Goal: Contribute content: Contribute content

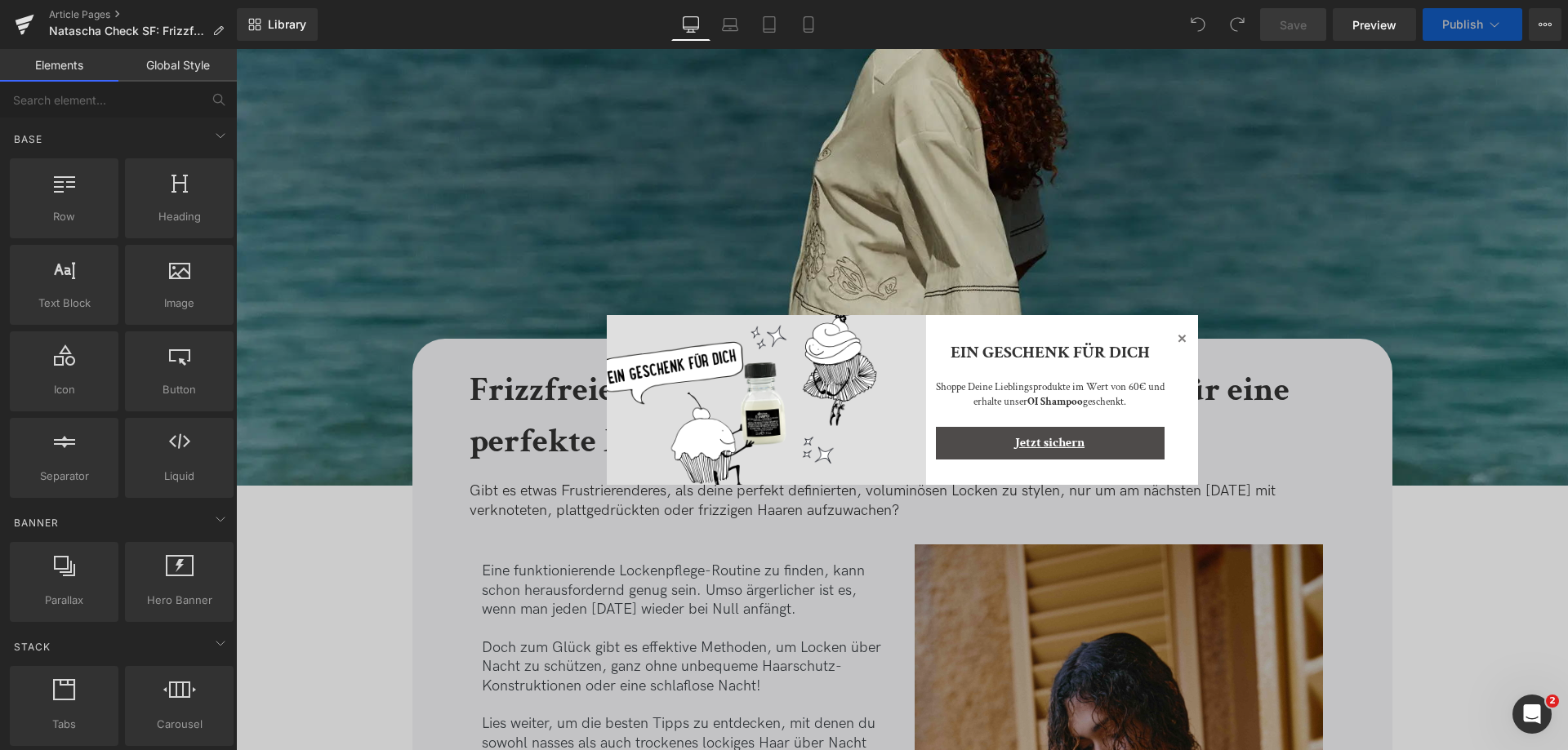
click at [1177, 348] on icon at bounding box center [1182, 338] width 20 height 20
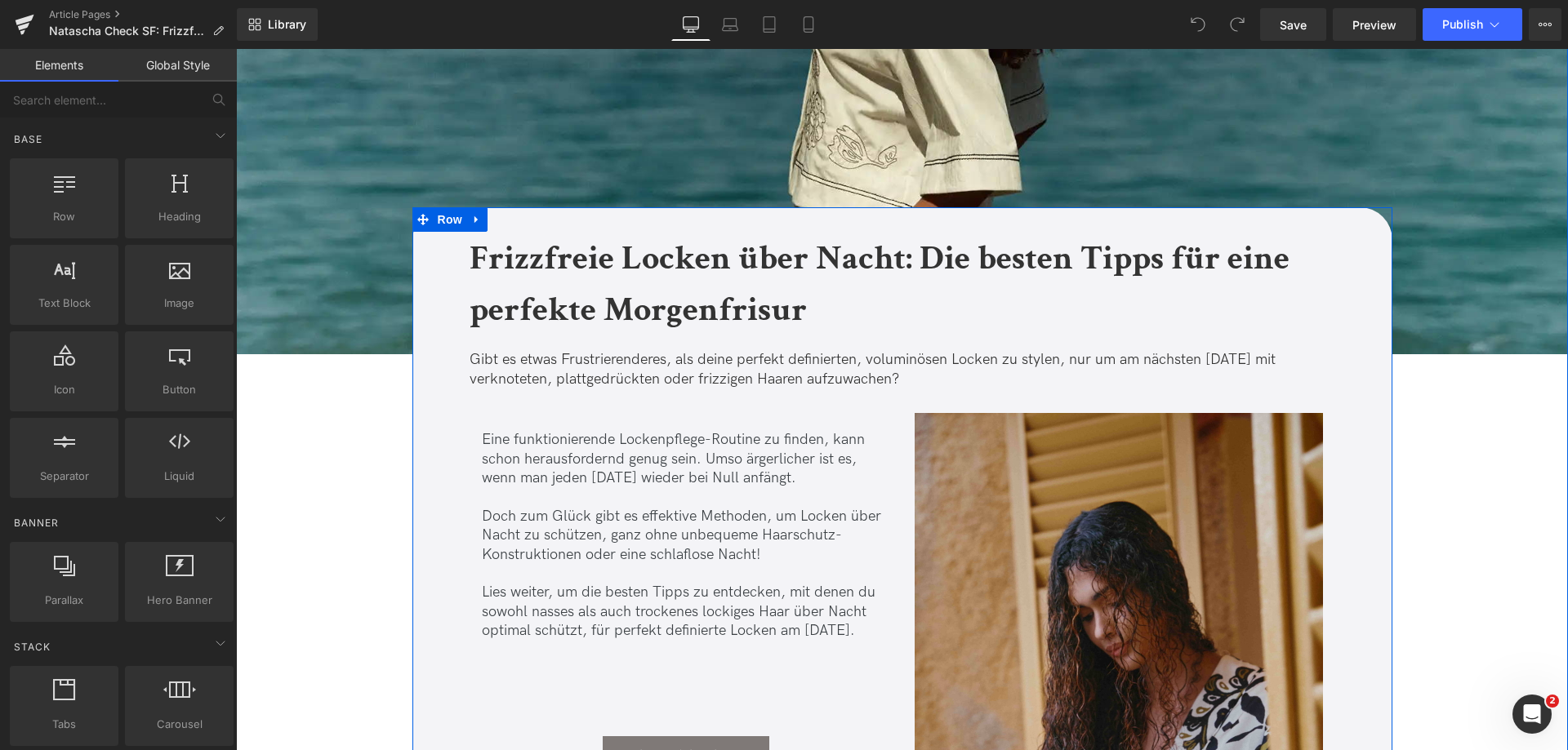
scroll to position [490, 0]
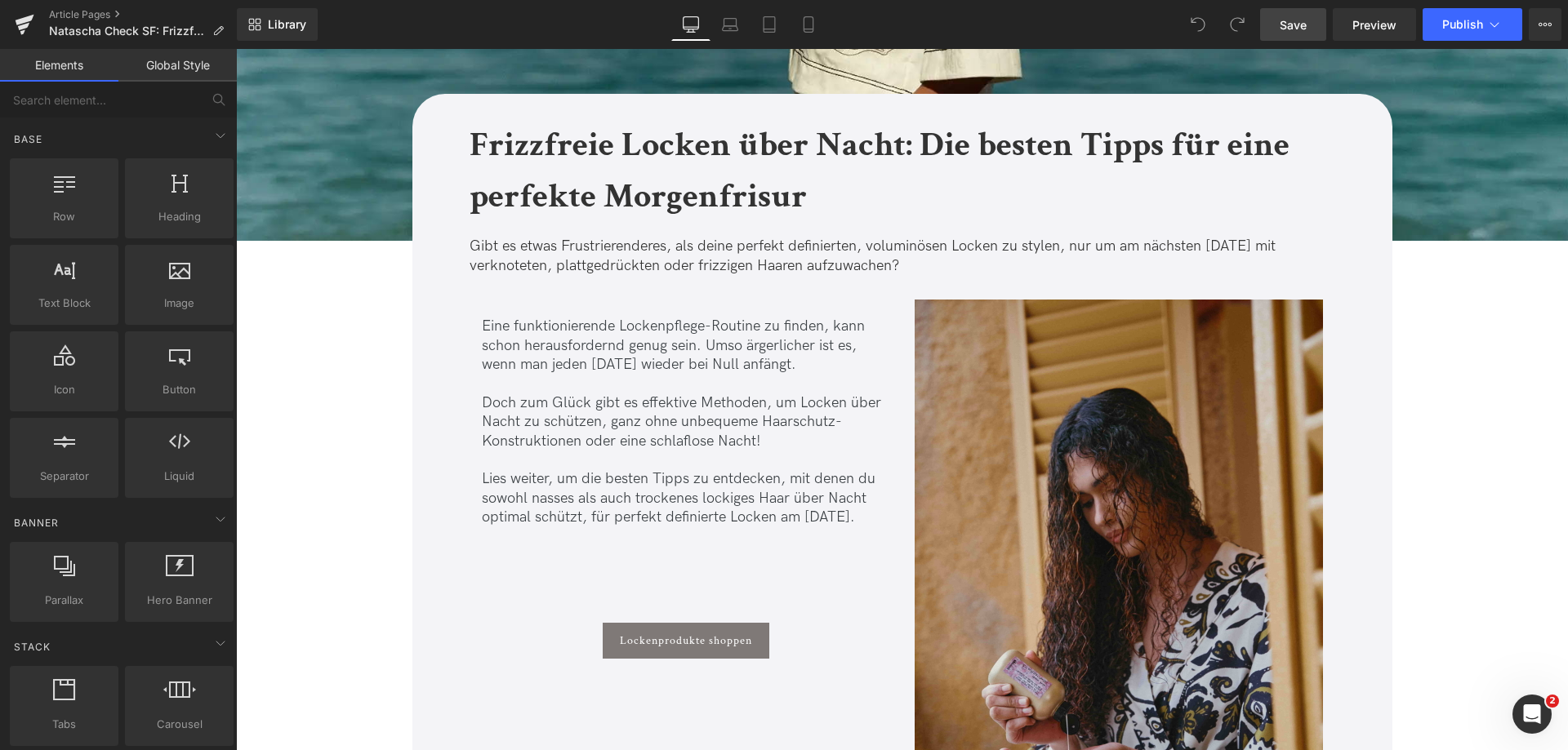
drag, startPoint x: 1312, startPoint y: 27, endPoint x: 449, endPoint y: 135, distance: 869.7
click at [1312, 27] on link "Save" at bounding box center [1293, 25] width 66 height 33
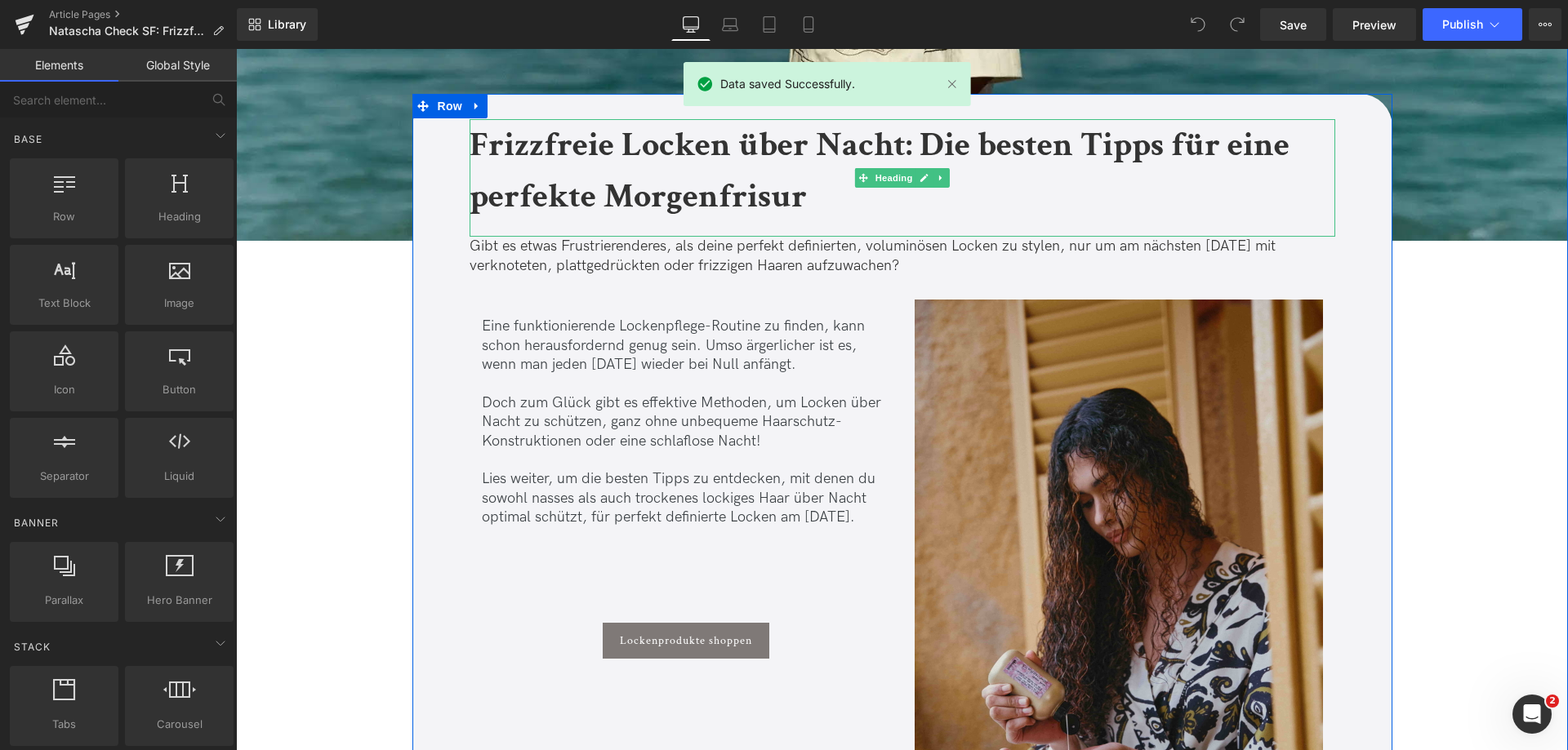
scroll to position [408, 0]
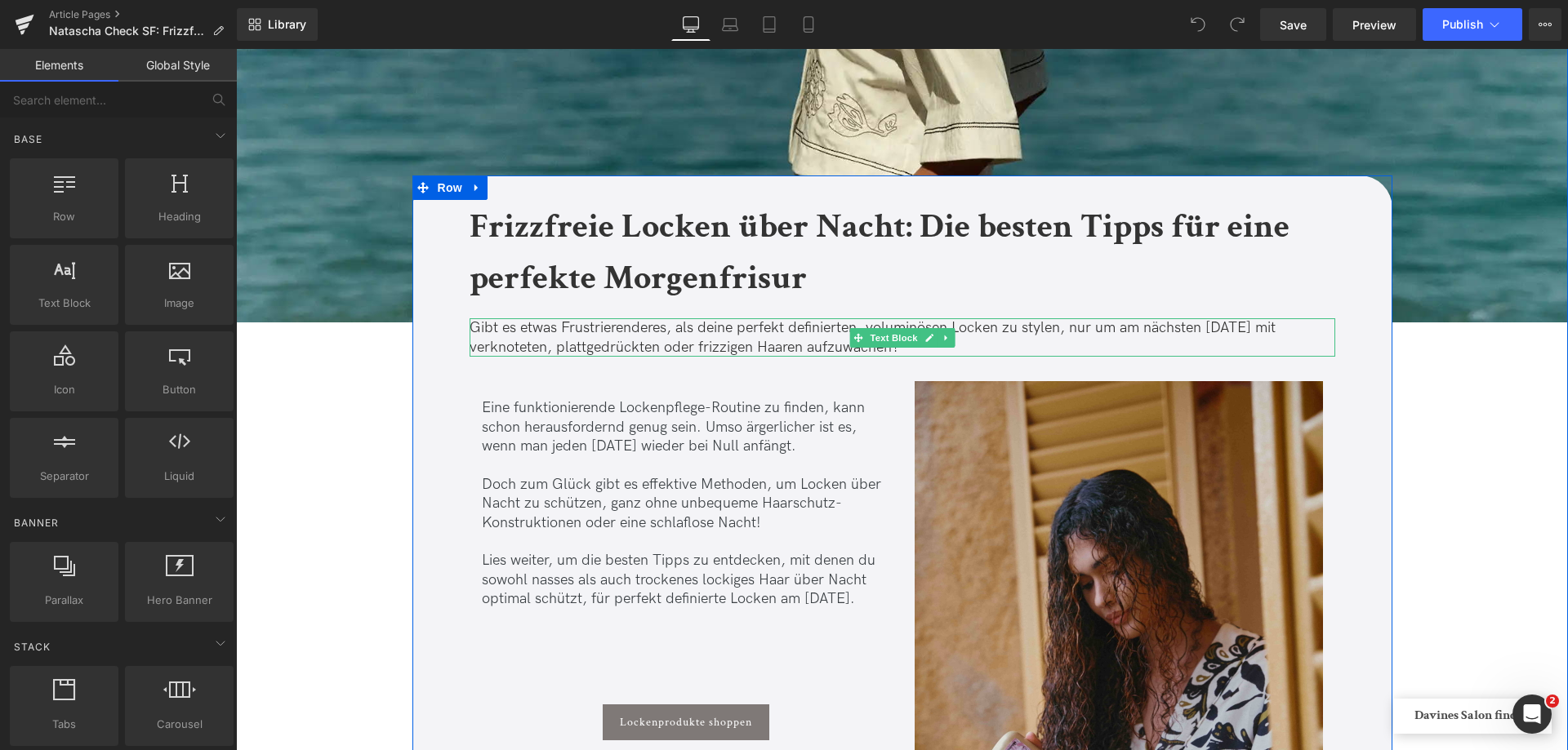
click at [739, 330] on p "Gibt es etwas Frustrierenderes, als deine perfekt definierten, voluminösen Lock…" at bounding box center [902, 337] width 865 height 38
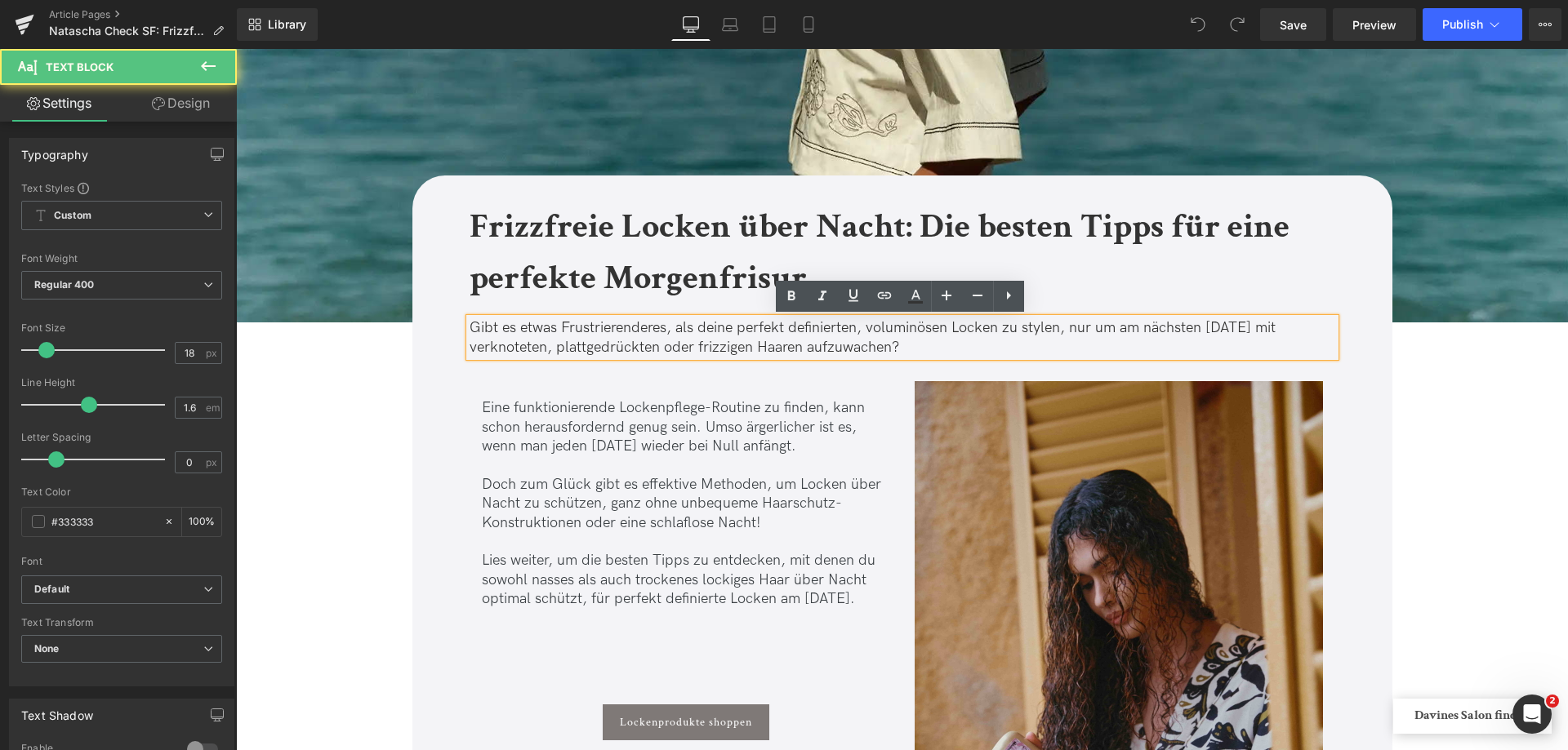
click at [717, 328] on p "Gibt es etwas Frustrierenderes, als deine perfekt definierten, voluminösen Lock…" at bounding box center [902, 337] width 865 height 38
click at [704, 320] on p "Gibt es etwas Frustrierenderes, als deine perfekt definierten, voluminösen Lock…" at bounding box center [902, 337] width 865 height 38
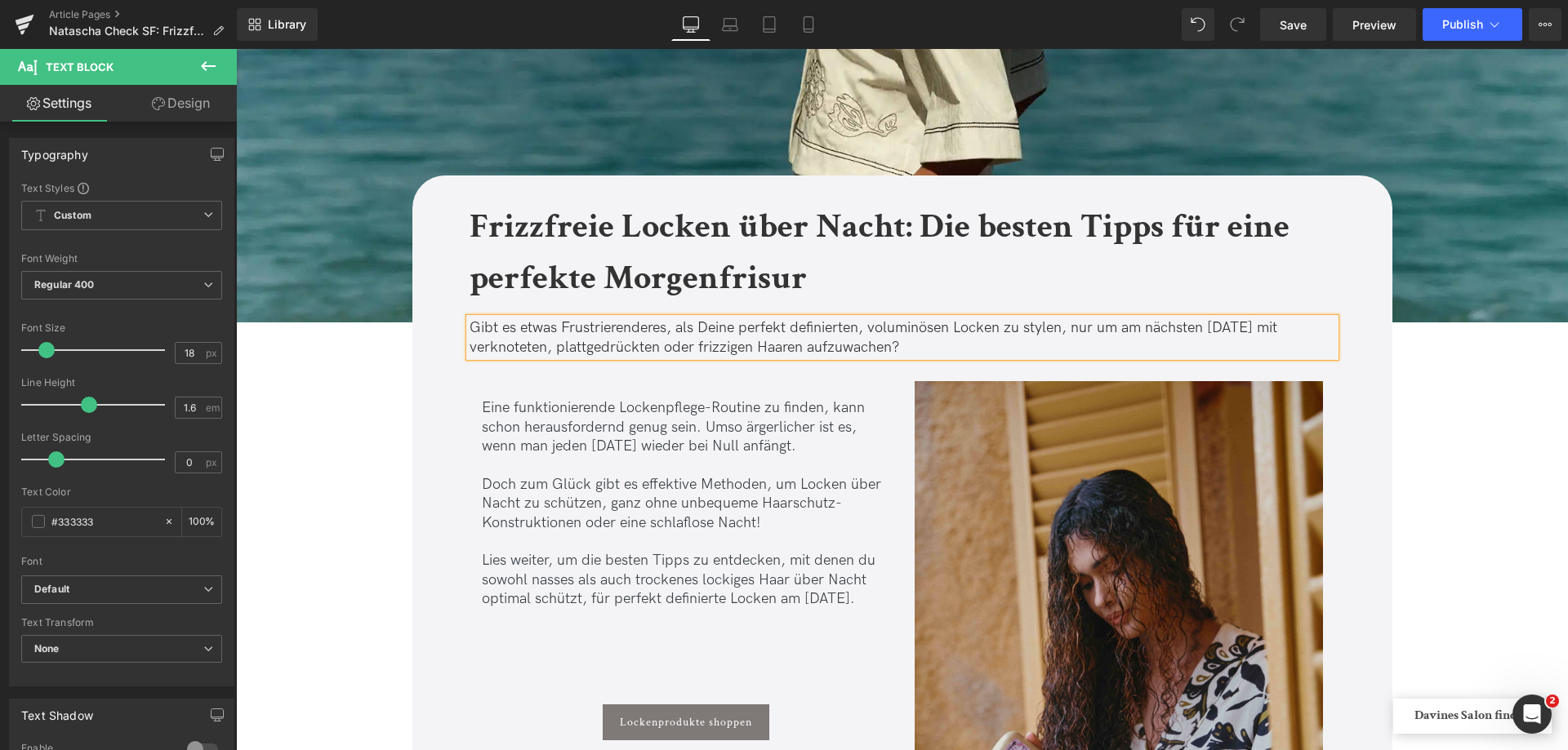
click at [775, 342] on p "Gibt es etwas Frustrierenderes, als Deine perfekt definierten, voluminösen Lock…" at bounding box center [902, 337] width 865 height 38
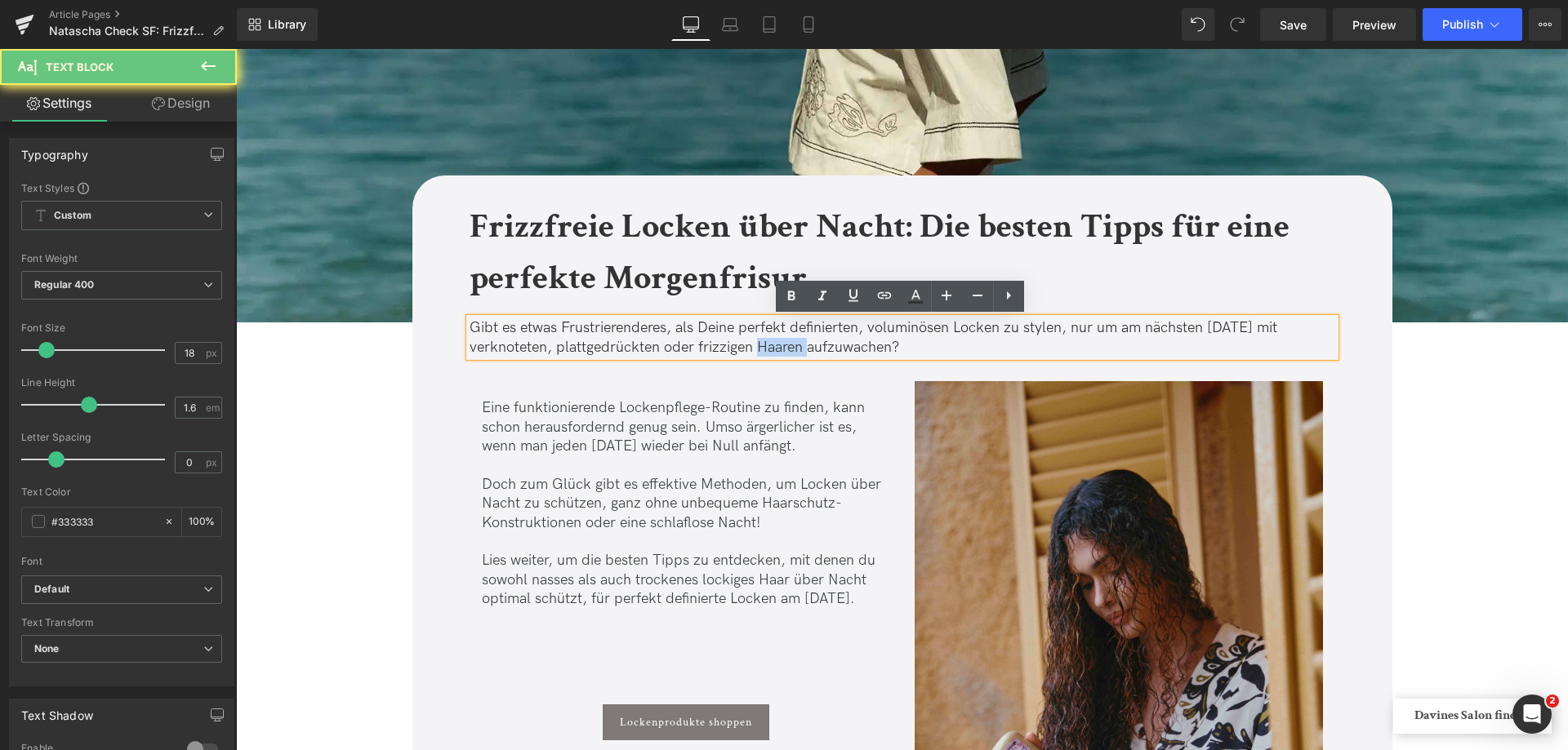
click at [775, 342] on p "Gibt es etwas Frustrierenderes, als Deine perfekt definierten, voluminösen Lock…" at bounding box center [902, 337] width 865 height 38
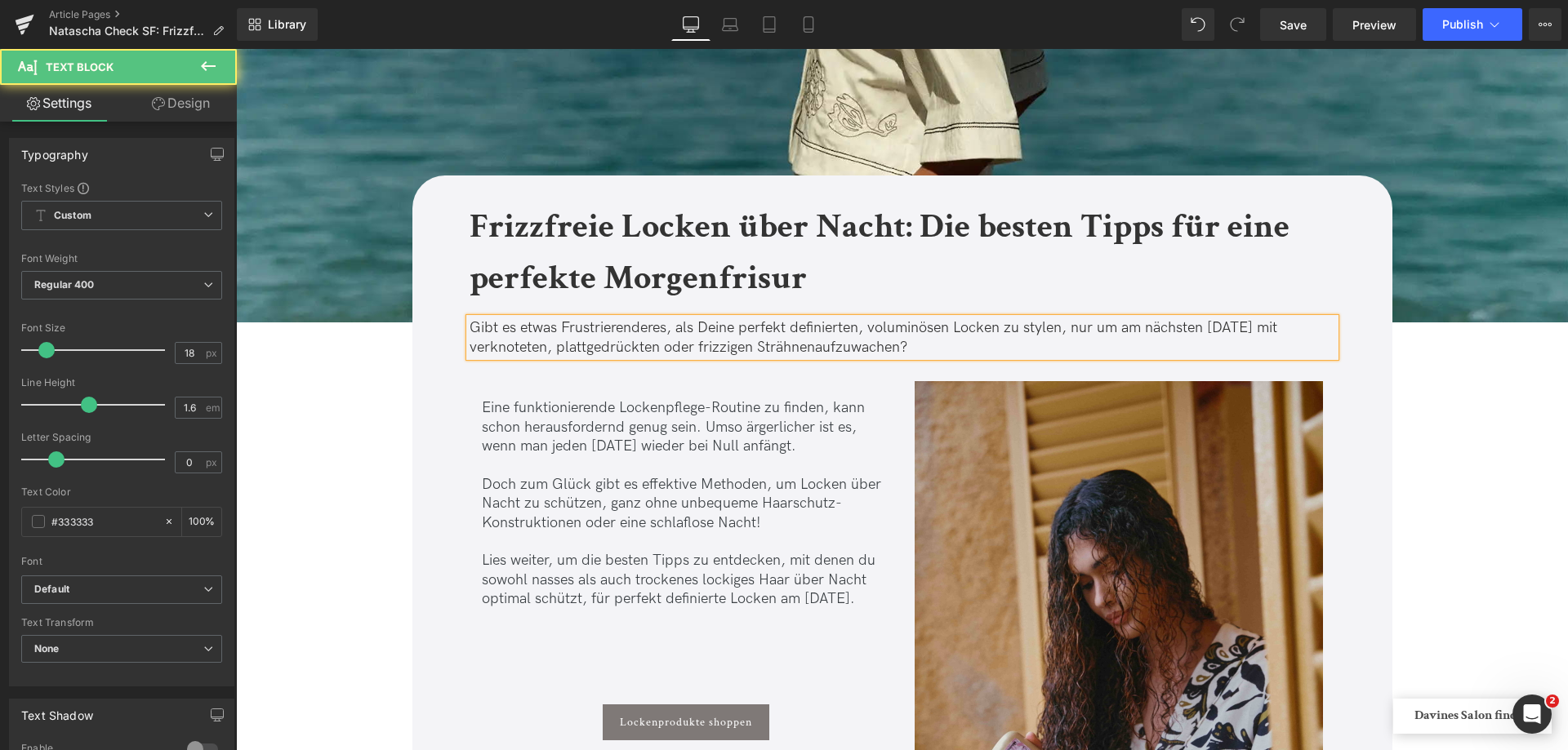
drag, startPoint x: 775, startPoint y: 342, endPoint x: 811, endPoint y: 340, distance: 36.1
click at [811, 339] on p "Gibt es etwas Frustrierenderes, als Deine perfekt definierten, voluminösen Lock…" at bounding box center [902, 337] width 865 height 38
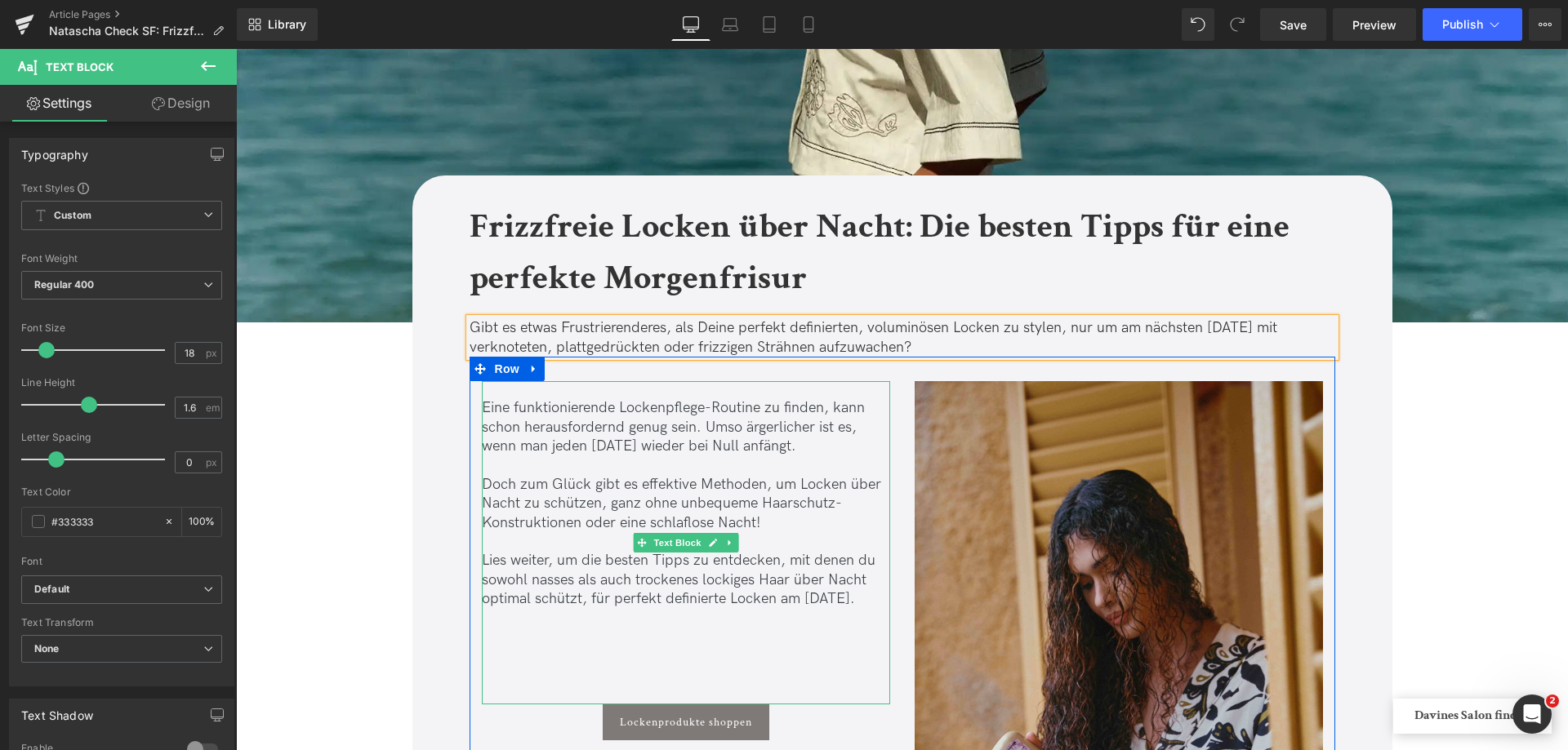
click at [695, 493] on p "Doch zum Glück gibt es effektive Methoden, um Locken über Nacht zu schützen, ga…" at bounding box center [686, 504] width 409 height 57
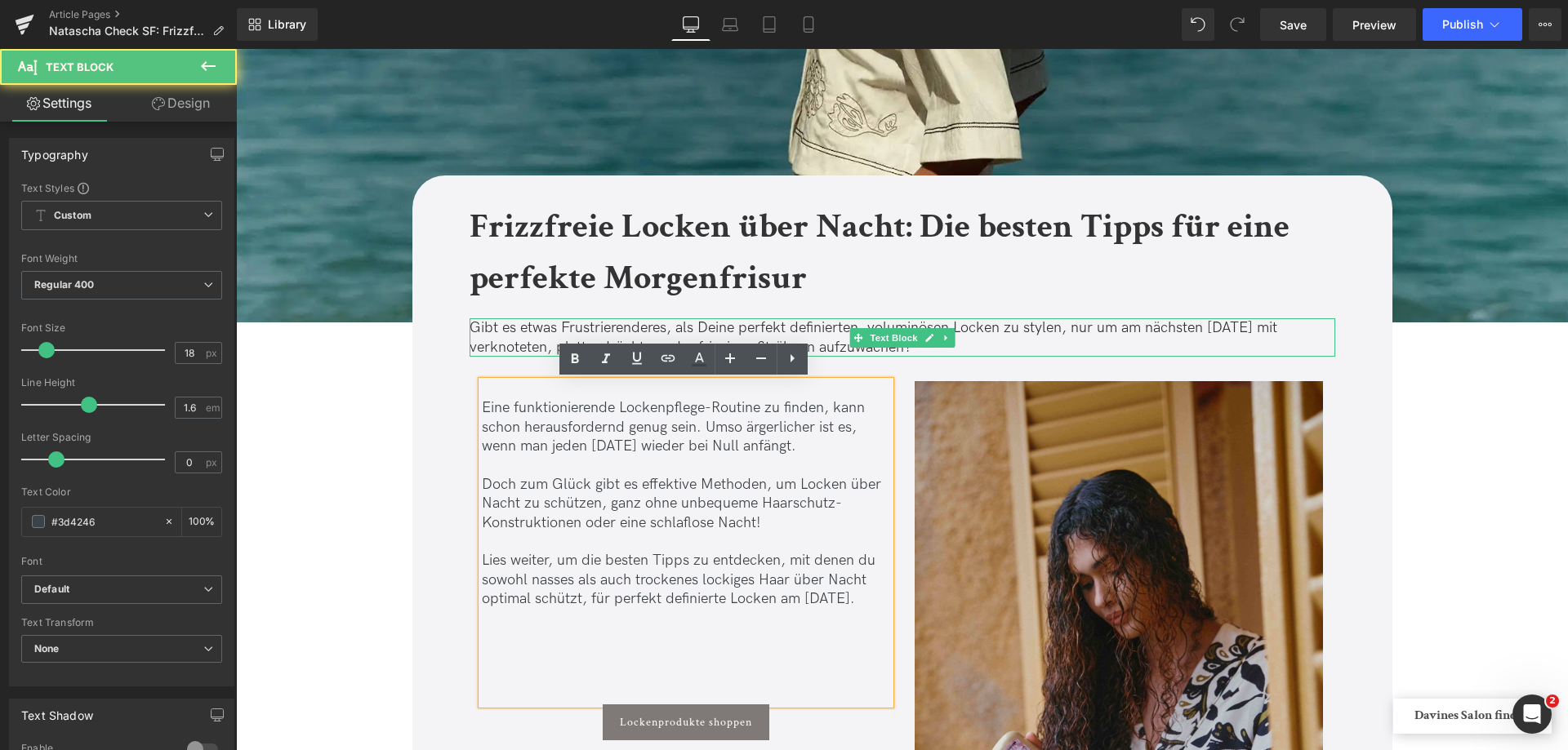
click at [733, 329] on p "Gibt es etwas Frustrierenderes, als Deine perfekt definierten, voluminösen Lock…" at bounding box center [902, 337] width 865 height 38
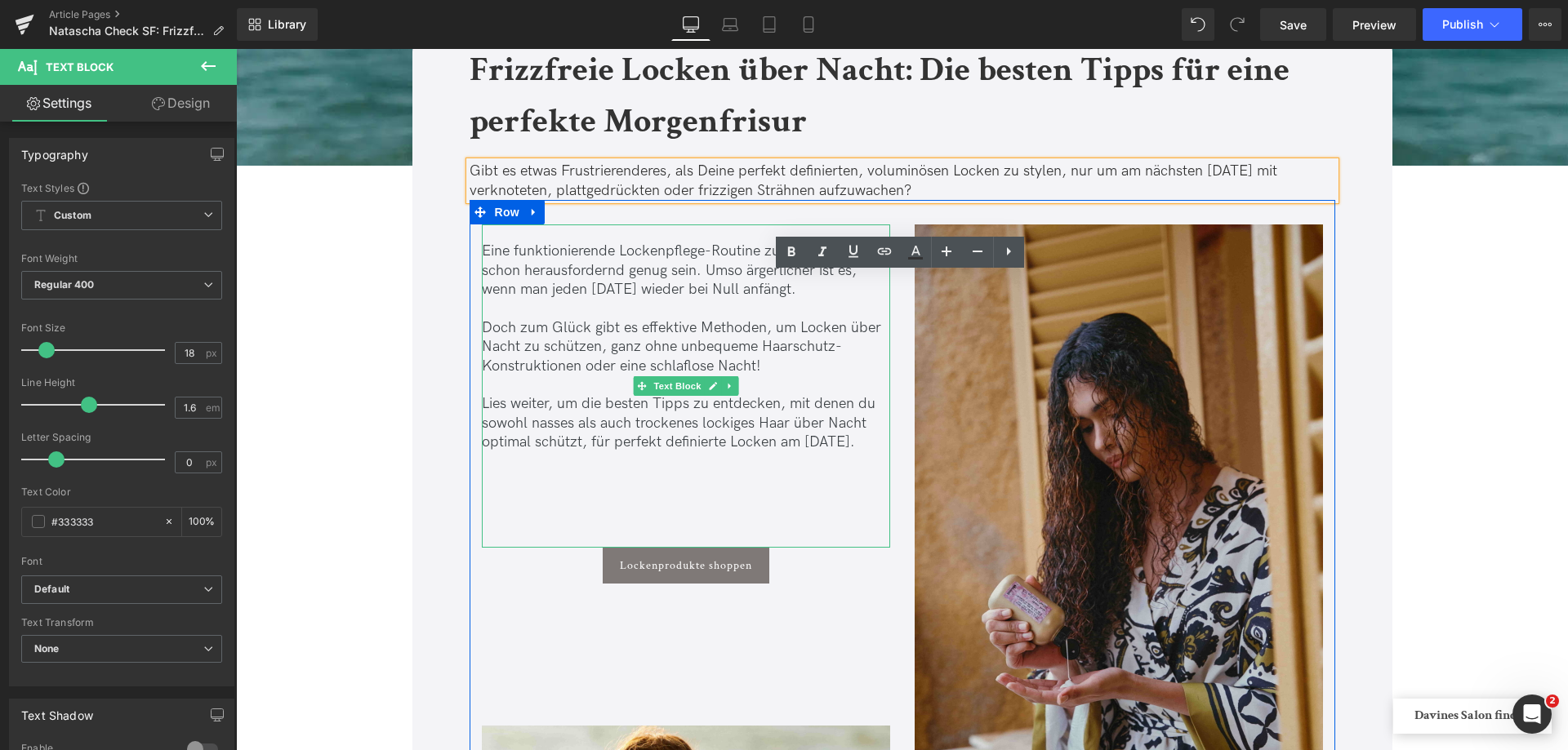
scroll to position [572, 0]
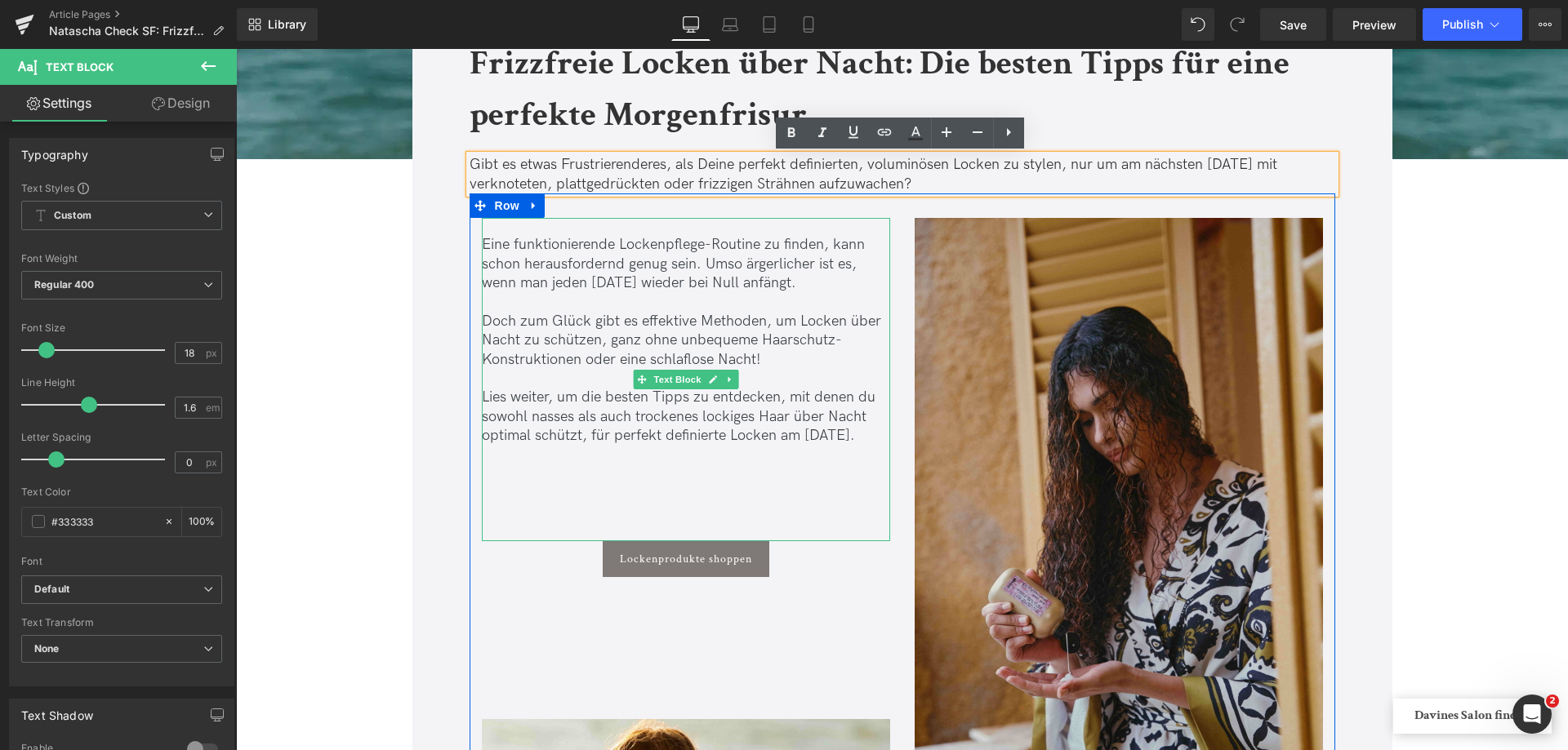
click at [775, 319] on p "Doch zum Glück gibt es effektive Methoden, um Locken über Nacht zu schützen, ga…" at bounding box center [686, 341] width 409 height 57
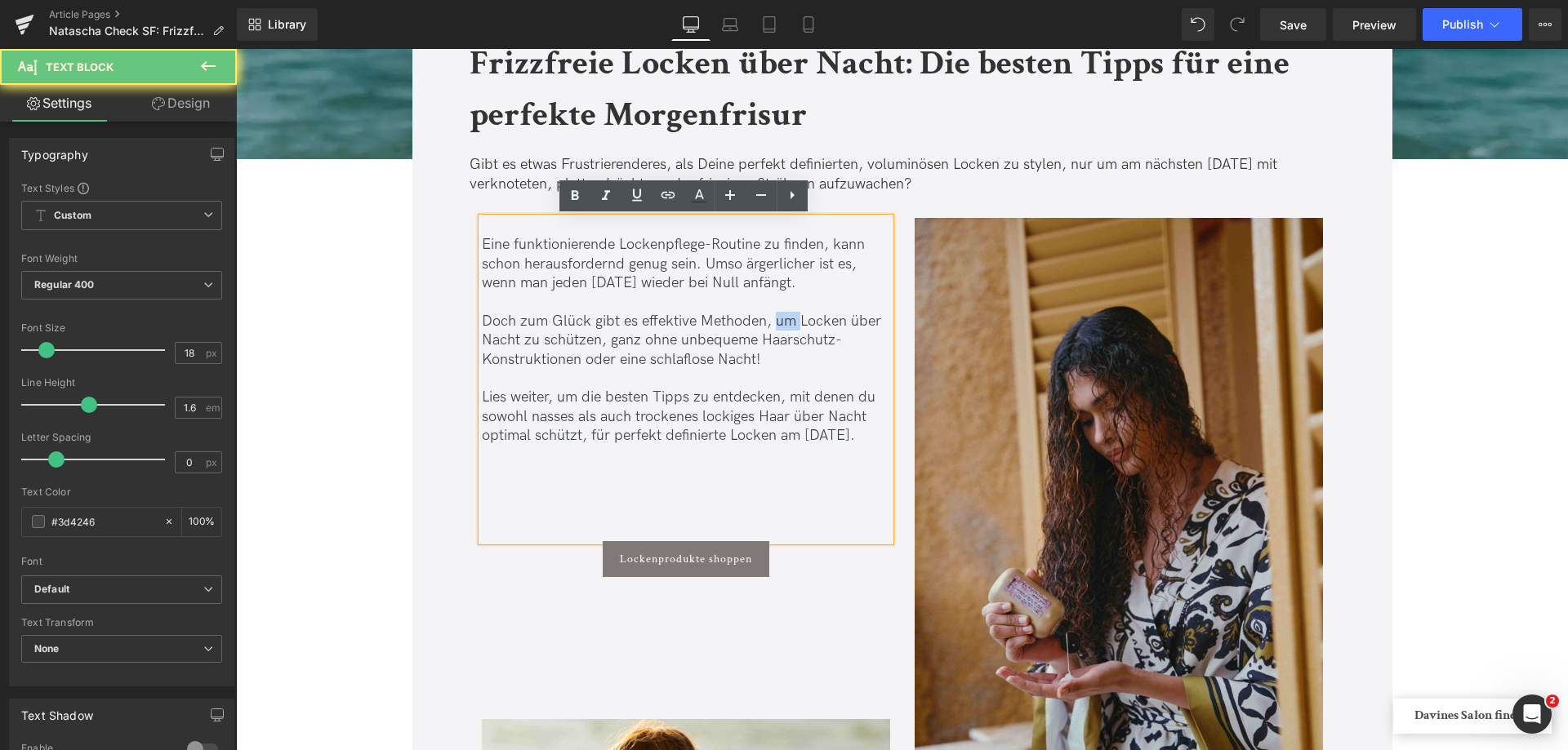
click at [775, 319] on p "Doch zum Glück gibt es effektive Methoden, um Locken über Nacht zu schützen, ga…" at bounding box center [686, 341] width 409 height 57
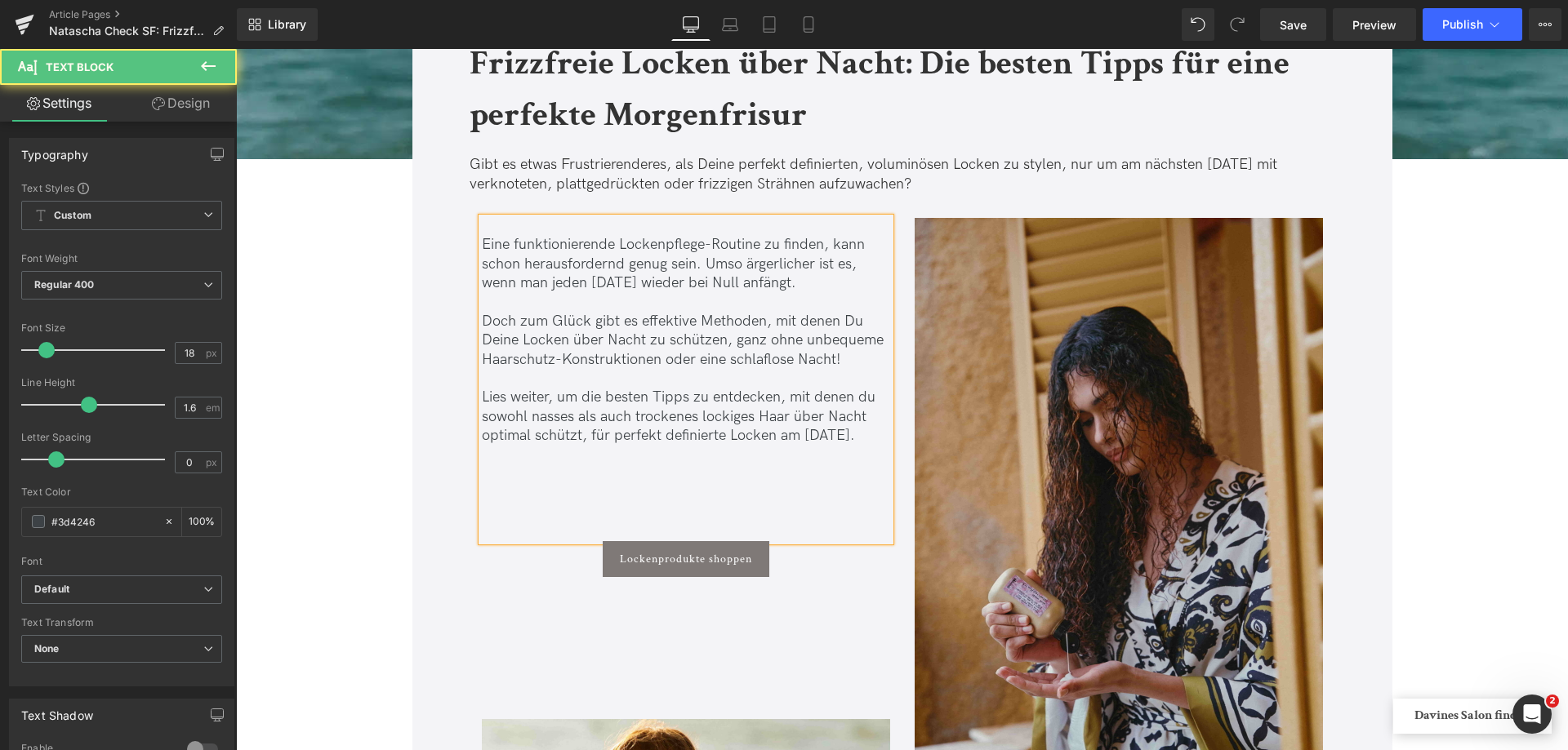
click at [664, 343] on p "Doch zum Glück gibt es effektive Methoden, mit denen Du Deine Locken über Nacht…" at bounding box center [686, 341] width 409 height 57
click at [704, 338] on p "Doch zum Glück gibt es effektive Methoden, mit denen Du Deine Locken über Nacht…" at bounding box center [686, 341] width 409 height 57
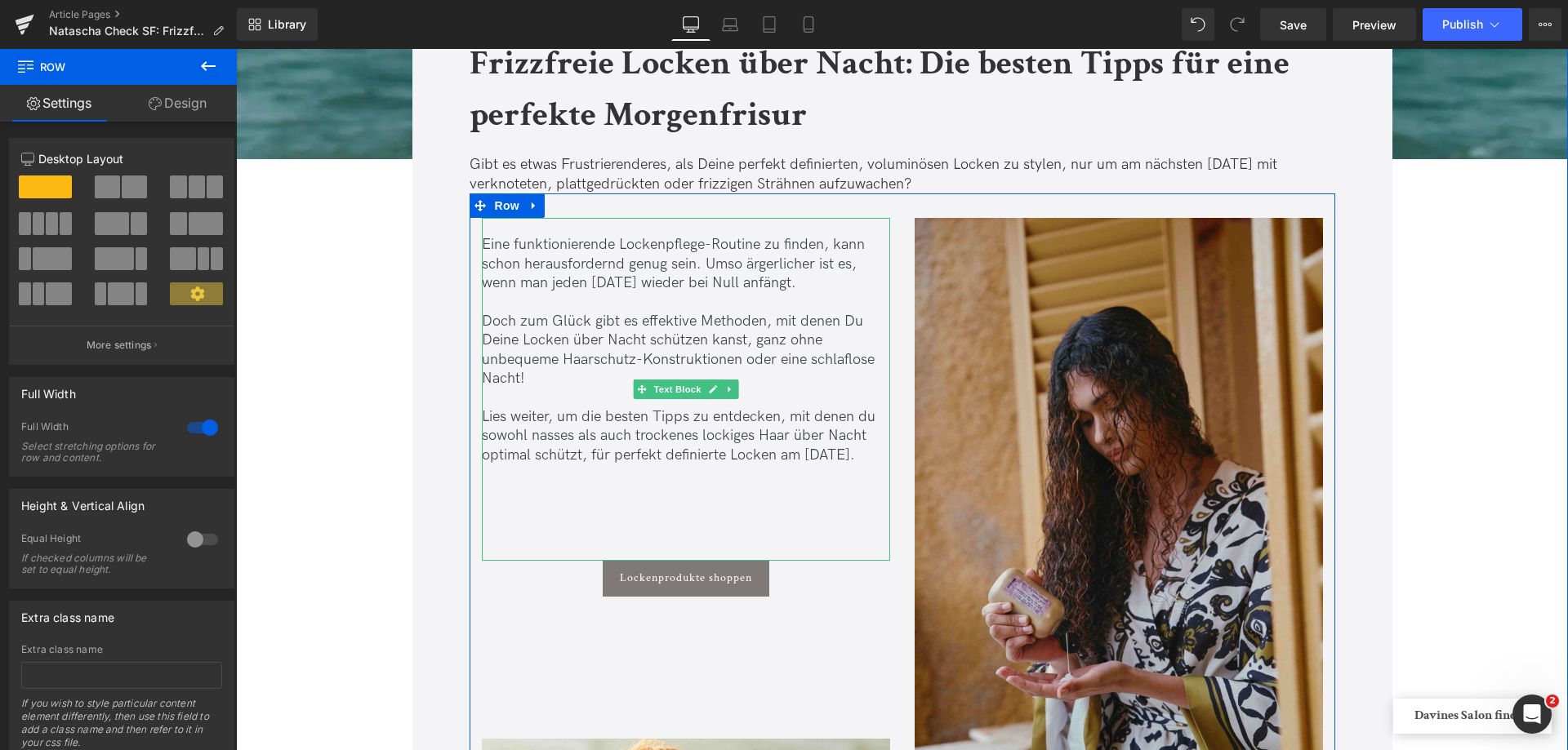
click at [594, 510] on div "Eine funktionierende Lockenpflege-Routine zu finden, kann schon herausfordernd …" at bounding box center [686, 389] width 409 height 342
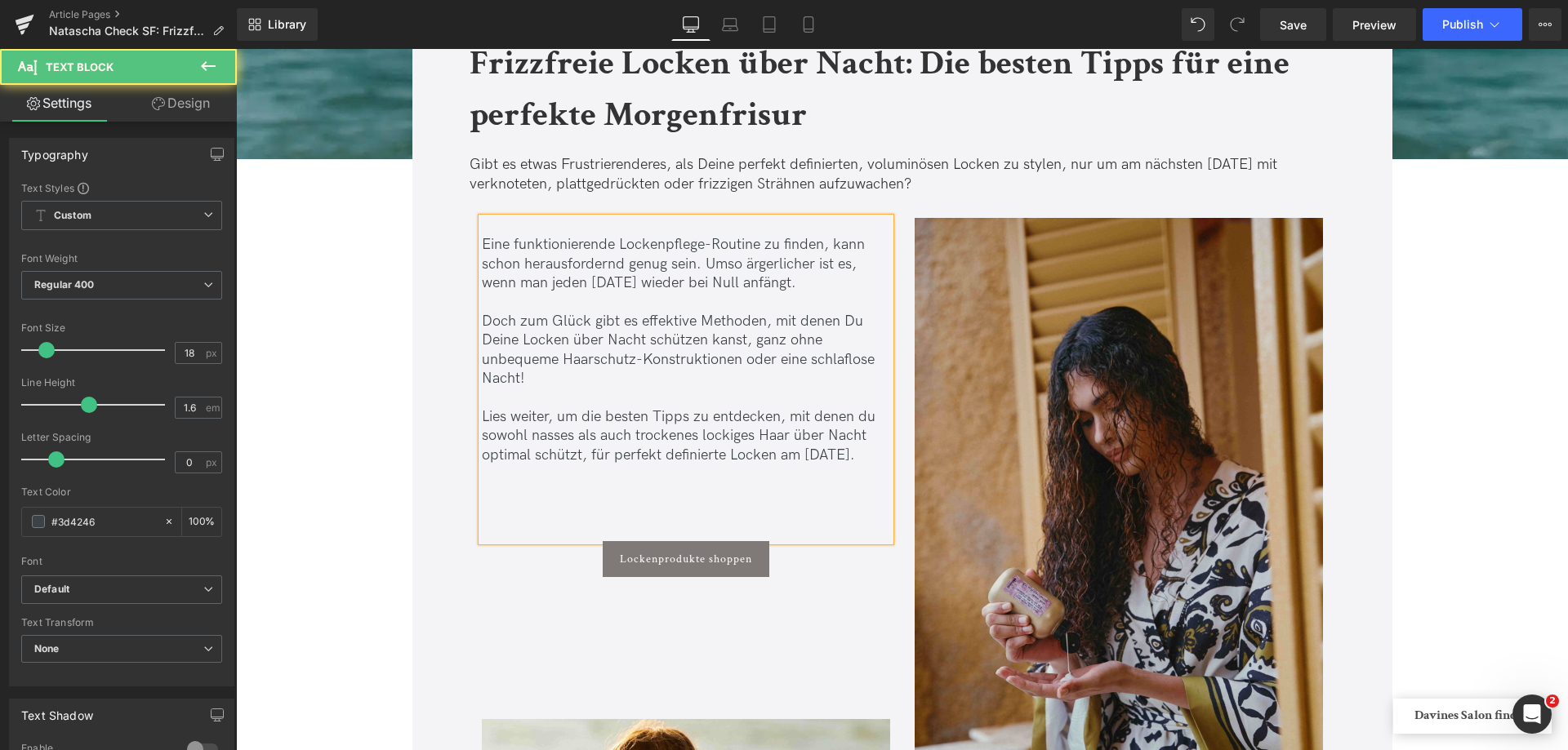
click at [864, 417] on p "Lies weiter, um die besten Tipps zu entdecken, mit denen du sowohl nasses als a…" at bounding box center [686, 436] width 409 height 57
drag, startPoint x: 1305, startPoint y: 34, endPoint x: 443, endPoint y: 252, distance: 889.1
click at [1305, 34] on link "Save" at bounding box center [1293, 25] width 66 height 33
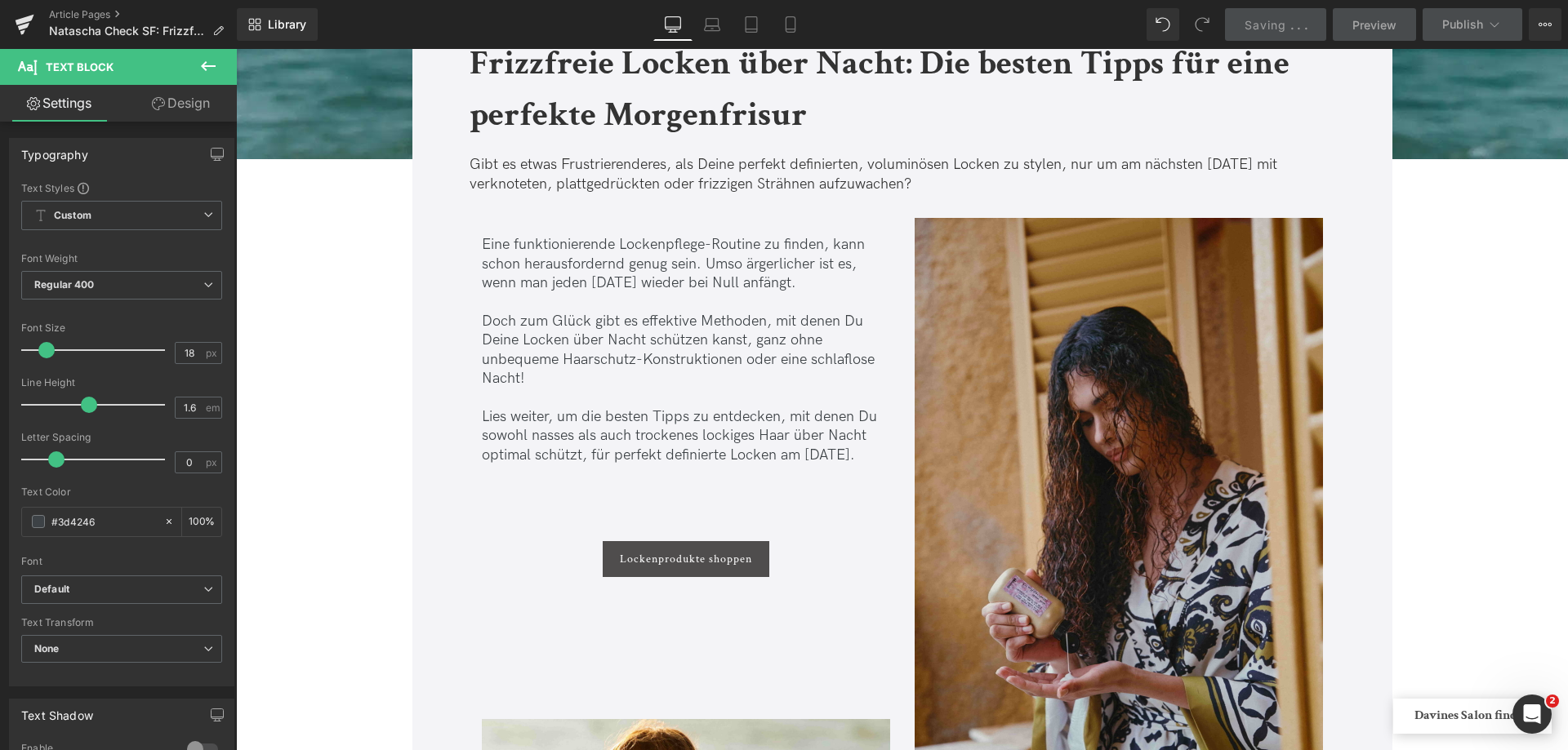
scroll to position [816, 0]
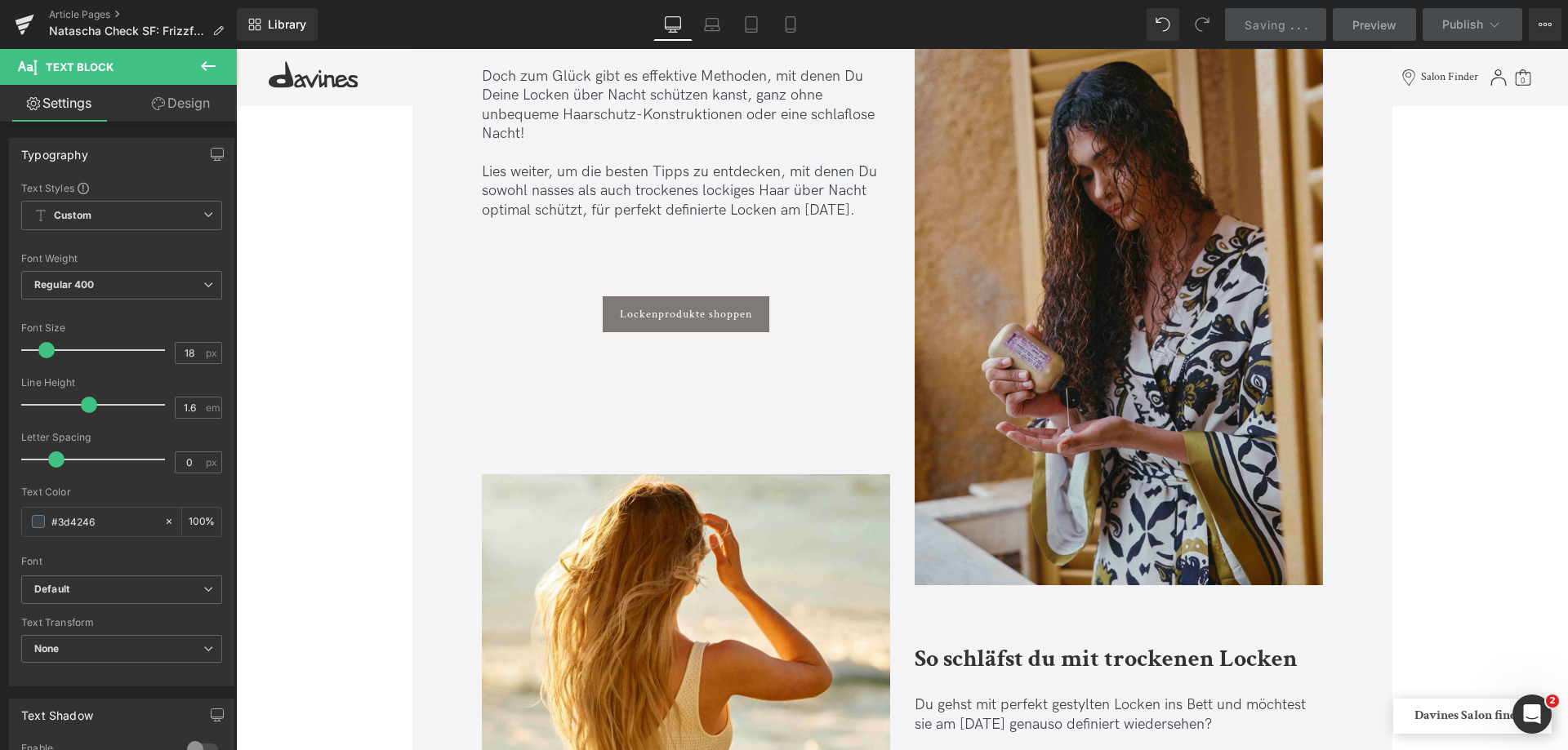
click at [678, 317] on span "Button" at bounding box center [686, 315] width 38 height 20
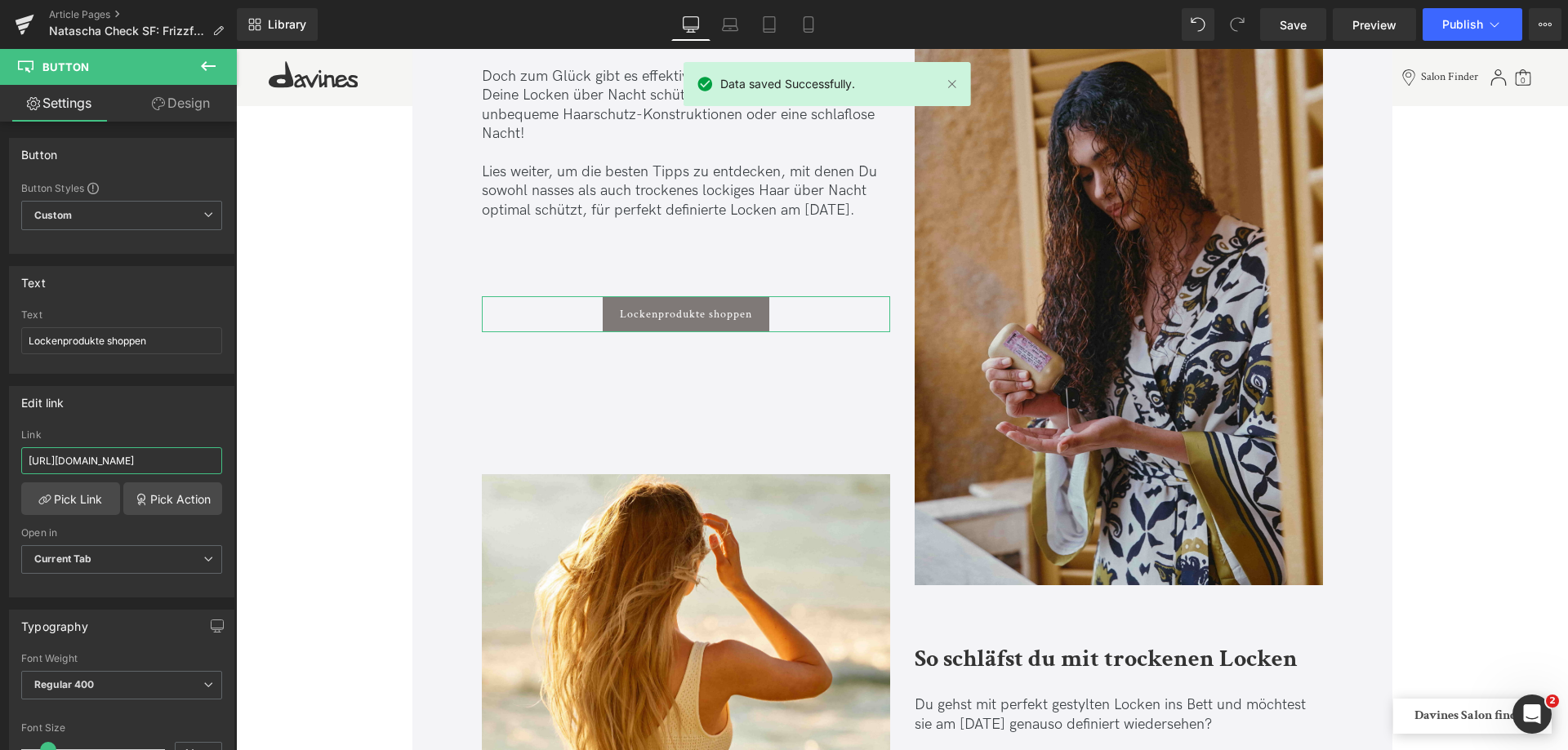
scroll to position [0, 29]
drag, startPoint x: 319, startPoint y: 507, endPoint x: 337, endPoint y: 471, distance: 40.2
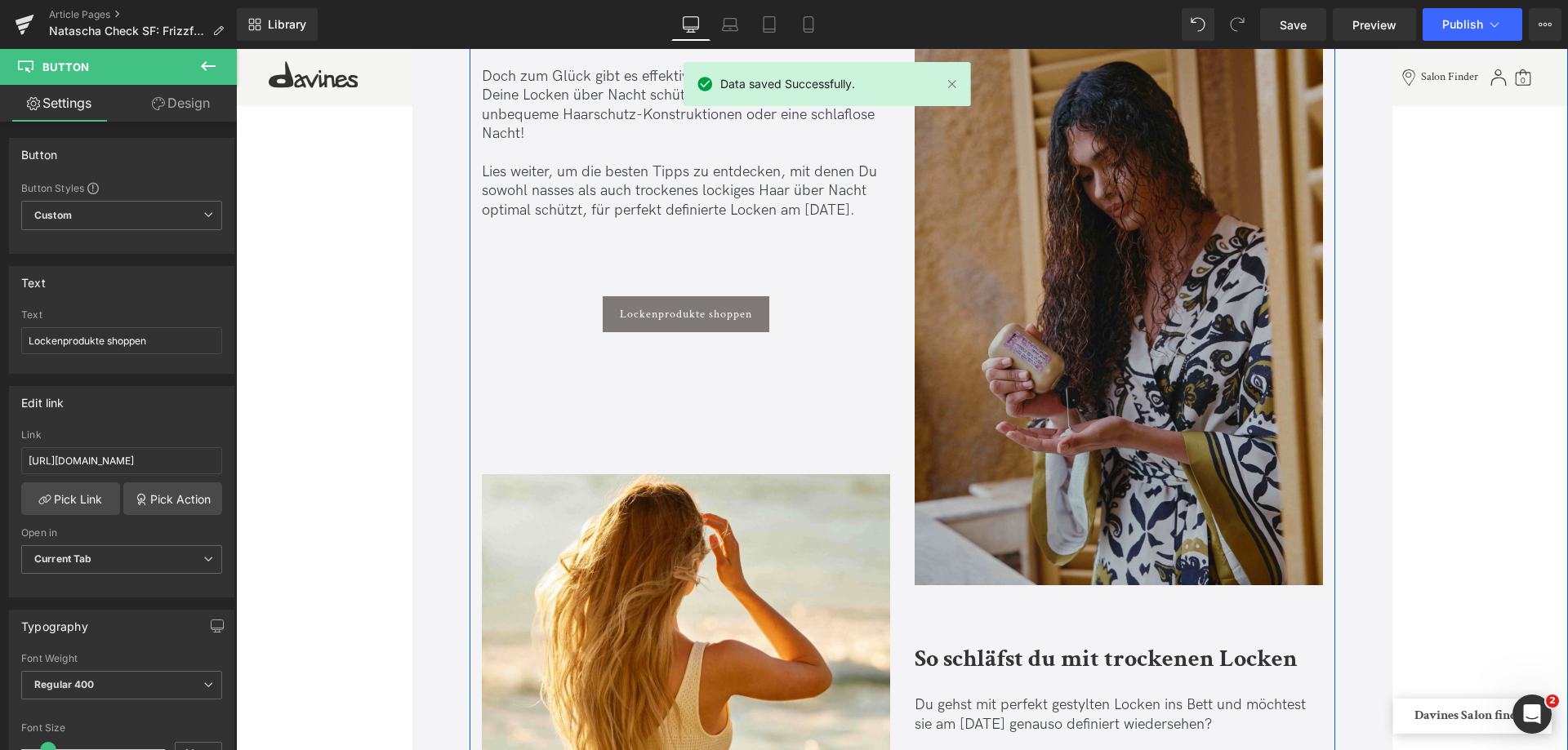
click at [1117, 406] on img at bounding box center [1119, 284] width 409 height 623
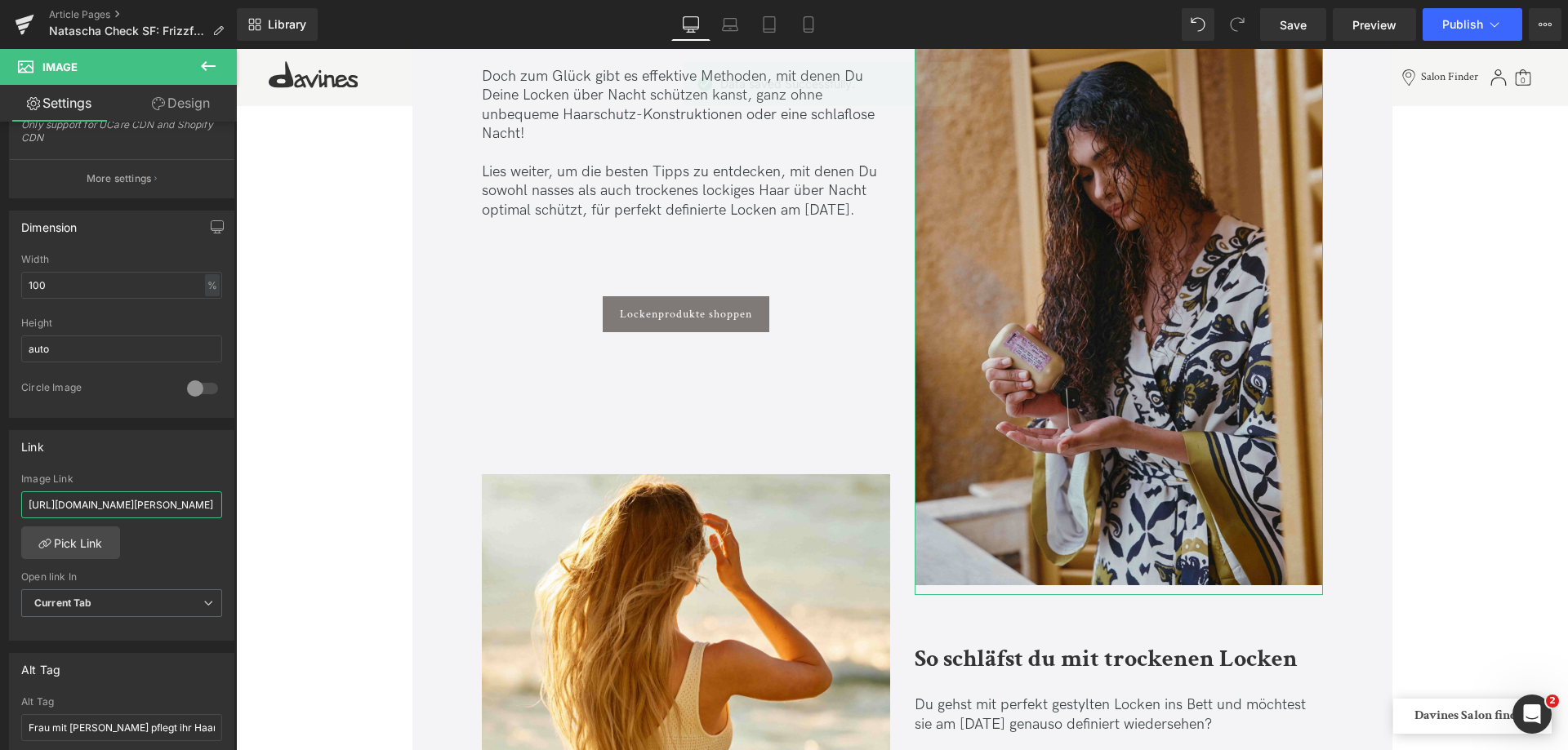
scroll to position [0, 73]
drag, startPoint x: 342, startPoint y: 549, endPoint x: 373, endPoint y: 540, distance: 32.3
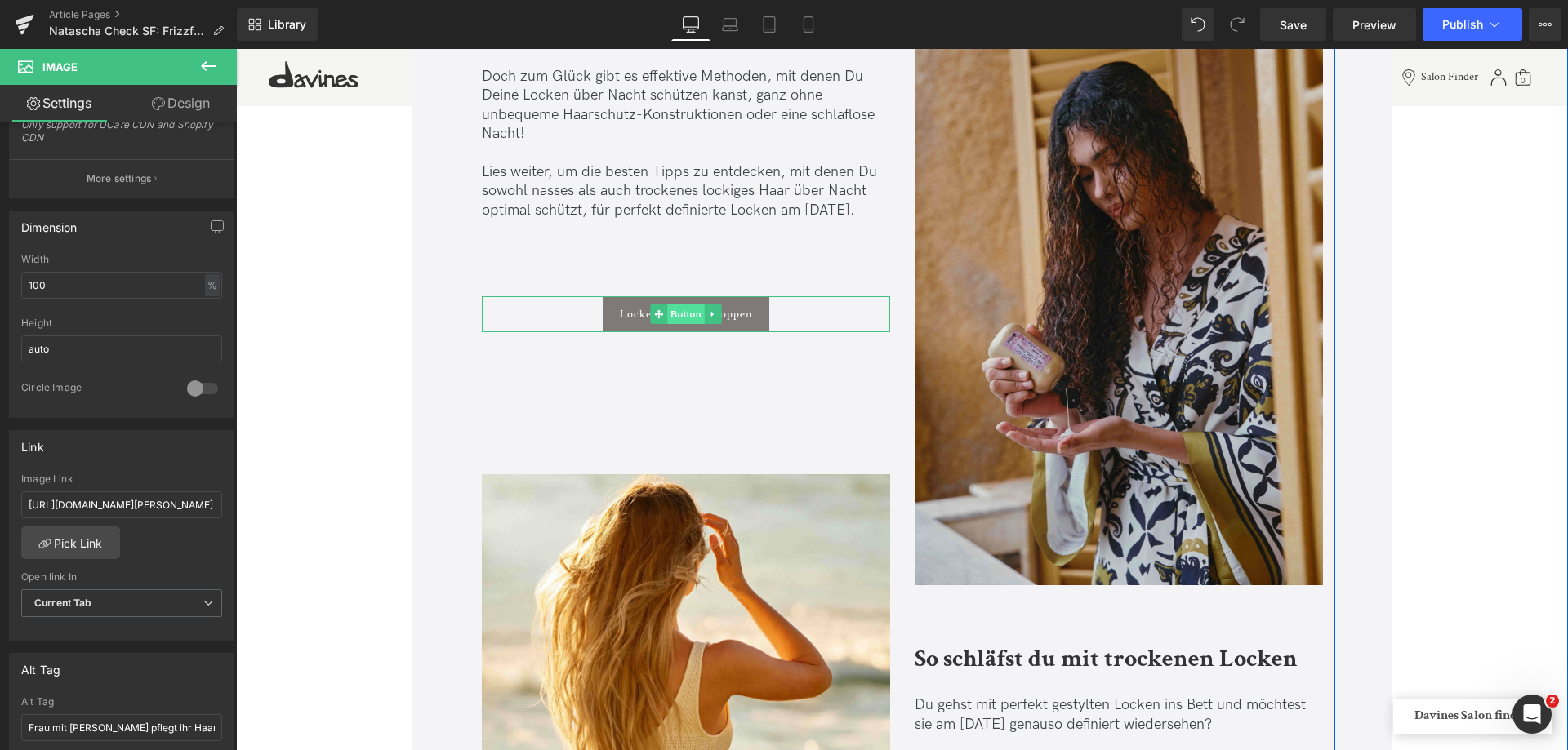
click at [692, 318] on span "Button" at bounding box center [686, 315] width 38 height 20
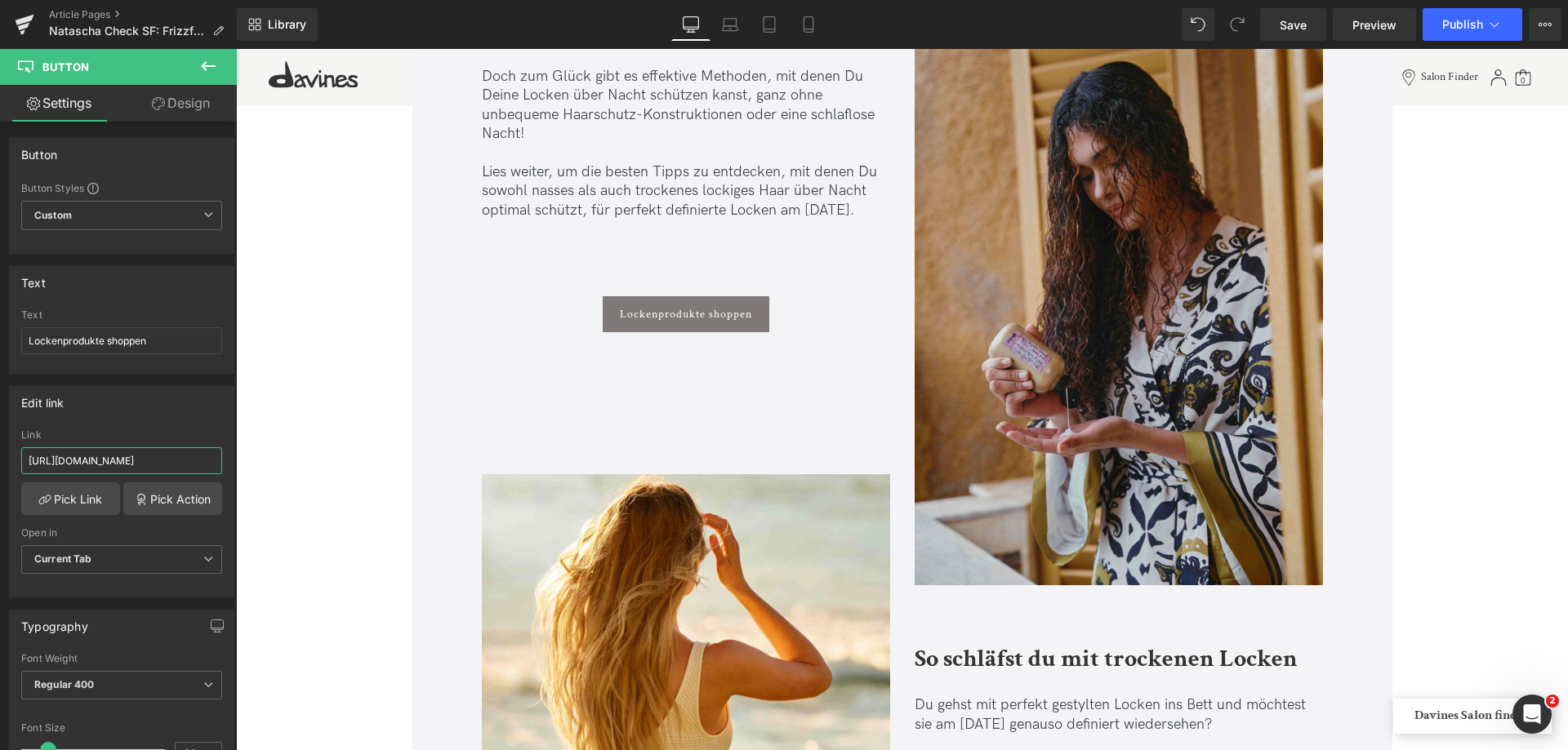
scroll to position [0, 29]
drag, startPoint x: 266, startPoint y: 514, endPoint x: 392, endPoint y: 472, distance: 132.8
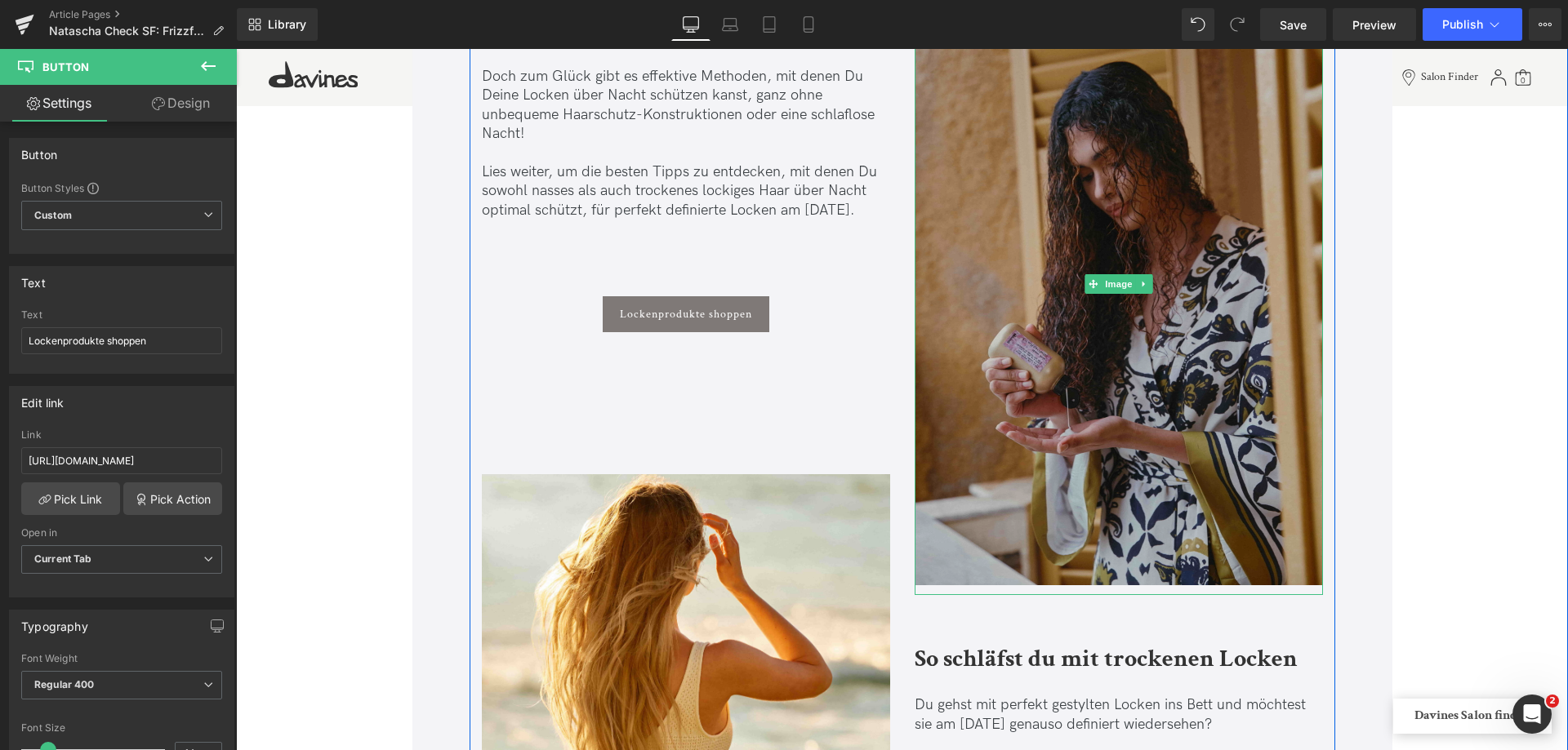
click at [1056, 443] on img at bounding box center [1119, 284] width 409 height 623
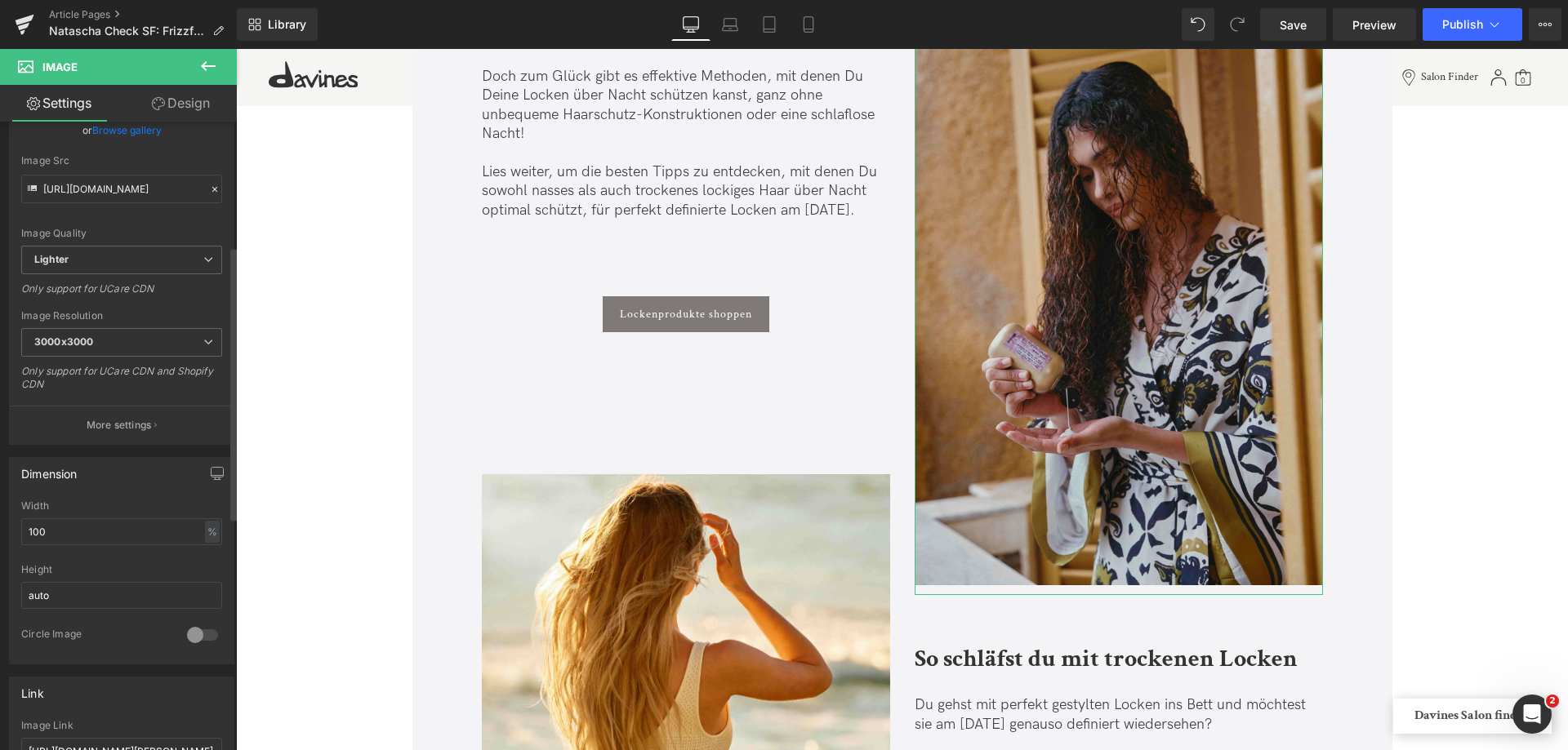
scroll to position [490, 0]
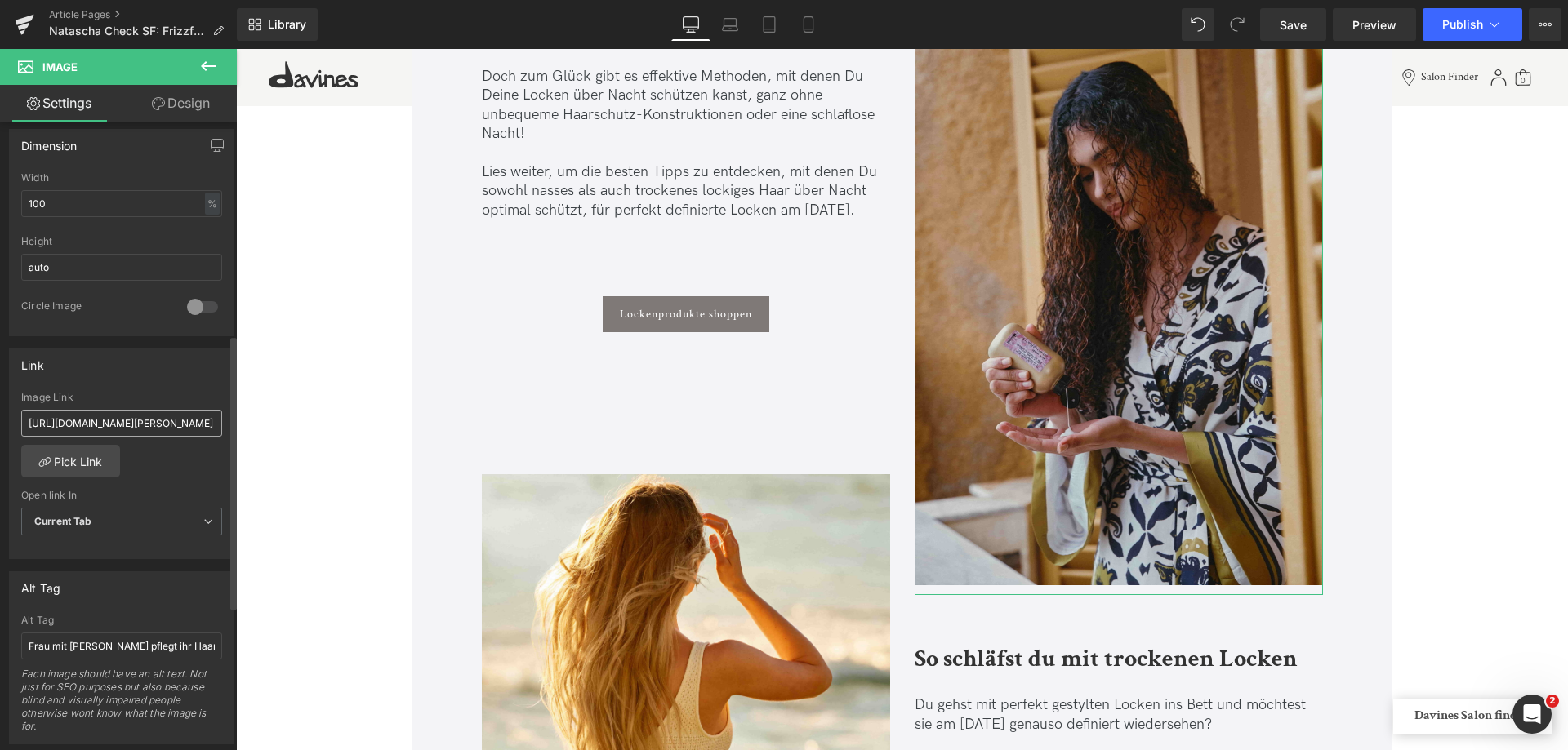
drag, startPoint x: 18, startPoint y: 419, endPoint x: 30, endPoint y: 419, distance: 12.0
click at [20, 419] on div "[URL][DOMAIN_NAME][PERSON_NAME] Image Link [URL][DOMAIN_NAME][PERSON_NAME] Pick…" at bounding box center [122, 475] width 224 height 167
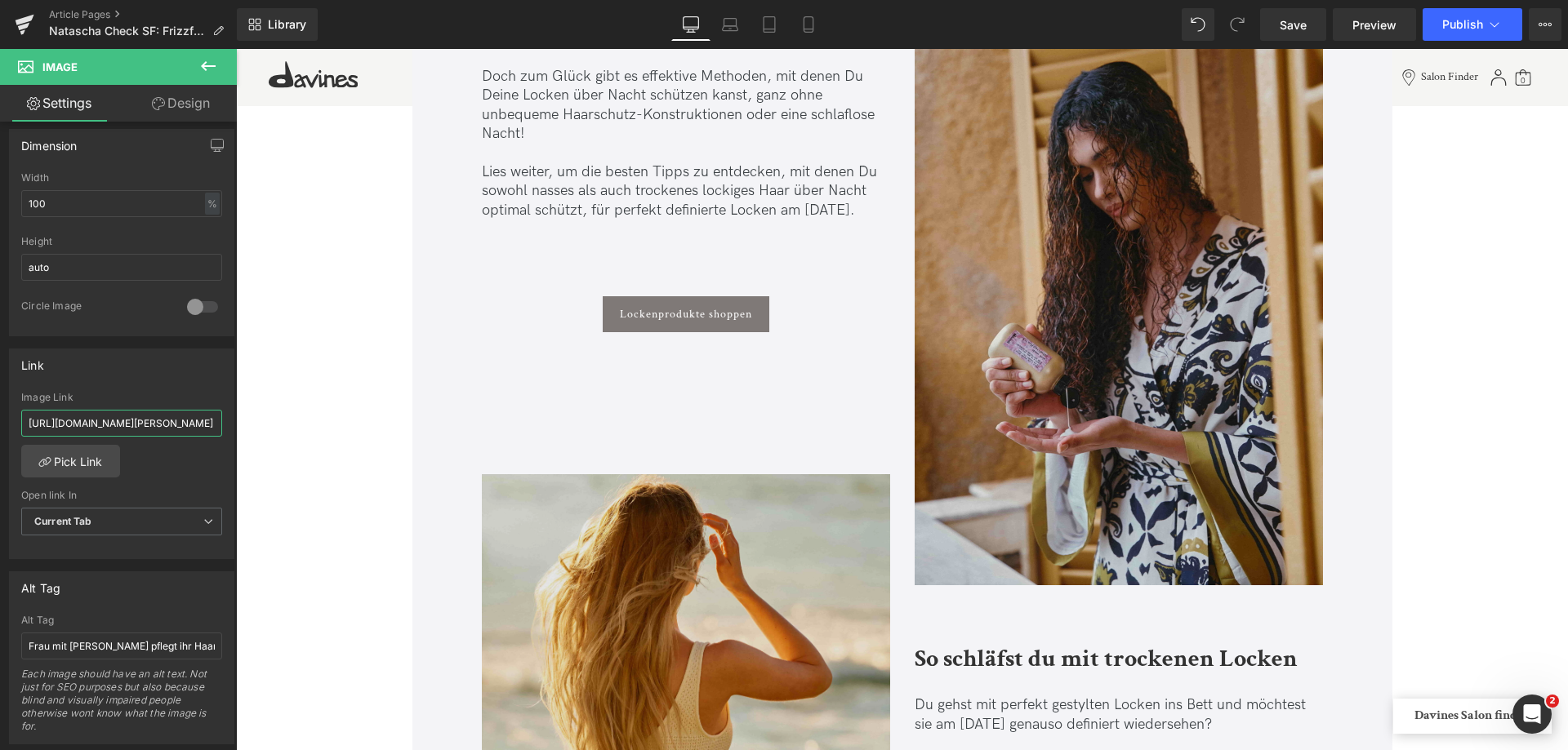
drag, startPoint x: 264, startPoint y: 469, endPoint x: 712, endPoint y: 475, distance: 448.0
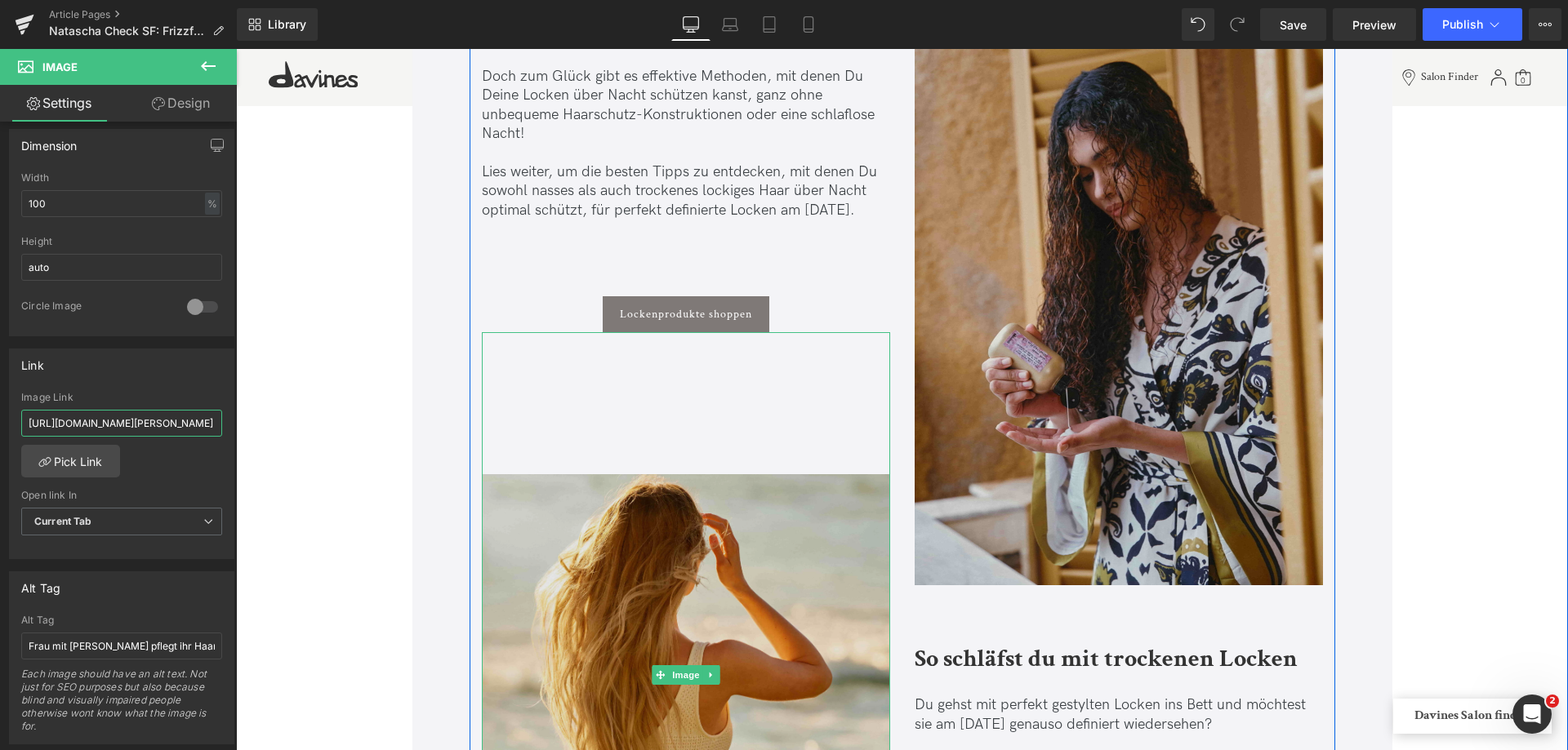
paste input "curly-hair"
type input "[URL][DOMAIN_NAME]"
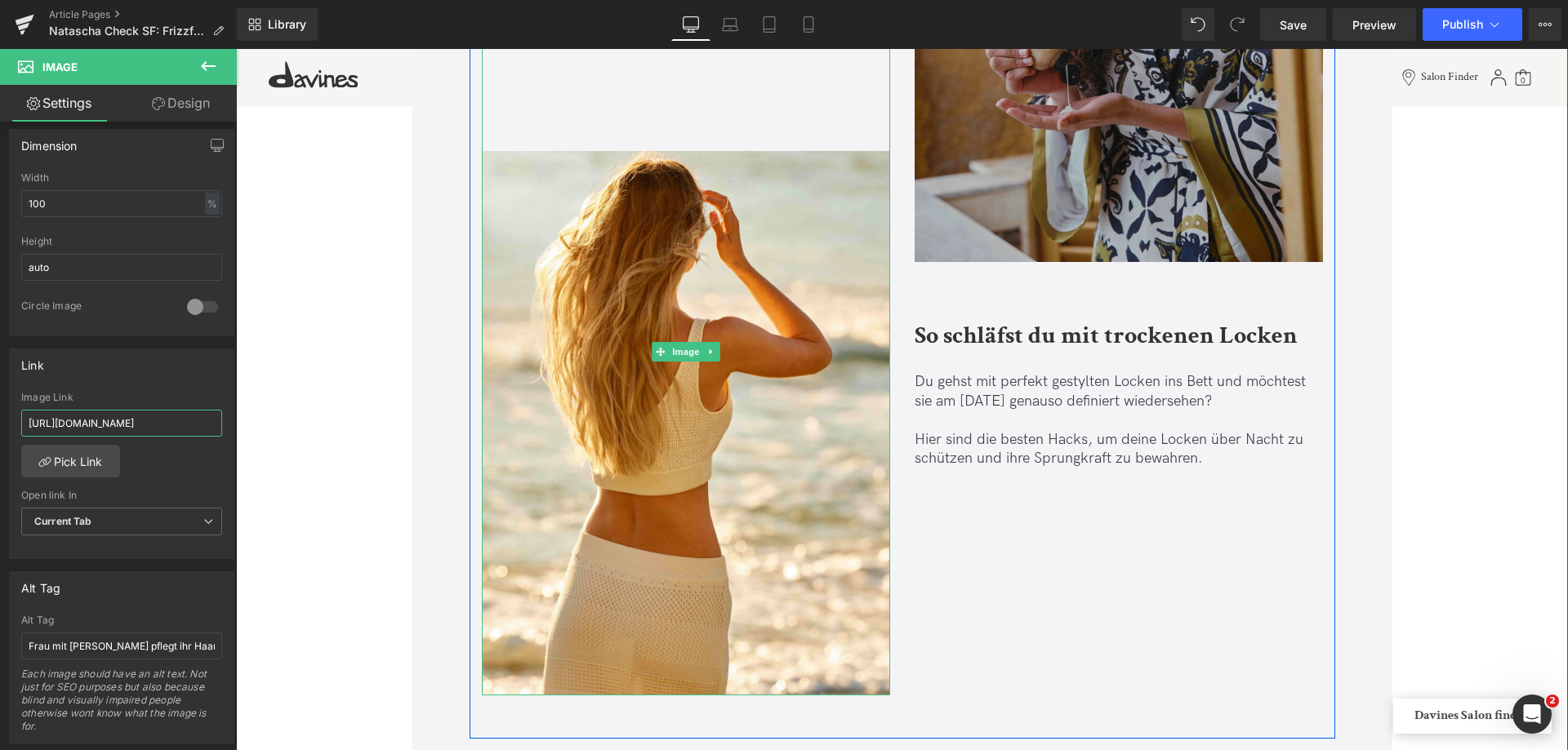
scroll to position [1143, 0]
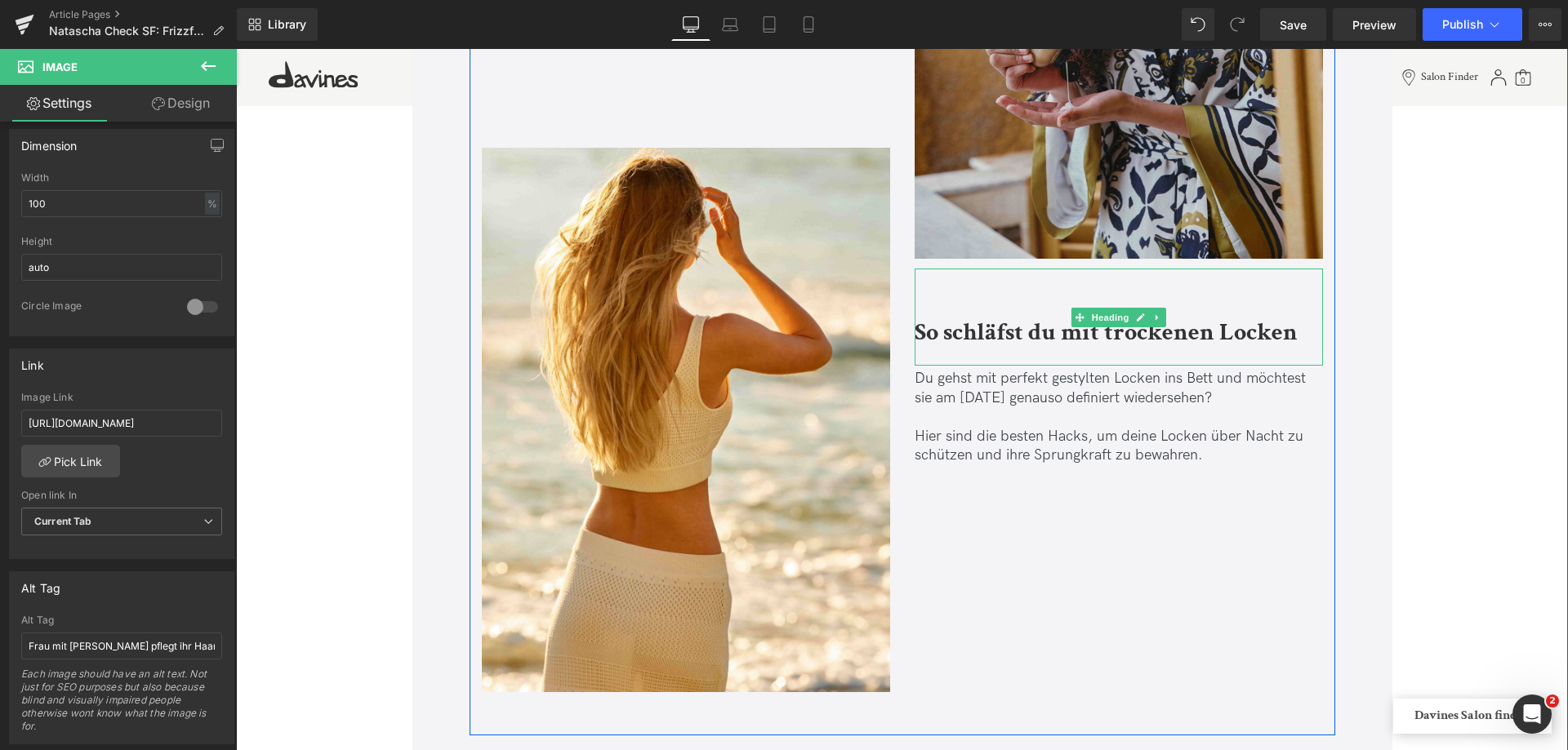
click at [1042, 329] on b "So schläfst du mit trockenen Locken" at bounding box center [1106, 333] width 383 height 32
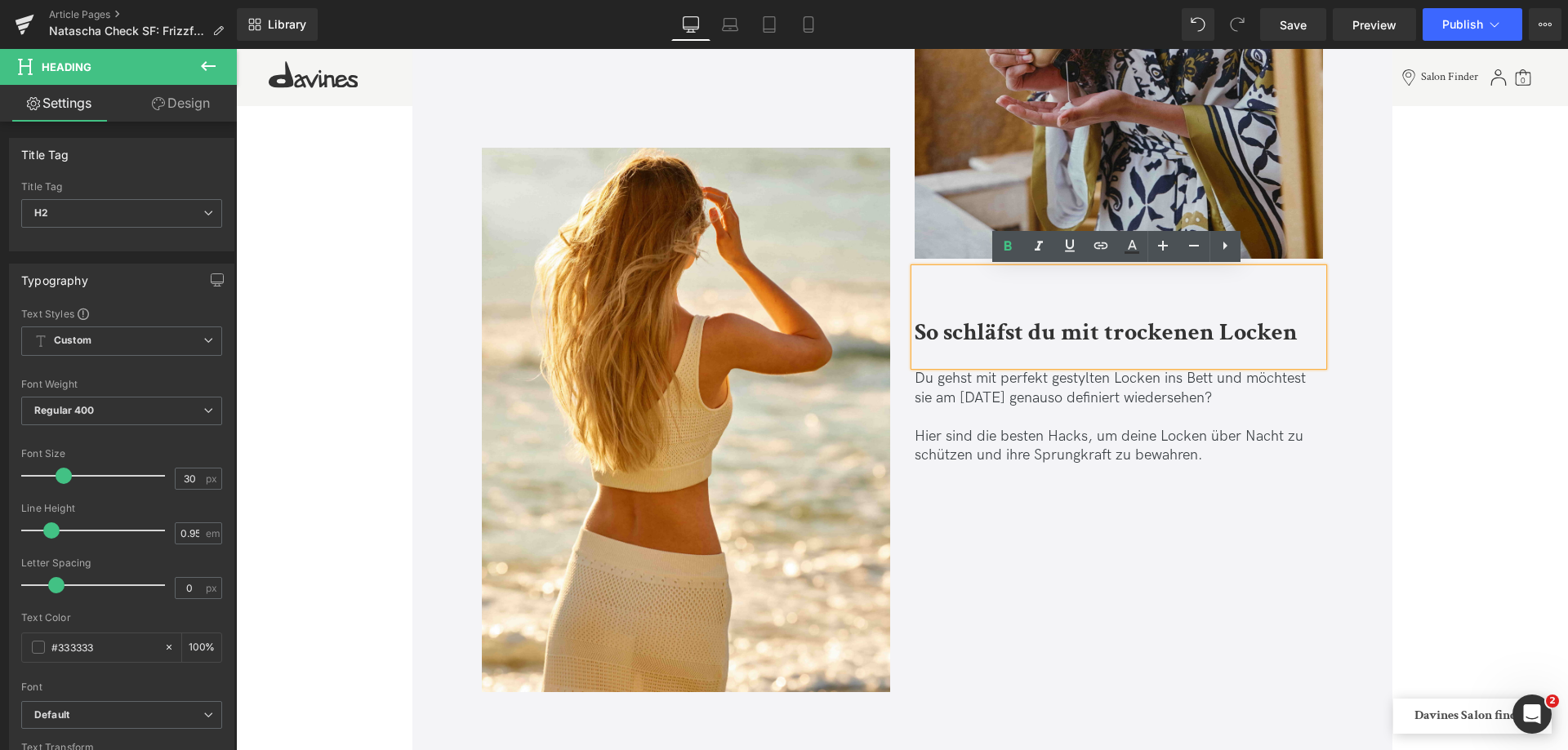
click at [1042, 329] on b "So schläfst du mit trockenen Locken" at bounding box center [1106, 333] width 383 height 32
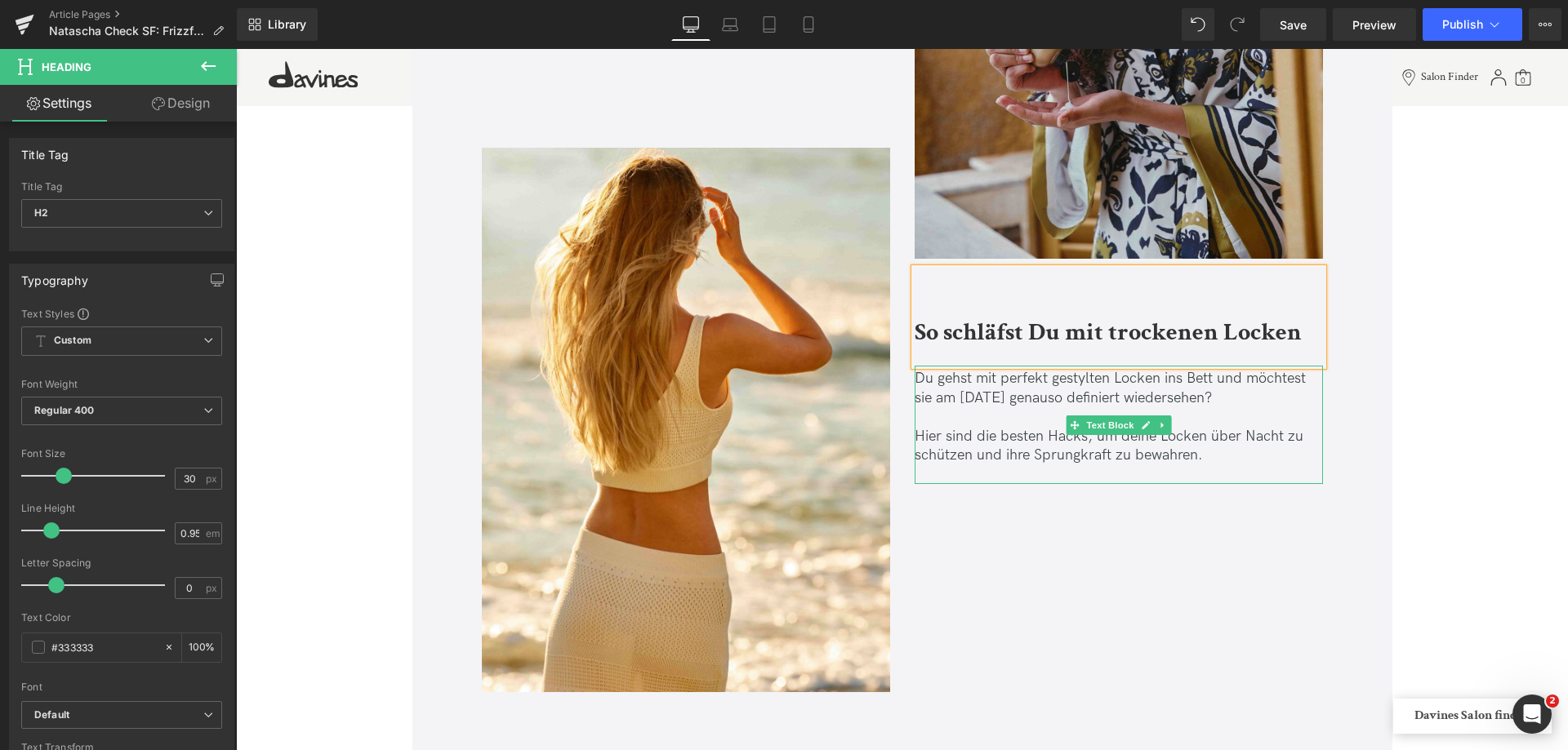
click at [1042, 431] on p "Hier sind die besten Hacks, um deine Locken über Nacht zu schützen und ihre Spr…" at bounding box center [1119, 446] width 409 height 38
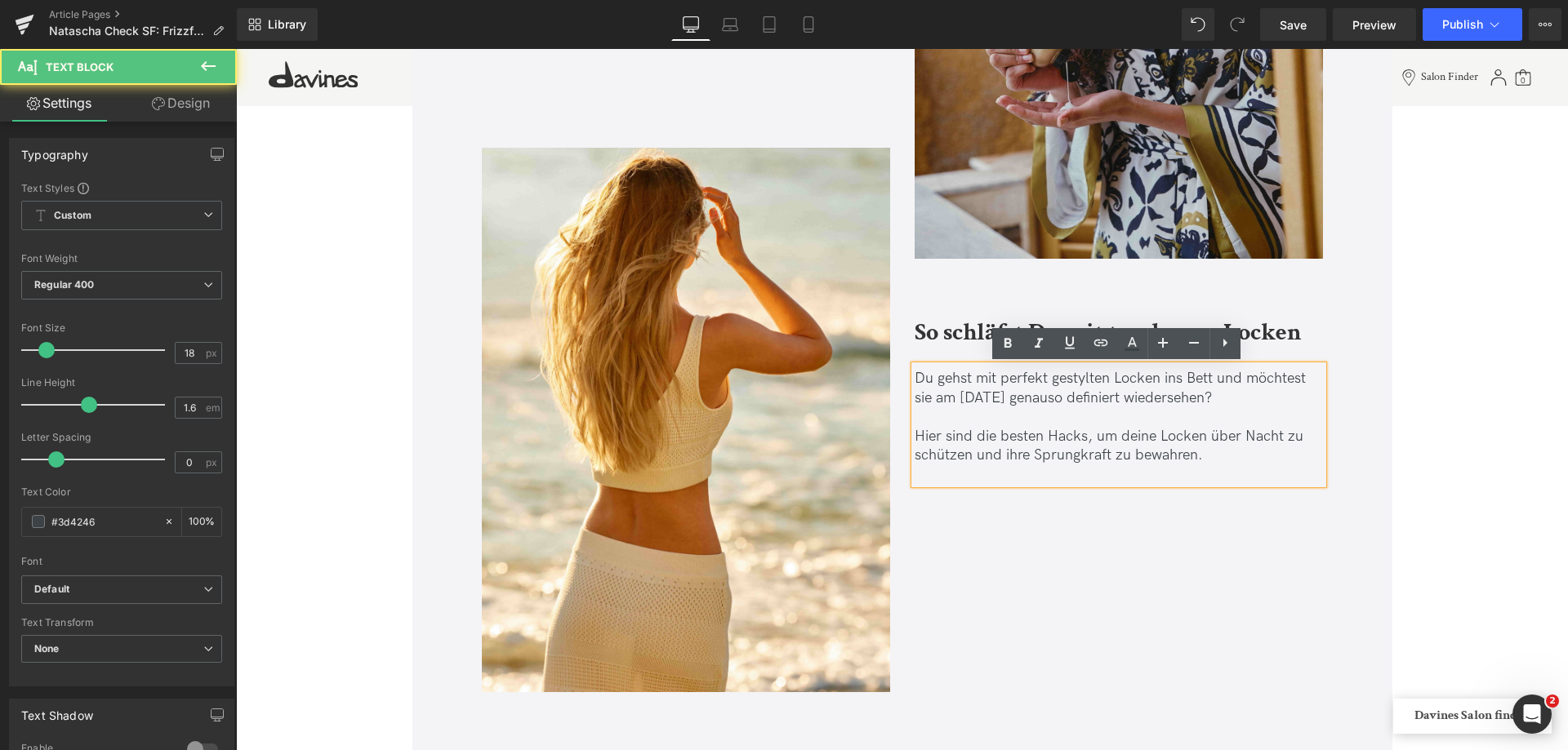
click at [1124, 433] on p "Hier sind die besten Hacks, um deine Locken über Nacht zu schützen und ihre Spr…" at bounding box center [1119, 446] width 409 height 38
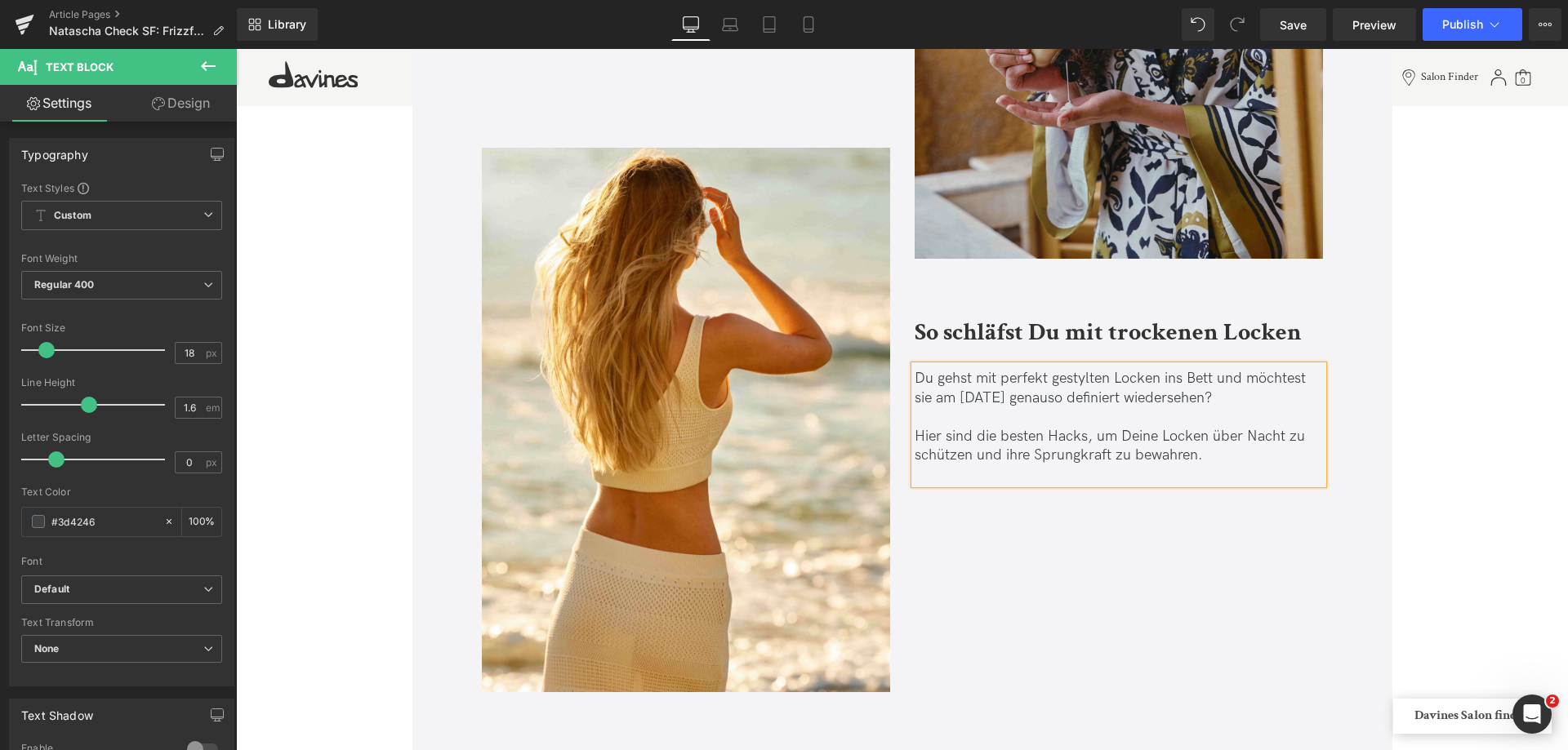
click at [1065, 433] on p "Hier sind die besten Hacks, um Deine Locken über Nacht zu schützen und ihre Spr…" at bounding box center [1119, 446] width 409 height 38
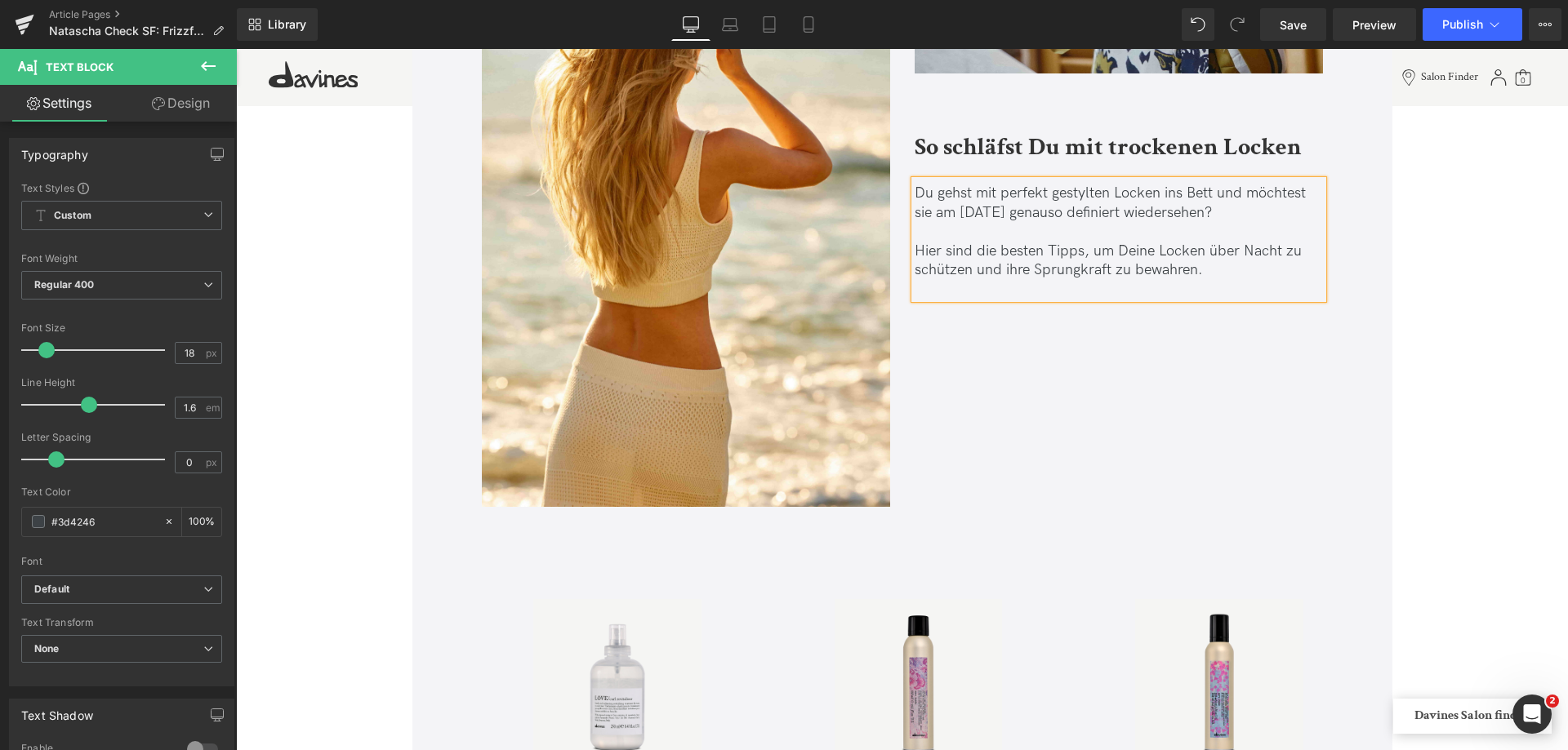
scroll to position [1470, 0]
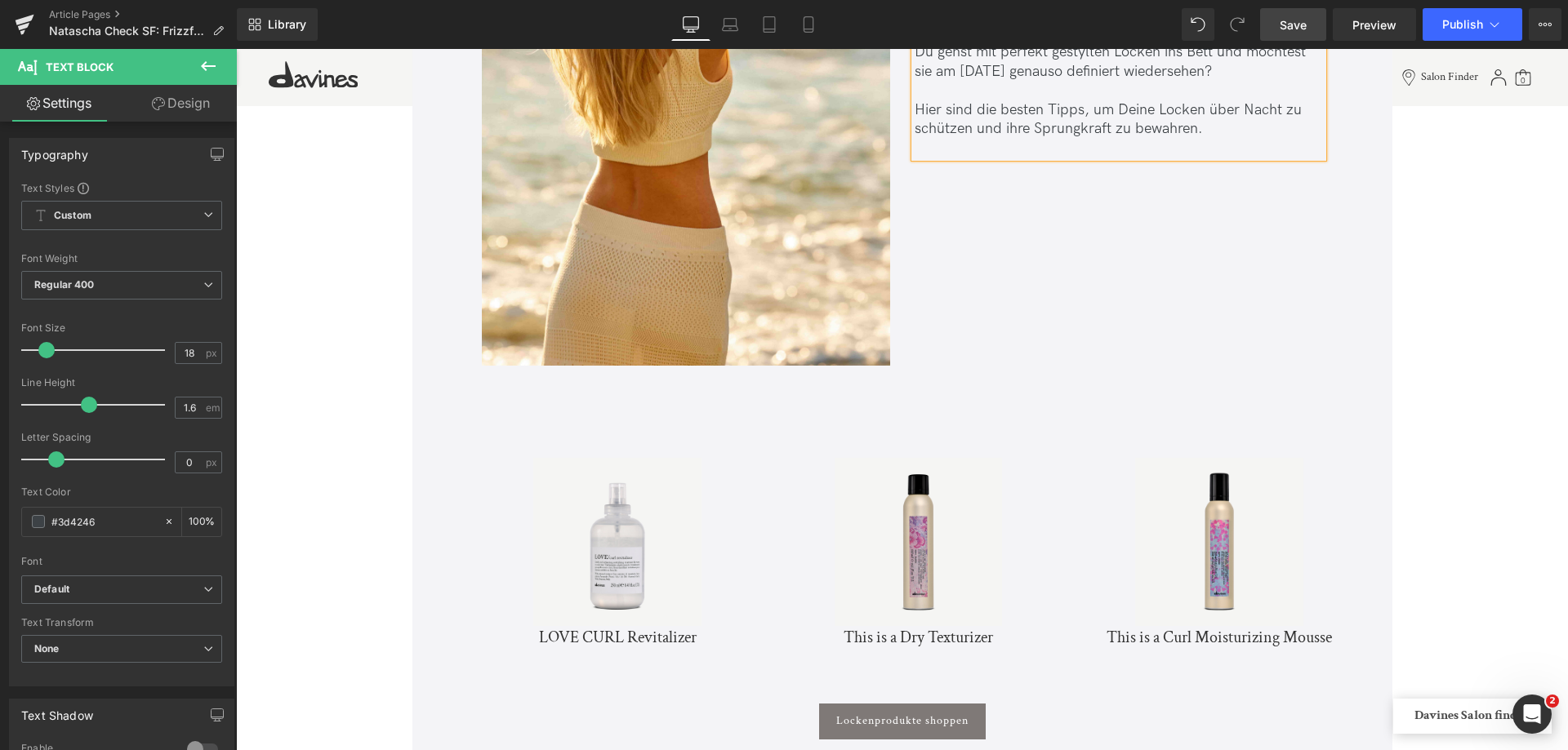
click at [1313, 29] on link "Save" at bounding box center [1293, 25] width 66 height 33
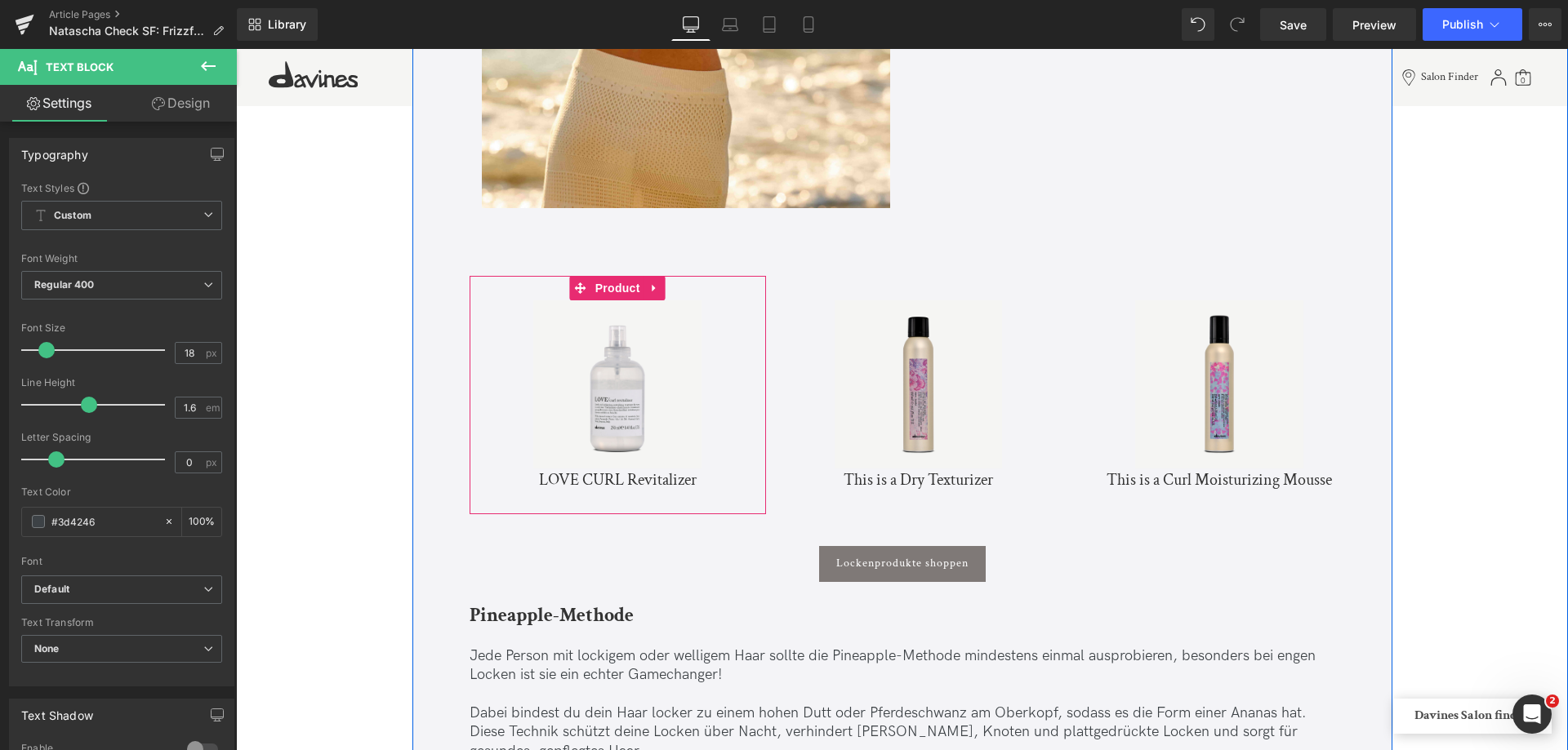
scroll to position [1633, 0]
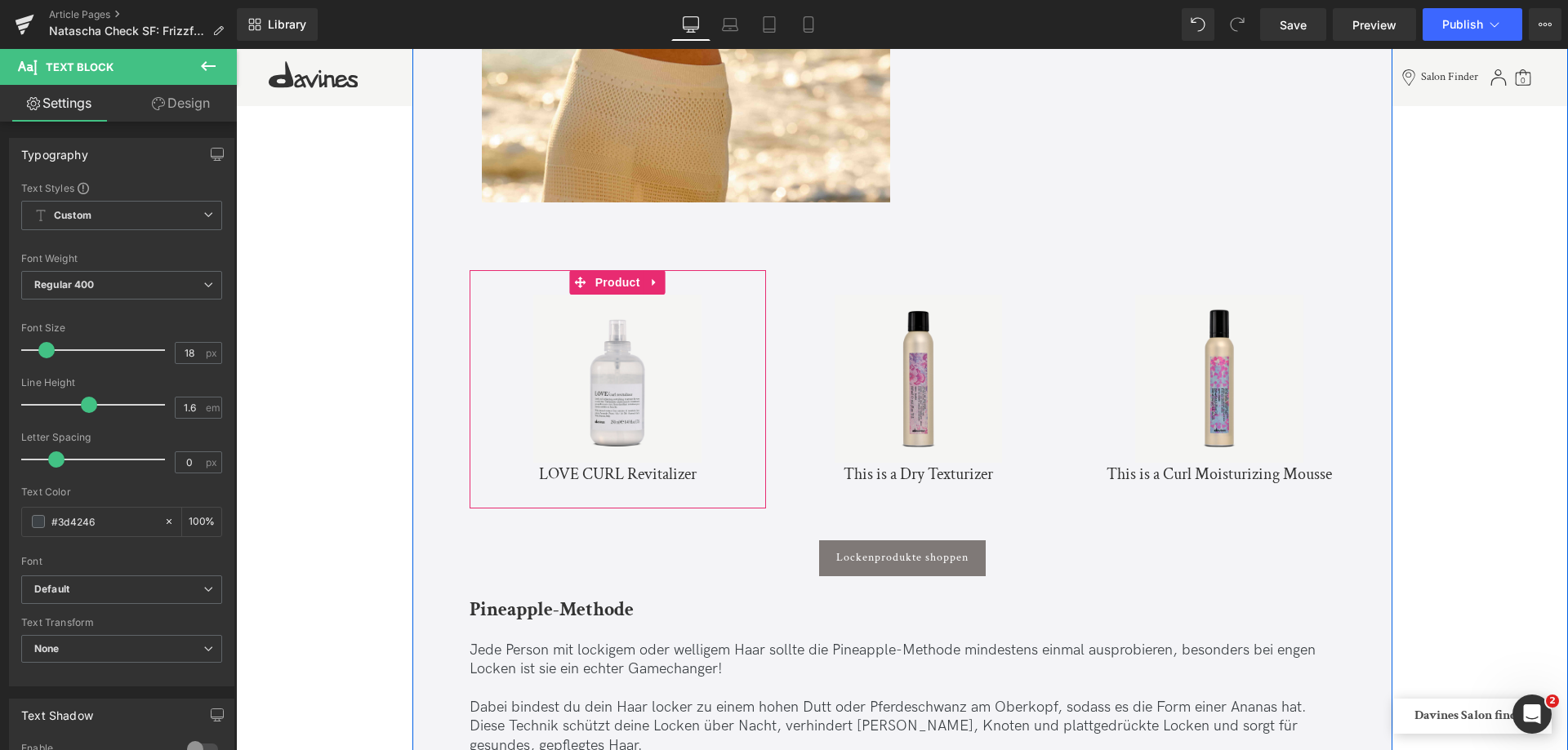
click at [670, 344] on img at bounding box center [618, 379] width 168 height 168
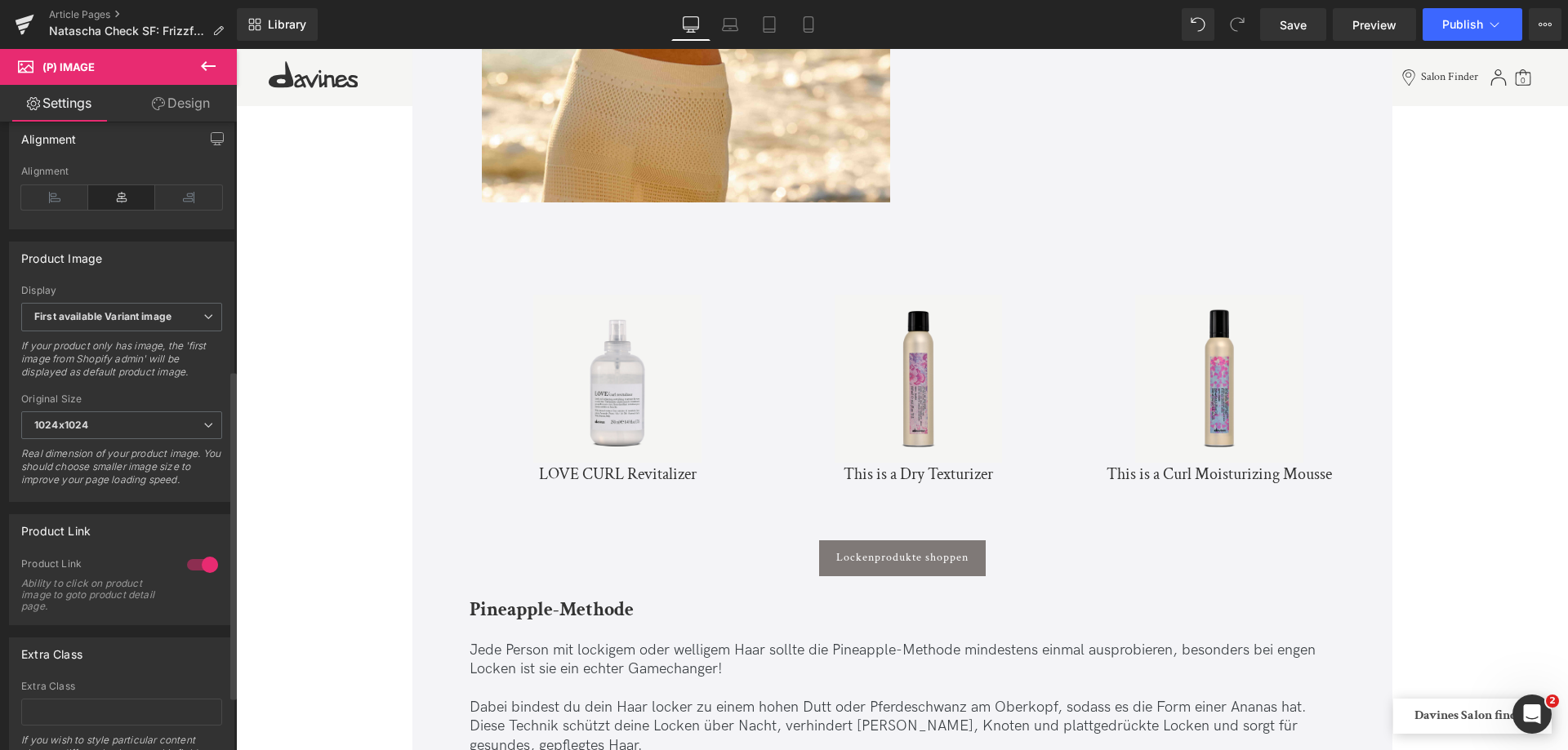
scroll to position [490, 0]
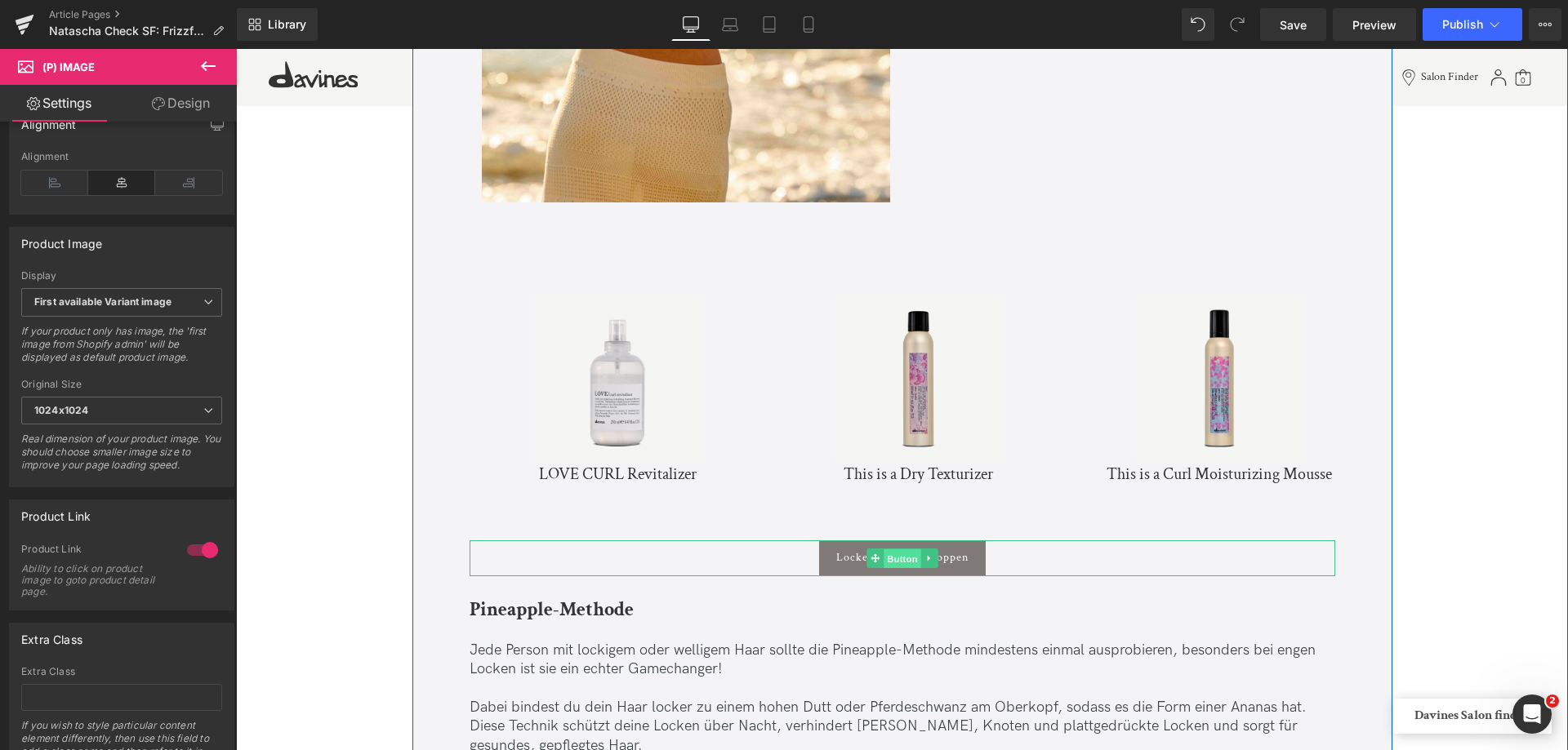
click at [898, 558] on span "Button" at bounding box center [902, 560] width 38 height 20
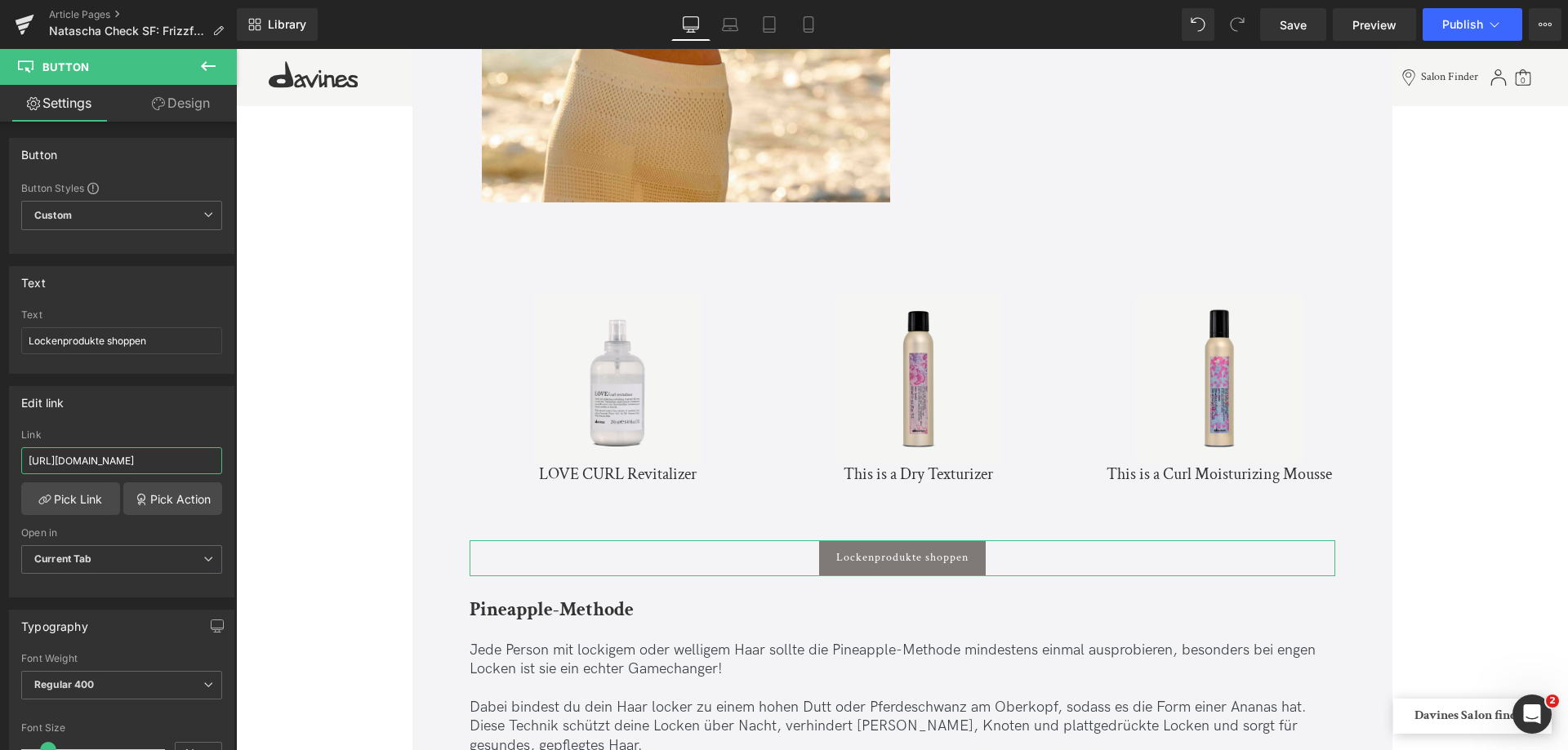
scroll to position [0, 29]
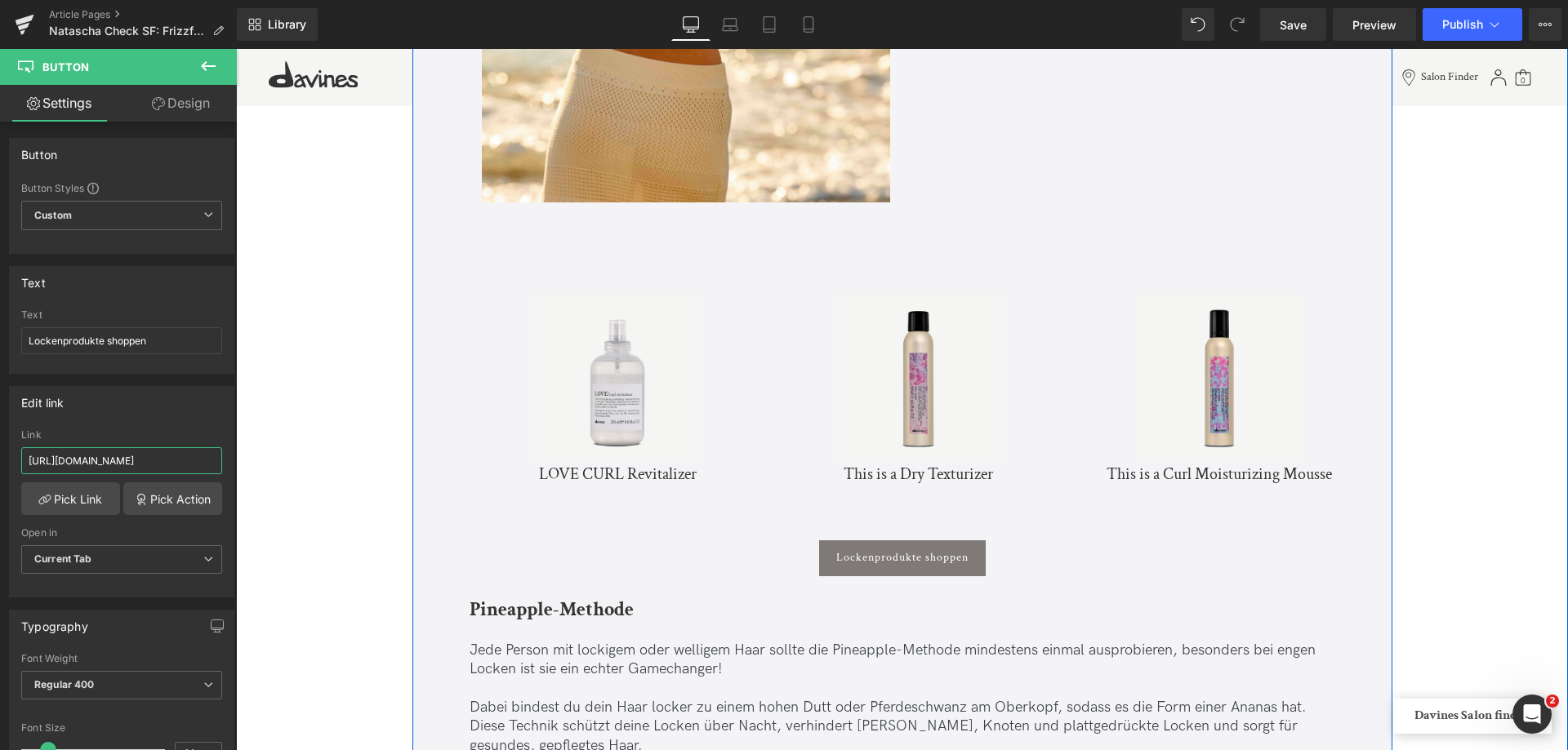
drag, startPoint x: 329, startPoint y: 514, endPoint x: 462, endPoint y: 488, distance: 135.5
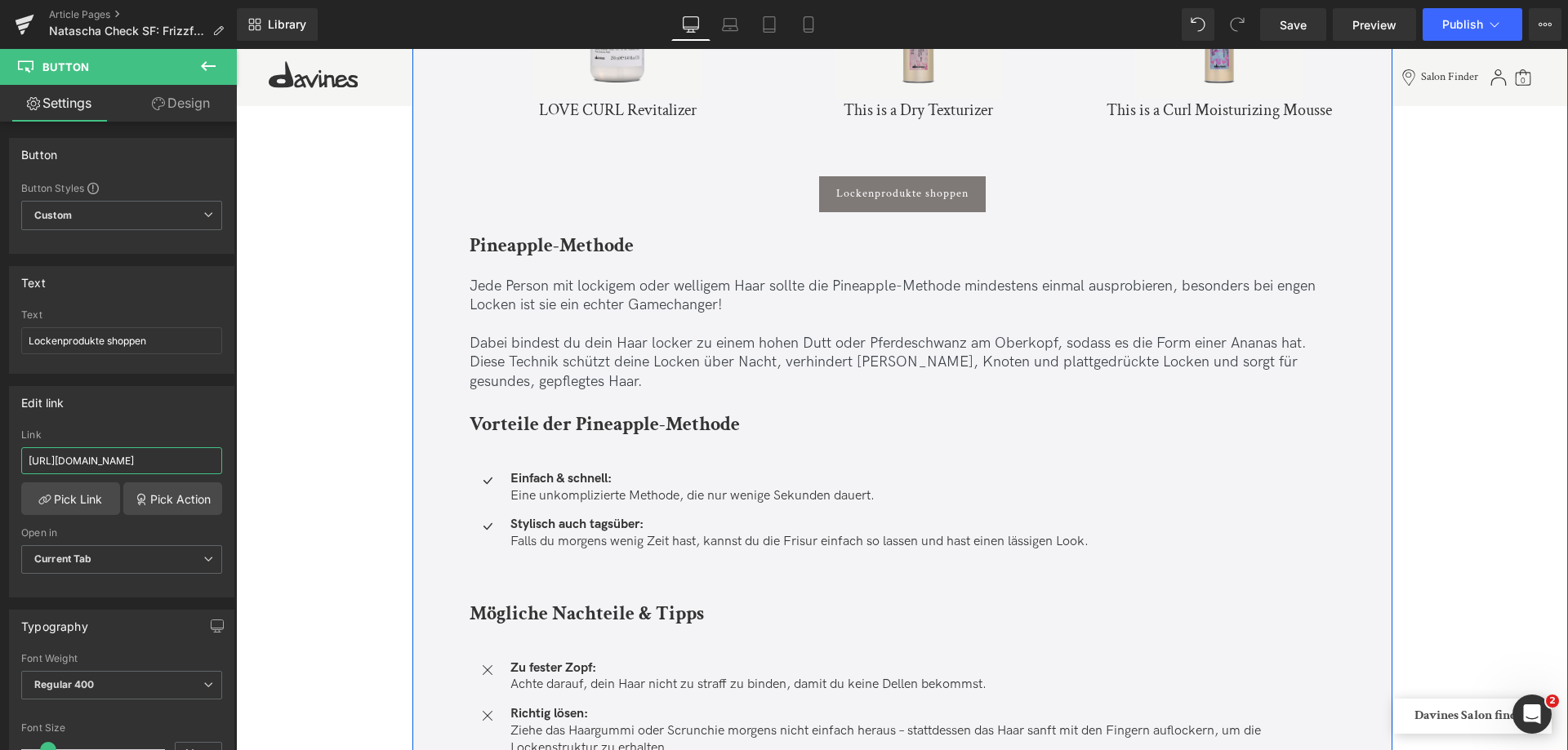
scroll to position [2123, 0]
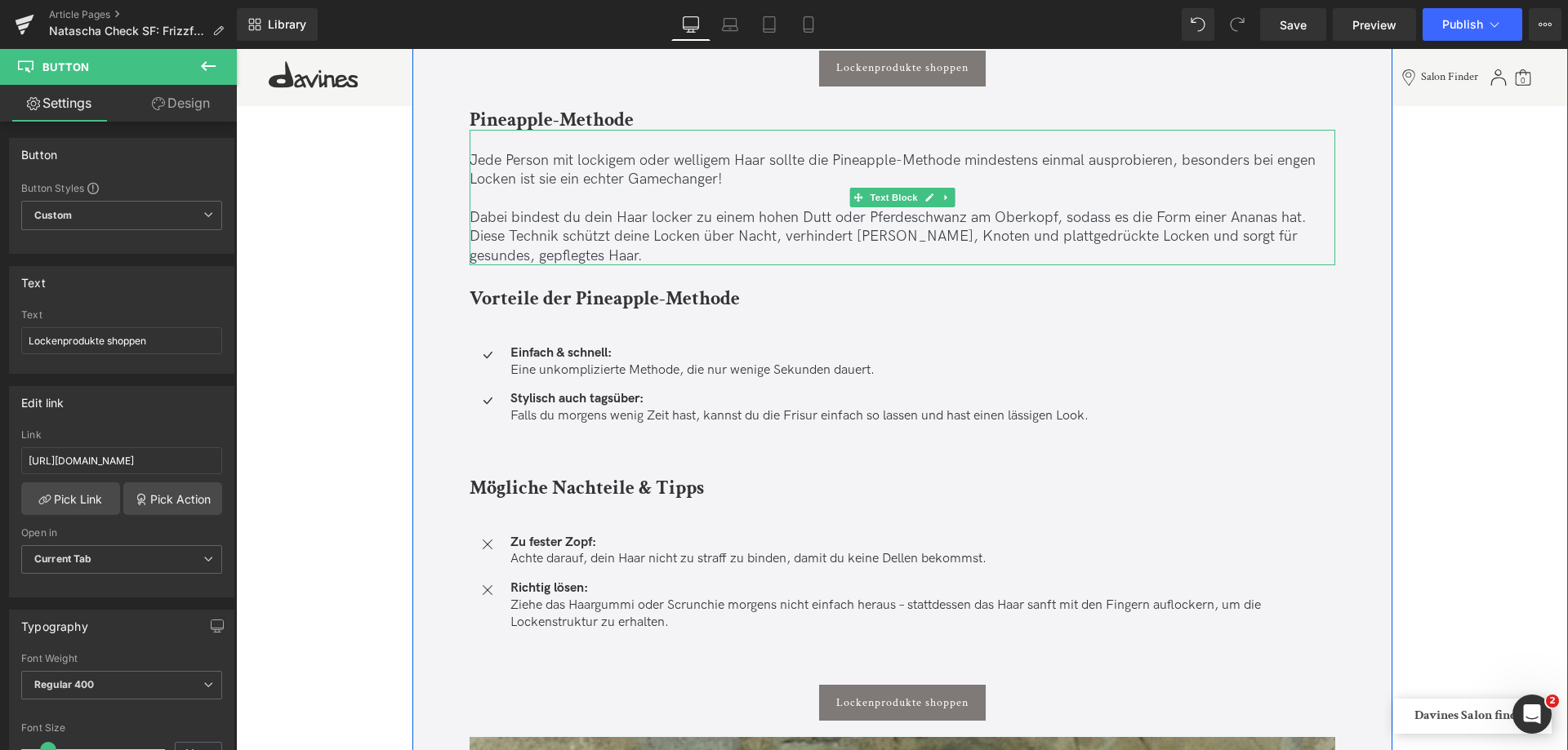
click at [1168, 186] on p "Jede Person mit lockigem oder welligem Haar sollte die Pineapple-Methode mindes…" at bounding box center [902, 170] width 865 height 38
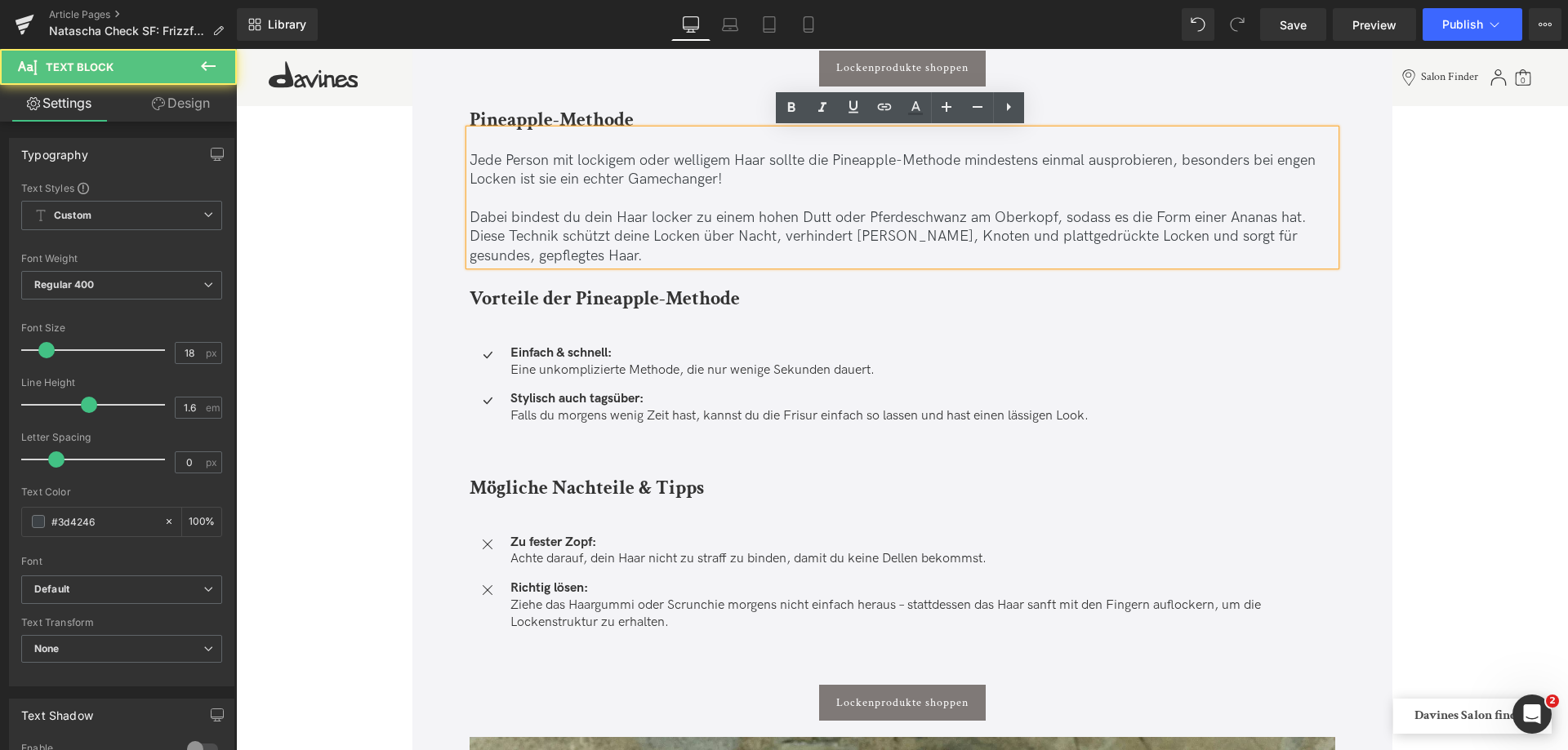
click at [628, 198] on p at bounding box center [902, 198] width 865 height 19
click at [570, 214] on p "Dabei bindest du dein Haar locker zu einem hohen Dutt oder Pferdeschwanz am Obe…" at bounding box center [902, 237] width 865 height 57
drag, startPoint x: 968, startPoint y: 214, endPoint x: 1053, endPoint y: 221, distance: 85.3
click at [1053, 221] on p "Dabei bindest du dein Haar locker zu einem hohen Dutt oder Pferdeschwanz am Obe…" at bounding box center [902, 237] width 865 height 57
click at [1277, 209] on p "Dabei bindest du dein Haar locker zu einem hohen Dutt oder Pferdeschwanz zusamm…" at bounding box center [902, 237] width 865 height 57
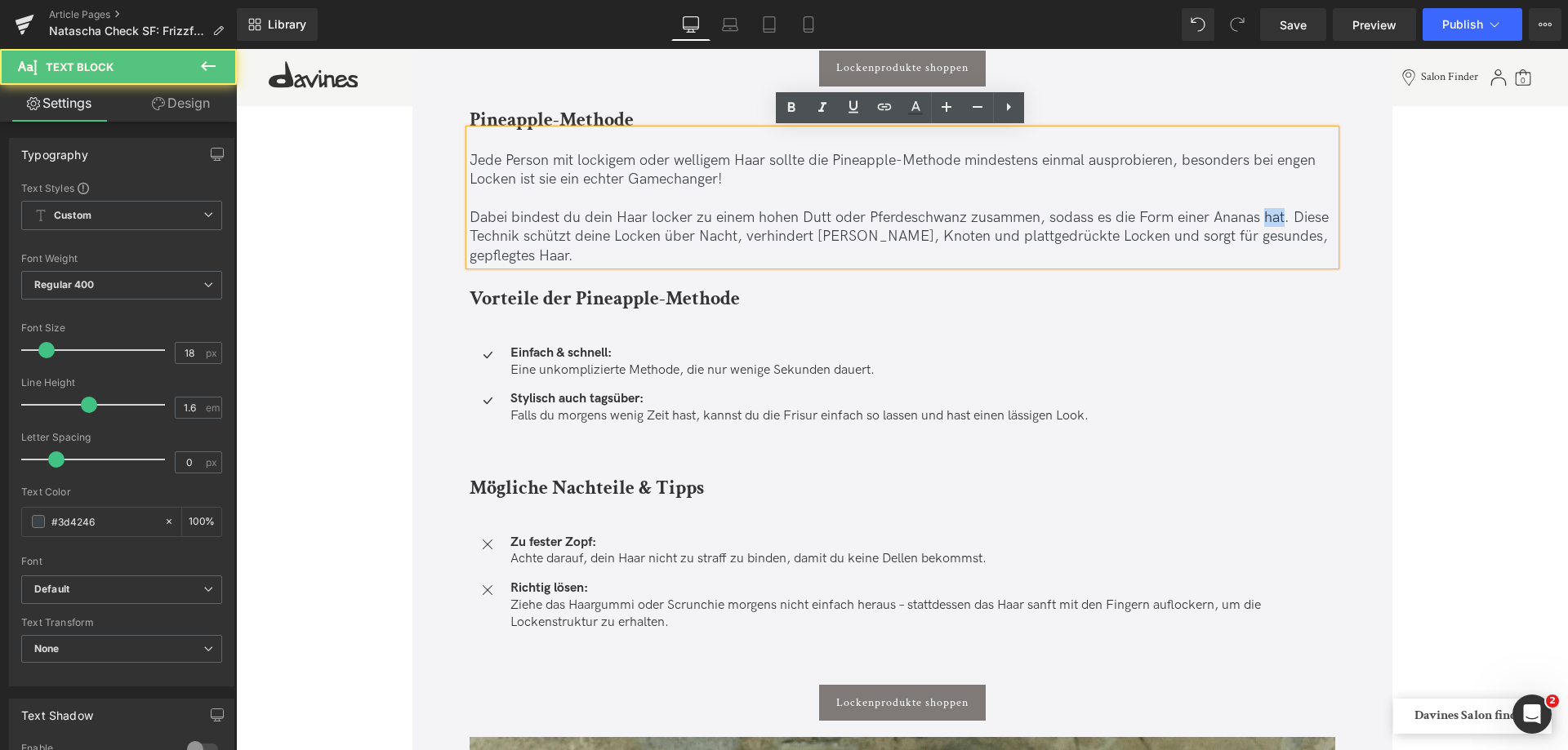
click at [1277, 209] on p "Dabei bindest du dein Haar locker zu einem hohen Dutt oder Pferdeschwanz zusamm…" at bounding box center [902, 237] width 865 height 57
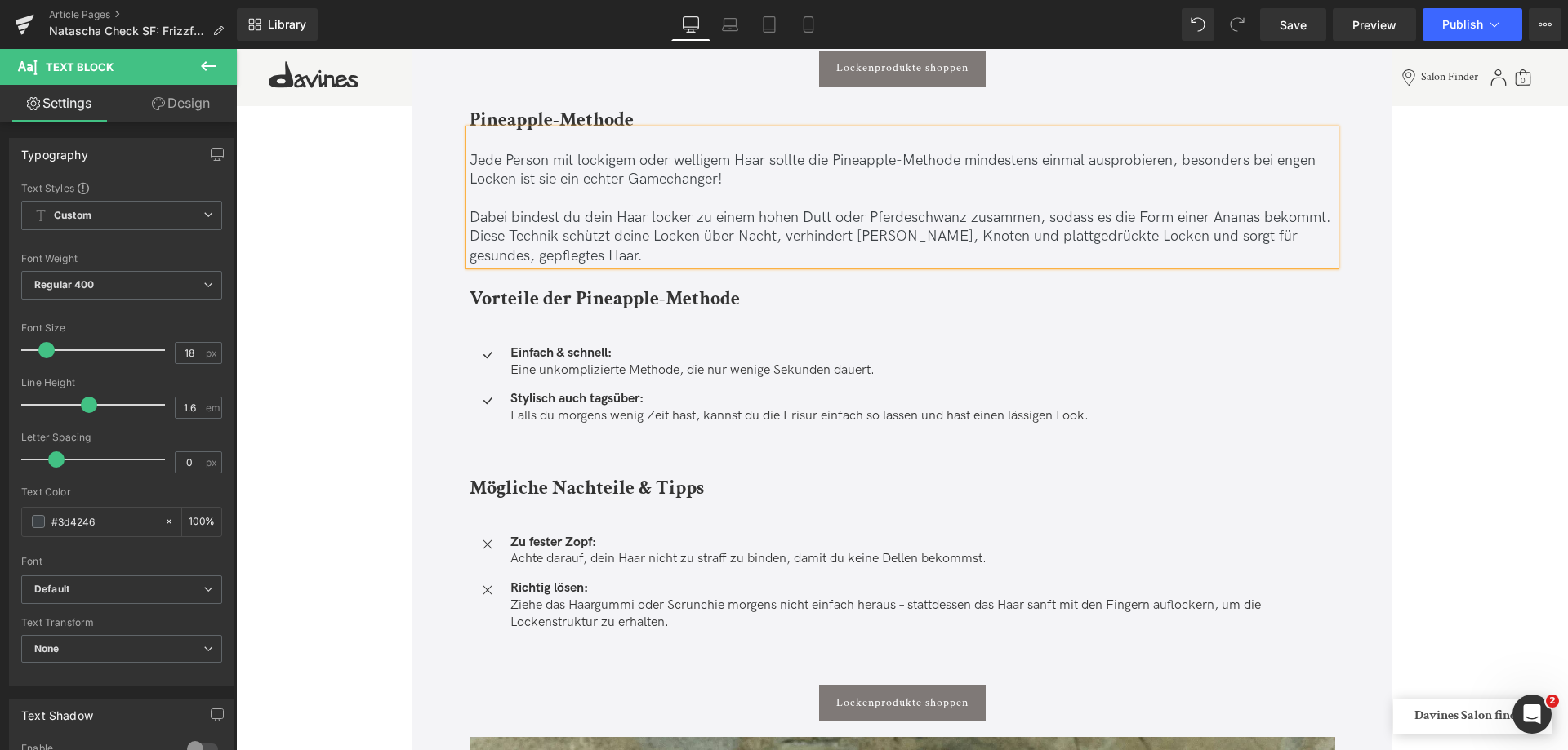
click at [1283, 212] on p "Dabei bindest du dein Haar locker zu einem hohen Dutt oder Pferdeschwanz zusamm…" at bounding box center [902, 237] width 865 height 57
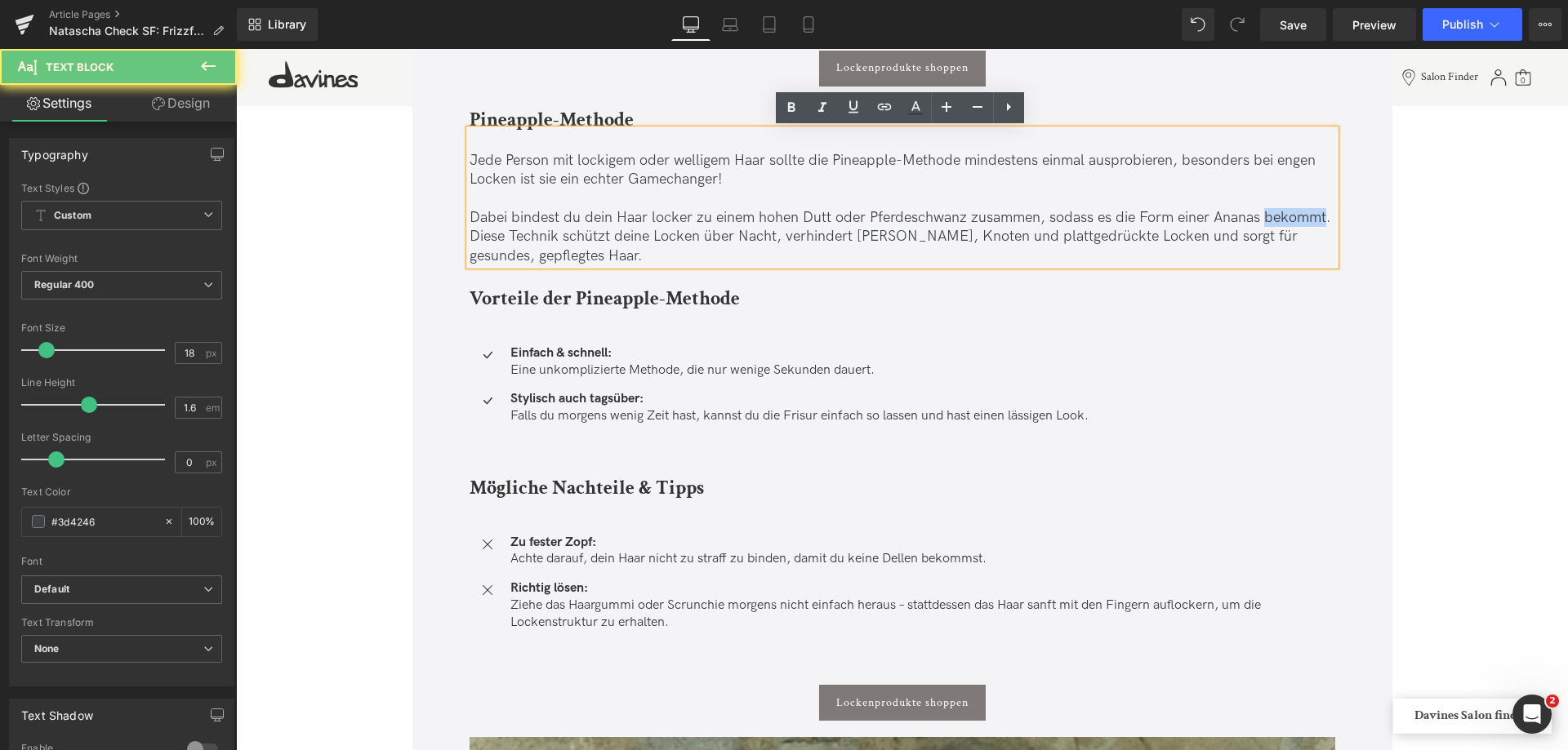
click at [1283, 212] on p "Dabei bindest du dein Haar locker zu einem hohen Dutt oder Pferdeschwanz zusamm…" at bounding box center [902, 237] width 865 height 57
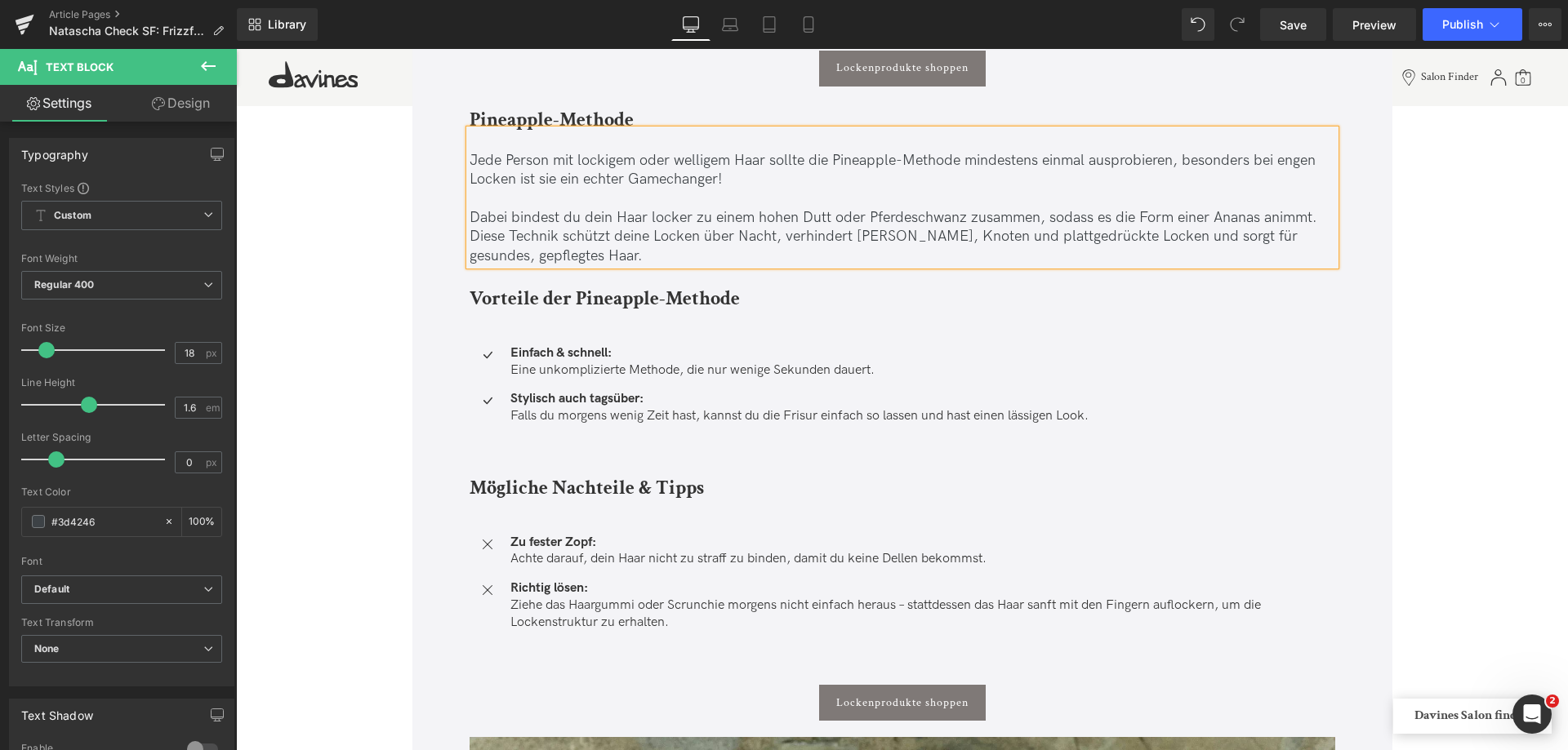
click at [620, 229] on p "Dabei bindest du dein Haar locker zu einem hohen Dutt oder Pferdeschwanz zusamm…" at bounding box center [902, 237] width 865 height 57
click at [1293, 29] on span "Save" at bounding box center [1293, 25] width 27 height 17
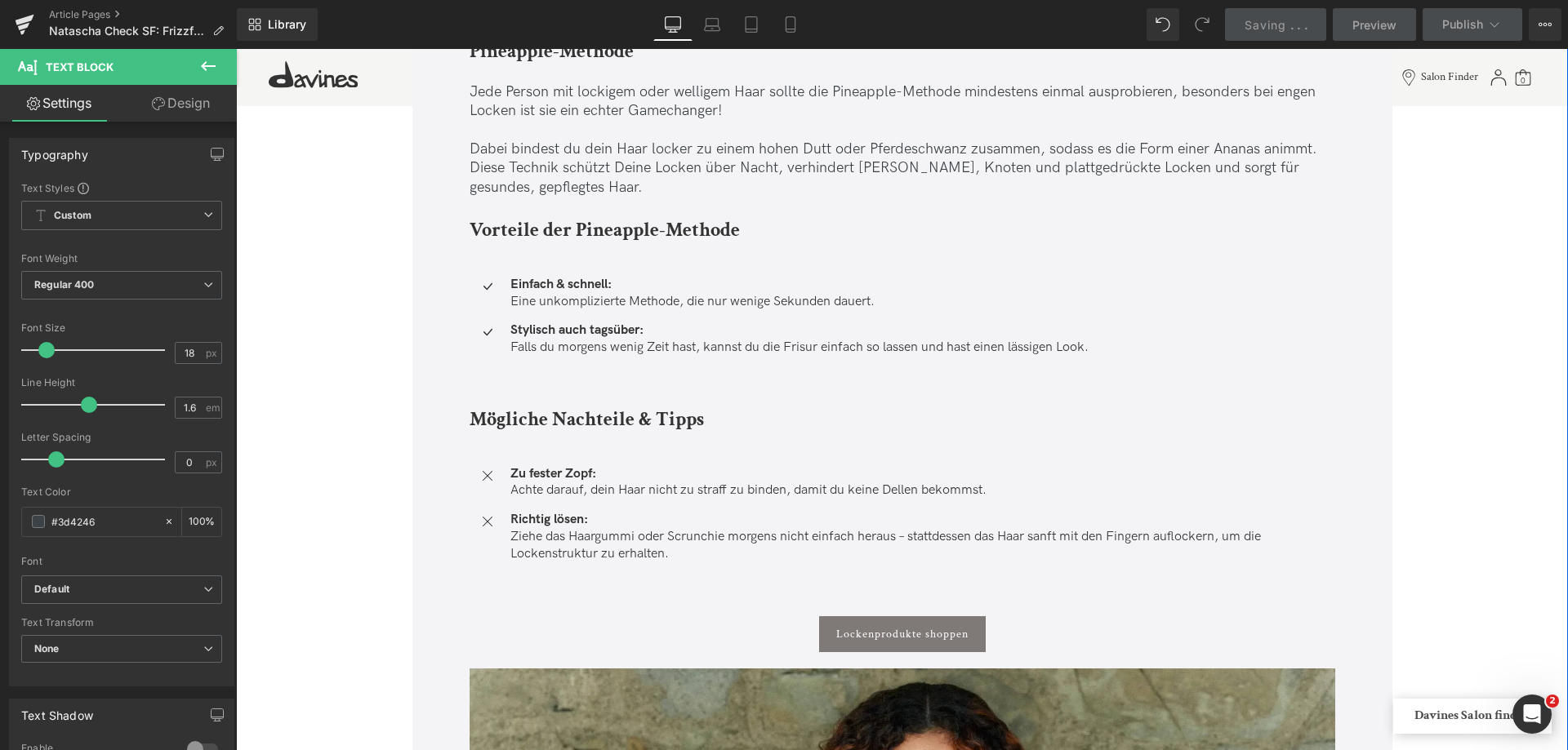
scroll to position [2368, 0]
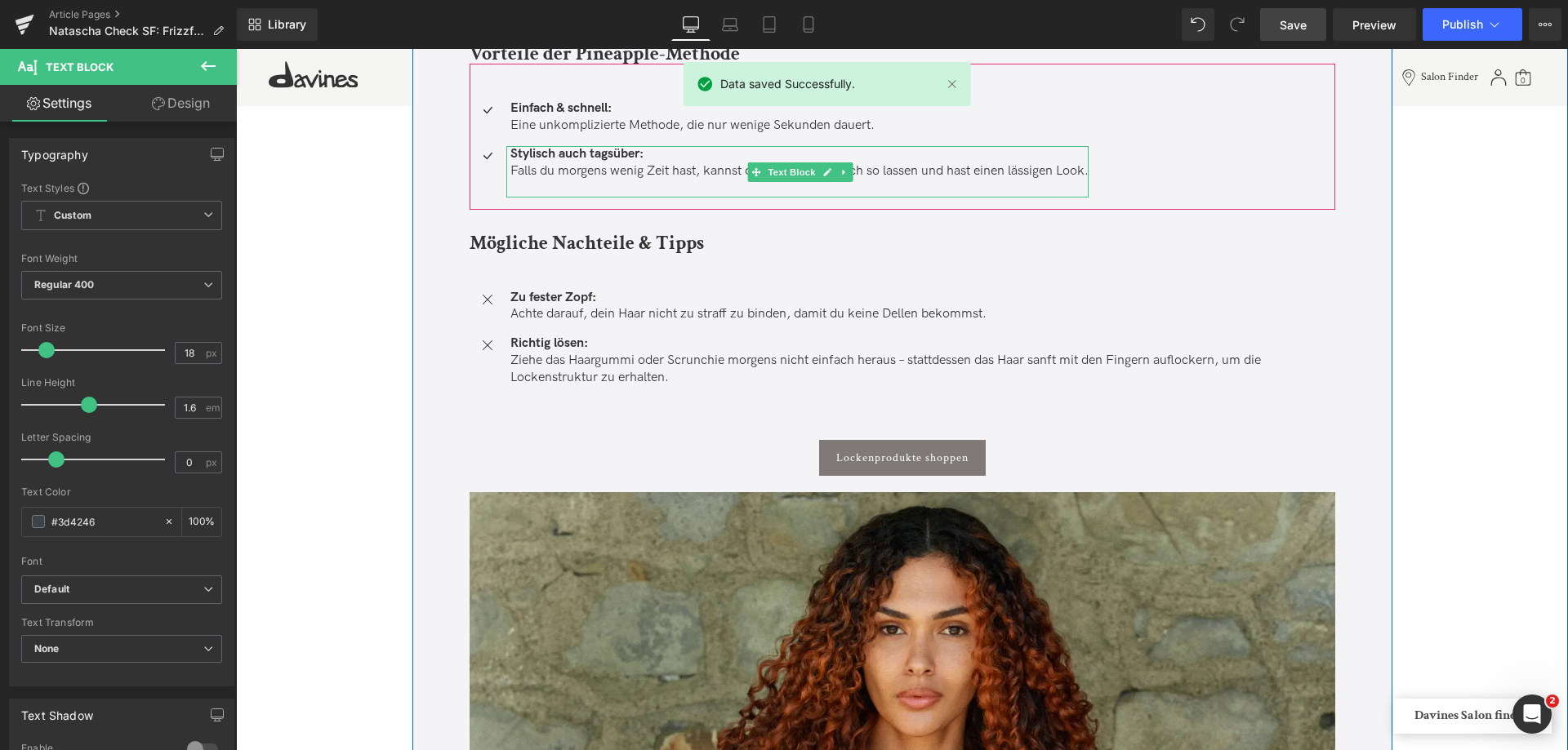
click at [547, 167] on p "Falls du morgens wenig Zeit hast, kannst du die Frisur einfach so lassen und ha…" at bounding box center [800, 172] width 579 height 17
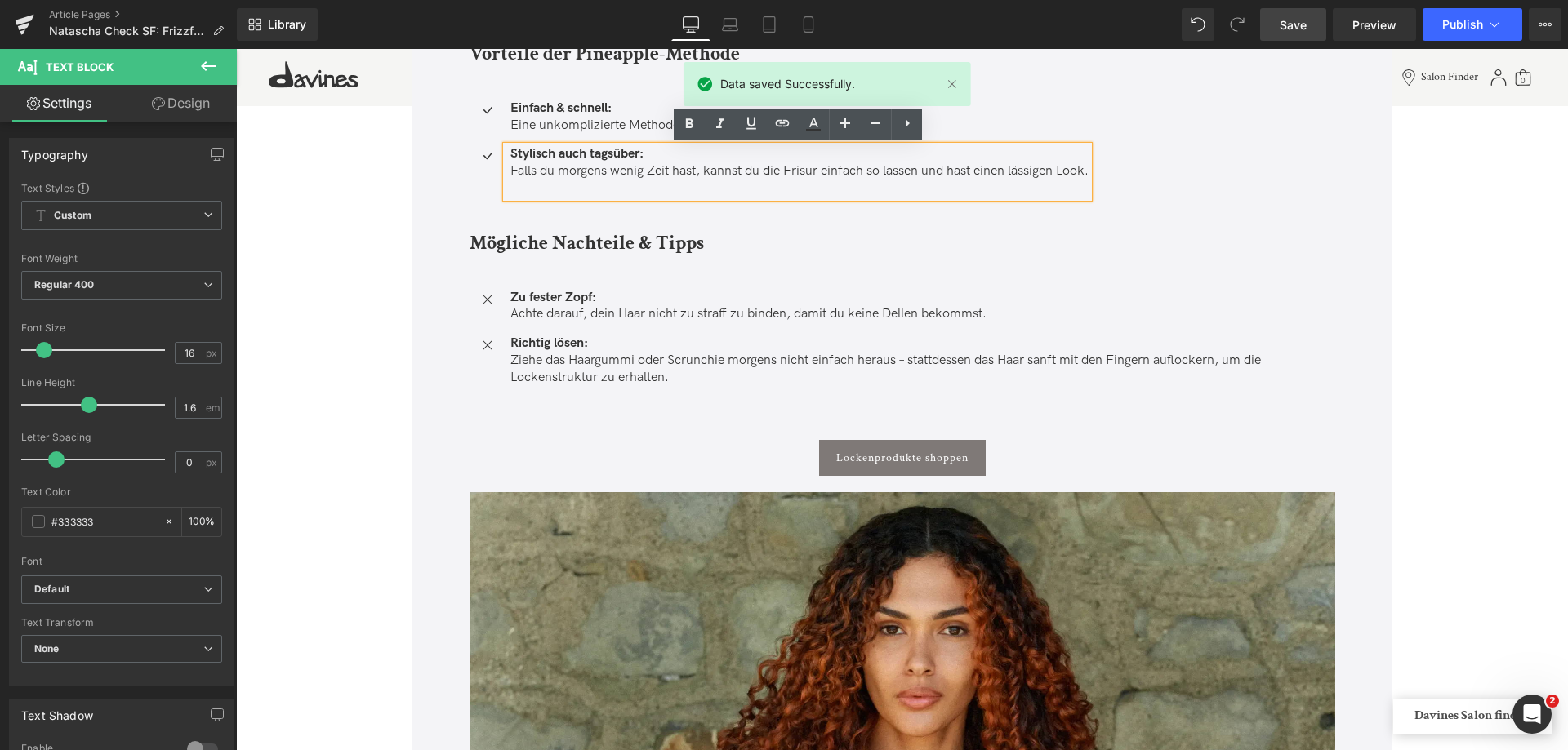
click at [544, 172] on p "Falls du morgens wenig Zeit hast, kannst du die Frisur einfach so lassen und ha…" at bounding box center [800, 172] width 579 height 17
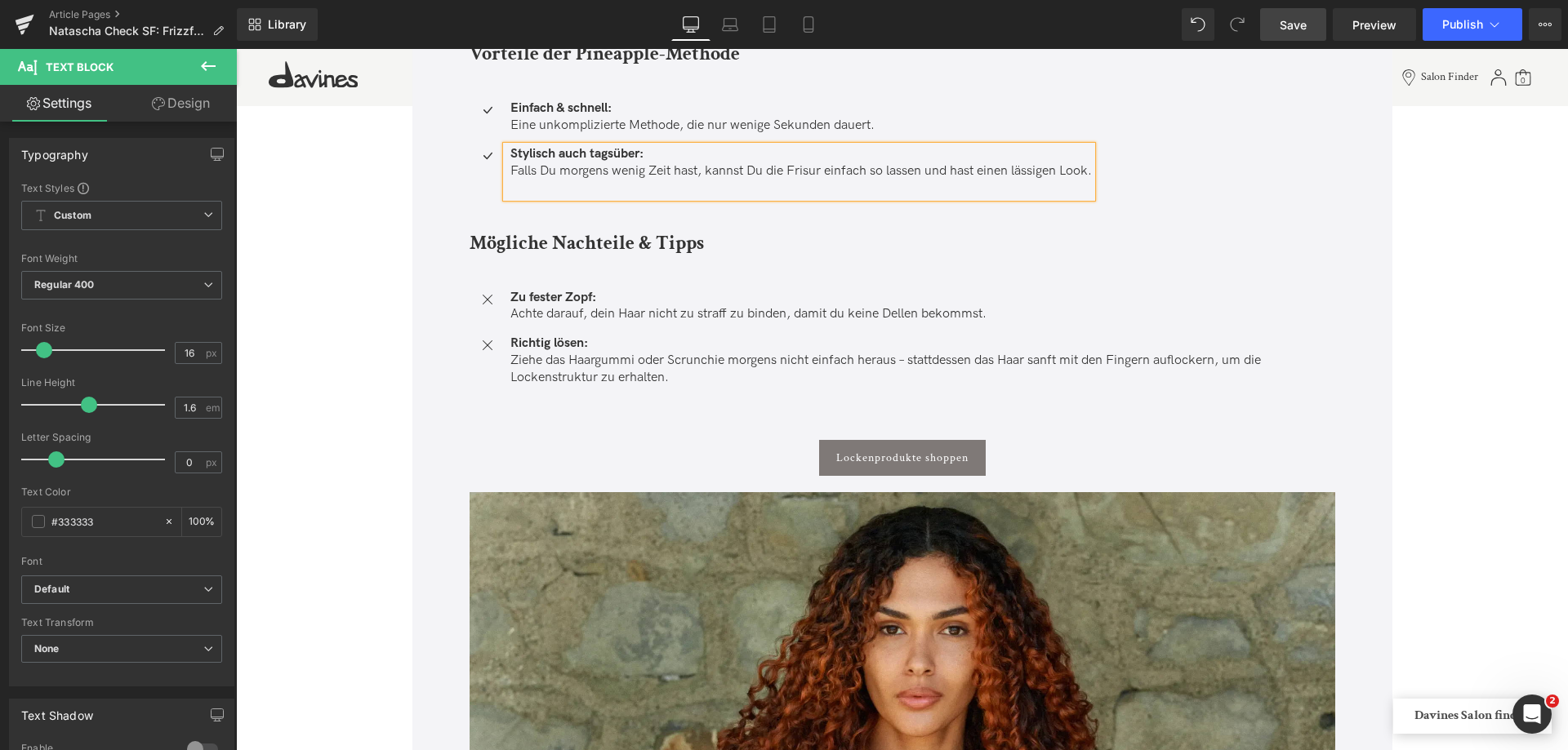
click at [1306, 32] on span "Save" at bounding box center [1293, 25] width 27 height 17
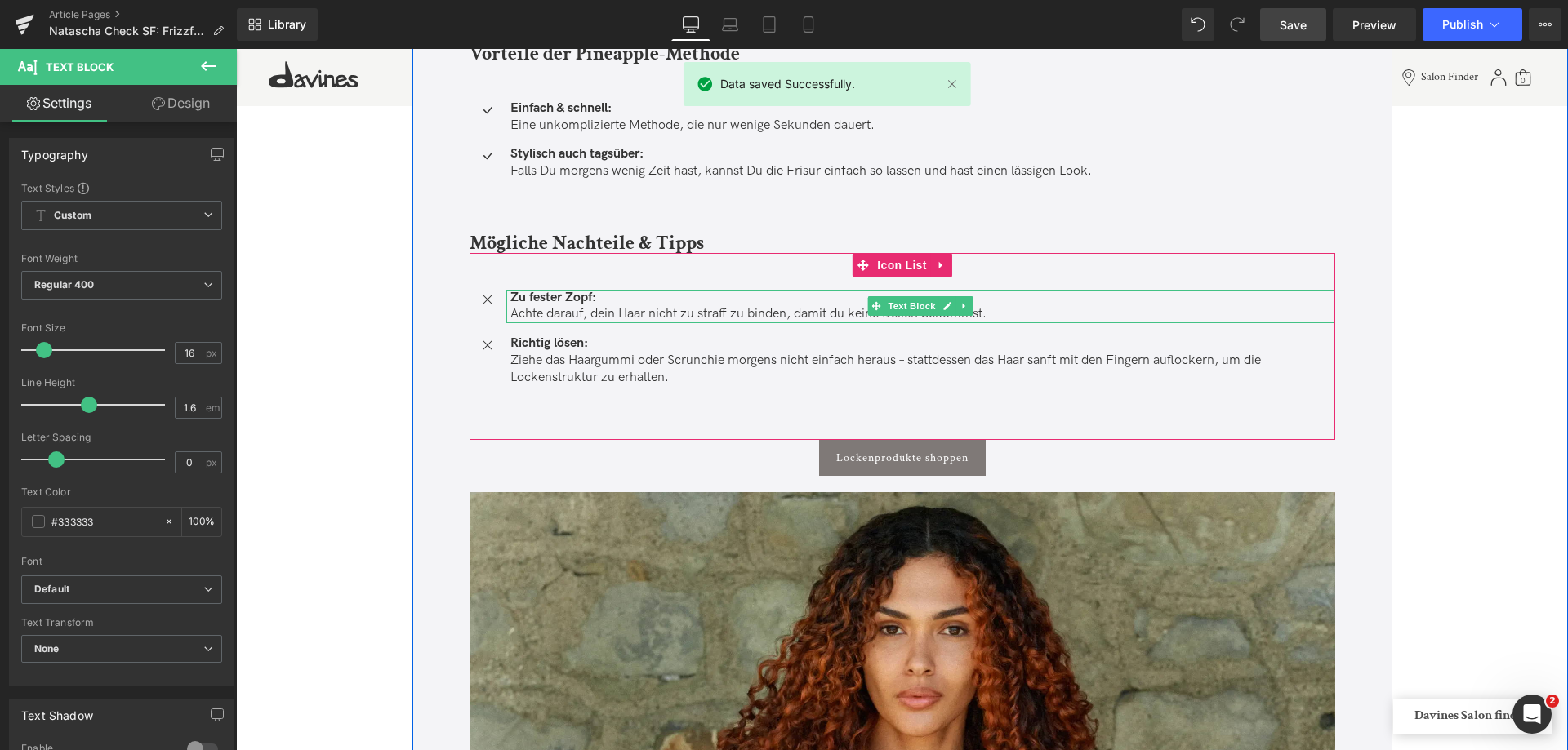
click at [598, 313] on p "Zu fester Zopf: Achte darauf, dein Haar nicht zu straff zu binden, damit du kei…" at bounding box center [922, 307] width 824 height 34
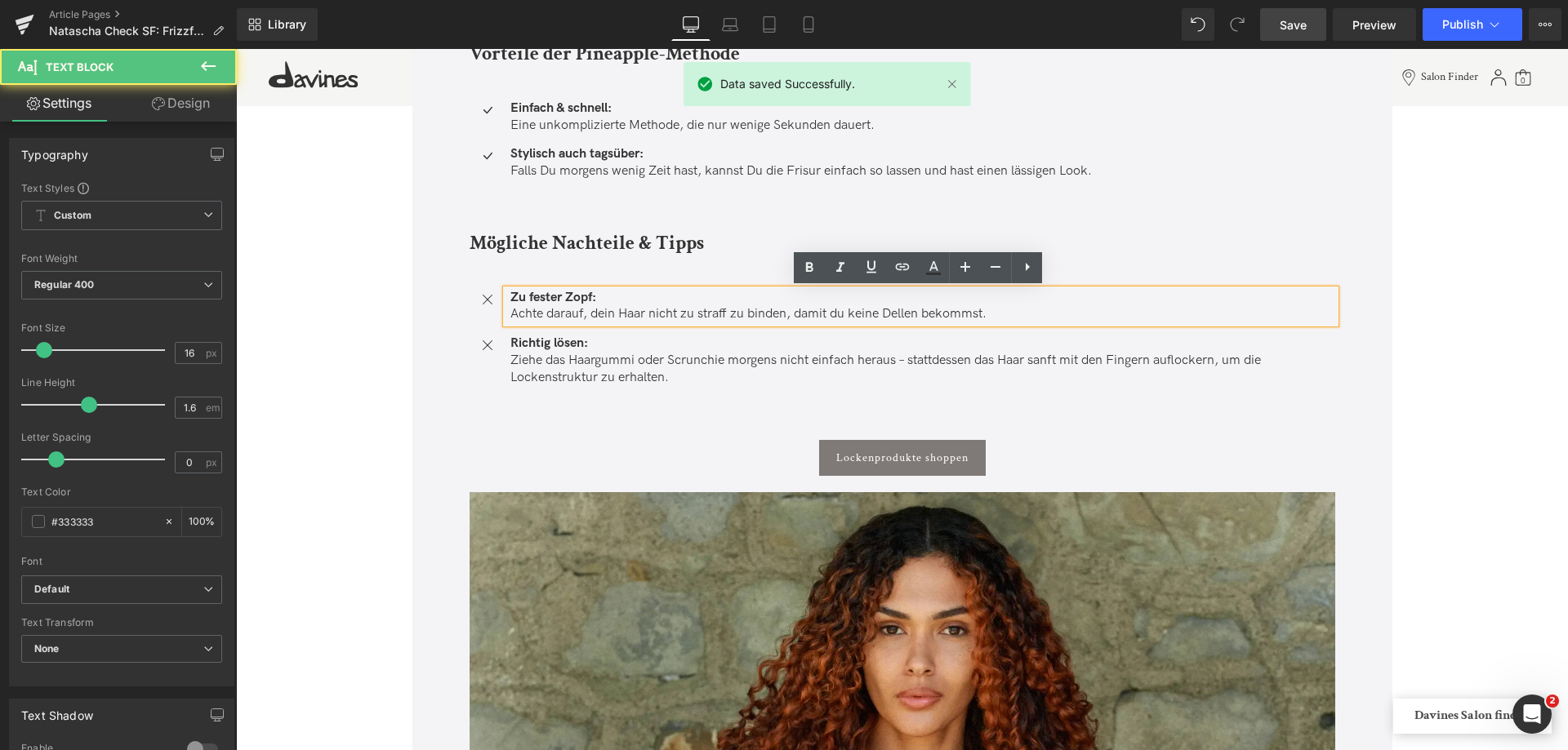
click at [597, 312] on p "Zu fester Zopf: Achte darauf, dein Haar nicht zu straff zu binden, damit du kei…" at bounding box center [922, 307] width 824 height 34
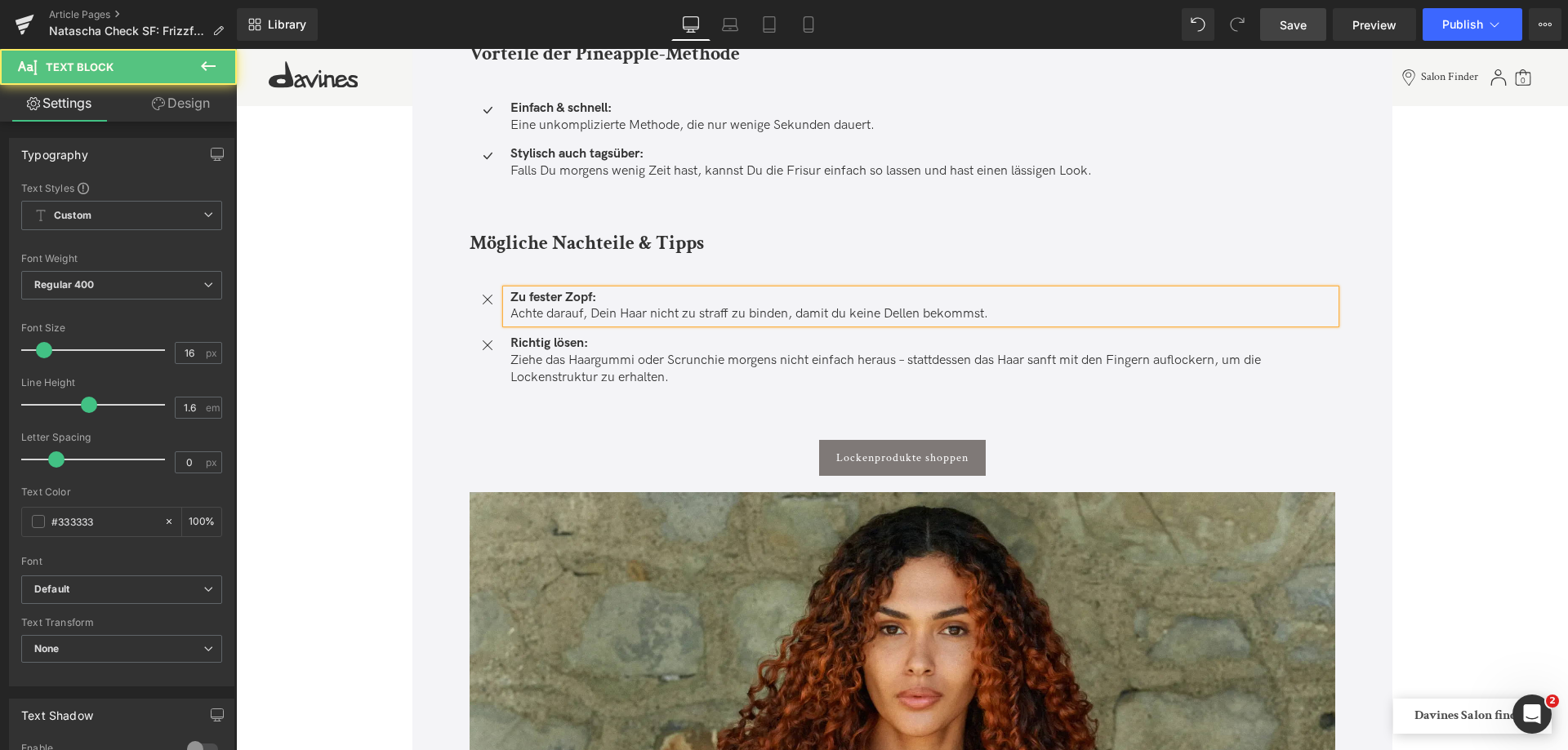
click at [841, 310] on p "Zu fester Zopf: Achte darauf, Dein Haar nicht zu straff zu binden, damit du kei…" at bounding box center [922, 307] width 824 height 34
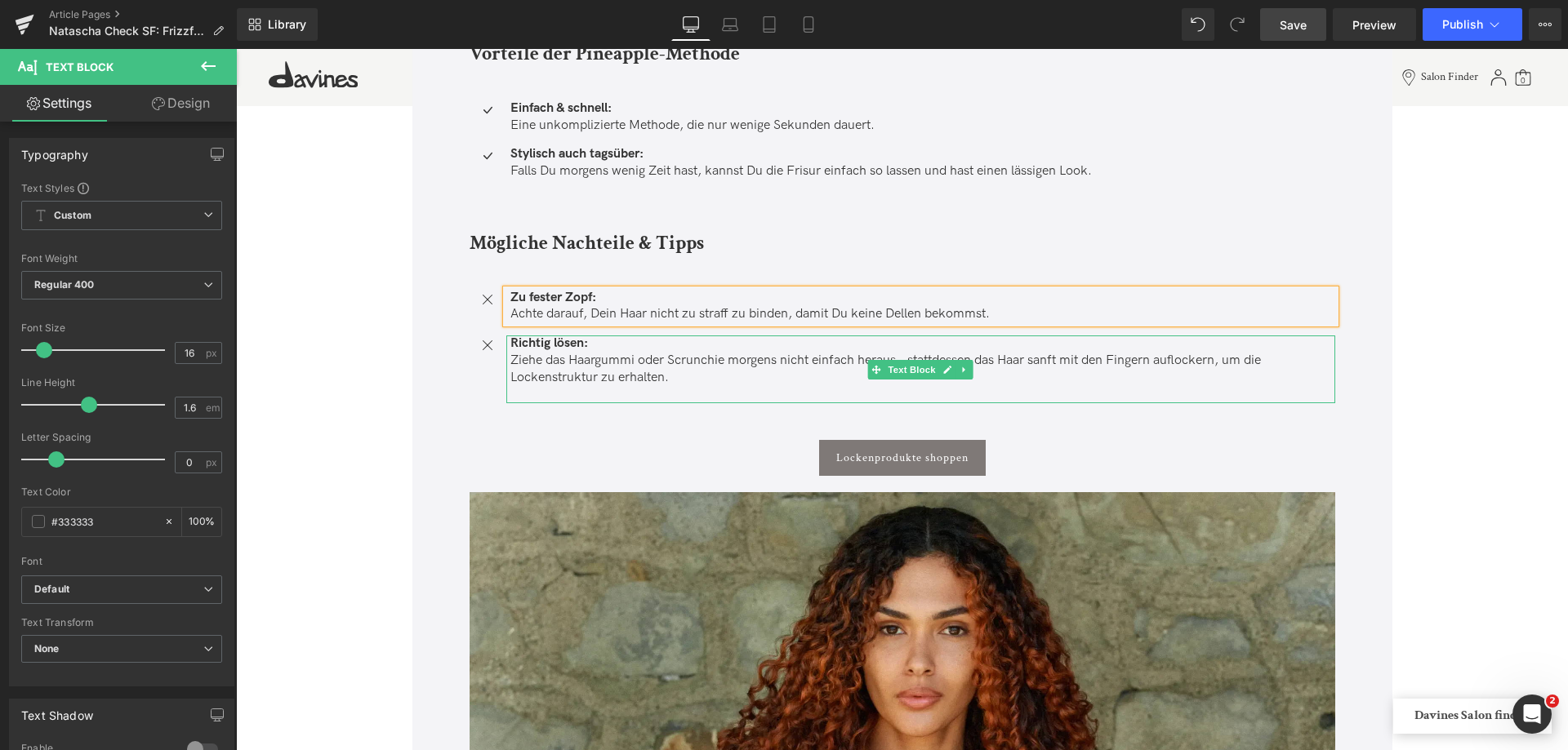
click at [849, 354] on p "Richtig lösen: Ziehe das Haargummi oder Scrunchie morgens nicht einfach heraus …" at bounding box center [922, 361] width 824 height 51
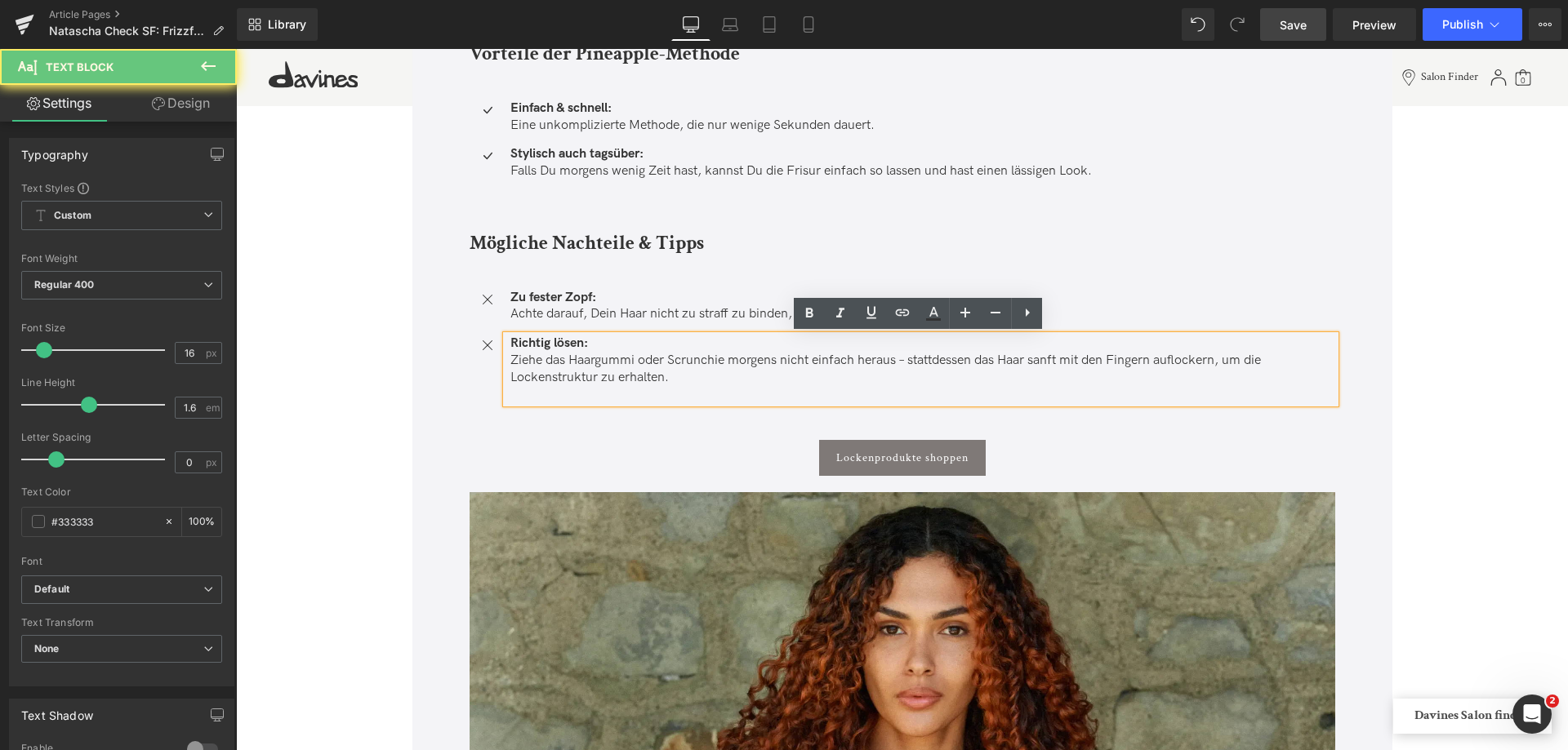
click at [909, 359] on p "Richtig lösen: Ziehe das Haargummi oder Scrunchie morgens nicht einfach heraus …" at bounding box center [922, 361] width 824 height 51
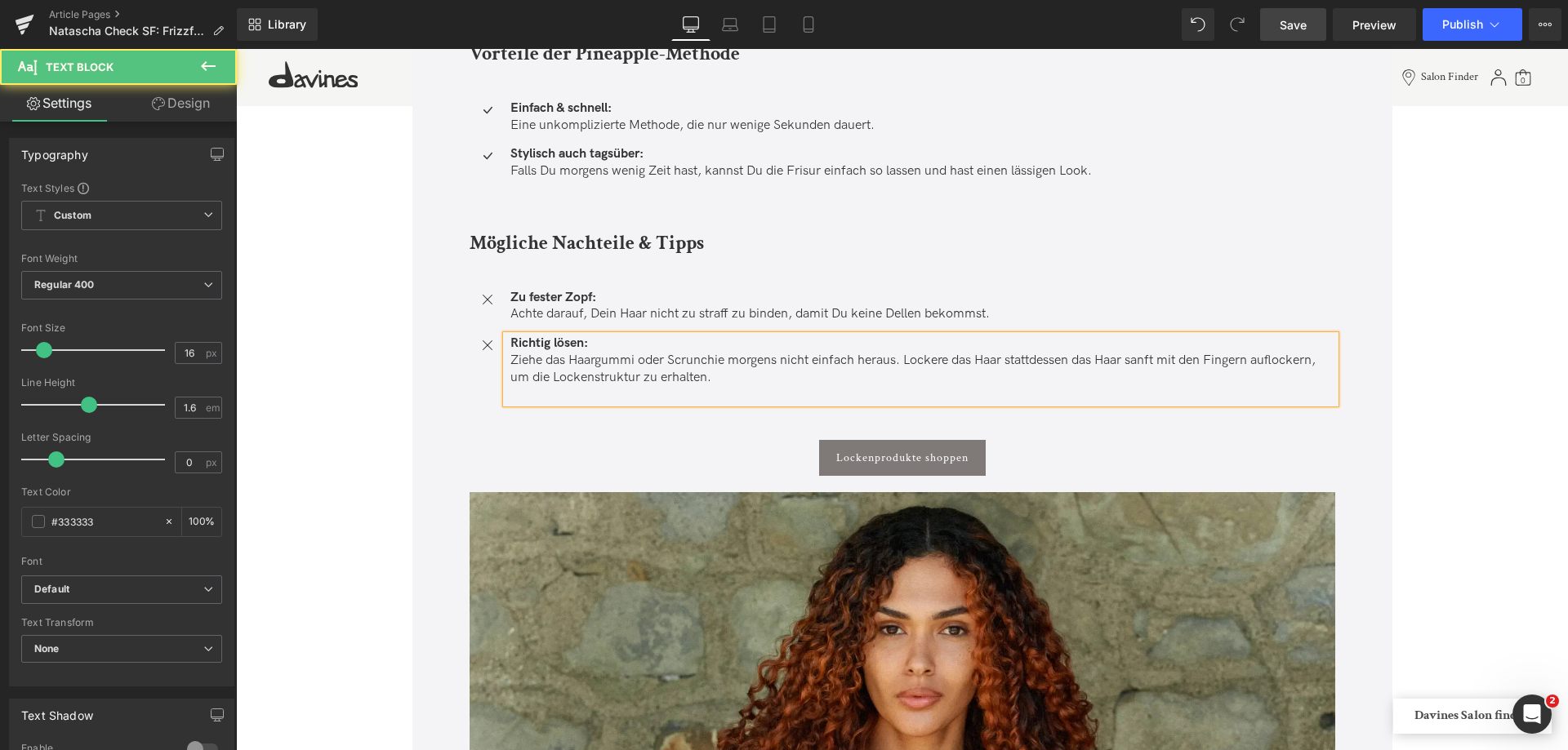
click at [1130, 360] on p "Richtig lösen: Ziehe das Haargummi oder Scrunchie morgens nicht einfach heraus.…" at bounding box center [922, 361] width 824 height 51
click at [1265, 355] on p "Richtig lösen: Ziehe das Haargummi oder Scrunchie morgens nicht einfach heraus.…" at bounding box center [922, 361] width 824 height 51
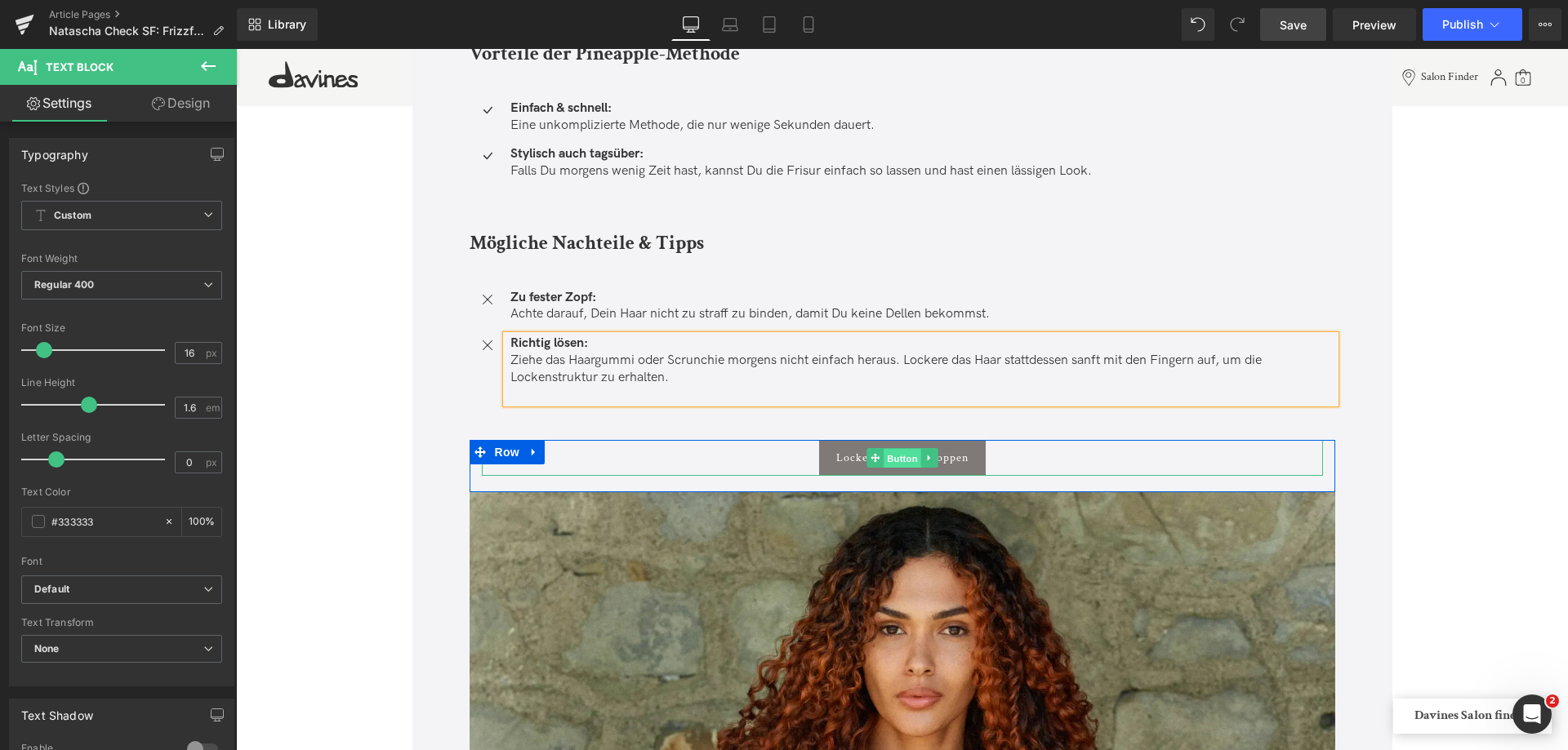
click at [896, 460] on span "Button" at bounding box center [902, 459] width 38 height 20
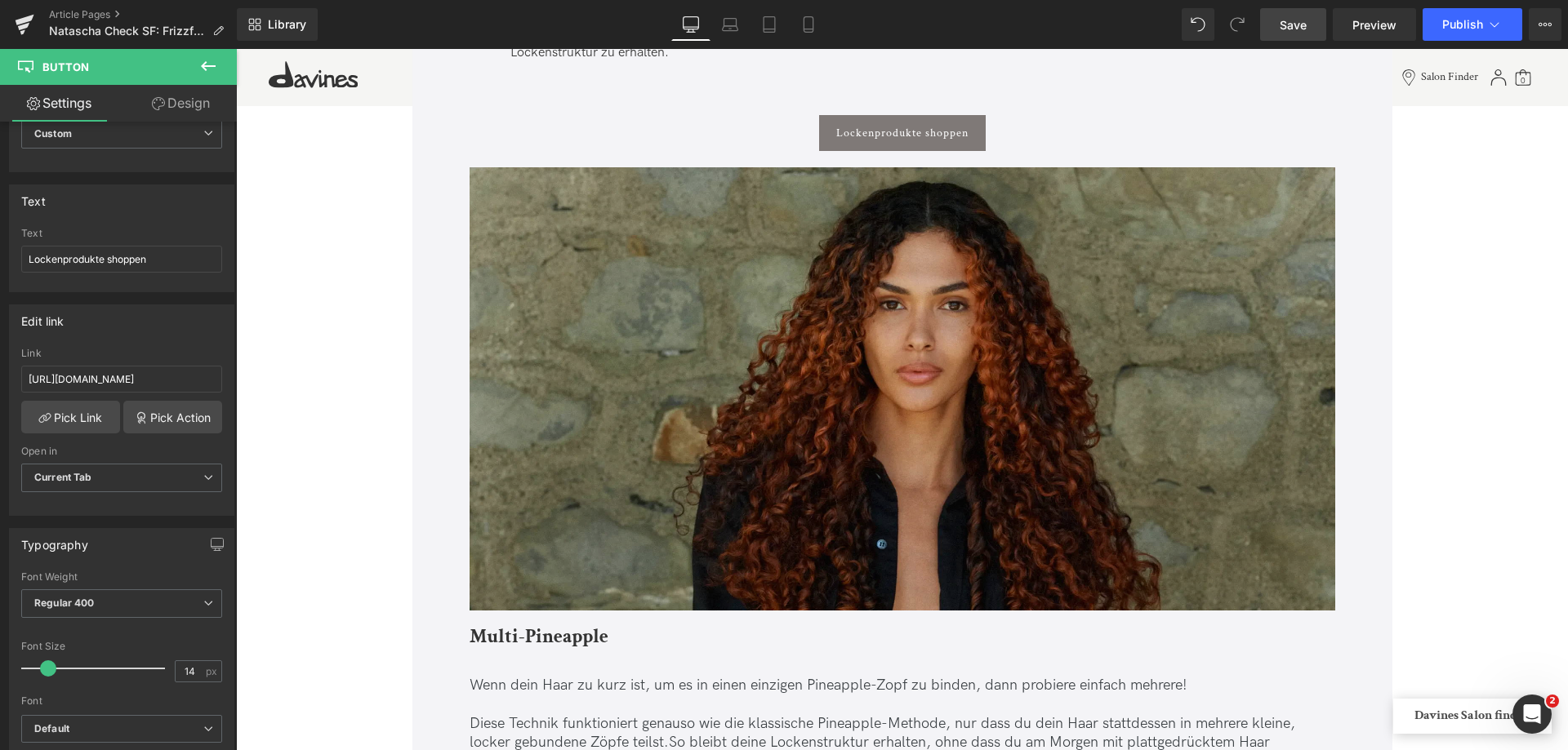
scroll to position [2694, 0]
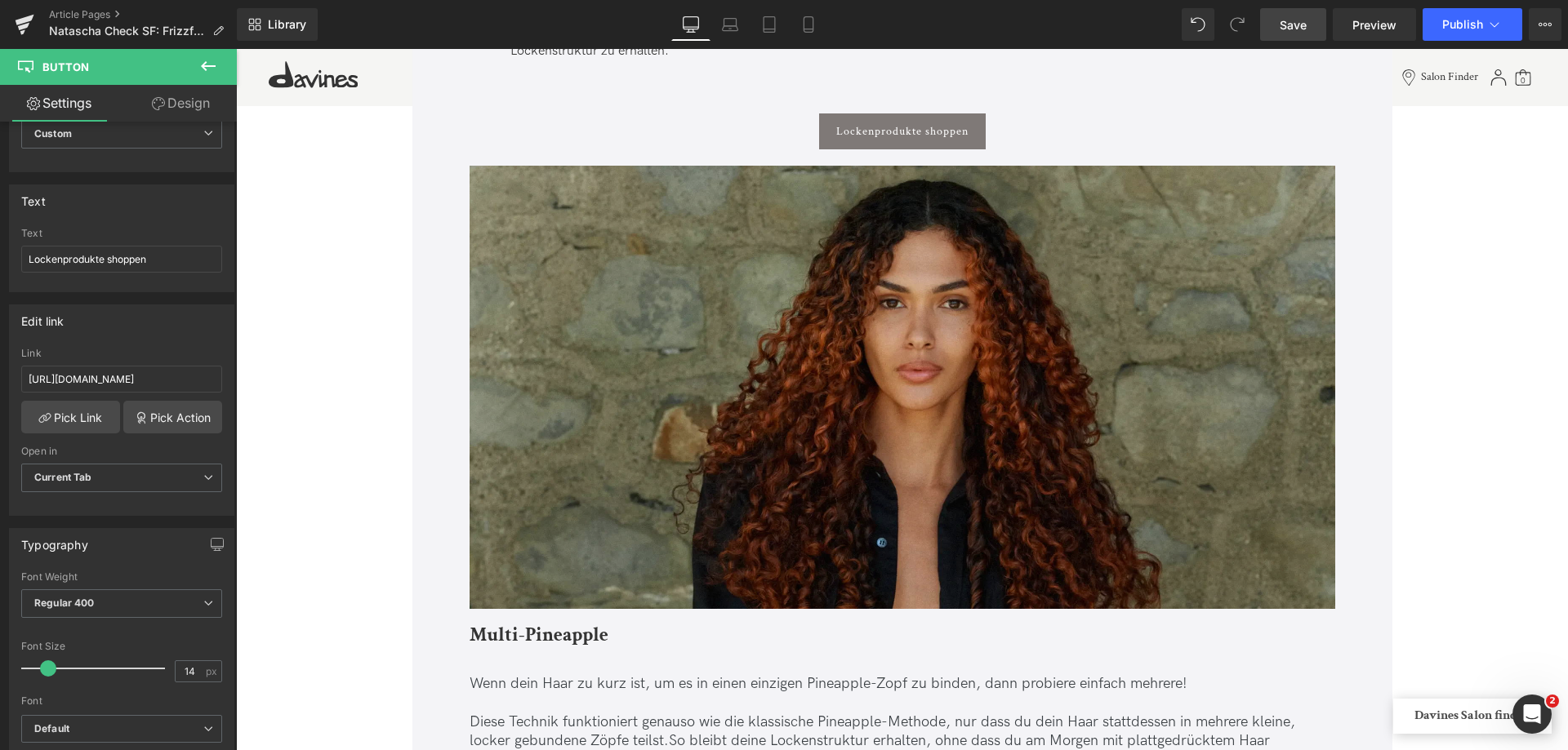
click at [878, 471] on img at bounding box center [902, 387] width 865 height 444
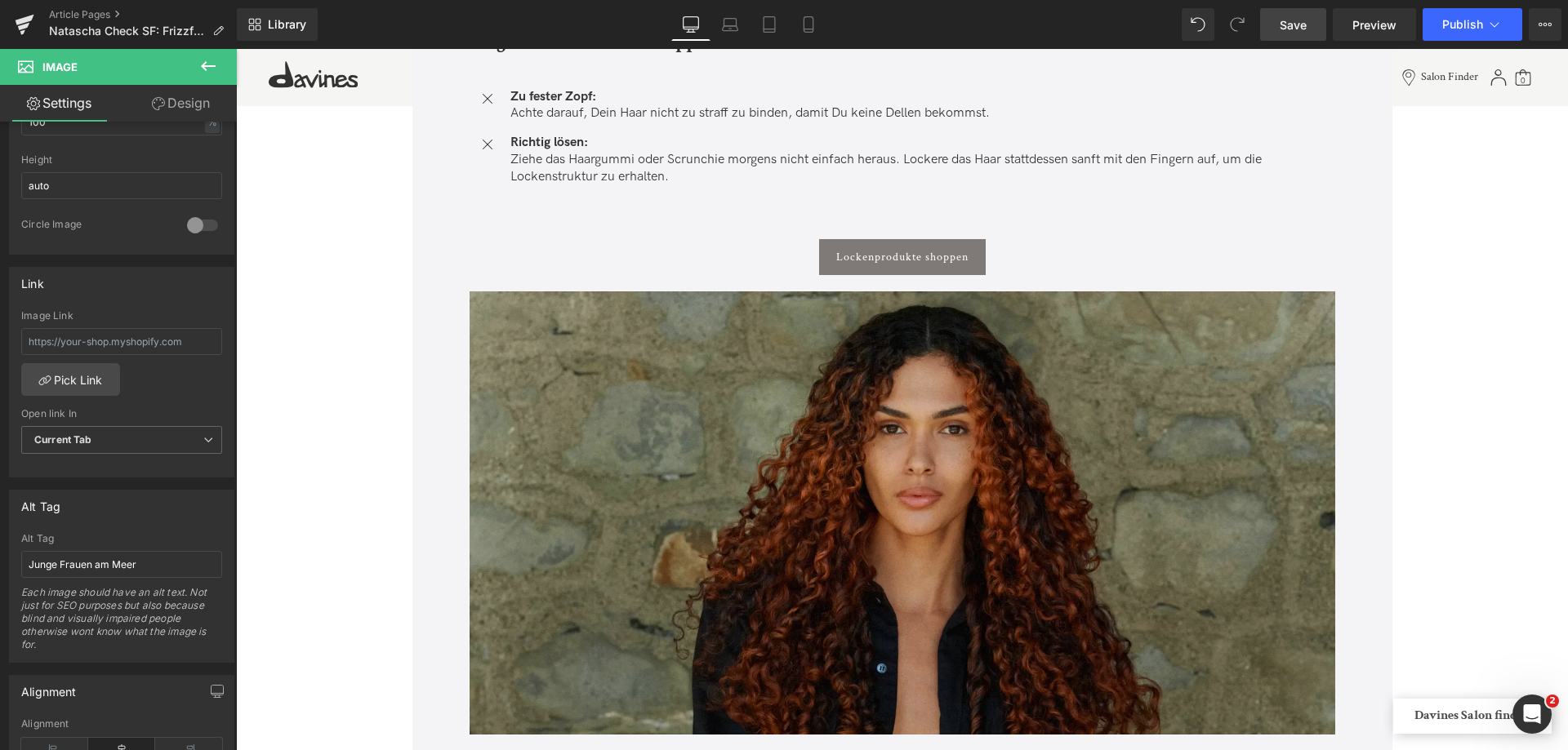
scroll to position [2449, 0]
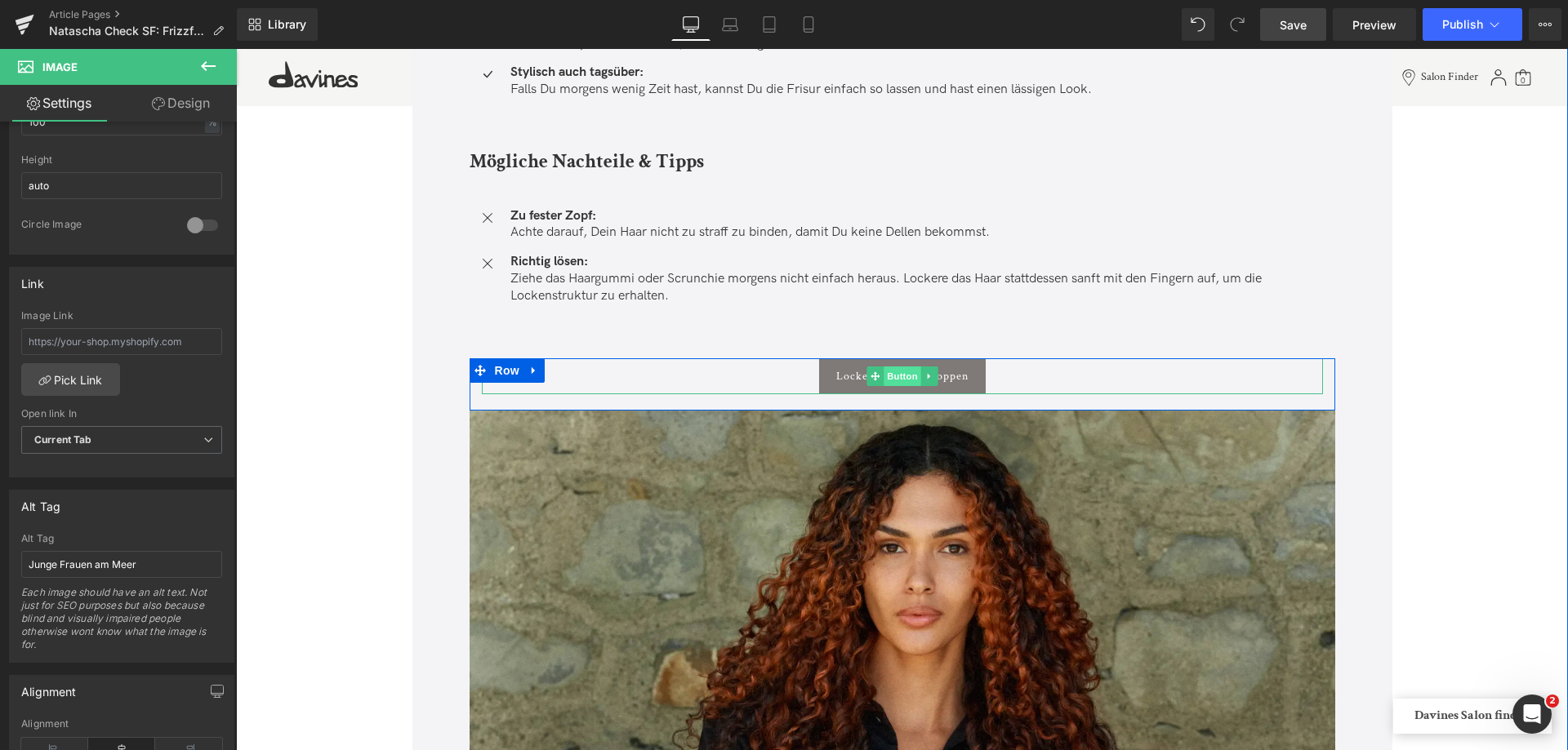
click at [903, 377] on span "Button" at bounding box center [902, 377] width 38 height 20
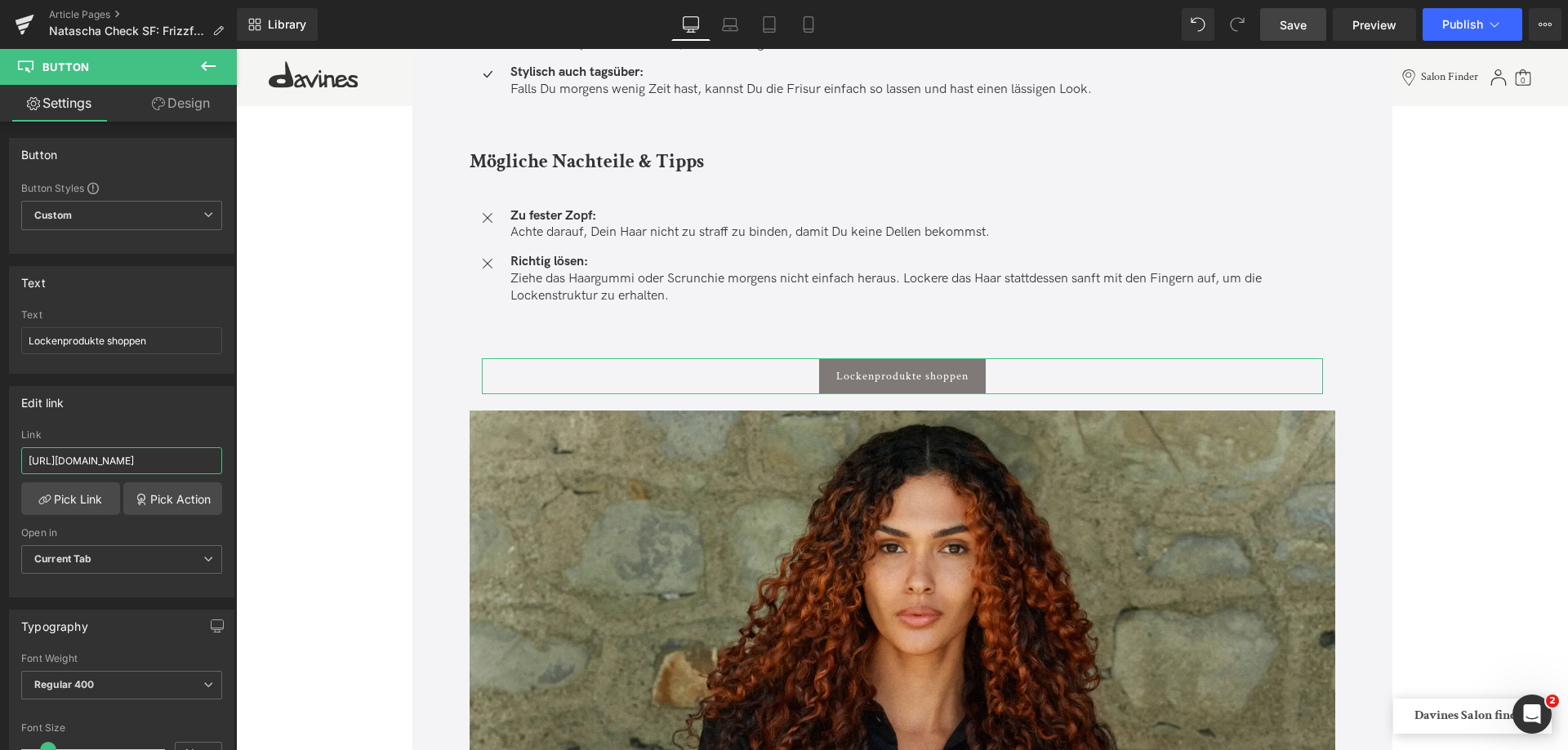
scroll to position [0, 29]
drag, startPoint x: 266, startPoint y: 506, endPoint x: 254, endPoint y: 471, distance: 37.0
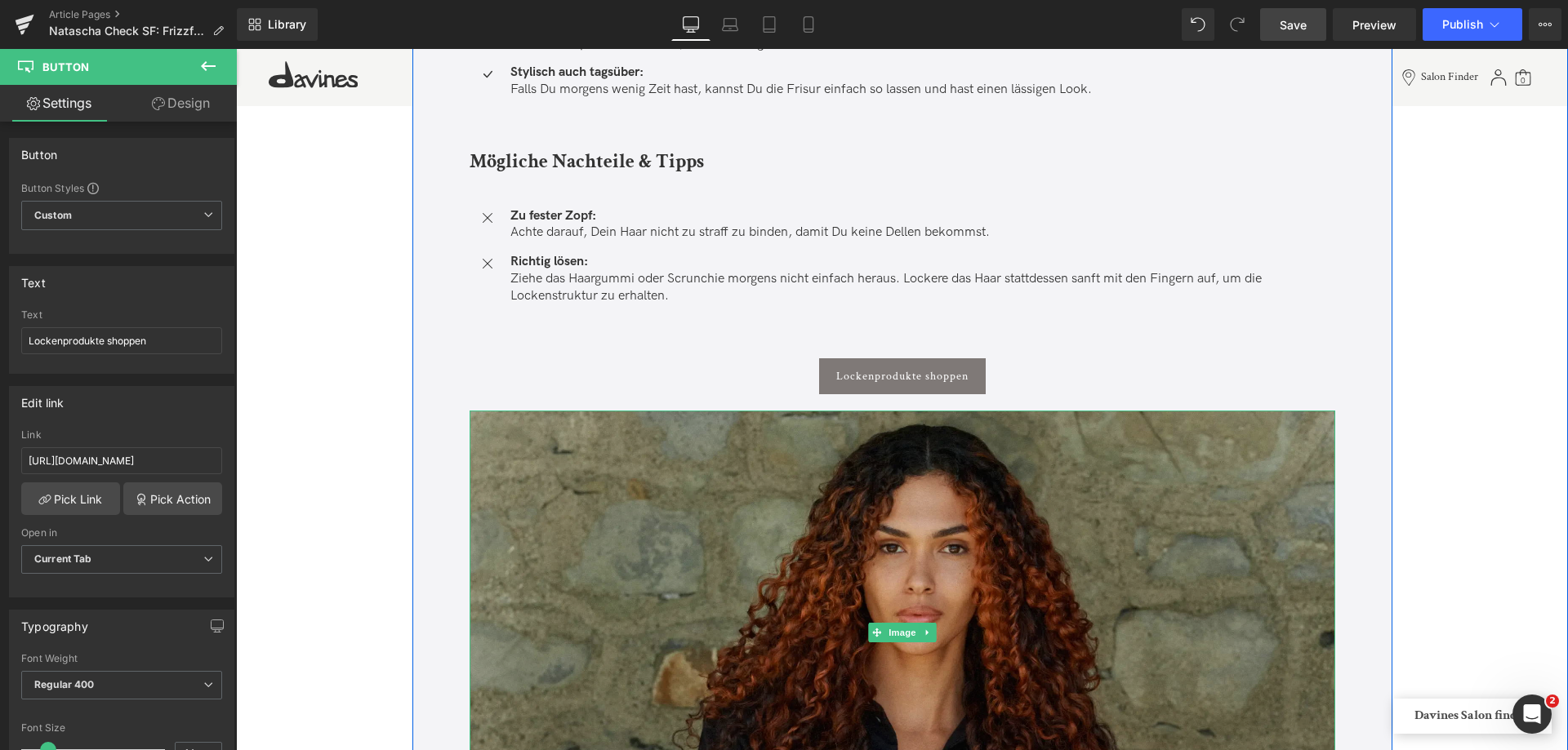
click at [723, 541] on img at bounding box center [902, 632] width 865 height 444
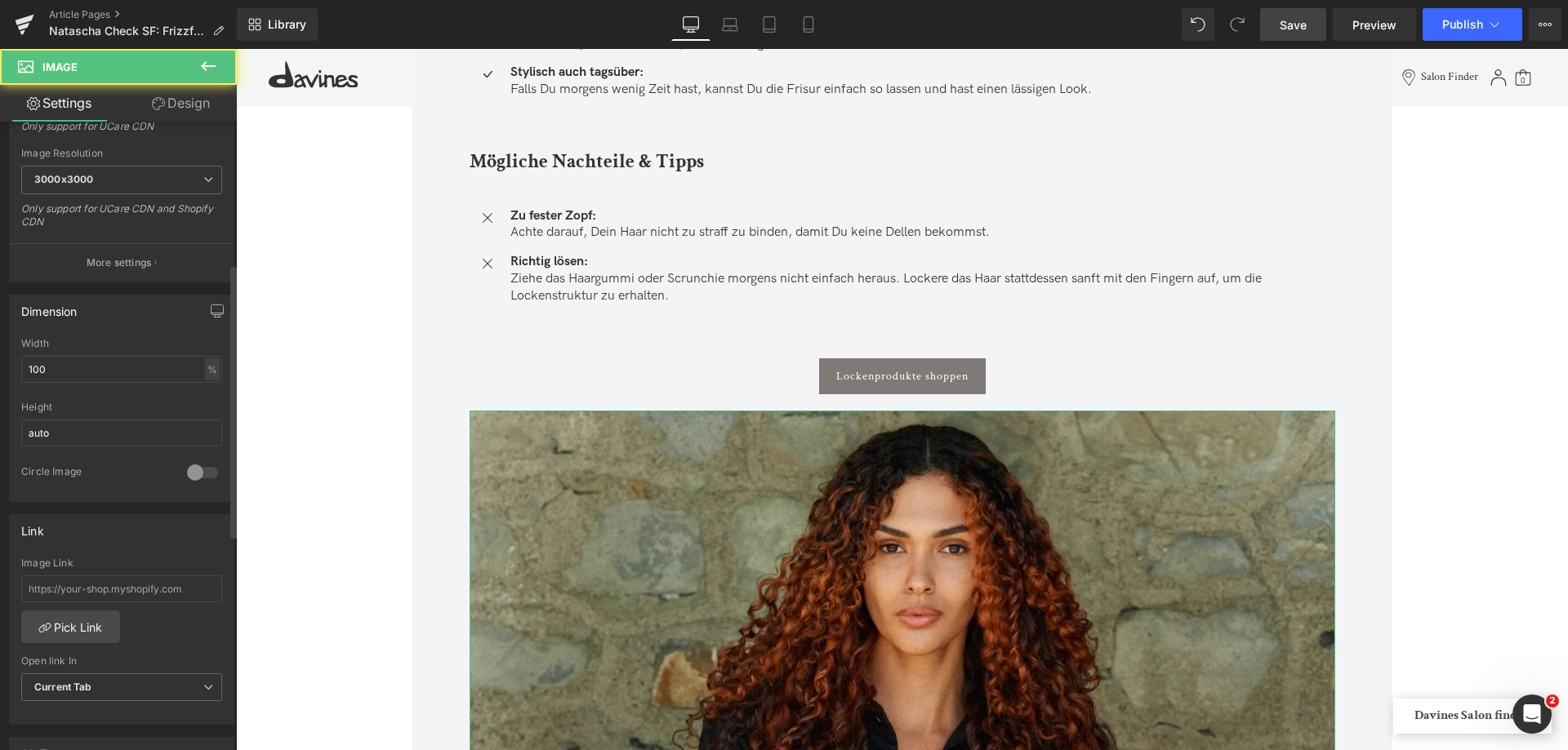
scroll to position [327, 0]
click at [91, 590] on input "text" at bounding box center [122, 587] width 201 height 27
paste input "[URL][DOMAIN_NAME]"
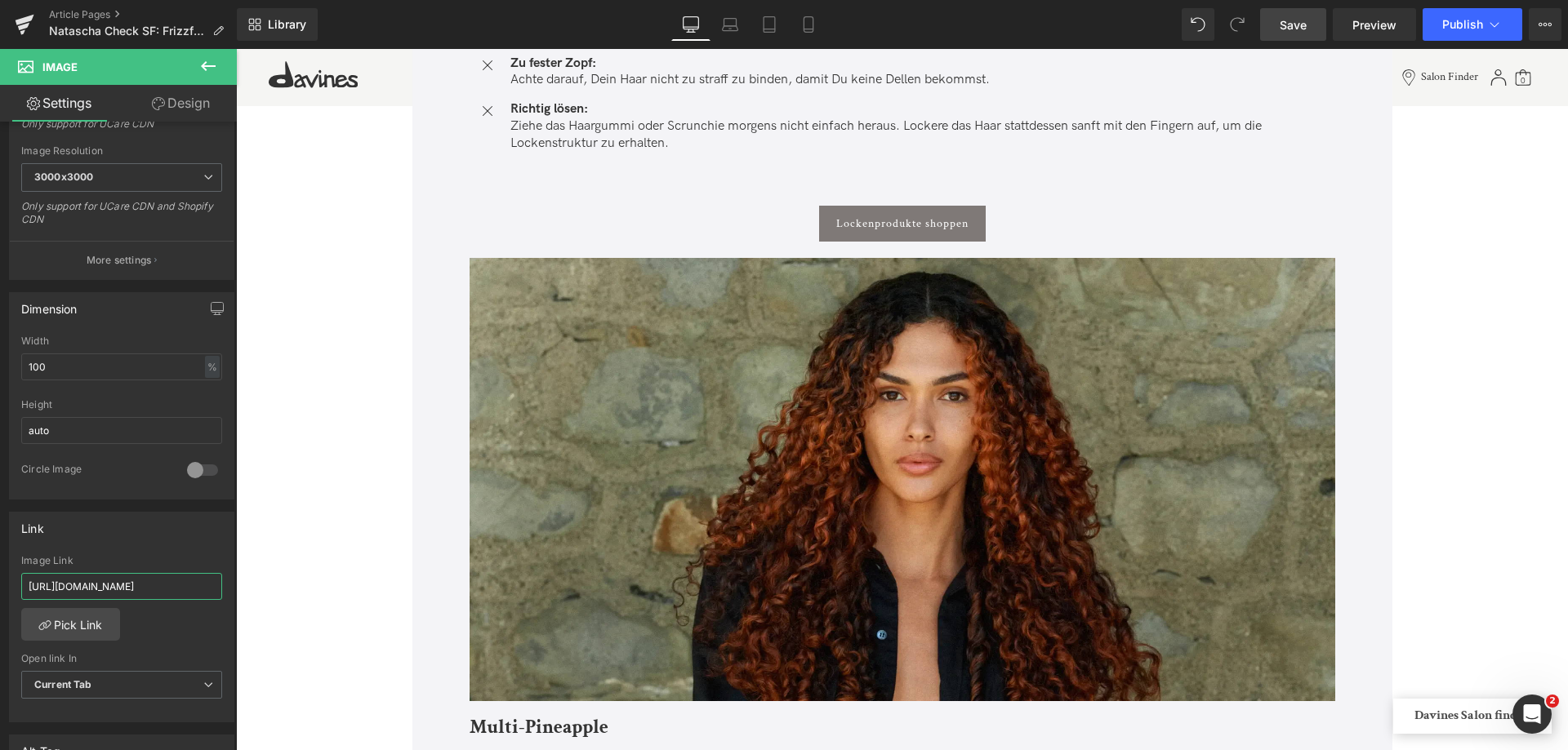
scroll to position [2940, 0]
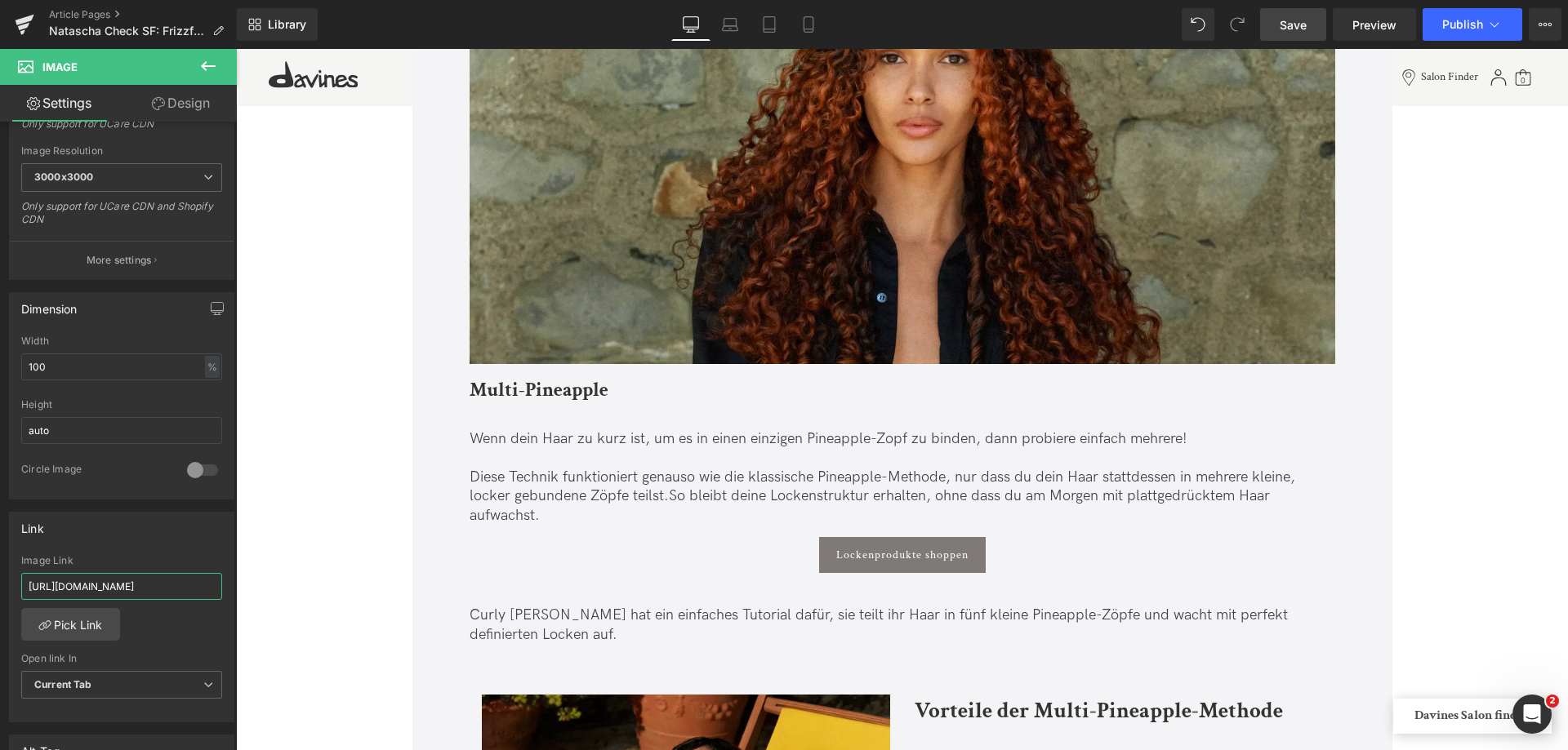
type input "[URL][DOMAIN_NAME]"
click at [1283, 24] on span "Save" at bounding box center [1293, 25] width 27 height 17
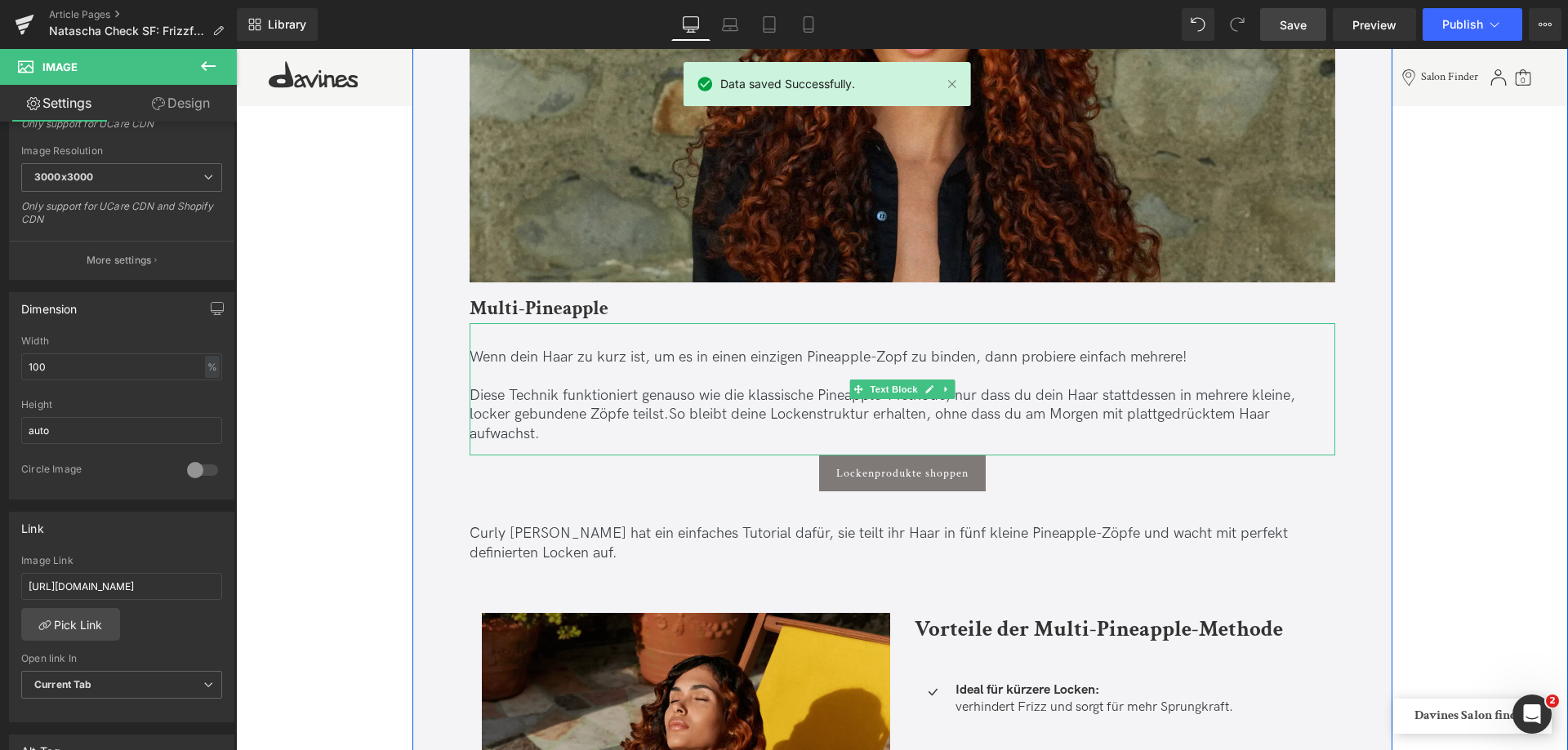
click at [540, 357] on p "Wenn dein Haar zu kurz ist, um es in einen einzigen Pineapple-Zopf zu binden, d…" at bounding box center [902, 357] width 865 height 19
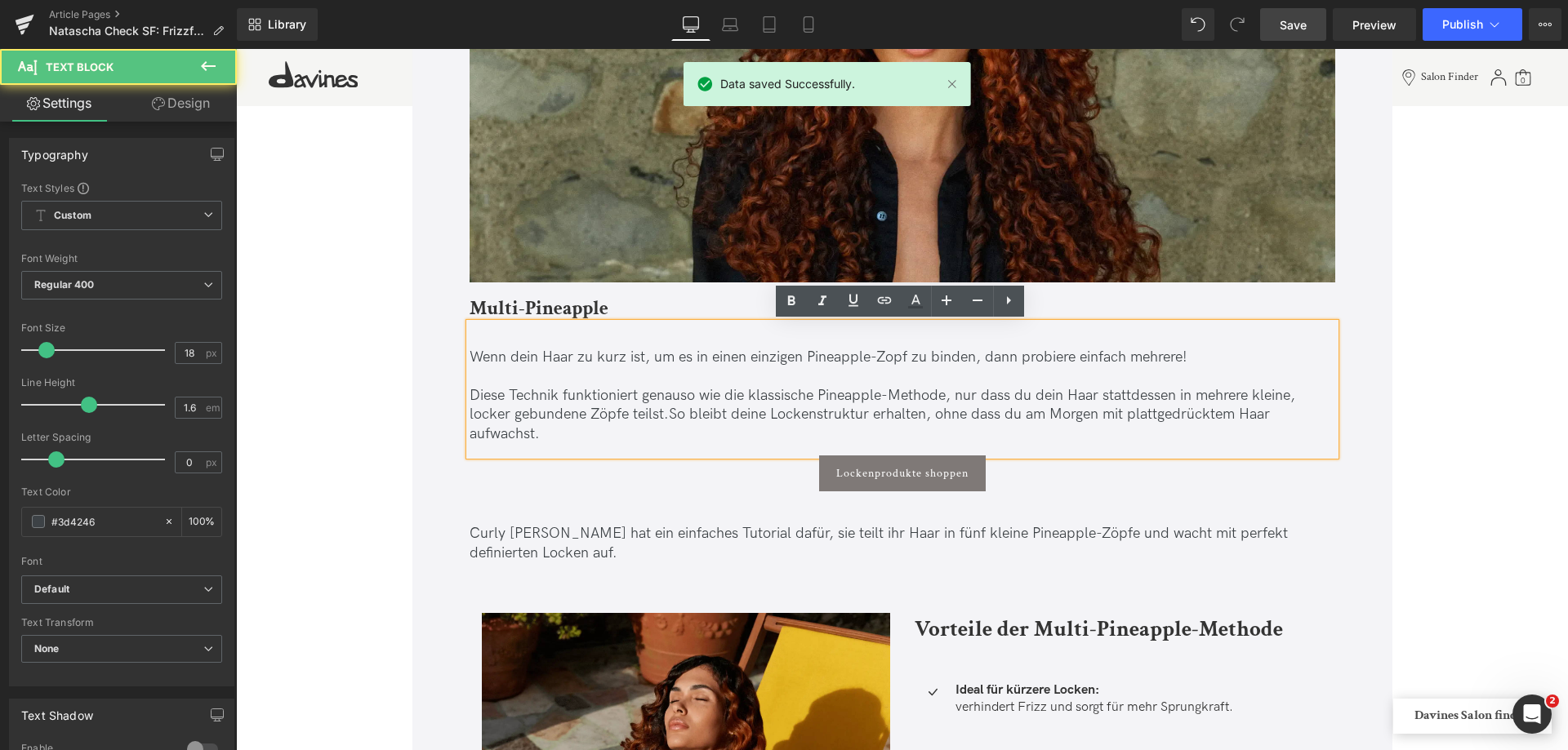
click at [515, 357] on p "Wenn dein Haar zu kurz ist, um es in einen einzigen Pineapple-Zopf zu binden, d…" at bounding box center [902, 357] width 865 height 19
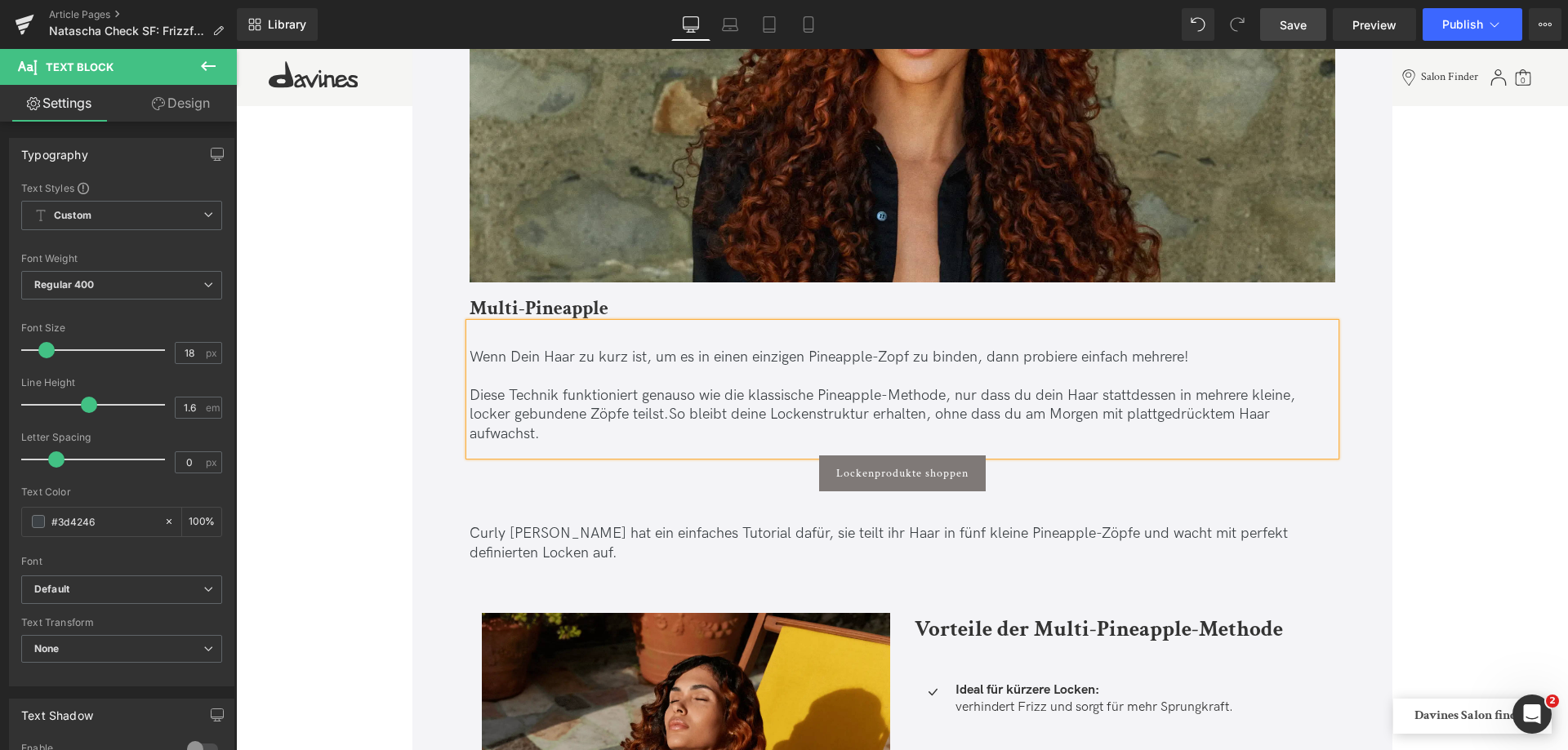
click at [1025, 395] on p "Diese Technik funktioniert genauso wie die klassische Pineapple-Methode, nur da…" at bounding box center [902, 415] width 865 height 57
click at [743, 412] on span "So bleibt deine Lockenstruktur erhalten, ohne dass du am Morgen mit plattgedrüc…" at bounding box center [869, 424] width 800 height 36
click at [1013, 417] on span "So bleibt Deine Lockenstruktur erhalten, ohne dass du am [DATE] mit plattgedrüc…" at bounding box center [869, 424] width 798 height 36
click at [909, 465] on span "Button" at bounding box center [902, 475] width 38 height 20
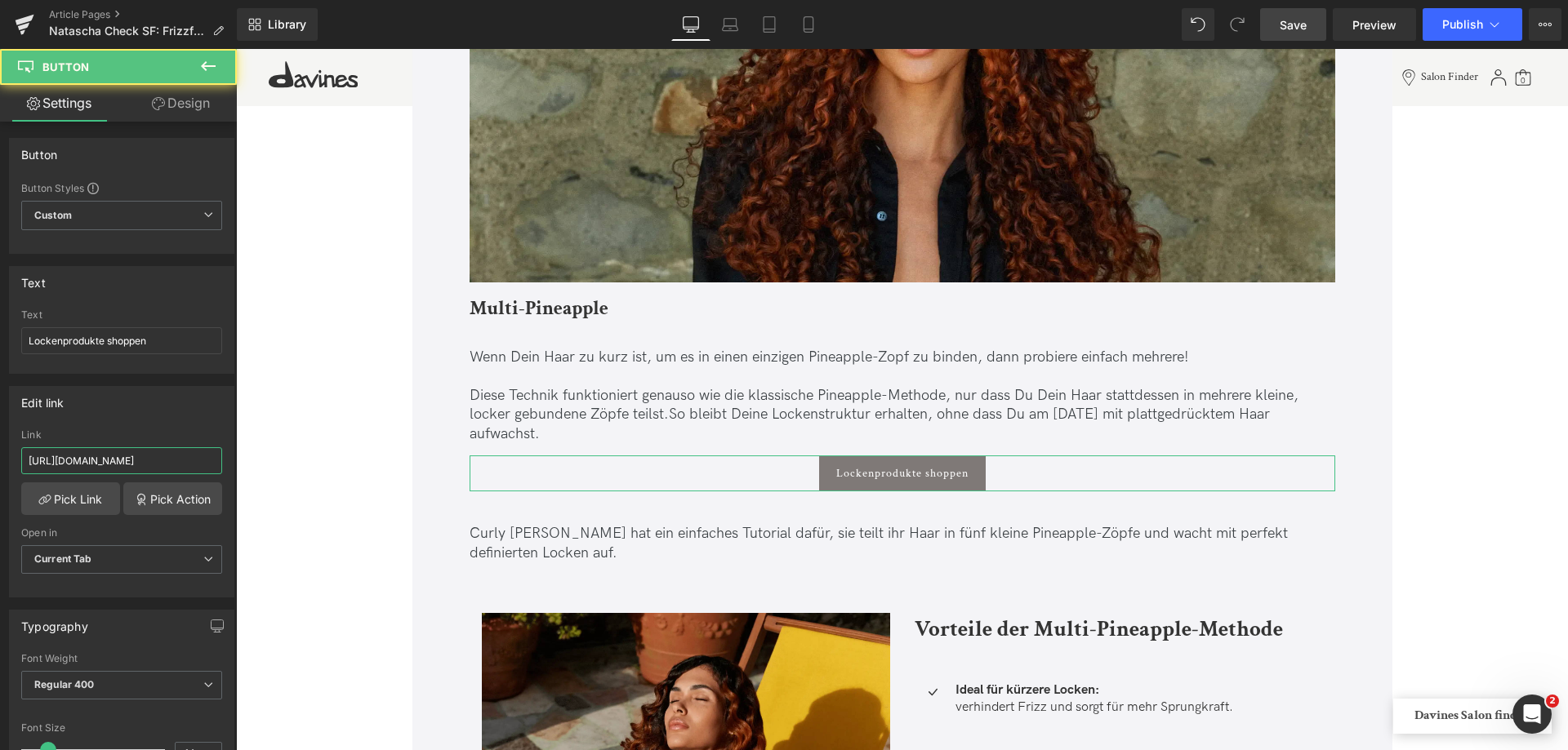
scroll to position [0, 29]
drag, startPoint x: 360, startPoint y: 497, endPoint x: 275, endPoint y: 467, distance: 90.1
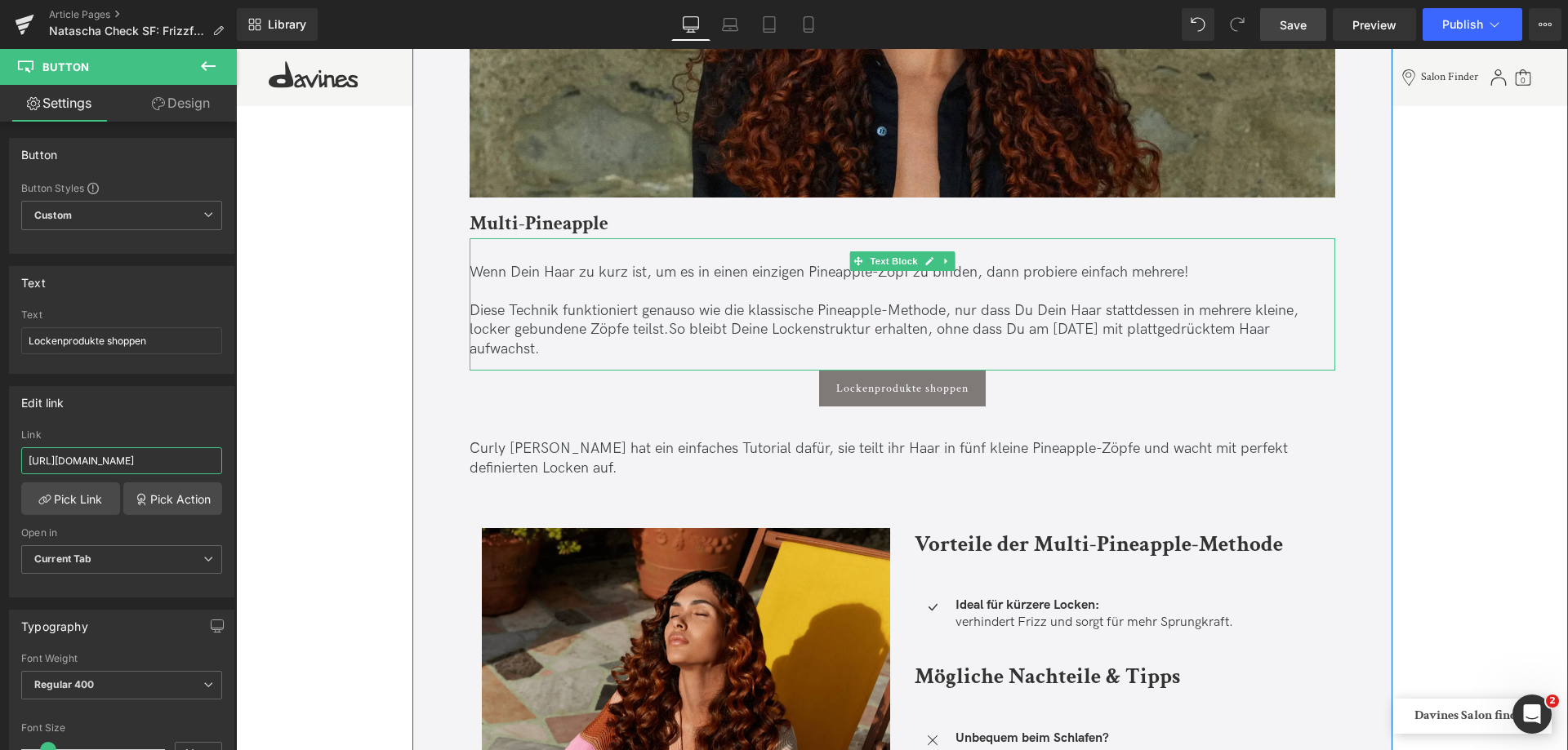
scroll to position [3429, 0]
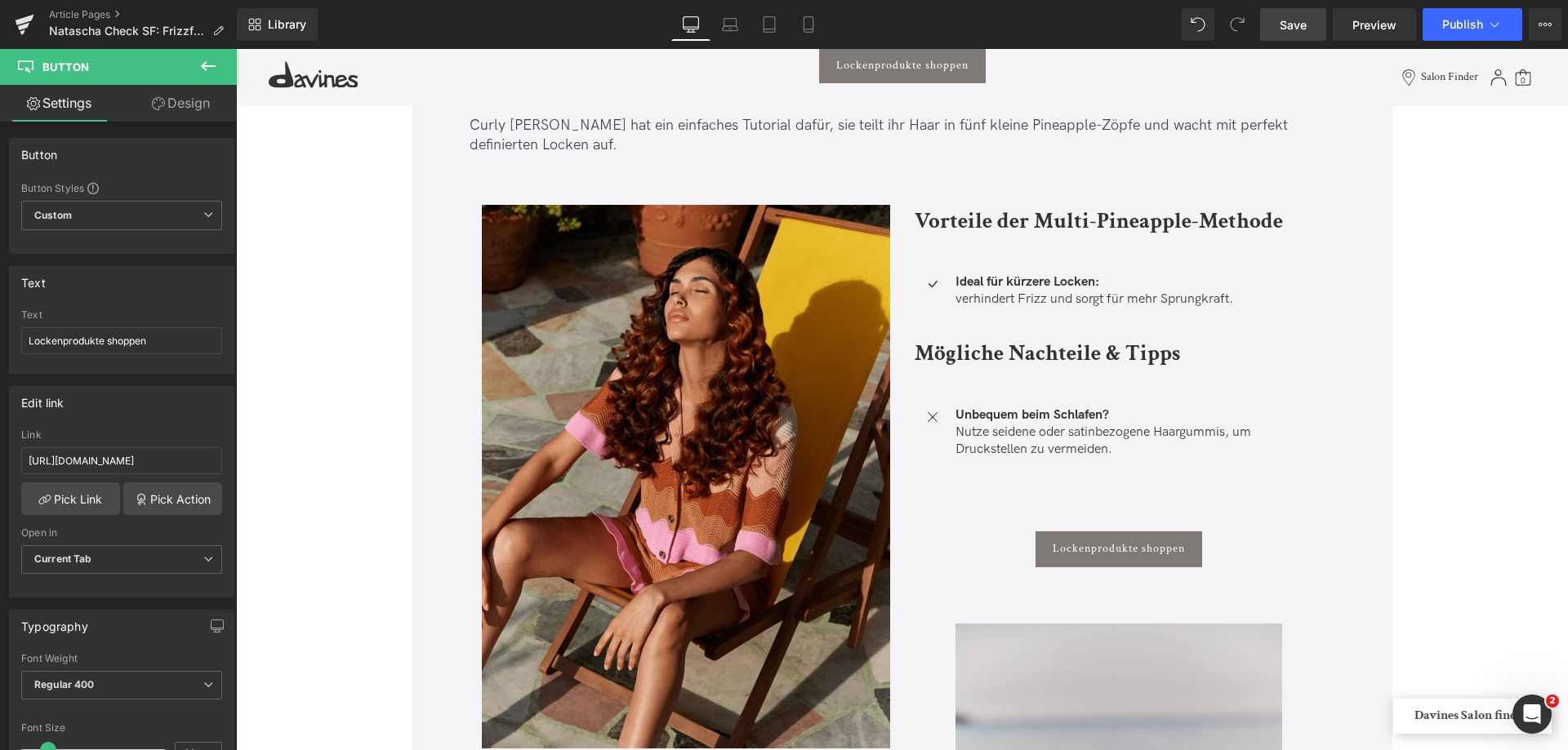
click at [1283, 20] on span "Save" at bounding box center [1293, 25] width 27 height 17
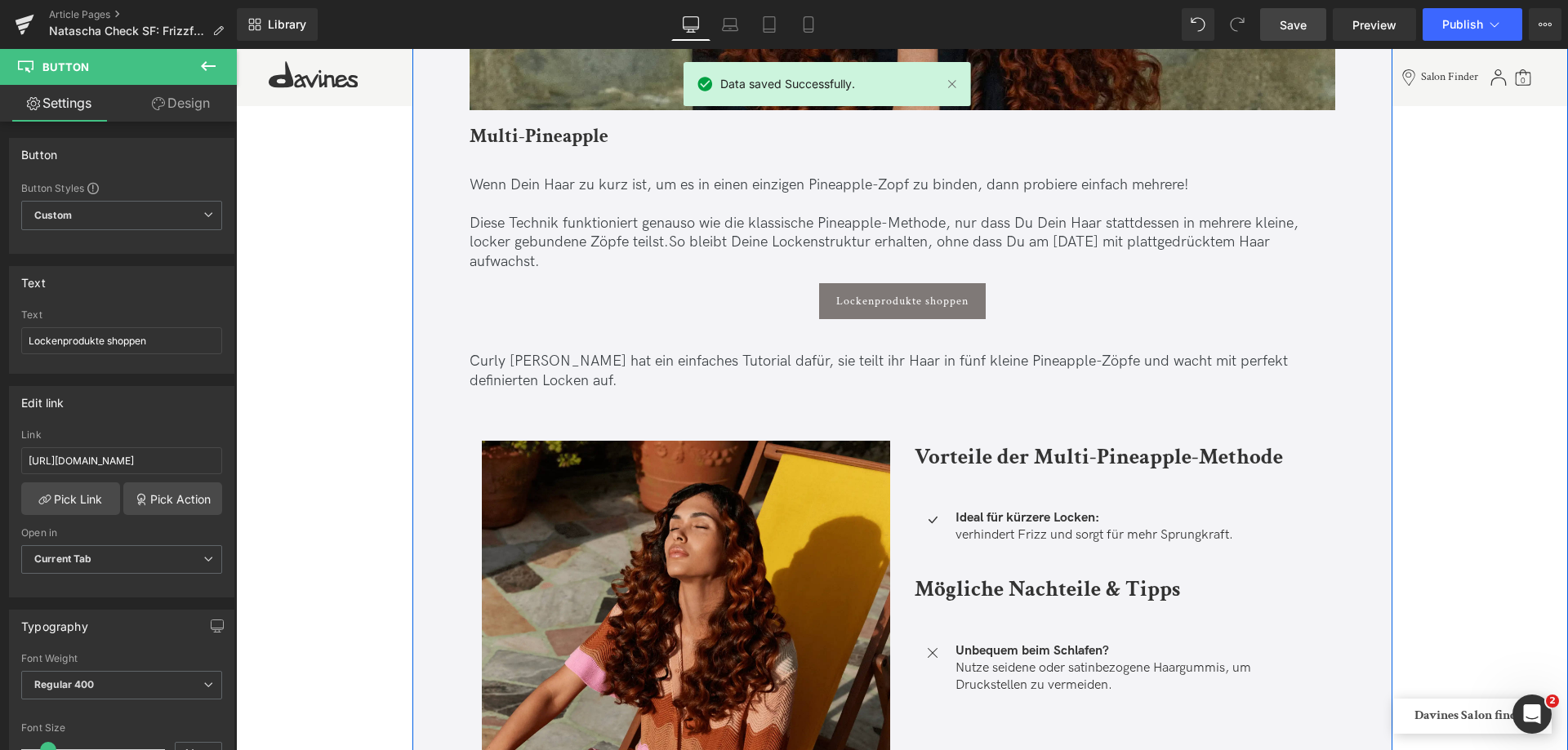
scroll to position [3185, 0]
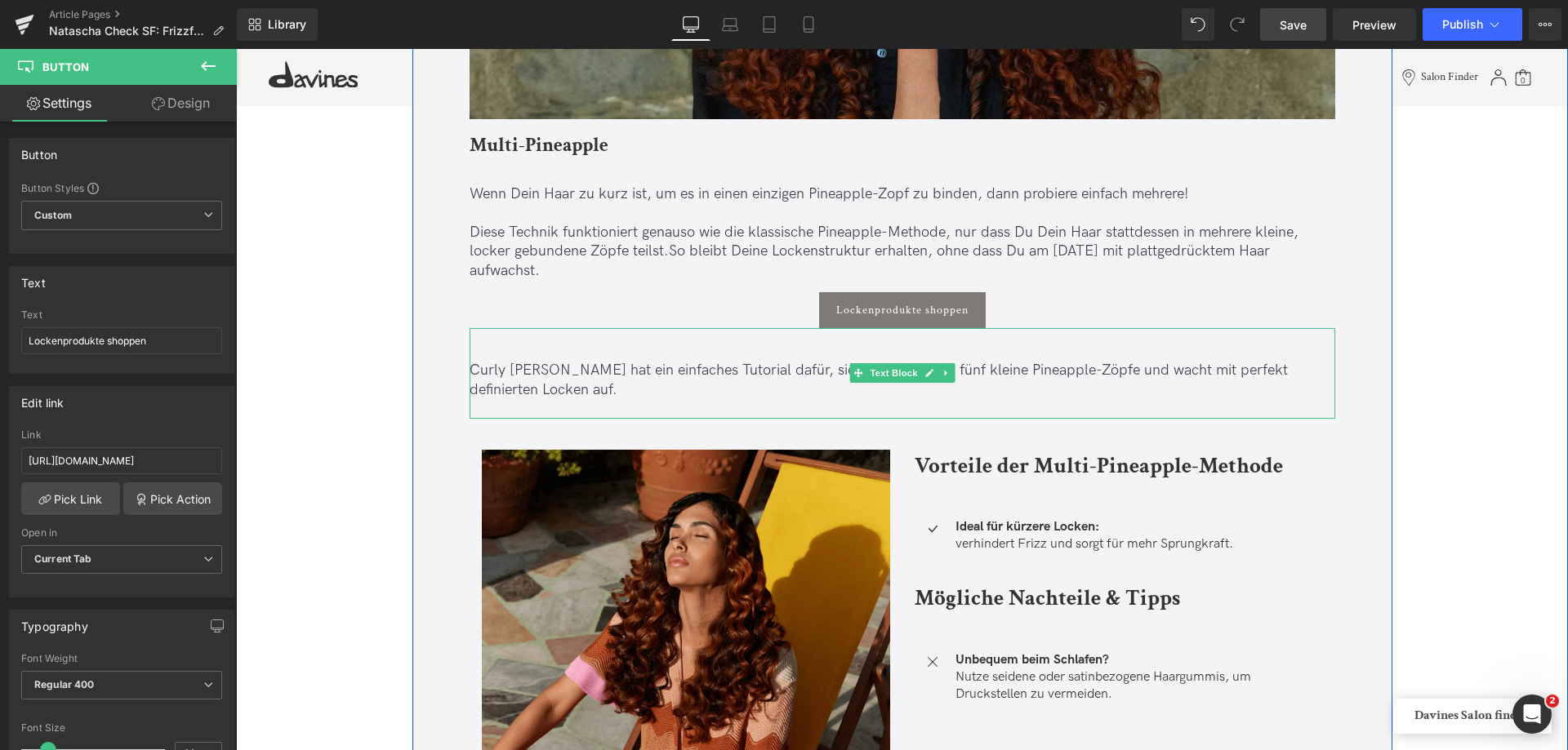
click at [517, 368] on span "Curly [PERSON_NAME] hat ein einfaches Tutorial dafür, sie teilt ihr Haar in fün…" at bounding box center [878, 380] width 818 height 36
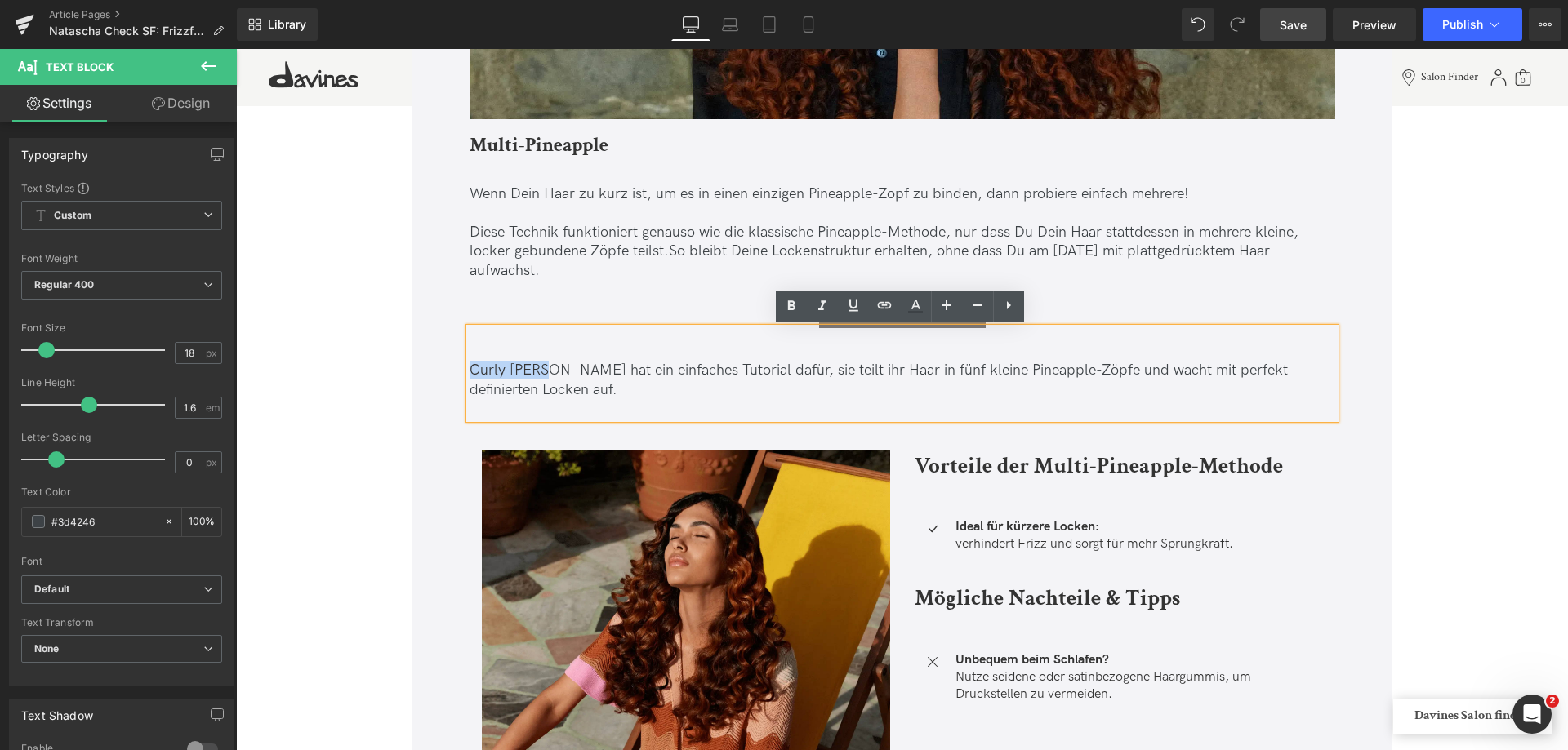
drag, startPoint x: 539, startPoint y: 366, endPoint x: 355, endPoint y: 361, distance: 184.1
drag, startPoint x: 877, startPoint y: 310, endPoint x: 591, endPoint y: 285, distance: 287.1
click at [877, 310] on icon at bounding box center [884, 306] width 20 height 20
click at [596, 415] on input "text" at bounding box center [587, 406] width 252 height 41
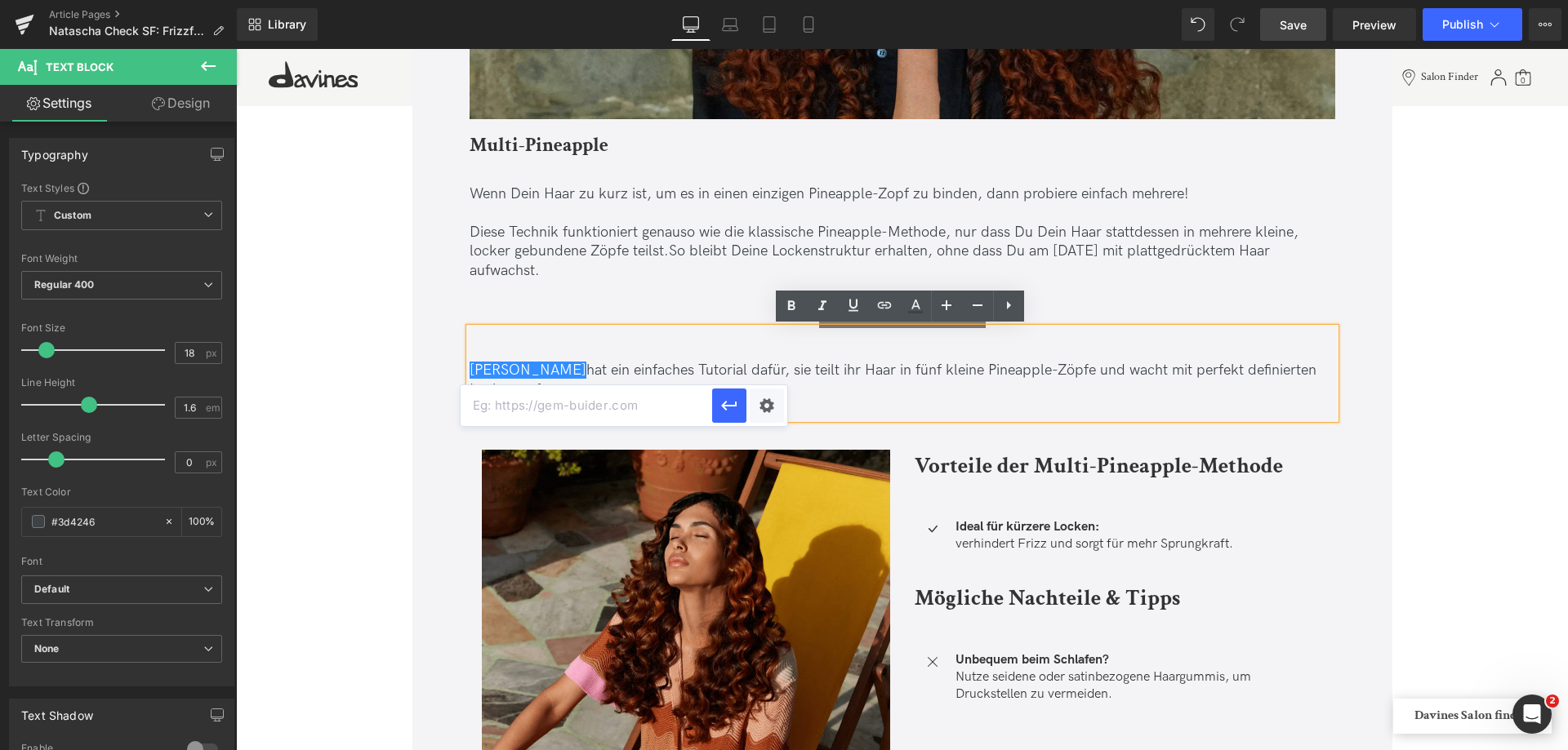
paste input "[URL][DOMAIN_NAME]"
type input "[URL][DOMAIN_NAME]"
click at [734, 406] on icon "button" at bounding box center [728, 407] width 16 height 10
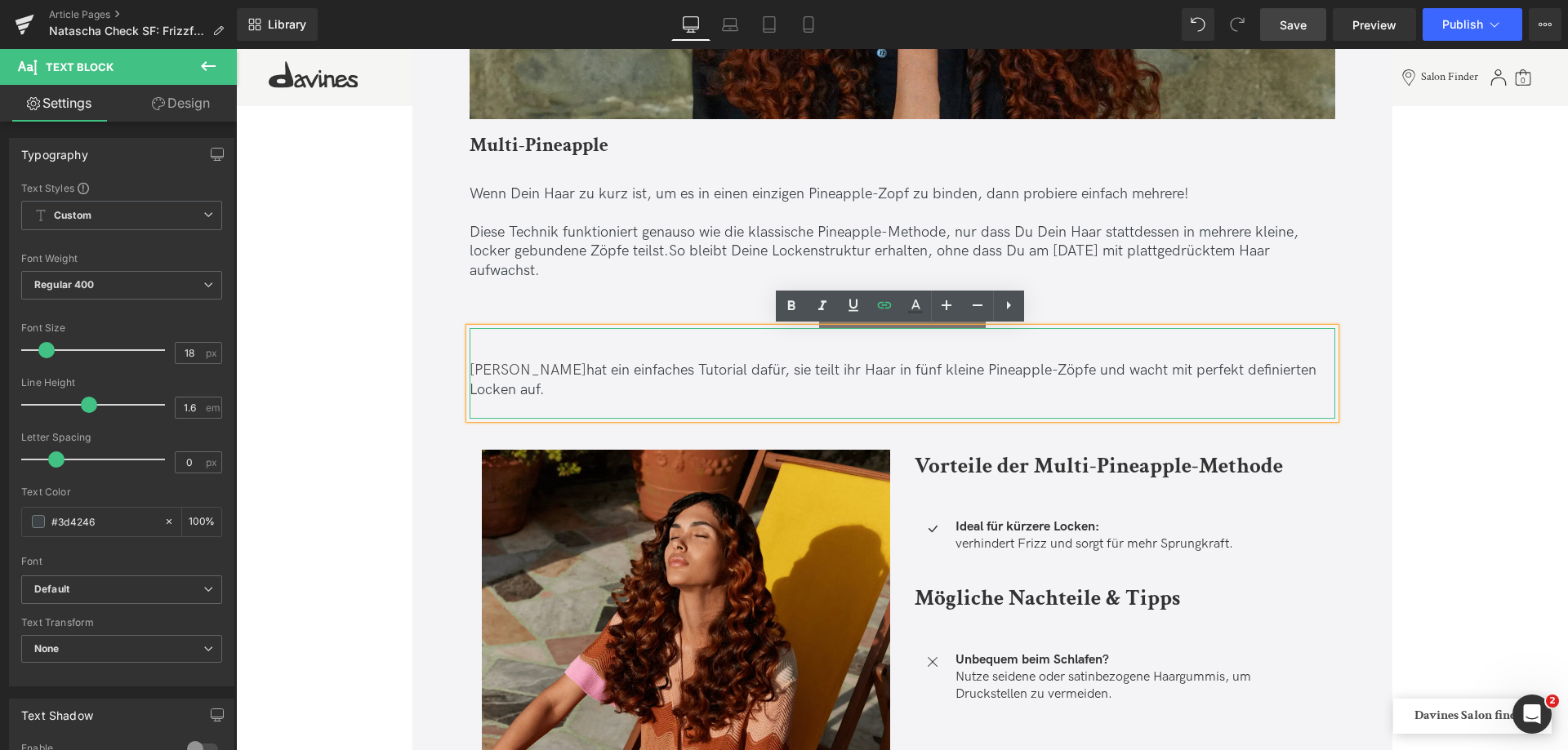
click at [928, 357] on div "Curly [PERSON_NAME] hat ein einfaches Tutorial dafür, sie teilt ihr Haar in fün…" at bounding box center [902, 373] width 865 height 90
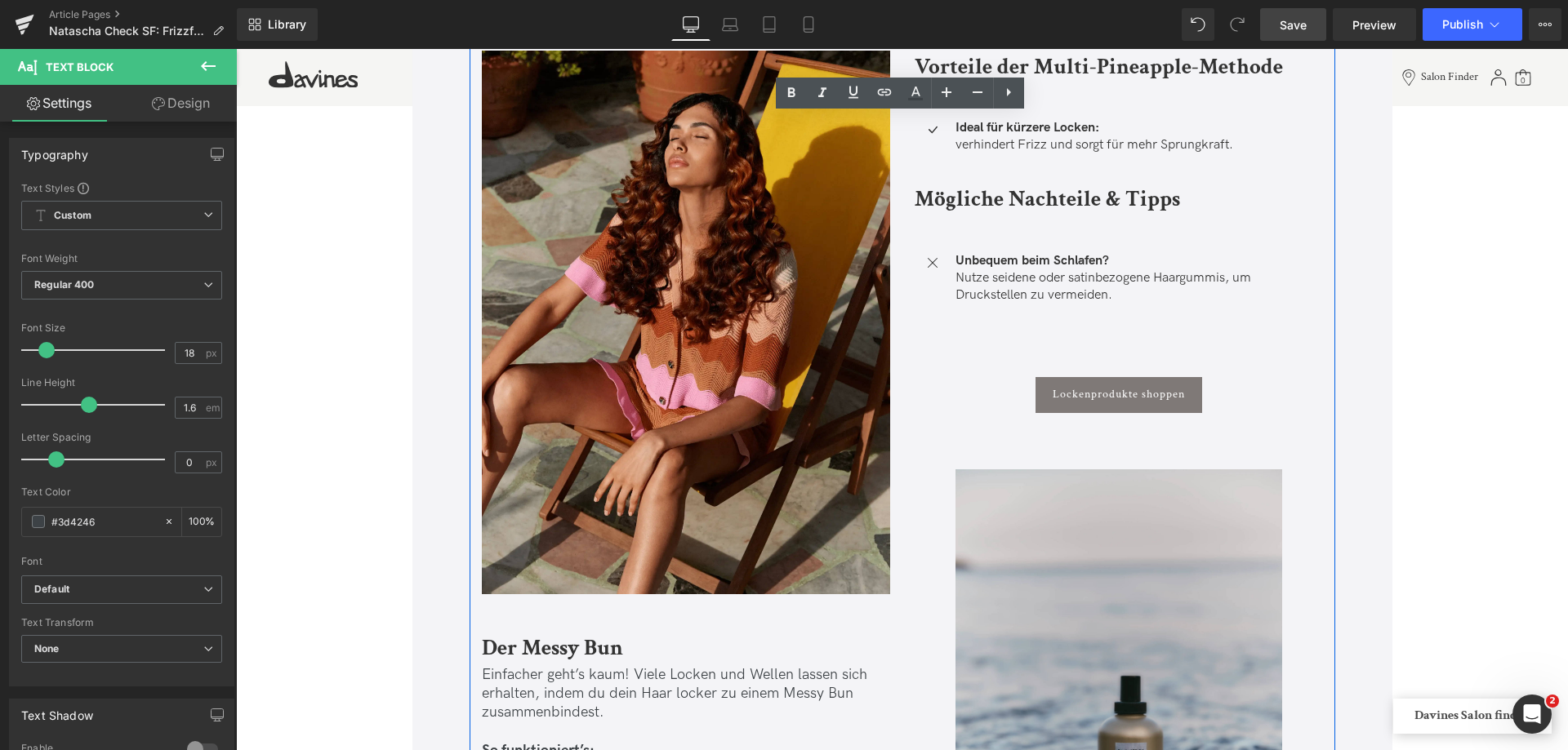
scroll to position [3592, 0]
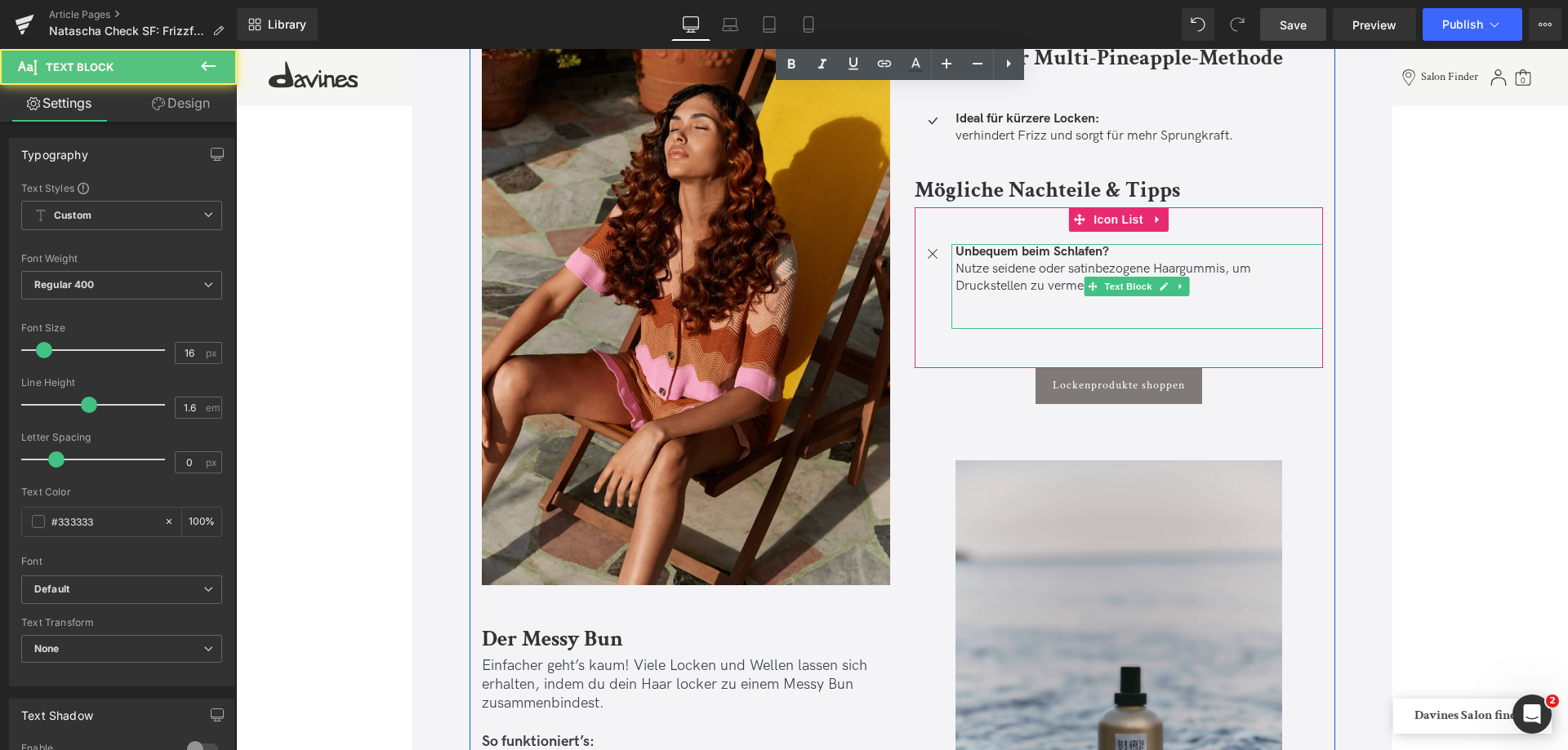
click at [1034, 270] on span "Unbequem beim Schlafen? Nutze seidene oder satinbezogene Haargummis, um Druckst…" at bounding box center [1103, 269] width 296 height 50
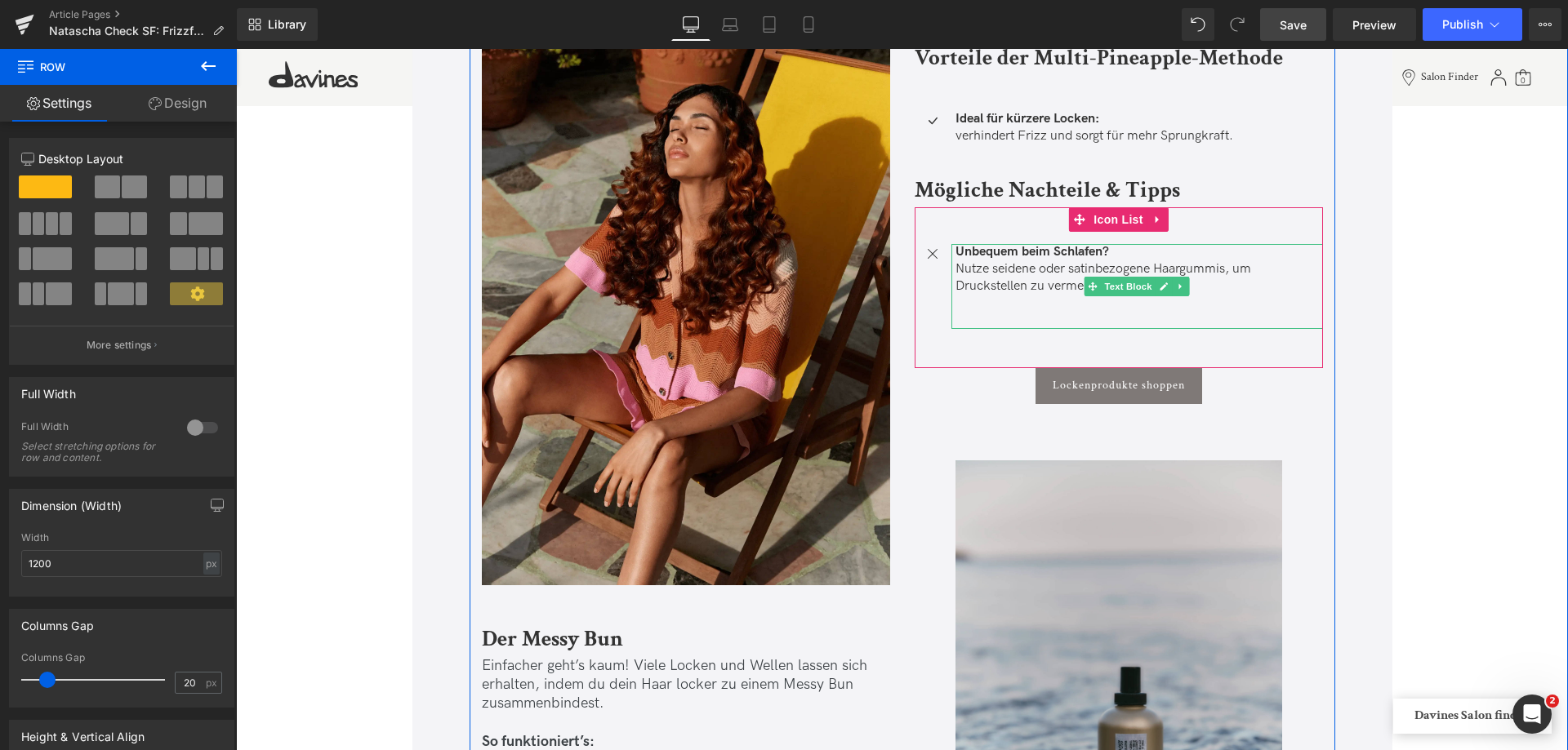
click at [1003, 270] on span "Unbequem beim Schlafen? Nutze seidene oder satinbezogene Haargummis, um Druckst…" at bounding box center [1103, 269] width 296 height 50
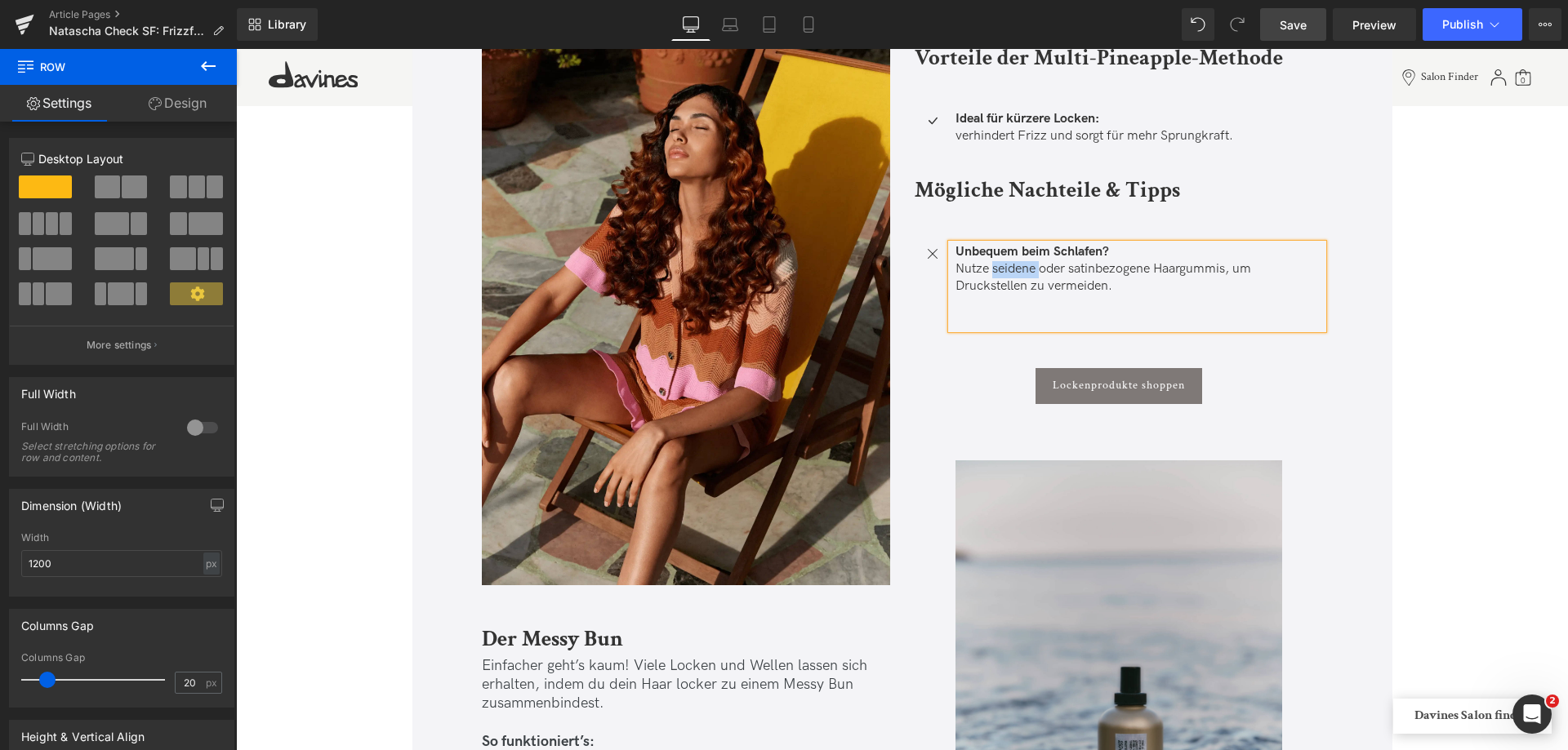
click at [1003, 270] on span "Unbequem beim Schlafen? Nutze seidene oder satinbezogene Haargummis, um Druckst…" at bounding box center [1103, 269] width 296 height 50
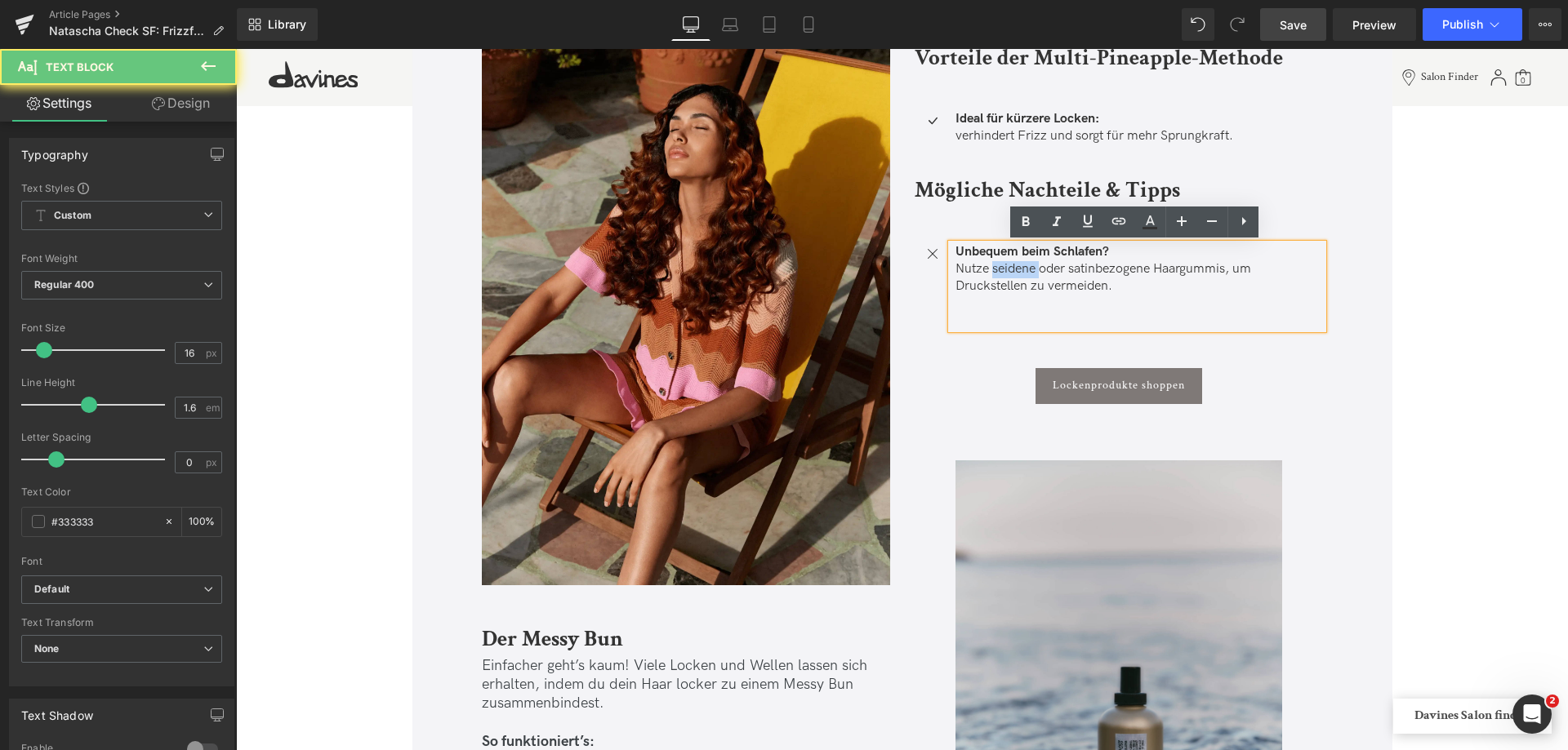
click at [1325, 445] on div "Vorteile der Multi-Pineapple-Methode Heading Icon Ideal für kürzere Locken: ver…" at bounding box center [1119, 496] width 433 height 908
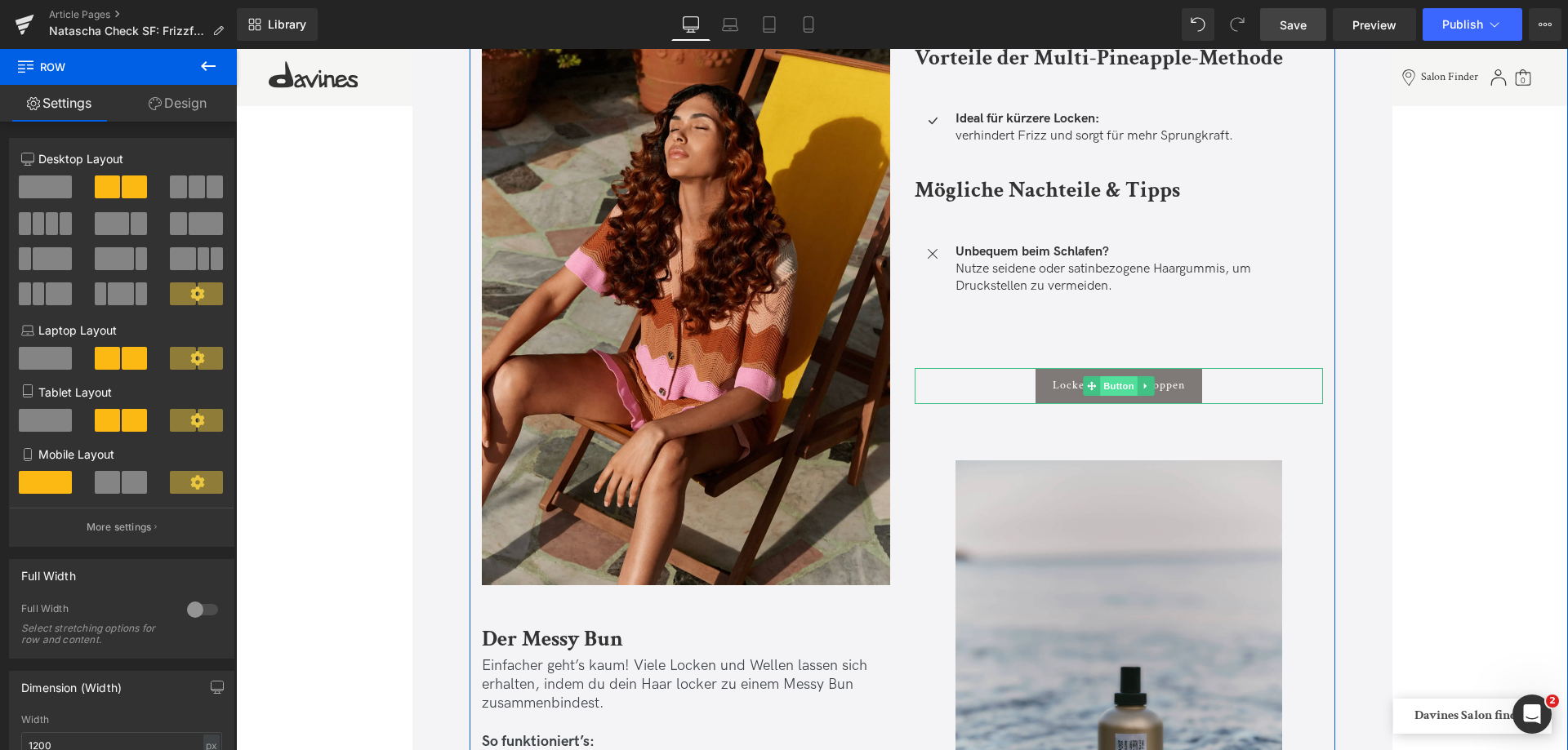
click at [1106, 392] on span "Button" at bounding box center [1119, 386] width 38 height 20
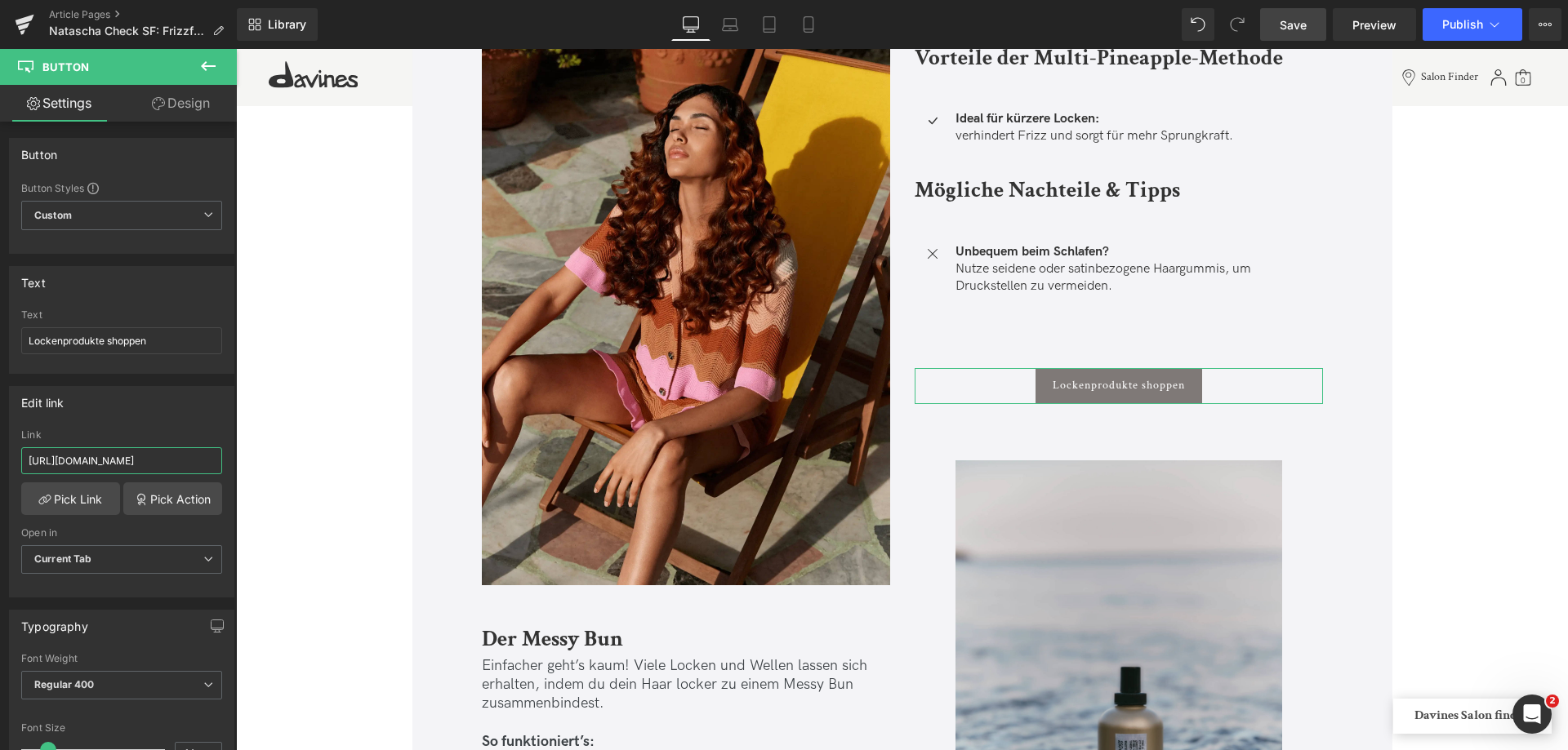
scroll to position [0, 29]
drag, startPoint x: 394, startPoint y: 514, endPoint x: 334, endPoint y: 491, distance: 64.3
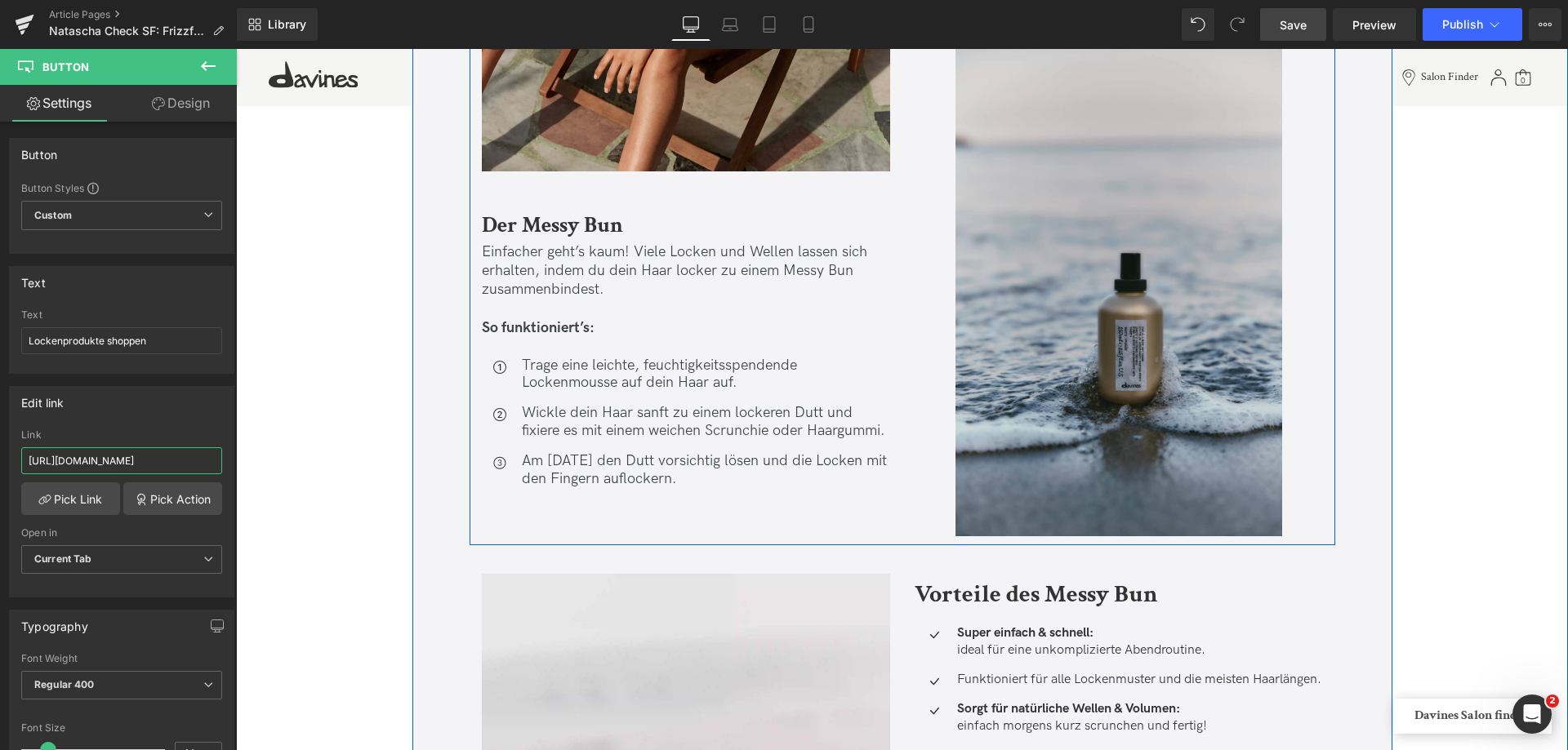
scroll to position [4083, 0]
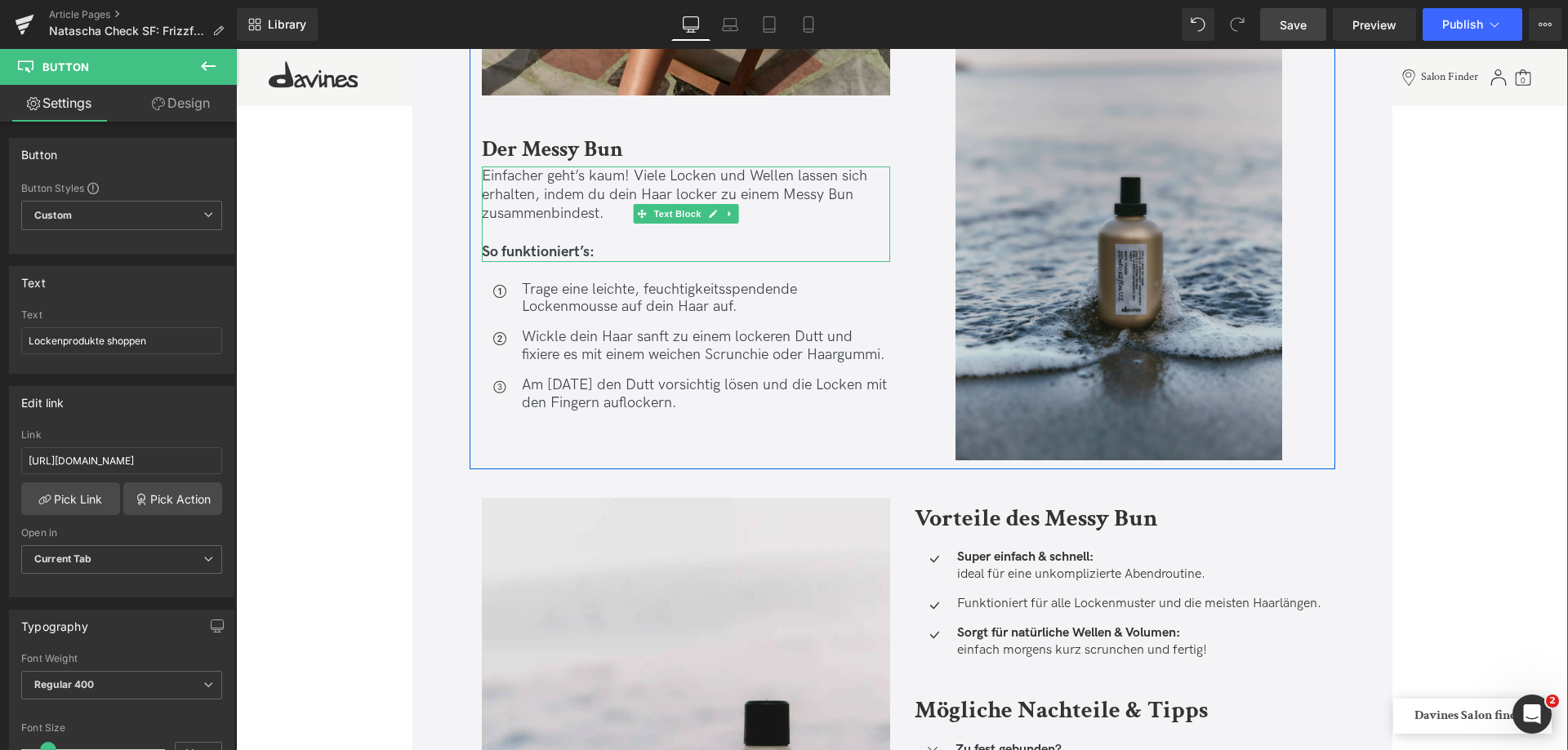
click at [546, 208] on p "Einfacher geht’s kaum! Viele Locken und Wellen lassen sich erhalten, indem du d…" at bounding box center [686, 195] width 409 height 57
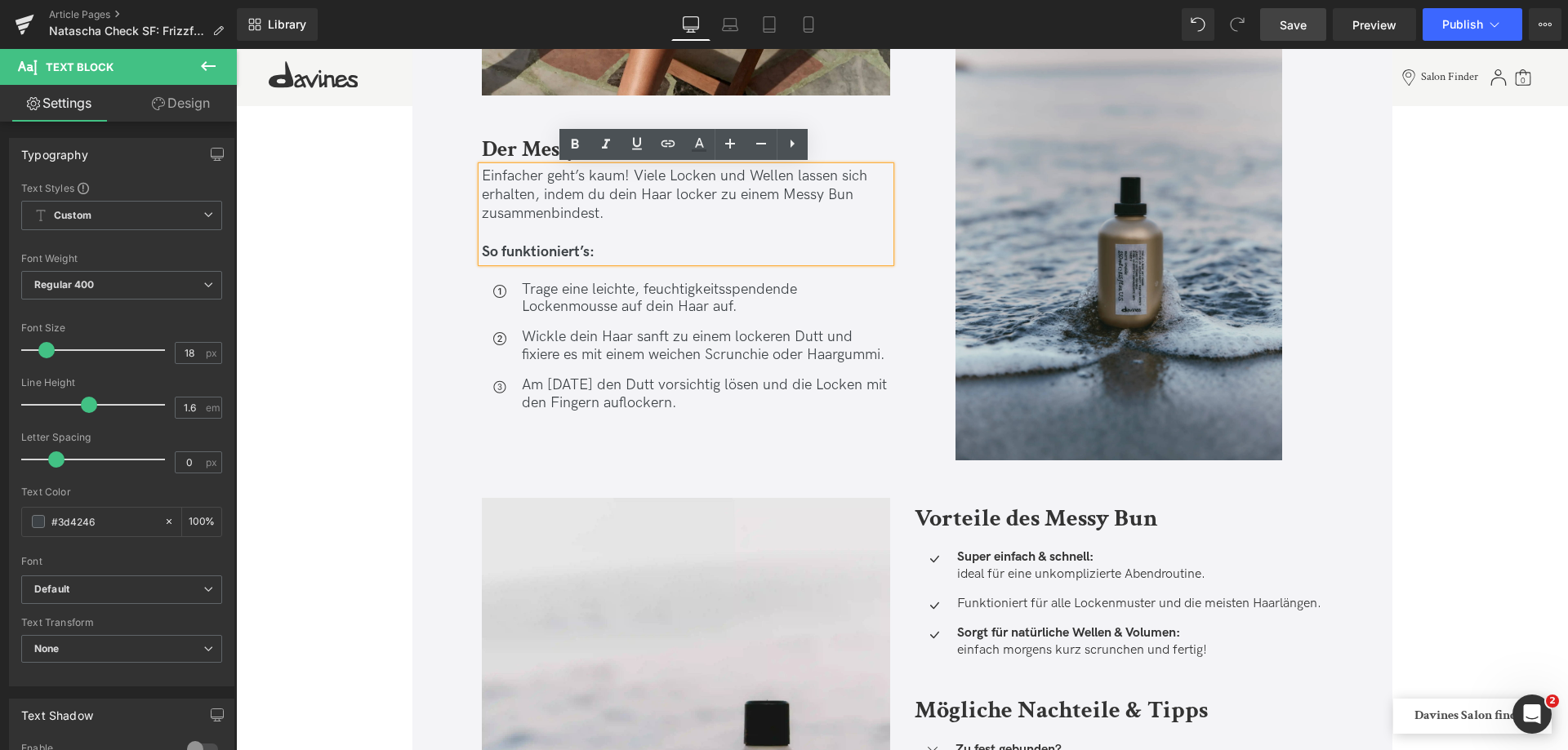
click at [593, 185] on p "Einfacher geht’s kaum! Viele Locken und Wellen lassen sich erhalten, indem du d…" at bounding box center [686, 195] width 409 height 57
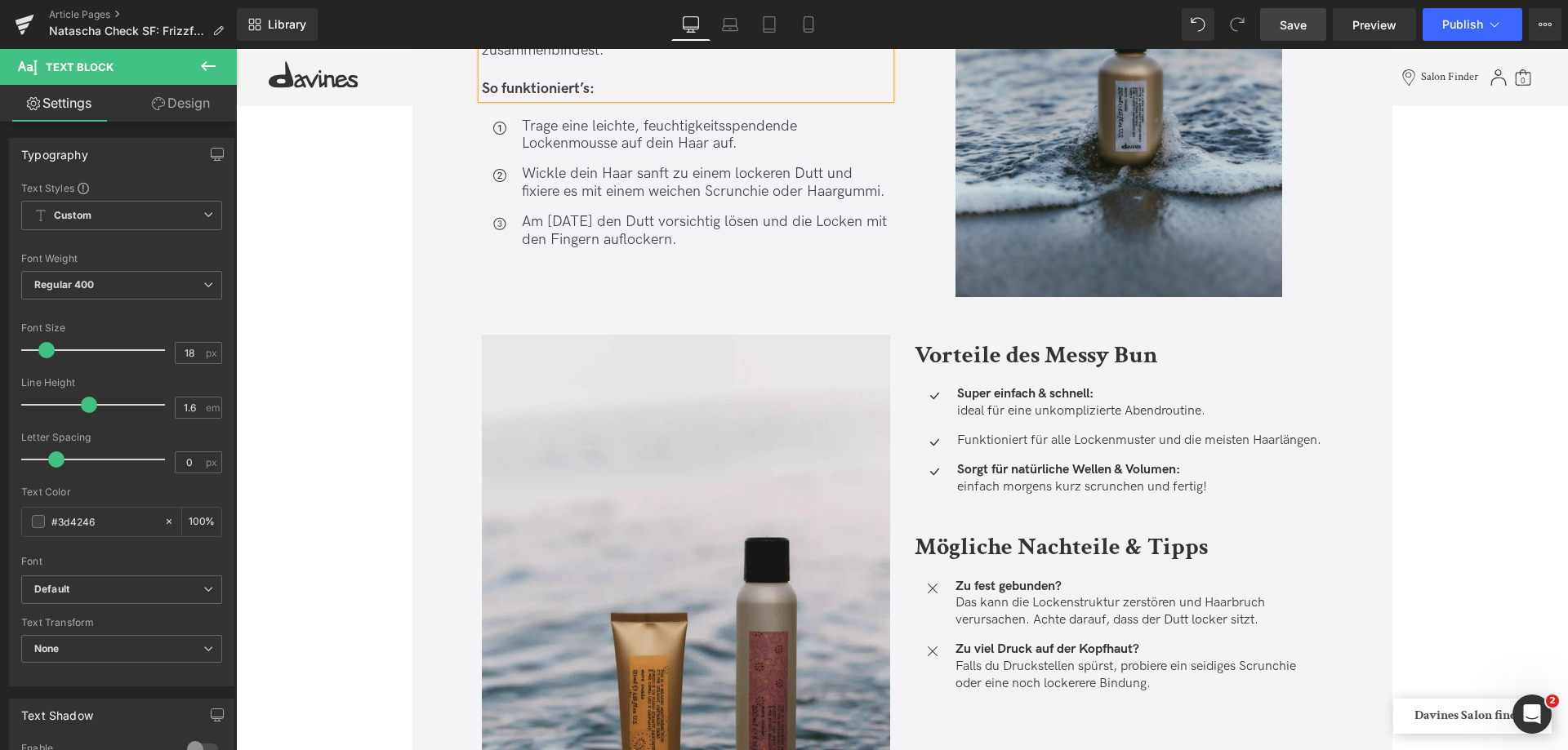
click at [652, 138] on div "Trage eine leichte, feuchtigkeitsspendende Lockenmousse auf dein Haar auf. Text…" at bounding box center [704, 136] width 372 height 36
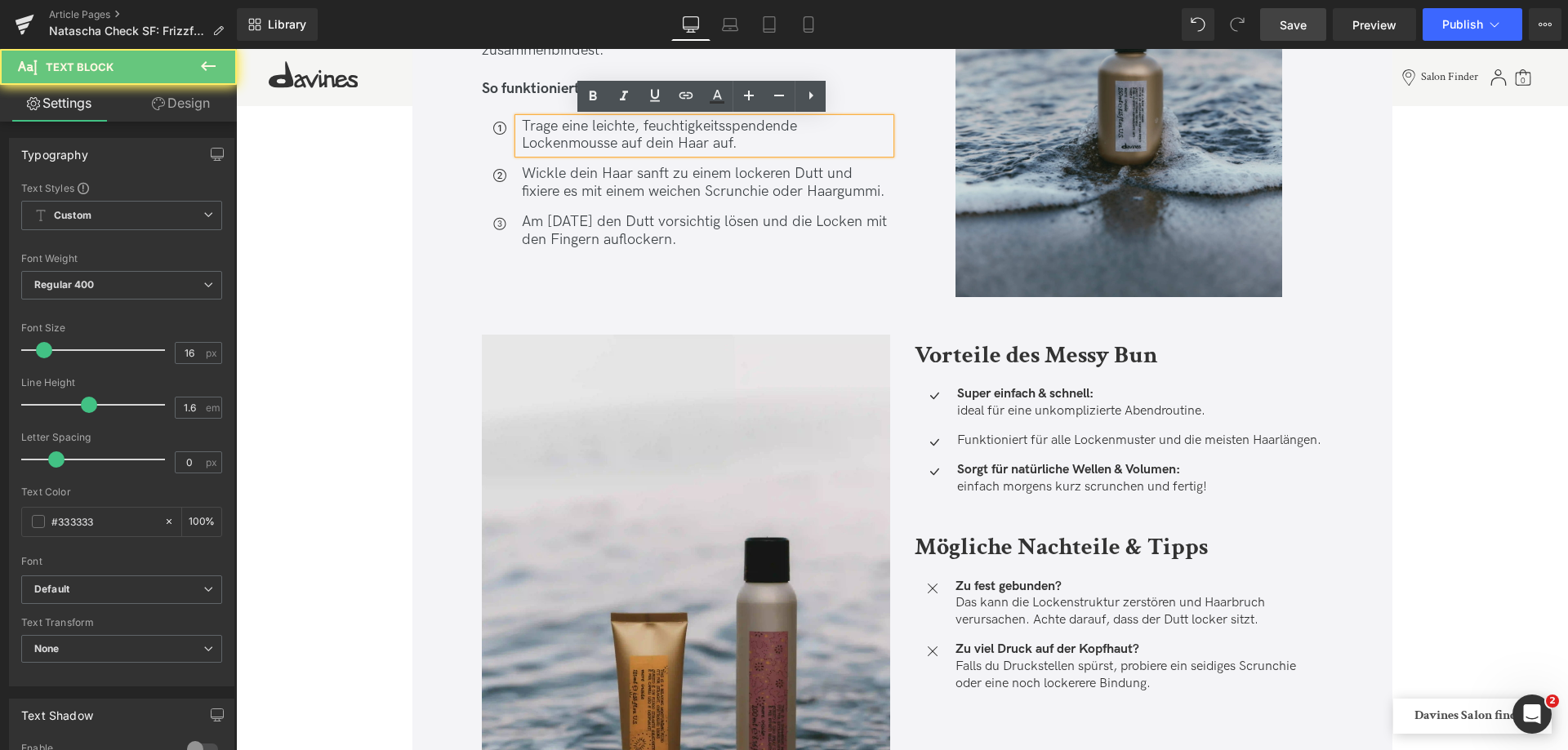
click at [652, 138] on span "Trage eine leichte, feuchtigkeitsspendende Lockenmousse auf dein Haar auf." at bounding box center [659, 135] width 275 height 35
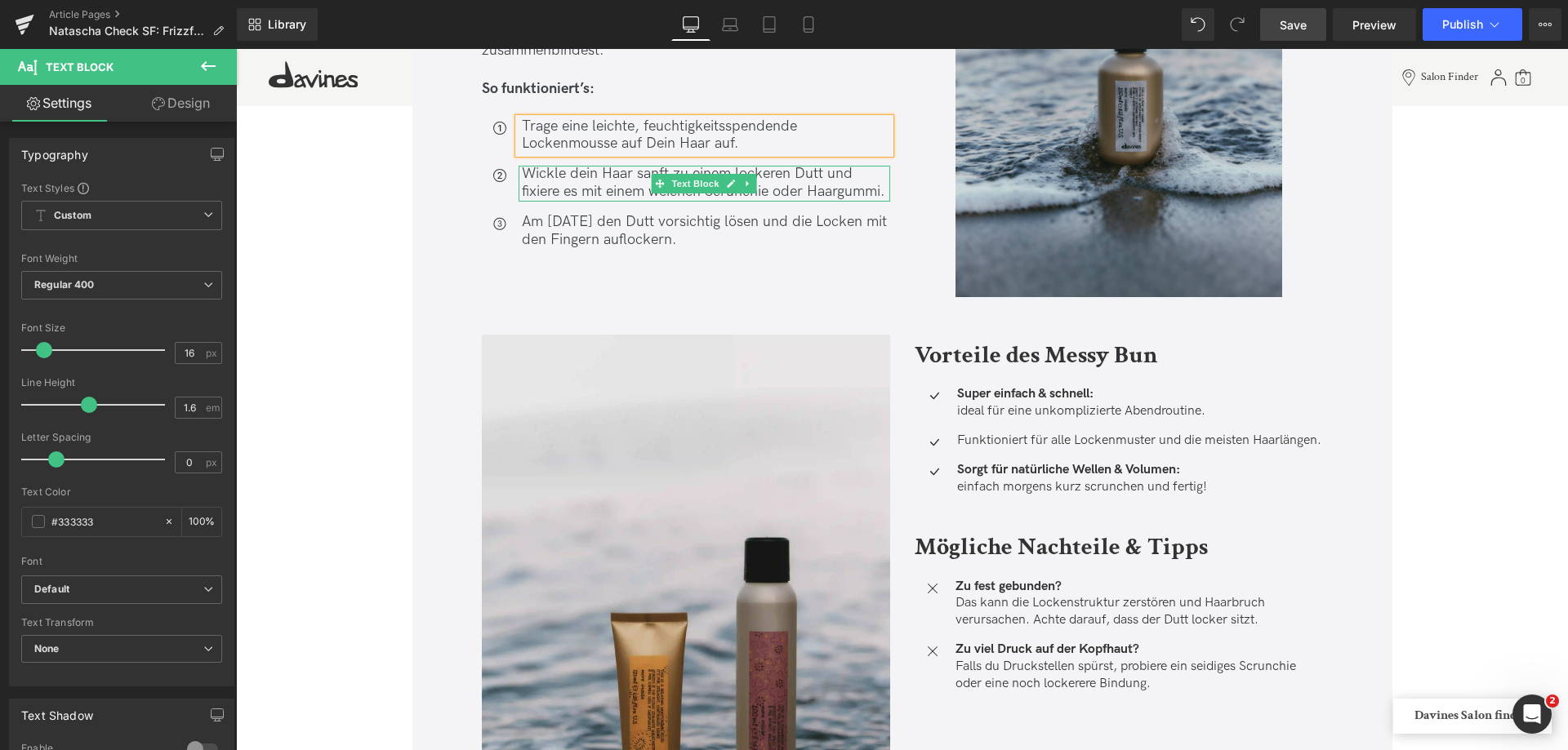
click at [578, 176] on span "Wickle dein Haar sanft zu einem lockeren Dutt und fixiere es mit einem weichen …" at bounding box center [704, 182] width 364 height 35
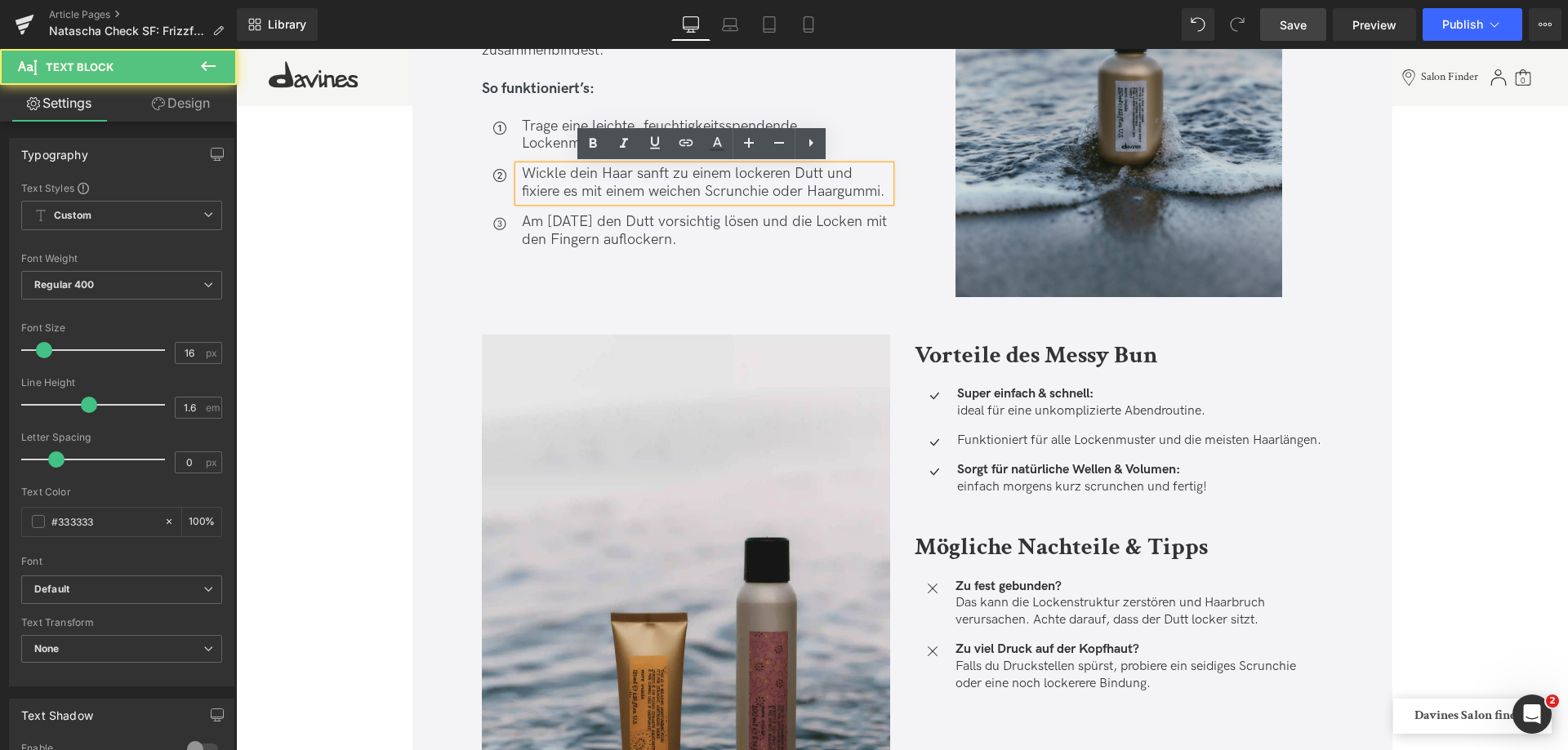
click at [579, 182] on span "Wickle dein Haar sanft zu einem lockeren Dutt und fixiere es mit einem weichen …" at bounding box center [704, 182] width 364 height 35
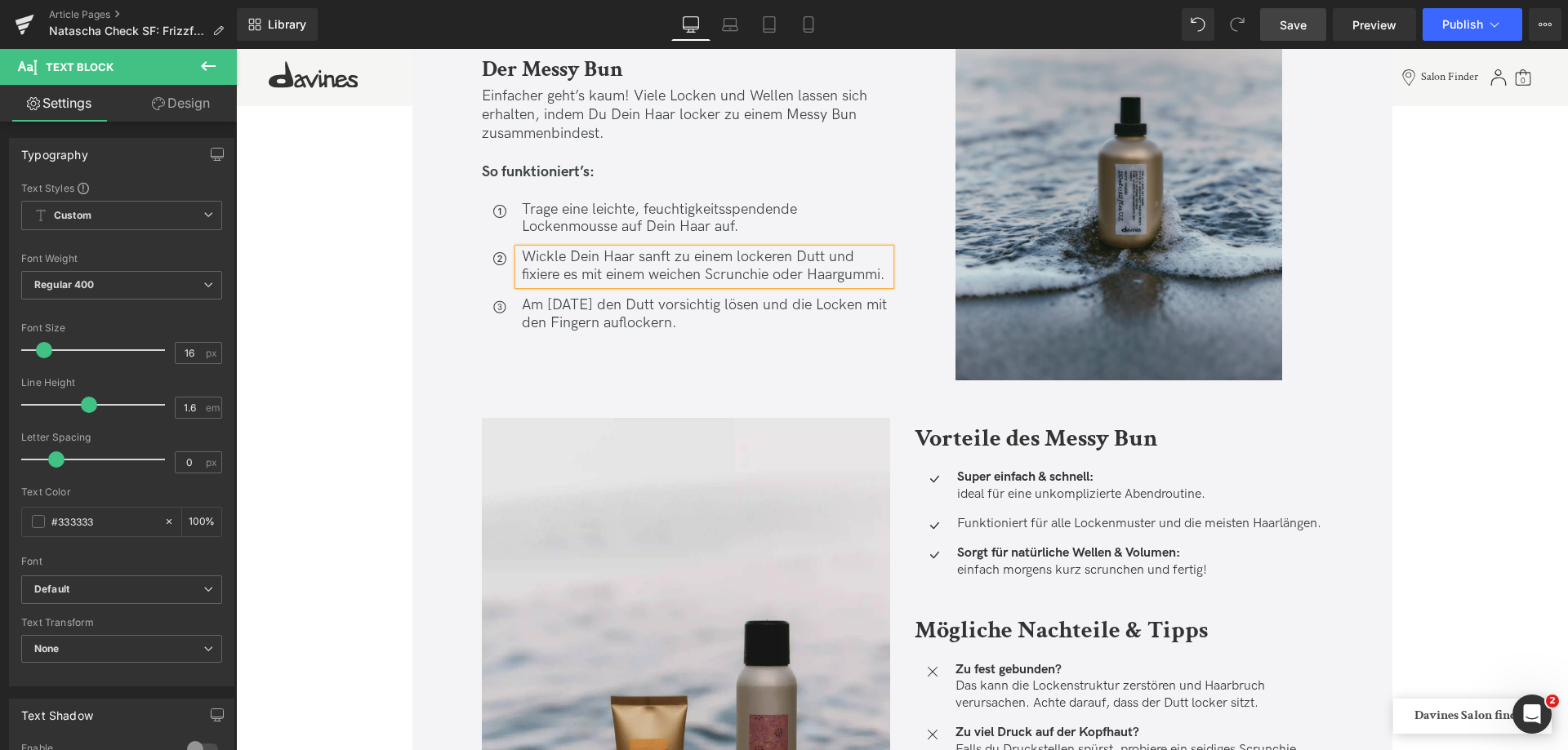
scroll to position [4164, 0]
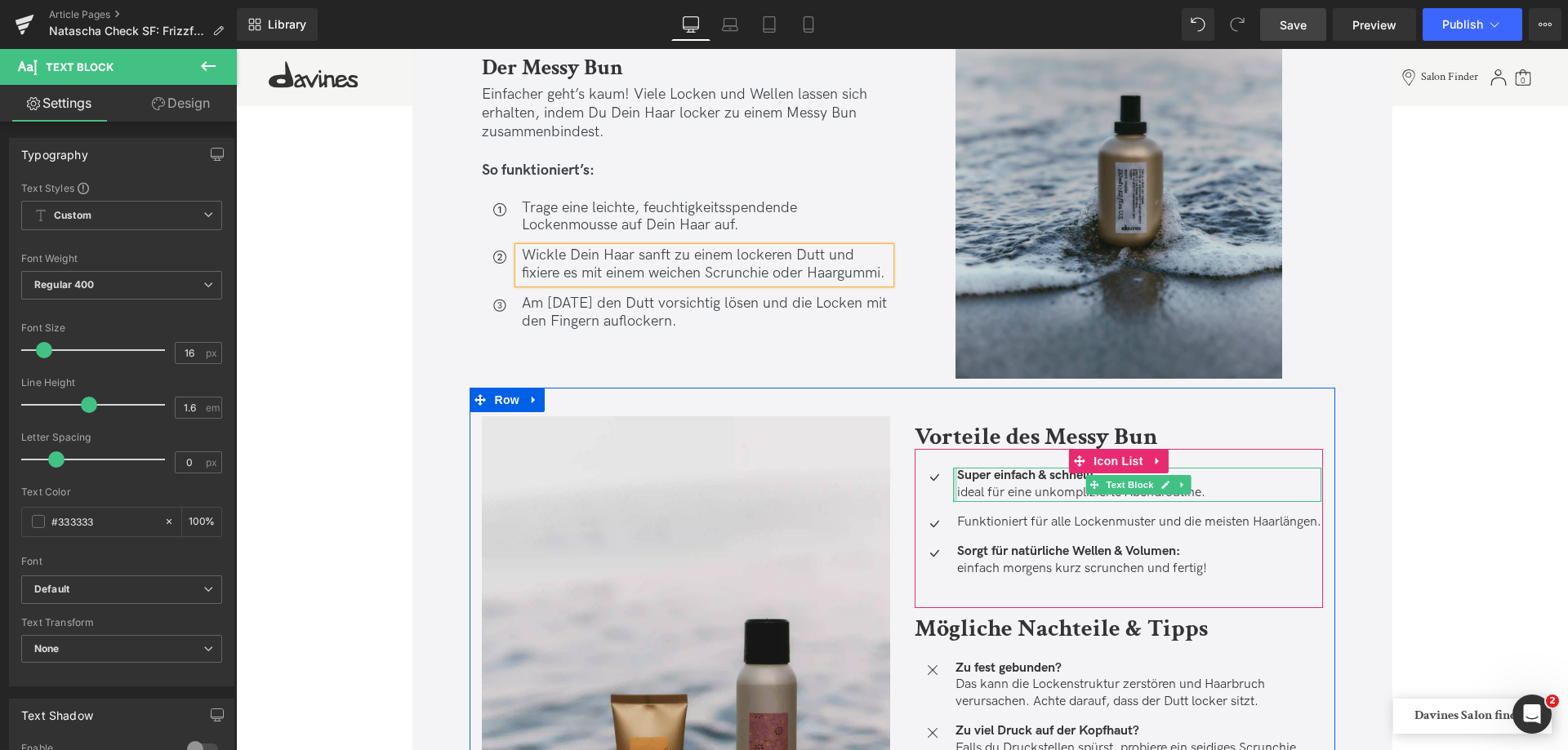
click at [957, 495] on p "Super einfach & schnell: ideal für eine unkomplizierte Abendroutine." at bounding box center [1139, 485] width 364 height 34
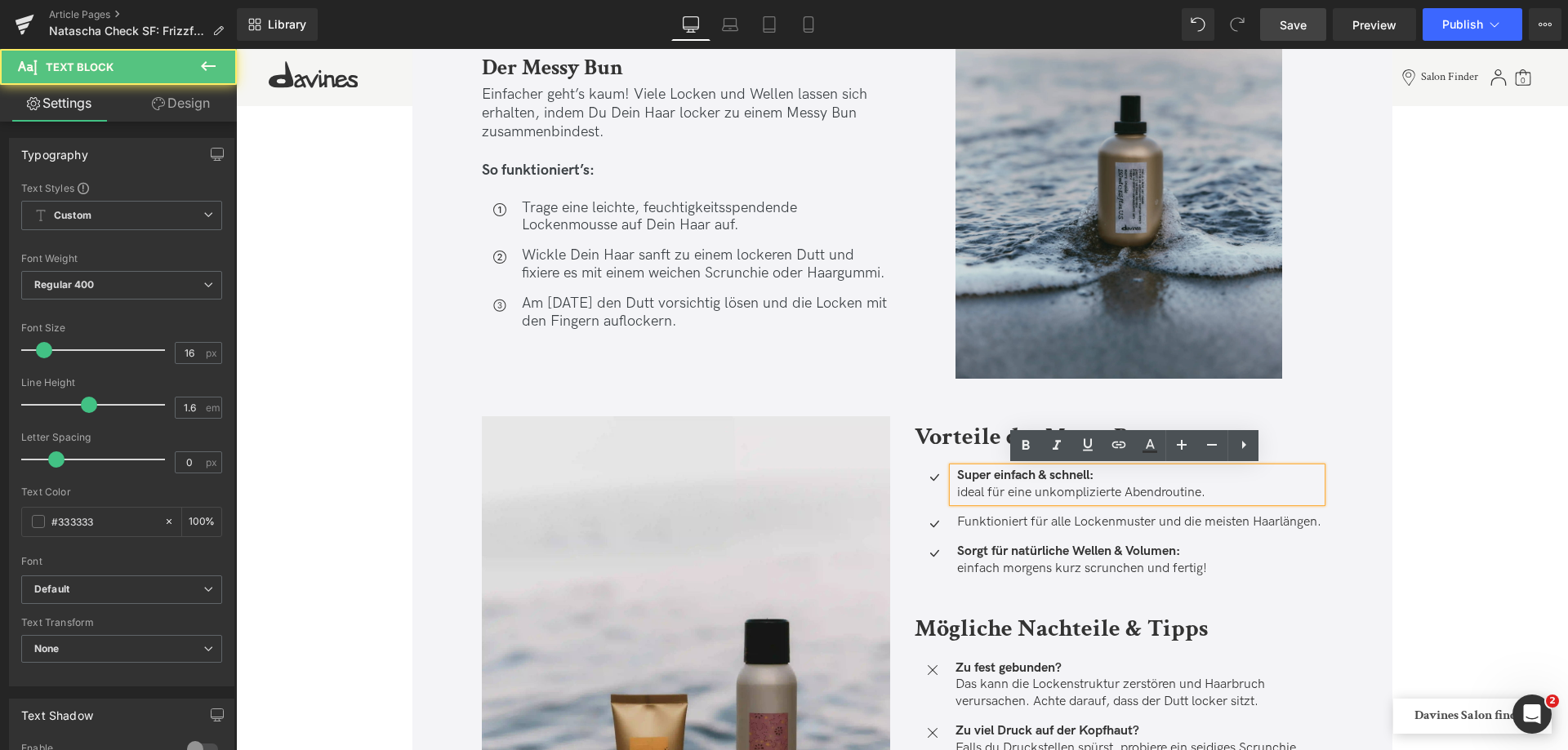
click at [957, 495] on p "Super einfach & schnell: ideal für eine unkomplizierte Abendroutine." at bounding box center [1139, 485] width 364 height 34
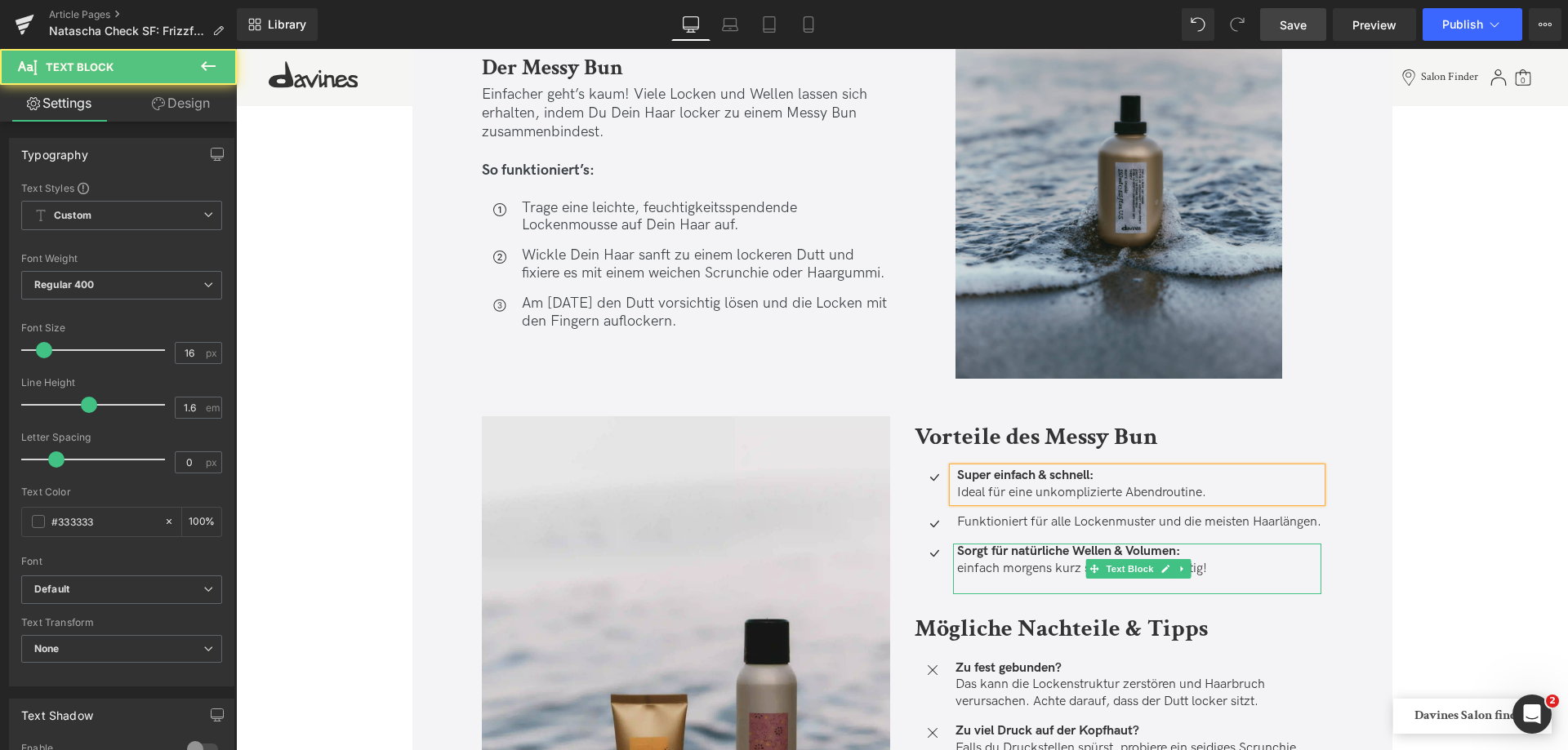
click at [959, 578] on p "Sorgt für natürliche Wellen & Volumen: einfach morgens kurz scrunchen und ferti…" at bounding box center [1139, 561] width 364 height 34
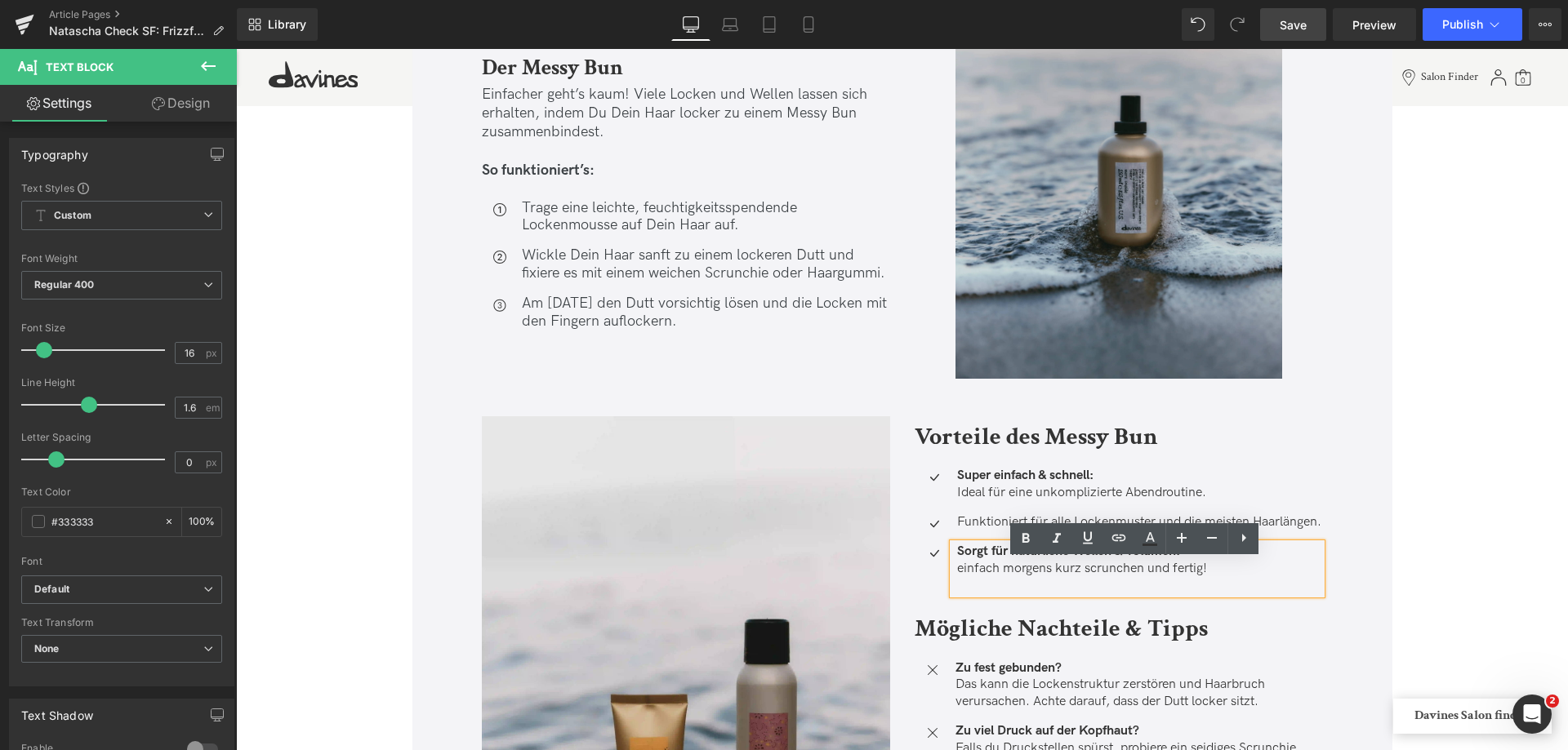
click at [959, 578] on p "Sorgt für natürliche Wellen & Volumen: einfach morgens kurz scrunchen und ferti…" at bounding box center [1139, 561] width 364 height 34
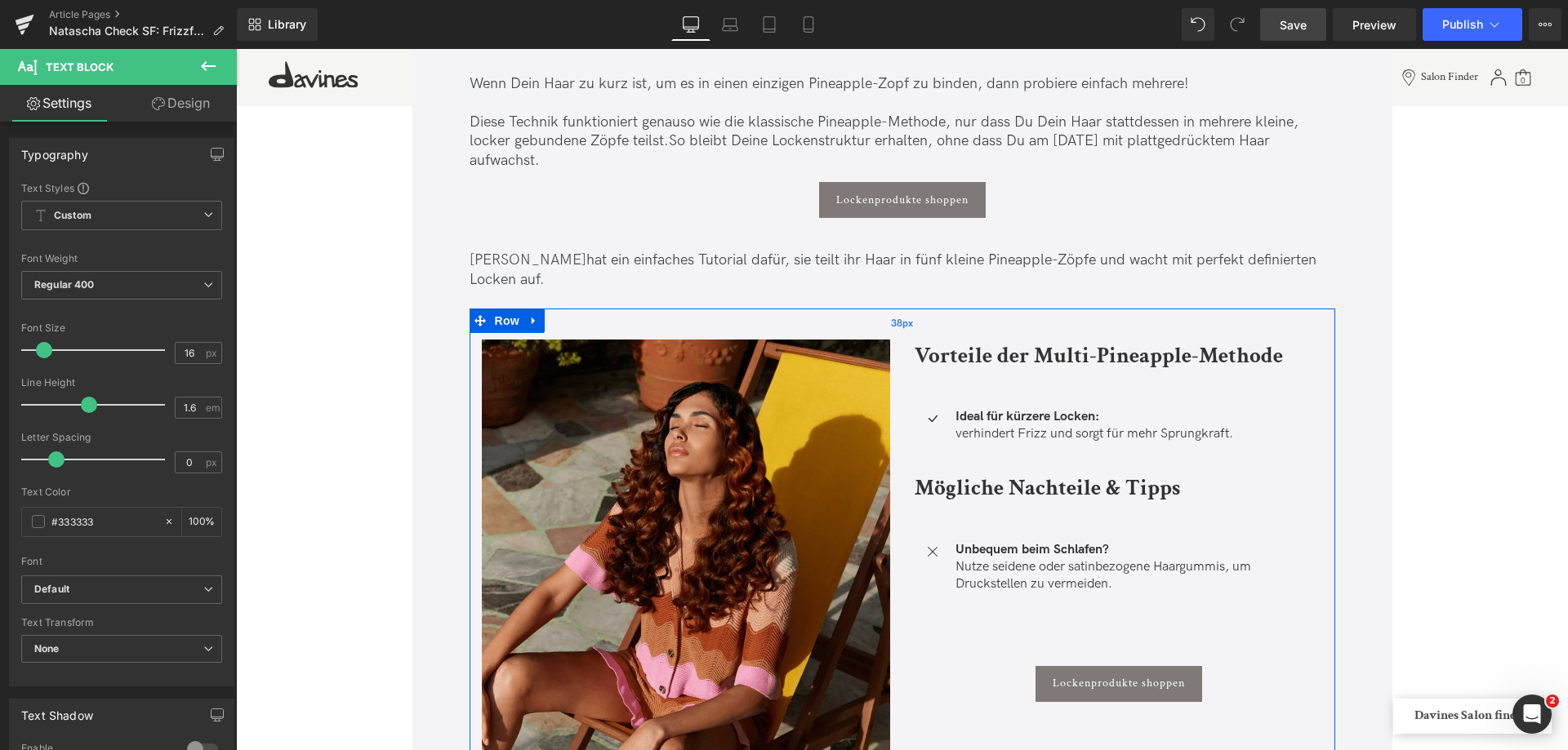
scroll to position [3266, 0]
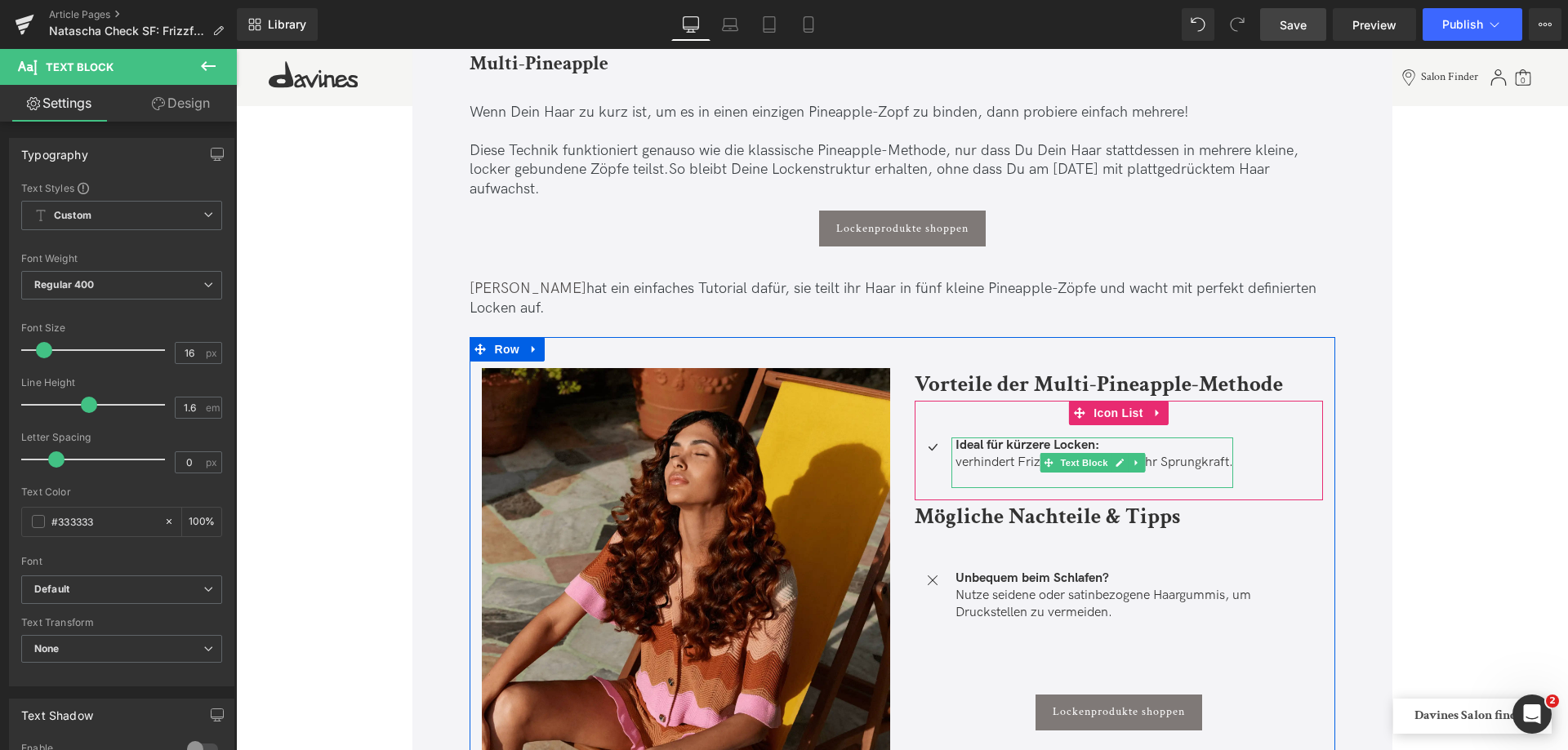
click at [961, 459] on p "verhindert Frizz und sorgt für mehr Sprungkraft." at bounding box center [1094, 463] width 278 height 17
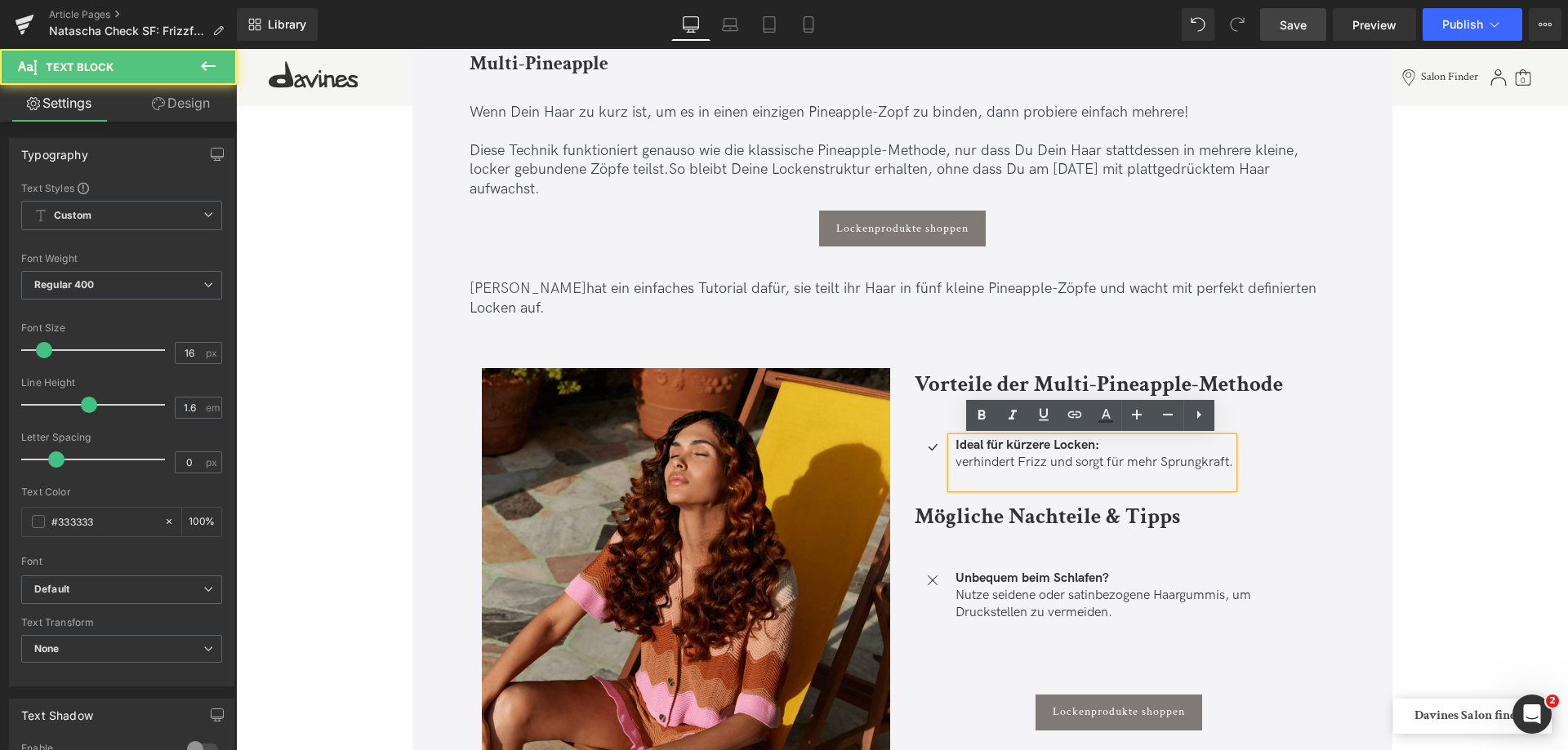
click at [961, 459] on p "verhindert Frizz und sorgt für mehr Sprungkraft." at bounding box center [1094, 463] width 278 height 17
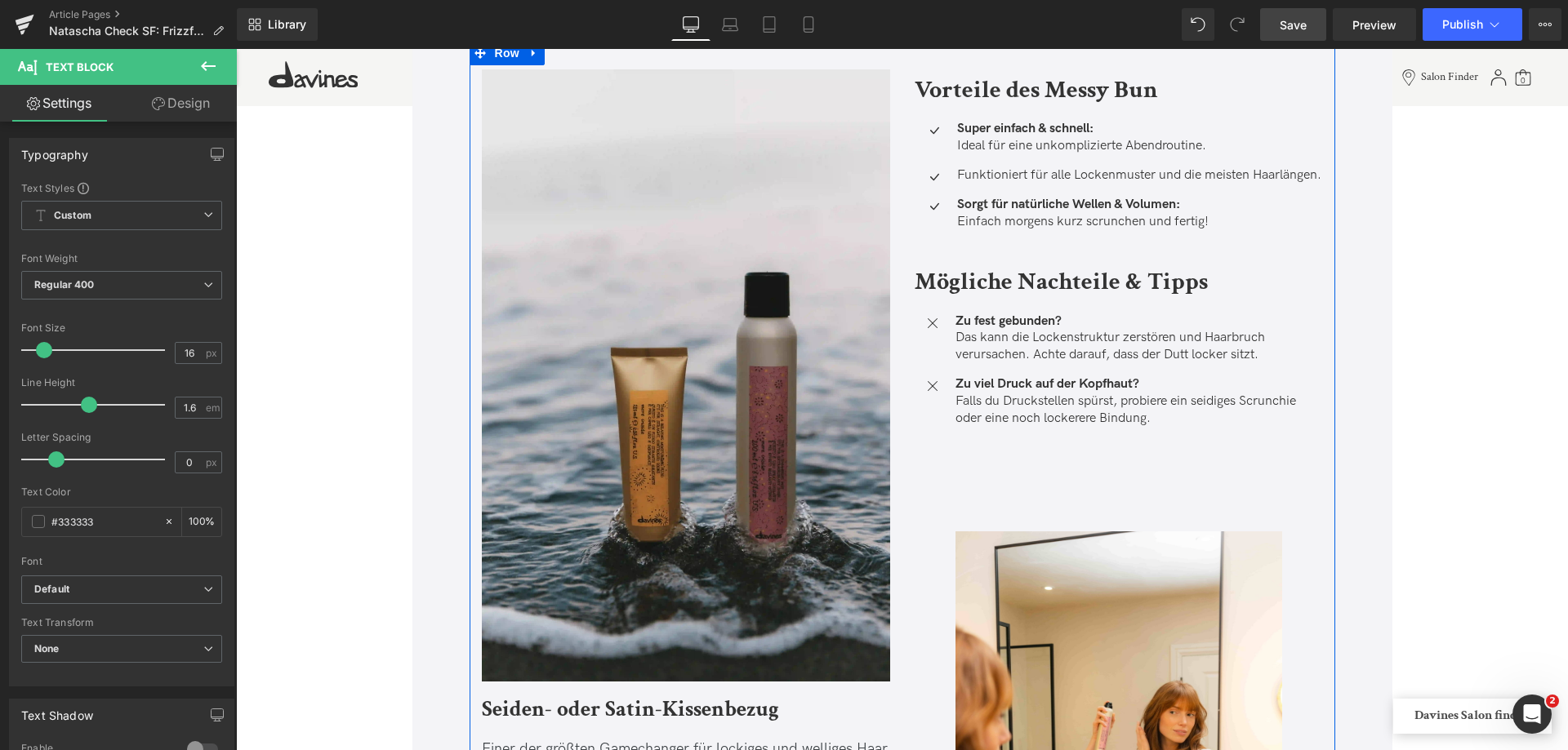
scroll to position [4246, 0]
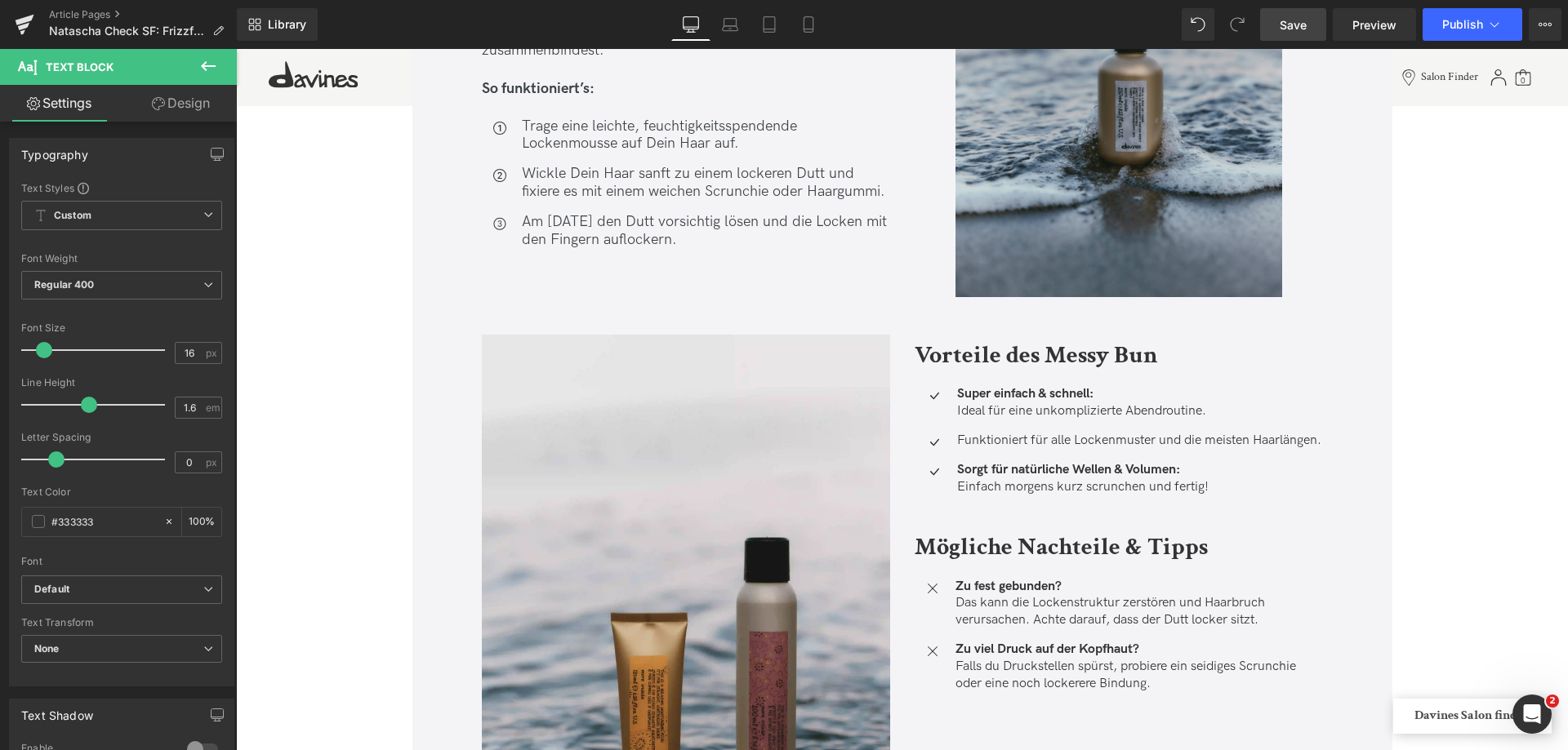
drag, startPoint x: 1307, startPoint y: 34, endPoint x: 963, endPoint y: 405, distance: 505.9
click at [1307, 34] on link "Save" at bounding box center [1293, 25] width 66 height 33
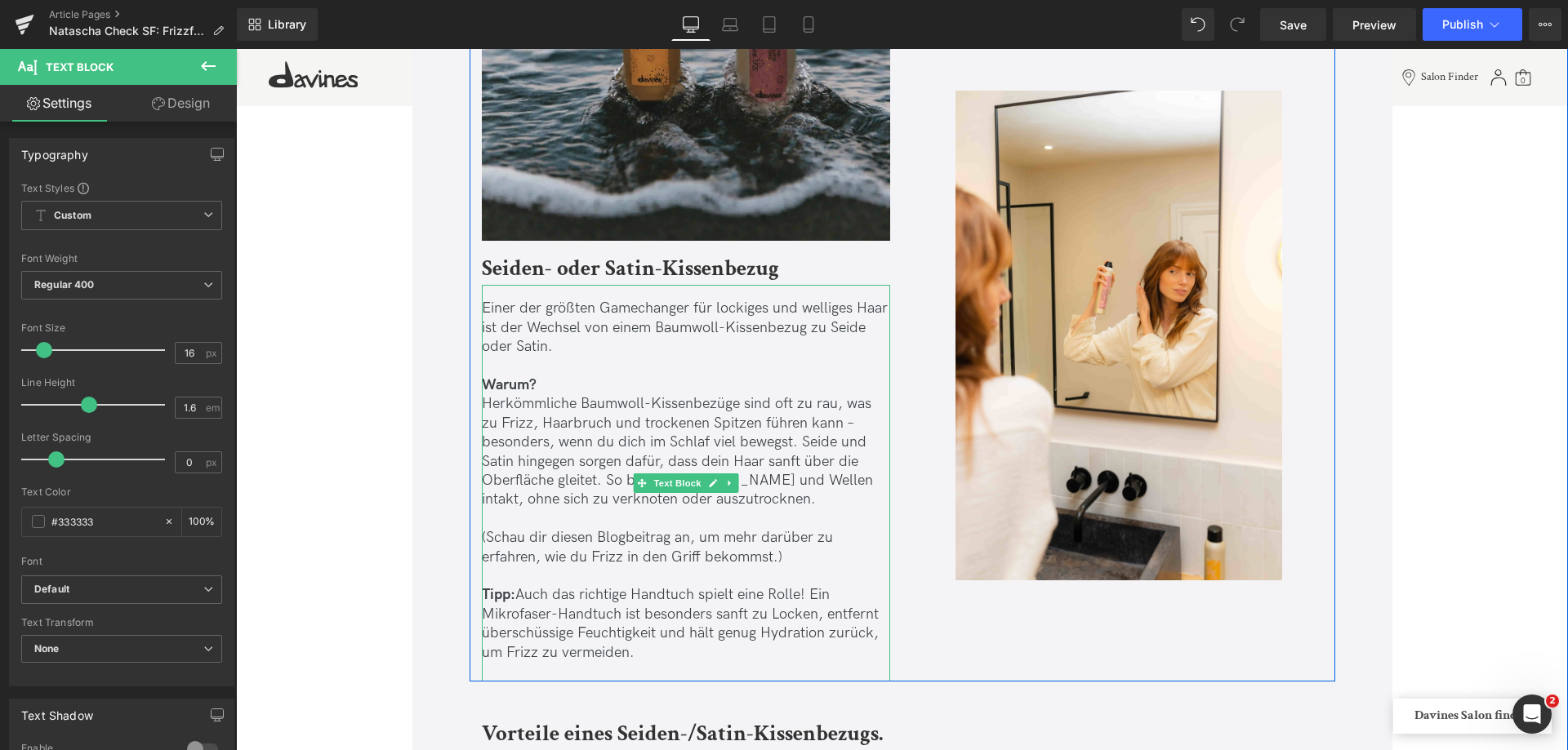
scroll to position [4980, 0]
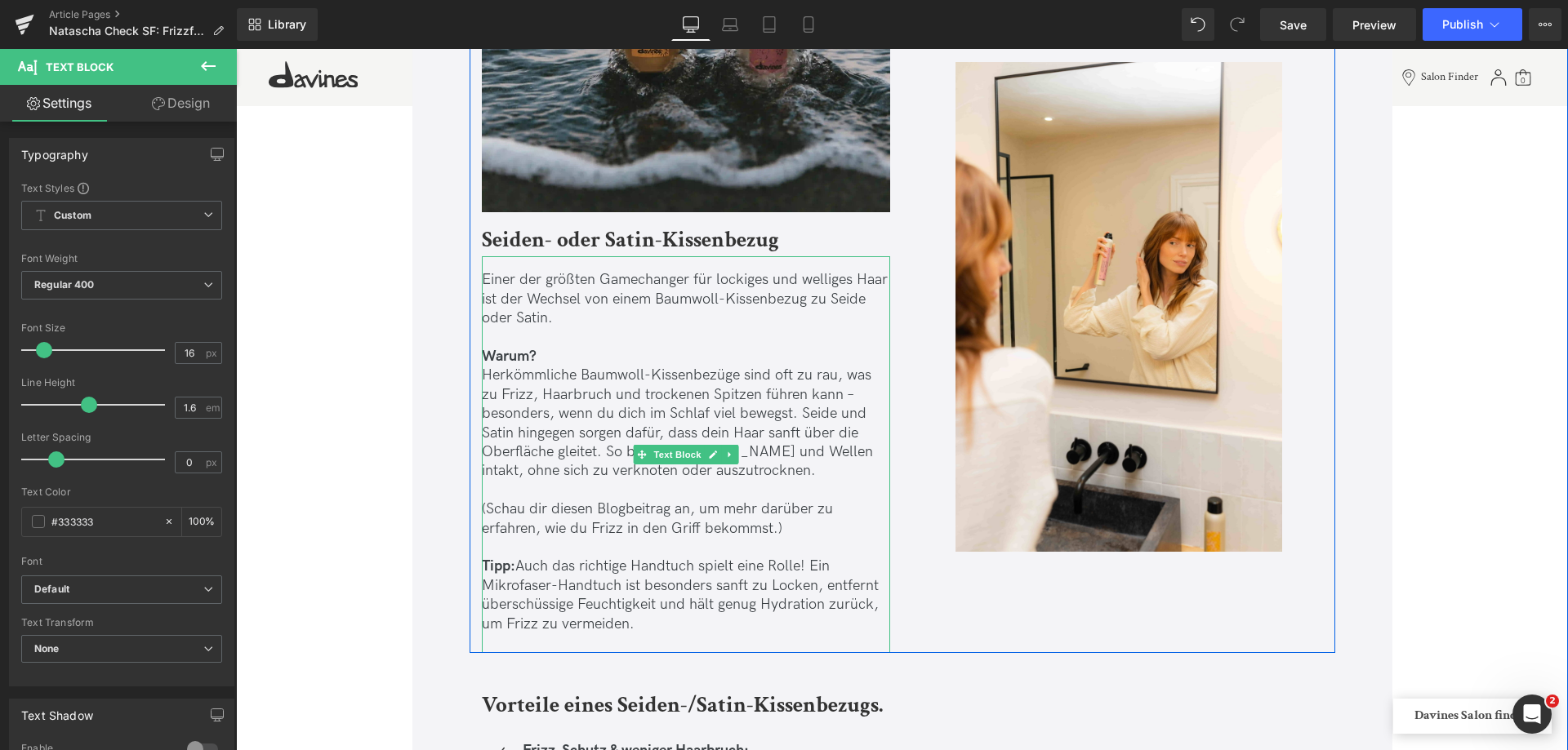
click at [602, 410] on p "Herkömmliche Baumwoll-Kissenbezüge sind oft zu rau, was zu Frizz, Haarbruch und…" at bounding box center [686, 423] width 409 height 114
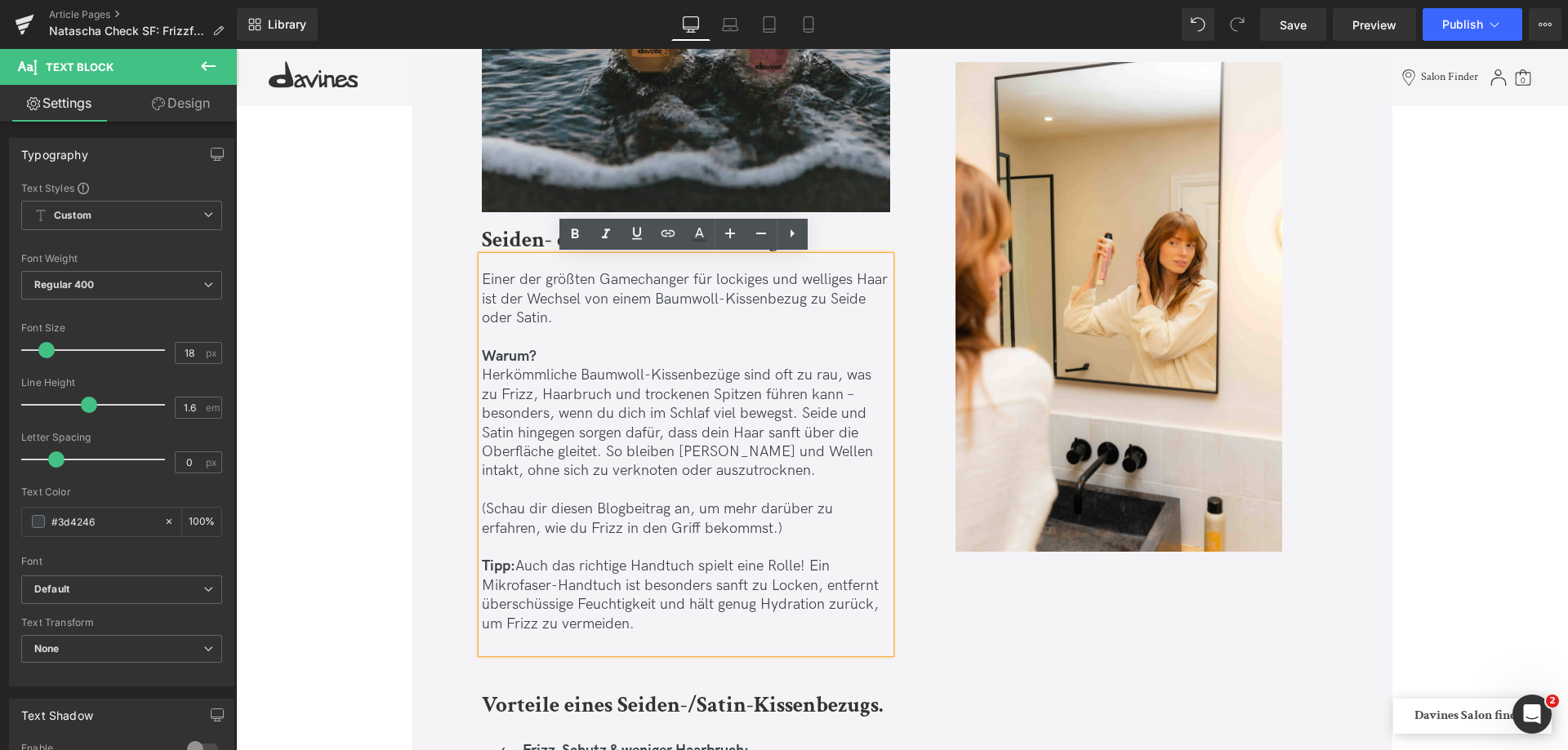
click at [601, 415] on p "Herkömmliche Baumwoll-Kissenbezüge sind oft zu rau, was zu Frizz, Haarbruch und…" at bounding box center [686, 423] width 409 height 114
click at [846, 387] on p "Herkömmliche Baumwoll-Kissenbezüge sind oft zu rau, was zu Frizz, Haarbruch und…" at bounding box center [686, 423] width 409 height 114
click at [708, 432] on p "Herkömmliche Baumwoll-Kissenbezüge sind oft zu rau, was zu Frizz, Haarbruch und…" at bounding box center [686, 423] width 409 height 114
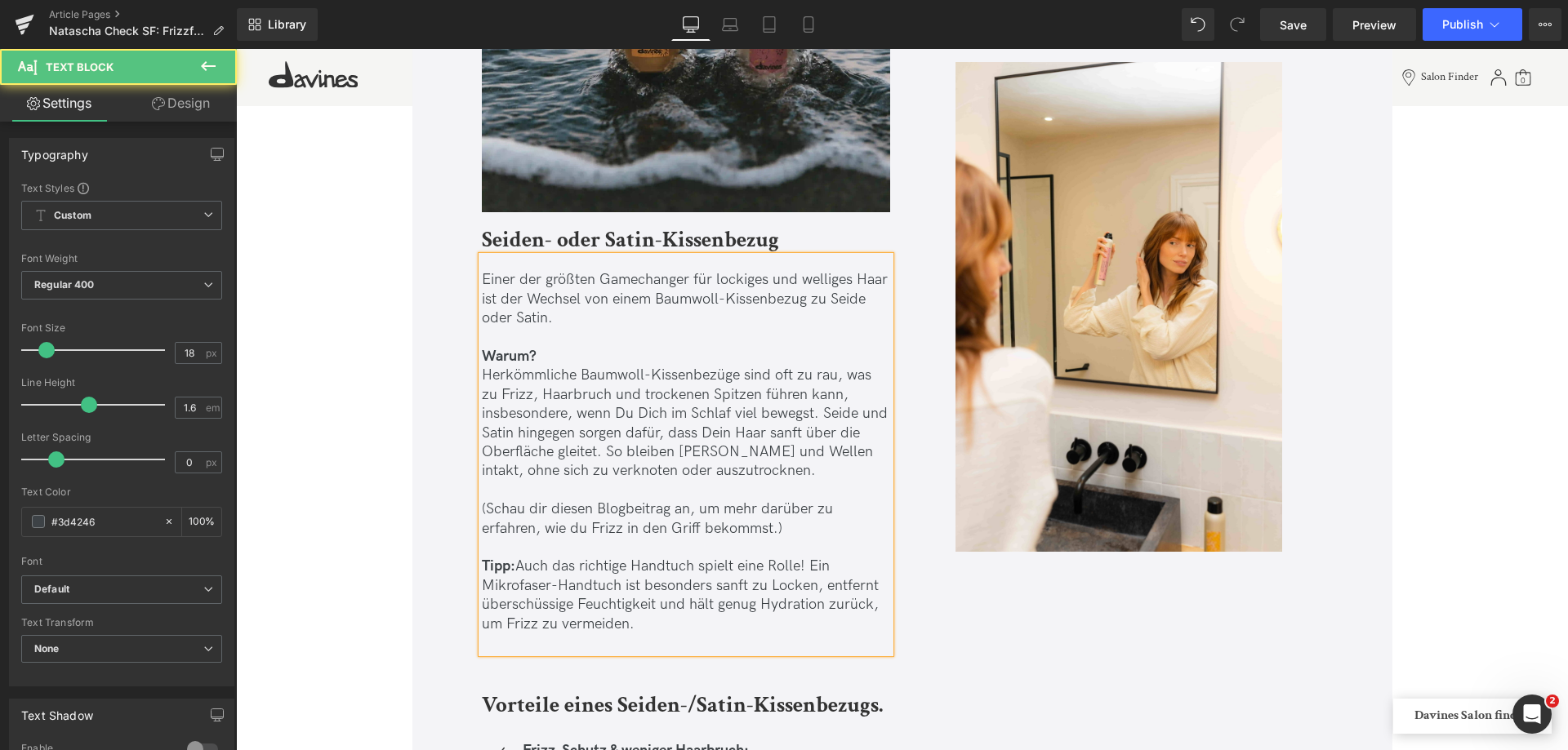
click at [678, 500] on p "(Schau dir diesen Blogbeitrag an, um mehr darüber zu erfahren, wie du Frizz in …" at bounding box center [686, 519] width 409 height 38
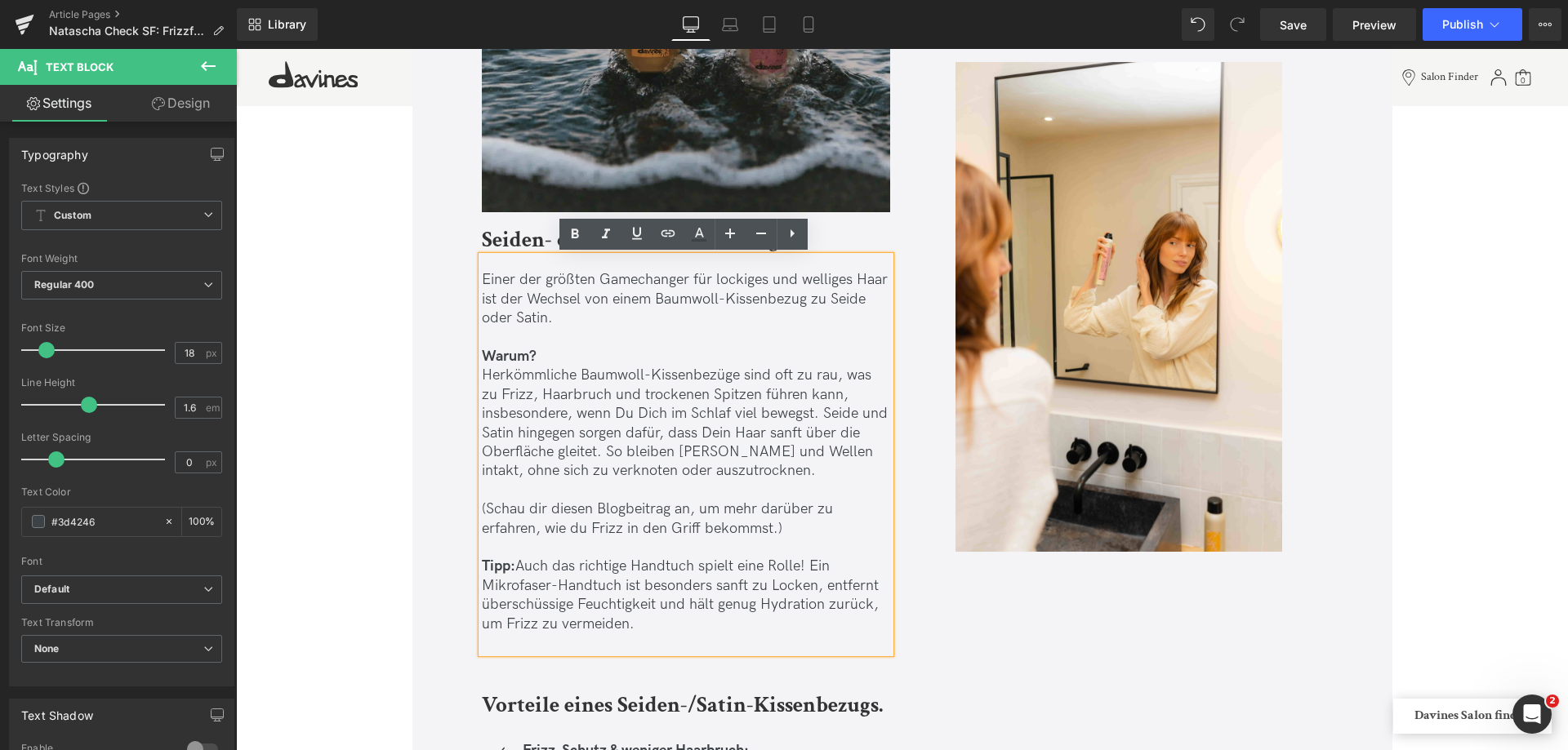
click at [528, 509] on p "(Schau dir diesen Blogbeitrag an, um mehr darüber zu erfahren, wie du Frizz in …" at bounding box center [686, 519] width 409 height 38
click at [715, 484] on p at bounding box center [686, 490] width 409 height 19
click at [633, 508] on p "(Schau Dir diesen Blogbeitrag an, um mehr darüber zu erfahren, wie du Frizz in …" at bounding box center [686, 519] width 409 height 38
drag, startPoint x: 566, startPoint y: 508, endPoint x: 635, endPoint y: 511, distance: 69.1
click at [565, 508] on p "(Schau Dir diesen Blogbeitrag an, um mehr darüber zu erfahren, wie du Frizz in …" at bounding box center [686, 519] width 409 height 38
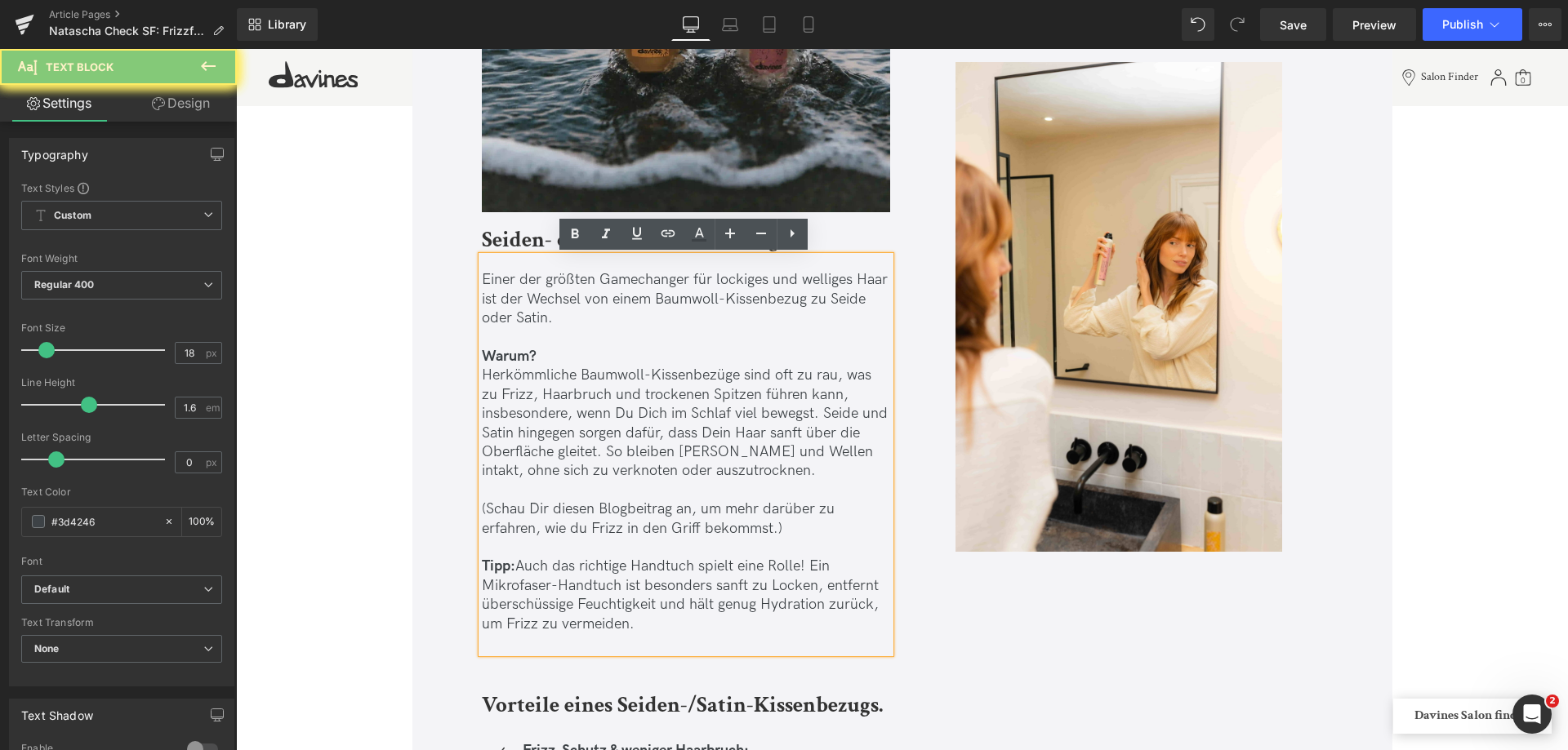
click at [659, 512] on p "(Schau Dir diesen Blogbeitrag an, um mehr darüber zu erfahren, wie du Frizz in …" at bounding box center [686, 519] width 409 height 38
click at [745, 514] on p "(Schau Dir diesen Blogbeitrag an, um mehr darüber zu erfahren, wie du Frizz in …" at bounding box center [686, 519] width 409 height 38
click at [806, 518] on p "(Schau Dir diesen Blogbeitrag an, um mehr darüber zu erfahren, wie du Frizz in …" at bounding box center [686, 519] width 409 height 38
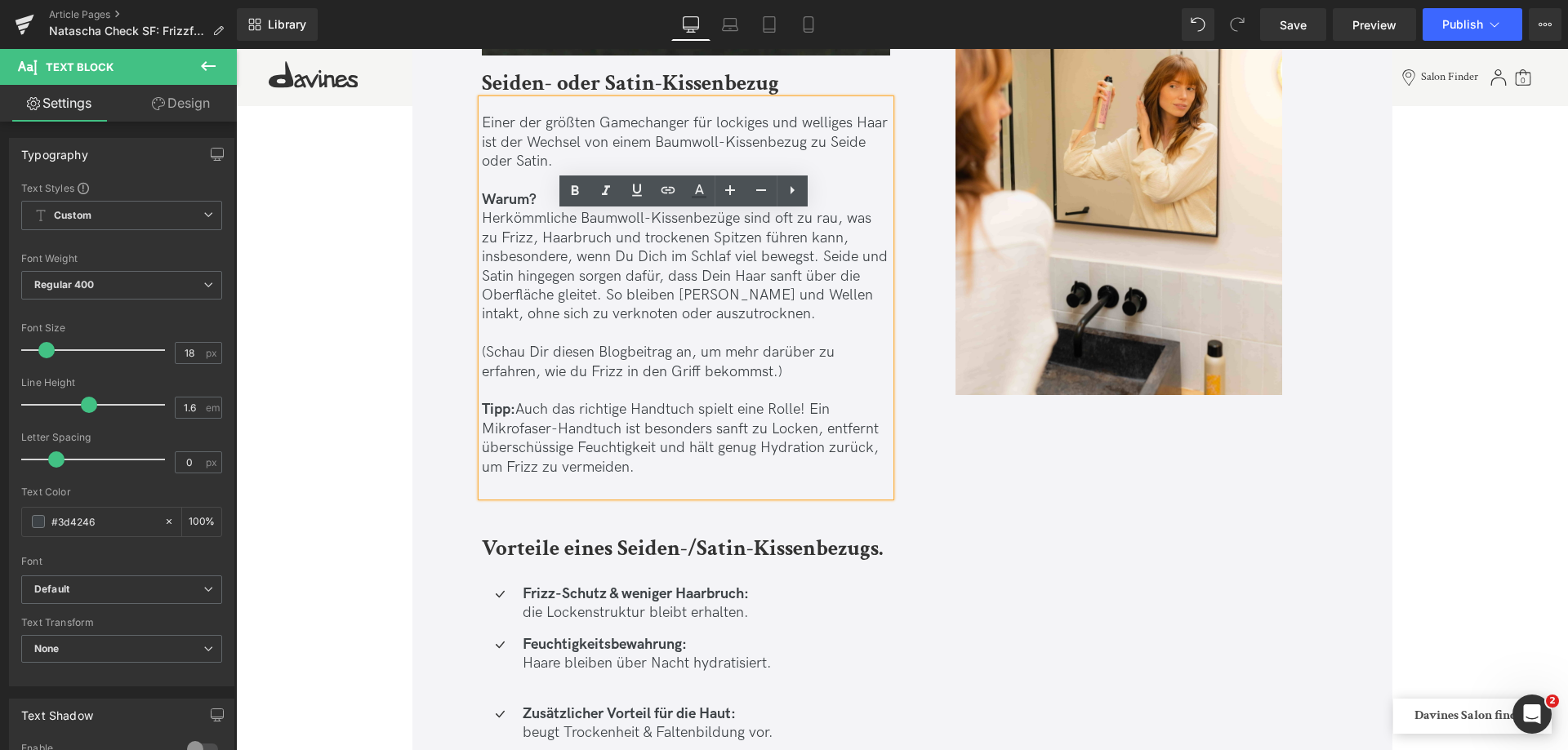
scroll to position [5144, 0]
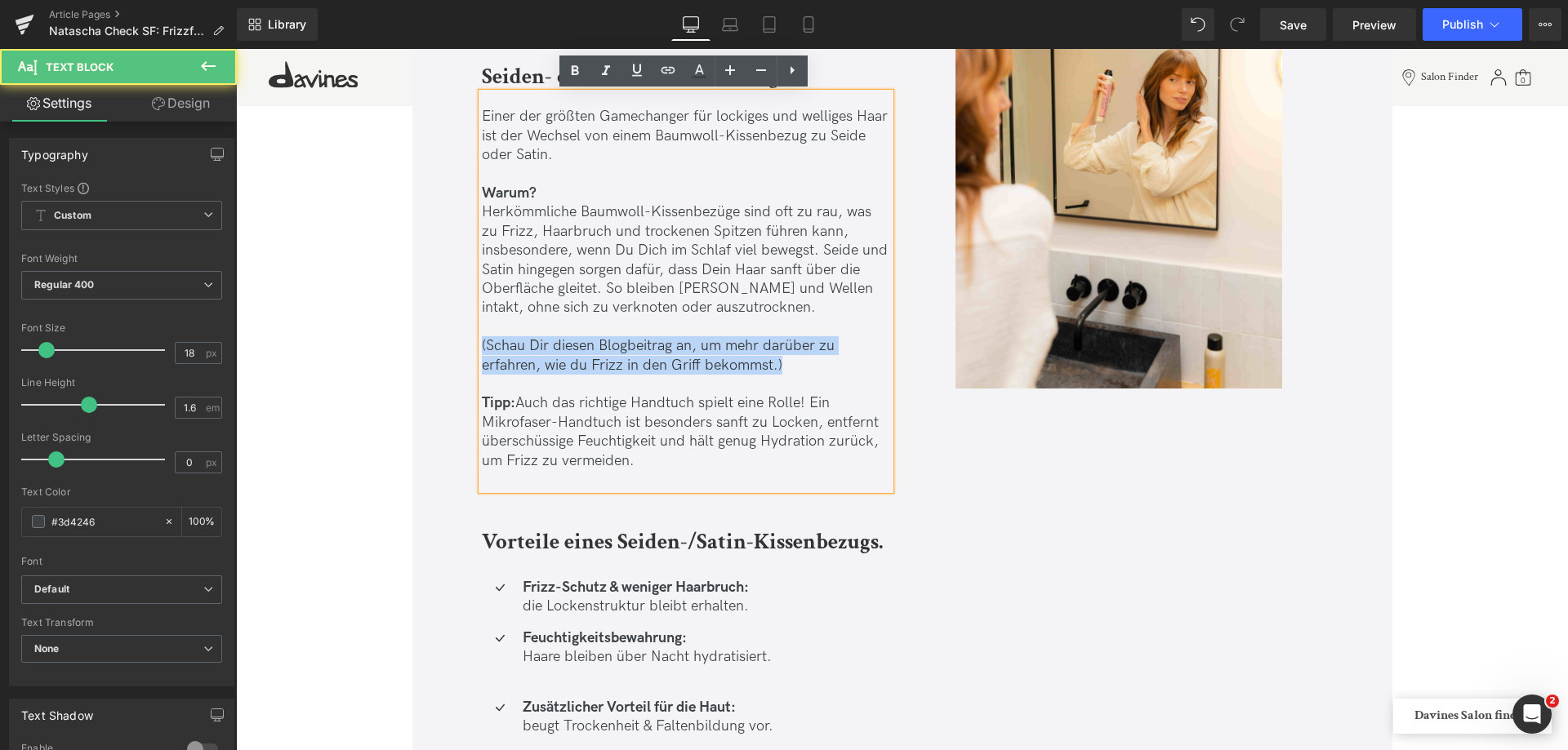
drag, startPoint x: 804, startPoint y: 364, endPoint x: 479, endPoint y: 346, distance: 325.5
click at [482, 346] on p "(Schau Dir diesen Blogbeitrag an, um mehr darüber zu erfahren, wie du Frizz in …" at bounding box center [686, 355] width 409 height 38
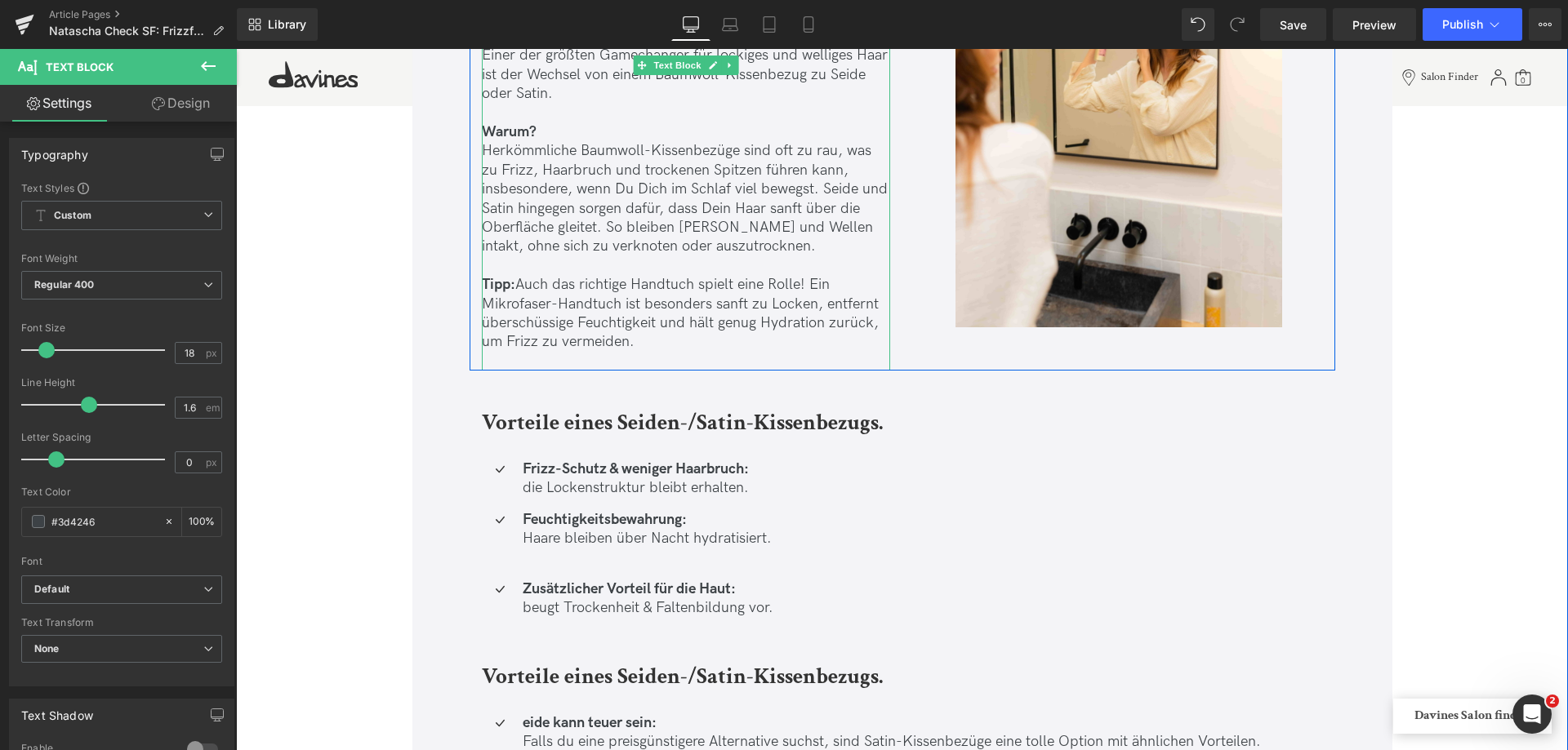
scroll to position [5389, 0]
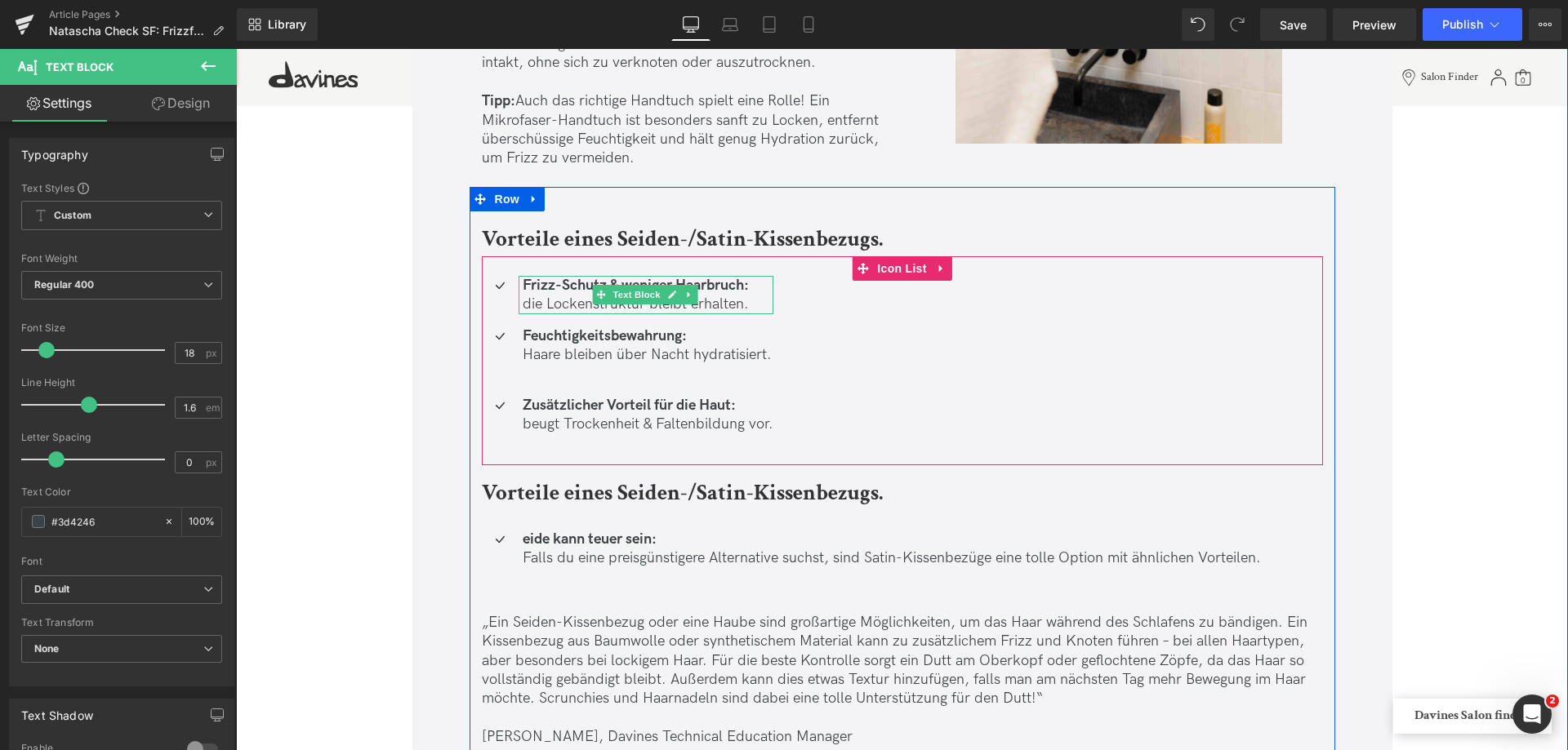
click at [528, 299] on p "Frizz-Schutz & weniger Haarbruch: die Lockenstruktur bleibt erhalten." at bounding box center [648, 295] width 251 height 38
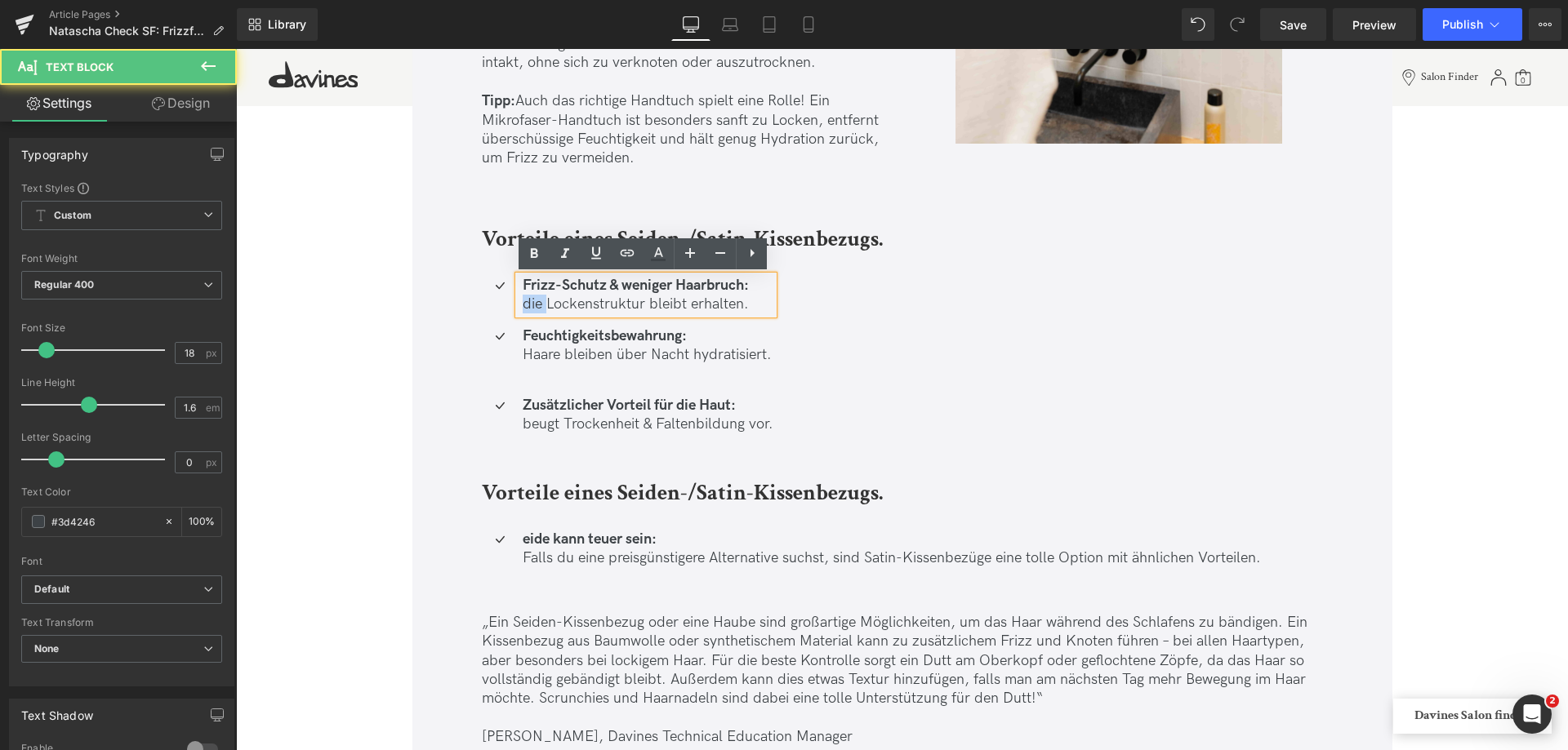
click at [528, 301] on p "Frizz-Schutz & weniger Haarbruch: die Lockenstruktur bleibt erhalten." at bounding box center [648, 295] width 251 height 38
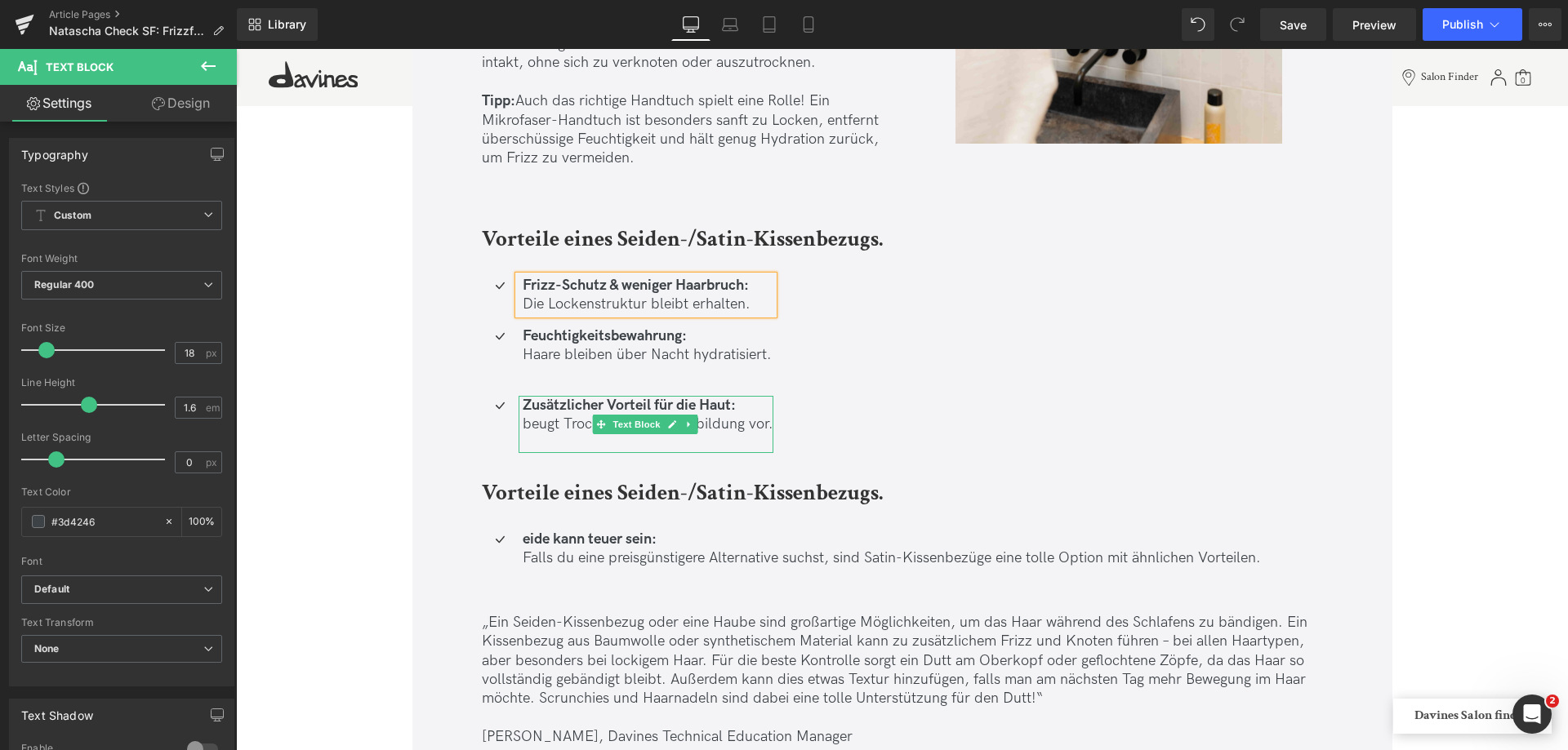
click at [534, 426] on p "Zusätzlicher Vorteil für die Haut: beugt Trockenheit & Faltenbildung vor." at bounding box center [648, 415] width 251 height 38
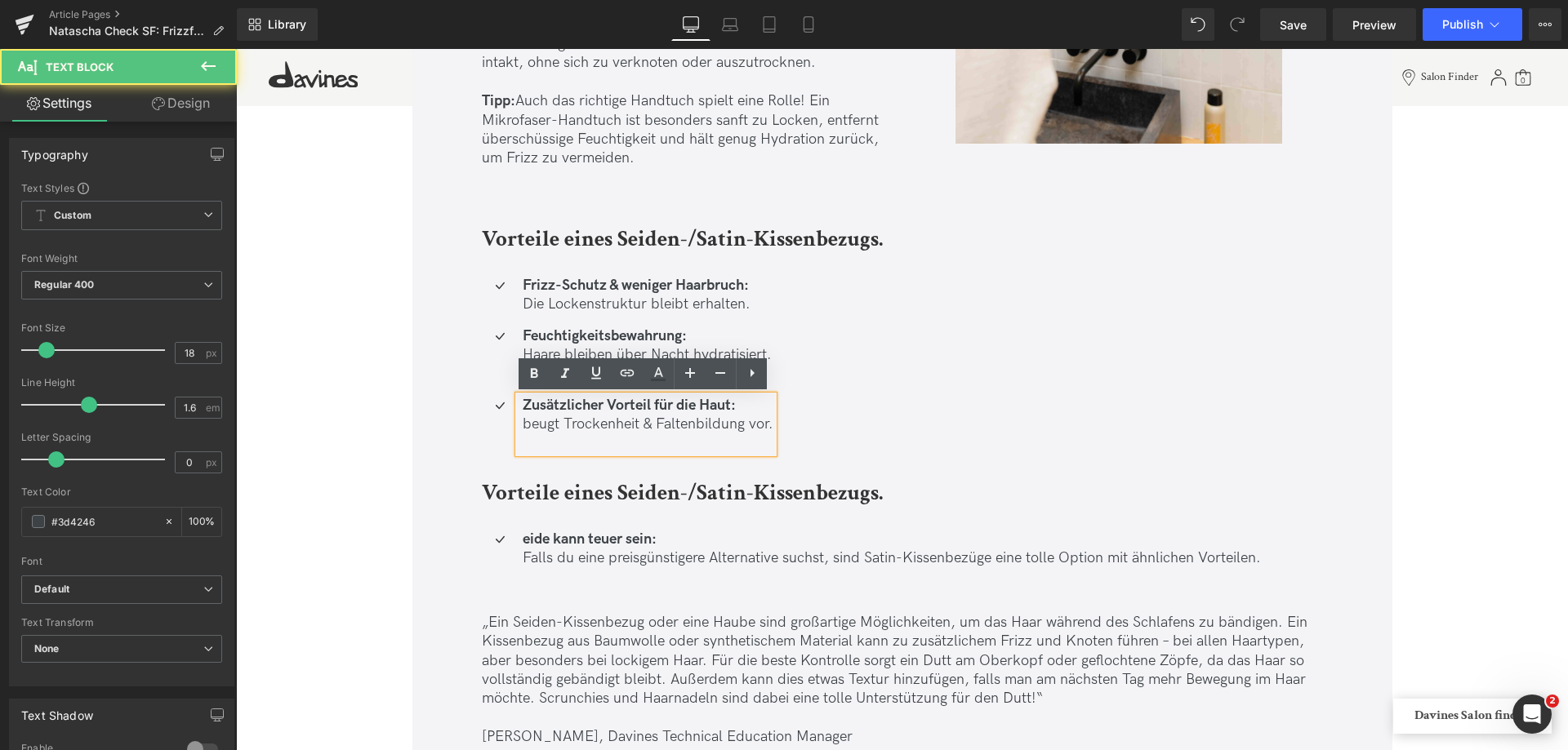
click at [527, 424] on p "Zusätzlicher Vorteil für die Haut: beugt Trockenheit & Faltenbildung vor." at bounding box center [648, 415] width 251 height 38
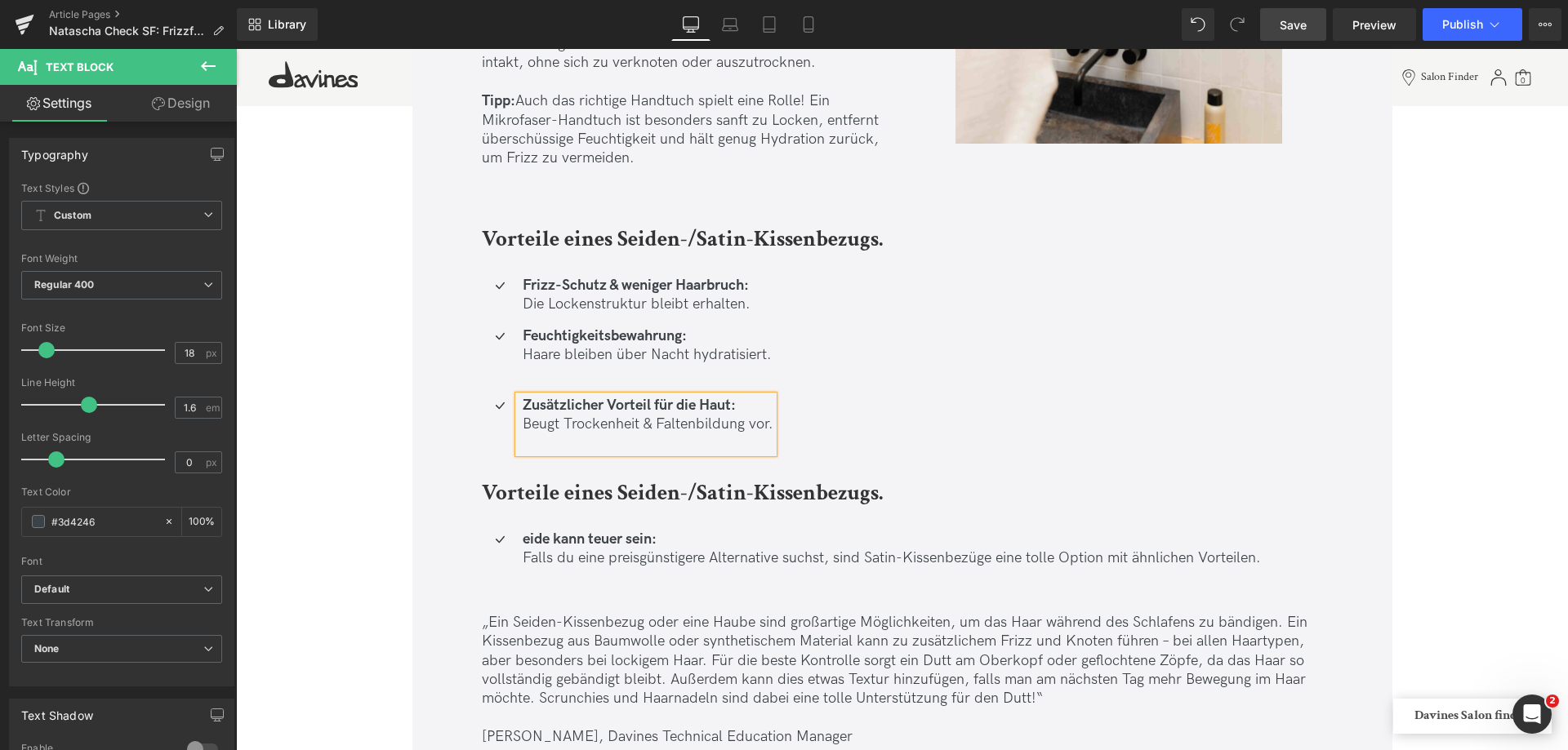
click at [1282, 38] on link "Save" at bounding box center [1293, 25] width 66 height 33
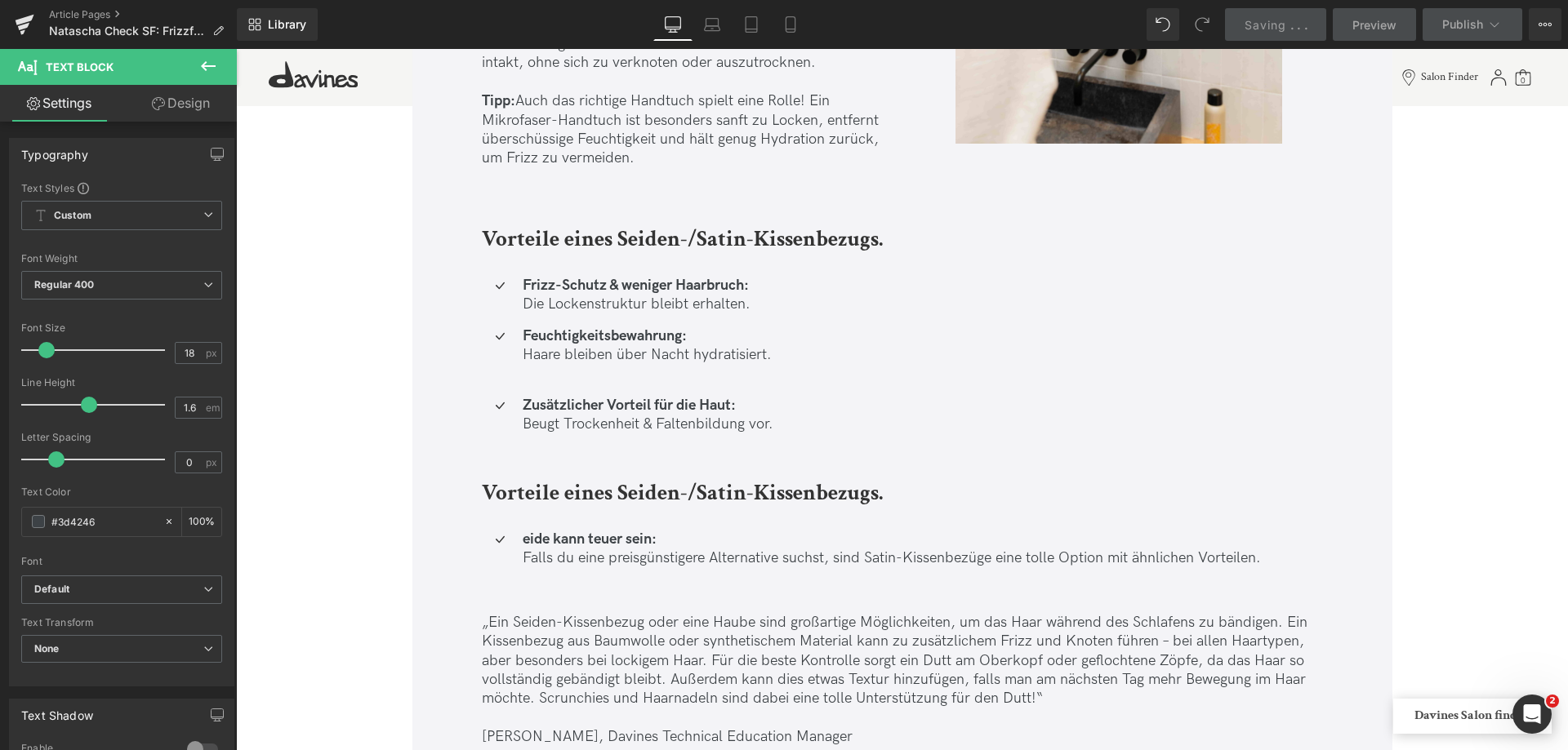
scroll to position [5552, 0]
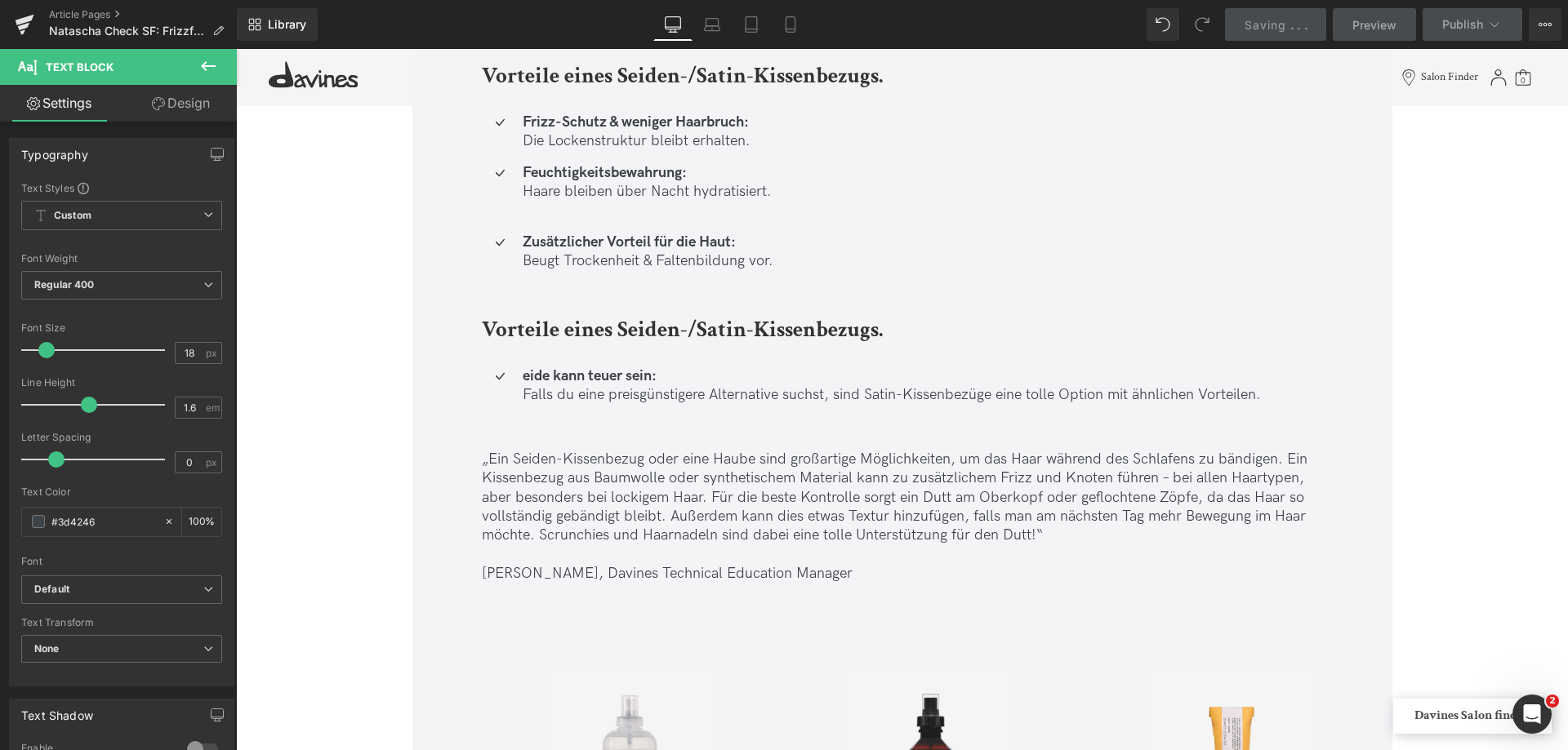
click at [526, 377] on strong "eide kann teuer sein:" at bounding box center [590, 376] width 134 height 17
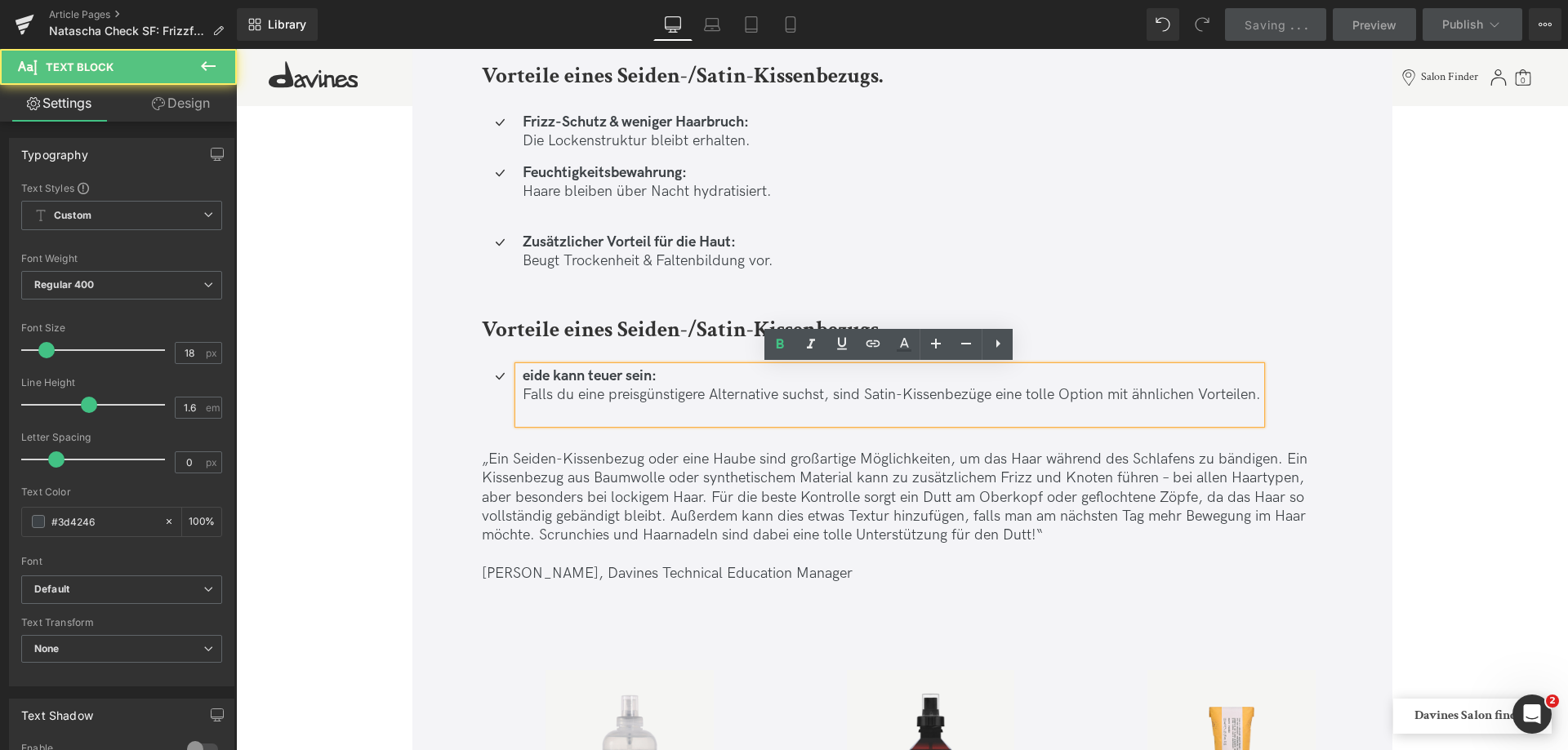
click at [523, 374] on strong "eide kann teuer sein:" at bounding box center [590, 376] width 134 height 17
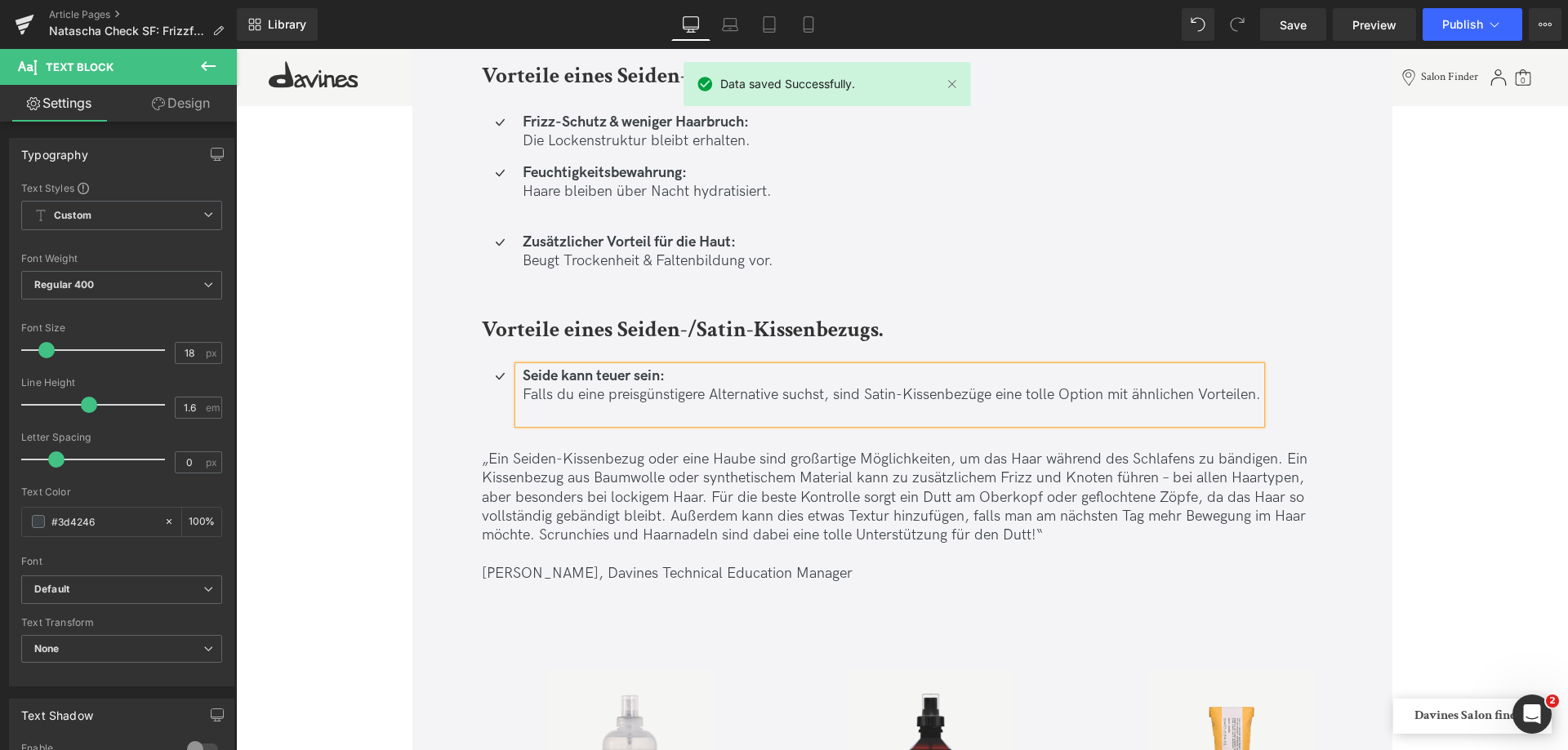
click at [567, 395] on p "Seide kann teuer sein: Falls du eine preisgünstigere Alternative suchst, sind S…" at bounding box center [891, 386] width 738 height 38
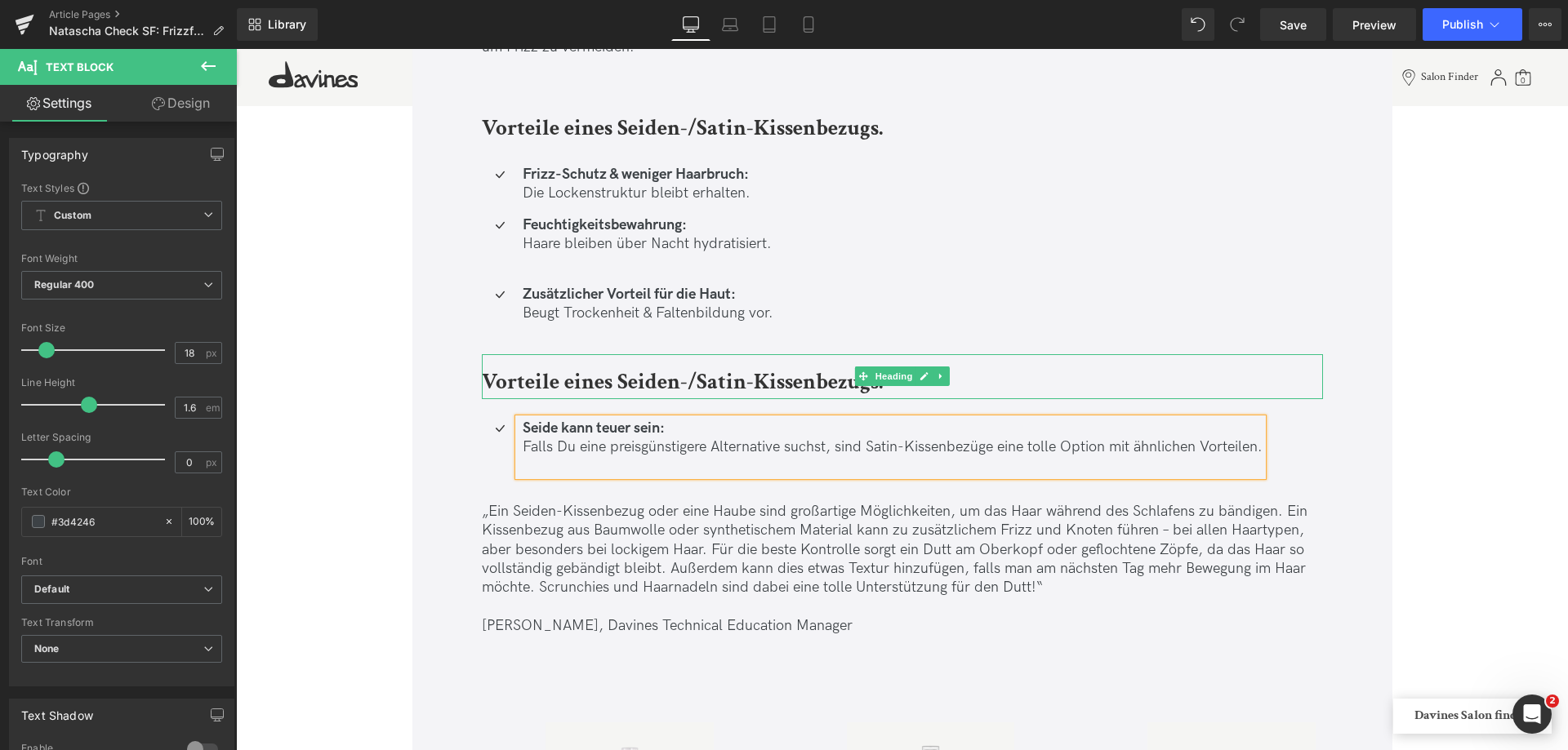
scroll to position [5471, 0]
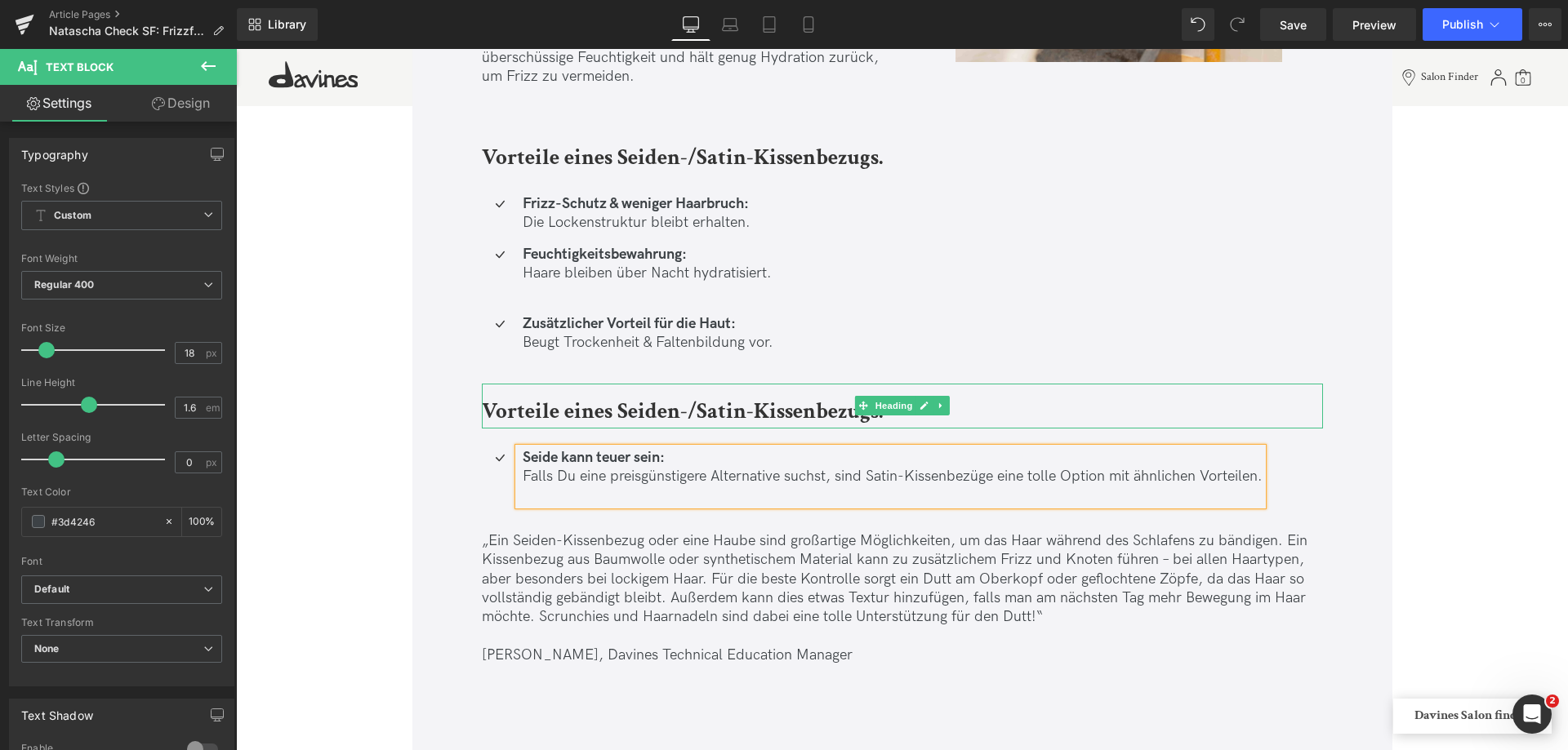
click at [520, 401] on b "Vorteile eines Seiden-/Satin-Kissenbezugs." at bounding box center [682, 411] width 401 height 29
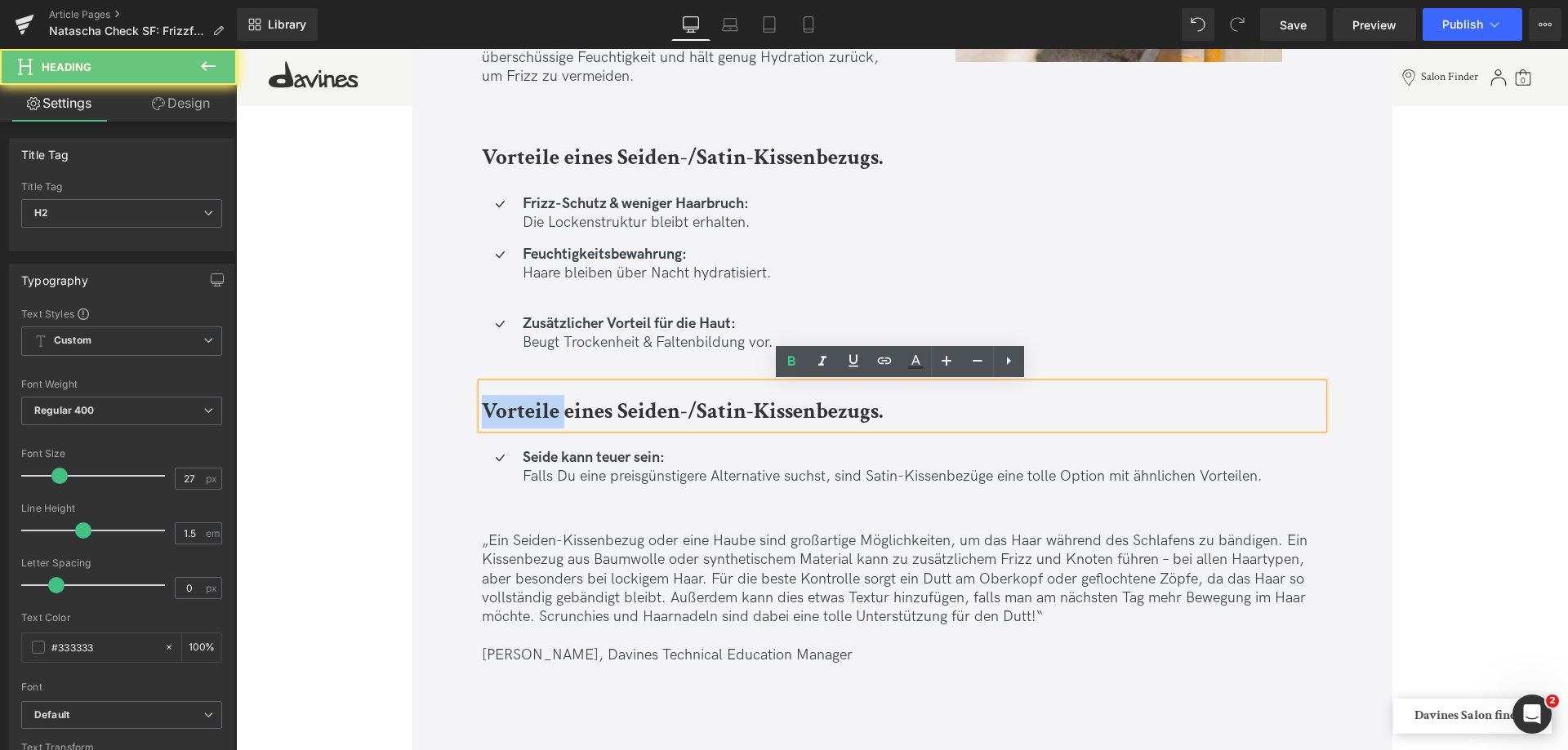
click at [520, 401] on b "Vorteile eines Seiden-/Satin-Kissenbezugs." at bounding box center [682, 411] width 401 height 29
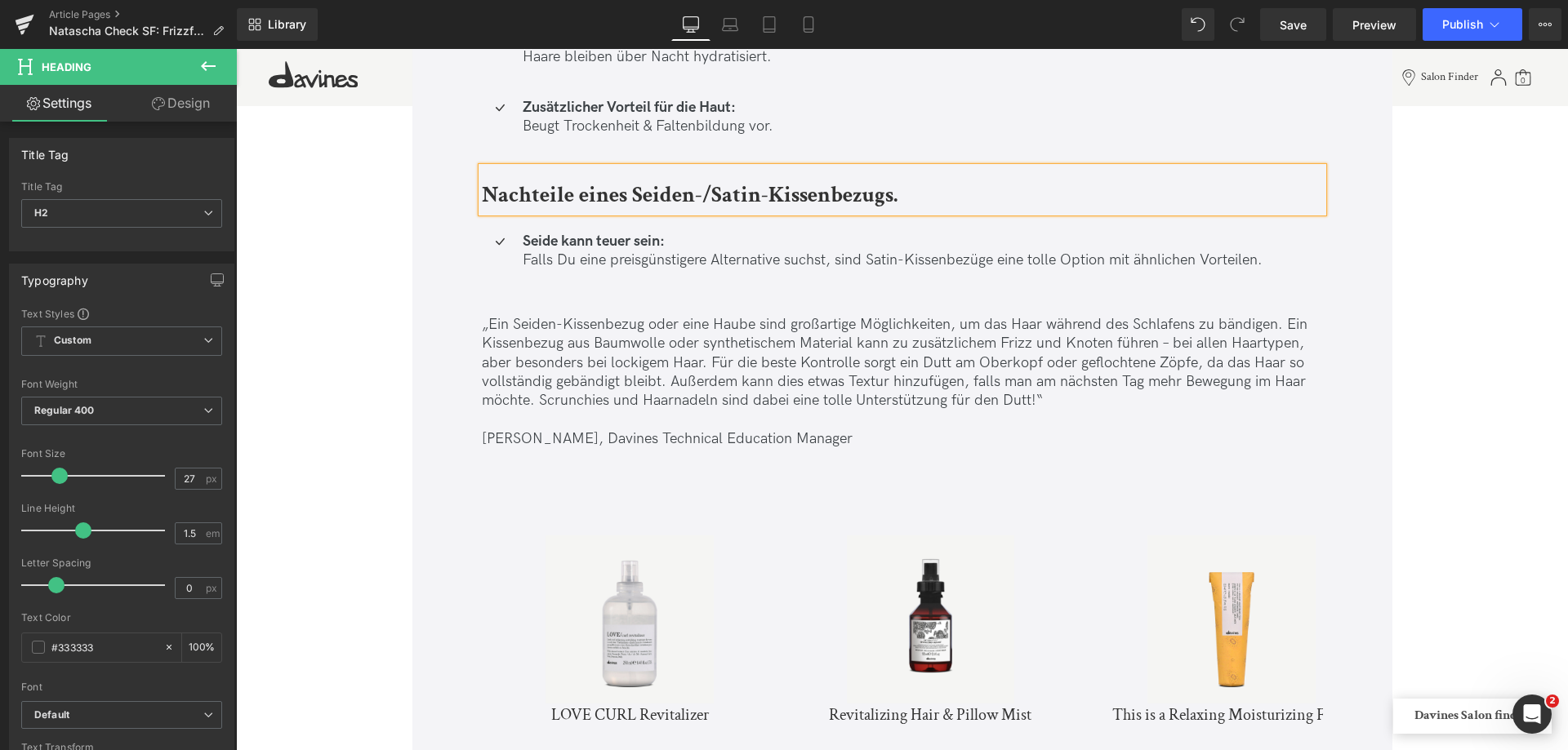
scroll to position [5716, 0]
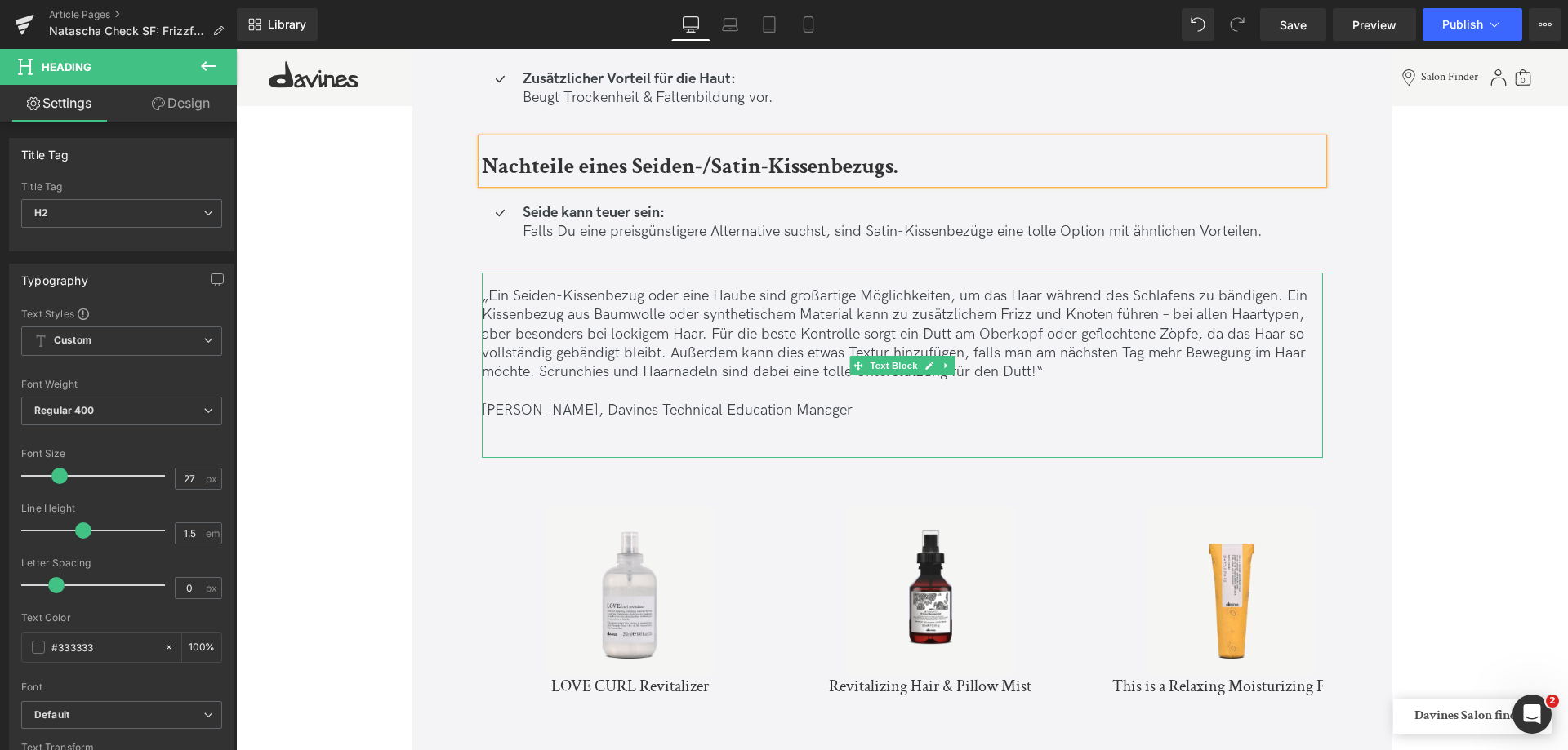
click at [1014, 337] on p "„Ein Seiden-Kissenbezug oder eine Haube sind großartige Möglichkeiten, um das H…" at bounding box center [902, 334] width 841 height 96
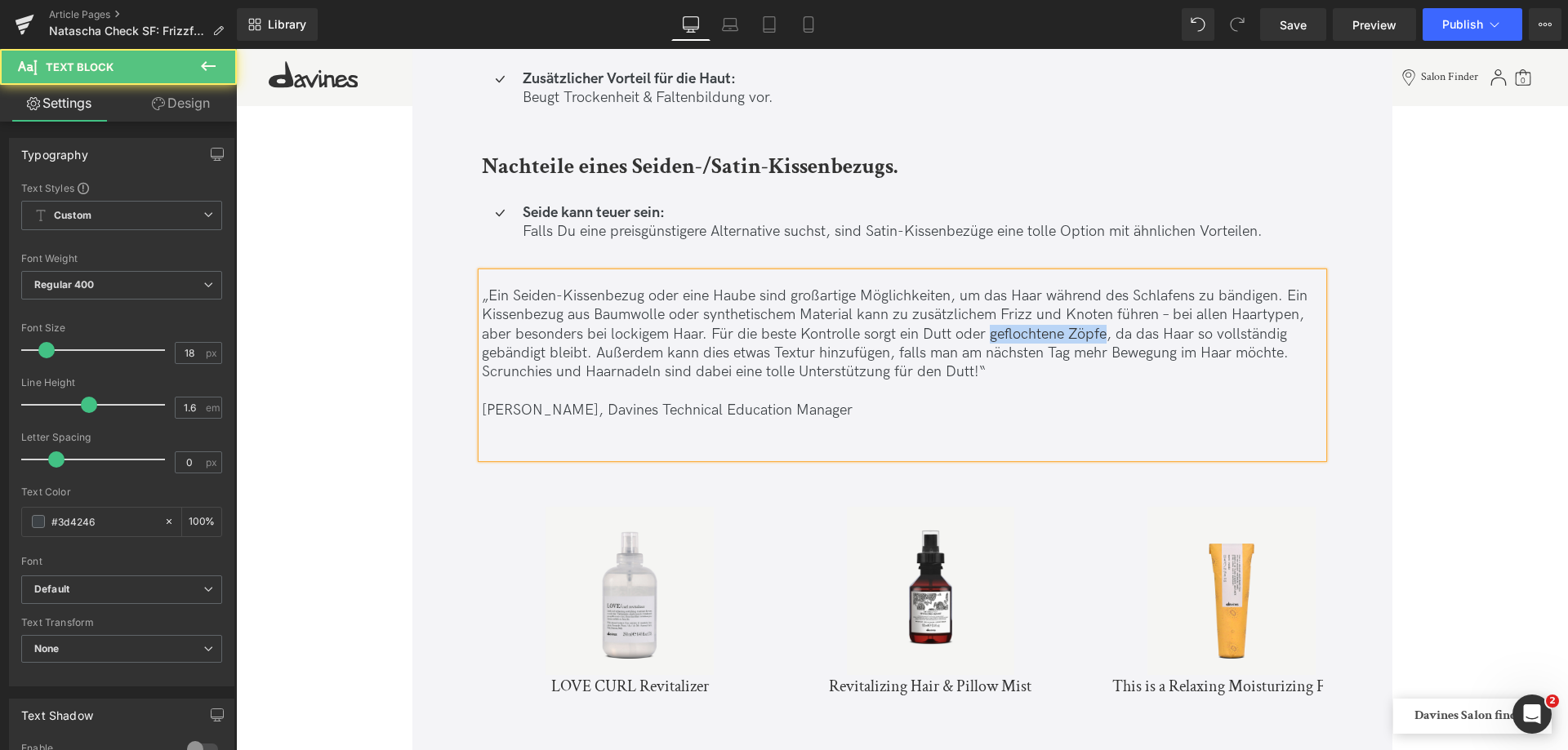
drag, startPoint x: 989, startPoint y: 335, endPoint x: 1106, endPoint y: 335, distance: 117.0
click at [1106, 335] on p "„Ein Seiden-Kissenbezug oder eine Haube sind großartige Möglichkeiten, um das H…" at bounding box center [902, 334] width 841 height 96
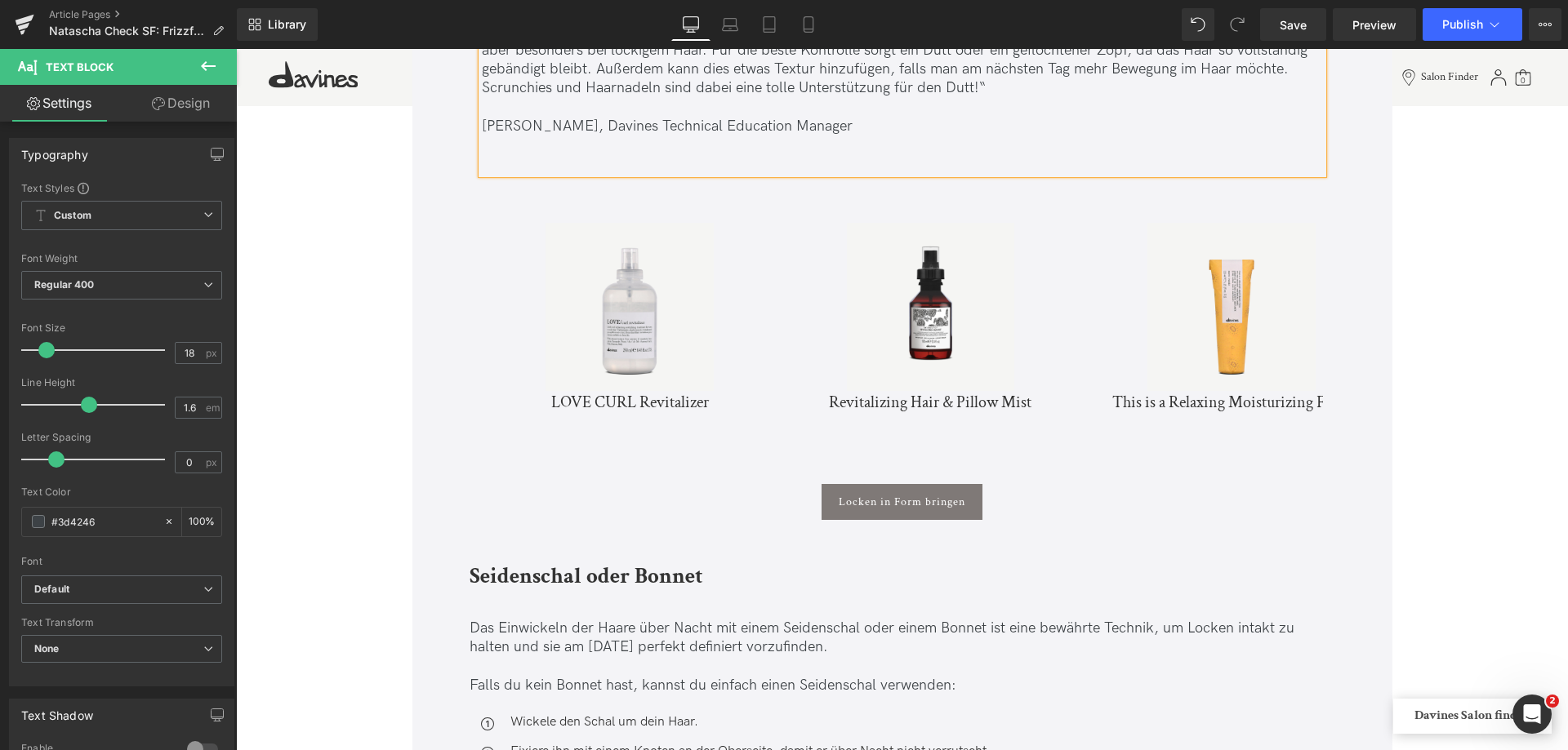
scroll to position [6042, 0]
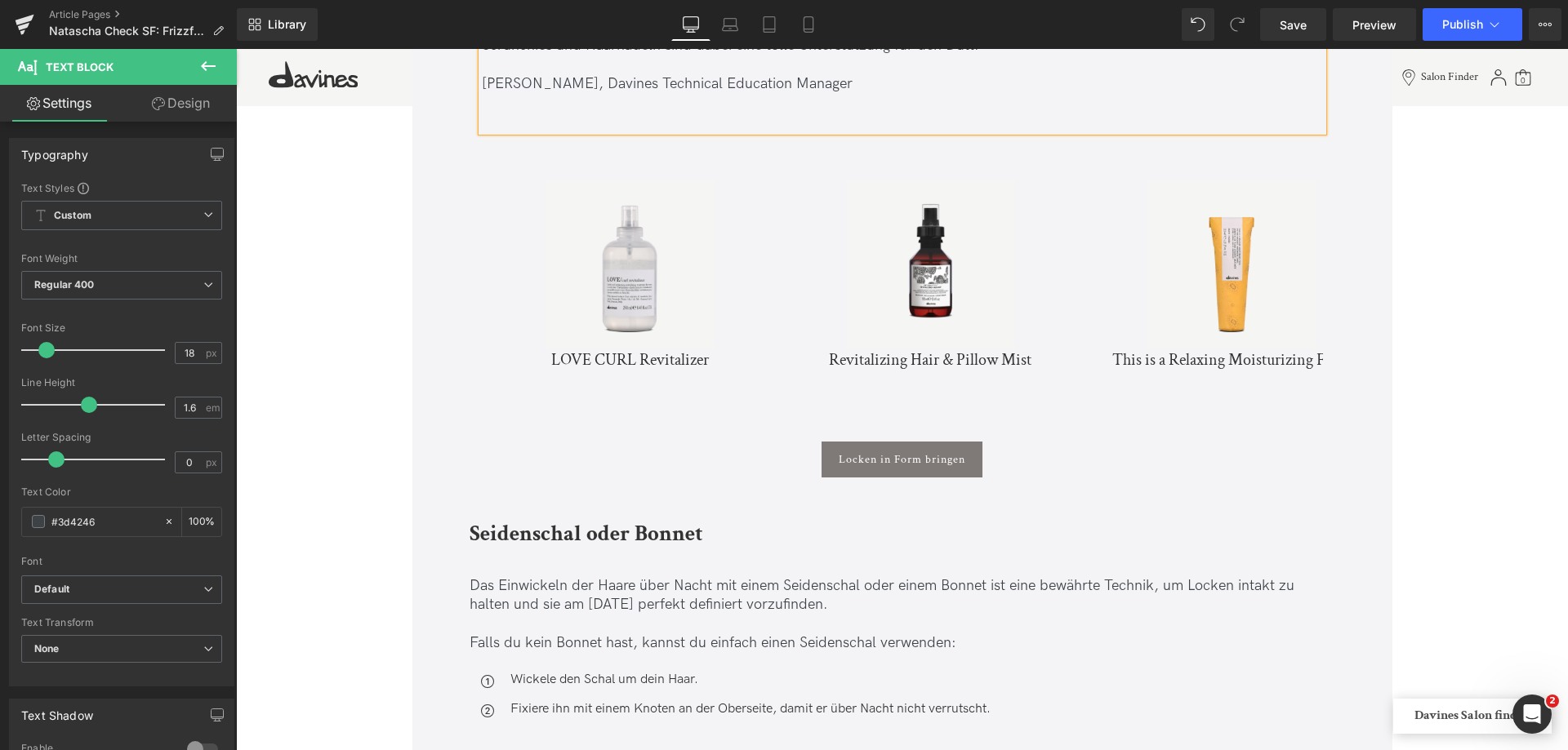
click at [656, 228] on img at bounding box center [630, 265] width 168 height 168
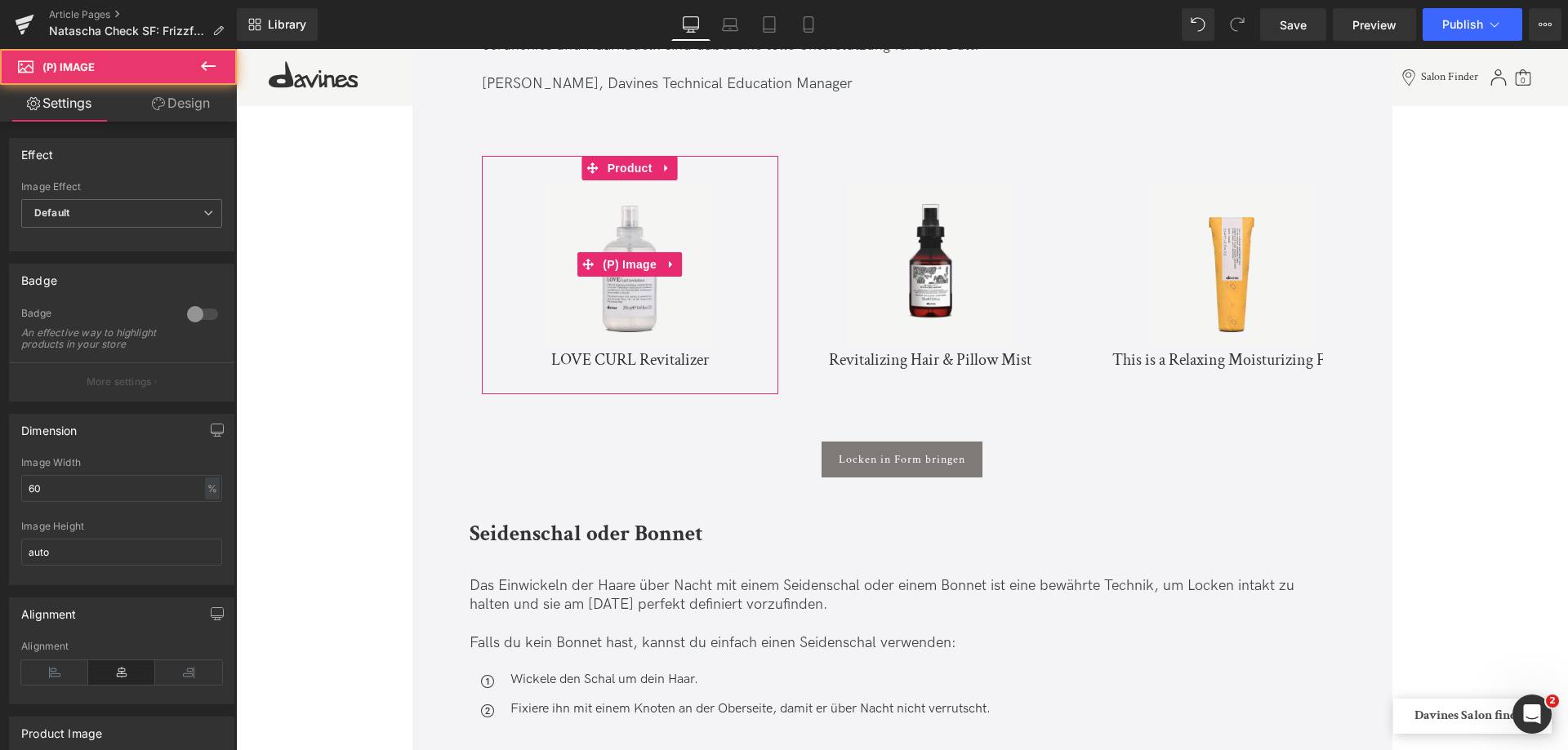
click at [672, 207] on img at bounding box center [630, 265] width 168 height 168
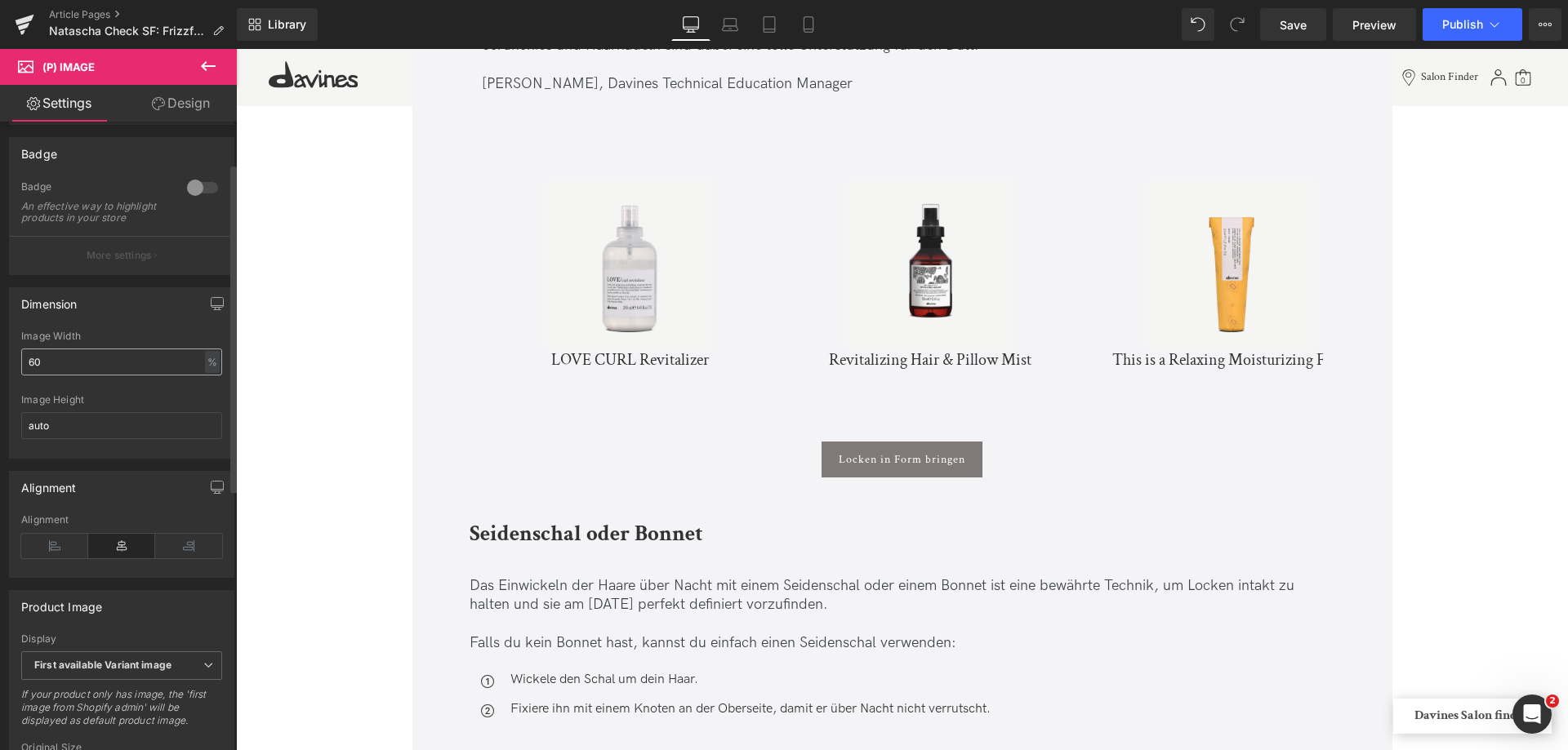
scroll to position [408, 0]
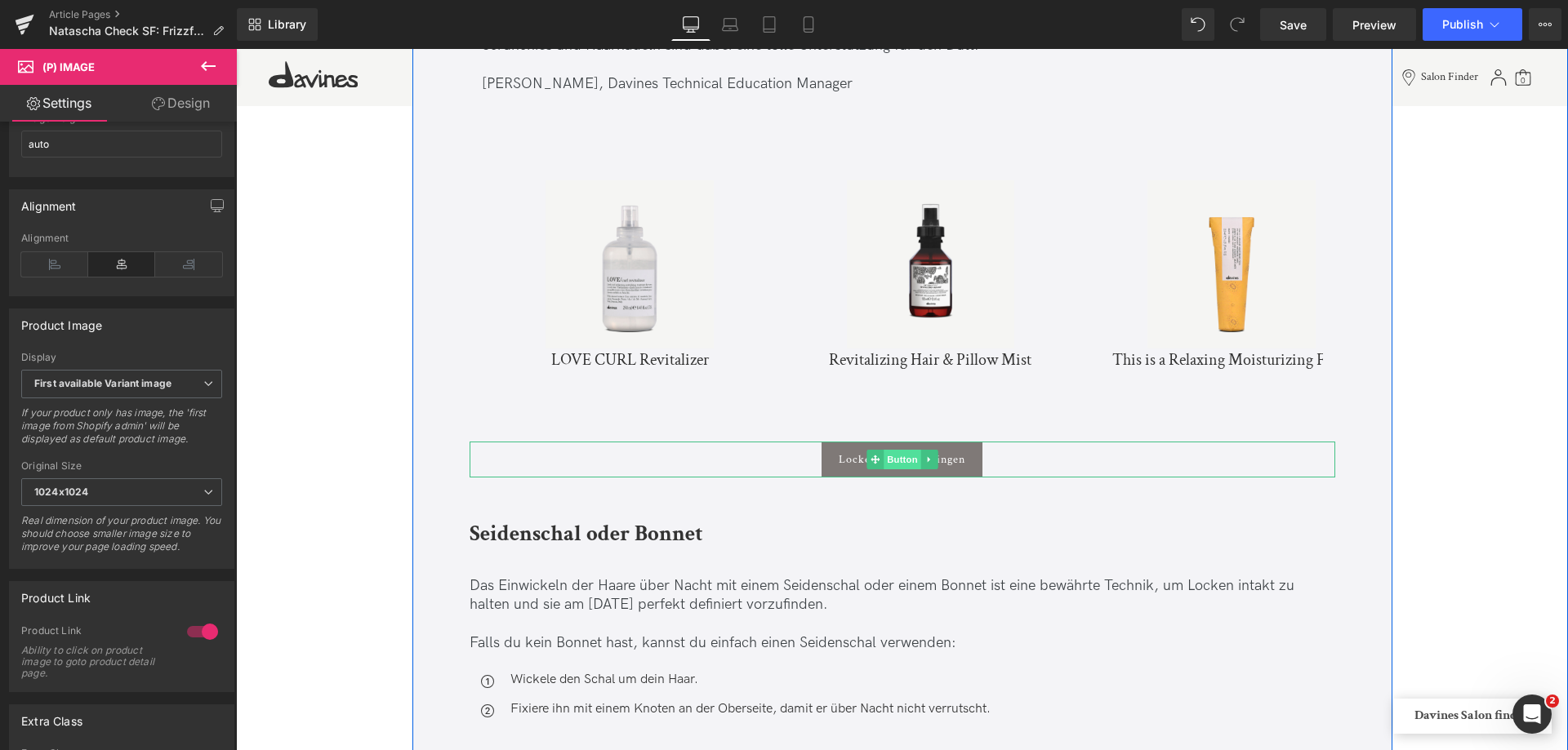
click at [913, 463] on span "Button" at bounding box center [902, 460] width 38 height 20
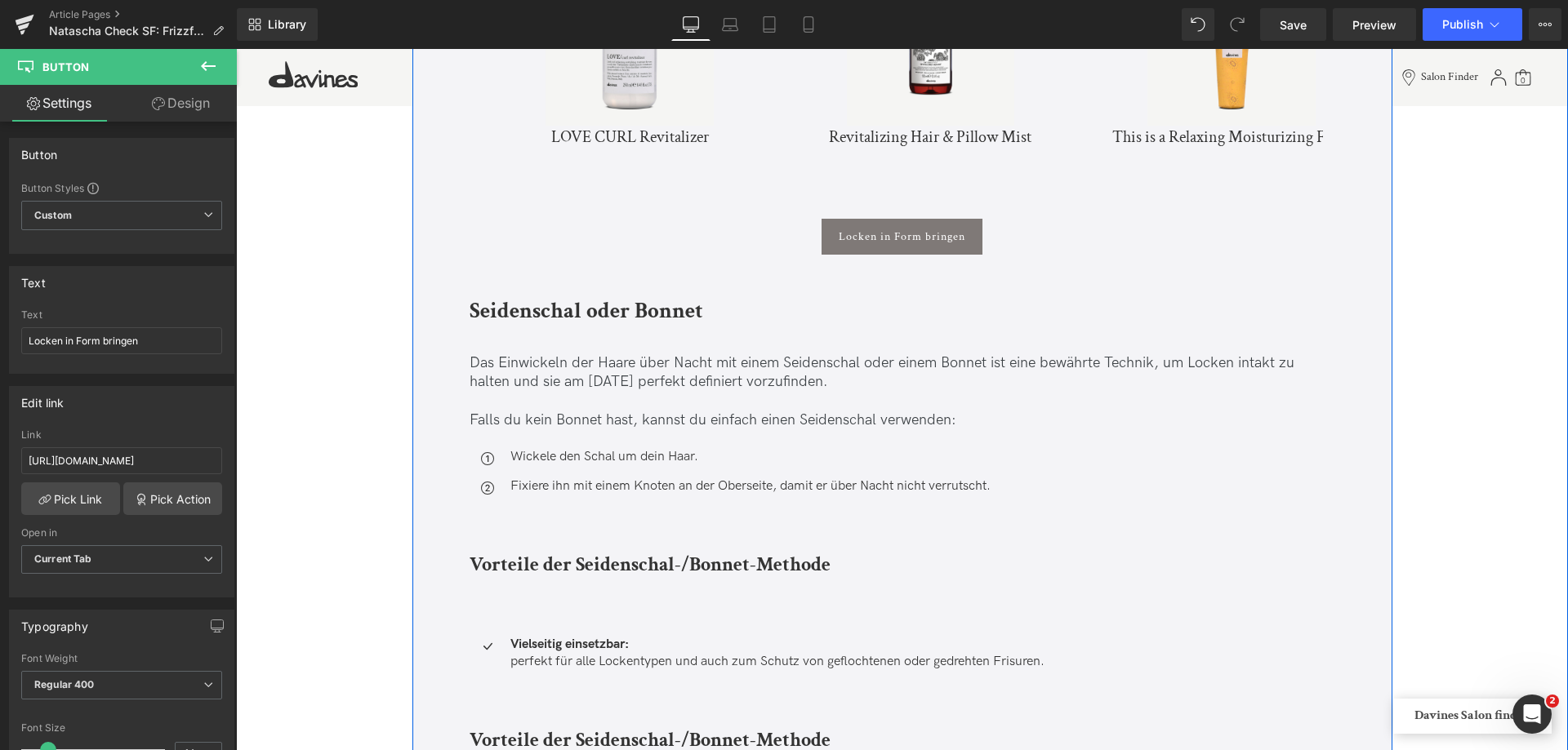
scroll to position [6368, 0]
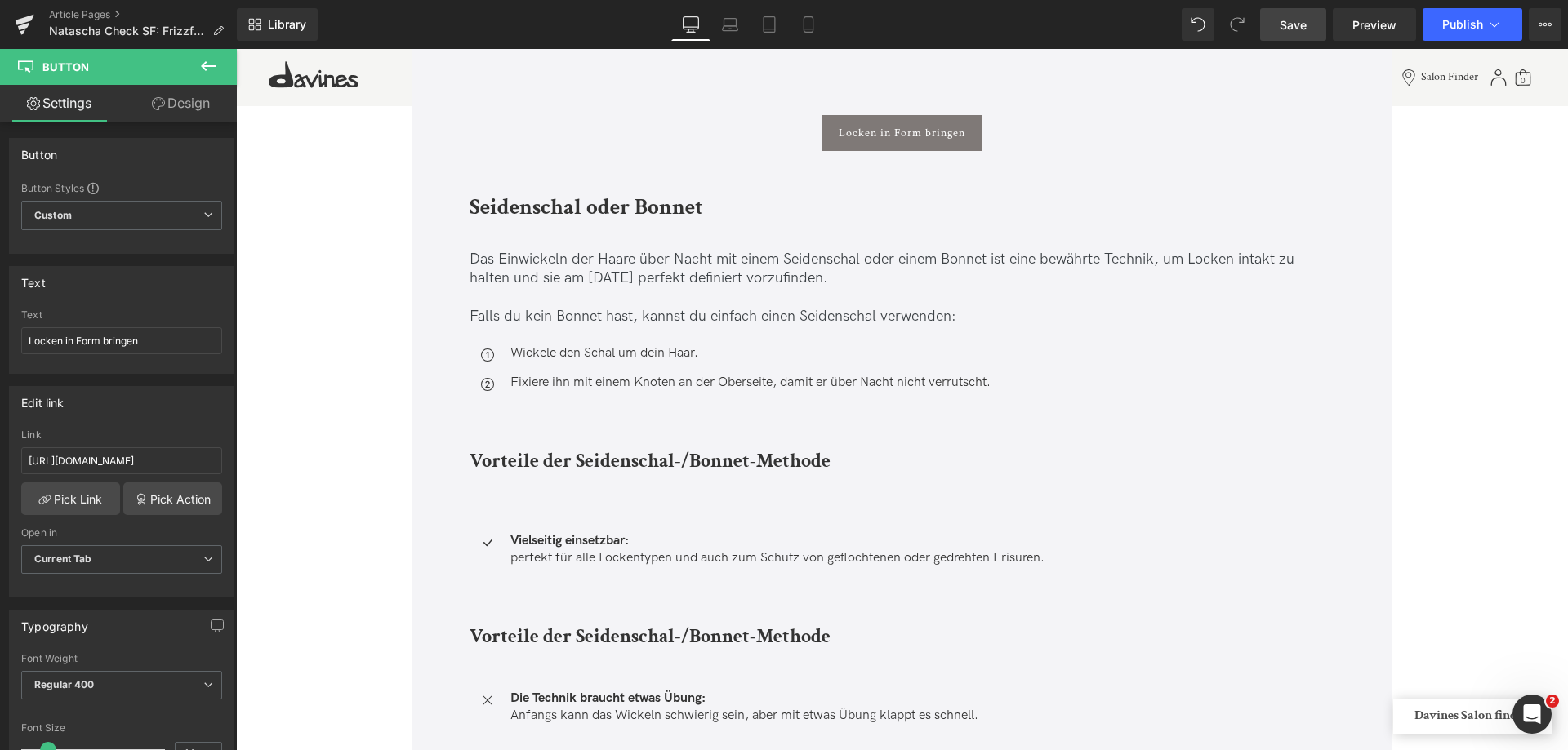
drag, startPoint x: 1284, startPoint y: 26, endPoint x: 565, endPoint y: 261, distance: 756.4
click at [1284, 26] on span "Save" at bounding box center [1293, 25] width 27 height 17
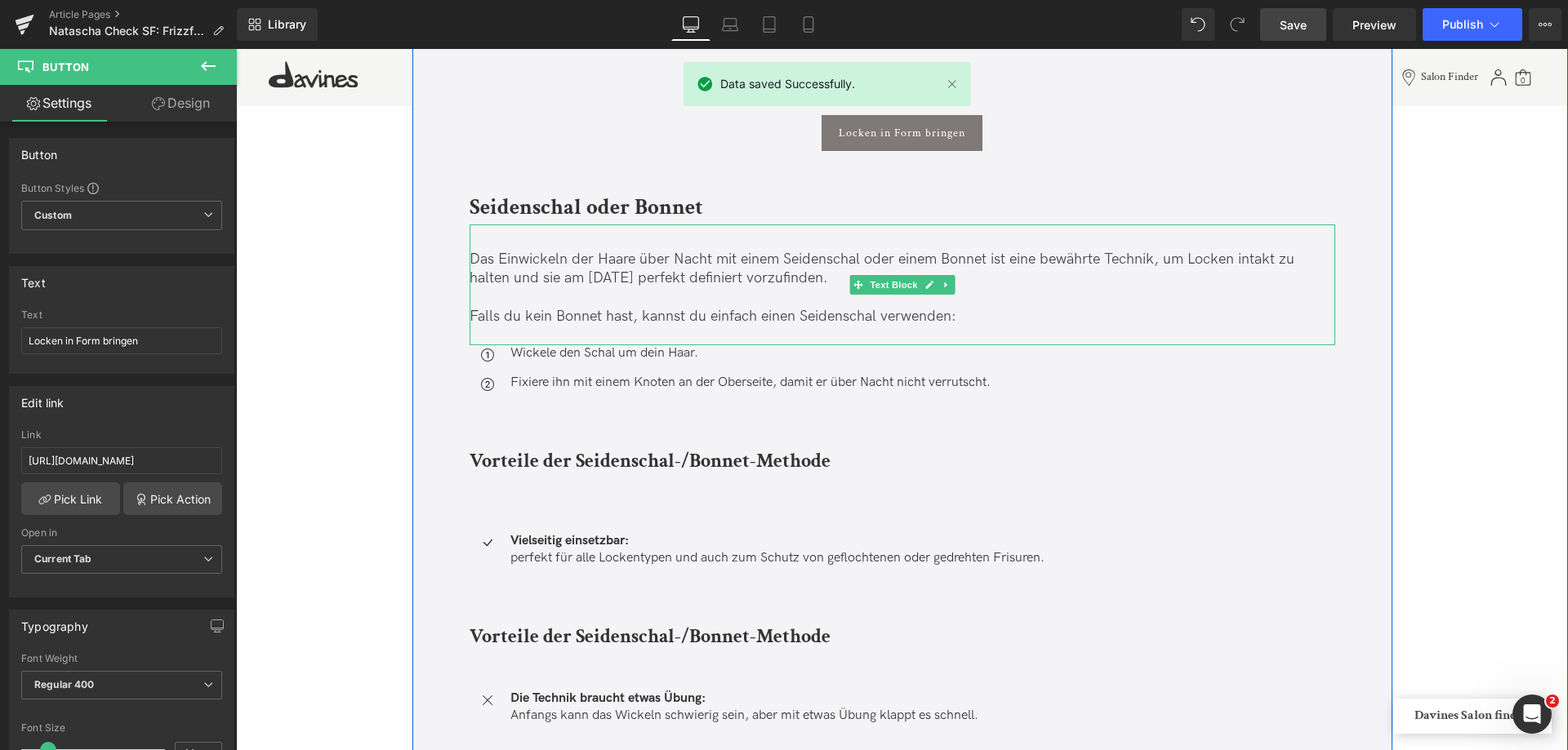
click at [510, 317] on p "Falls du kein Bonnet hast, kannst du einfach einen Seidenschal verwenden:" at bounding box center [902, 307] width 865 height 38
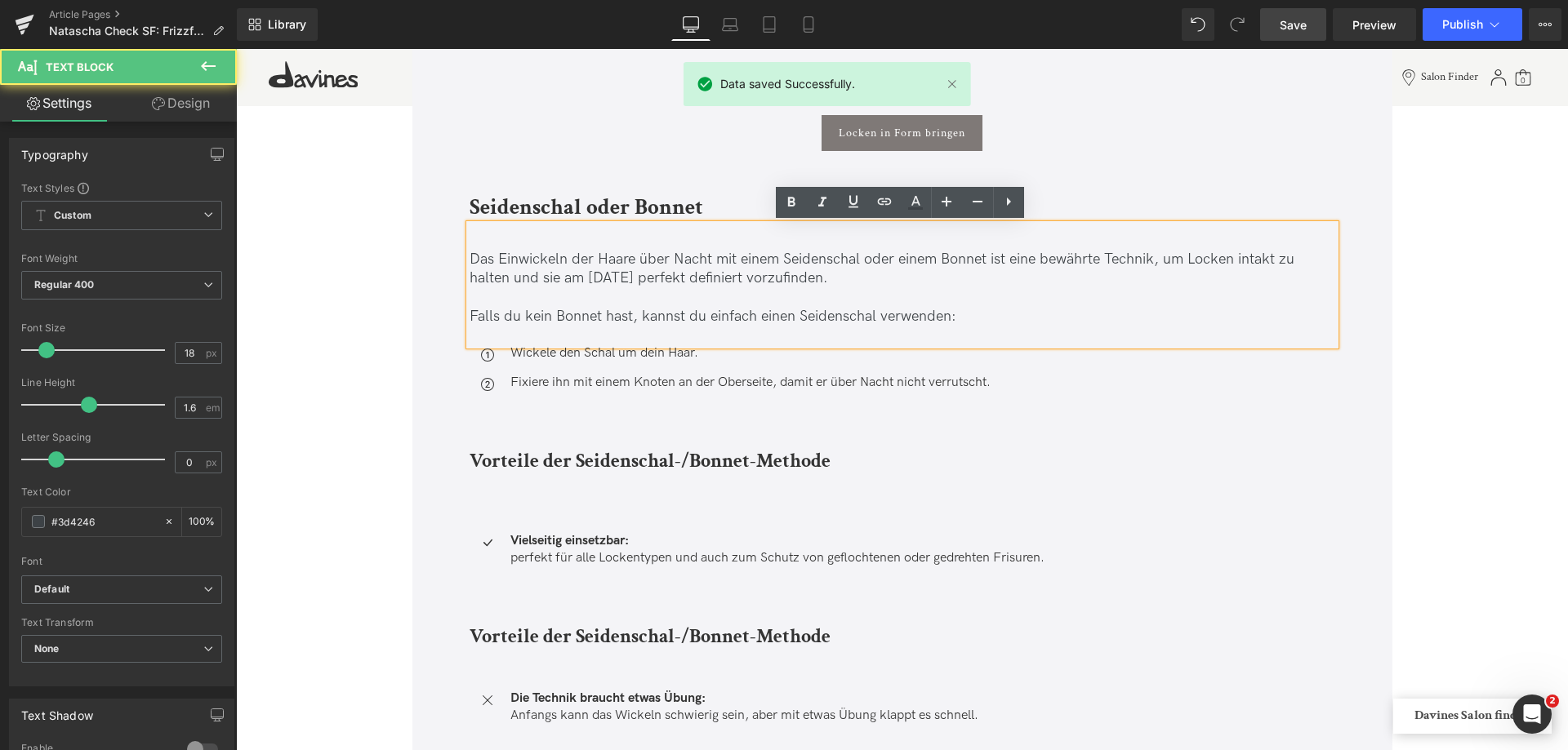
click at [511, 317] on p "Falls du kein Bonnet hast, kannst du einfach einen Seidenschal verwenden:" at bounding box center [902, 307] width 865 height 38
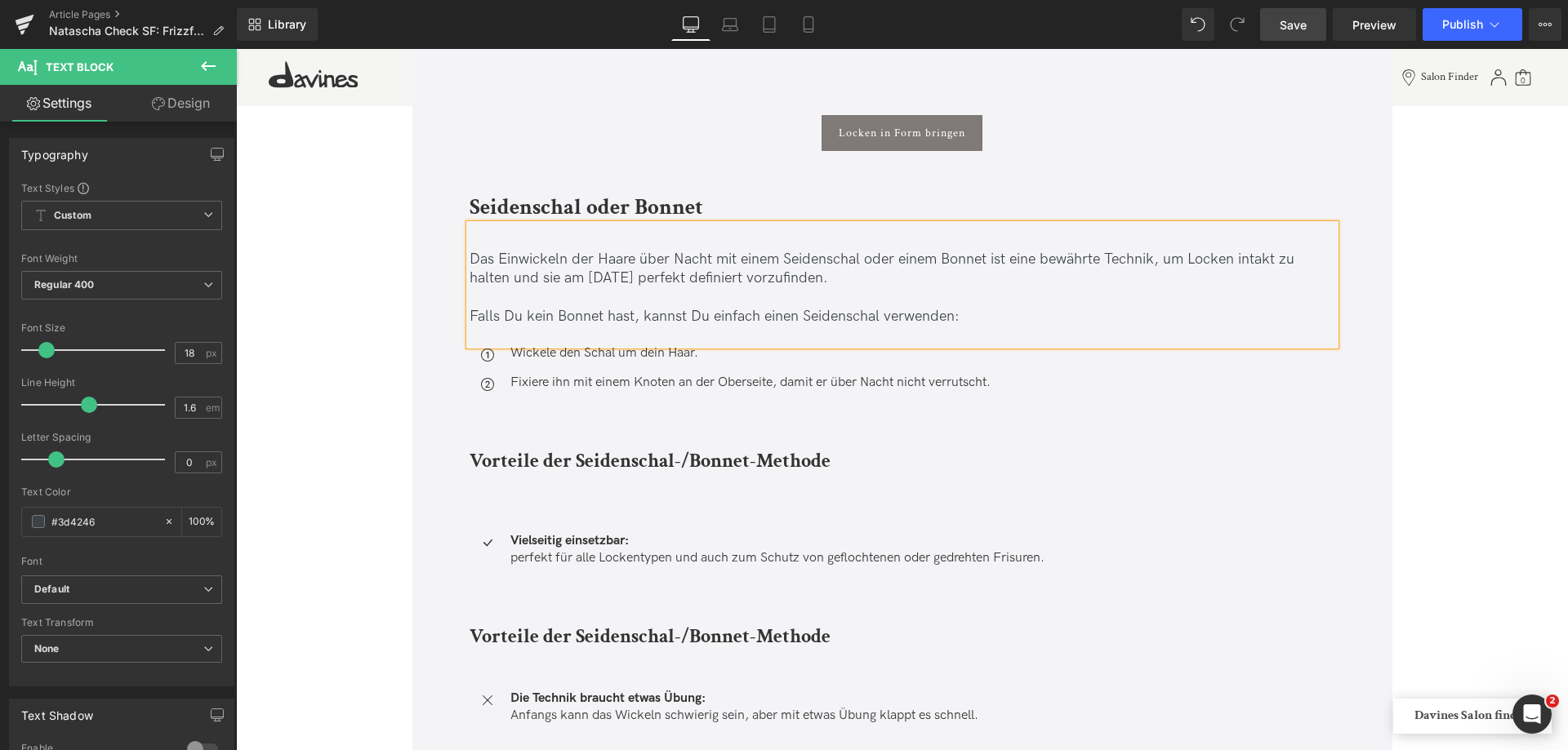
click at [734, 319] on p "Falls Du kein Bonnet hast, kannst Du einfach einen Seidenschal verwenden:" at bounding box center [902, 307] width 865 height 38
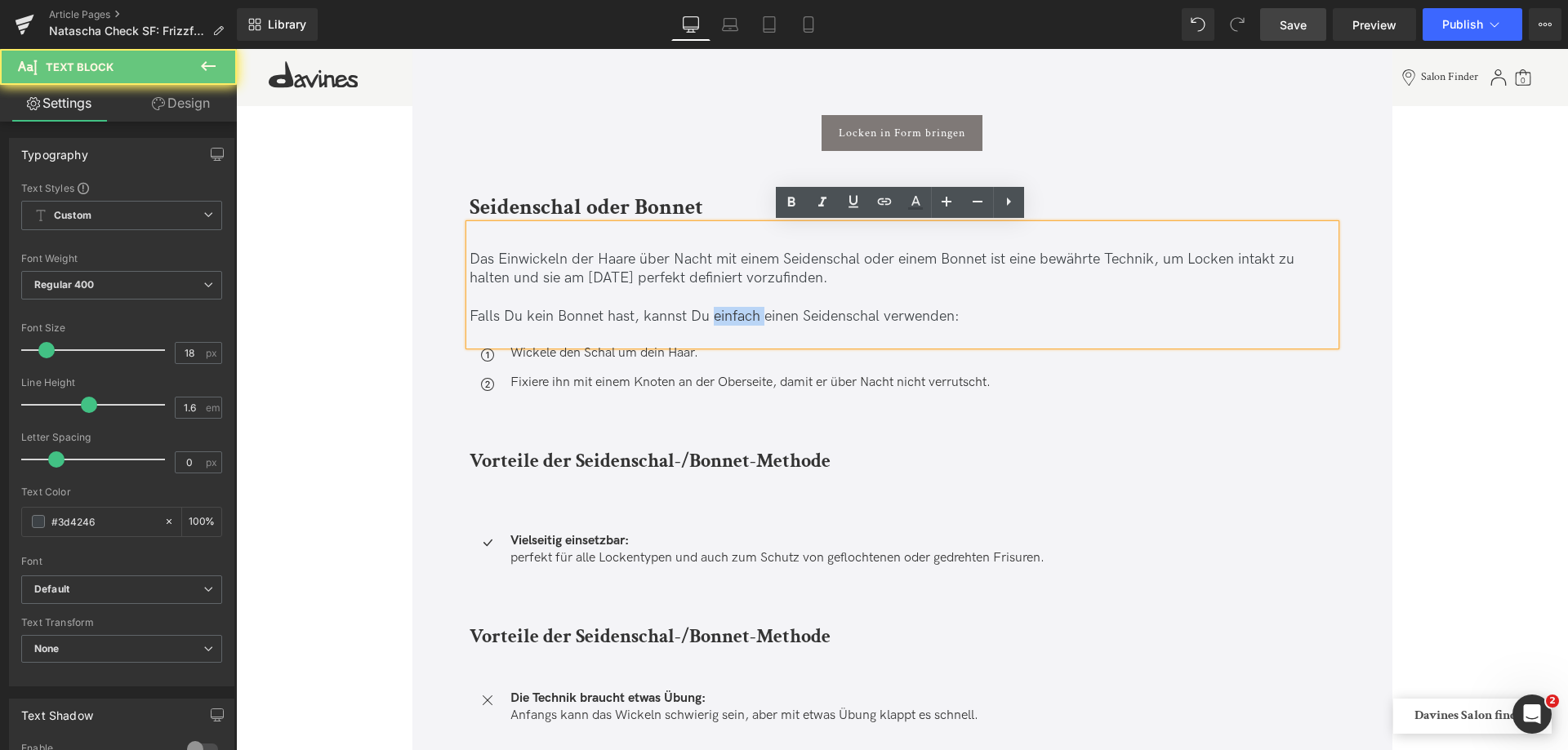
click at [734, 319] on p "Falls Du kein Bonnet hast, kannst Du einfach einen Seidenschal verwenden:" at bounding box center [902, 307] width 865 height 38
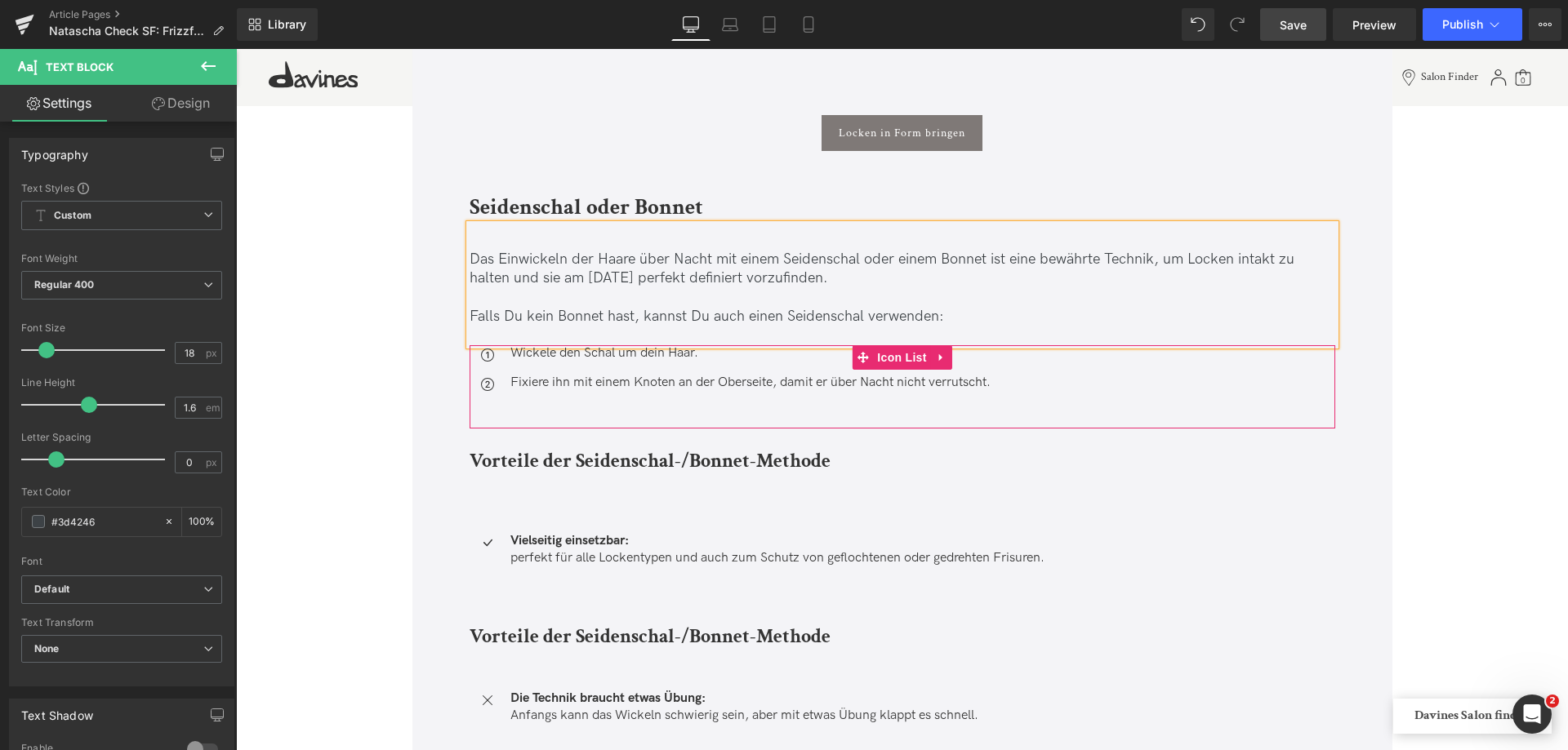
click at [643, 369] on ul "Icon Wickele den Schal um dein Haar. Text Block Icon Fixiere ihn mit einem Knot…" at bounding box center [730, 375] width 521 height 59
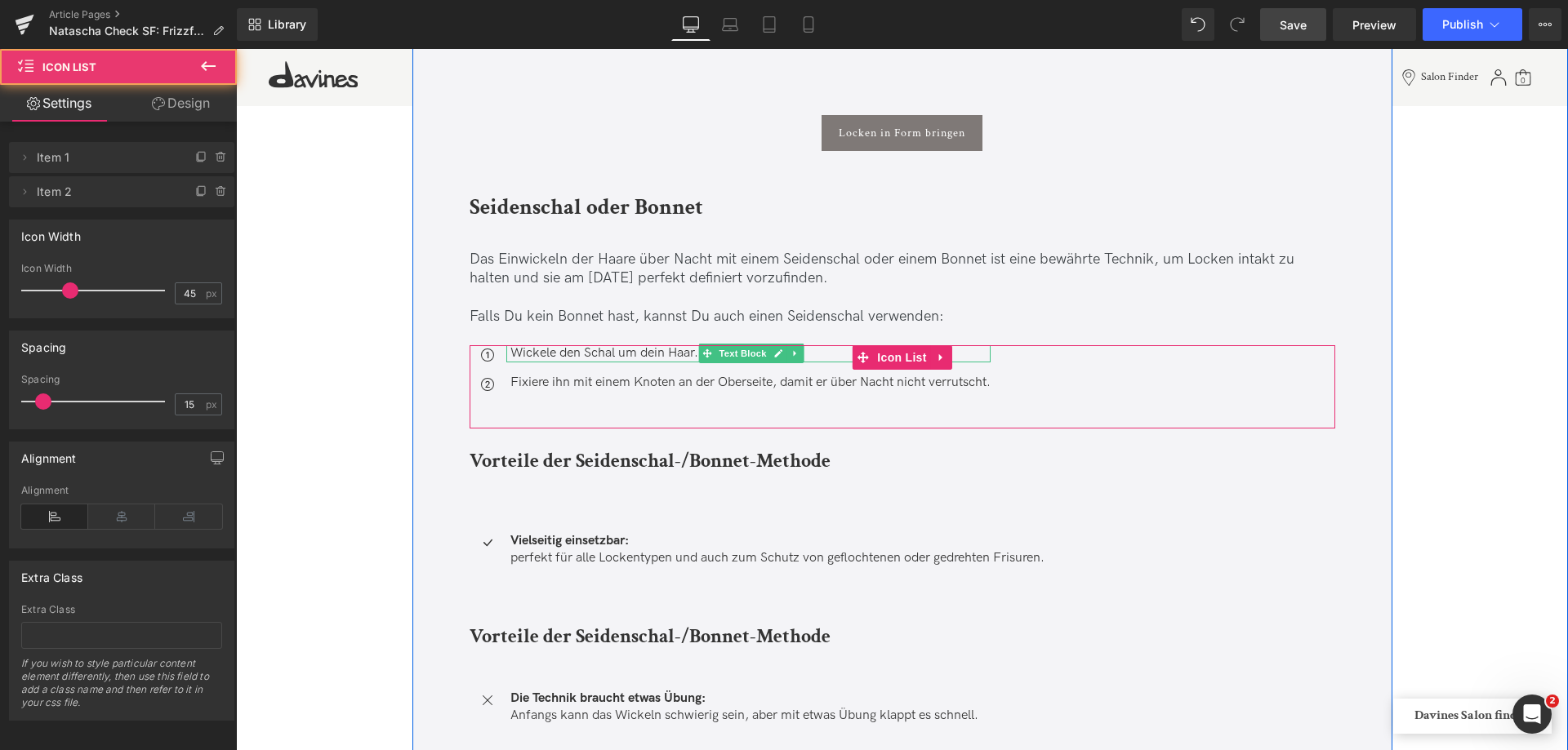
click at [652, 355] on p "Wickele den Schal um dein Haar." at bounding box center [751, 354] width 480 height 17
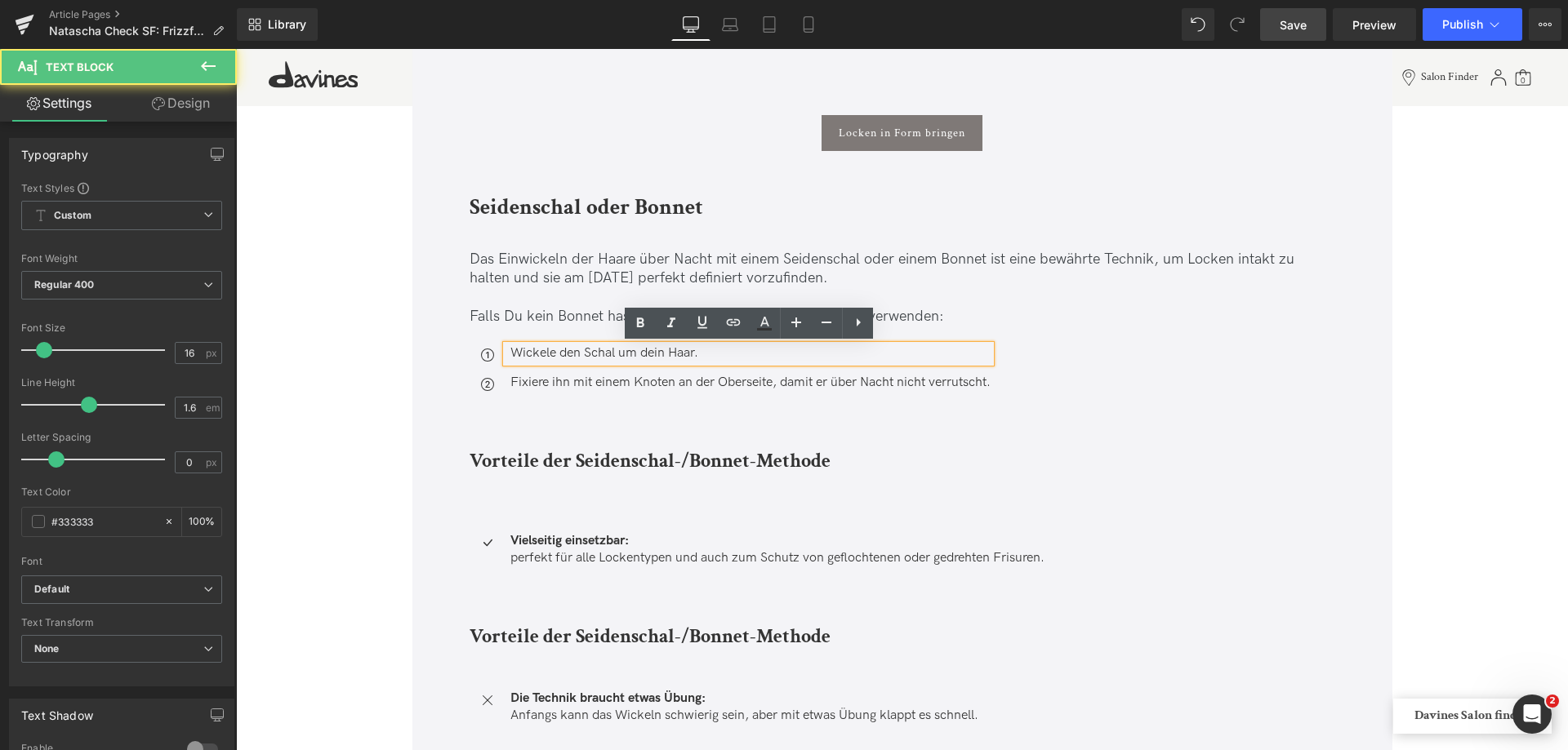
click at [652, 355] on p "Wickele den Schal um dein Haar." at bounding box center [751, 354] width 480 height 17
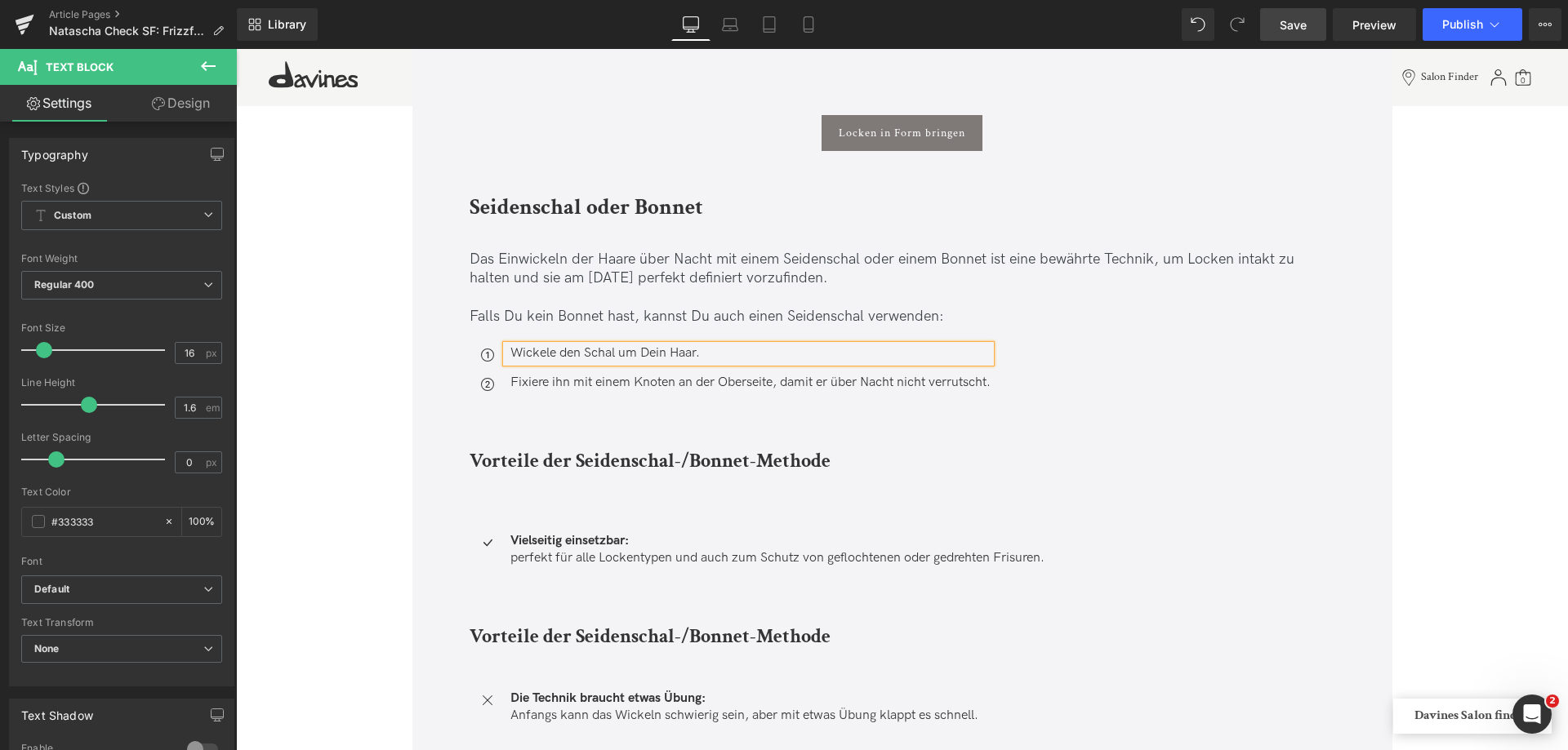
click at [1043, 483] on div at bounding box center [902, 487] width 865 height 21
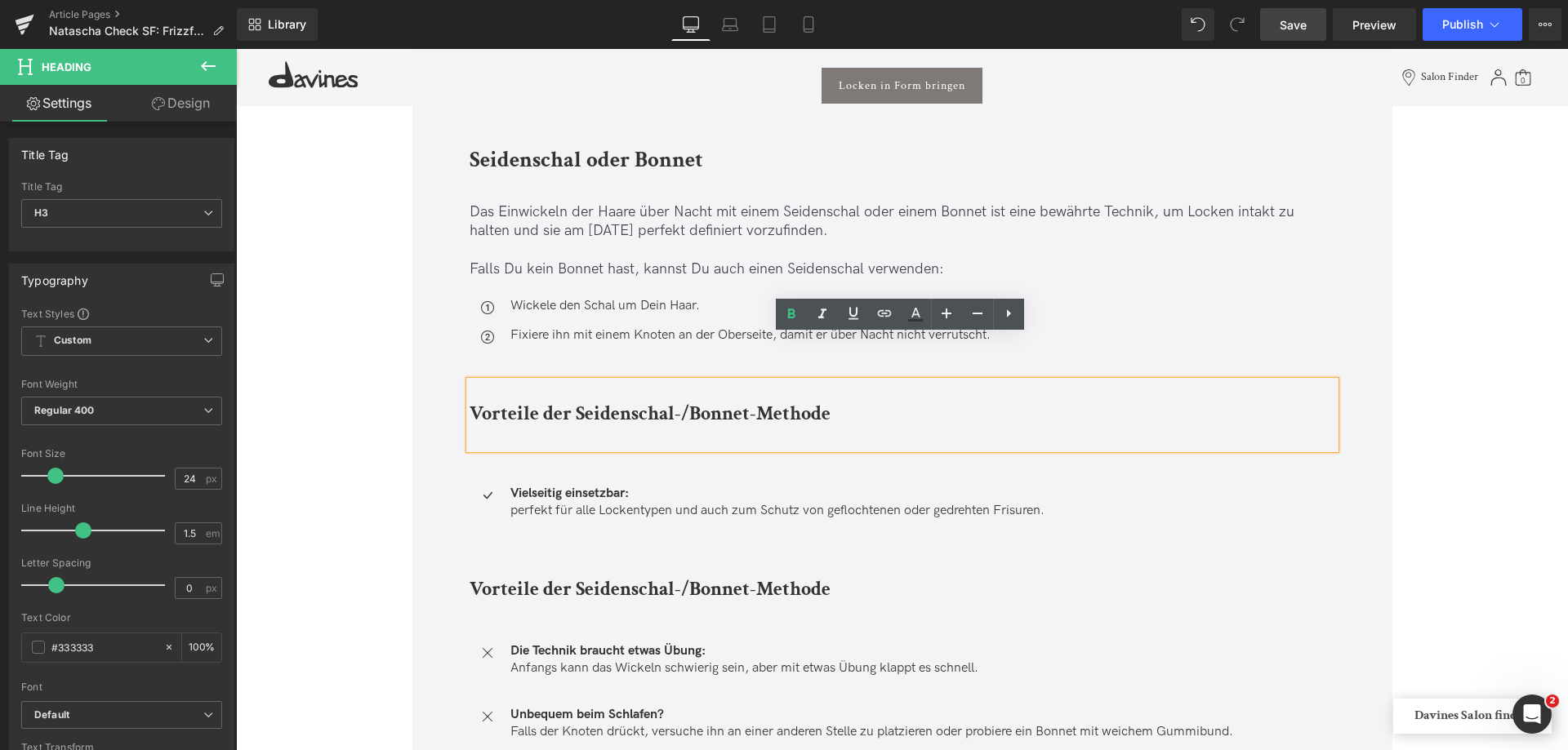
scroll to position [6614, 0]
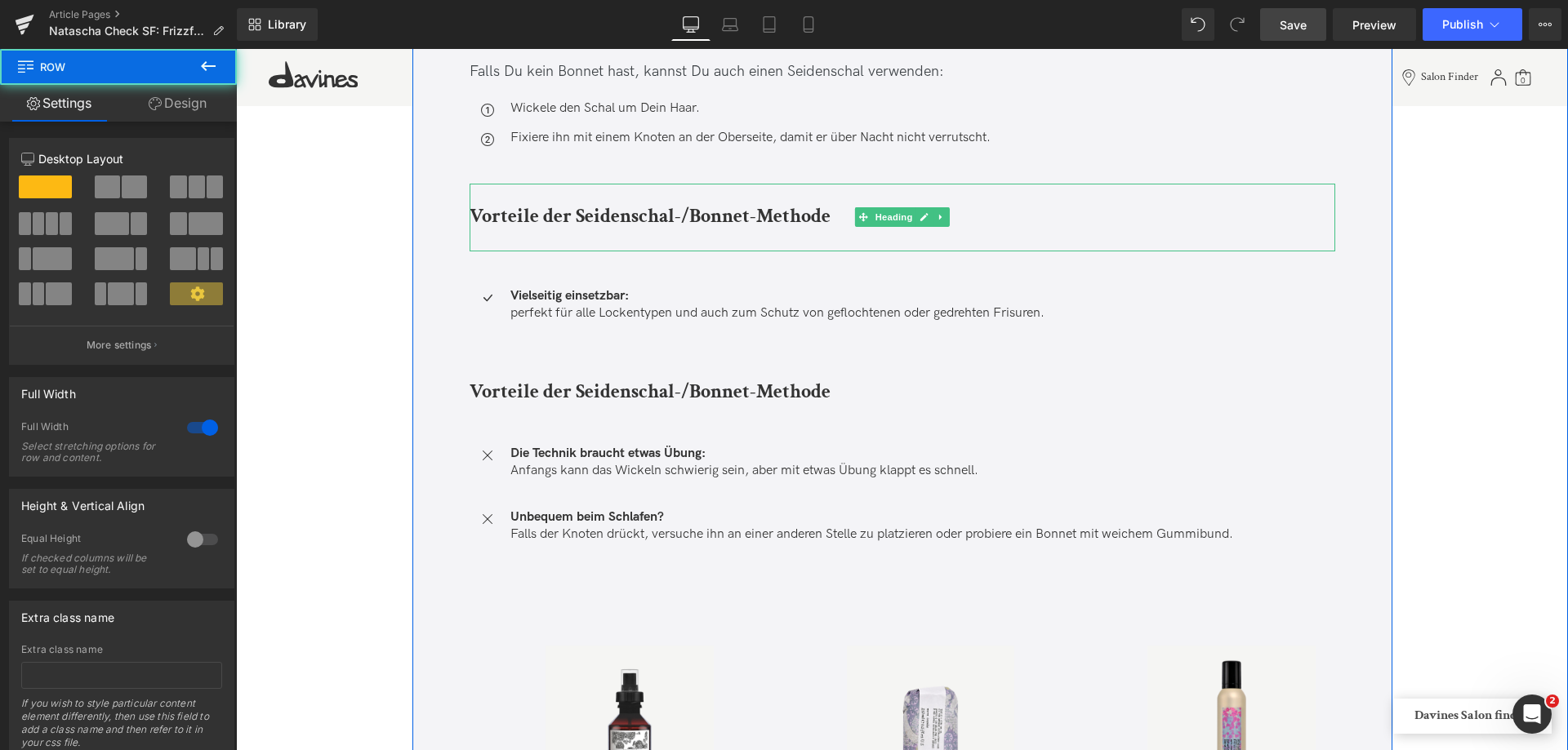
click at [502, 204] on b "Vorteile der Seidenschal-/Bonnet-Methode" at bounding box center [650, 216] width 361 height 25
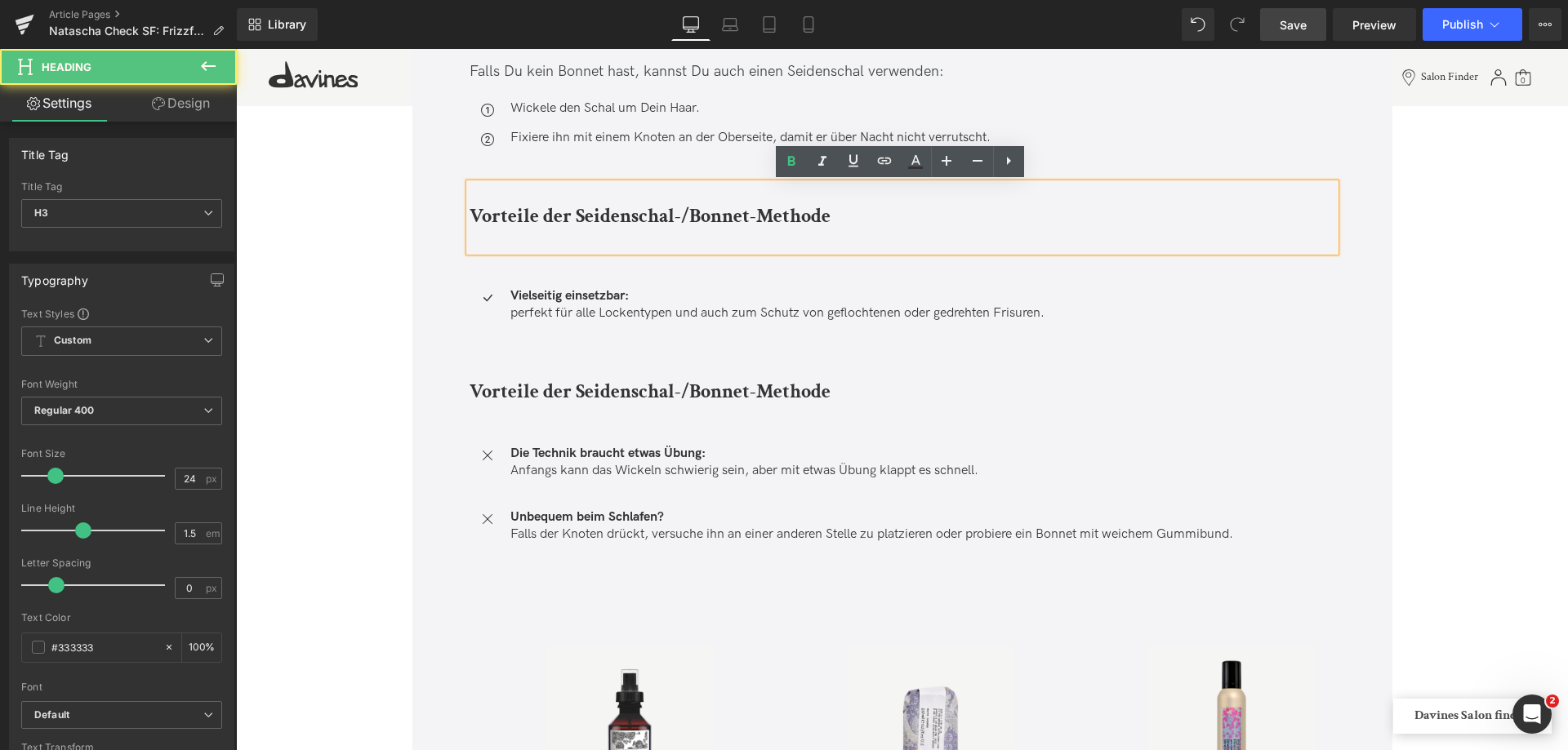
click at [502, 204] on b "Vorteile der Seidenschal-/Bonnet-Methode" at bounding box center [650, 216] width 361 height 25
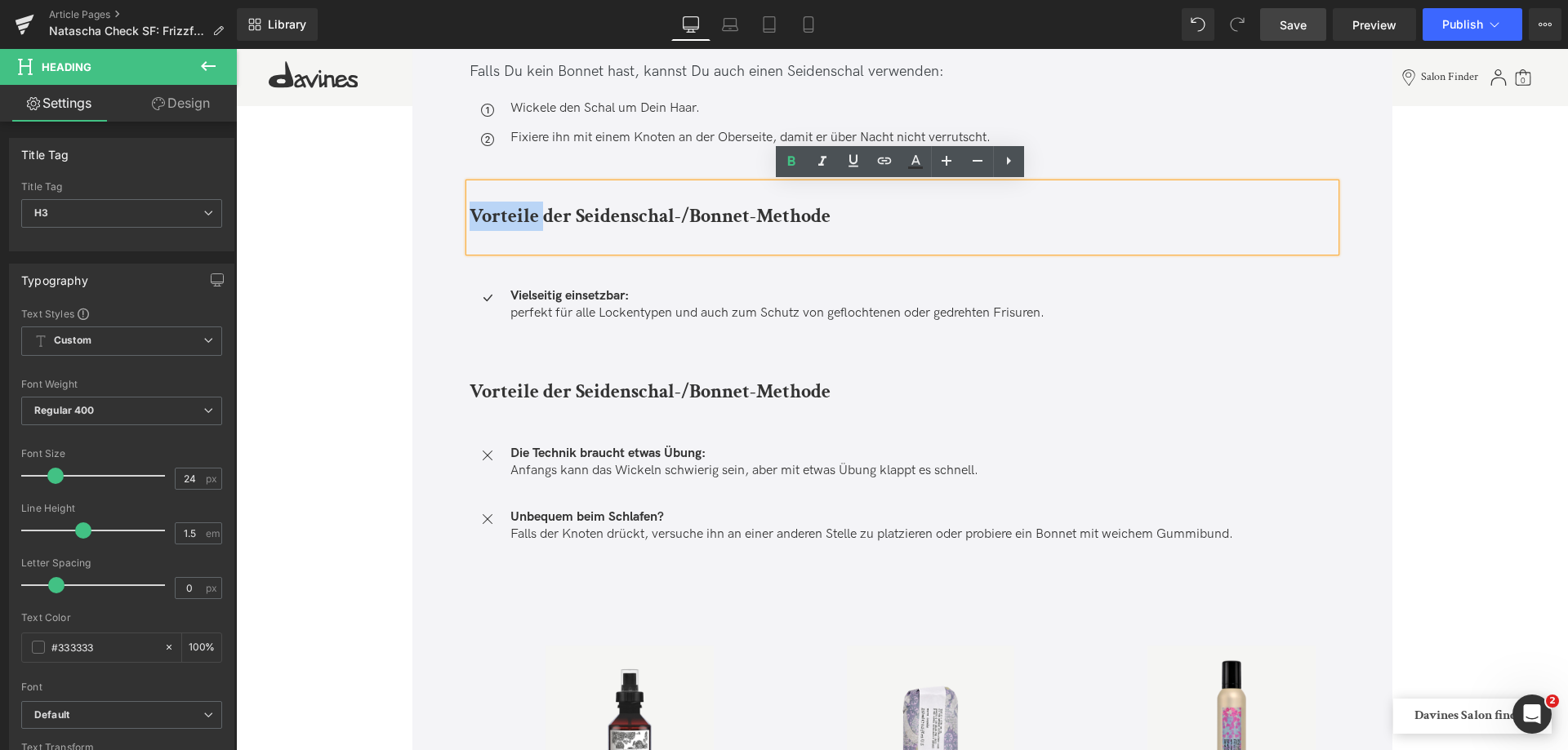
click at [556, 302] on strong "Vielseitig einsetzbar:" at bounding box center [570, 296] width 118 height 16
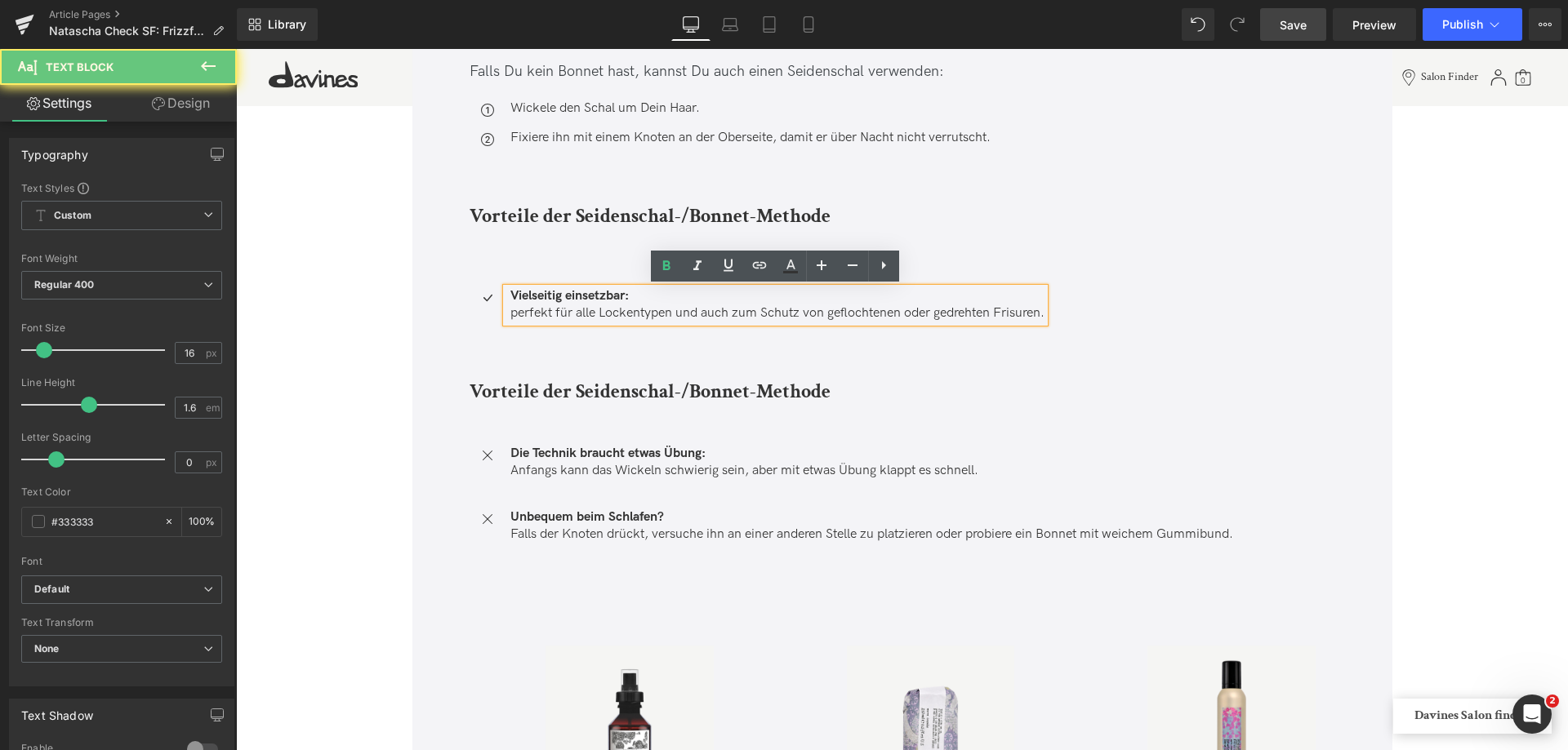
click at [512, 315] on p "Vielseitig einsetzbar: perfekt für alle Lockentypen und auch zum Schutz von gef…" at bounding box center [778, 306] width 534 height 34
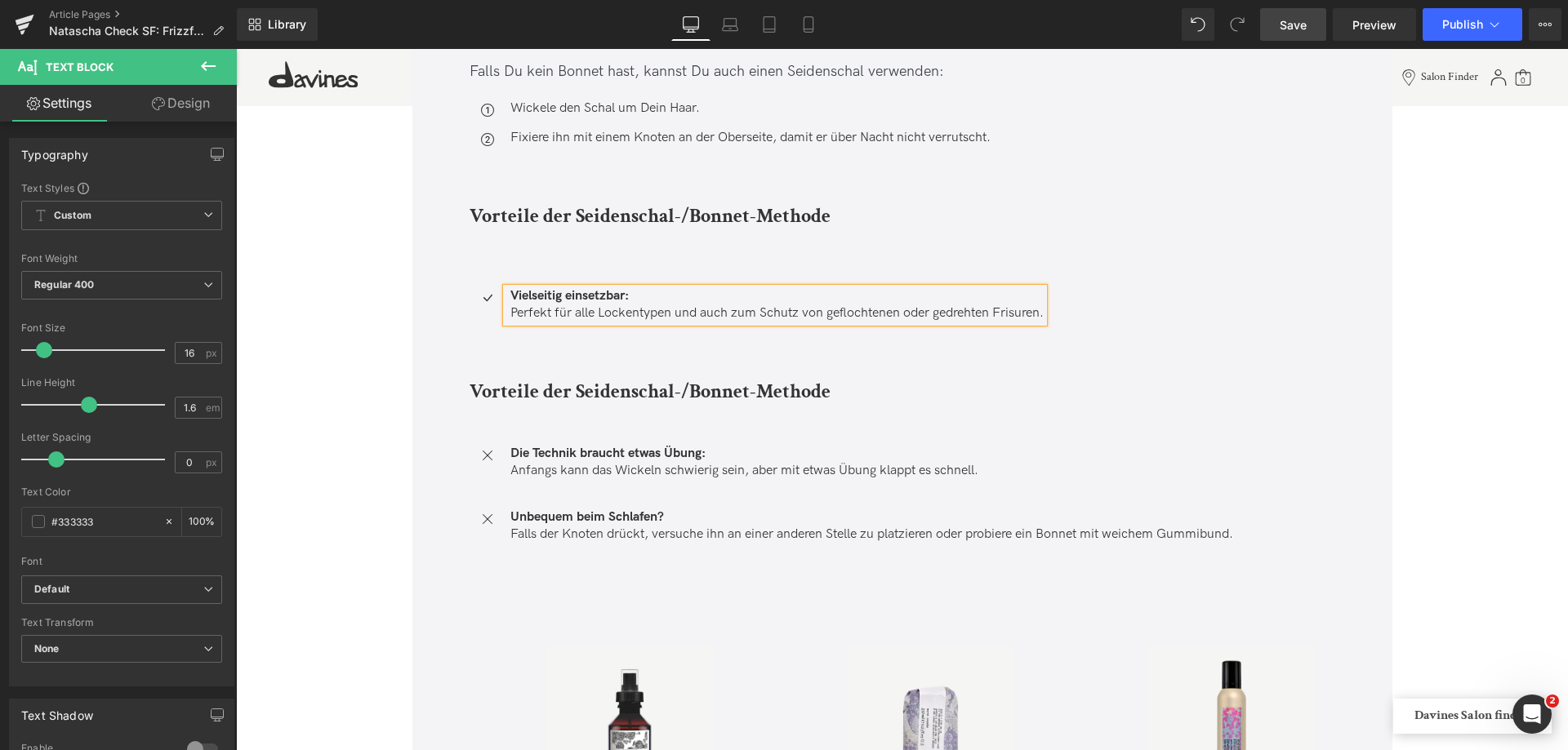
click at [489, 406] on h3 "Vorteile der Seidenschal-/Bonnet-Methode" at bounding box center [902, 392] width 865 height 29
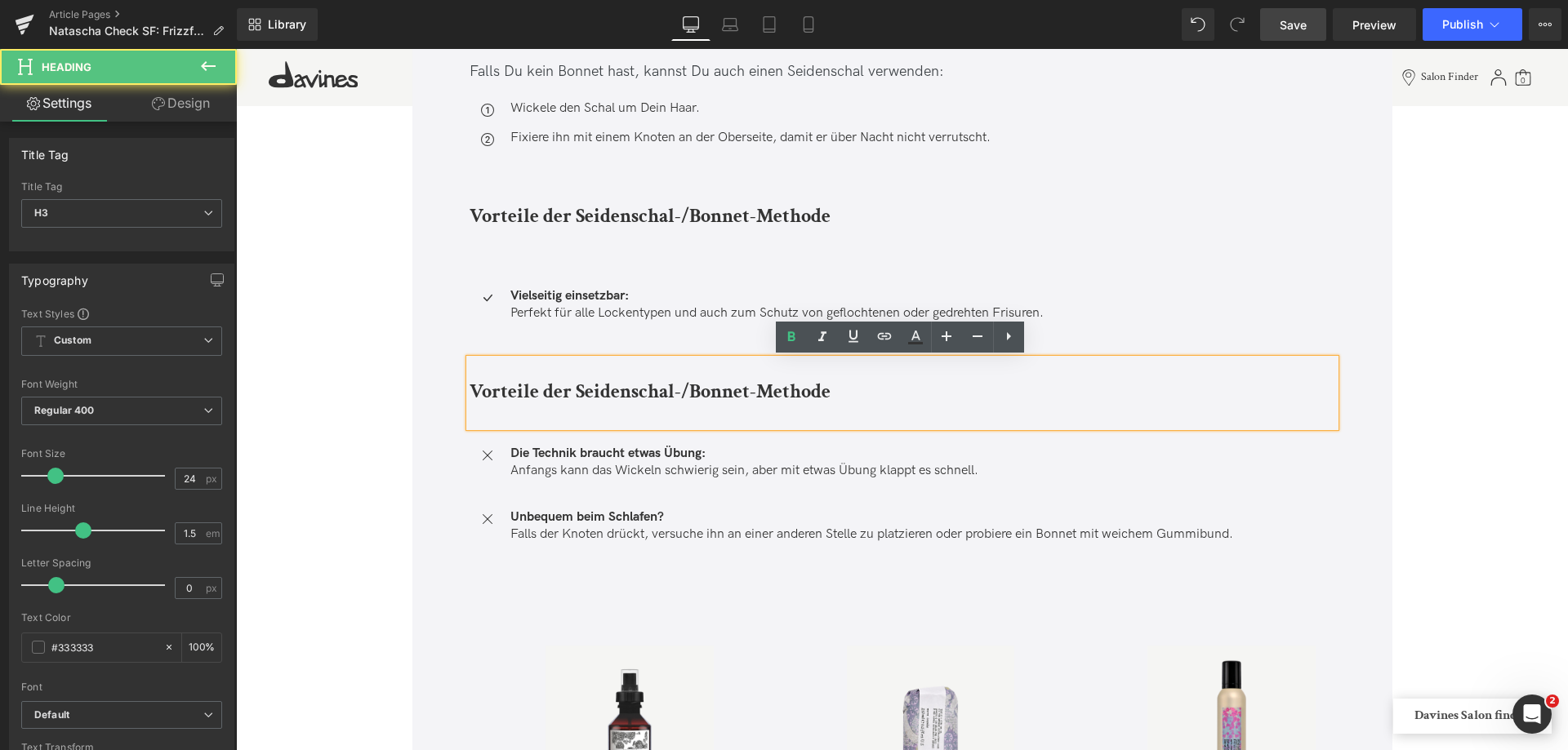
click at [498, 392] on b "Vorteile der Seidenschal-/Bonnet-Methode" at bounding box center [650, 391] width 361 height 25
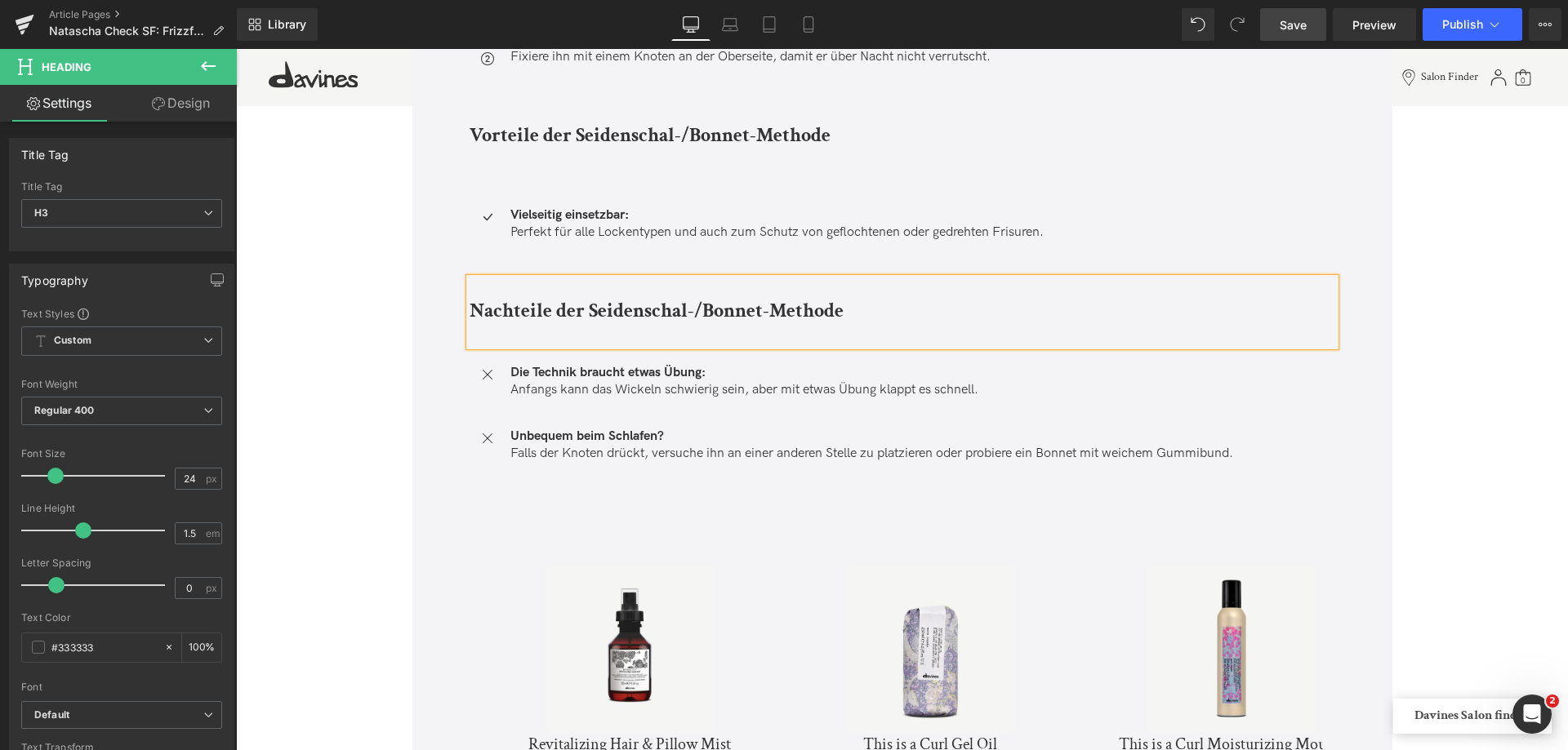
scroll to position [6940, 0]
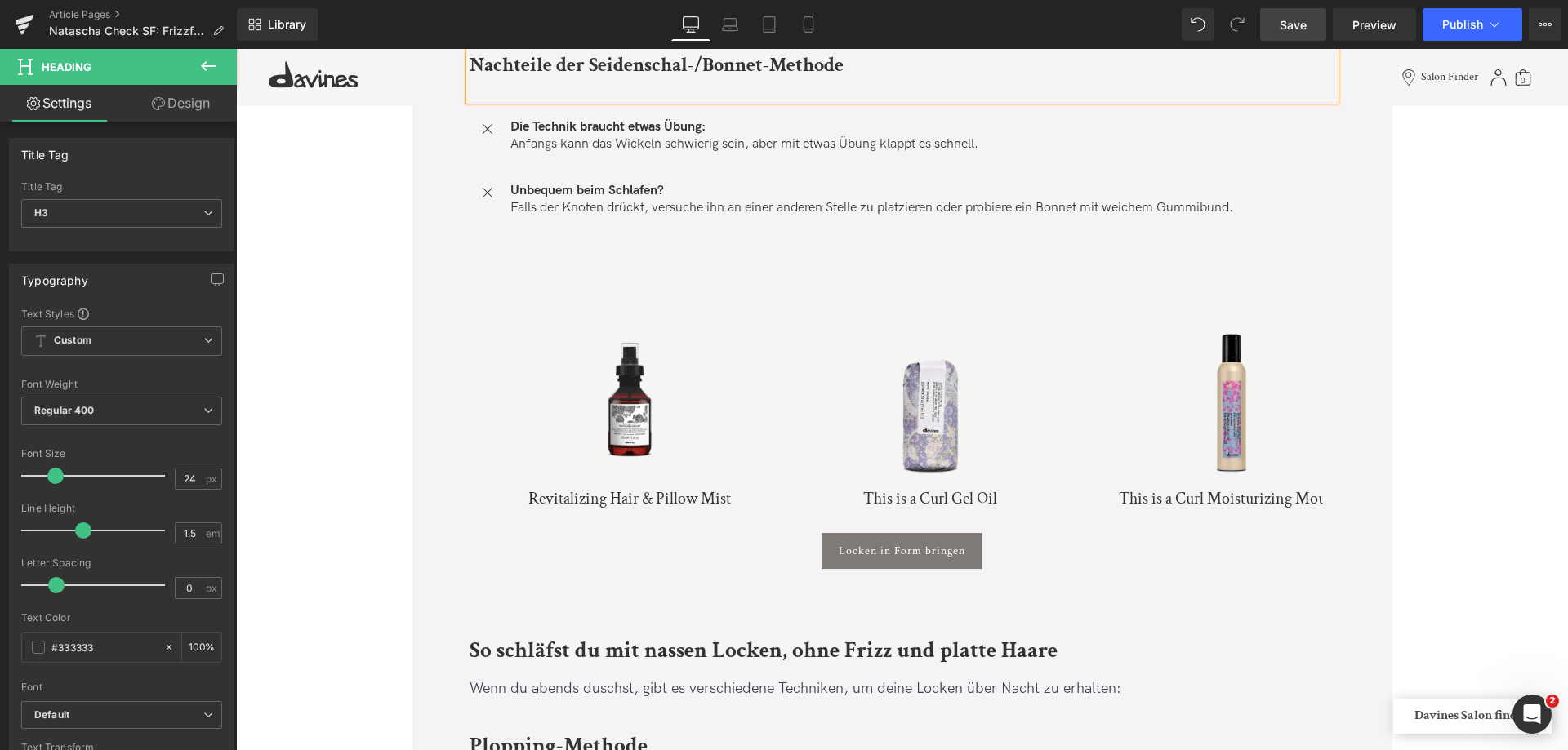
click at [638, 360] on img at bounding box center [630, 404] width 168 height 168
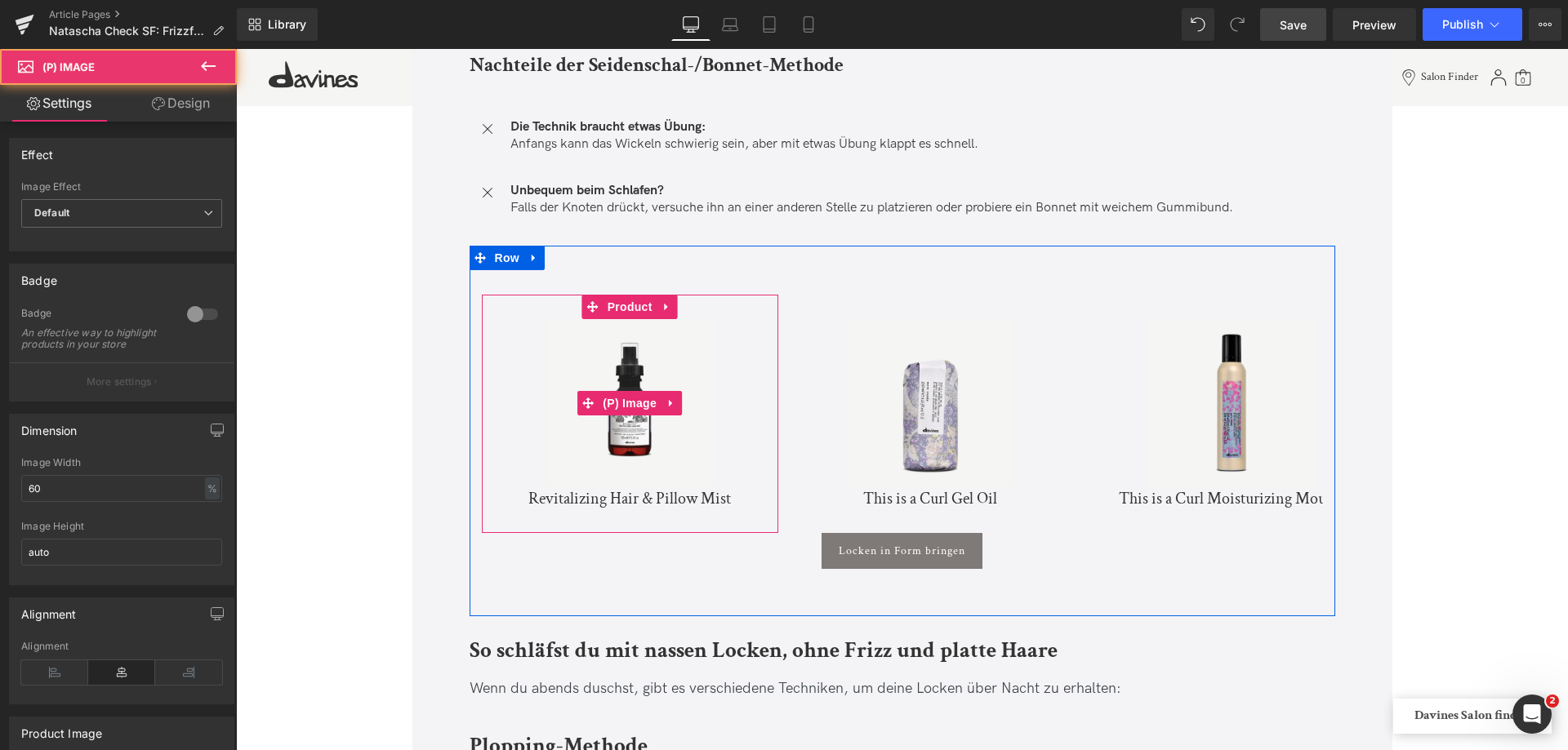
click at [648, 349] on img at bounding box center [630, 404] width 168 height 168
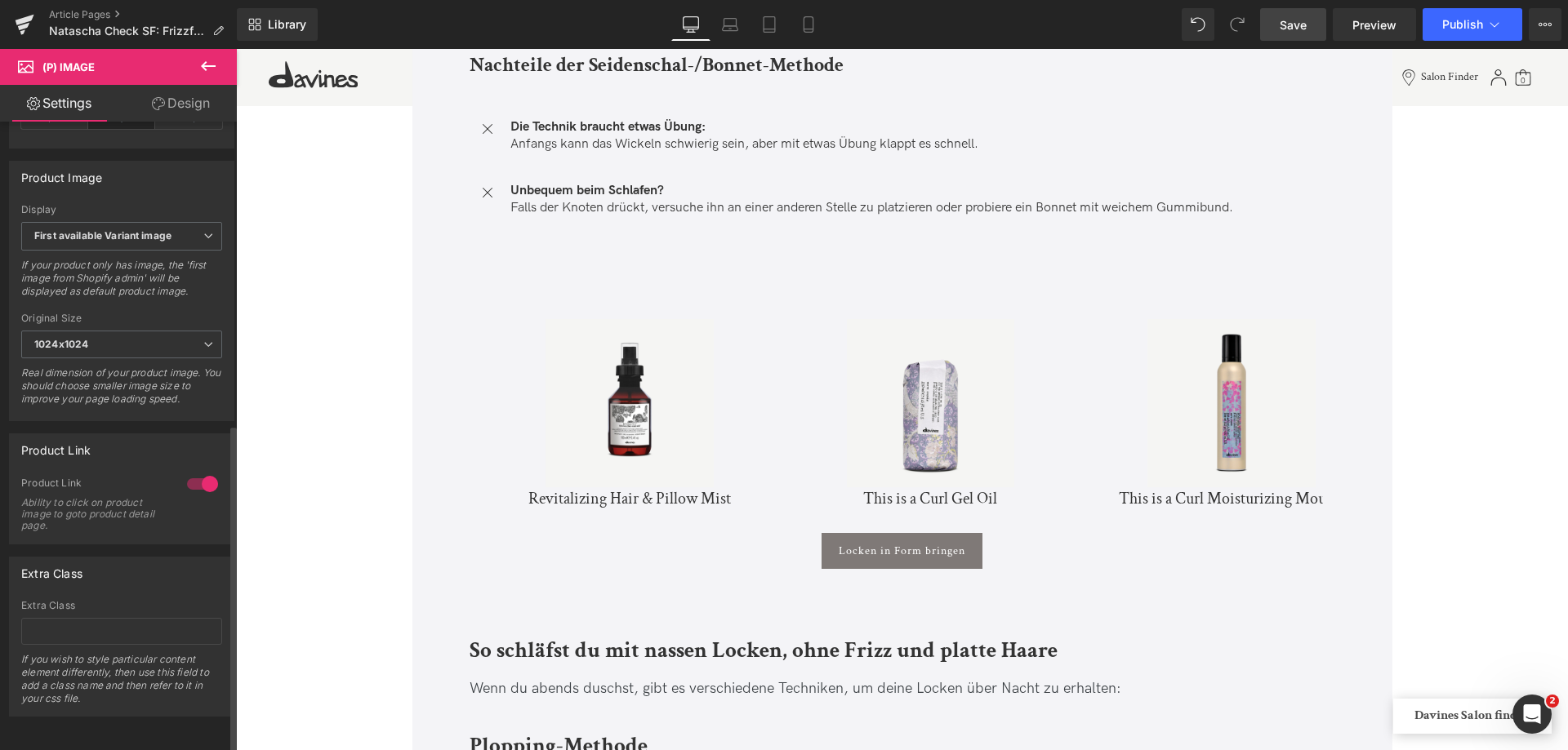
scroll to position [580, 0]
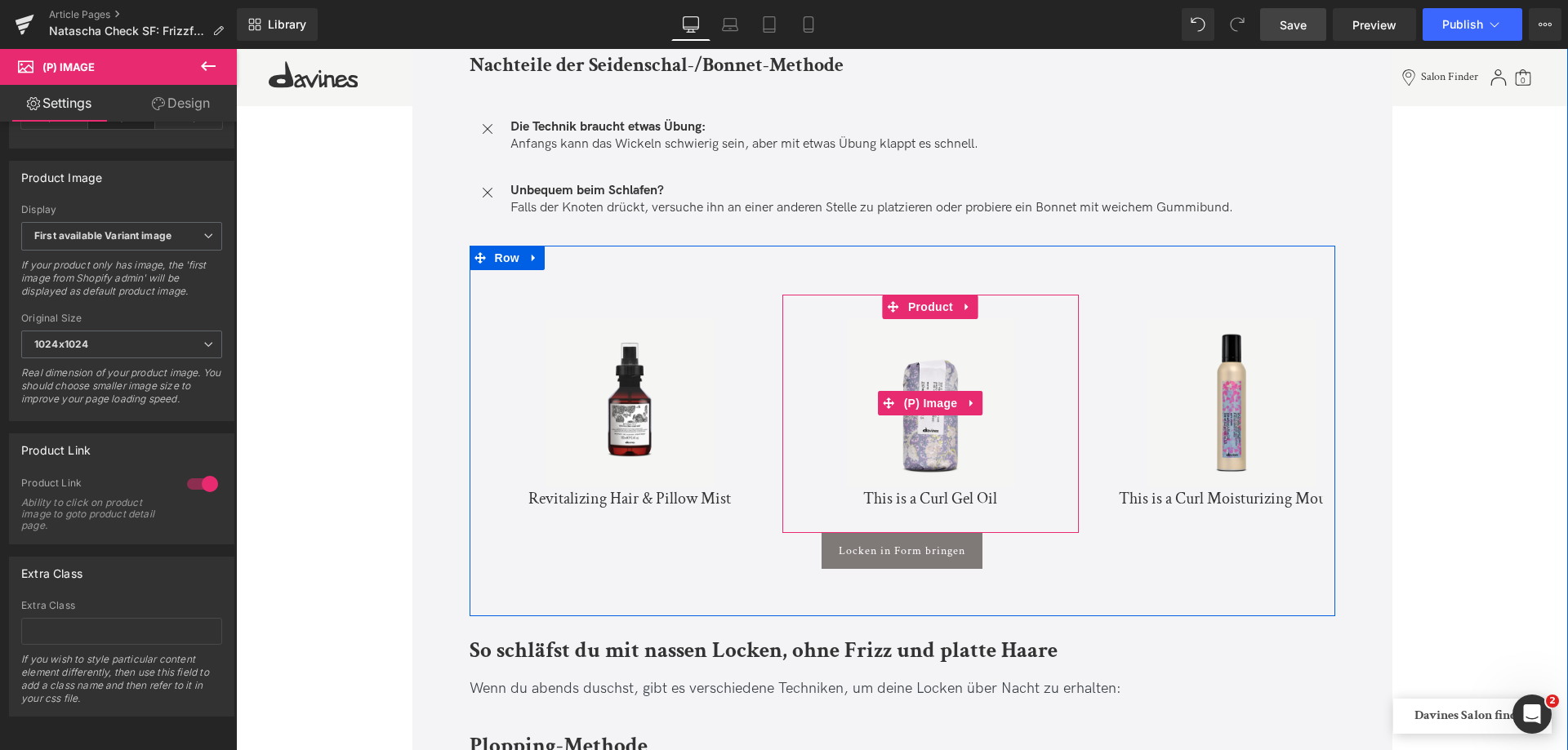
click at [937, 355] on img at bounding box center [931, 404] width 168 height 168
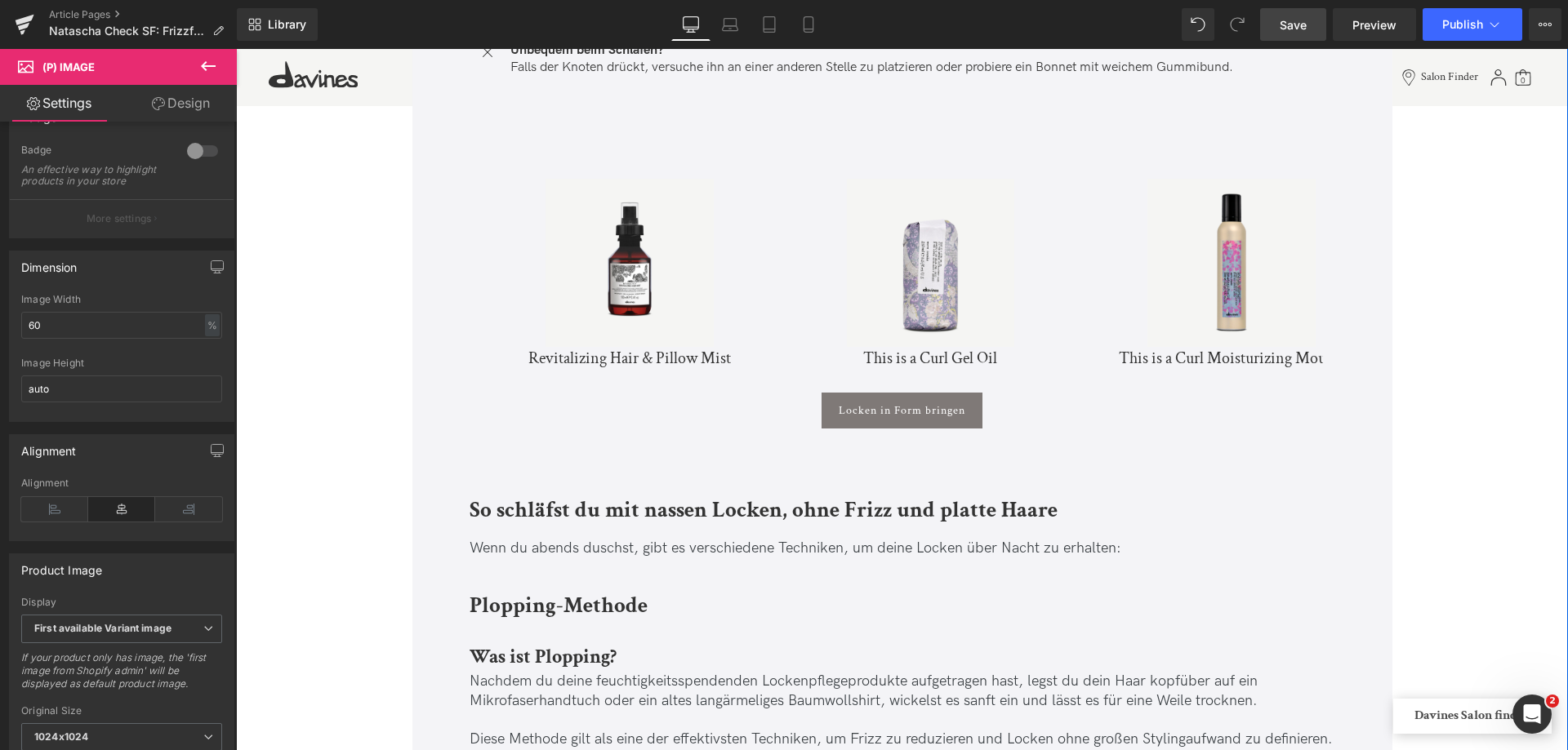
scroll to position [7104, 0]
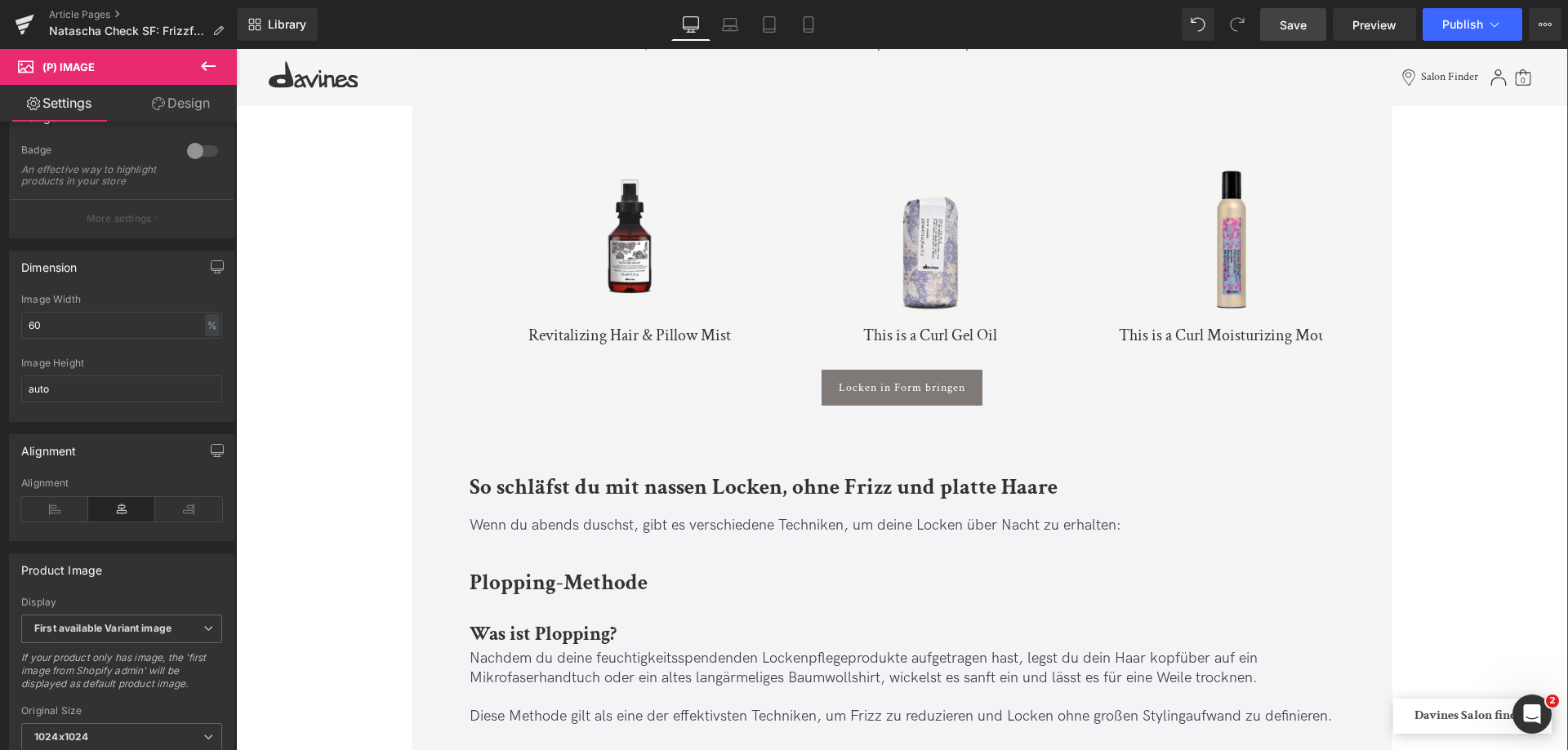
click at [635, 190] on img at bounding box center [630, 240] width 168 height 168
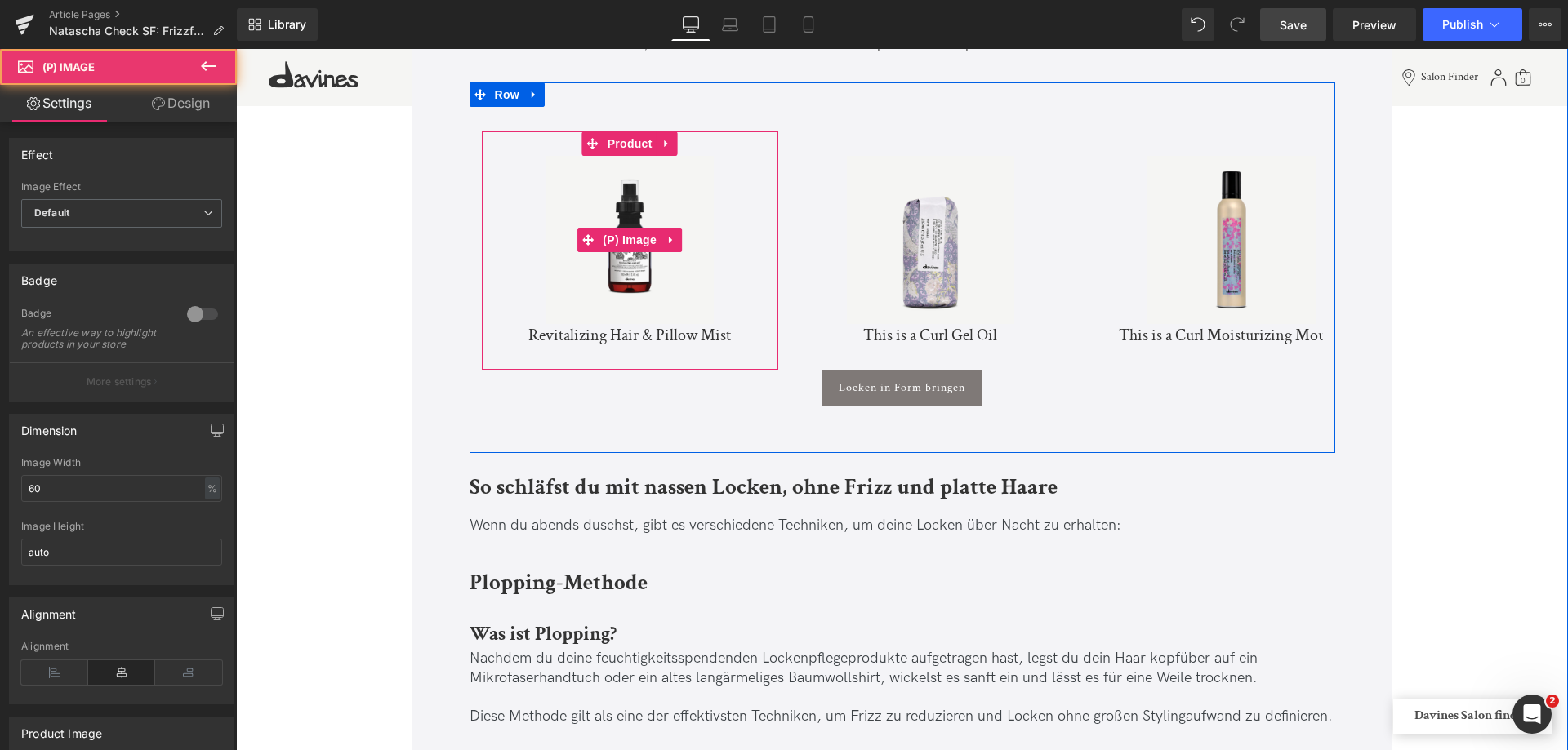
click at [660, 193] on img at bounding box center [630, 240] width 168 height 168
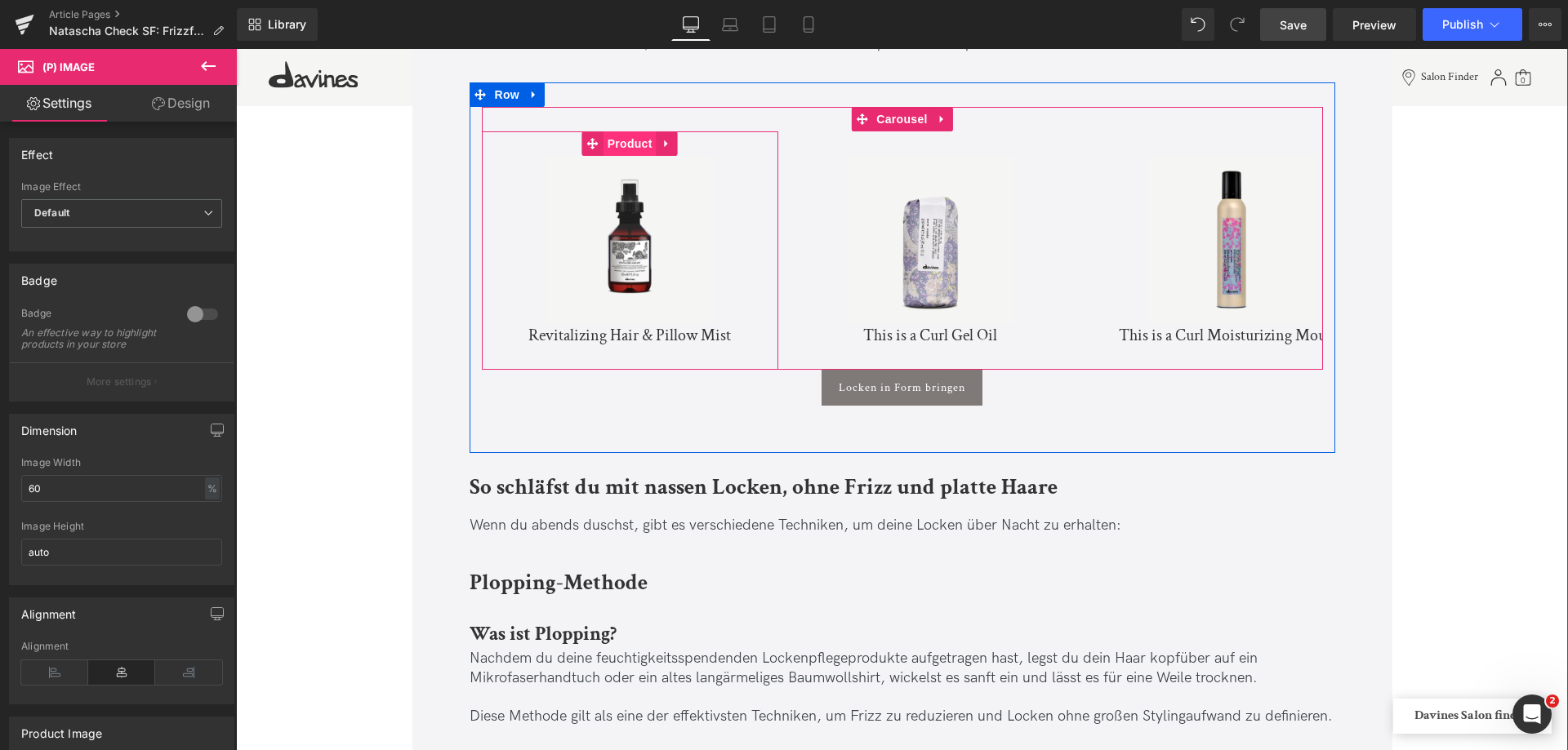
click at [632, 145] on span "Product" at bounding box center [630, 144] width 53 height 25
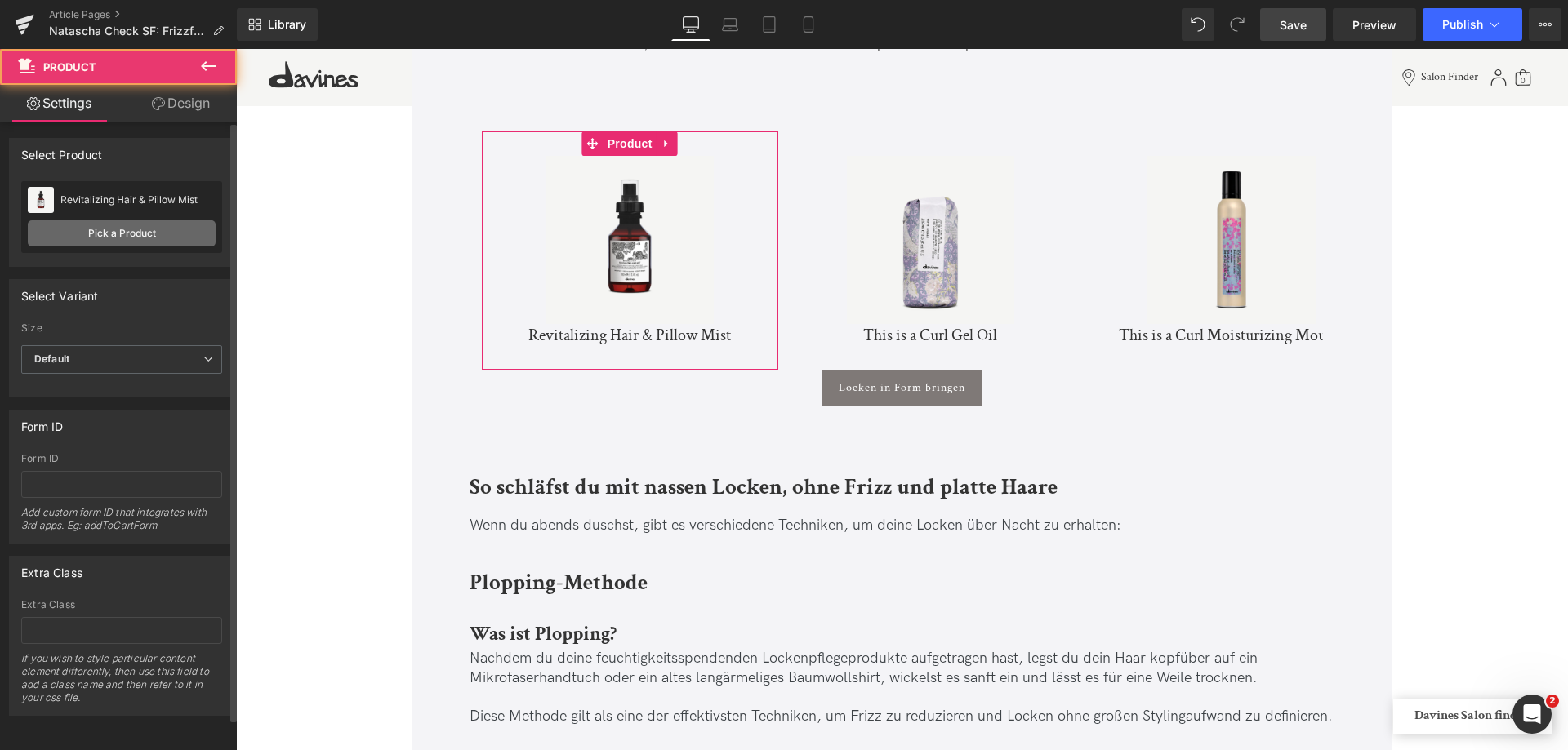
click at [135, 241] on link "Pick a Product" at bounding box center [122, 234] width 188 height 26
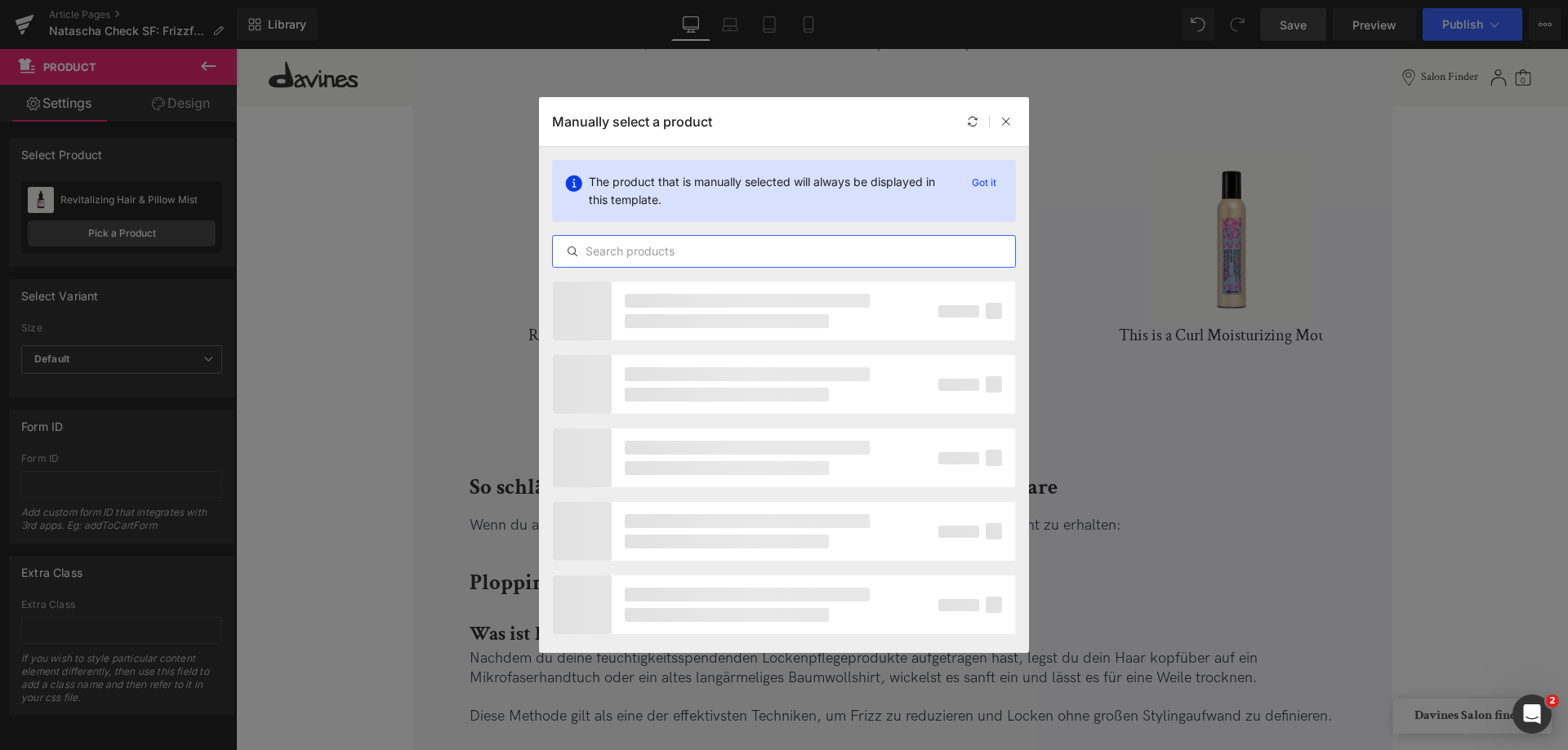
click at [704, 257] on input "text" at bounding box center [784, 252] width 462 height 20
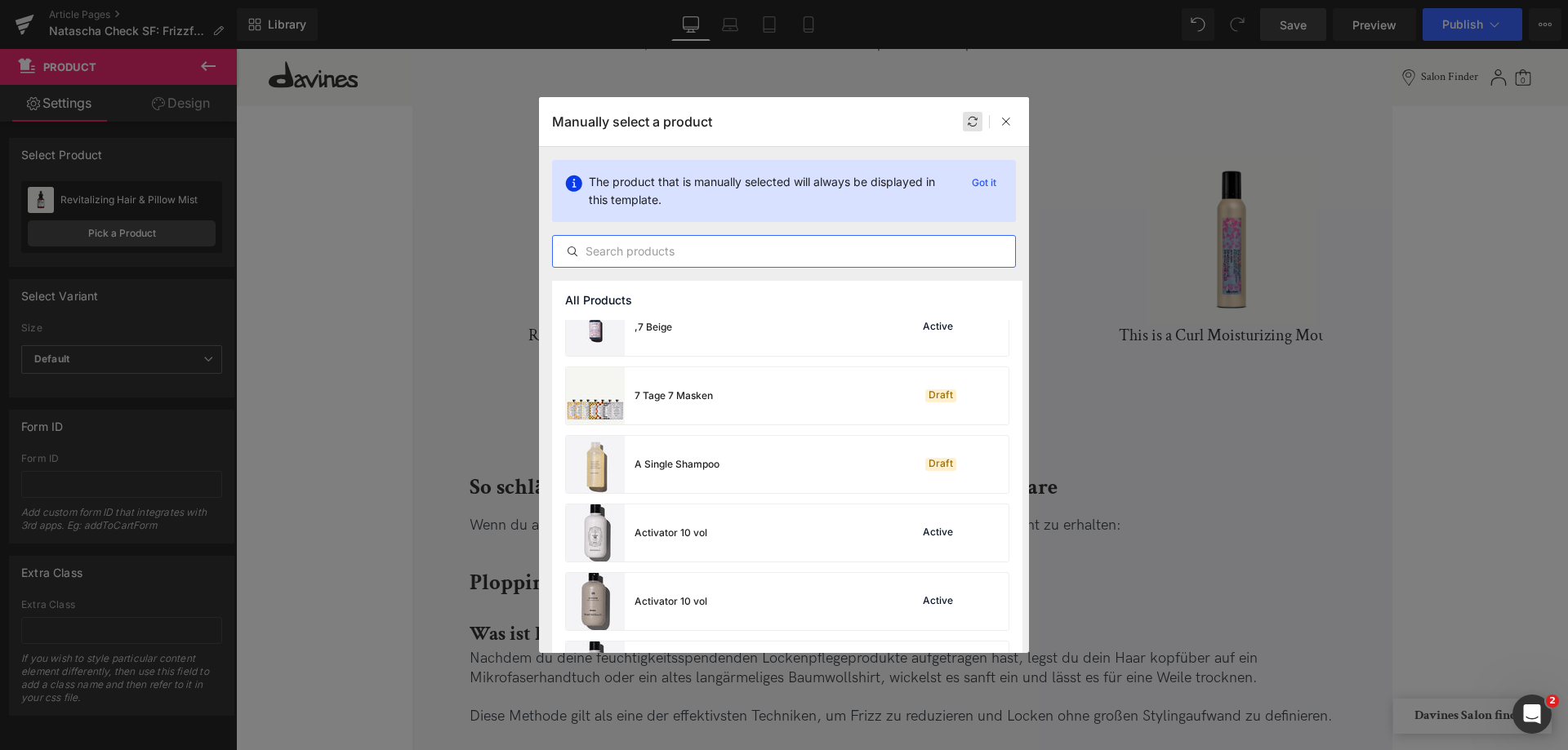
scroll to position [572, 0]
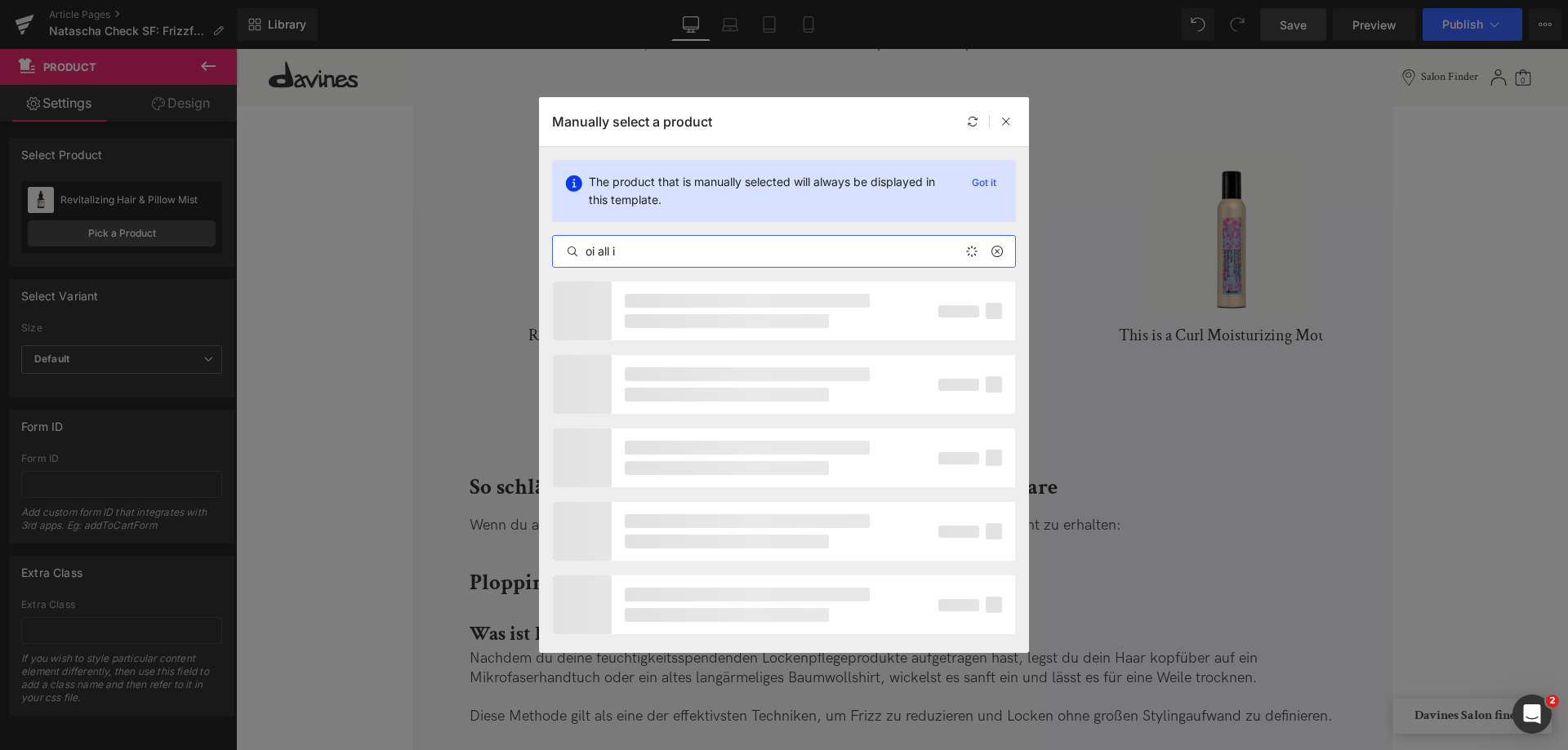
type input "oi all in"
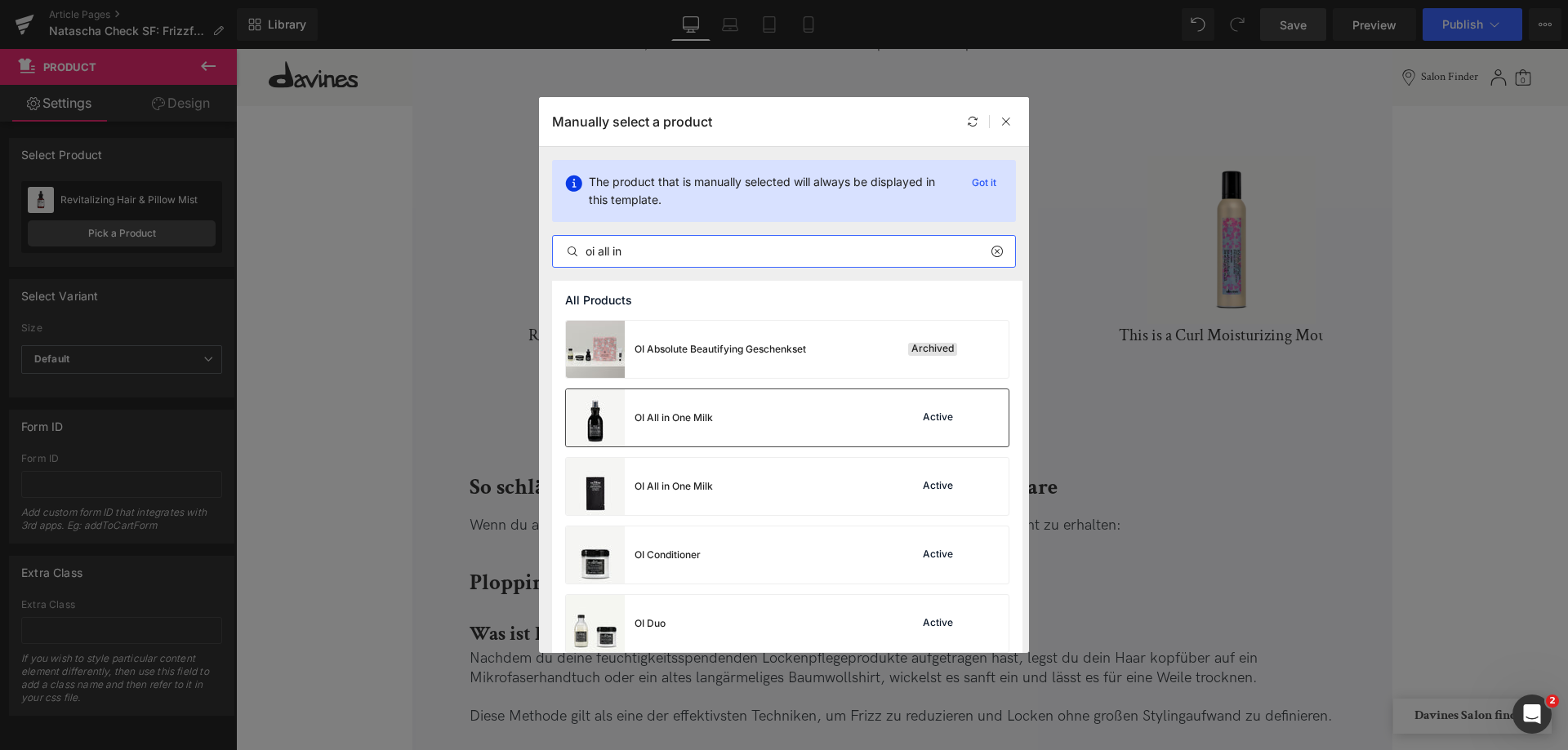
click at [797, 420] on div "OI All in One Milk Active" at bounding box center [788, 418] width 443 height 57
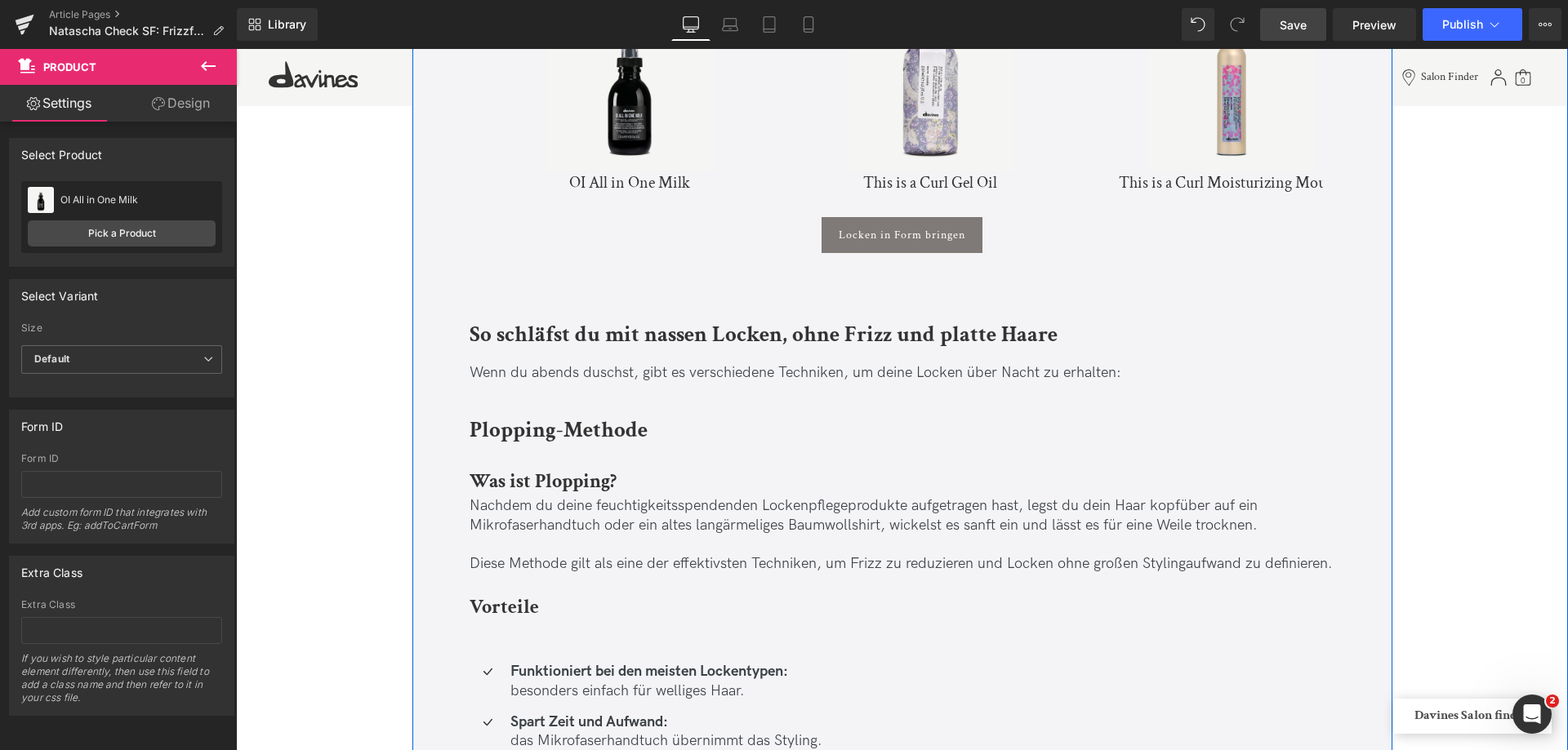
scroll to position [7349, 0]
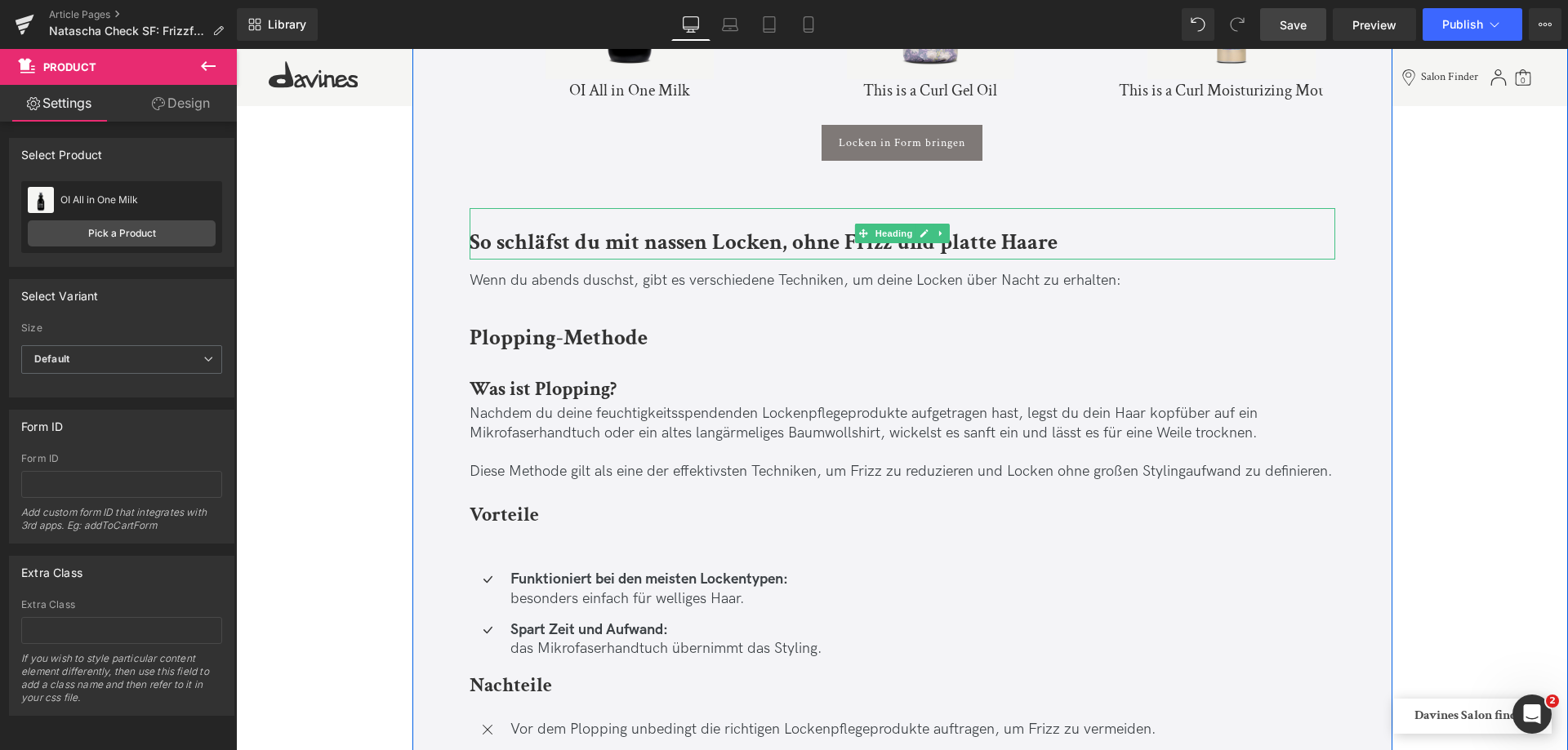
click at [592, 243] on b "So schläfst du mit nassen Locken, ohne Frizz und platte Haare" at bounding box center [764, 242] width 588 height 29
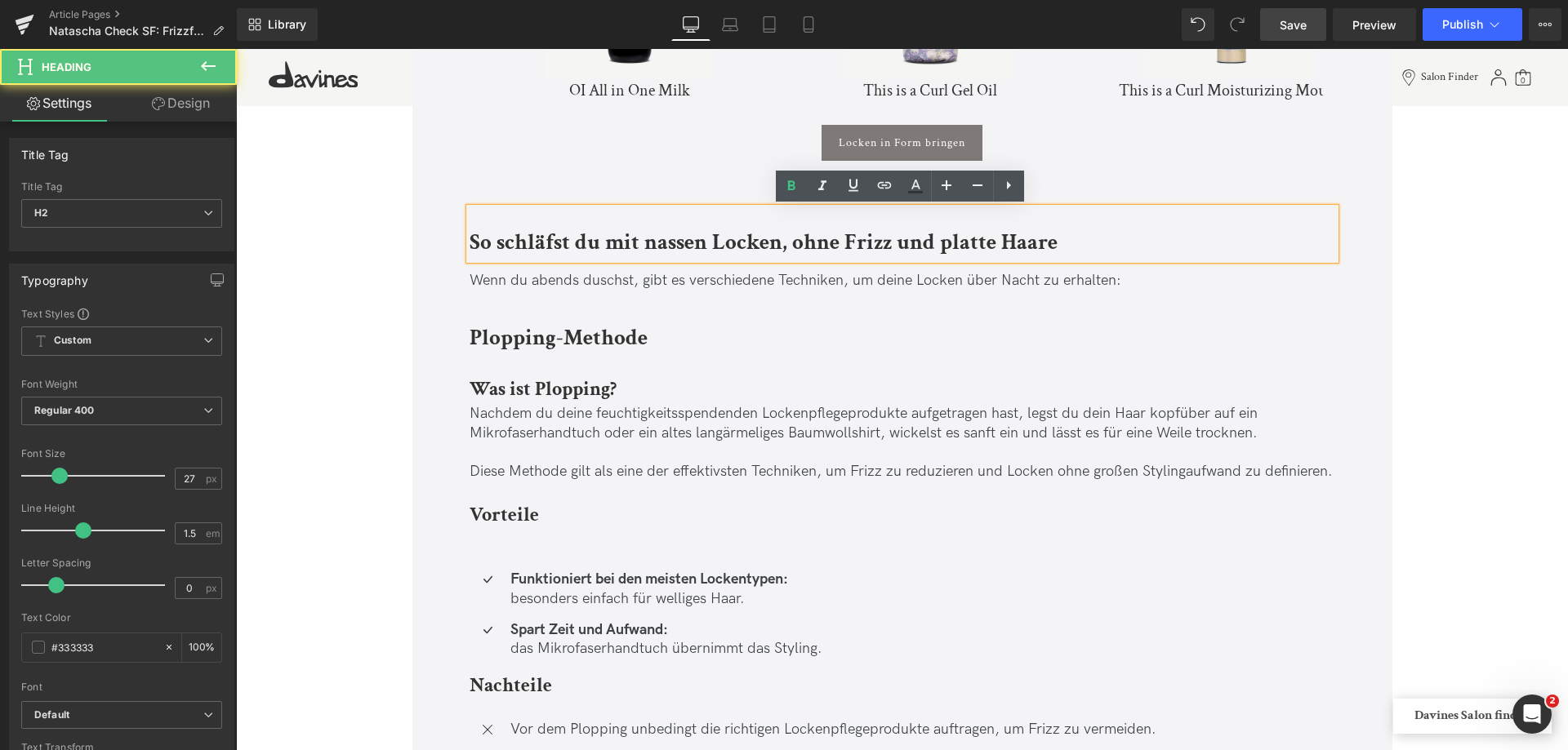
click at [583, 243] on b "So schläfst du mit nassen Locken, ohne Frizz und platte Haare" at bounding box center [764, 242] width 588 height 29
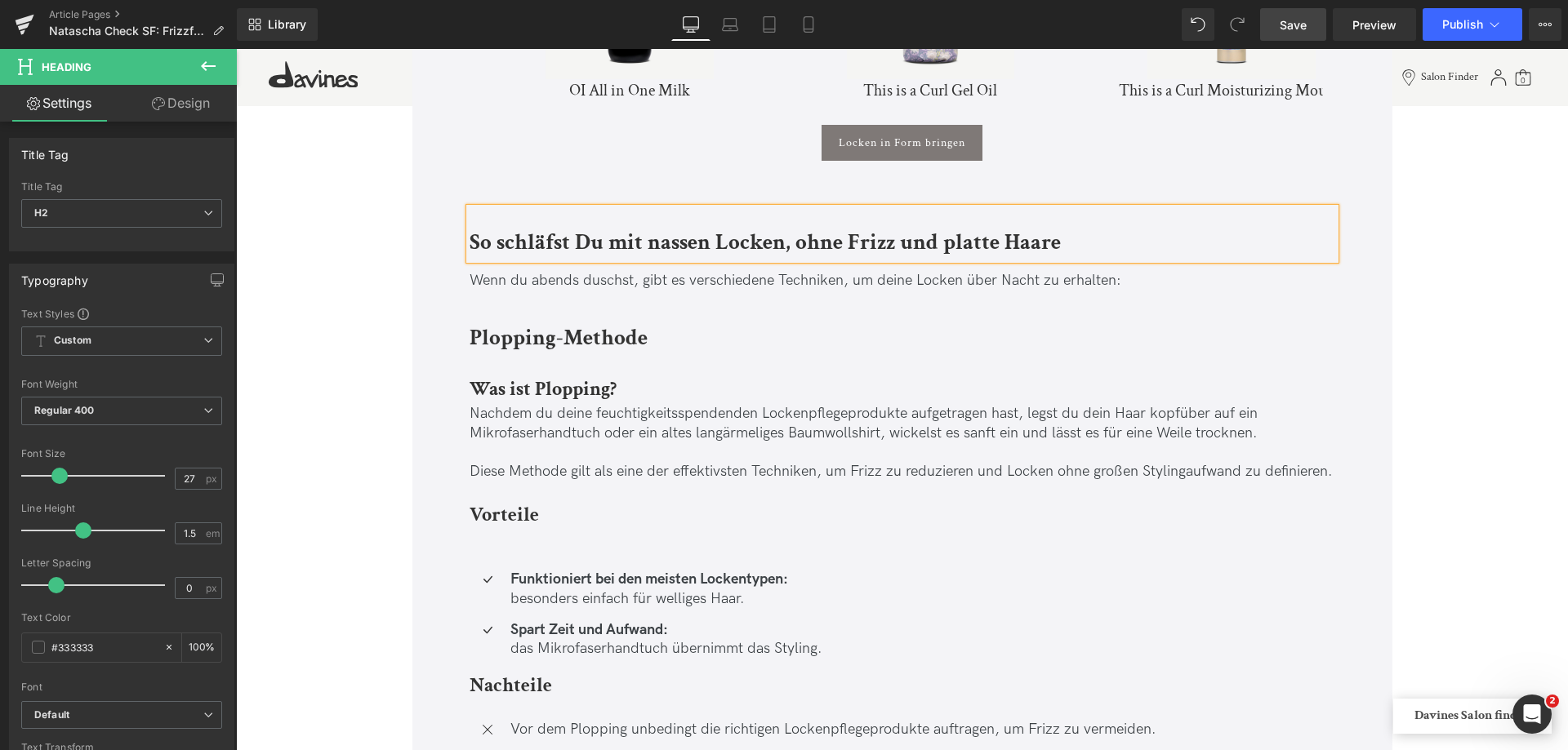
click at [529, 273] on p "Wenn du abends duschst, gibt es verschiedene Techniken, um deine Locken über Na…" at bounding box center [902, 280] width 865 height 19
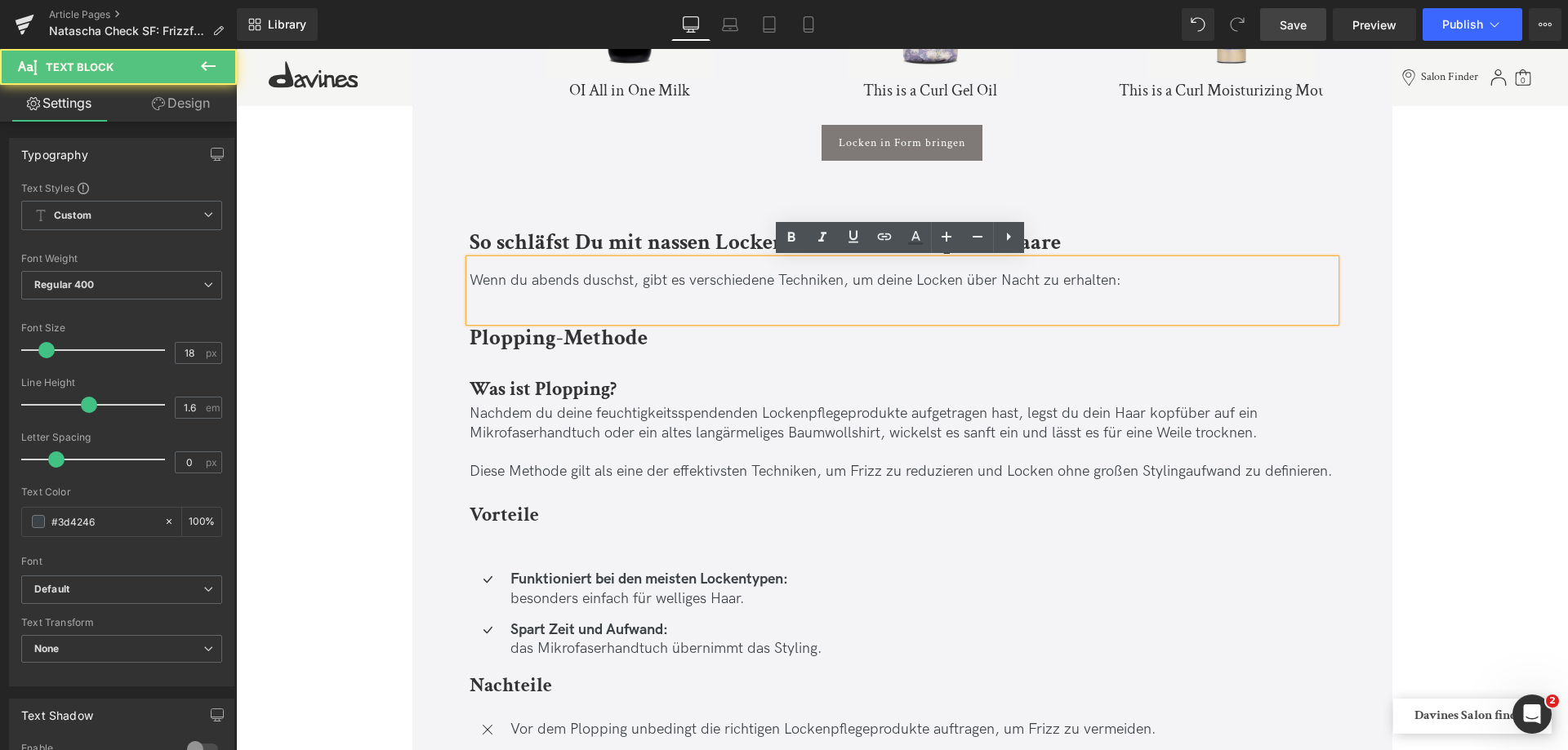
click at [516, 278] on p "Wenn du abends duschst, gibt es verschiedene Techniken, um deine Locken über Na…" at bounding box center [902, 280] width 865 height 19
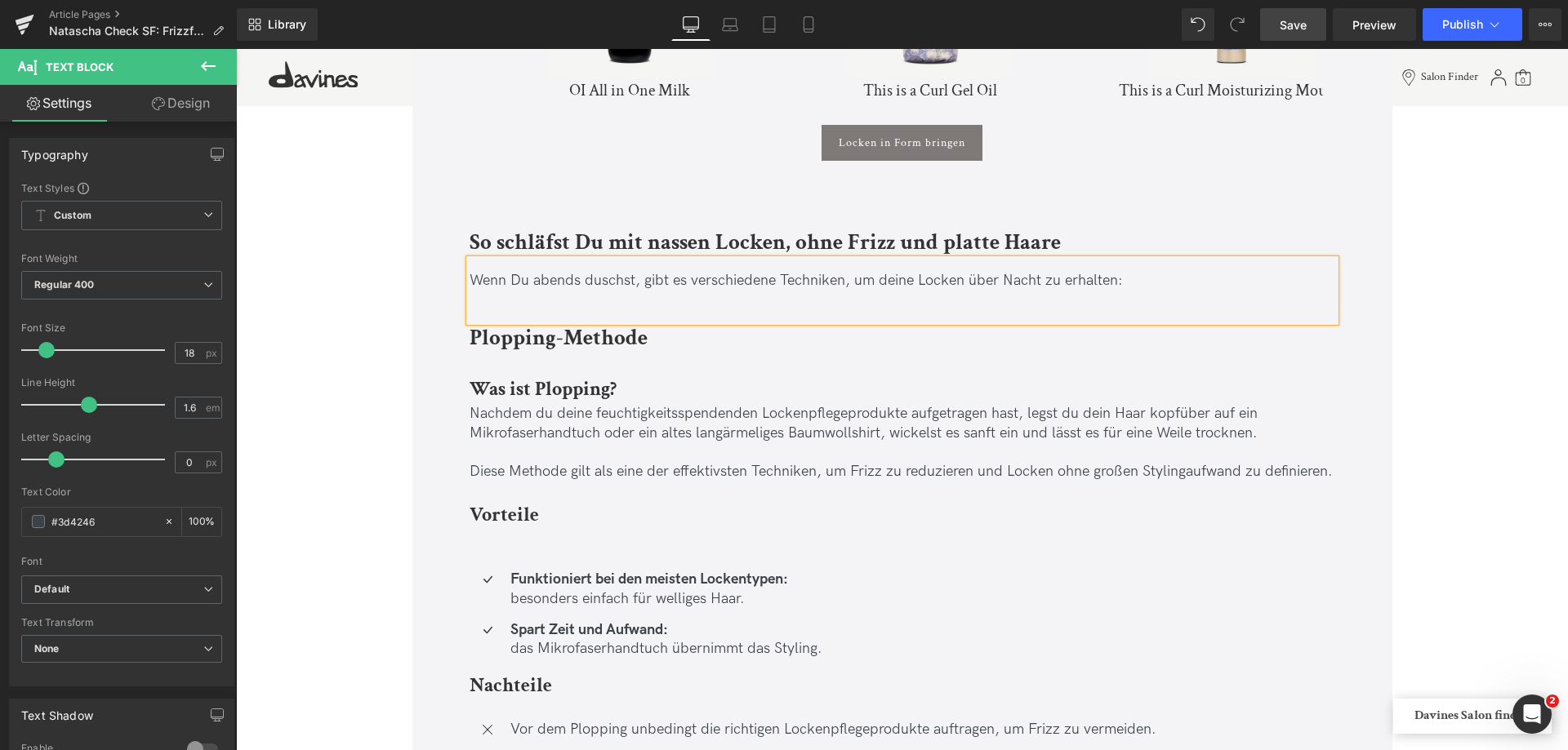
click at [883, 275] on p "Wenn Du abends duschst, gibt es verschiedene Techniken, um deine Locken über Na…" at bounding box center [902, 280] width 865 height 19
click at [857, 279] on p "Wenn Du abends duschst, gibt es verschiedene Techniken, um Deine Locken über Na…" at bounding box center [902, 280] width 865 height 19
click at [1129, 280] on p "Wenn Du abends duschst, gibt es verschiedene Techniken, mit denen Du Deine Lock…" at bounding box center [902, 280] width 865 height 19
click at [1281, 21] on span "Save" at bounding box center [1293, 25] width 27 height 17
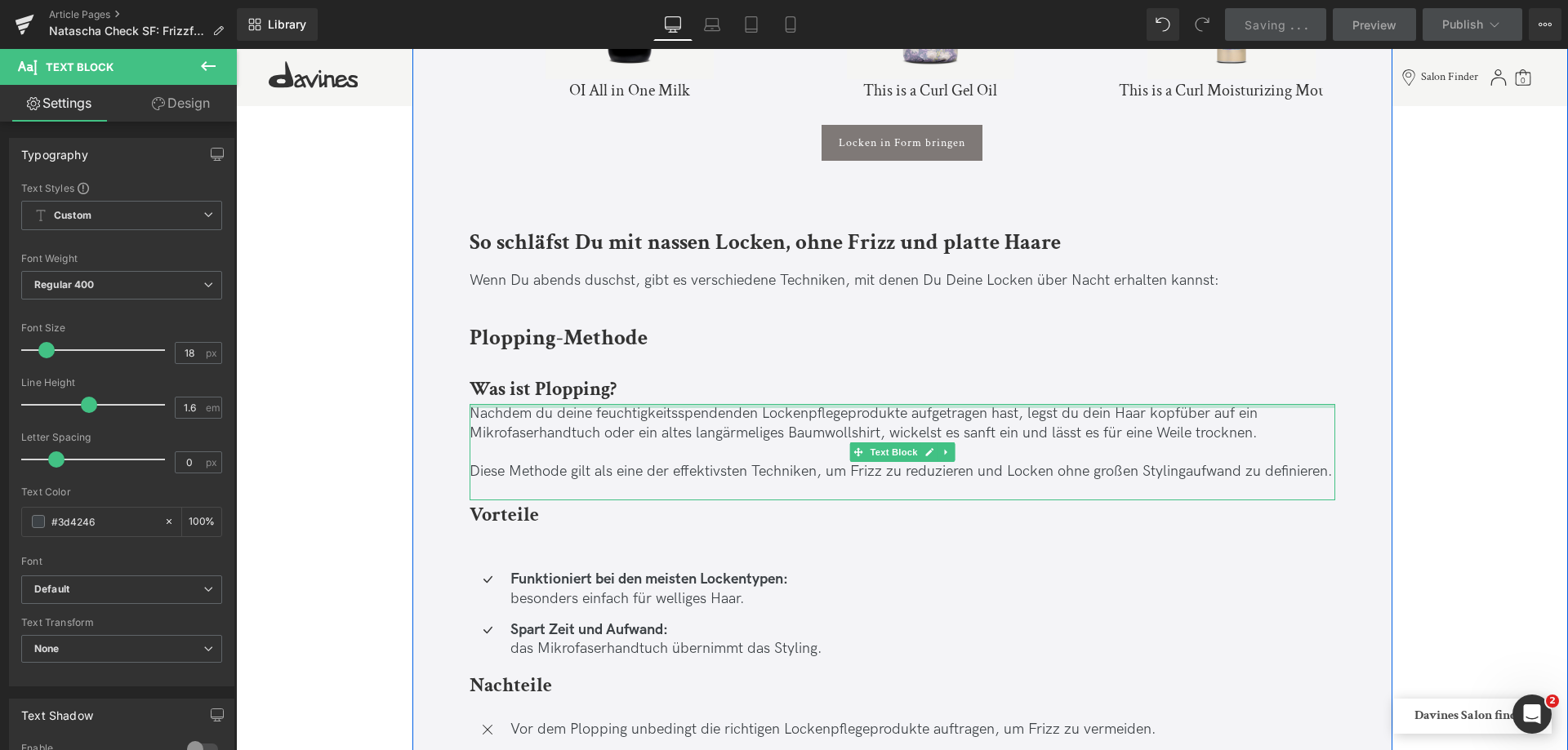
click at [538, 406] on div at bounding box center [902, 406] width 865 height 4
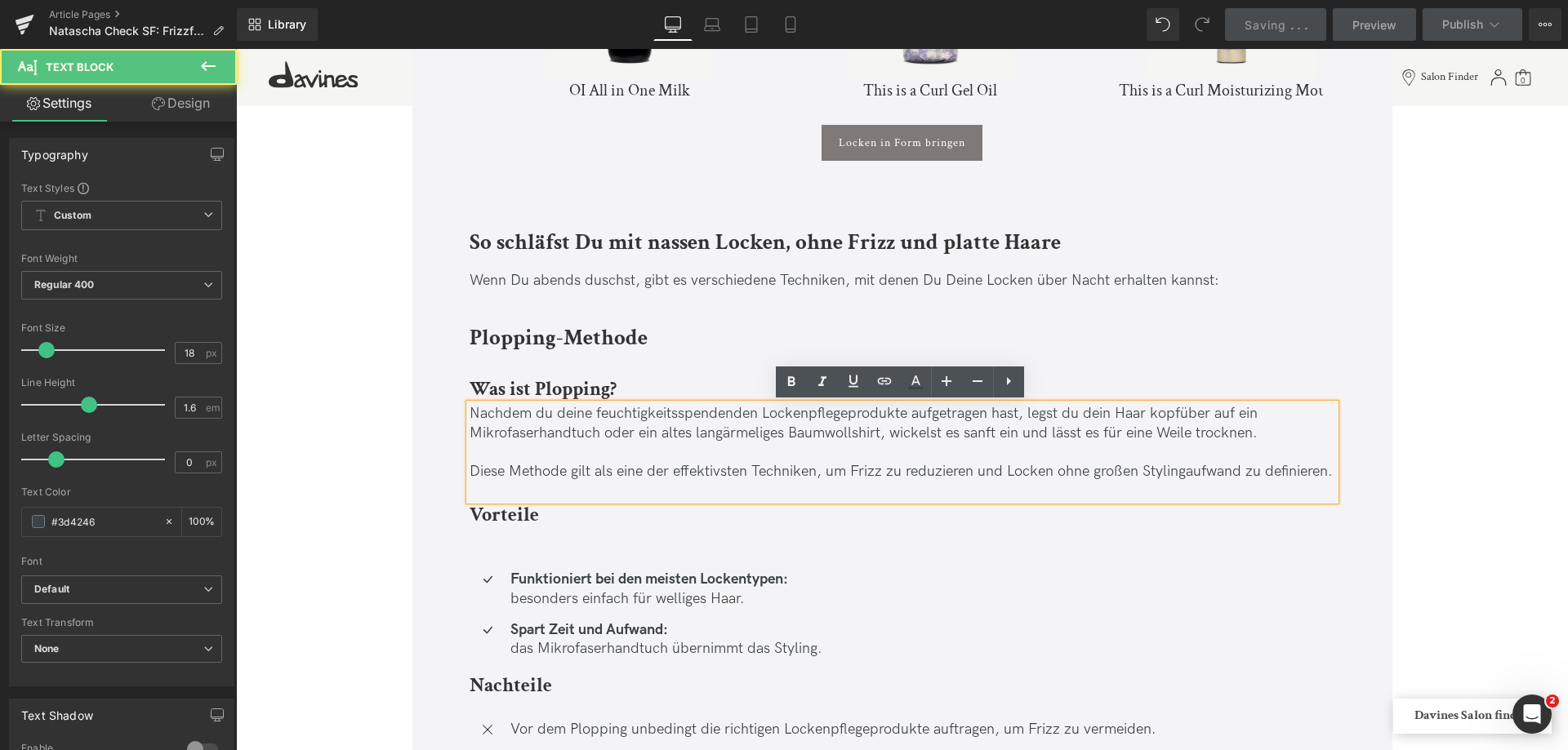
click at [538, 408] on p "Nachdem du deine feuchtigkeitsspendenden Lockenpflegeprodukte aufgetragen hast,…" at bounding box center [902, 423] width 865 height 38
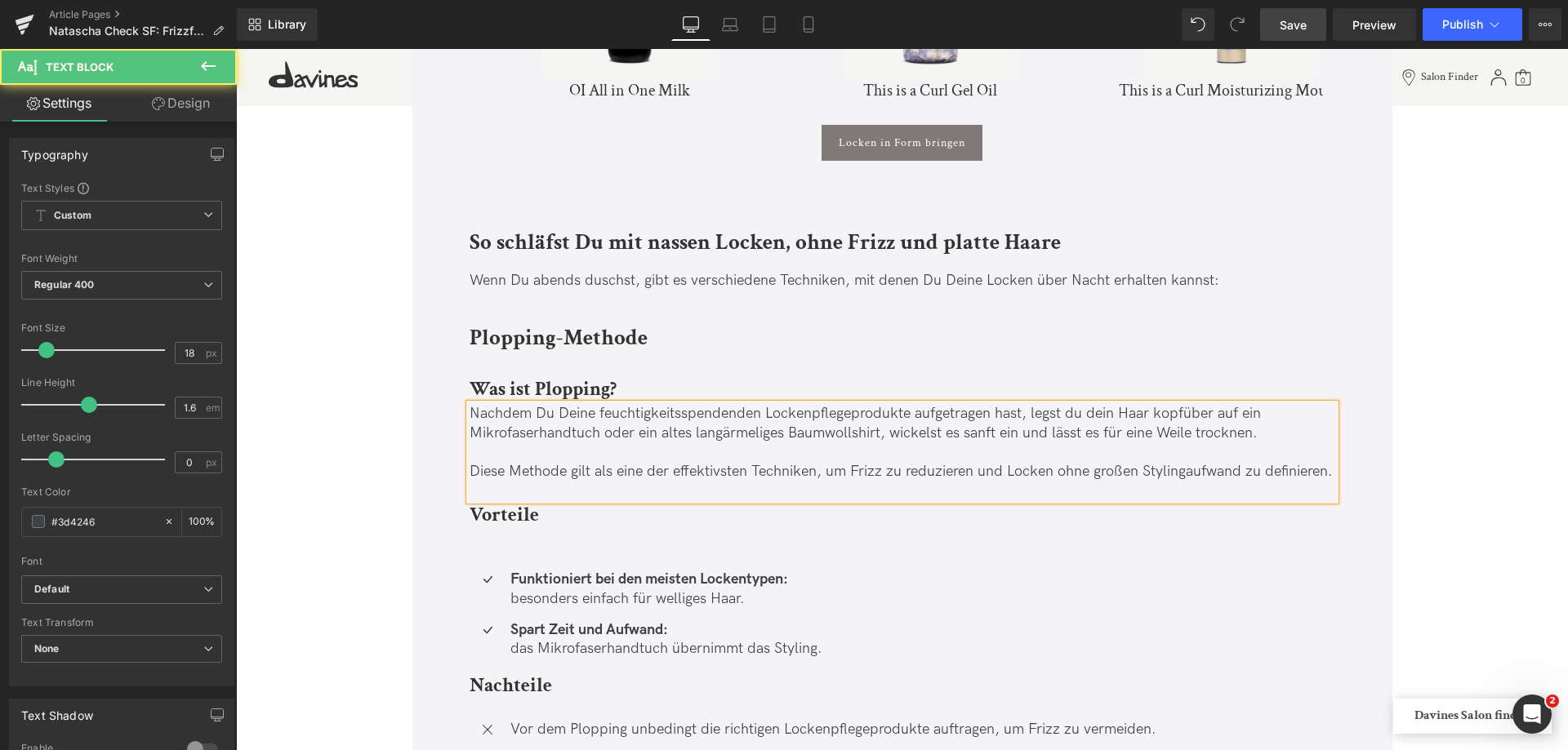
click at [1071, 414] on p "Nachdem Du Deine feuchtigkeitsspendenden Lockenpflegeprodukte aufgetragen hast,…" at bounding box center [902, 423] width 865 height 38
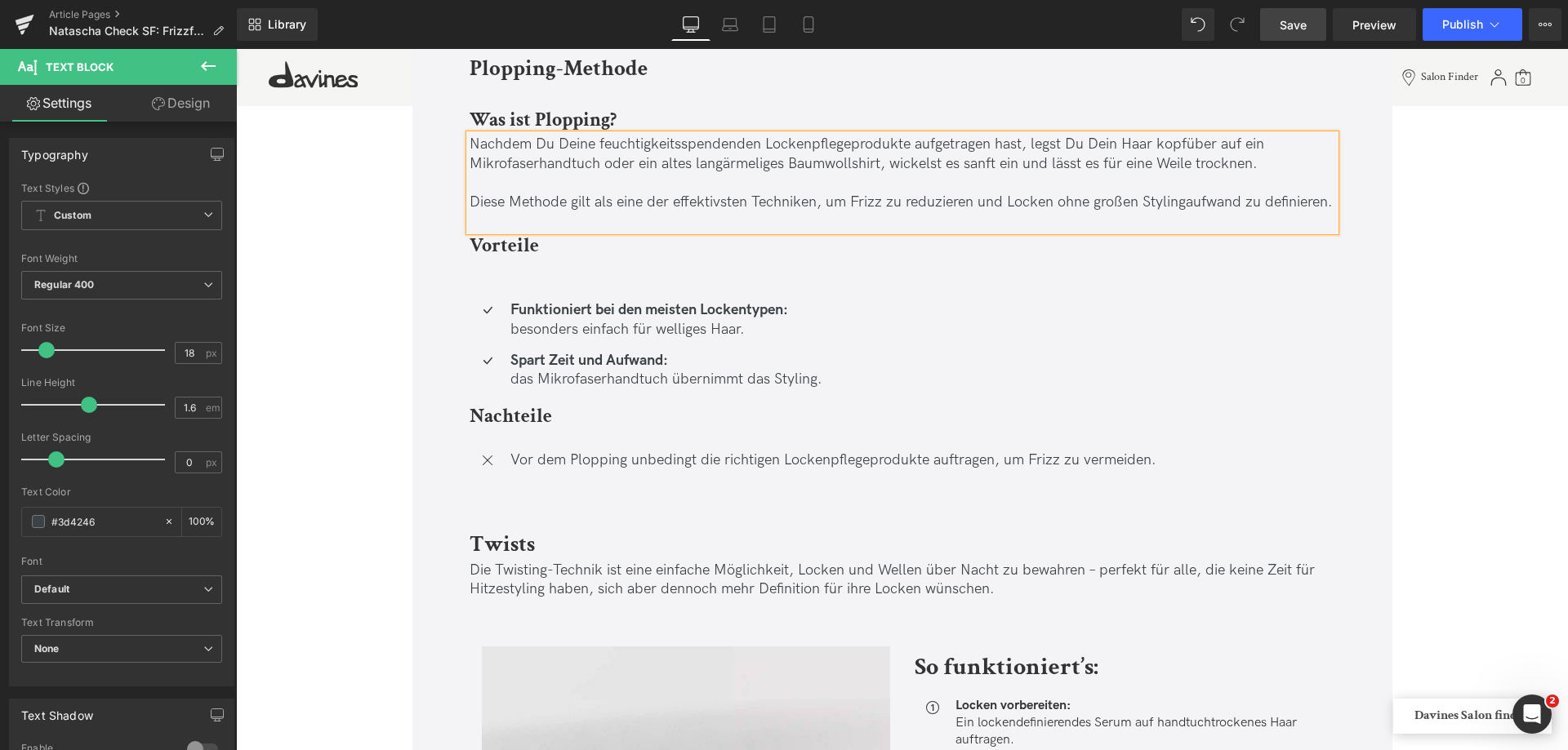
scroll to position [7675, 0]
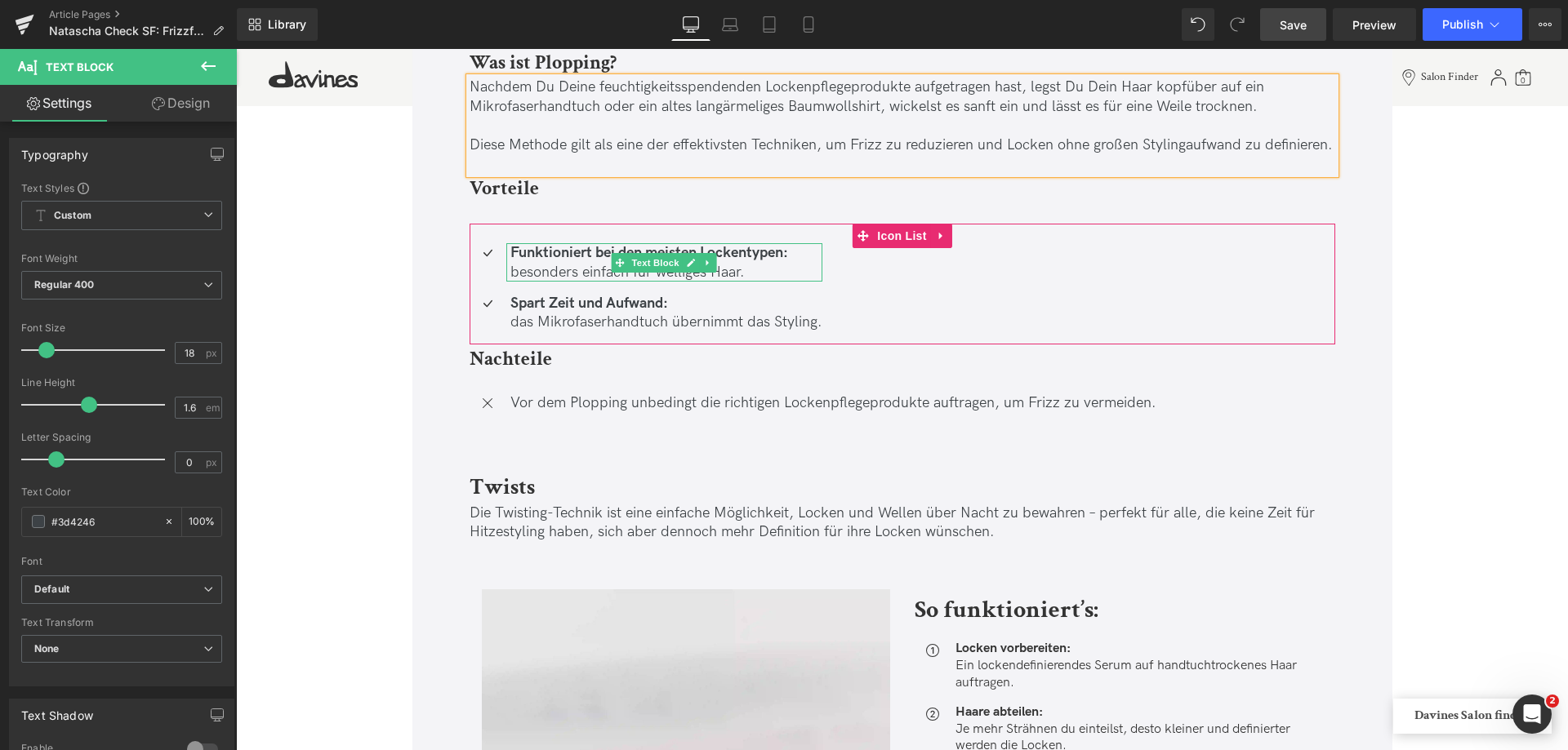
click at [516, 272] on p "besonders einfach für welliges Haar." at bounding box center [667, 272] width 312 height 19
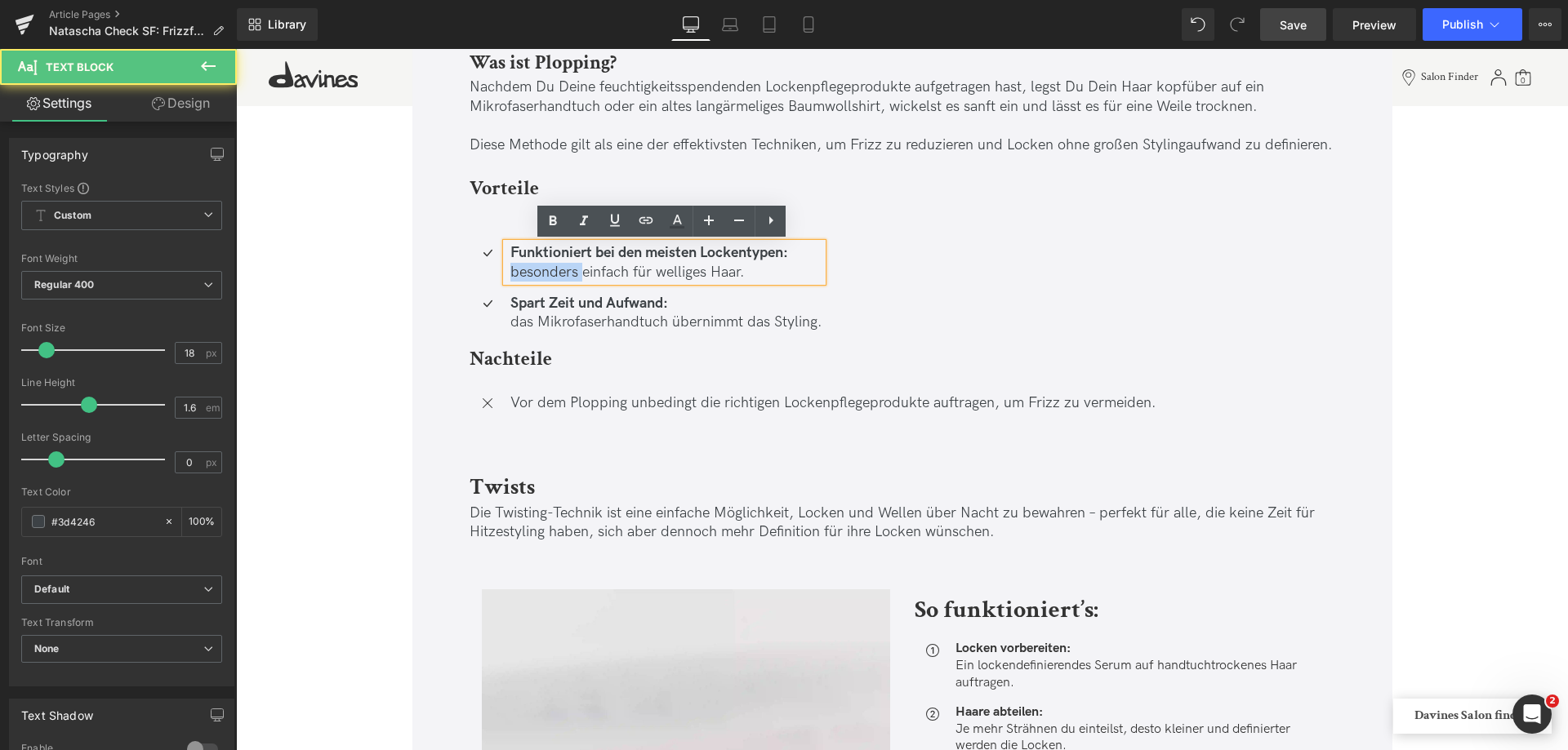
click at [516, 272] on p "besonders einfach für welliges Haar." at bounding box center [667, 272] width 312 height 19
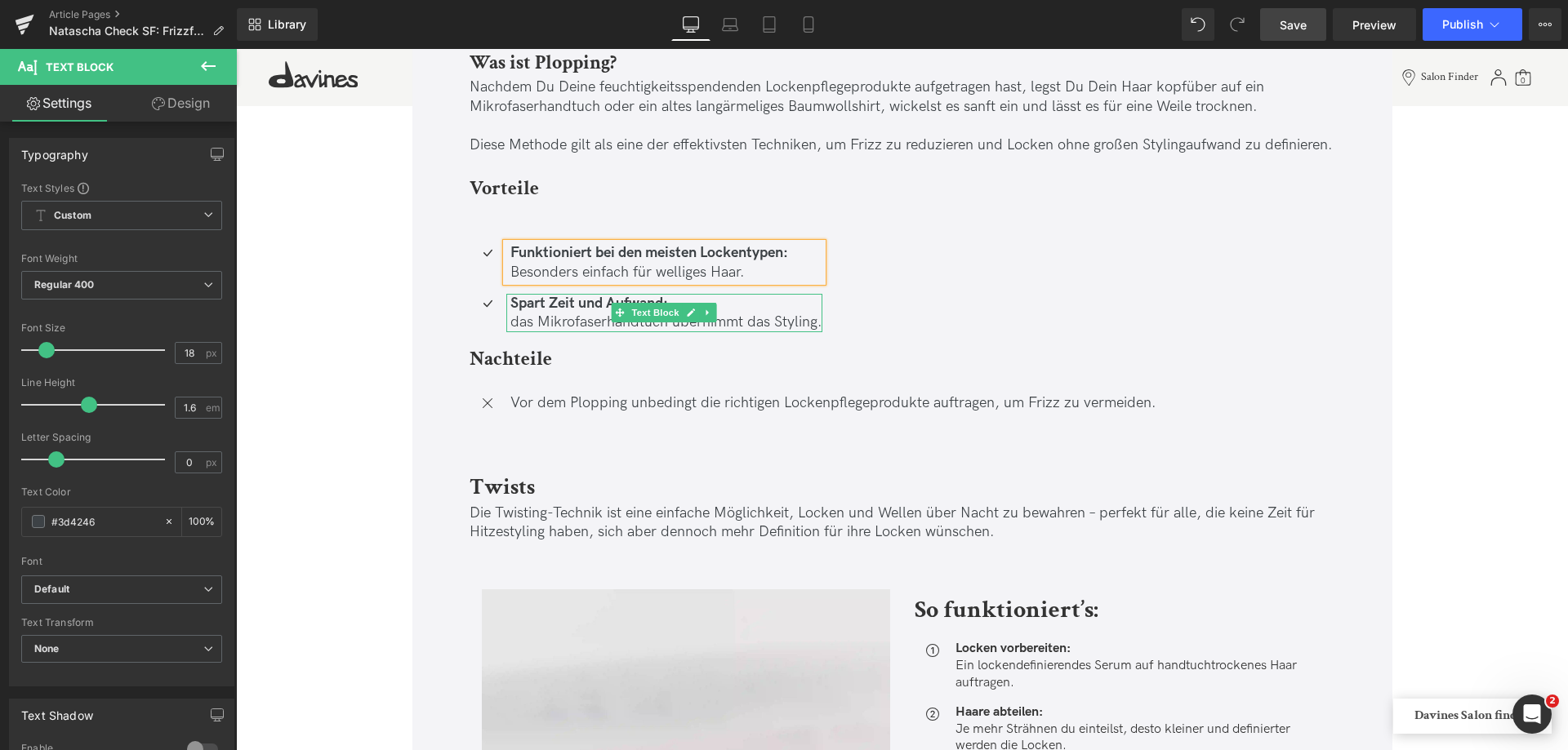
click at [519, 322] on p "das Mikrofaserhandtuch übernimmt das Styling." at bounding box center [667, 322] width 312 height 19
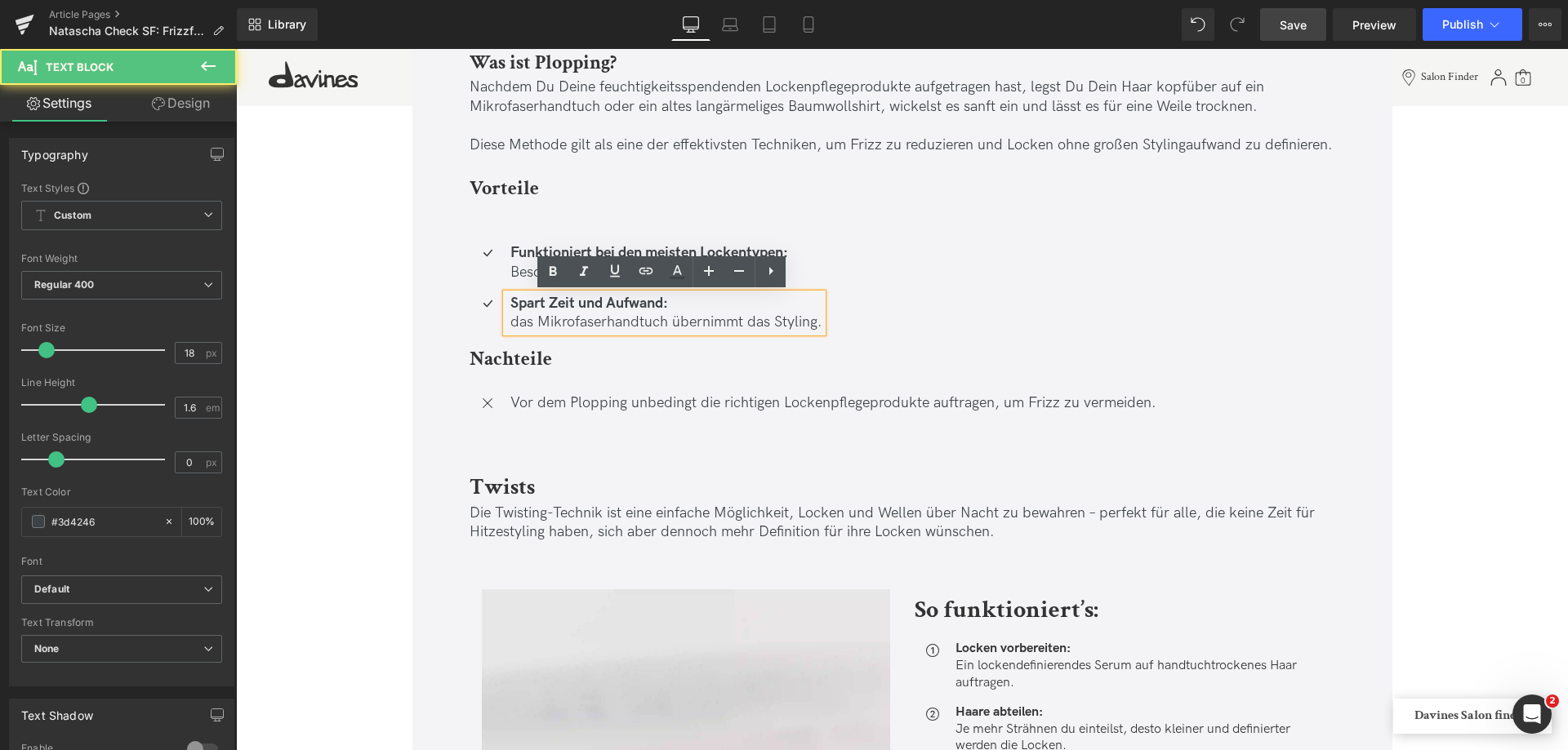
click at [514, 319] on p "das Mikrofaserhandtuch übernimmt das Styling." at bounding box center [667, 322] width 312 height 19
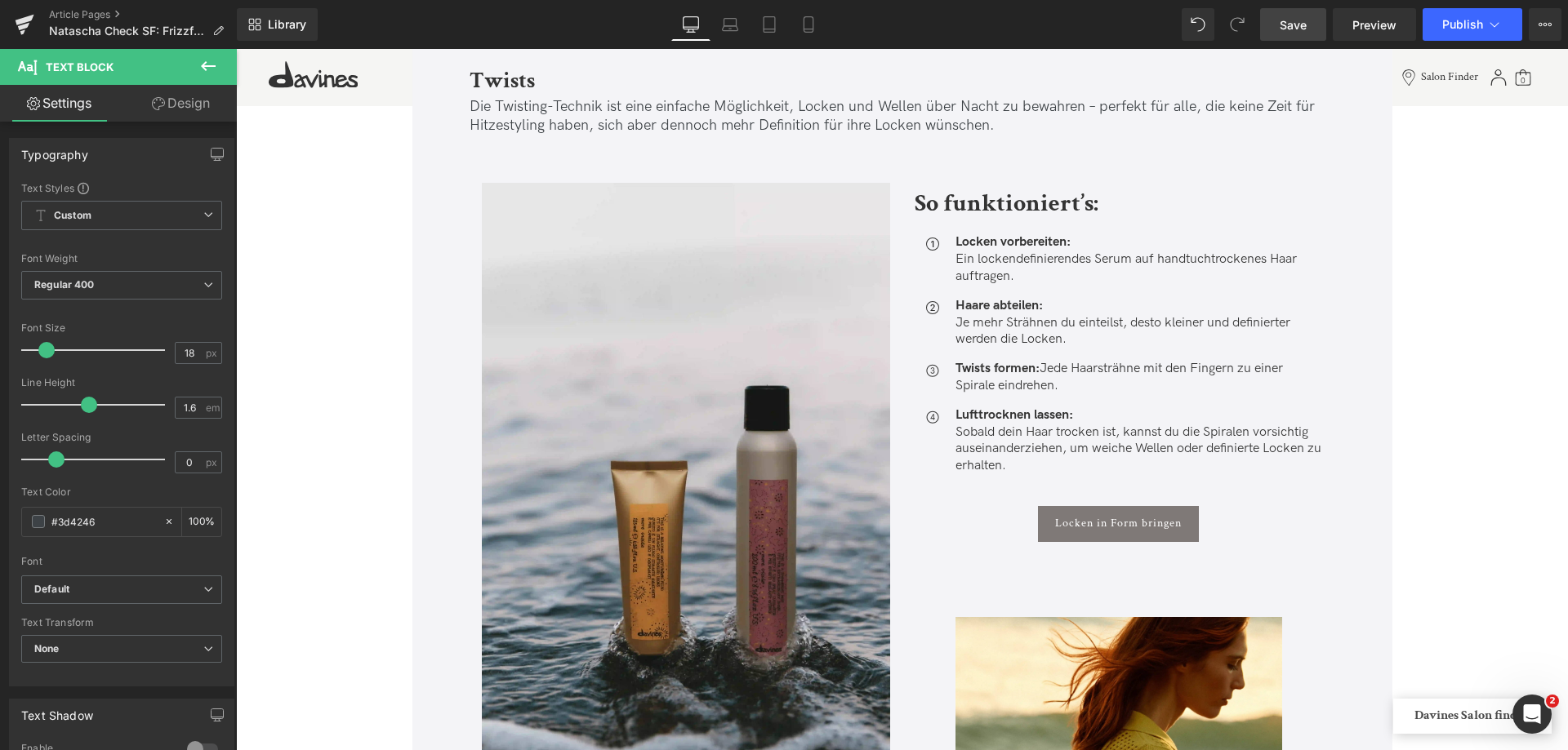
scroll to position [8083, 0]
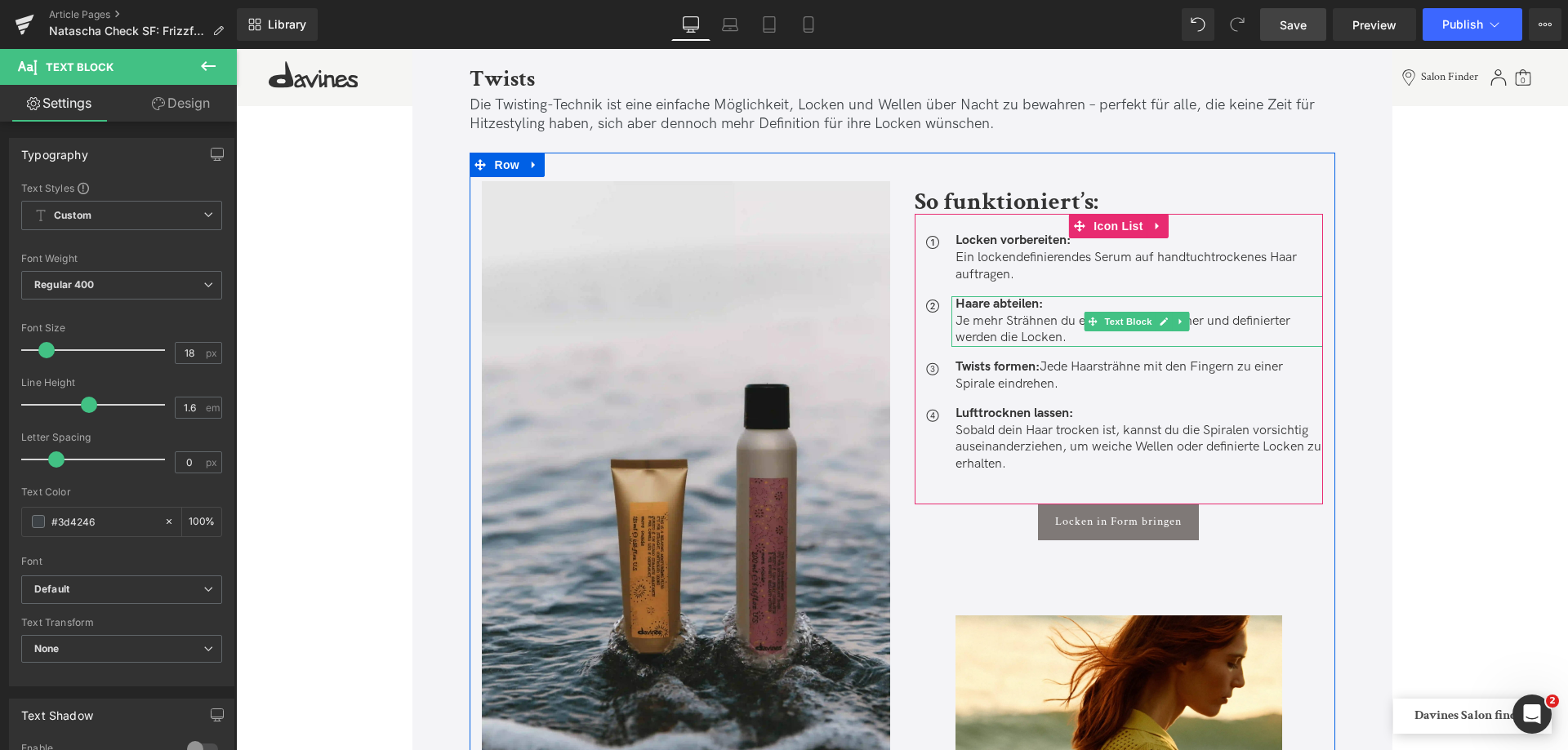
click at [1041, 317] on p "Haare abteilen: Je mehr Strähnen du einteilst, desto kleiner und definierter we…" at bounding box center [1139, 322] width 368 height 51
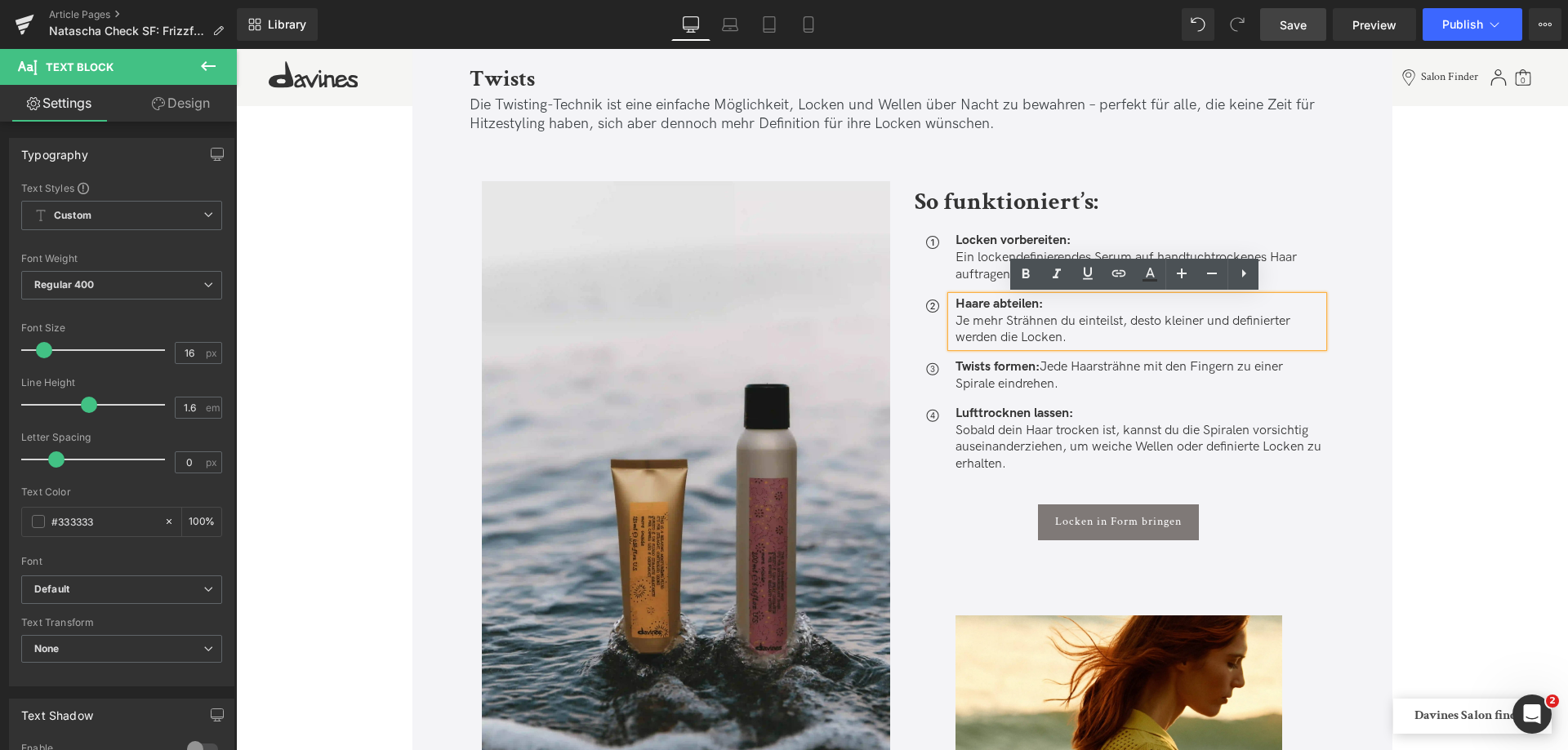
click at [1070, 318] on p "Haare abteilen: Je mehr Strähnen du einteilst, desto kleiner und definierter we…" at bounding box center [1139, 322] width 368 height 51
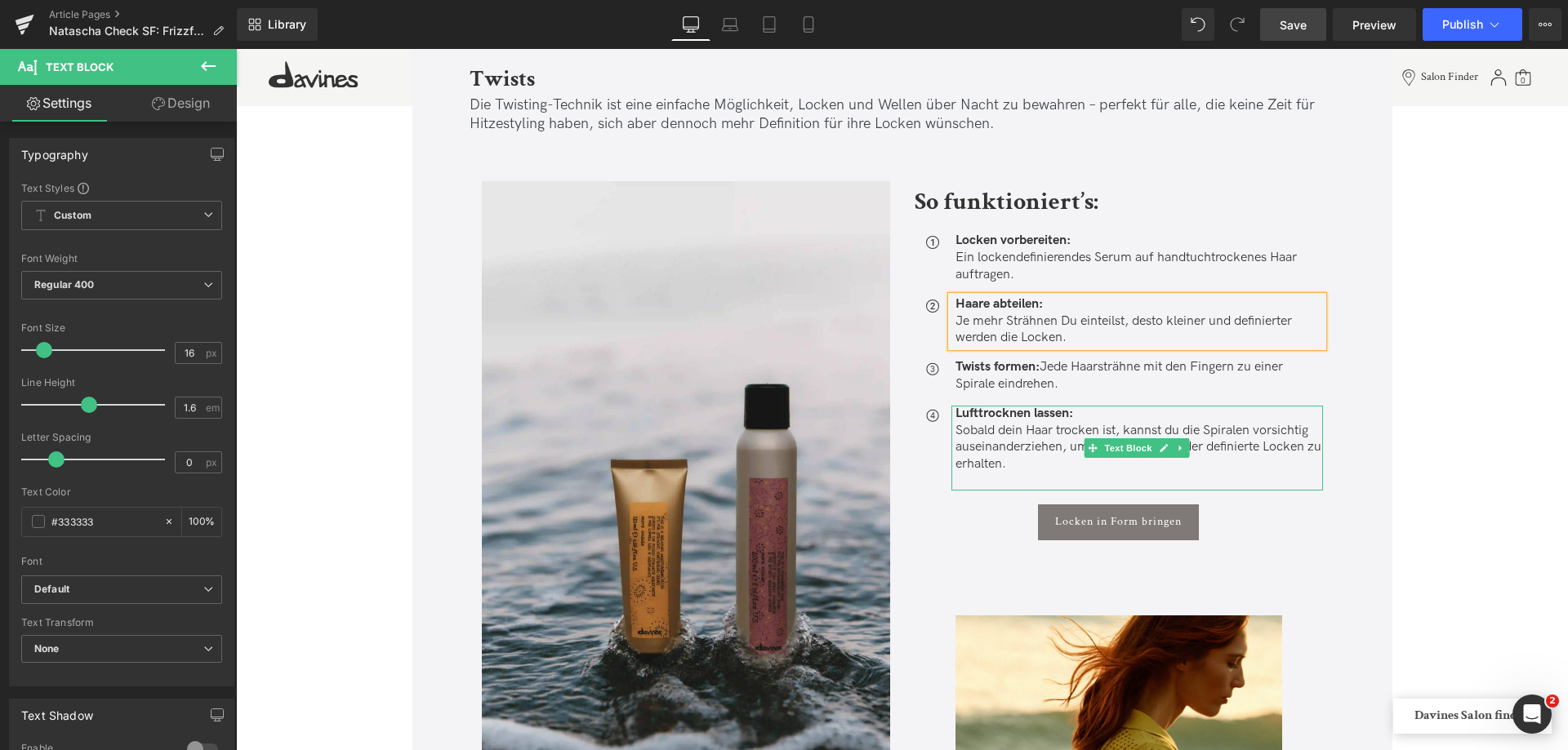
click at [1008, 428] on p "Lufttrocknen lassen: Sobald dein Haar trocken ist, kannst du die Spiralen vorsi…" at bounding box center [1139, 440] width 368 height 68
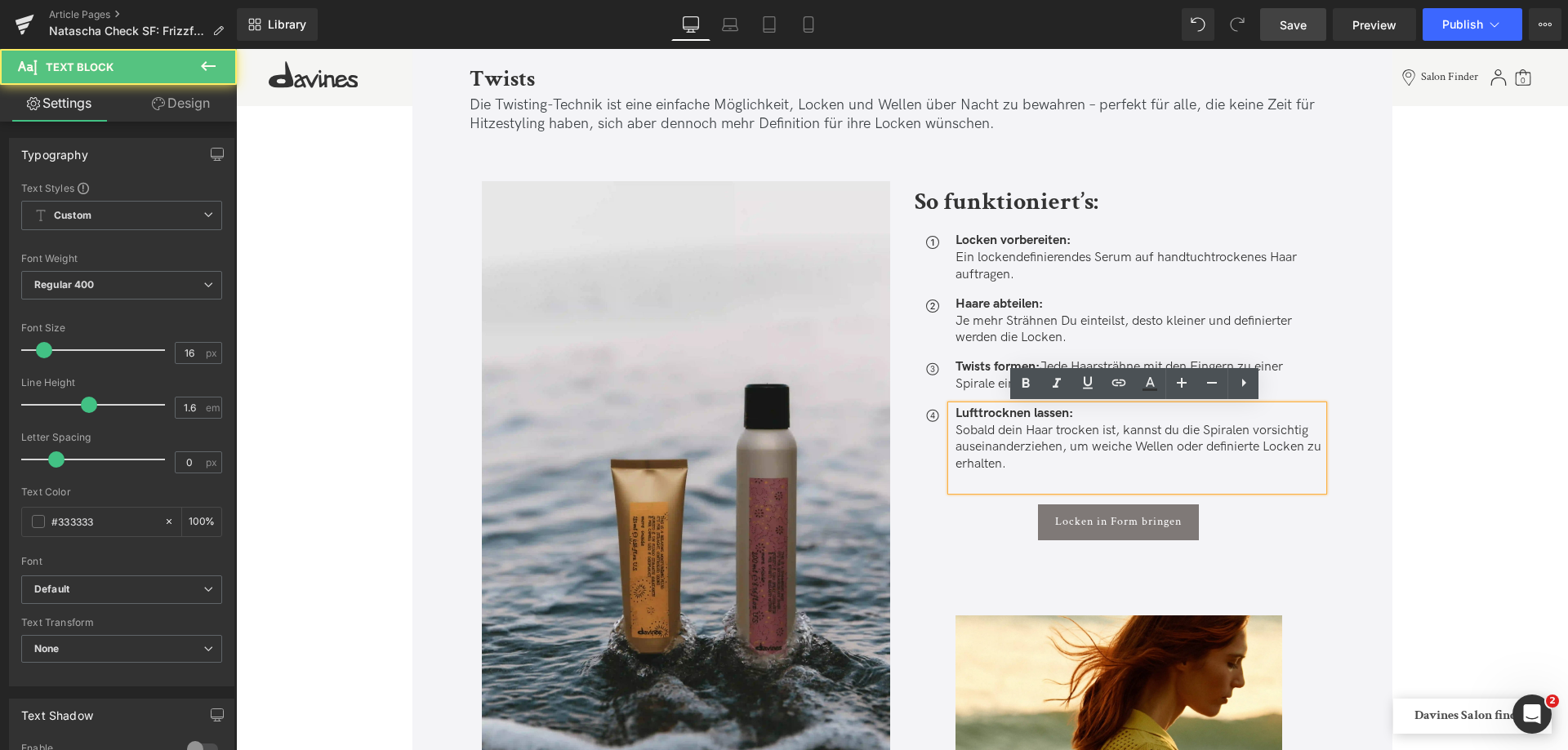
click at [1005, 430] on p "Lufttrocknen lassen: Sobald dein Haar trocken ist, kannst du die Spiralen vorsi…" at bounding box center [1139, 440] width 368 height 68
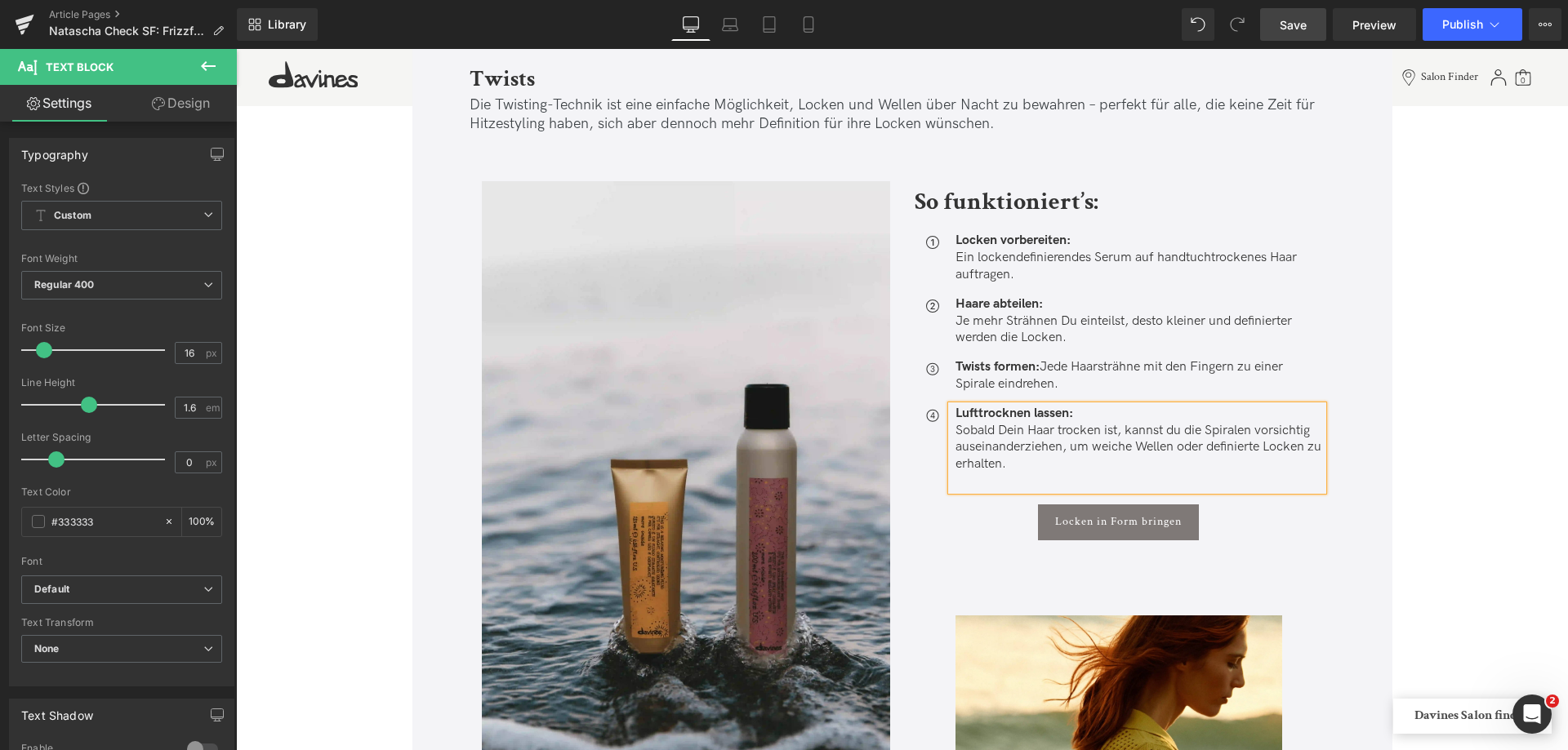
click at [1177, 435] on p "Lufttrocknen lassen: Sobald Dein Haar trocken ist, kannst du die Spiralen vorsi…" at bounding box center [1139, 440] width 368 height 68
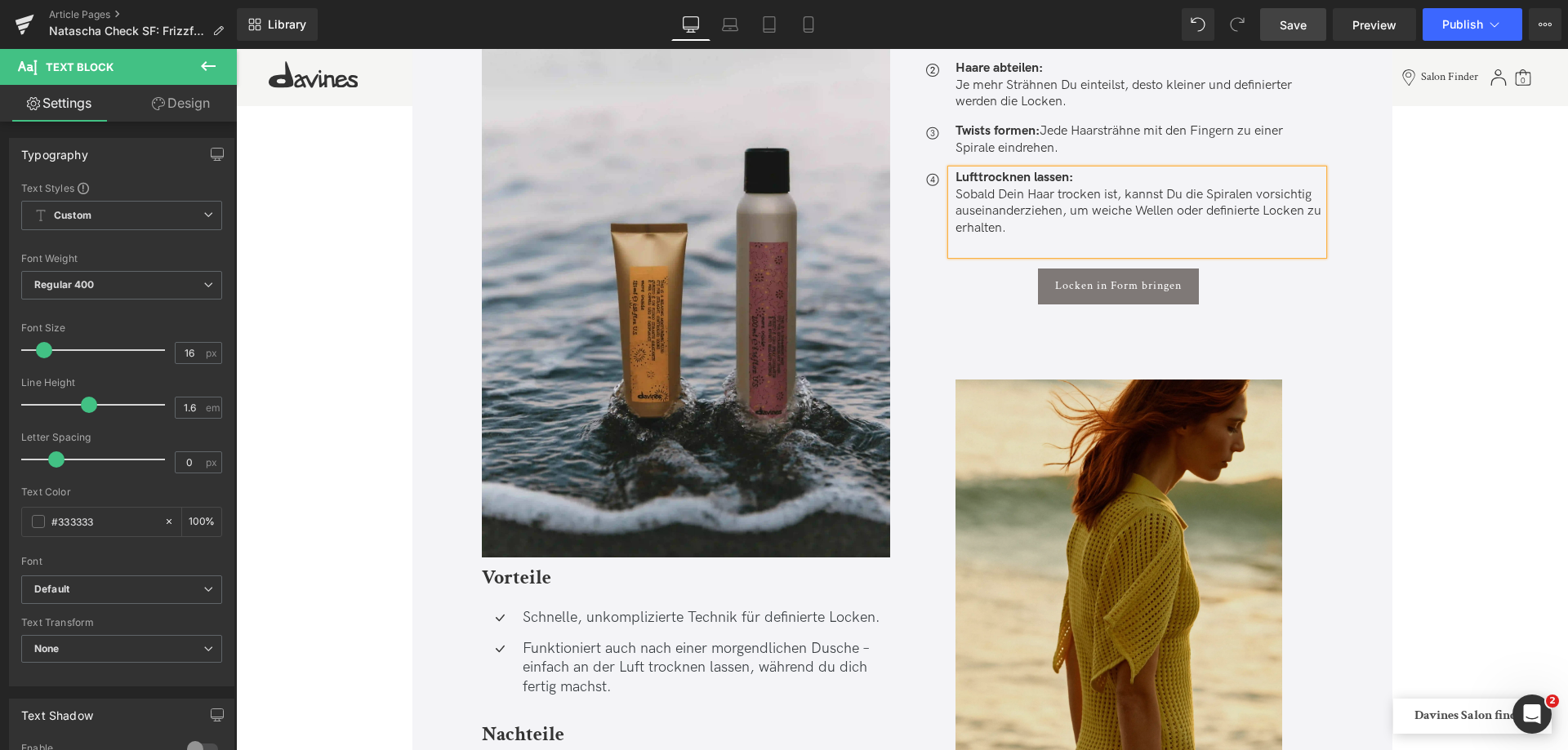
scroll to position [8328, 0]
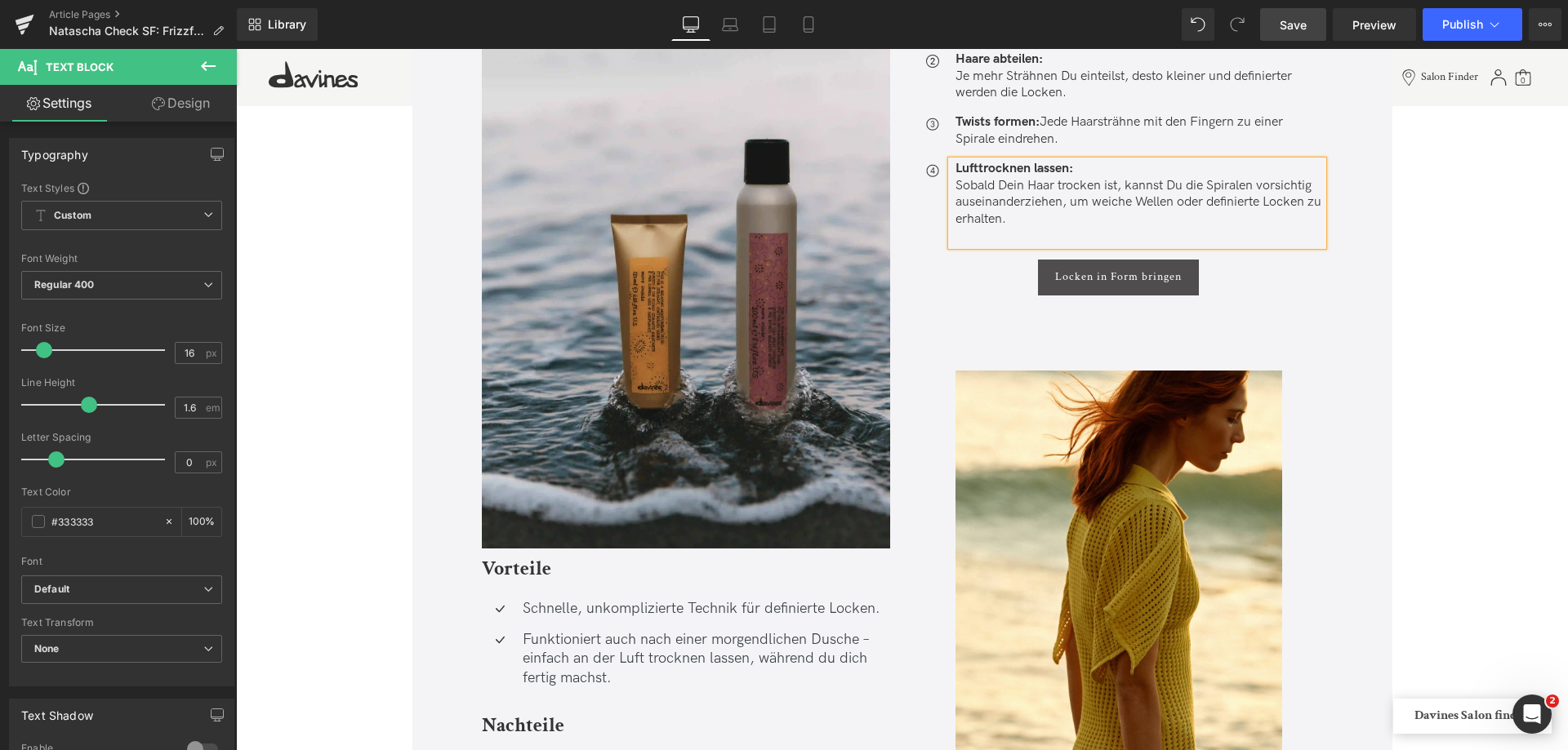
click at [1121, 290] on link "Locken in Form bringen" at bounding box center [1118, 278] width 161 height 36
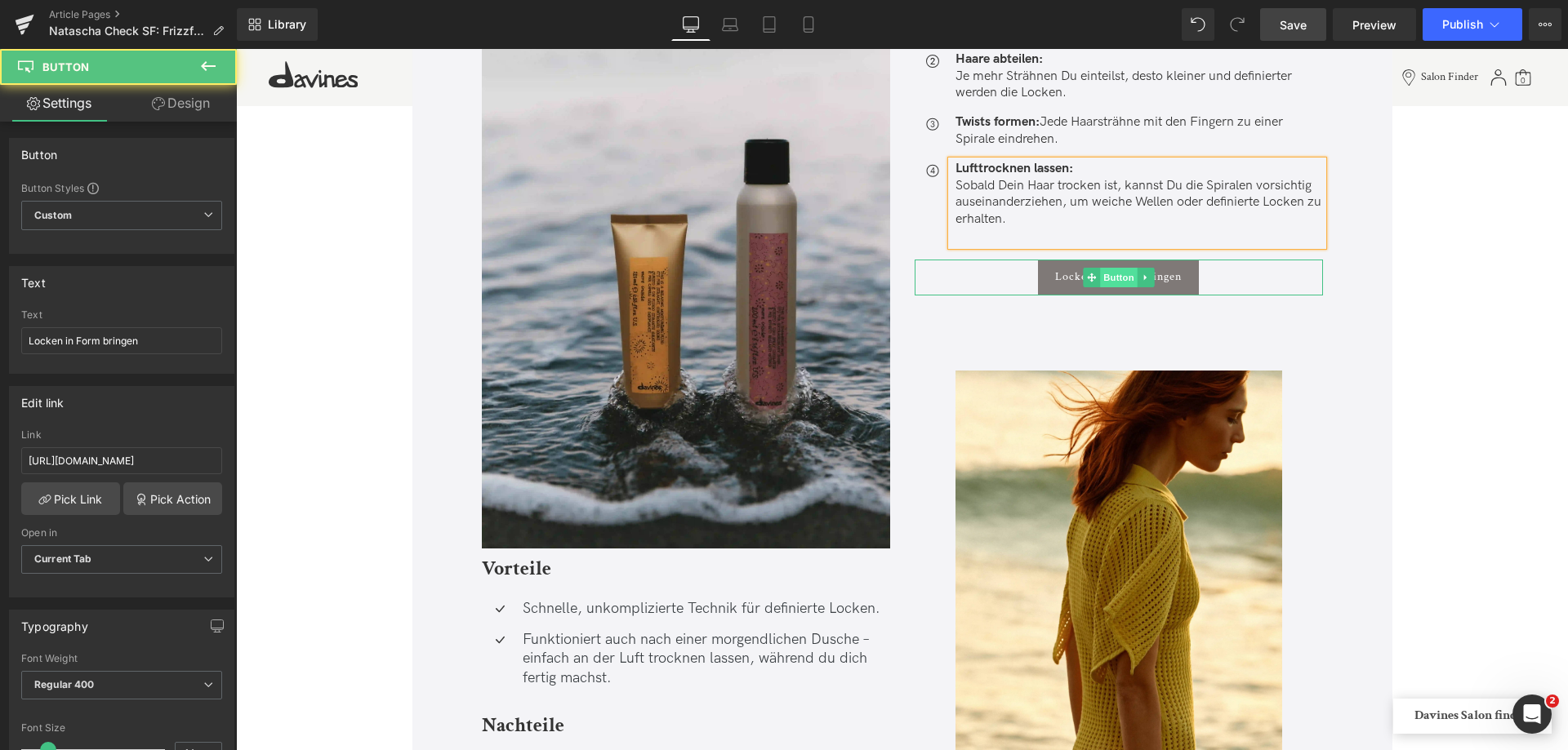
click at [1124, 279] on span "Button" at bounding box center [1119, 278] width 38 height 20
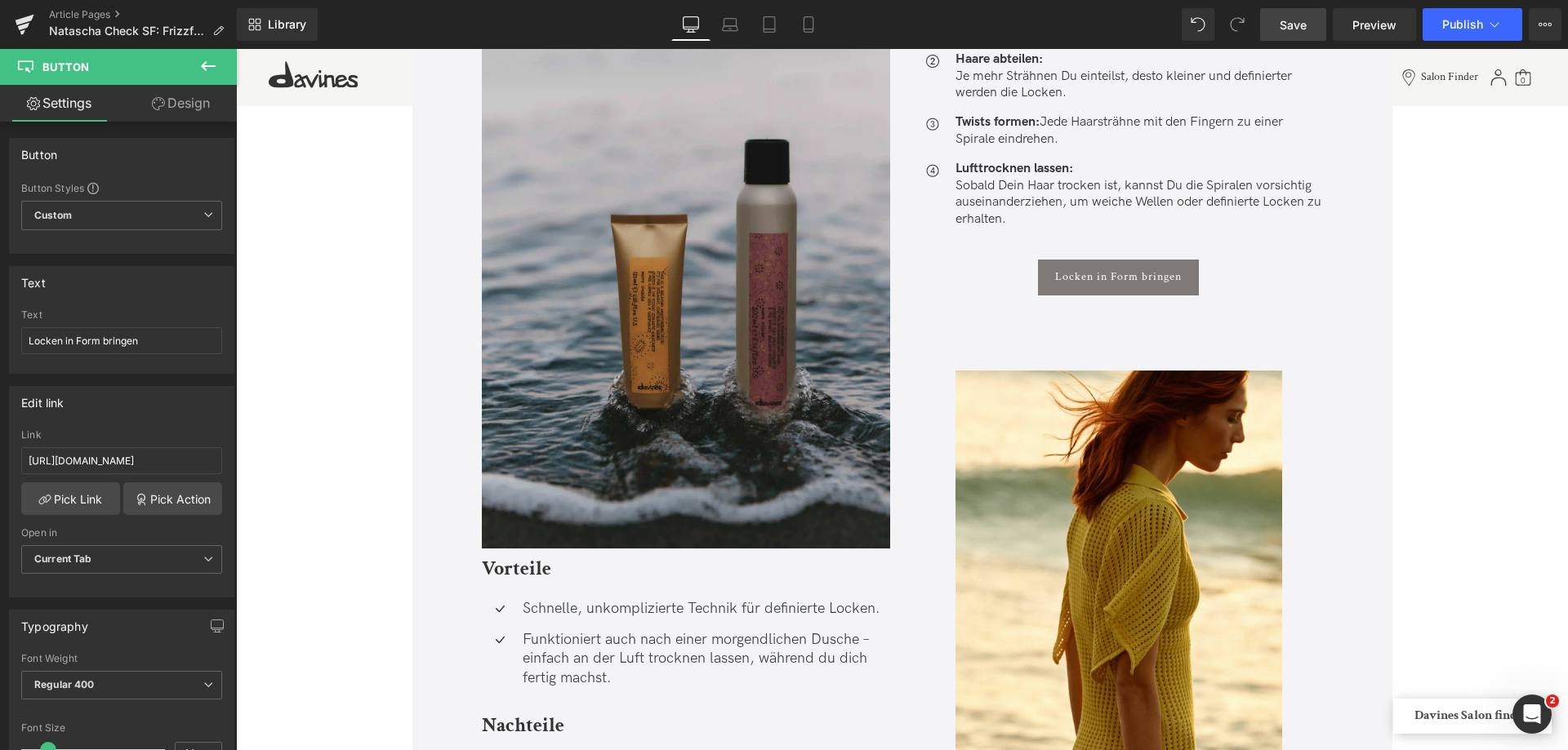
click at [614, 232] on img at bounding box center [686, 243] width 409 height 613
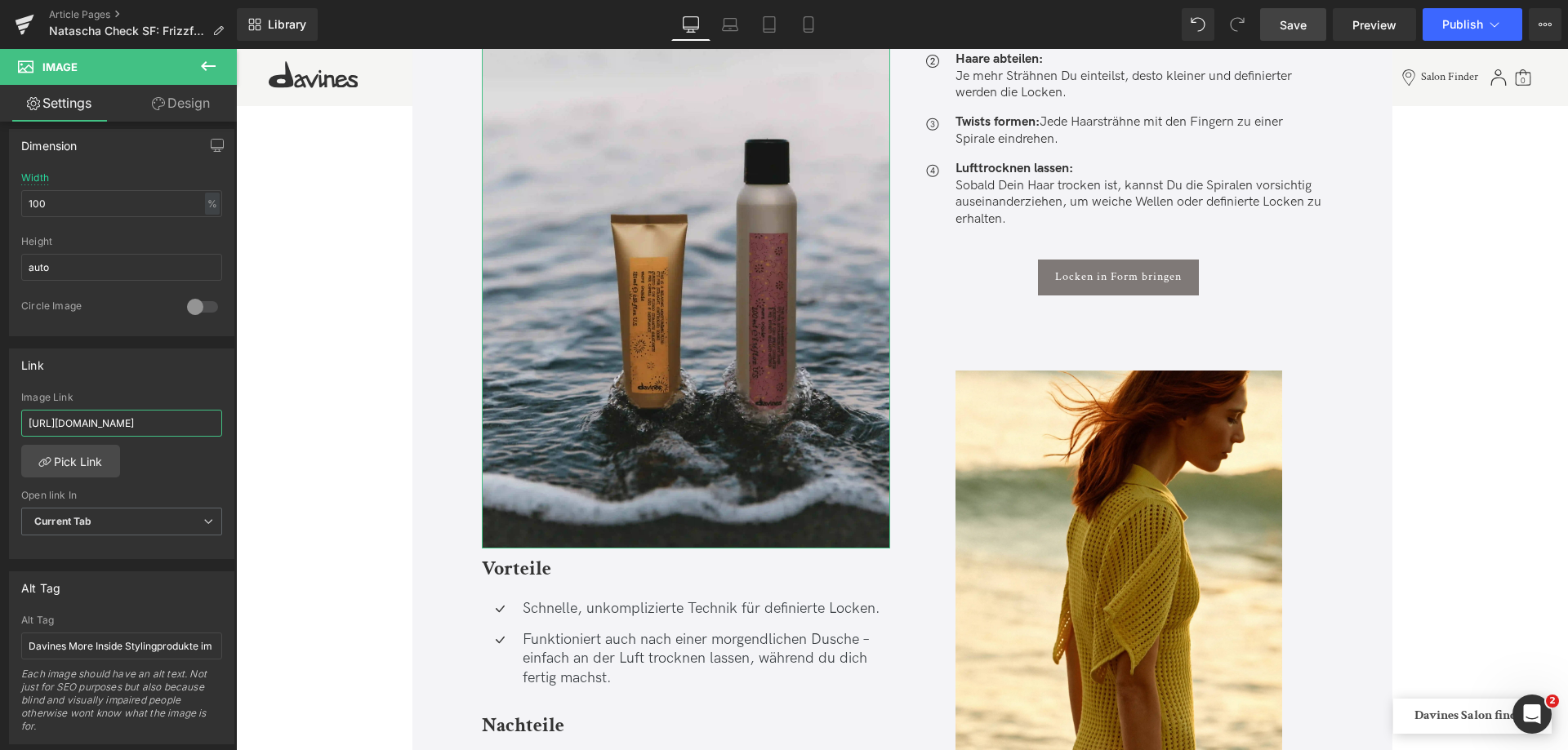
scroll to position [0, 18]
drag, startPoint x: 328, startPoint y: 461, endPoint x: 436, endPoint y: 425, distance: 113.8
drag, startPoint x: 324, startPoint y: 694, endPoint x: 269, endPoint y: 635, distance: 80.7
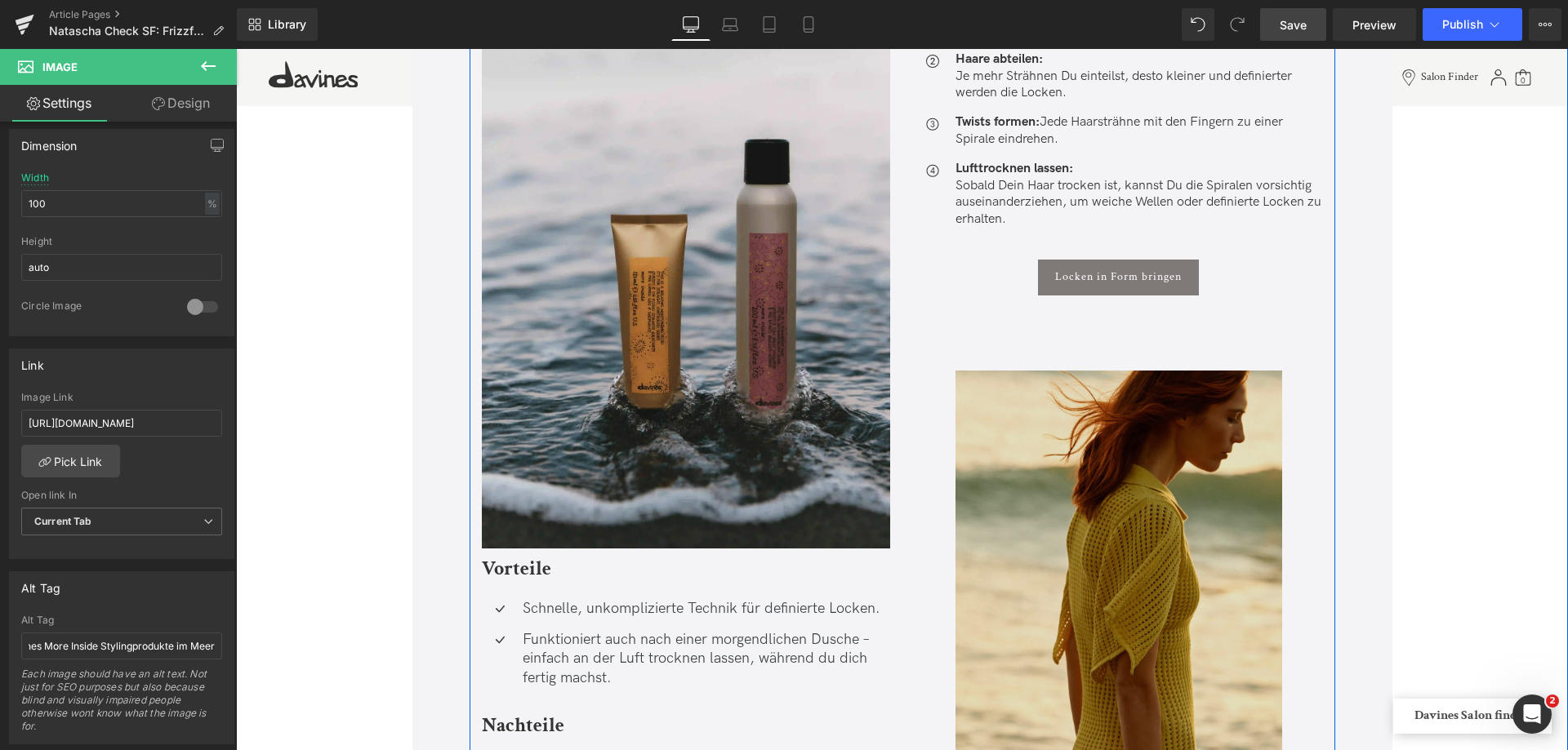
click at [1186, 582] on img at bounding box center [1119, 551] width 327 height 511
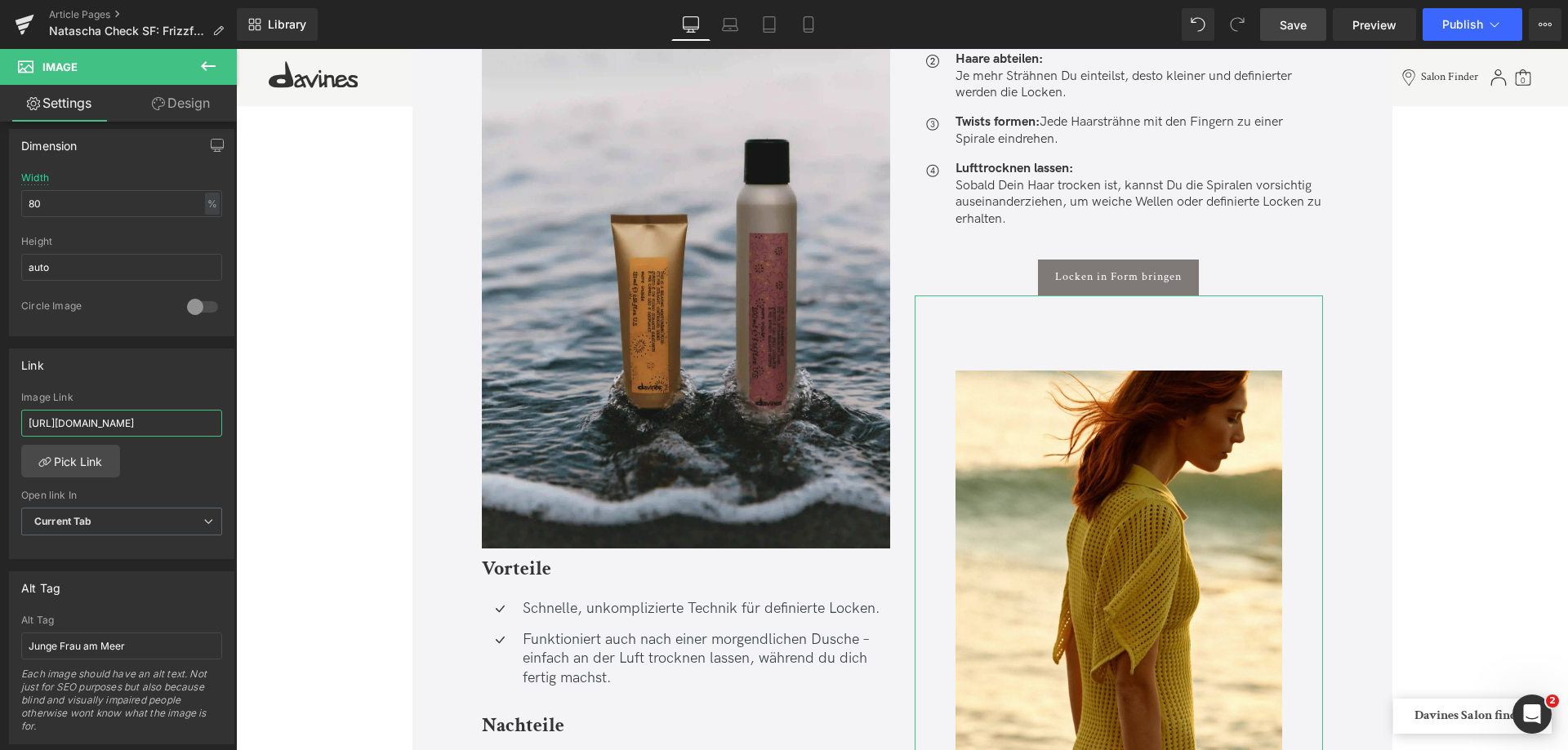
scroll to position [0, 18]
drag, startPoint x: 376, startPoint y: 471, endPoint x: 312, endPoint y: 429, distance: 76.6
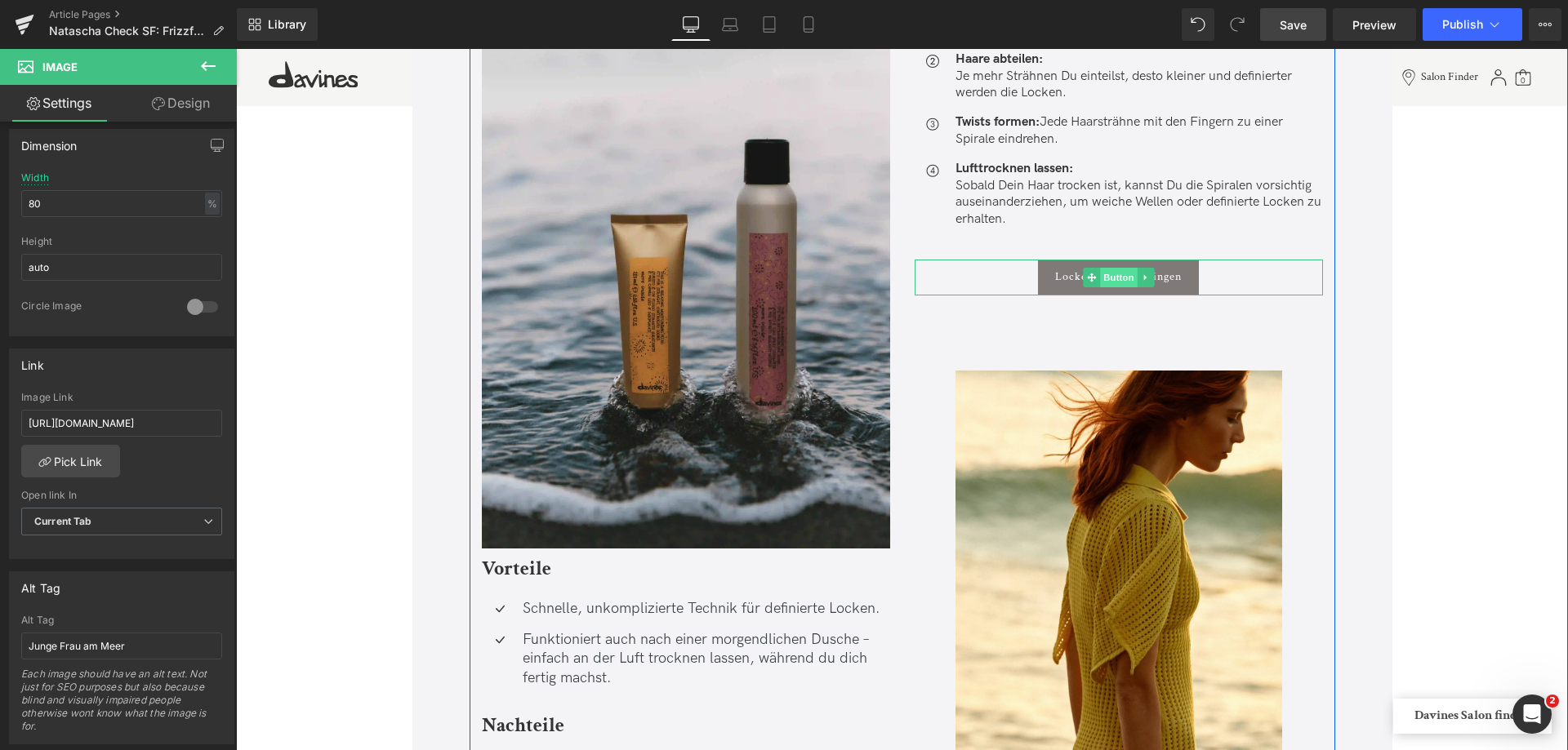
click at [1123, 277] on span "Button" at bounding box center [1119, 278] width 38 height 20
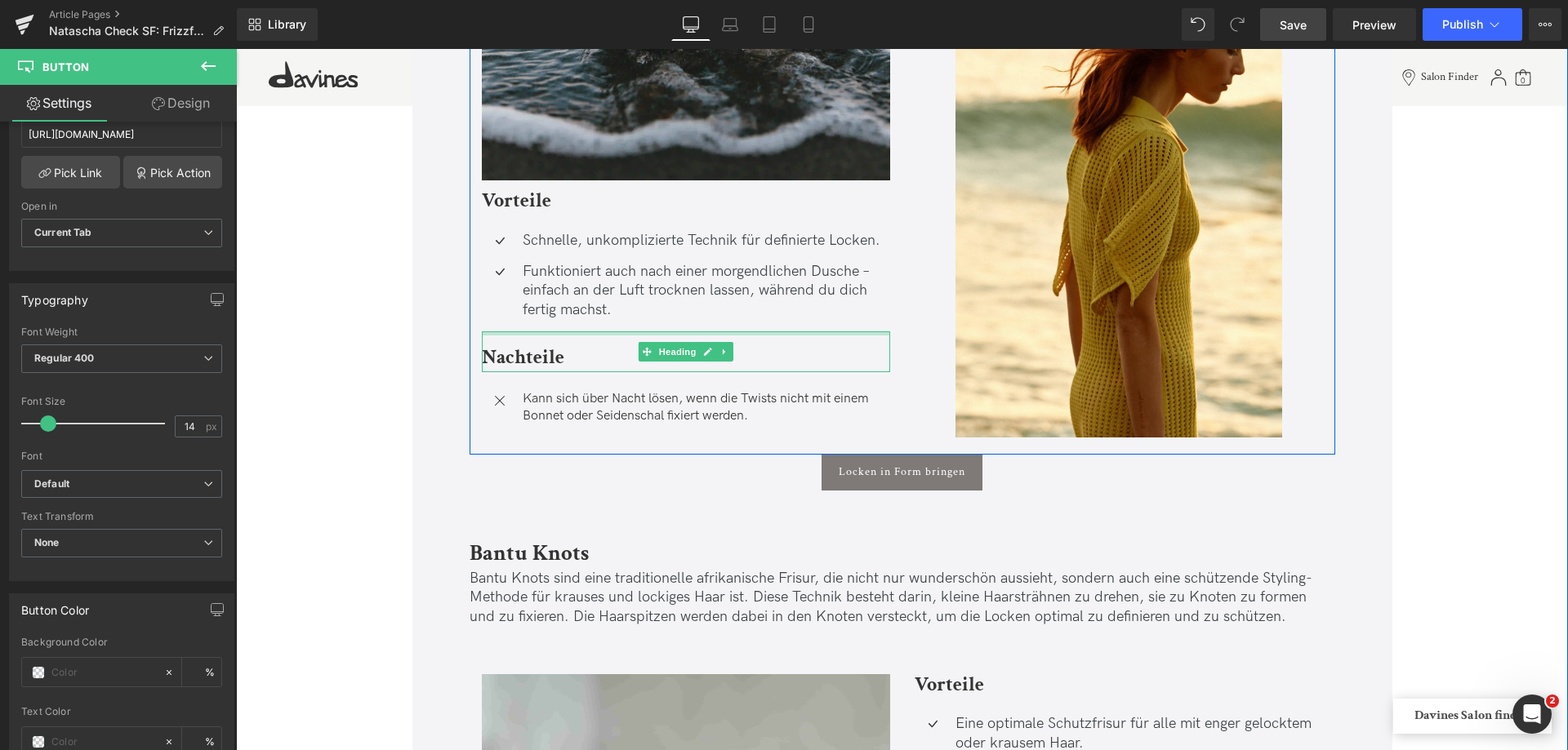
scroll to position [8737, 0]
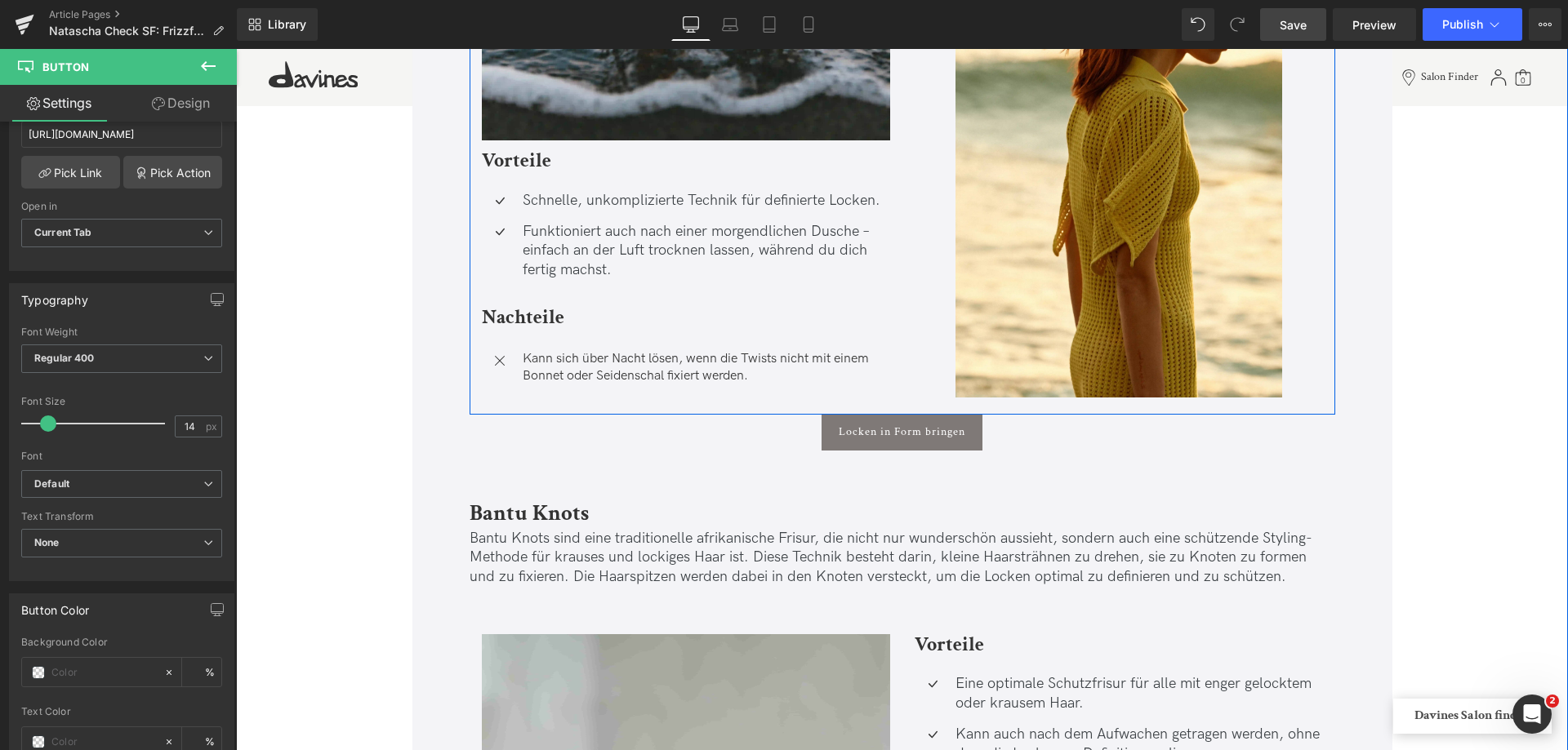
click at [831, 246] on p "Funktioniert auch nach einer morgendlichen Dusche – einfach an der Luft trockne…" at bounding box center [707, 251] width 368 height 57
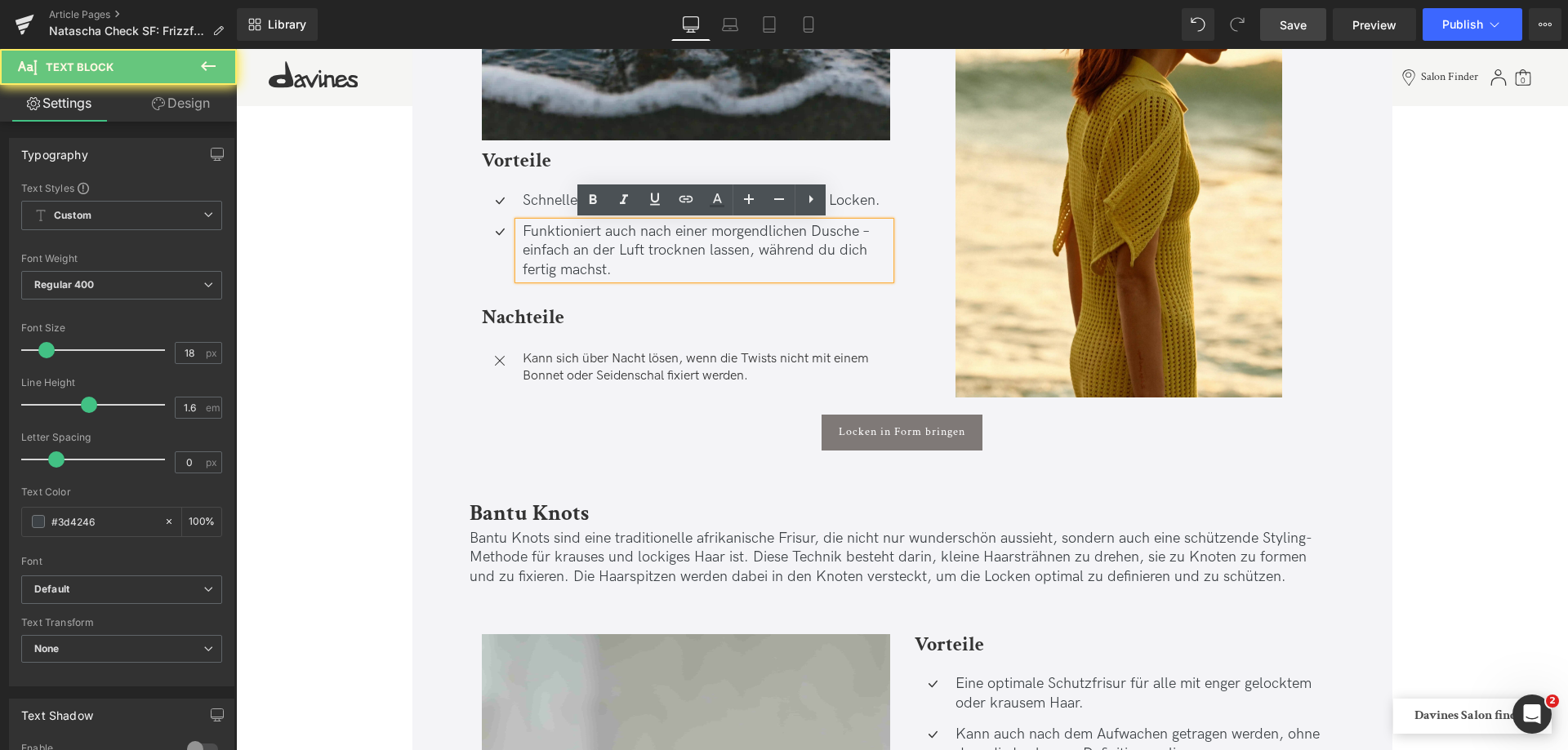
click at [824, 253] on p "Funktioniert auch nach einer morgendlichen Dusche – einfach an der Luft trockne…" at bounding box center [707, 251] width 368 height 57
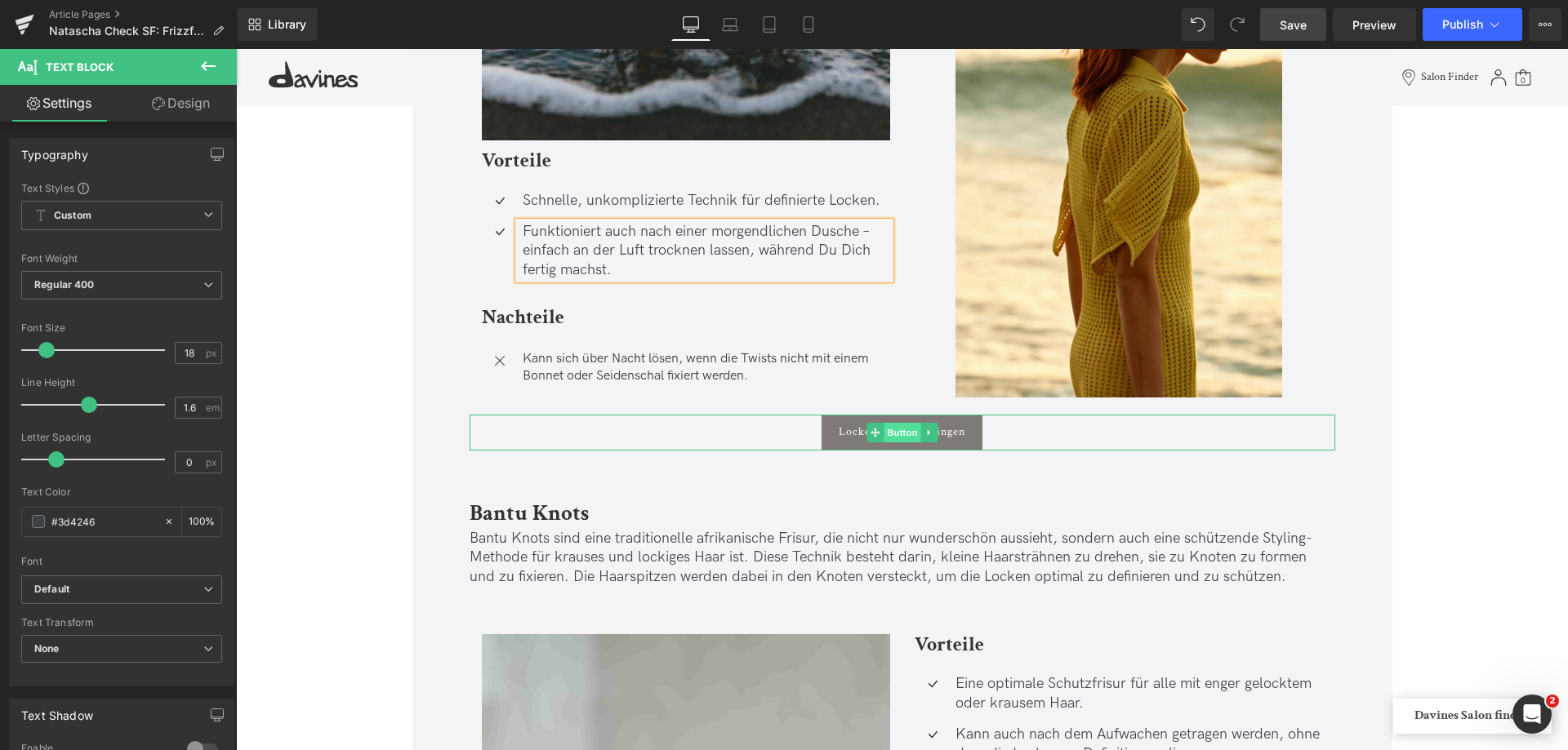
click at [896, 432] on span "Button" at bounding box center [902, 433] width 38 height 20
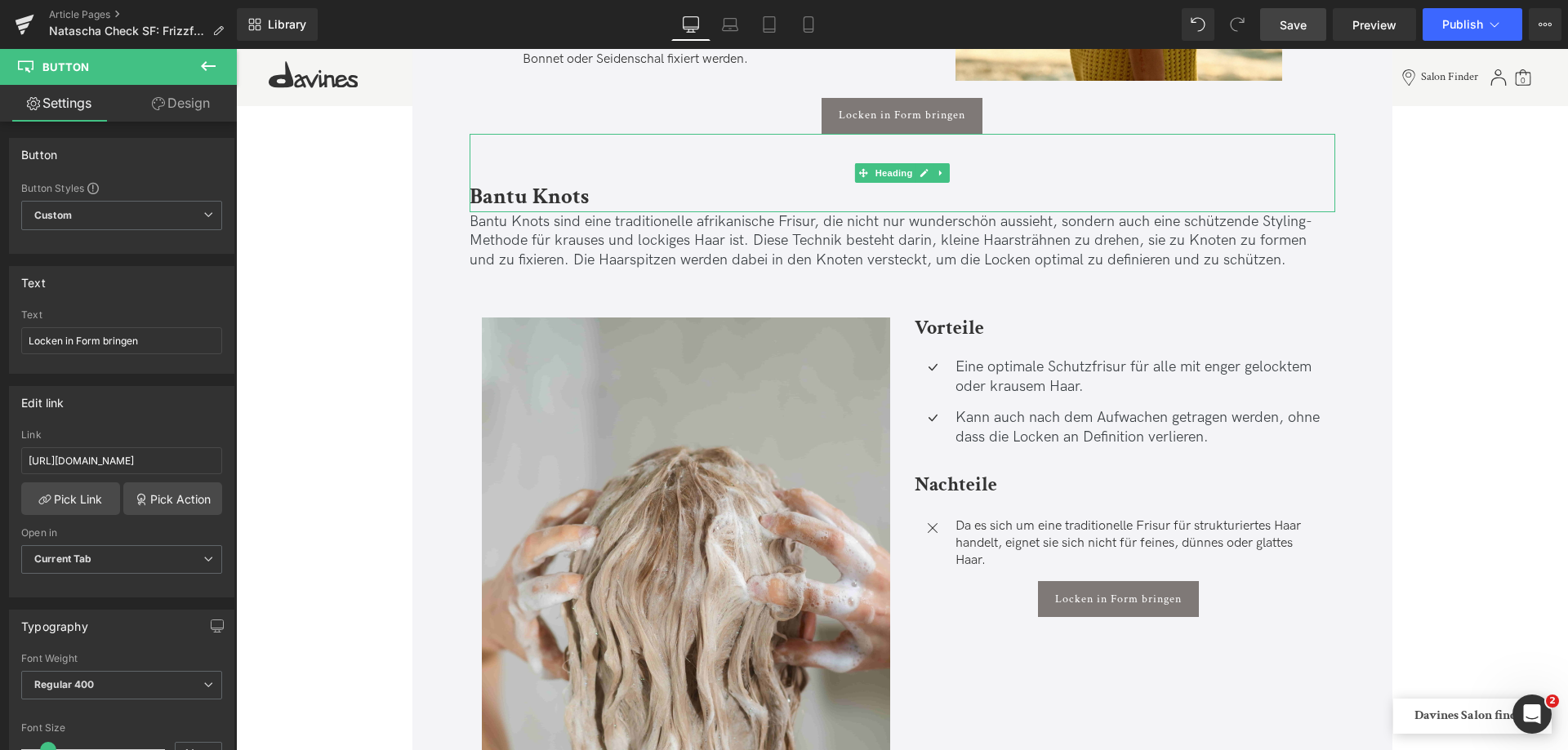
scroll to position [9145, 0]
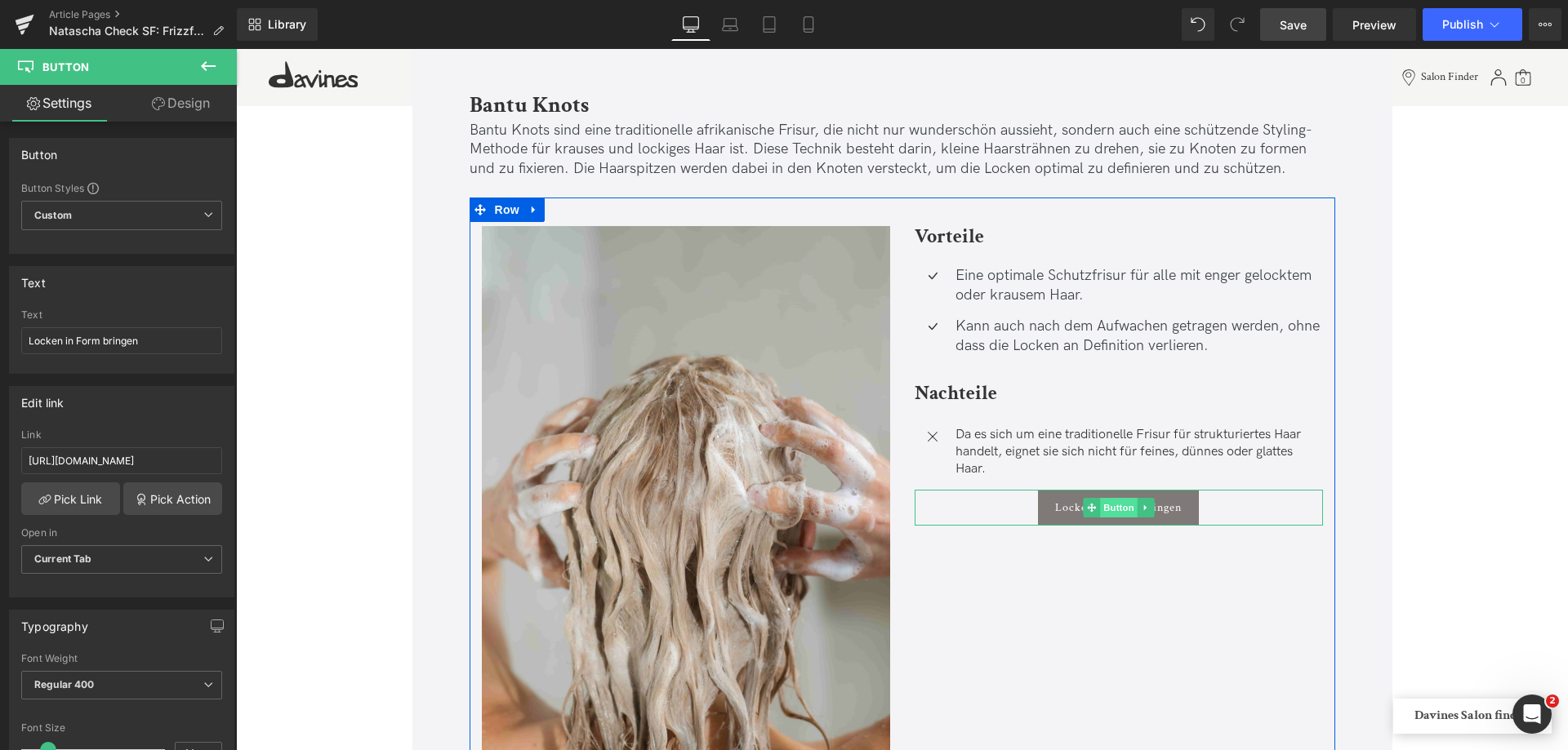
click at [1112, 511] on span "Button" at bounding box center [1119, 508] width 38 height 20
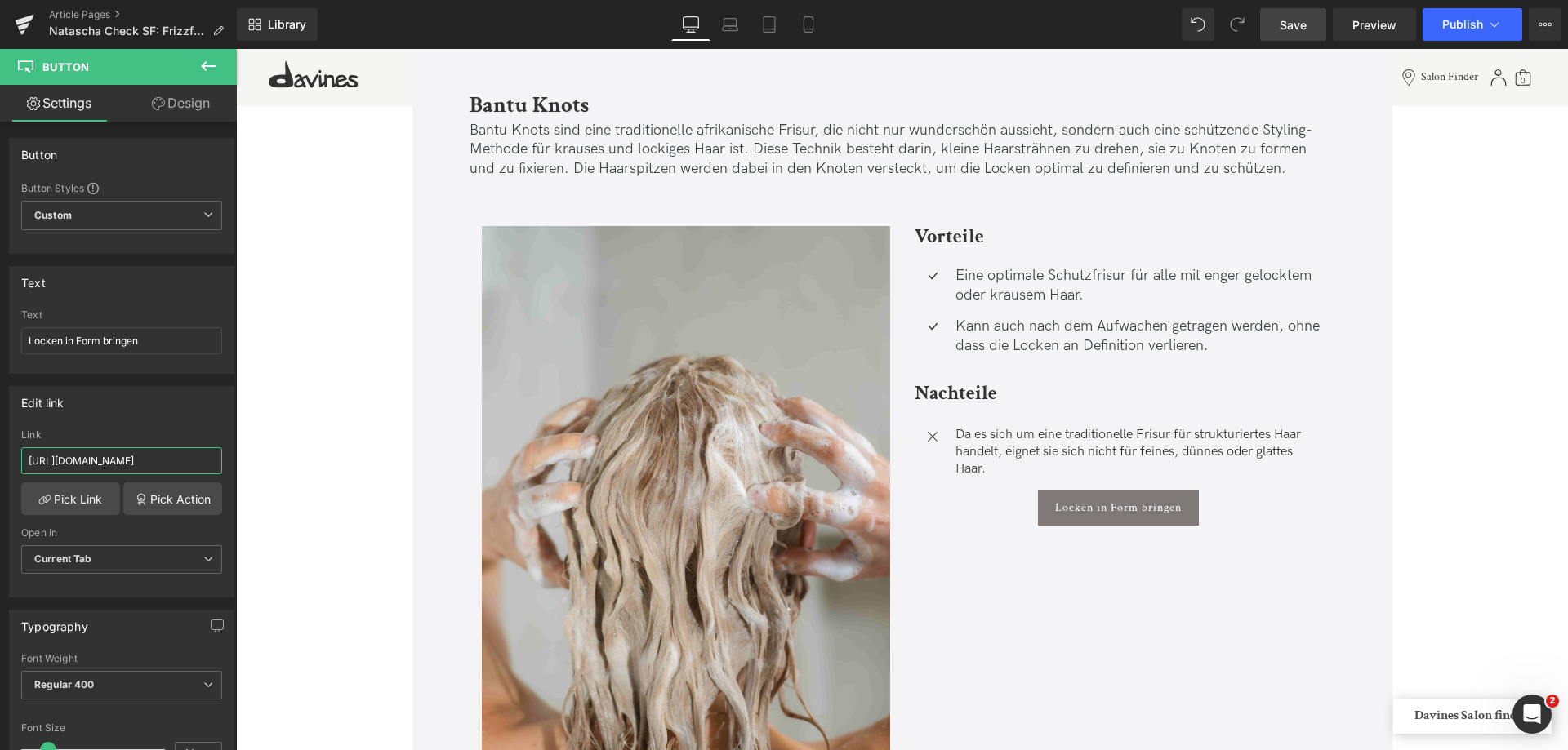
scroll to position [0, 29]
drag, startPoint x: 324, startPoint y: 490, endPoint x: 347, endPoint y: 493, distance: 23.2
click at [149, 458] on input "[URL][DOMAIN_NAME]" at bounding box center [122, 461] width 201 height 27
click at [1281, 27] on span "Save" at bounding box center [1293, 25] width 27 height 17
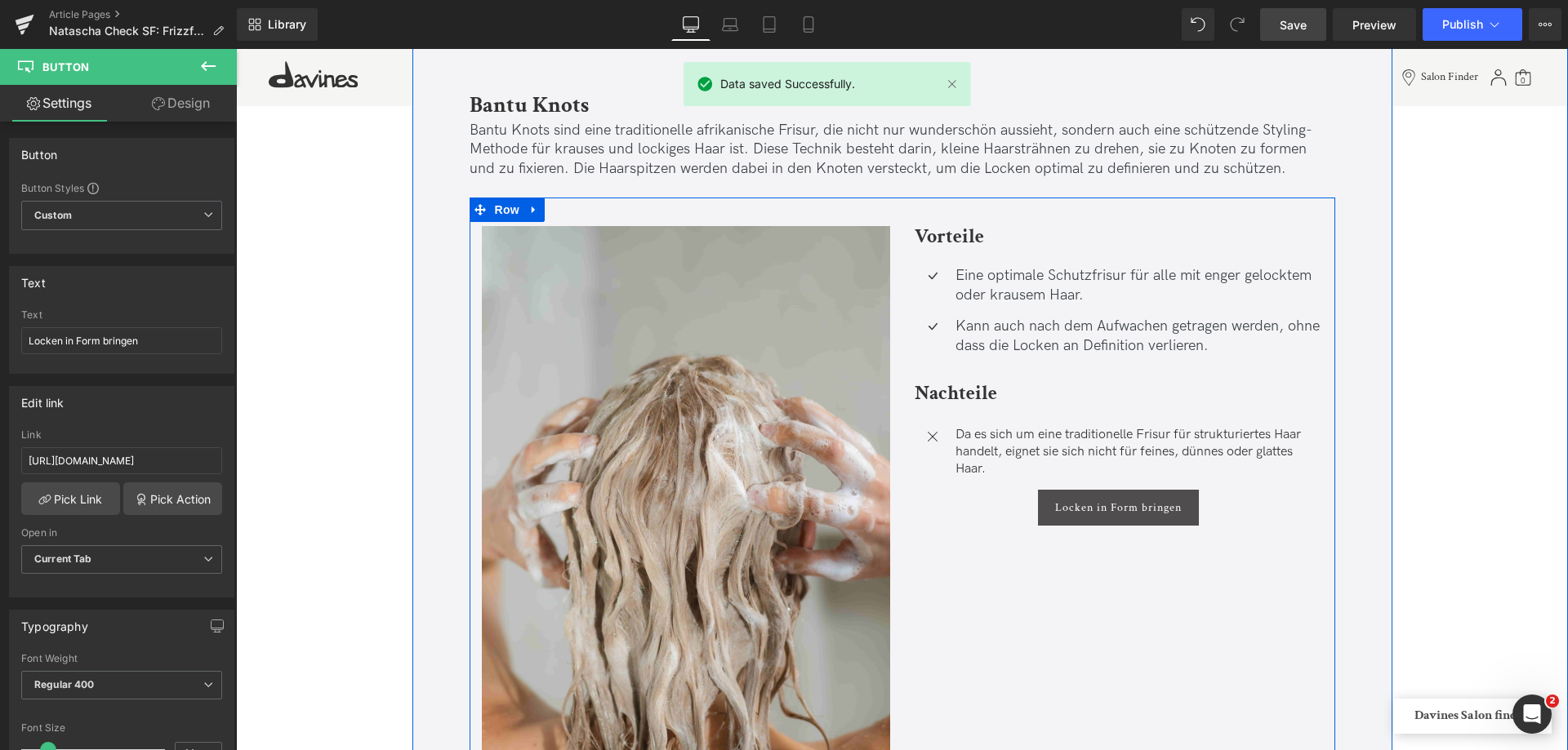
click at [1108, 495] on link "Locken in Form bringen" at bounding box center [1118, 508] width 161 height 36
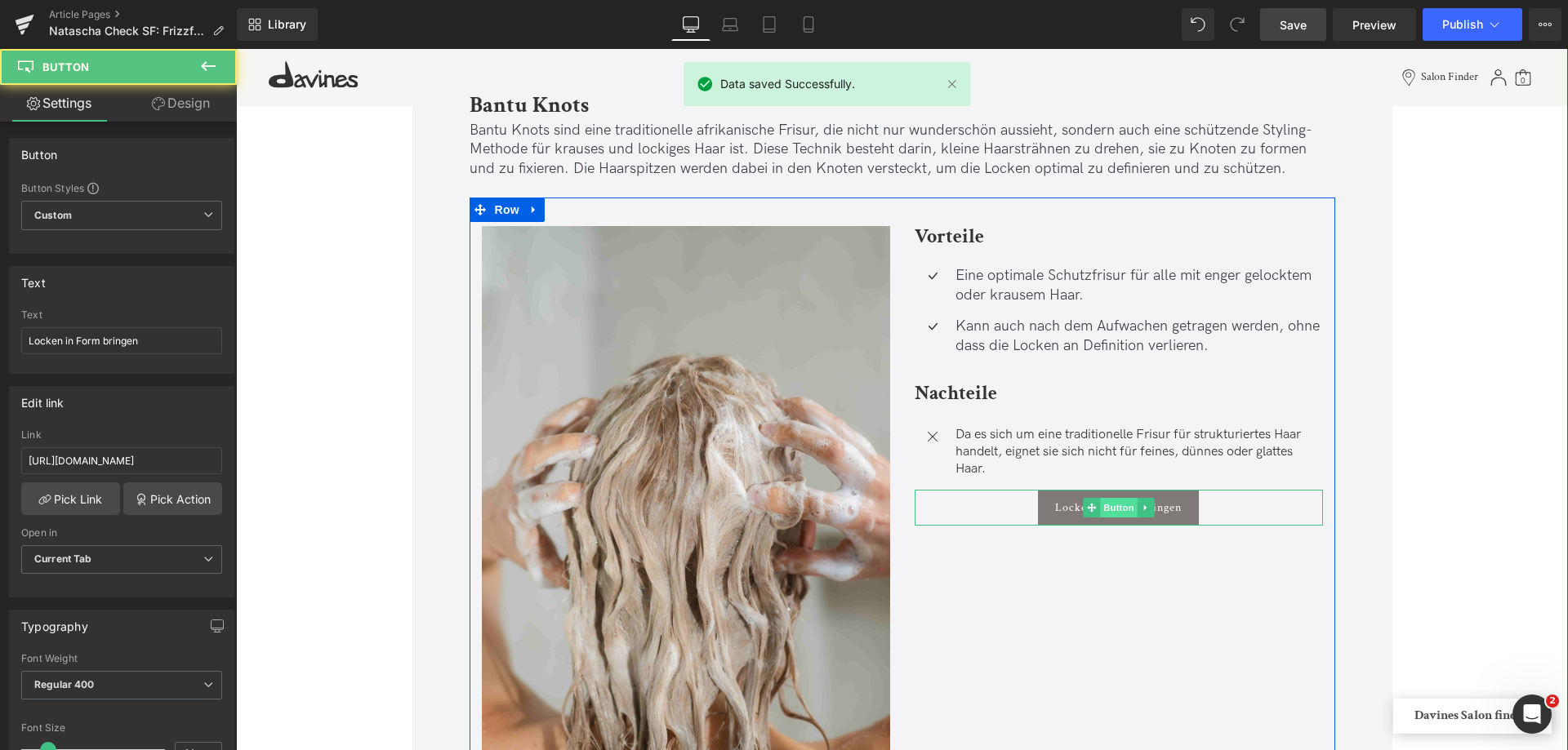
click at [1106, 506] on span "Button" at bounding box center [1119, 508] width 38 height 20
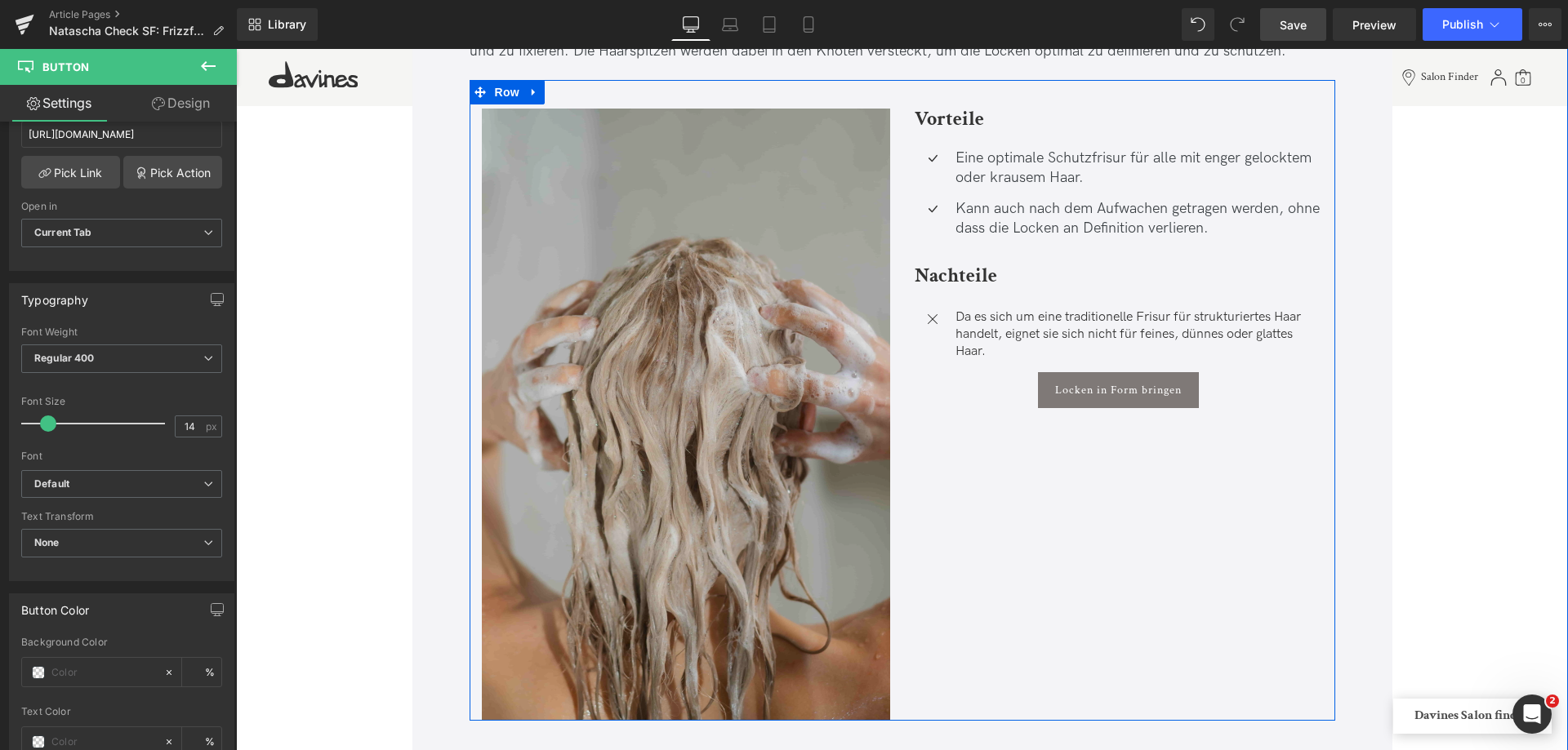
scroll to position [9471, 0]
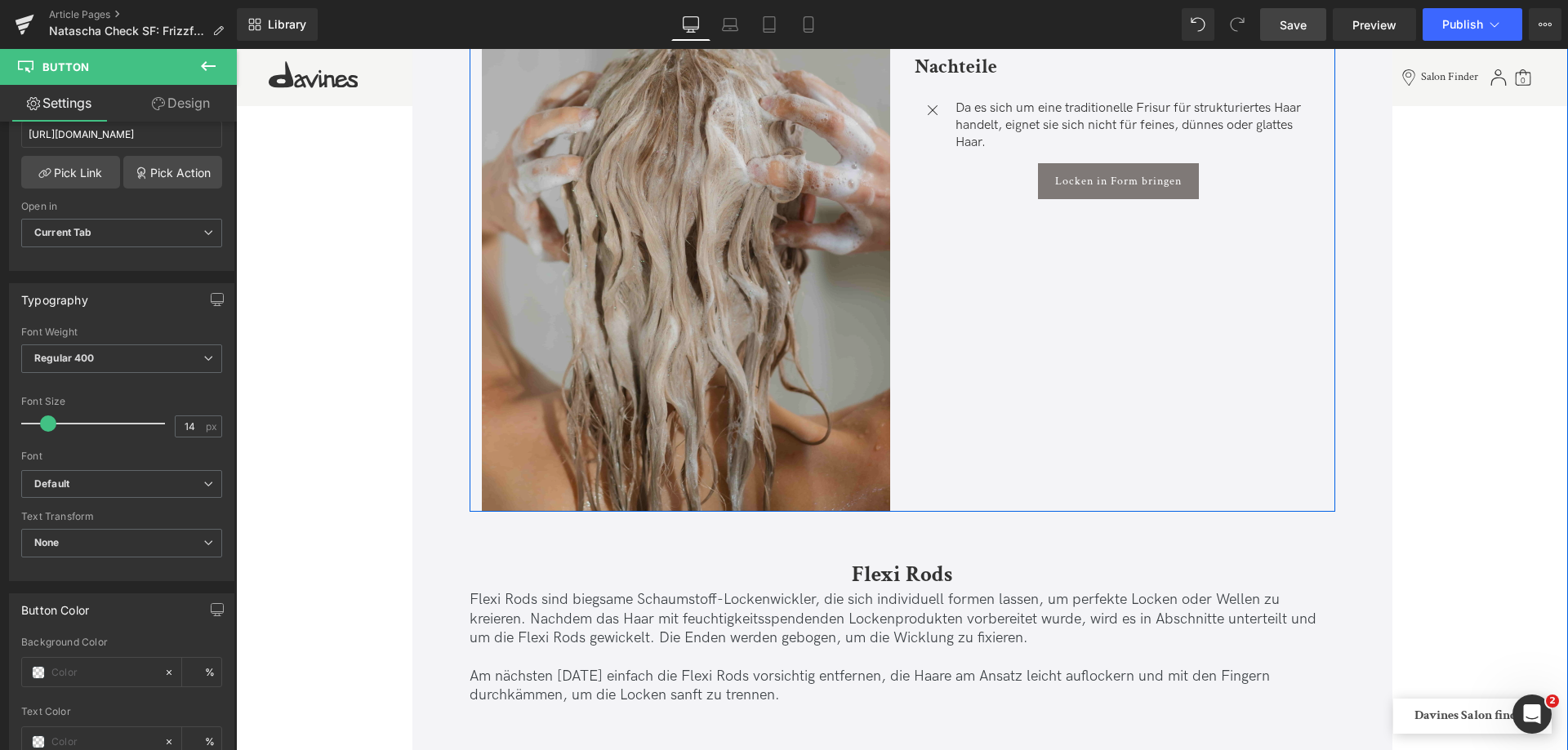
click at [795, 316] on img at bounding box center [686, 206] width 409 height 613
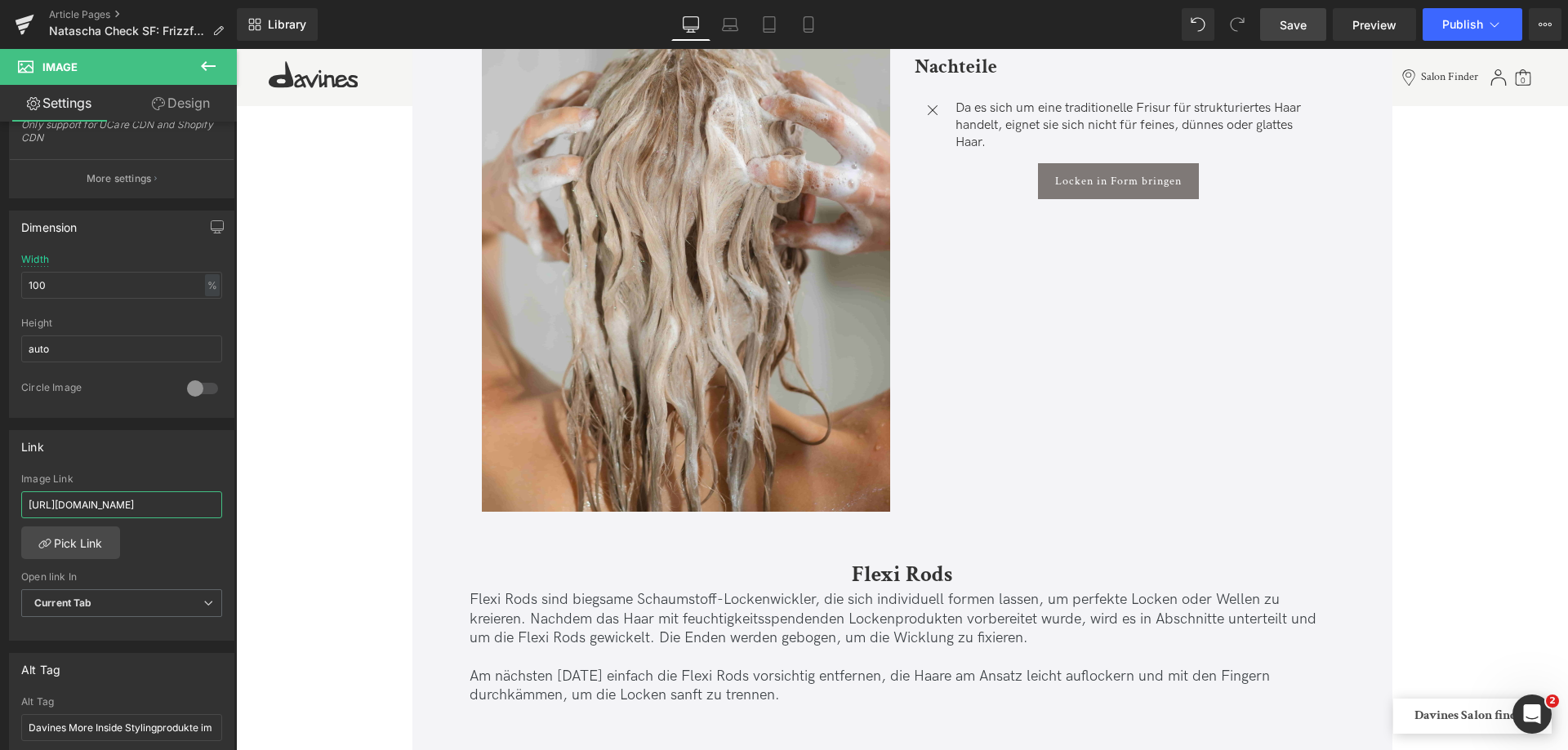
scroll to position [0, 18]
drag, startPoint x: 387, startPoint y: 559, endPoint x: 257, endPoint y: 502, distance: 141.9
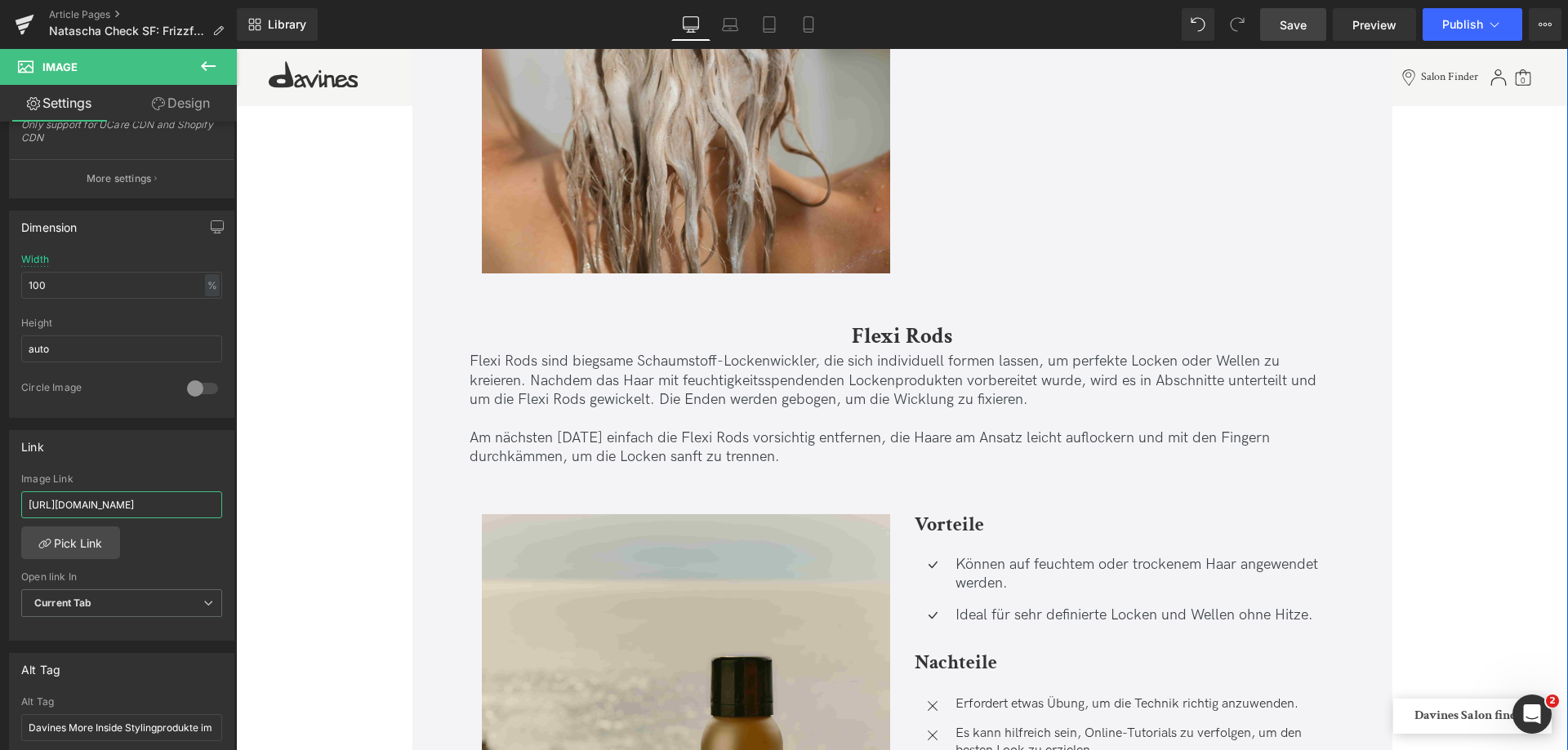
scroll to position [9798, 0]
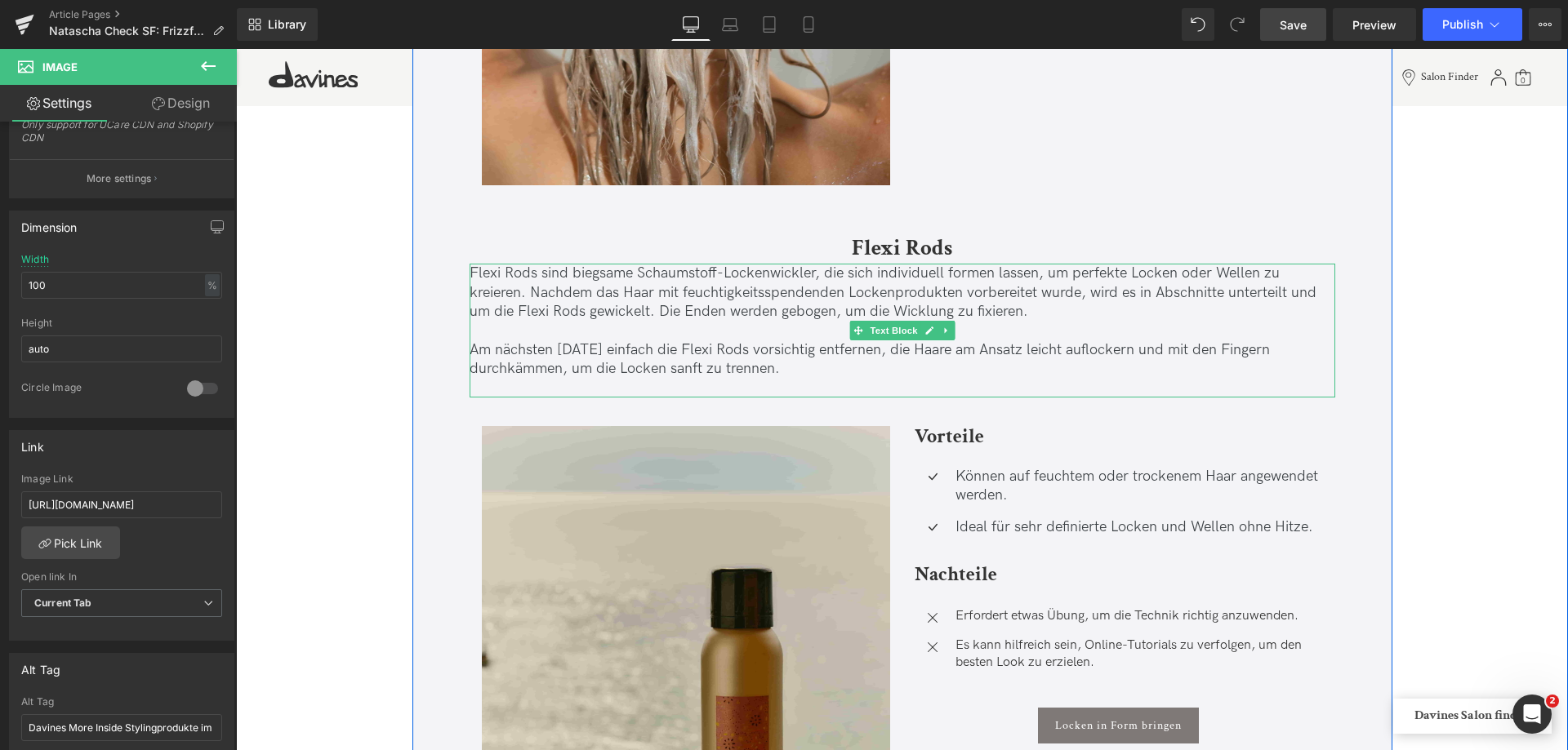
click at [934, 290] on p "Flexi Rods sind biegsame Schaumstoff-Lockenwickler, die sich individuell formen…" at bounding box center [902, 292] width 865 height 57
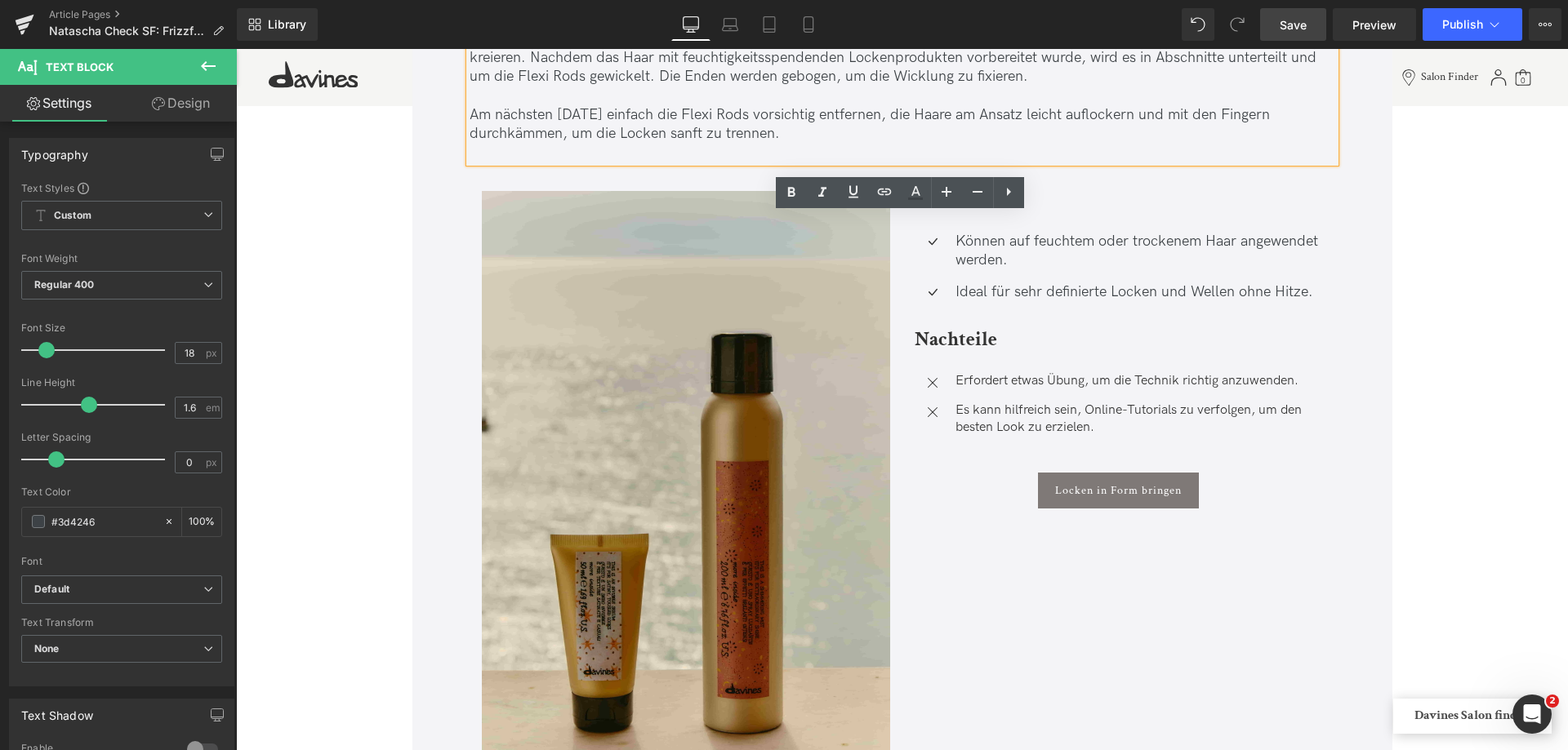
scroll to position [10043, 0]
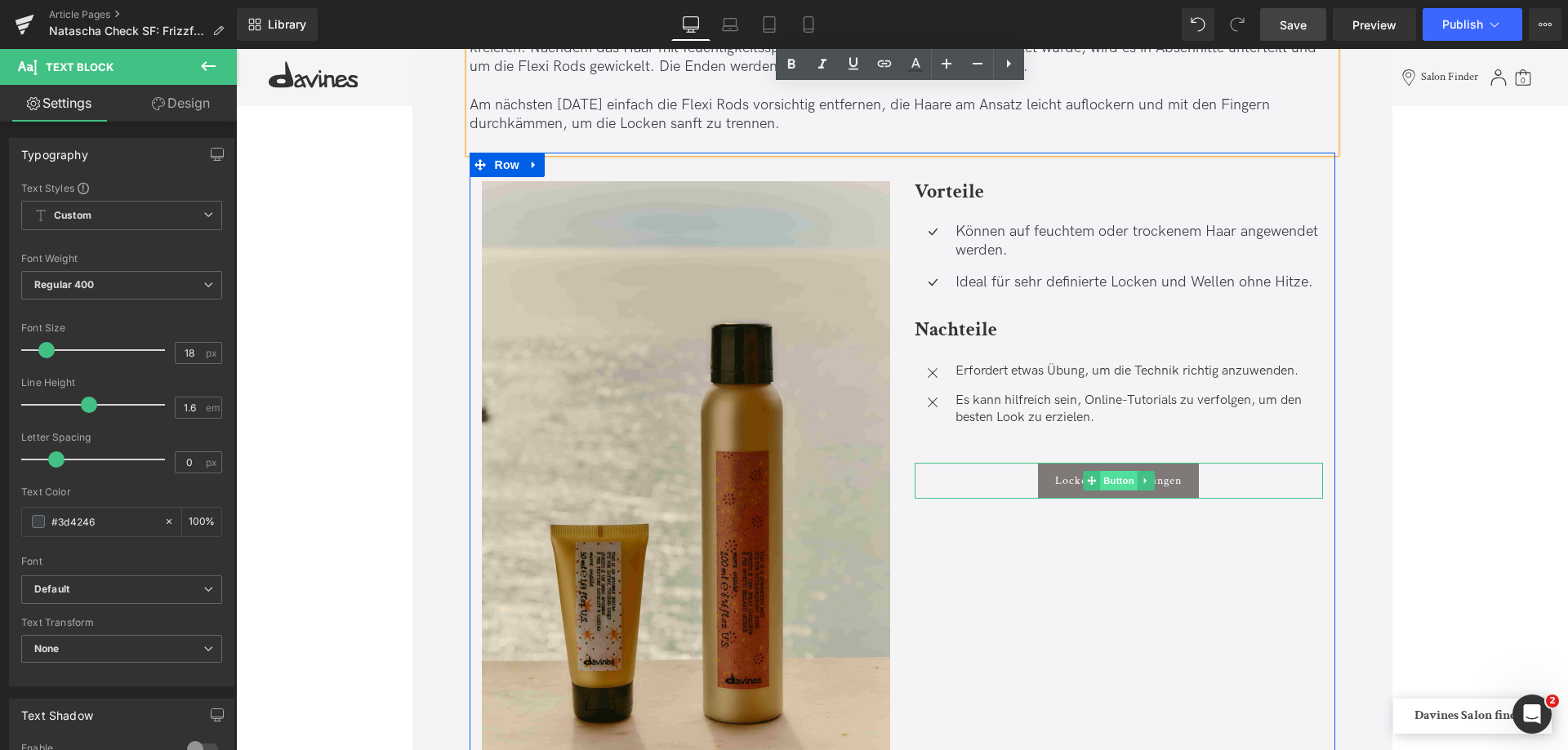
click at [1111, 489] on span "Button" at bounding box center [1119, 481] width 38 height 20
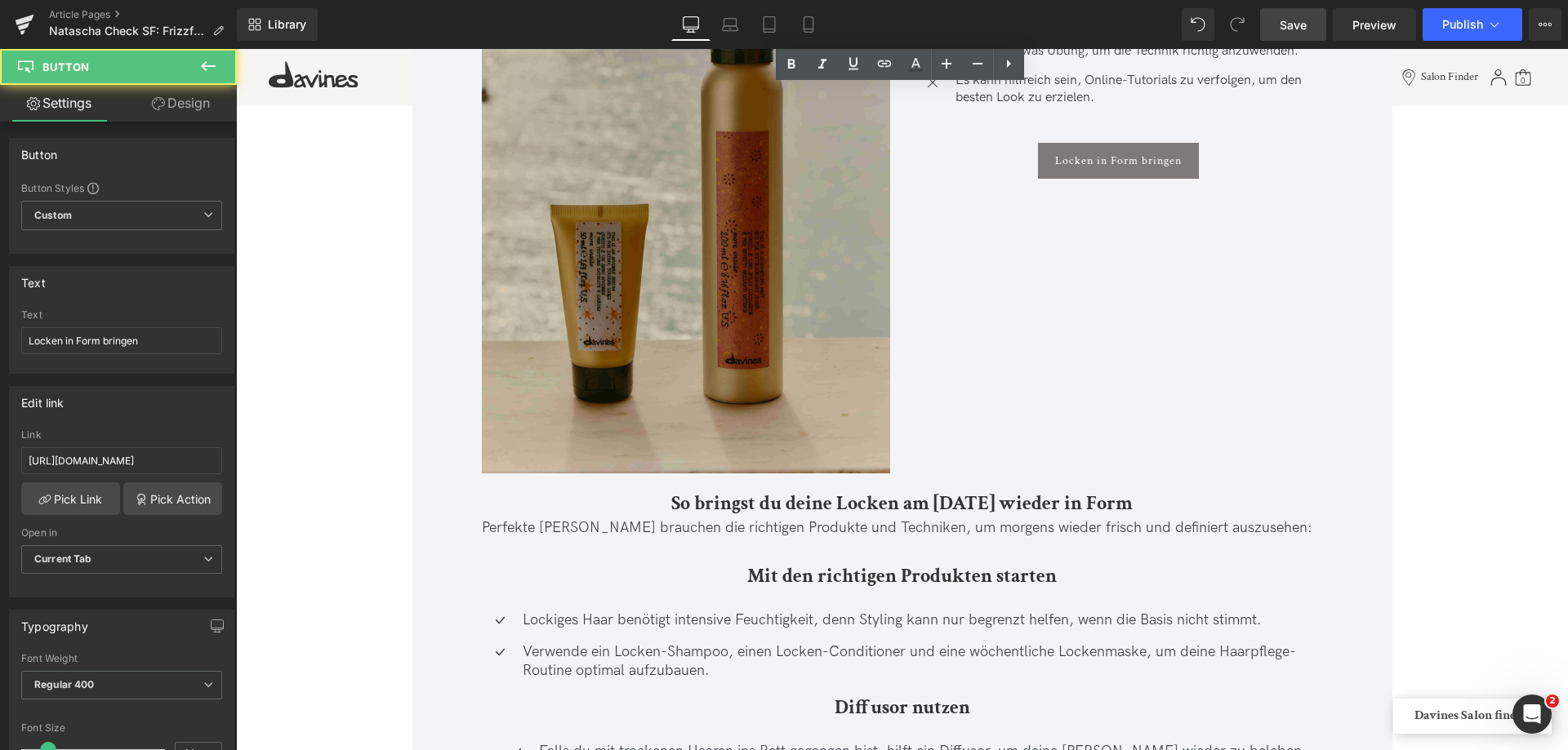
scroll to position [10369, 0]
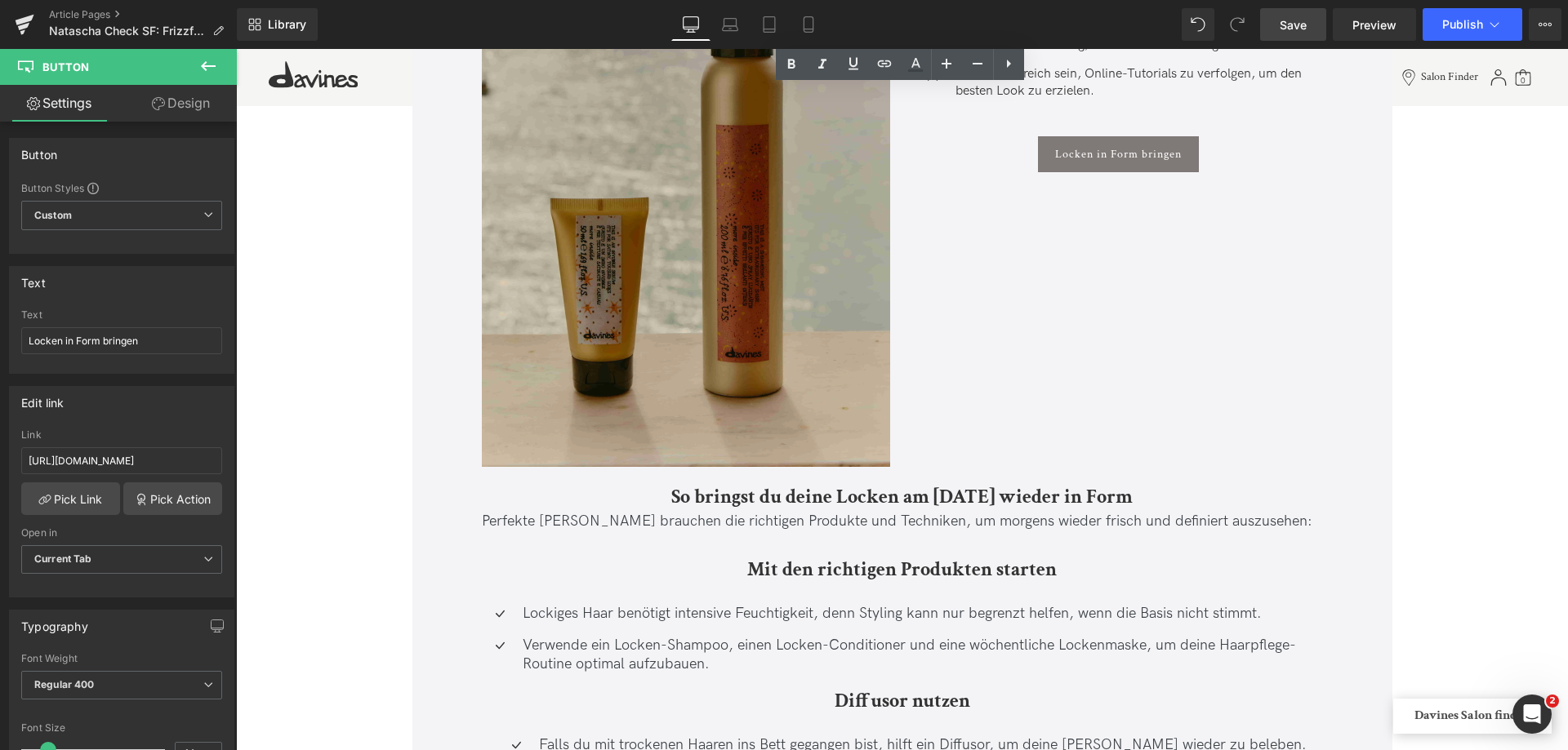
click at [652, 255] on img at bounding box center [686, 161] width 409 height 613
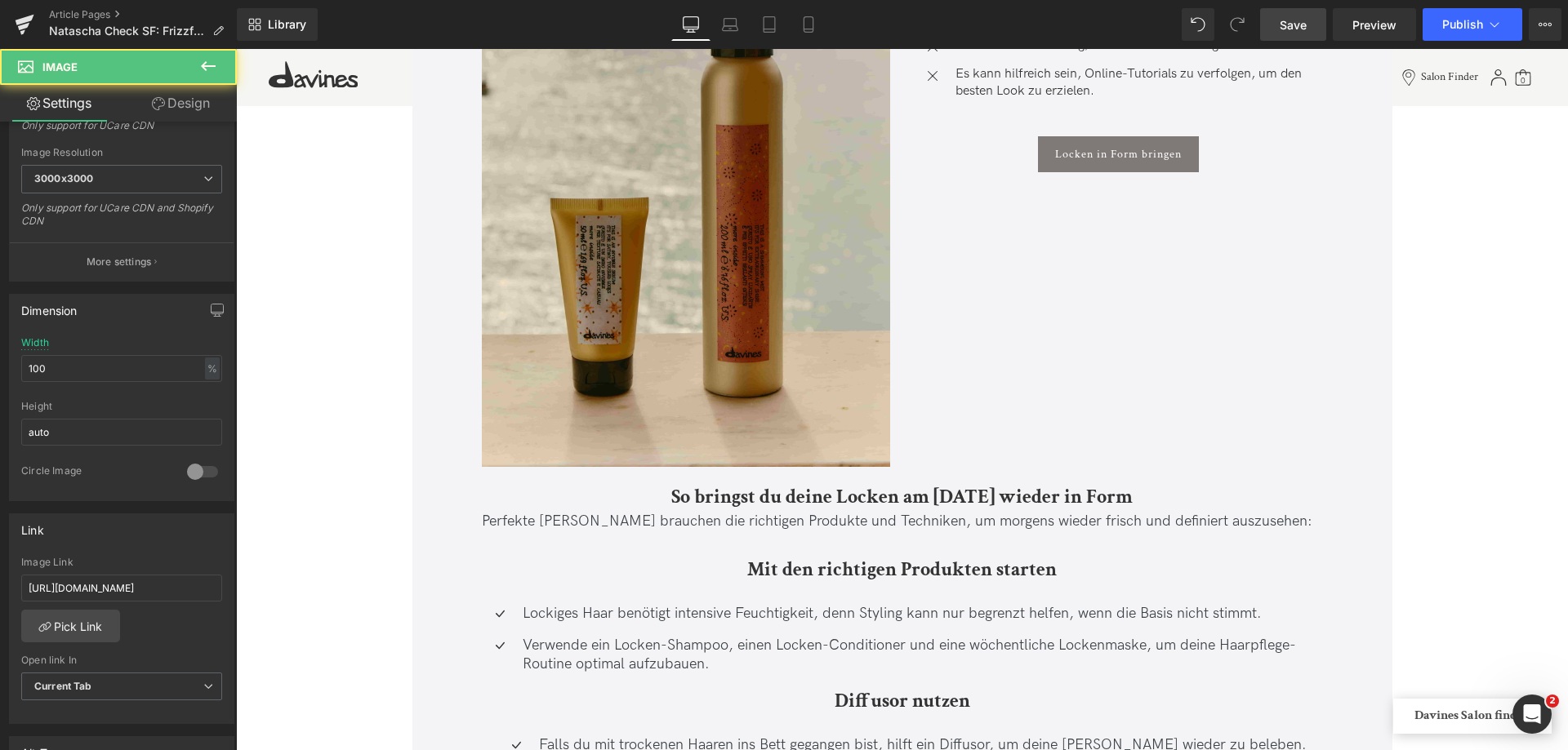
scroll to position [327, 0]
click at [759, 494] on b "So bringst du deine Locken am [DATE] wieder in Form" at bounding box center [902, 497] width 462 height 25
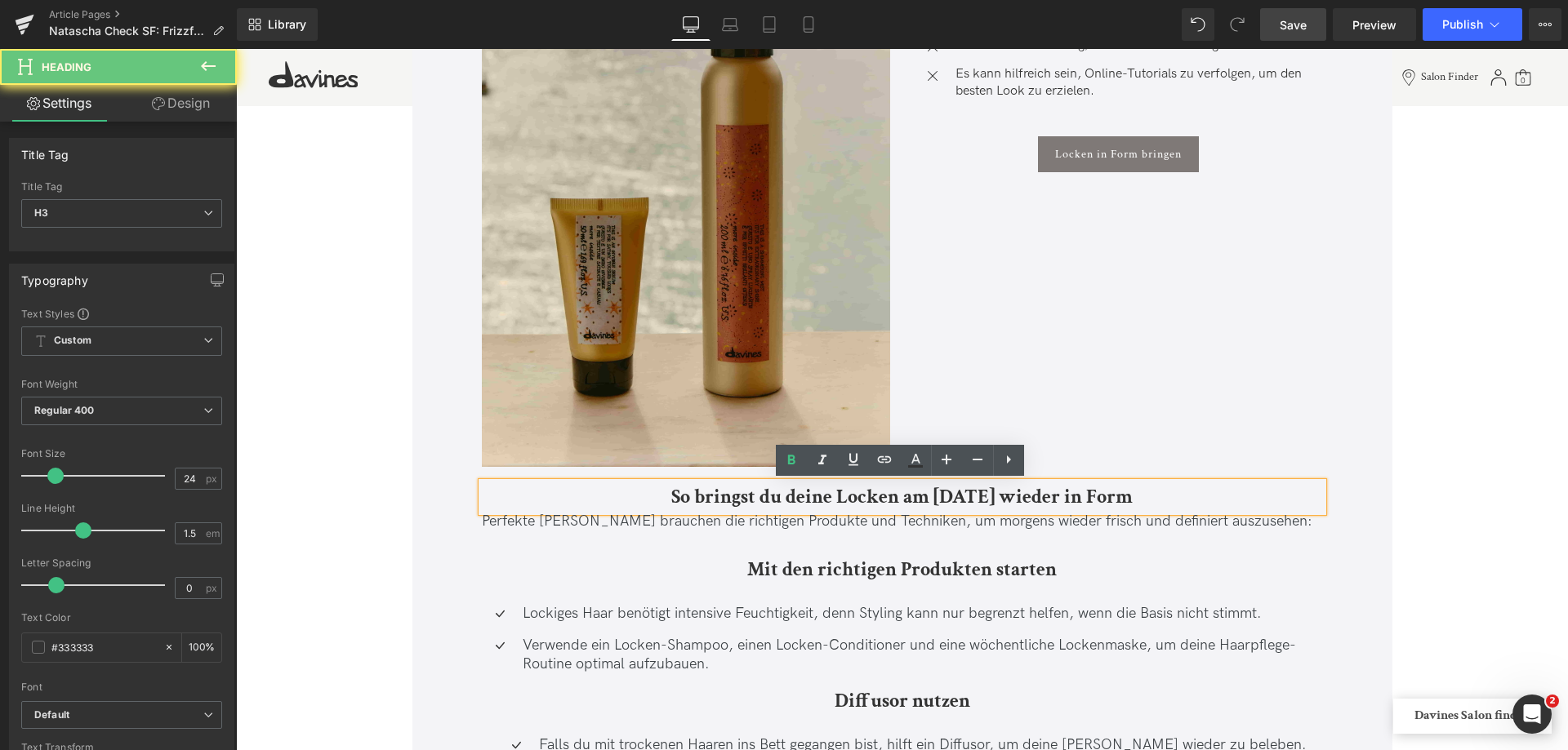
click at [762, 492] on b "So bringst du deine Locken am [DATE] wieder in Form" at bounding box center [902, 497] width 462 height 25
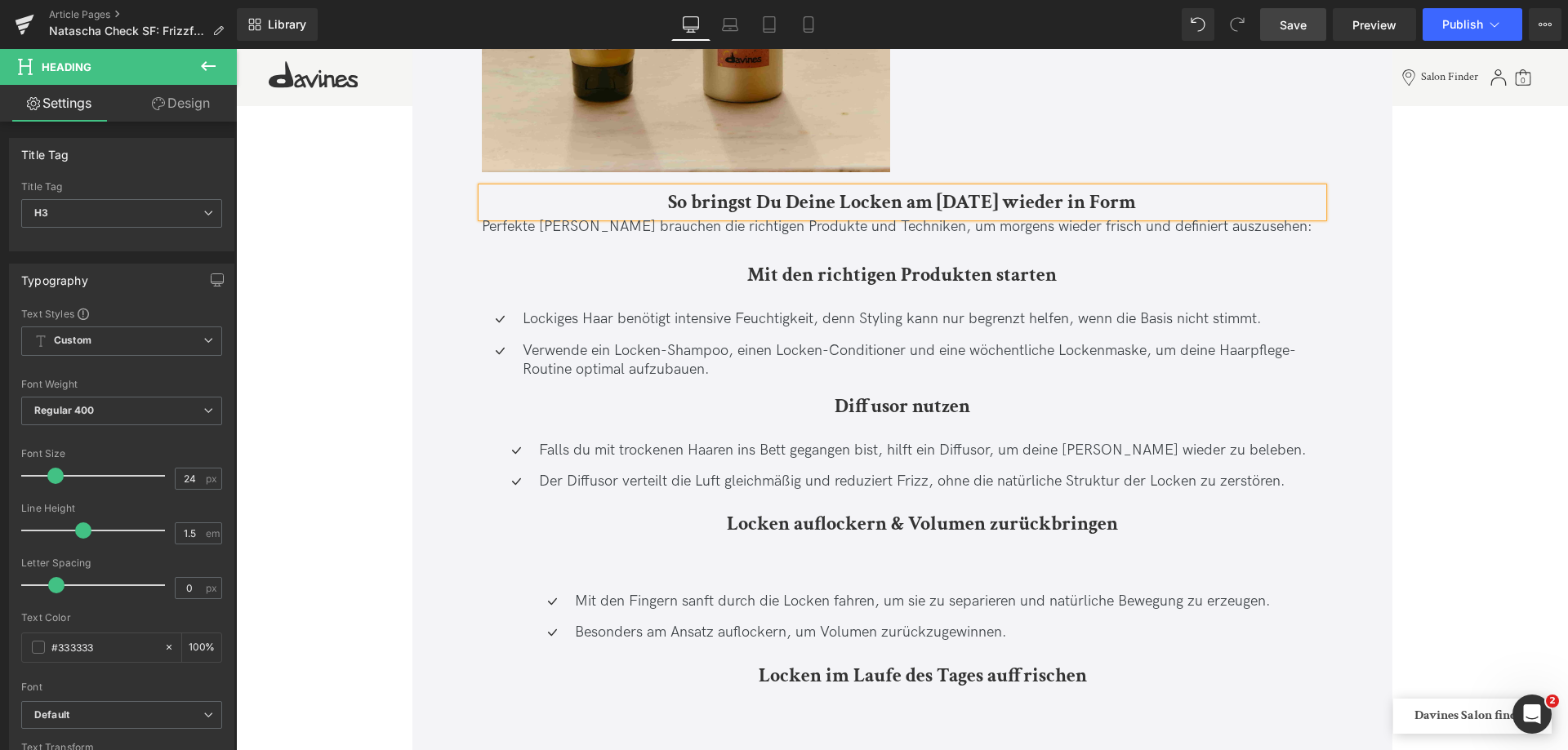
scroll to position [10696, 0]
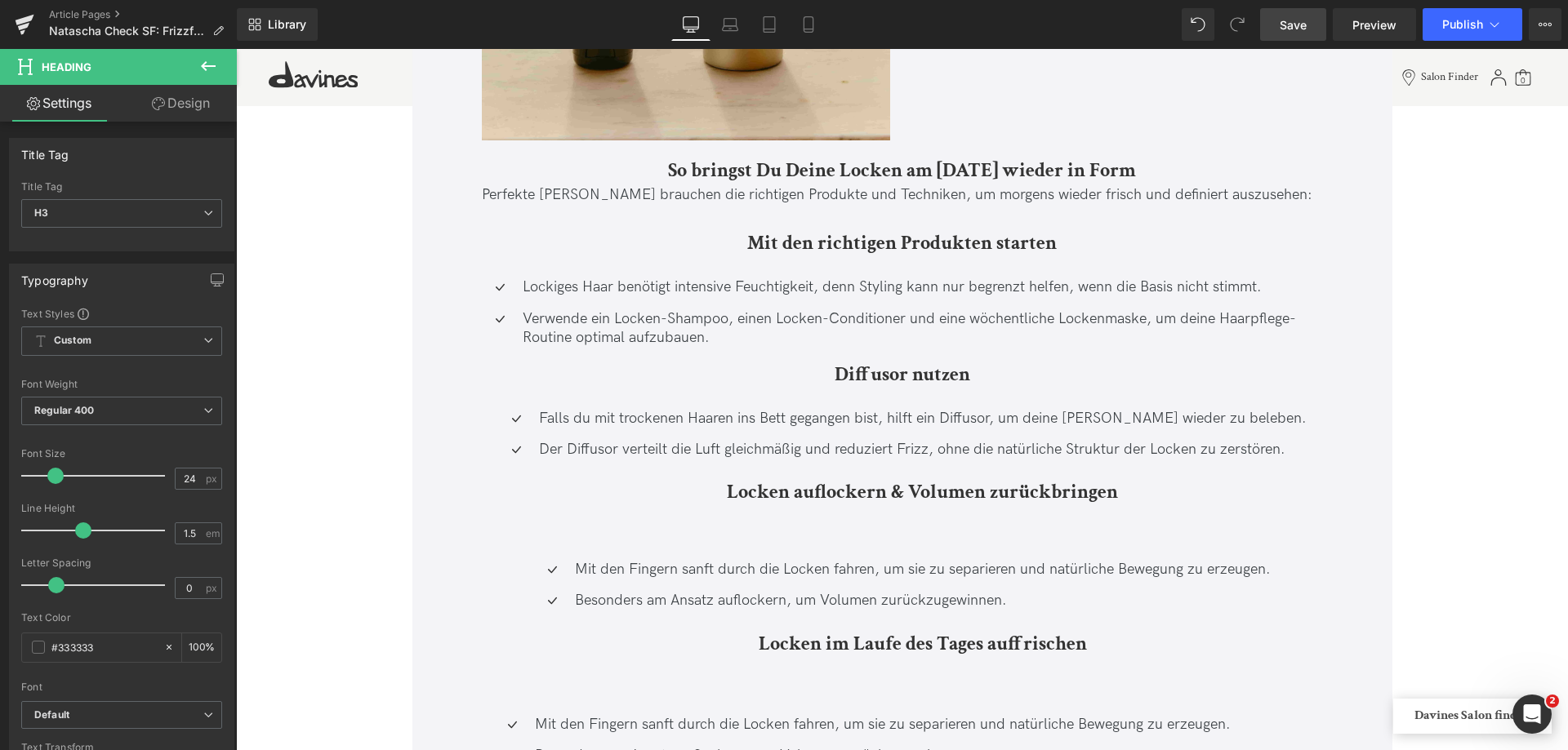
drag, startPoint x: 1313, startPoint y: 21, endPoint x: 483, endPoint y: 149, distance: 839.8
click at [1313, 21] on link "Save" at bounding box center [1293, 25] width 66 height 33
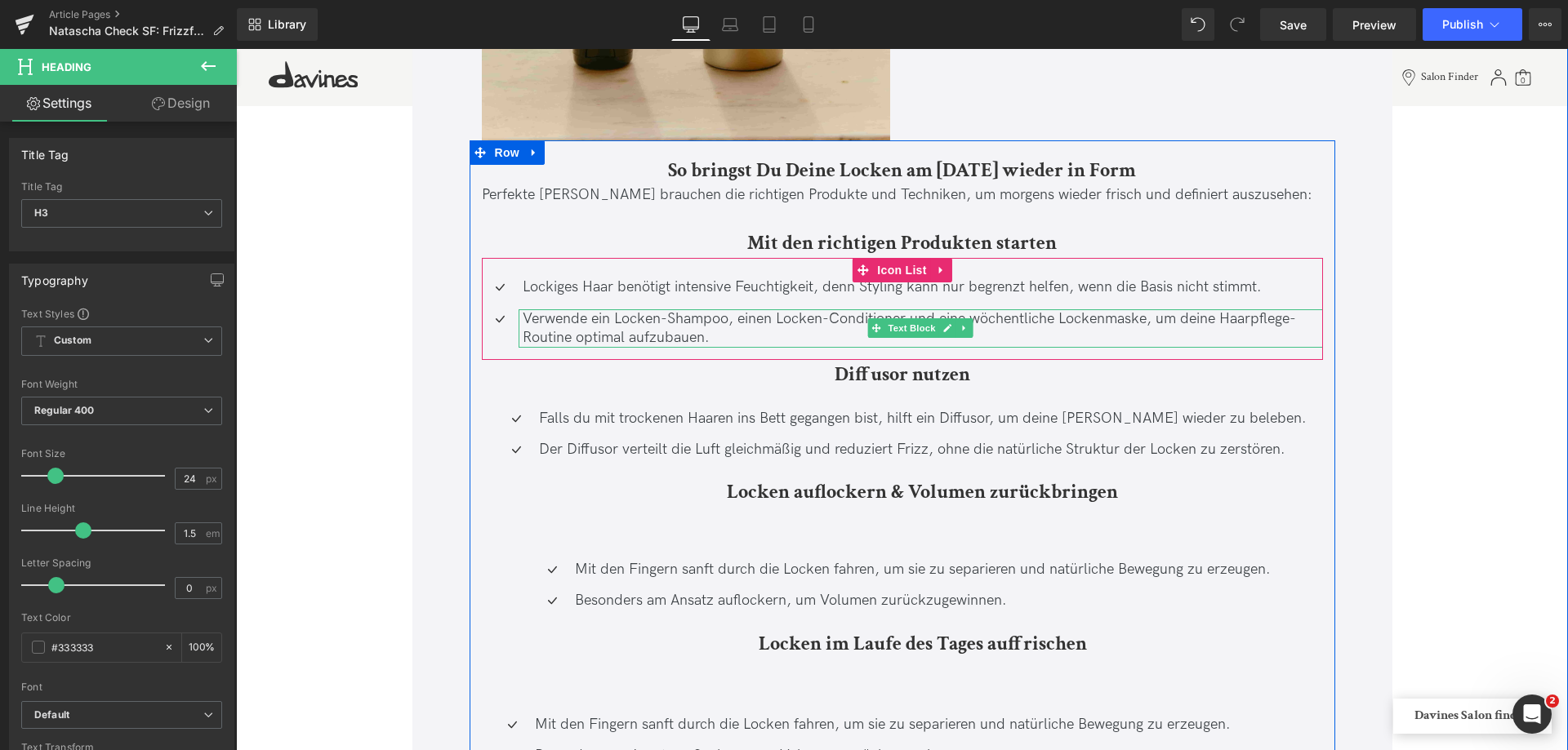
click at [689, 329] on p "Verwende ein Locken-Shampoo, einen Locken-Conditioner und eine wöchentliche Loc…" at bounding box center [922, 328] width 800 height 38
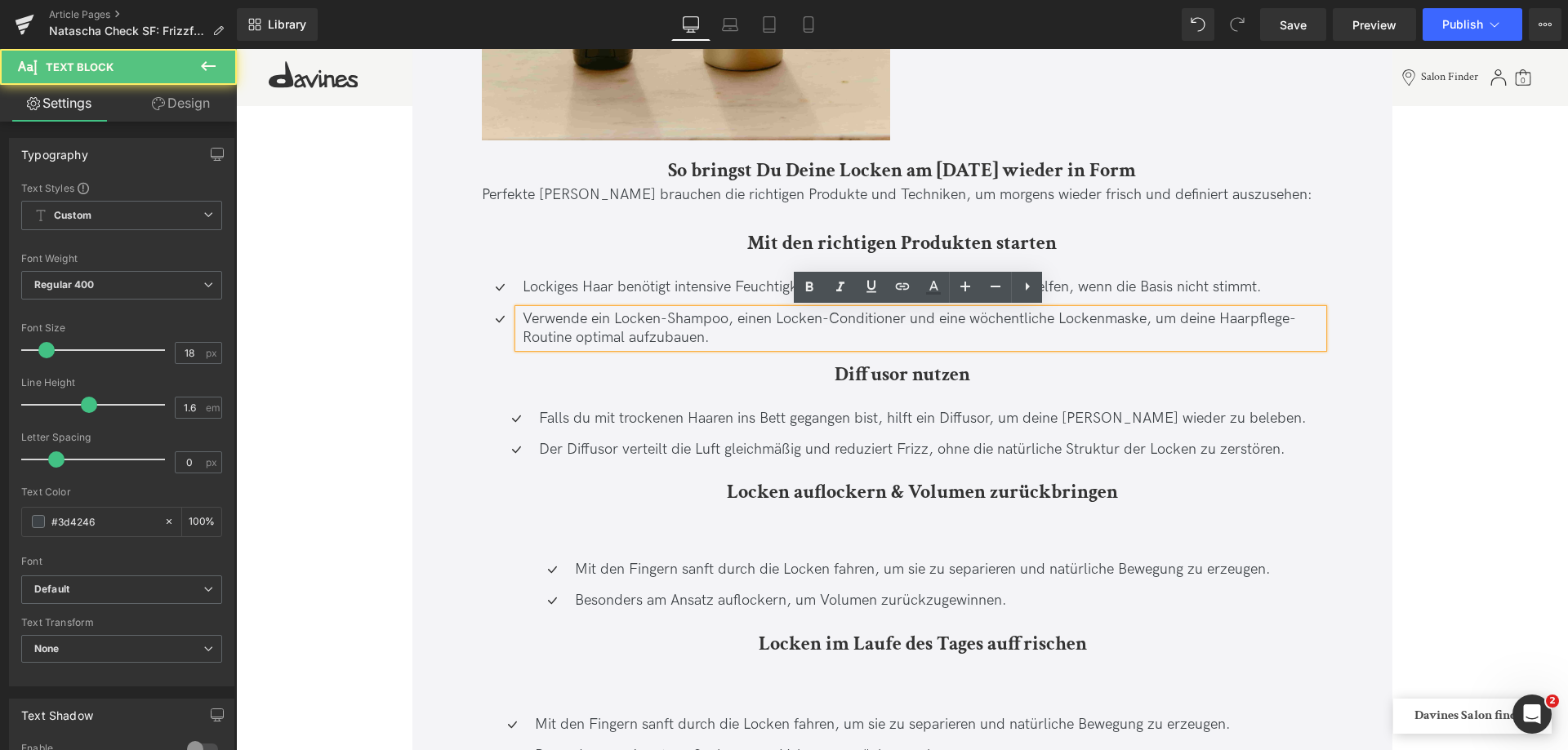
click at [635, 310] on div "Verwende ein Locken-Shampoo, einen Locken-Conditioner und eine wöchentliche Loc…" at bounding box center [921, 328] width 804 height 38
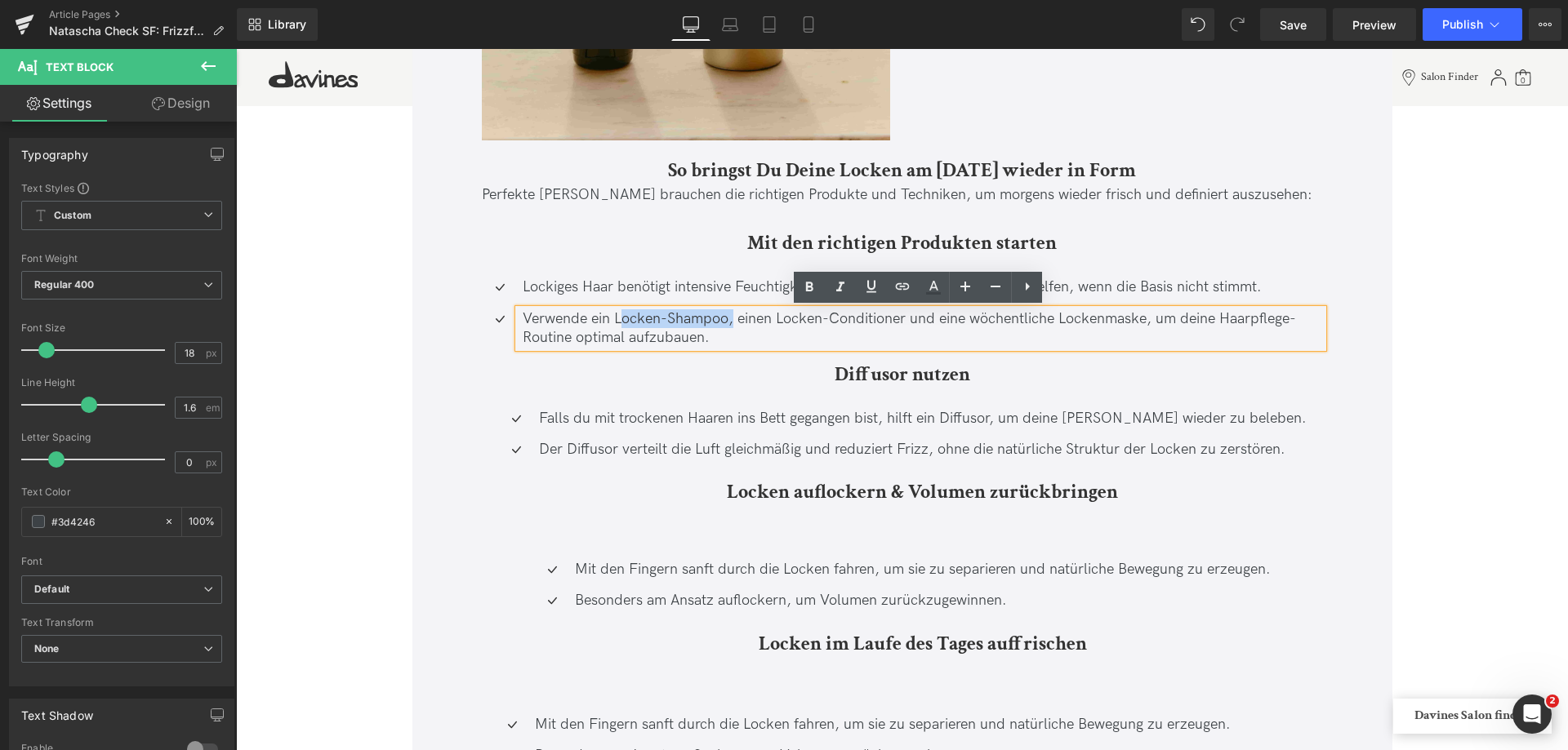
drag, startPoint x: 616, startPoint y: 319, endPoint x: 729, endPoint y: 319, distance: 113.0
click at [729, 319] on p "Verwende ein Locken-Shampoo, einen Locken-Conditioner und eine wöchentliche Loc…" at bounding box center [922, 328] width 800 height 38
click at [724, 319] on p "Verwende ein Locken-Shampoo, einen Locken-Conditioner und eine wöchentliche Loc…" at bounding box center [922, 328] width 800 height 38
drag, startPoint x: 725, startPoint y: 321, endPoint x: 614, endPoint y: 318, distance: 111.0
click at [614, 318] on p "Verwende ein Locken-Shampoo, einen Locken-Conditioner und eine wöchentliche Loc…" at bounding box center [922, 328] width 800 height 38
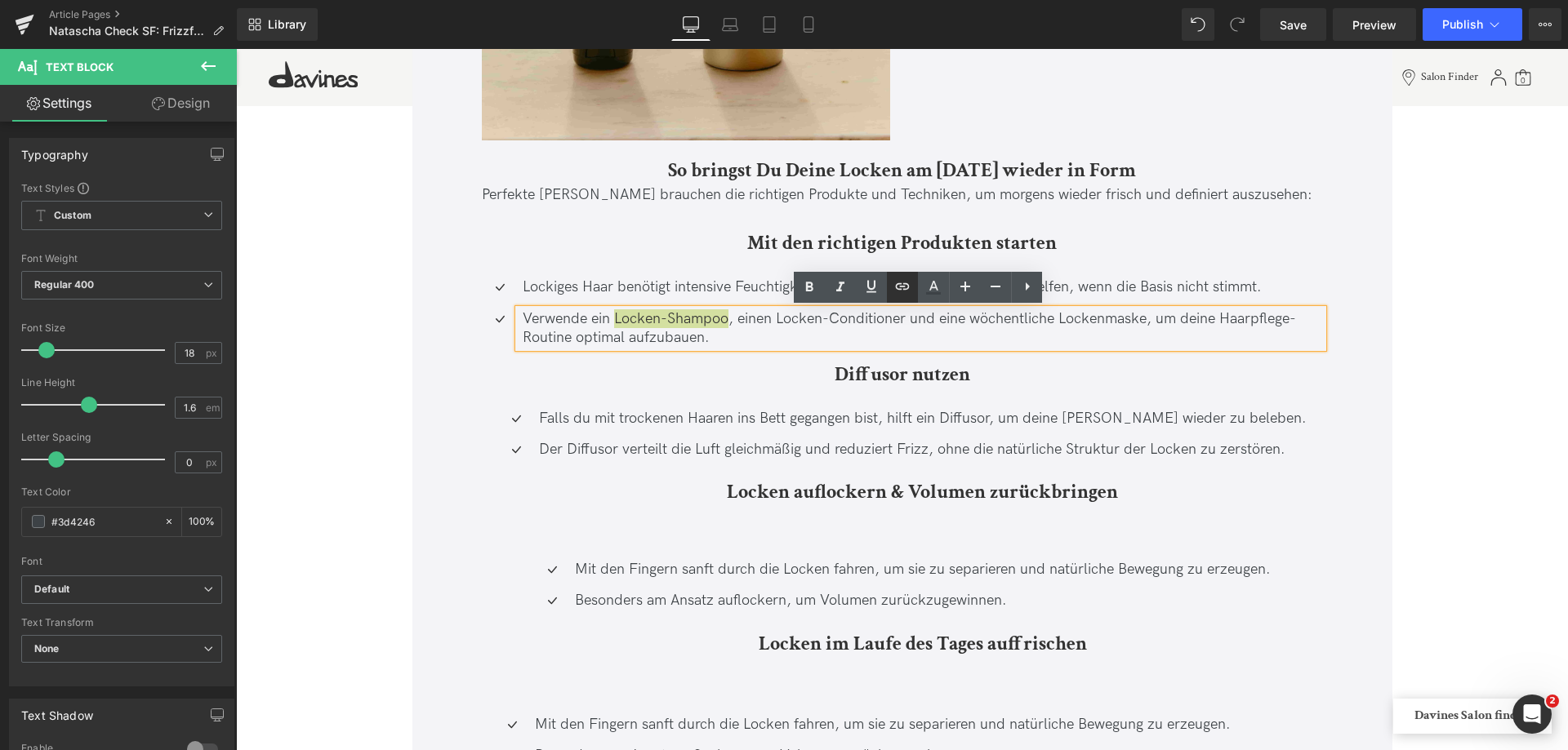
drag, startPoint x: 896, startPoint y: 290, endPoint x: 428, endPoint y: 335, distance: 470.2
click at [896, 290] on icon at bounding box center [902, 287] width 20 height 20
click at [675, 354] on input "[URL][DOMAIN_NAME]" at bounding box center [713, 355] width 252 height 41
type input "[URL][DOMAIN_NAME]"
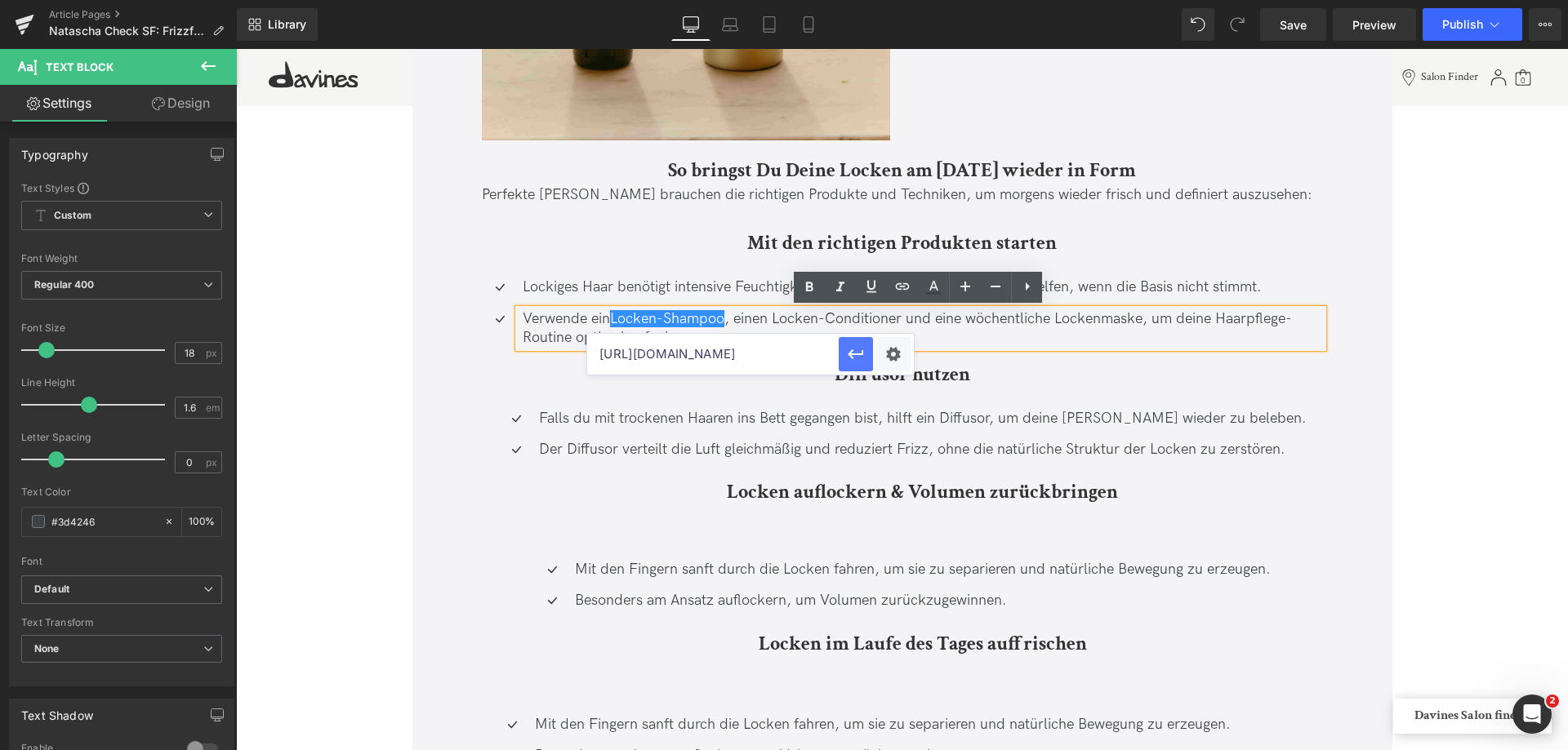
click at [863, 343] on button "button" at bounding box center [855, 355] width 34 height 34
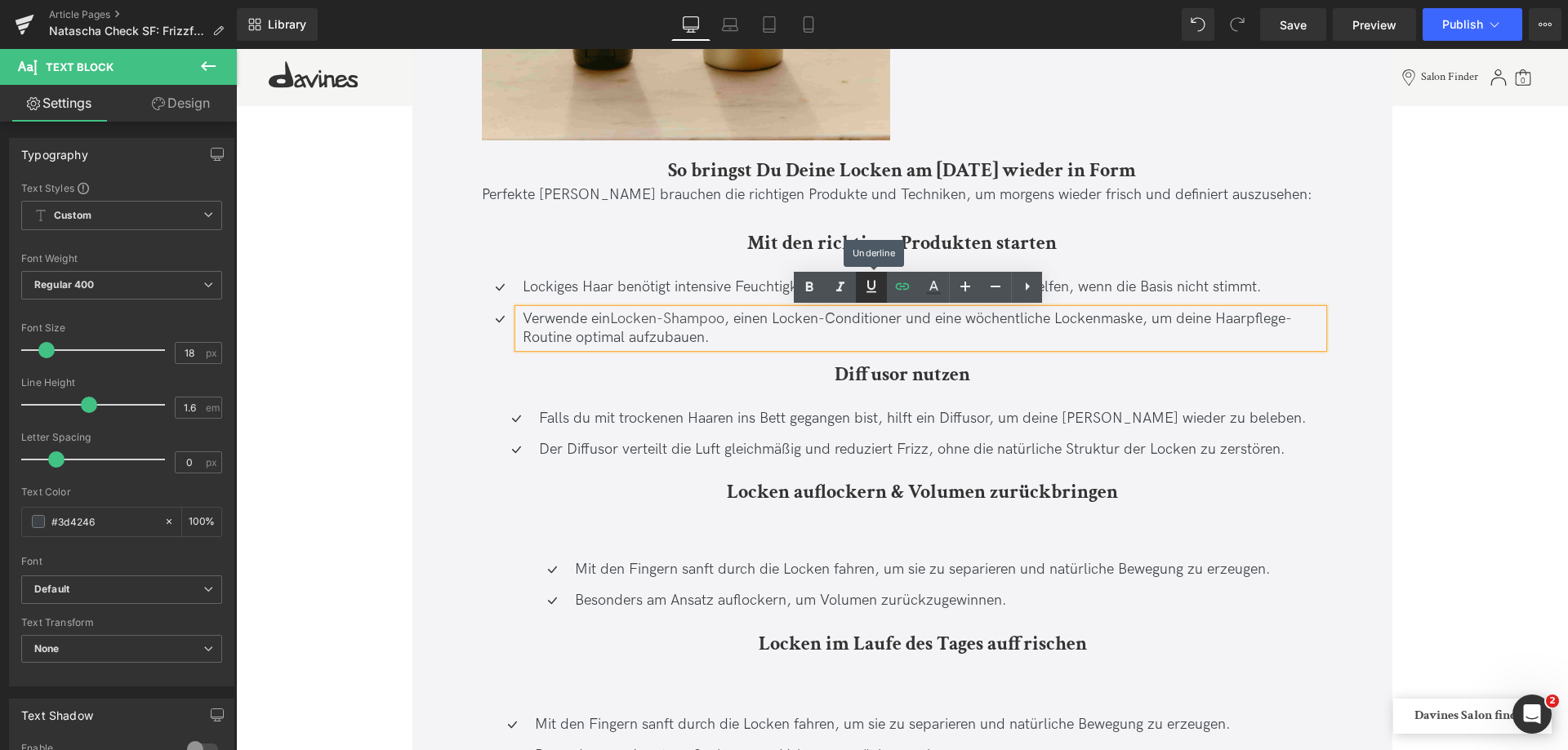
click at [881, 283] on link at bounding box center [871, 288] width 31 height 31
drag, startPoint x: 875, startPoint y: 283, endPoint x: 547, endPoint y: 239, distance: 330.9
click at [875, 283] on icon at bounding box center [871, 286] width 10 height 12
drag, startPoint x: 774, startPoint y: 323, endPoint x: 901, endPoint y: 322, distance: 127.0
click at [901, 322] on p "Verwende ein Locken-Shampoo , einen Locken-Conditioner und eine wöchentliche Lo…" at bounding box center [922, 328] width 800 height 38
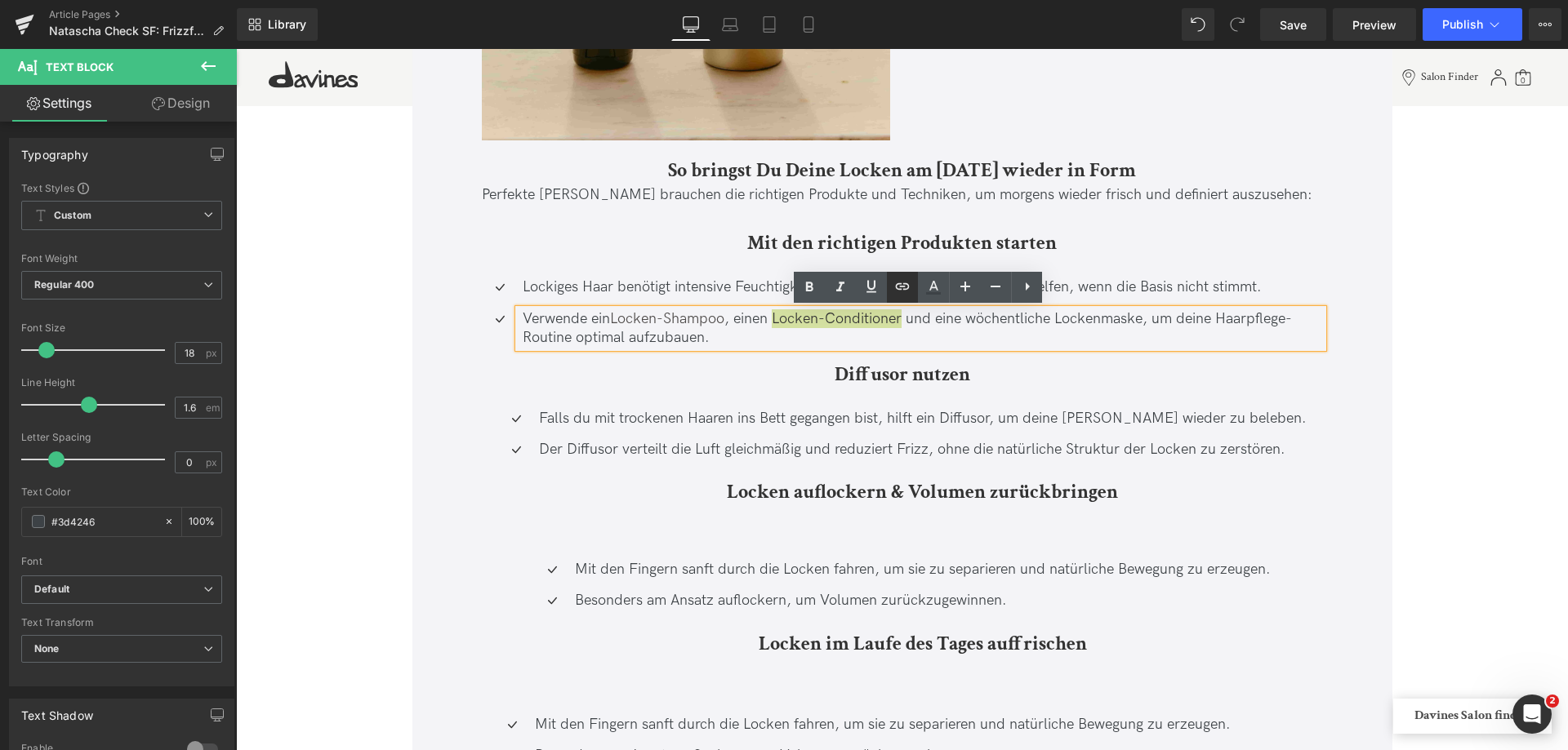
click at [900, 287] on icon at bounding box center [902, 287] width 14 height 7
click at [851, 353] on input "[URL][DOMAIN_NAME]" at bounding box center [882, 355] width 252 height 41
paste input "[URL][DOMAIN_NAME]"
type input "[URL][DOMAIN_NAME]"
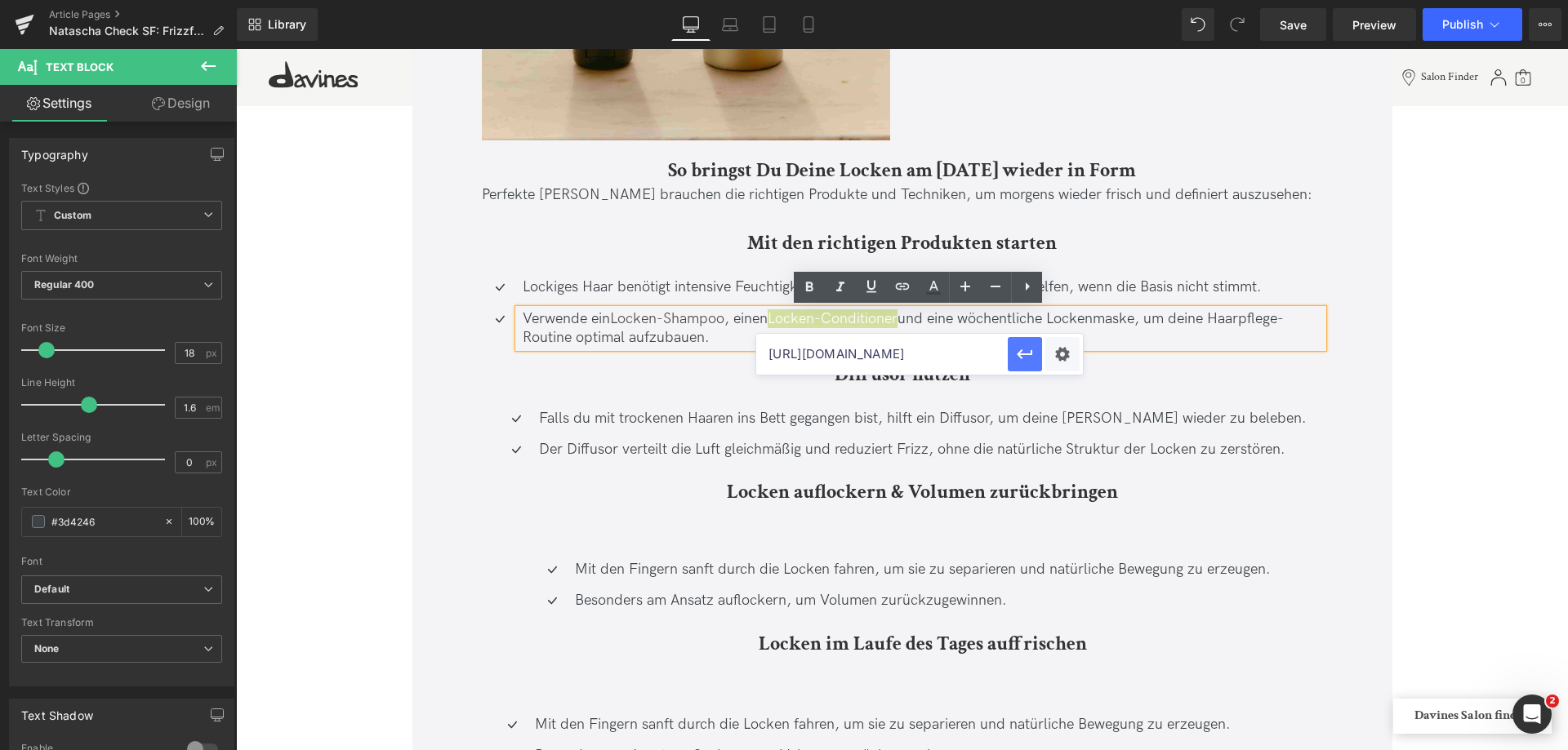
click at [1021, 359] on icon "button" at bounding box center [1024, 355] width 16 height 10
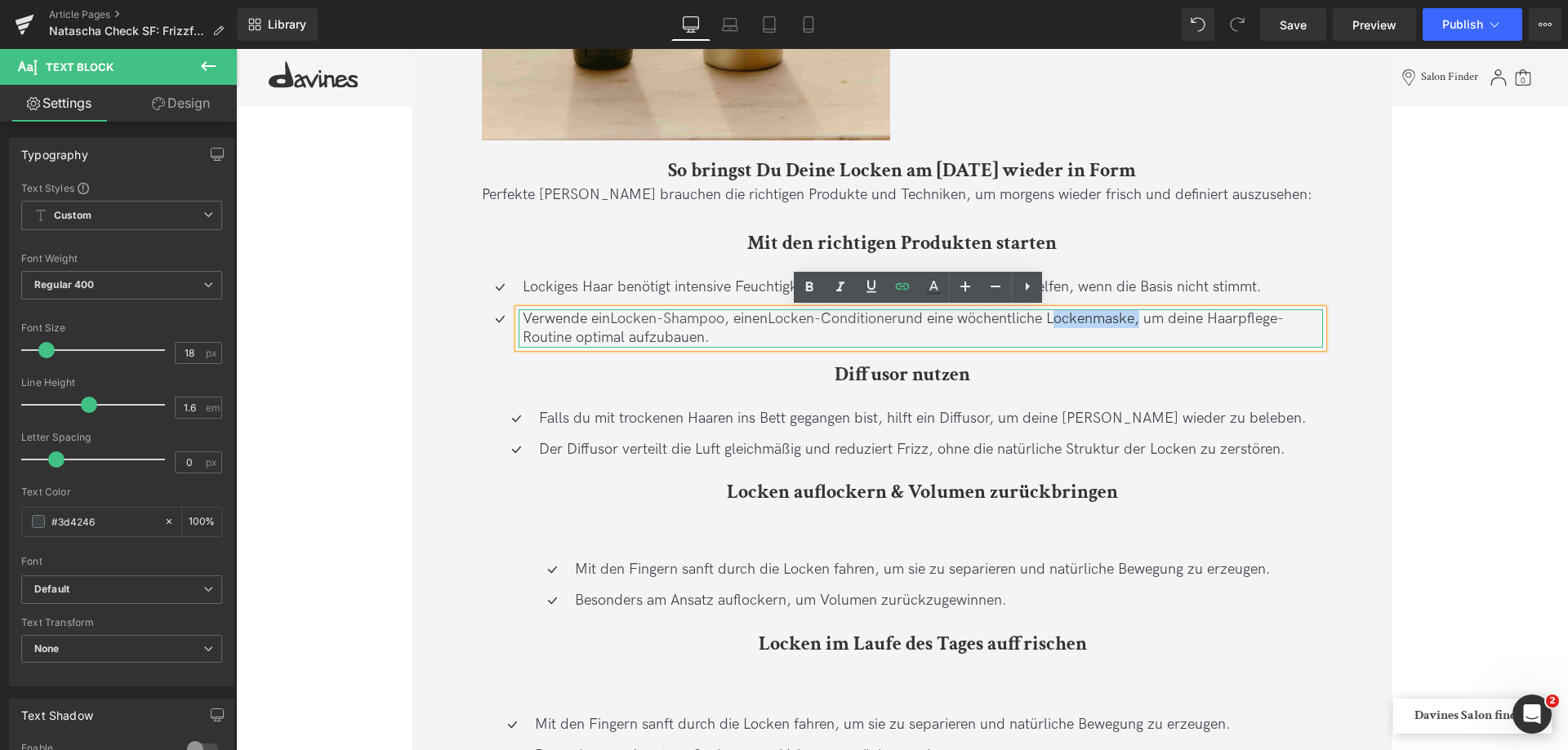
drag, startPoint x: 1055, startPoint y: 319, endPoint x: 1143, endPoint y: 324, distance: 88.1
click at [1143, 324] on p "Verwende ein Locken-Shampoo , einen Locken-Conditioner und eine wöchentliche Lo…" at bounding box center [922, 328] width 800 height 38
click at [908, 288] on icon at bounding box center [902, 287] width 20 height 20
click at [1038, 348] on input "[URL][DOMAIN_NAME]" at bounding box center [1115, 355] width 252 height 41
paste input "[URL][DOMAIN_NAME]"
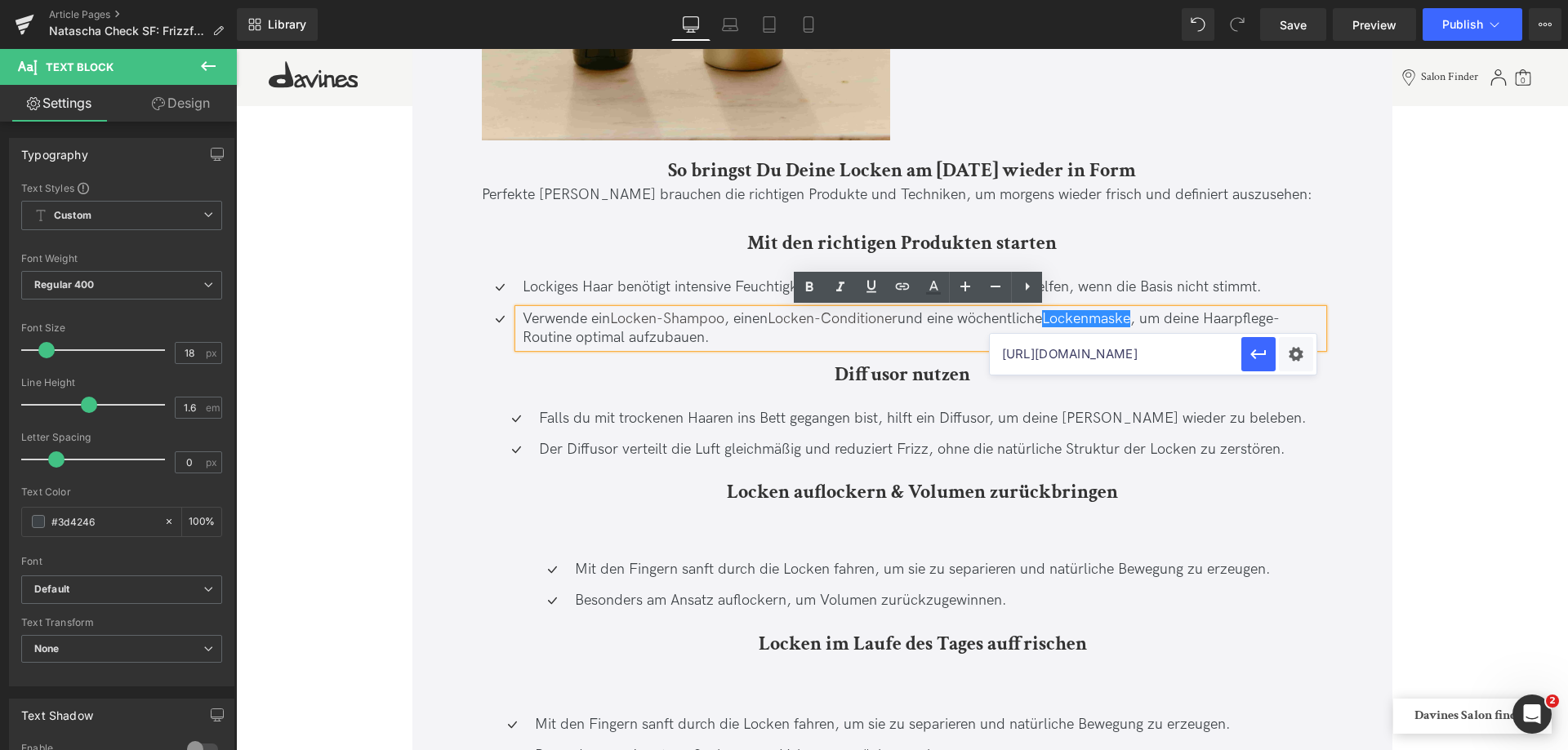
type input "[URL][DOMAIN_NAME]"
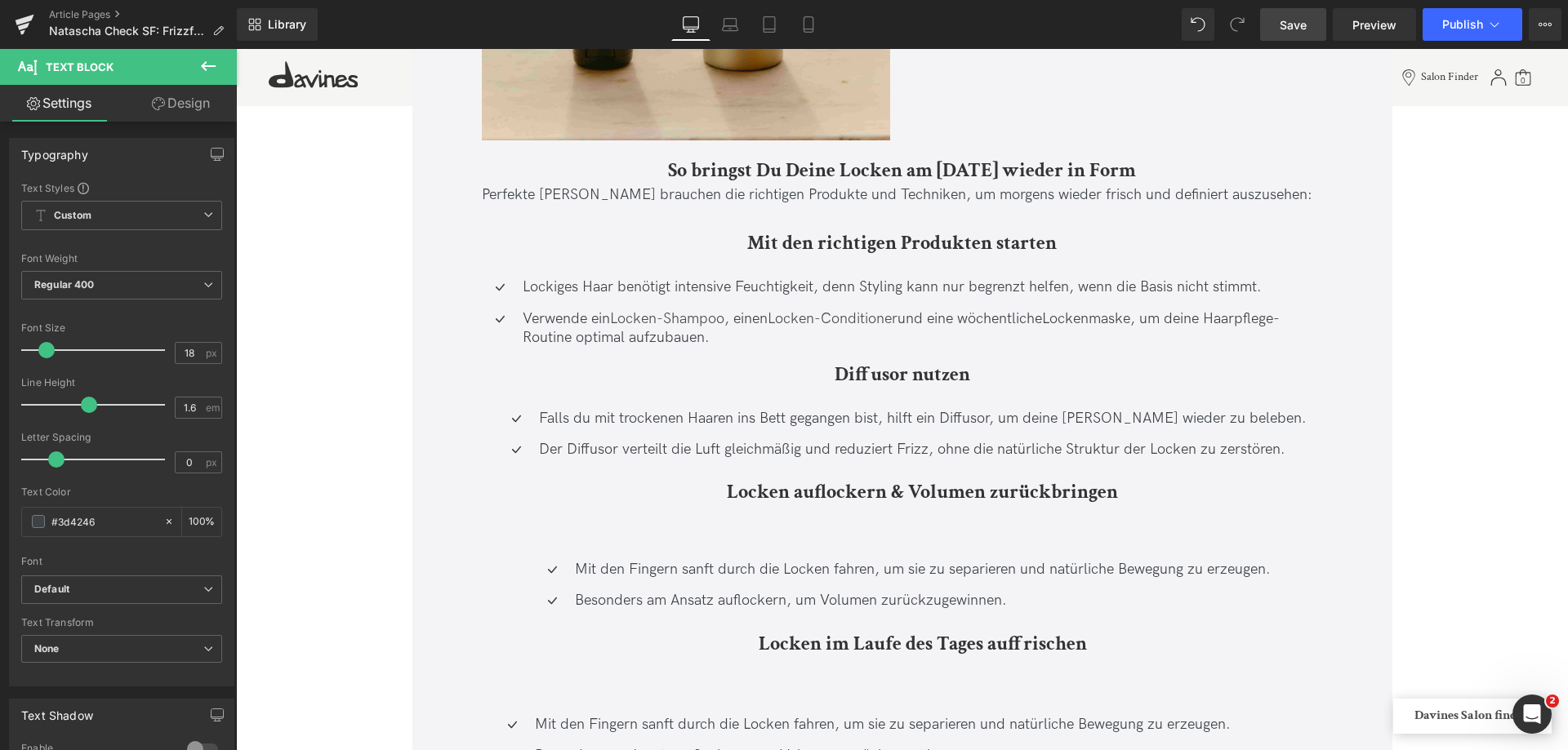
click at [1291, 16] on span "Save" at bounding box center [1293, 25] width 27 height 17
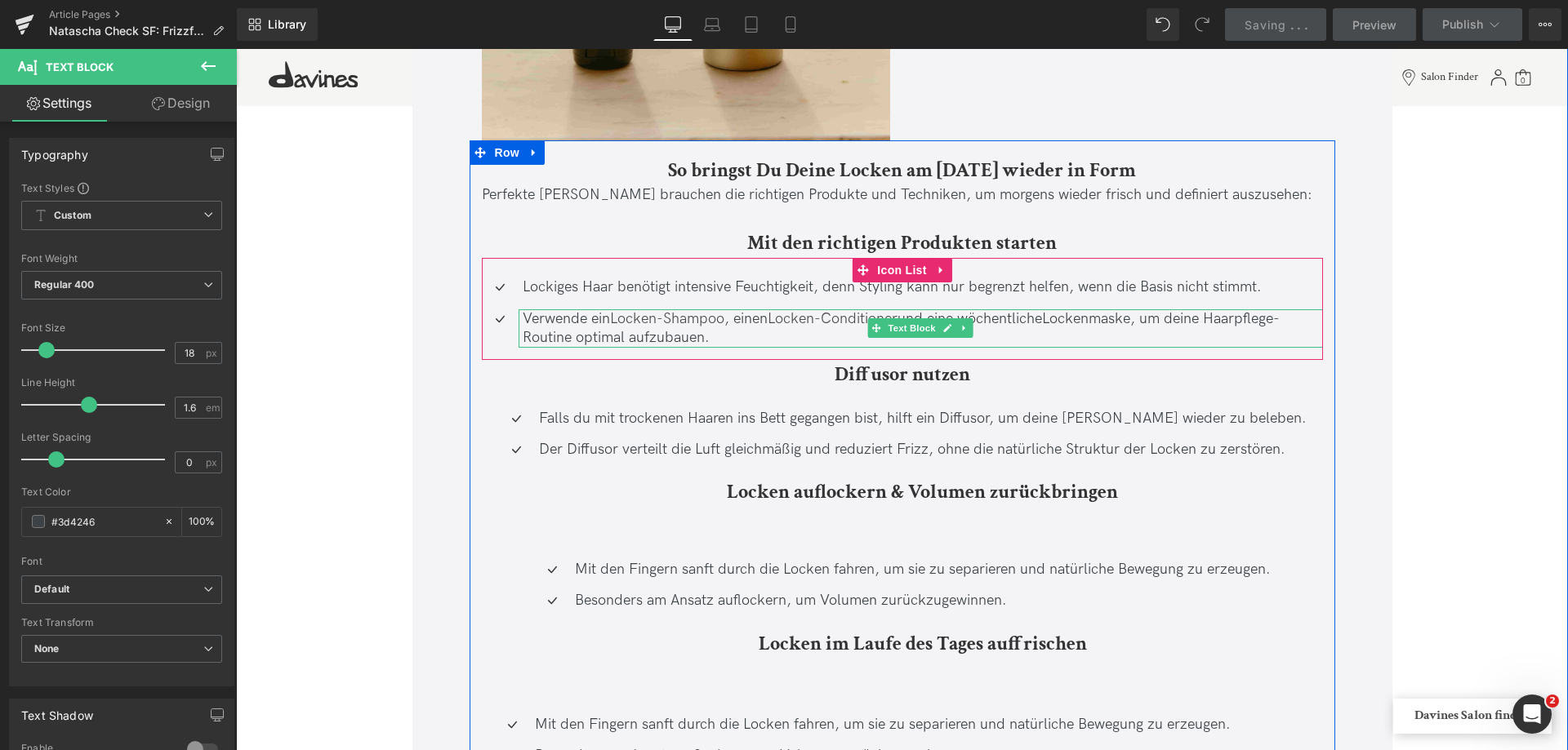
click at [1189, 321] on p "Verwende ein Locken-Shampoo , einen Locken-Conditioner und eine wöchentliche Lo…" at bounding box center [922, 328] width 800 height 38
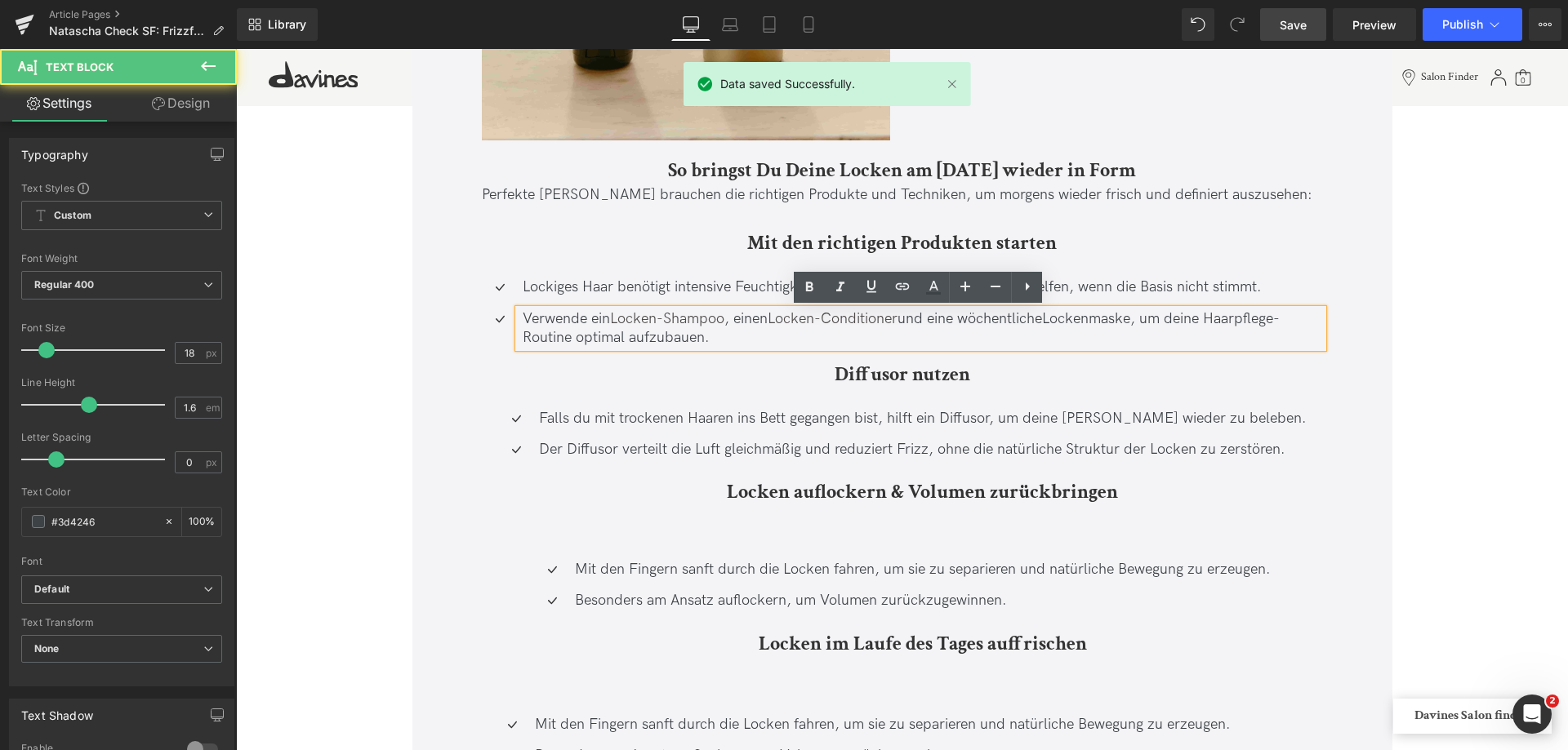
click at [1179, 315] on p "Verwende ein Locken-Shampoo , einen Locken-Conditioner und eine wöchentliche Lo…" at bounding box center [922, 328] width 800 height 38
click at [1186, 315] on p "Verwende ein Locken-Shampoo , einen Locken-Conditioner und eine wöchentliche Lo…" at bounding box center [922, 328] width 800 height 38
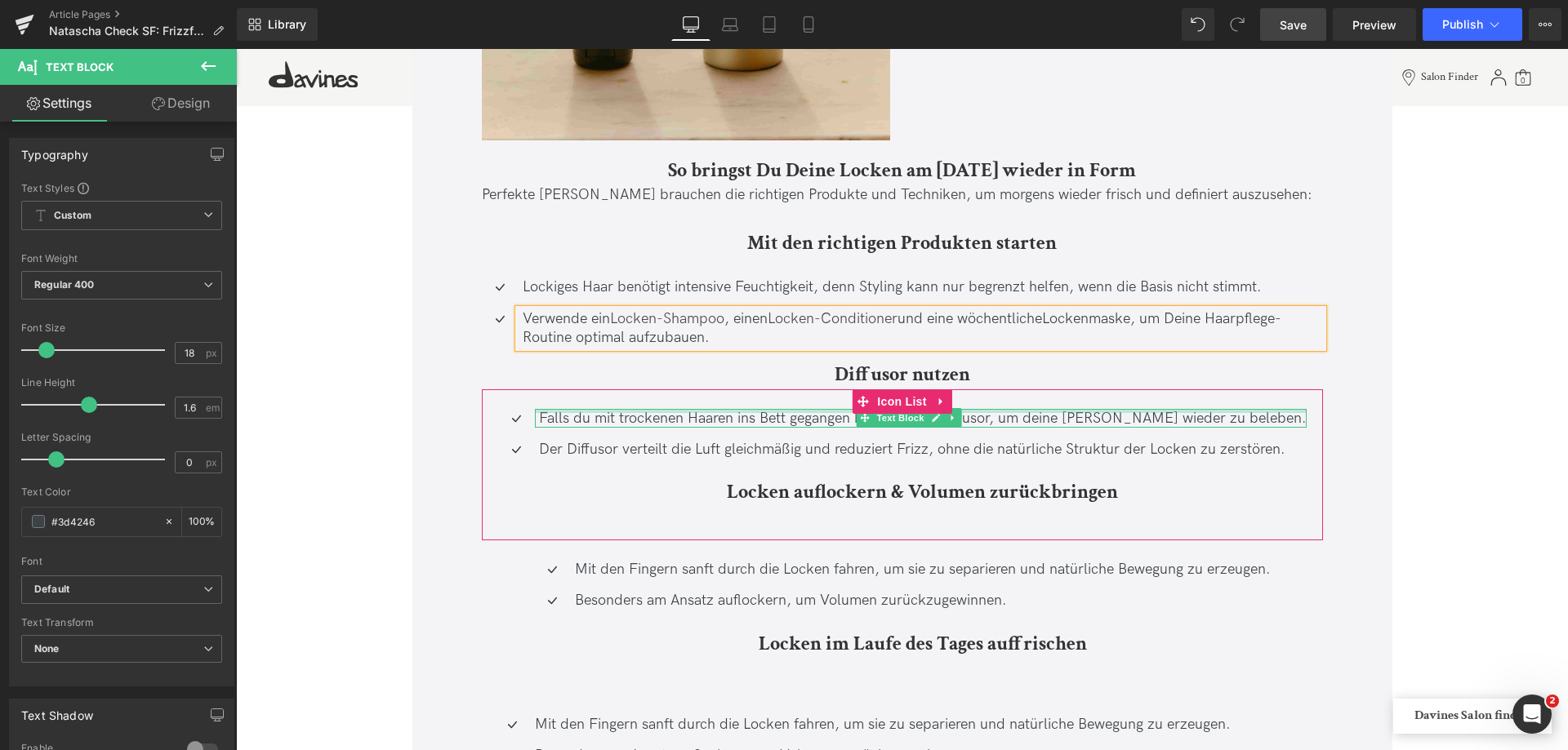
click at [600, 417] on p "Falls du mit trockenen Haaren ins Bett gegangen bist, hilft ein Diffusor, um de…" at bounding box center [922, 418] width 767 height 19
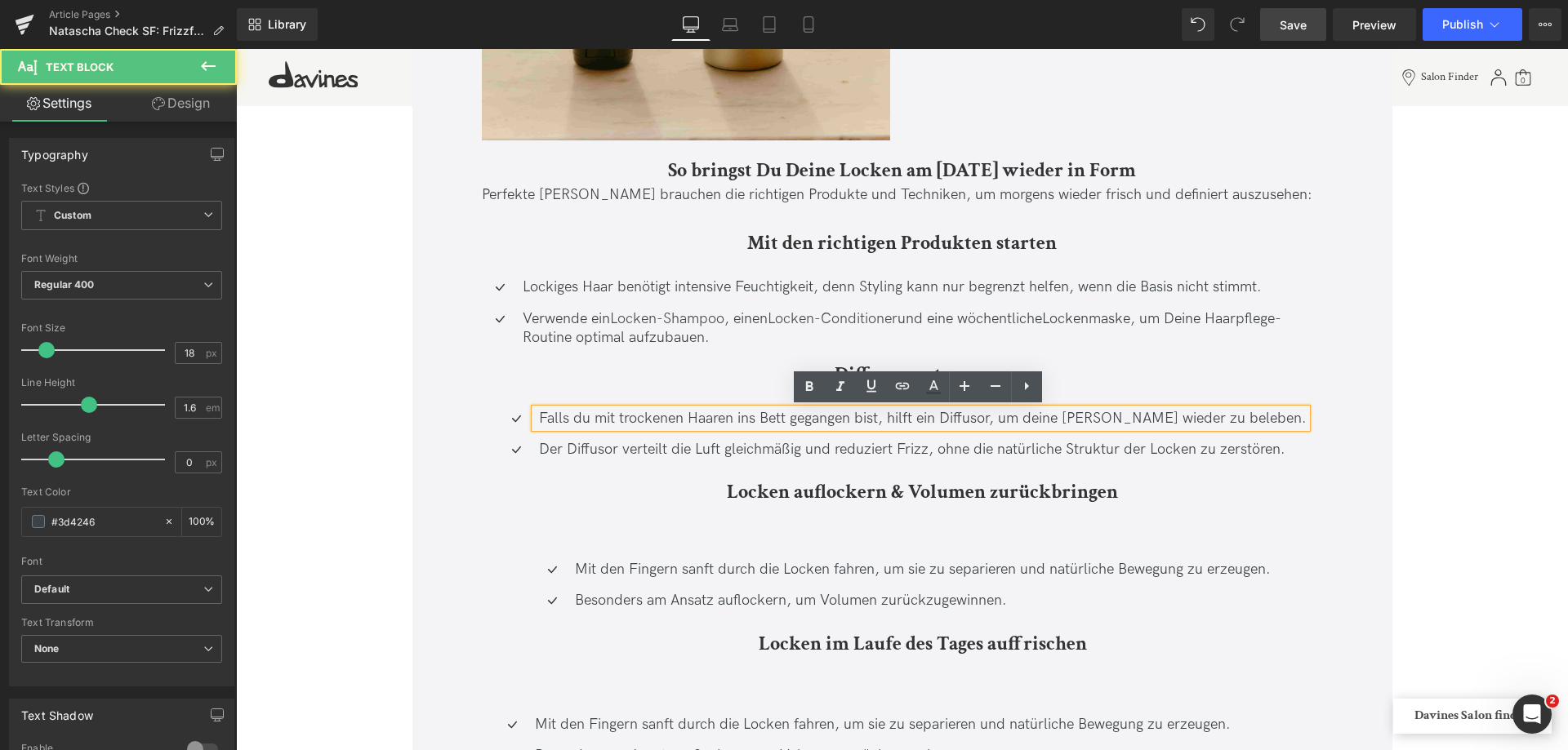
click at [592, 417] on p "Falls du mit trockenen Haaren ins Bett gegangen bist, hilft ein Diffusor, um de…" at bounding box center [922, 418] width 767 height 19
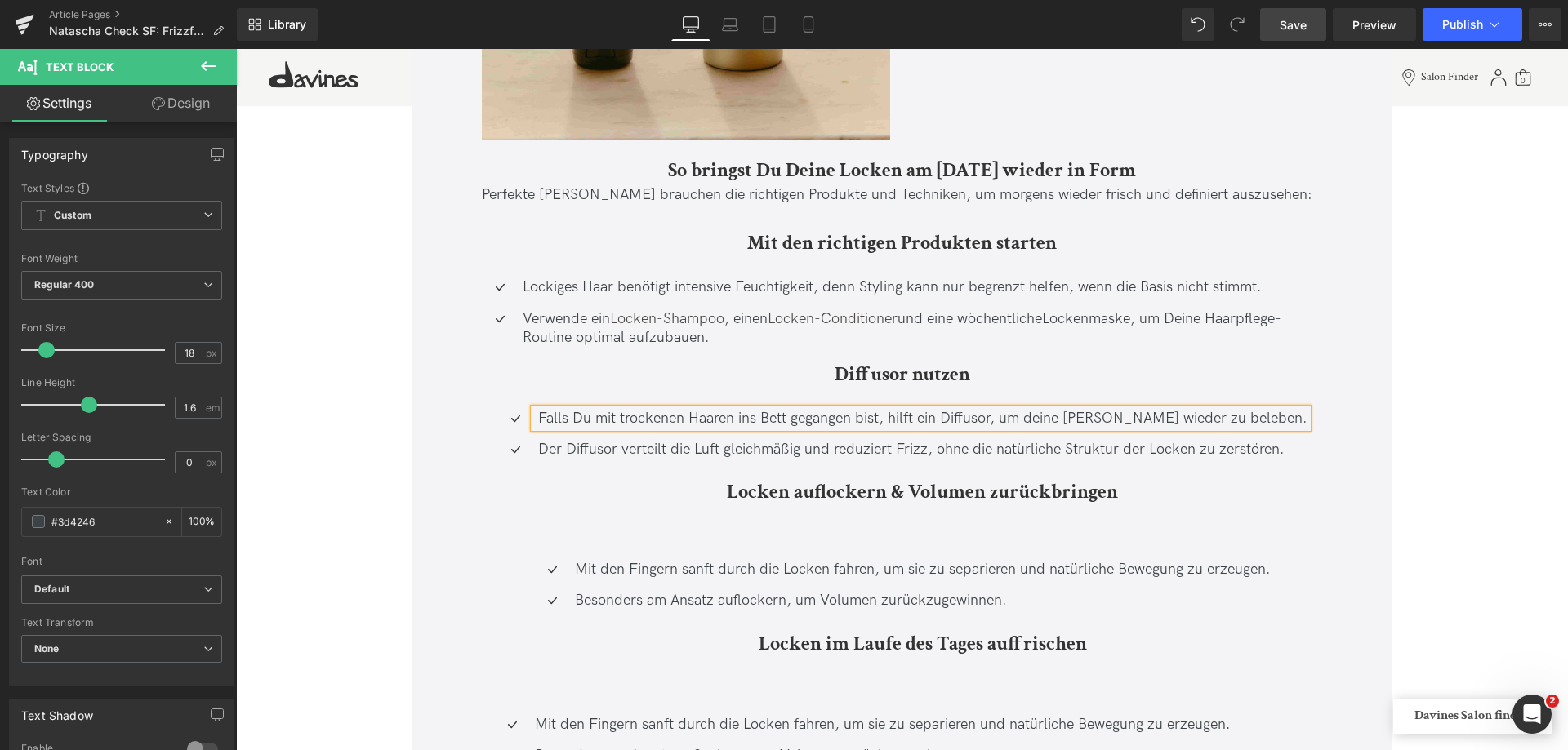
click at [1048, 422] on p "Falls Du mit trockenen Haaren ins Bett gegangen bist, hilft ein Diffusor, um de…" at bounding box center [922, 418] width 769 height 19
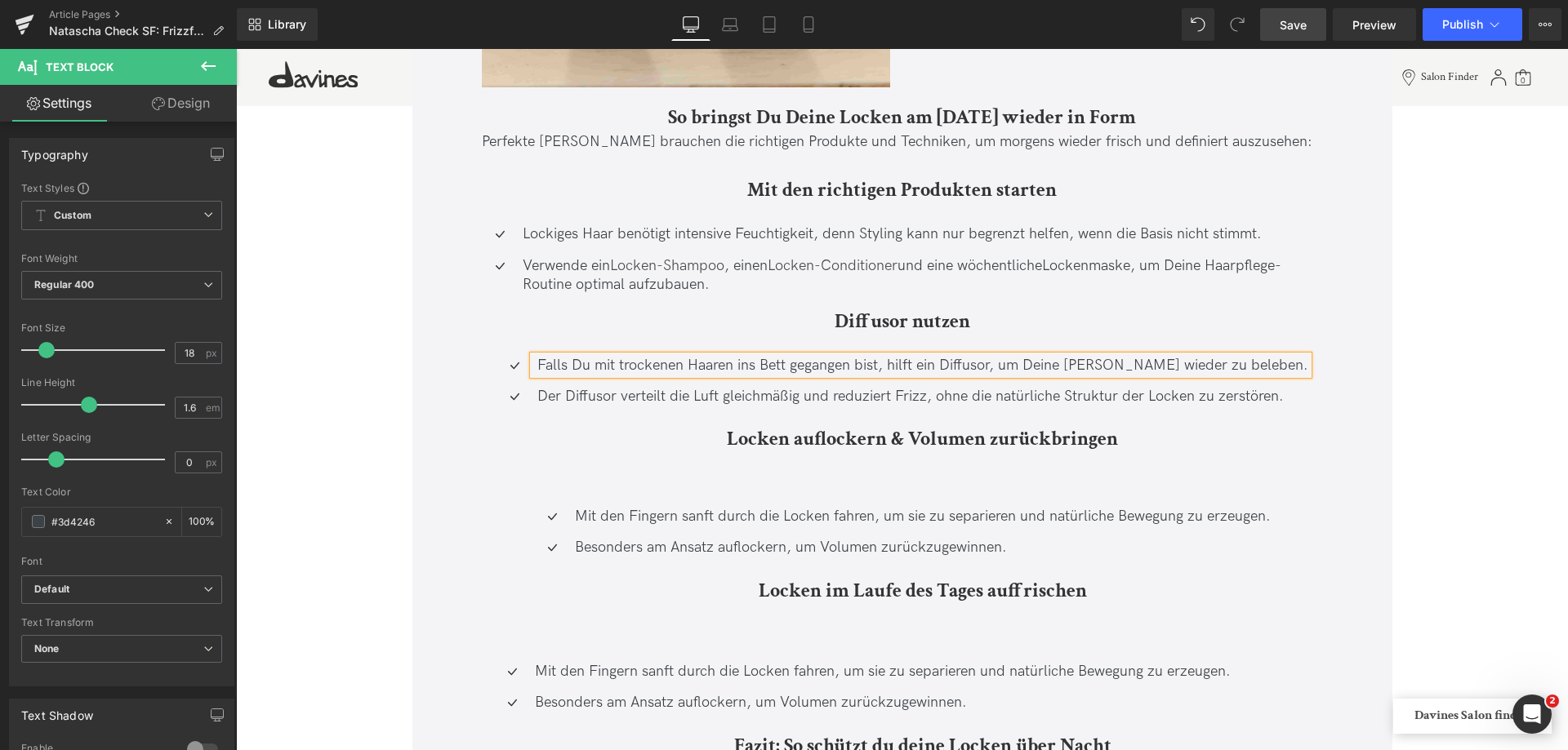
scroll to position [10778, 0]
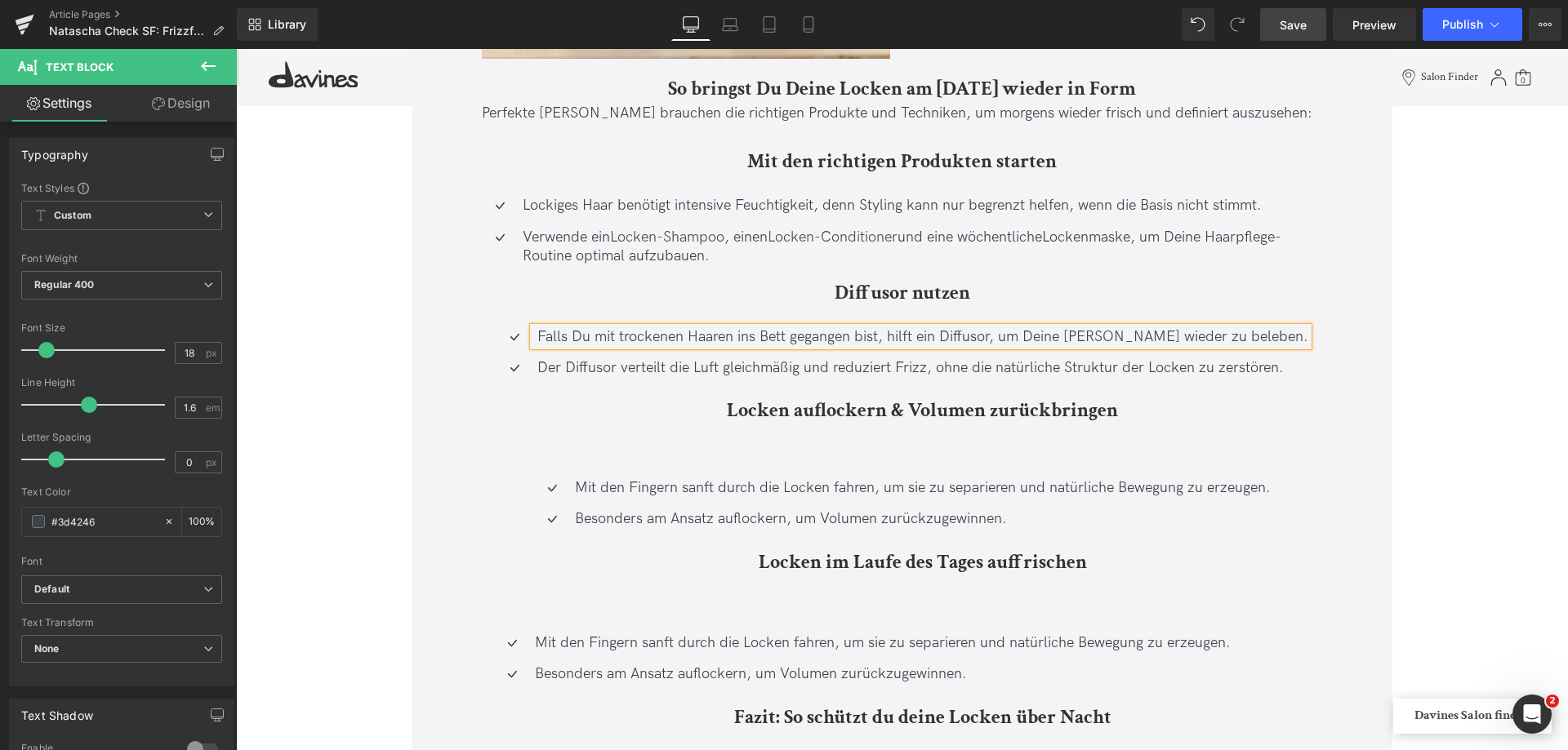
click at [833, 449] on ul "Icon Falls Du mit trockenen Haaren ins Bett gegangen bist, hilft ein Diffusor, …" at bounding box center [902, 393] width 811 height 132
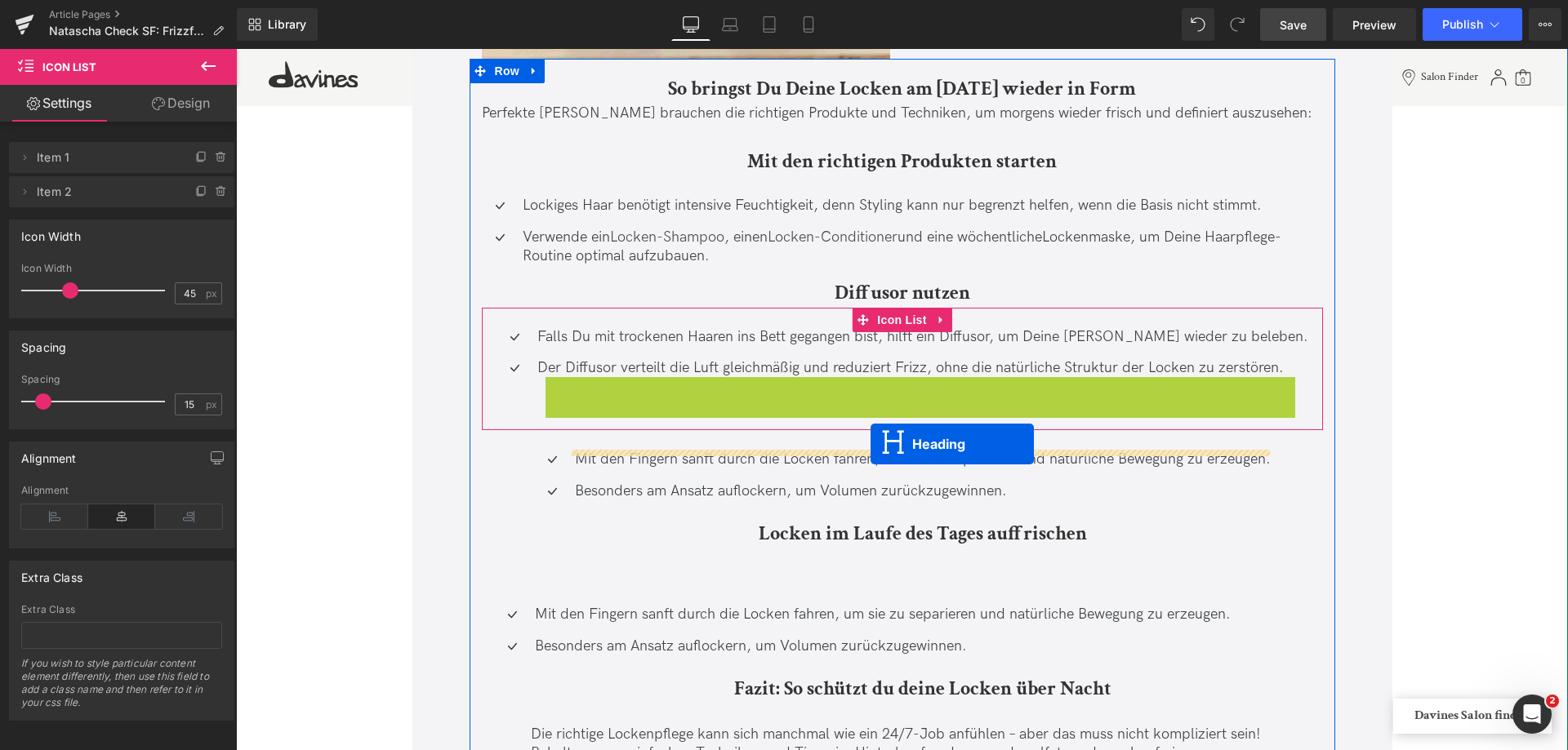
drag, startPoint x: 877, startPoint y: 414, endPoint x: 870, endPoint y: 444, distance: 30.8
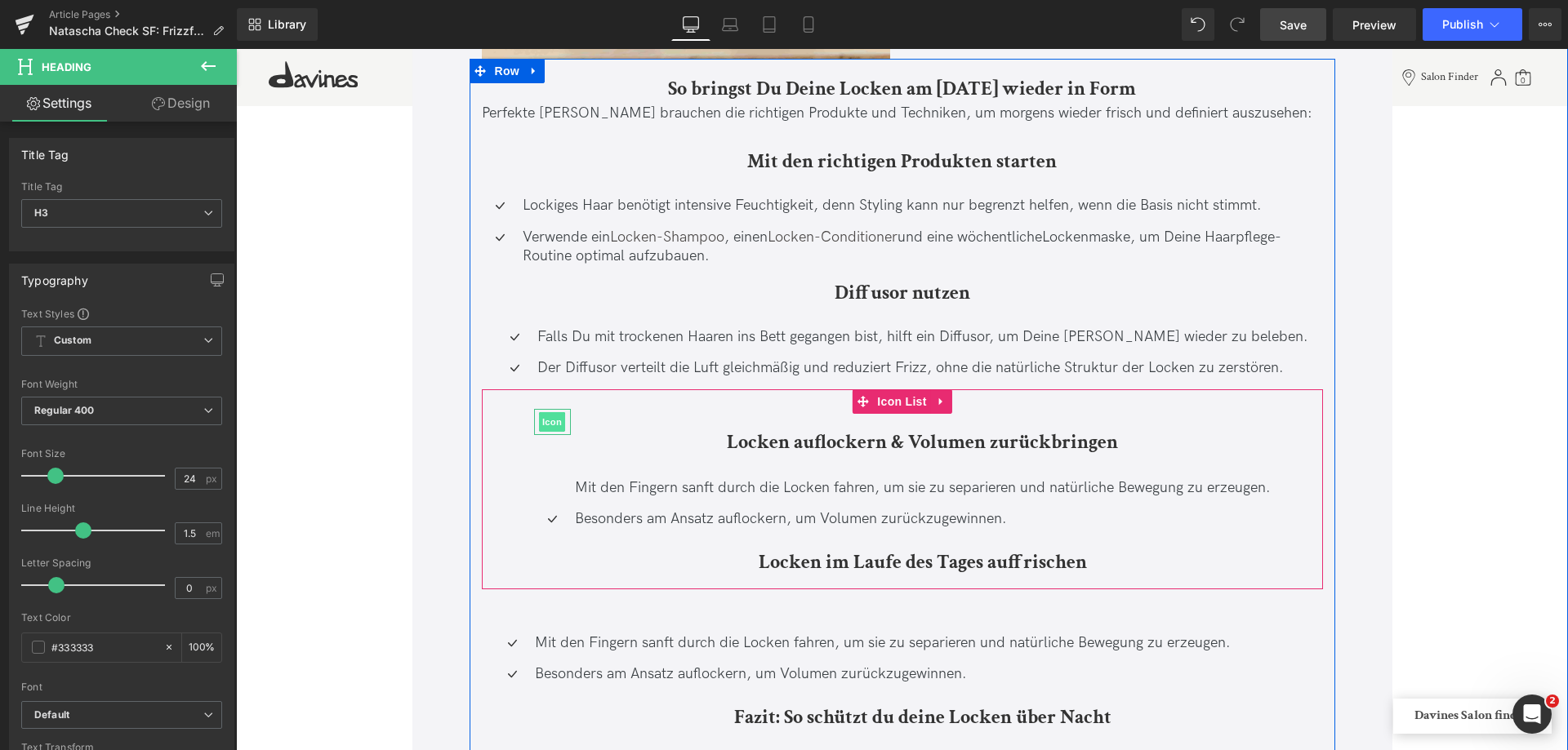
click at [559, 422] on span "Icon" at bounding box center [552, 422] width 26 height 20
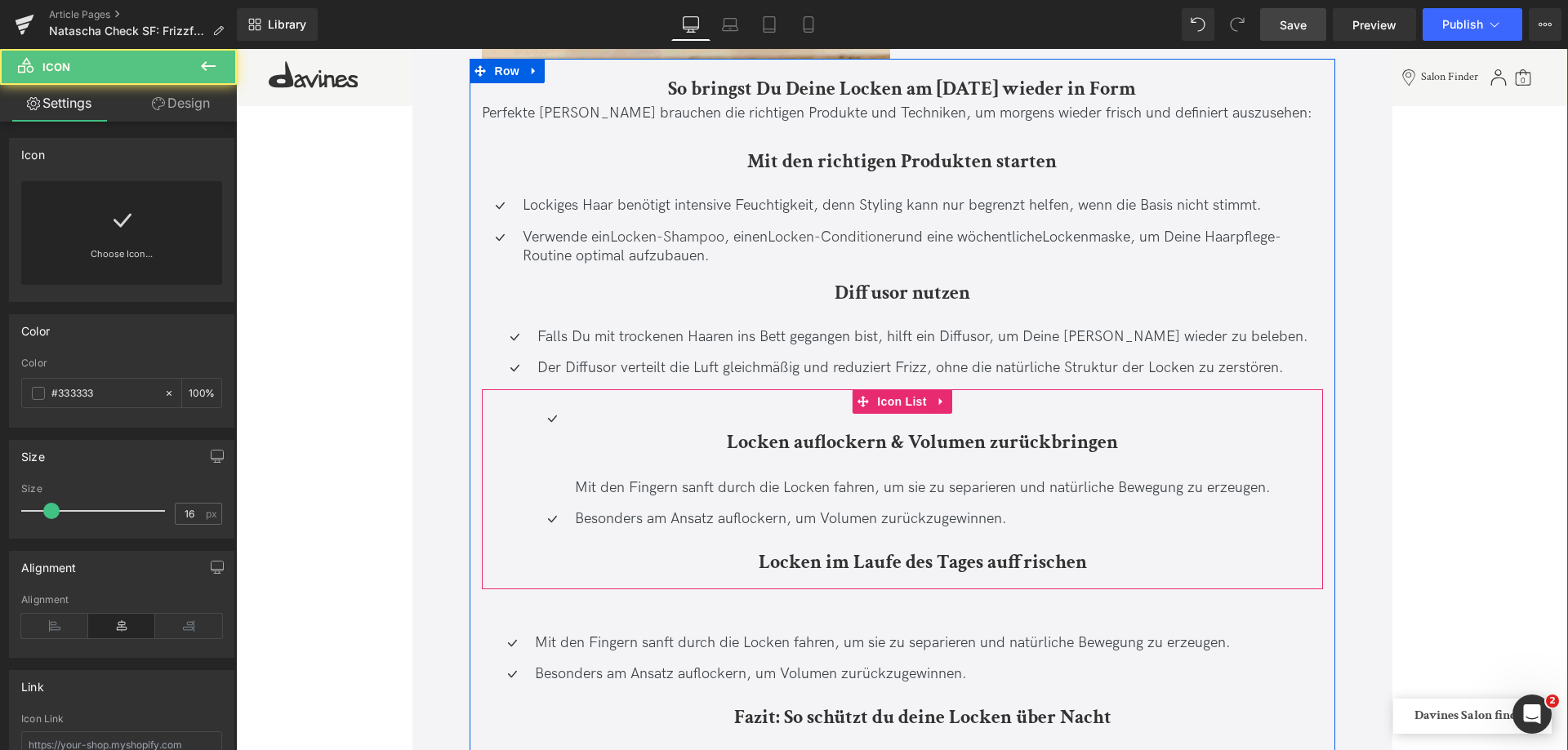
click at [572, 419] on div "Locken auflockern & Volumen zurückbringen Heading" at bounding box center [921, 444] width 699 height 69
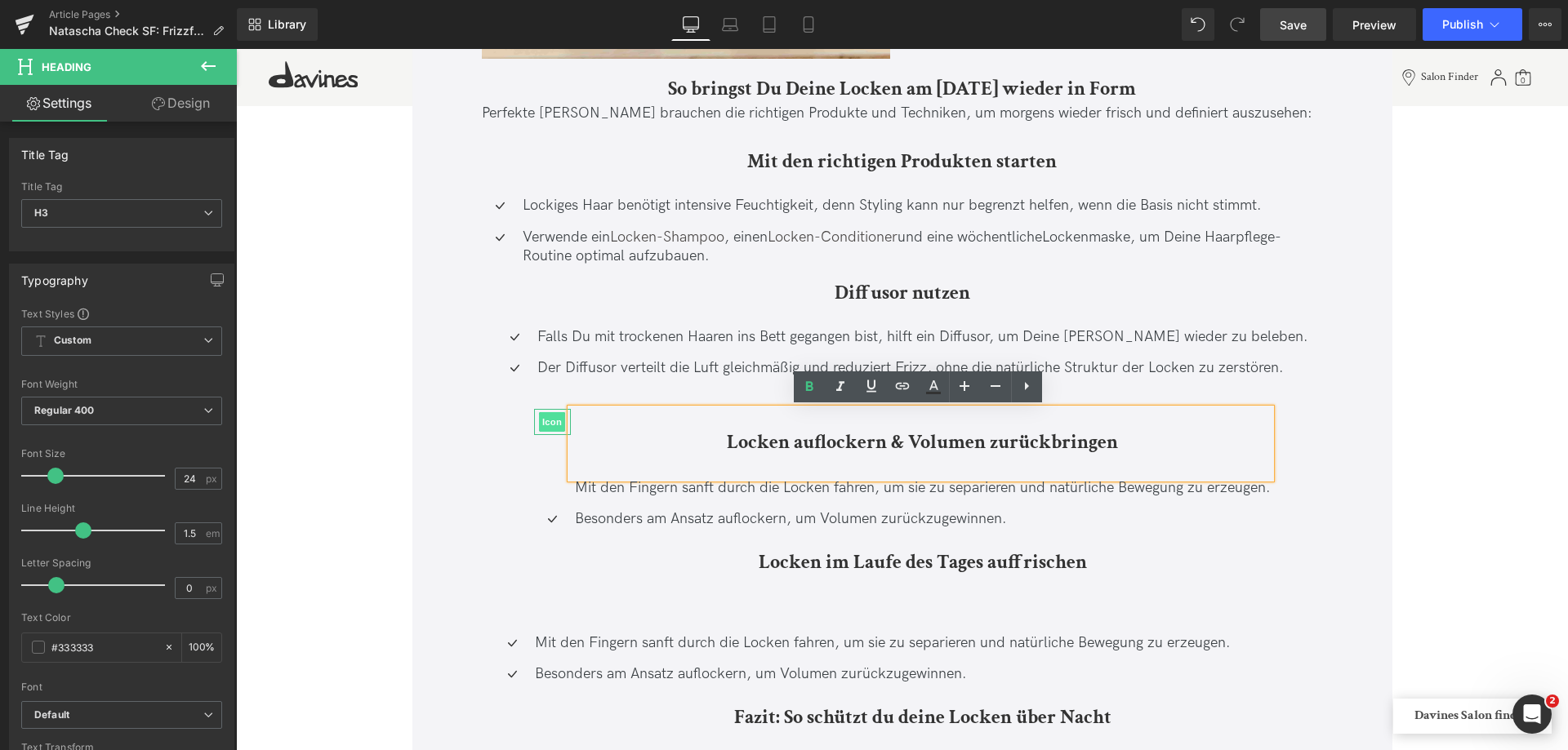
click at [548, 418] on span "Icon" at bounding box center [552, 422] width 26 height 20
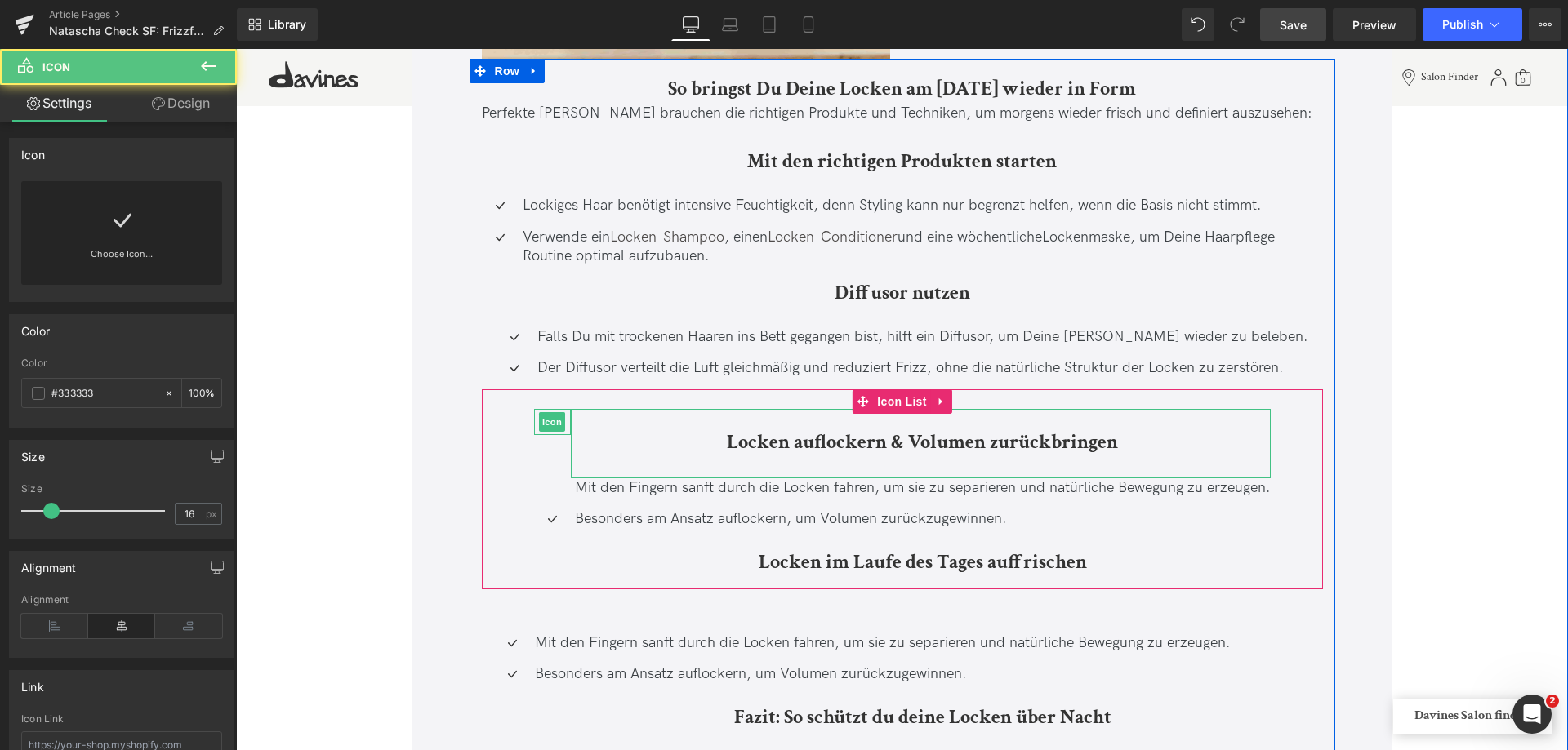
click at [553, 424] on span "Icon" at bounding box center [552, 422] width 26 height 20
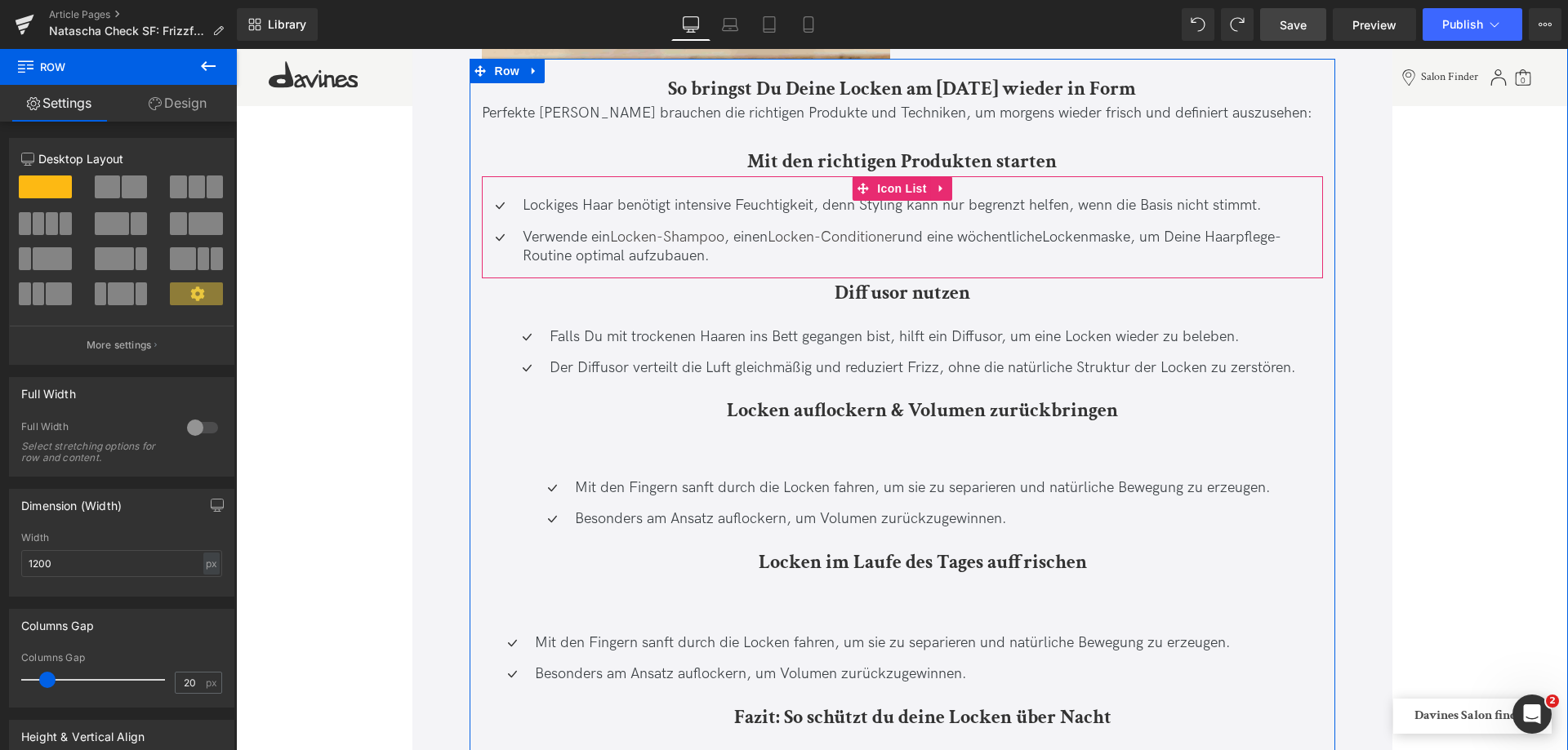
click at [695, 272] on ul "Icon Lockiges Haar benötigt intensive Feuchtigkeit, denn Styling kann nur begre…" at bounding box center [902, 237] width 841 height 82
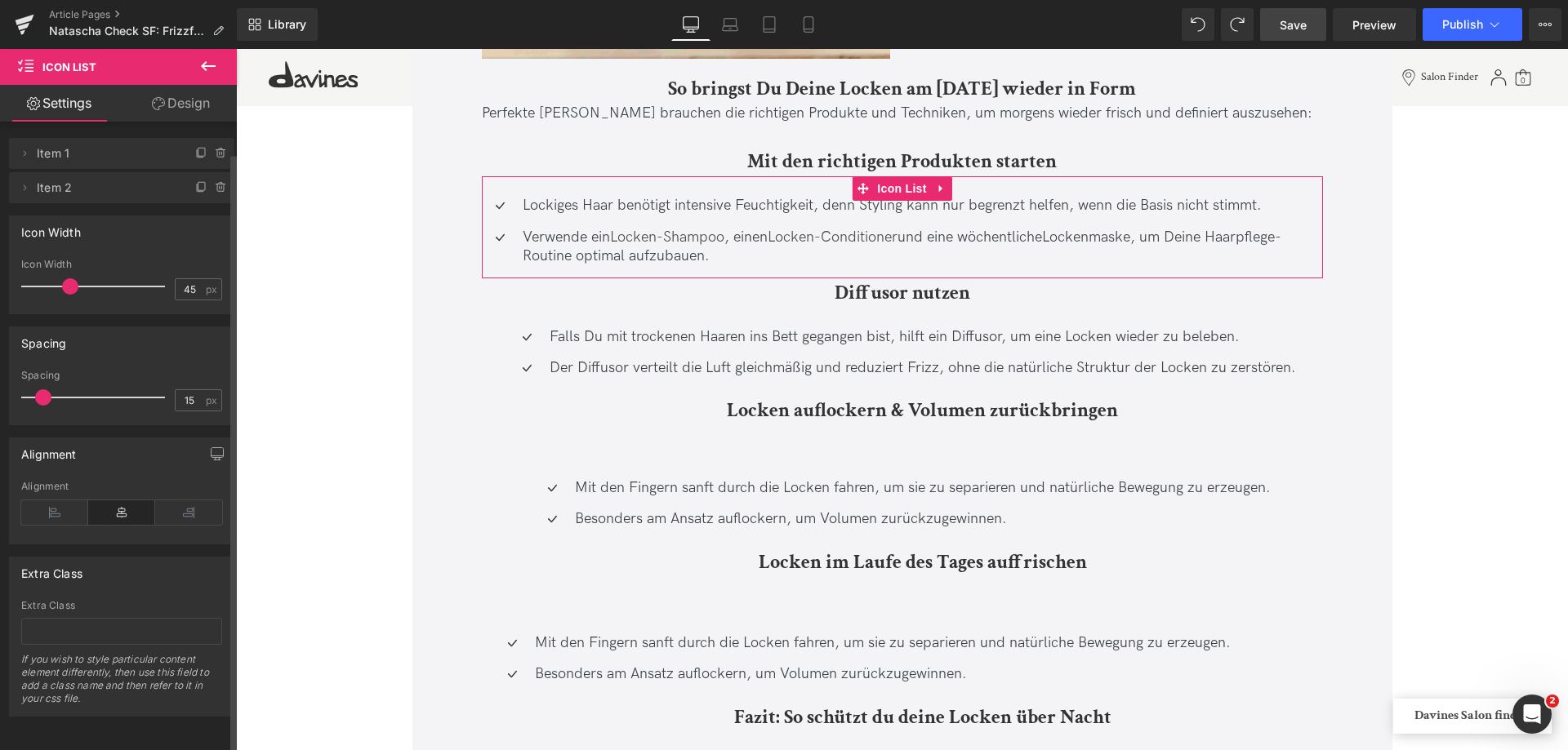
scroll to position [16, 0]
click at [192, 101] on link "Design" at bounding box center [181, 103] width 118 height 37
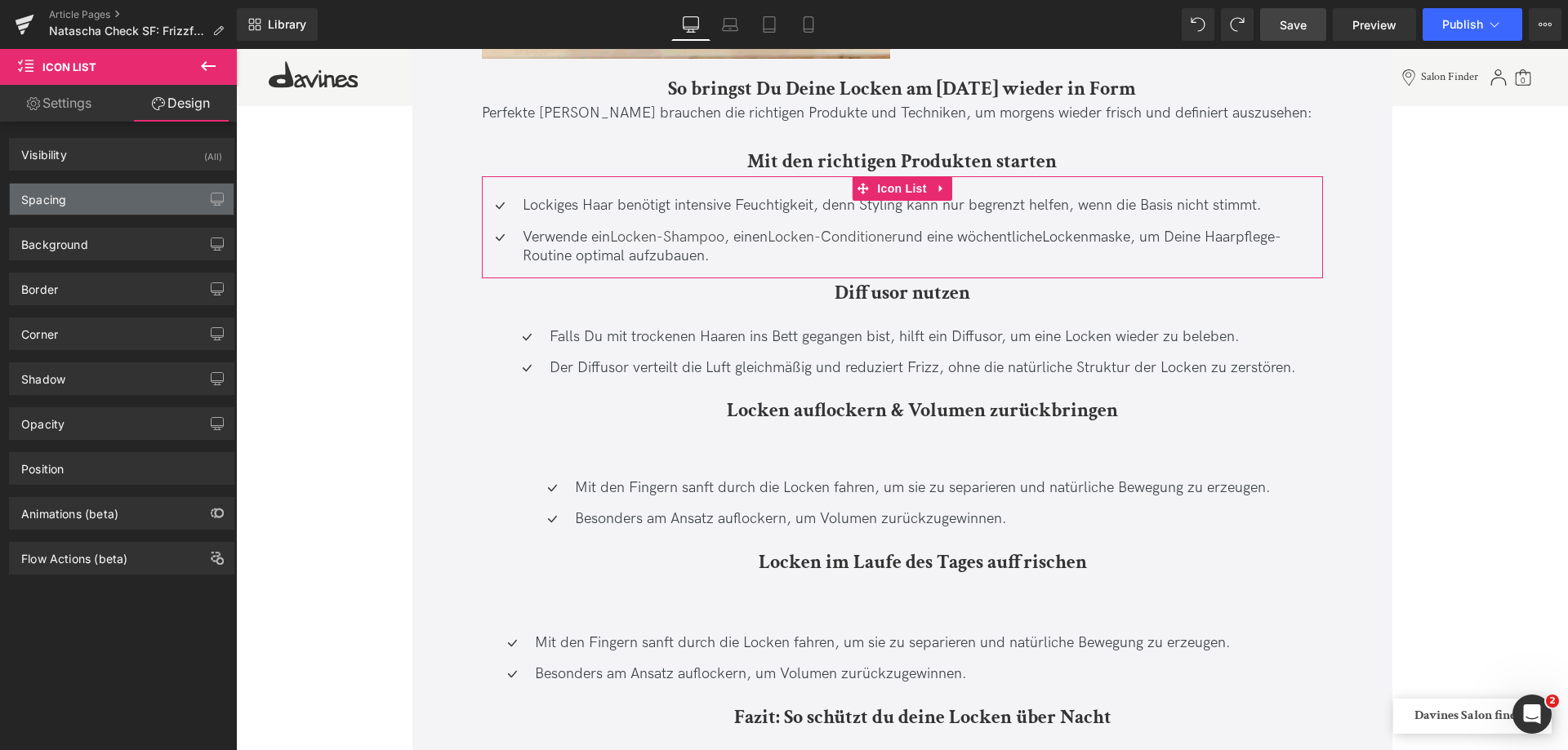
click at [76, 199] on div "Spacing" at bounding box center [122, 199] width 224 height 31
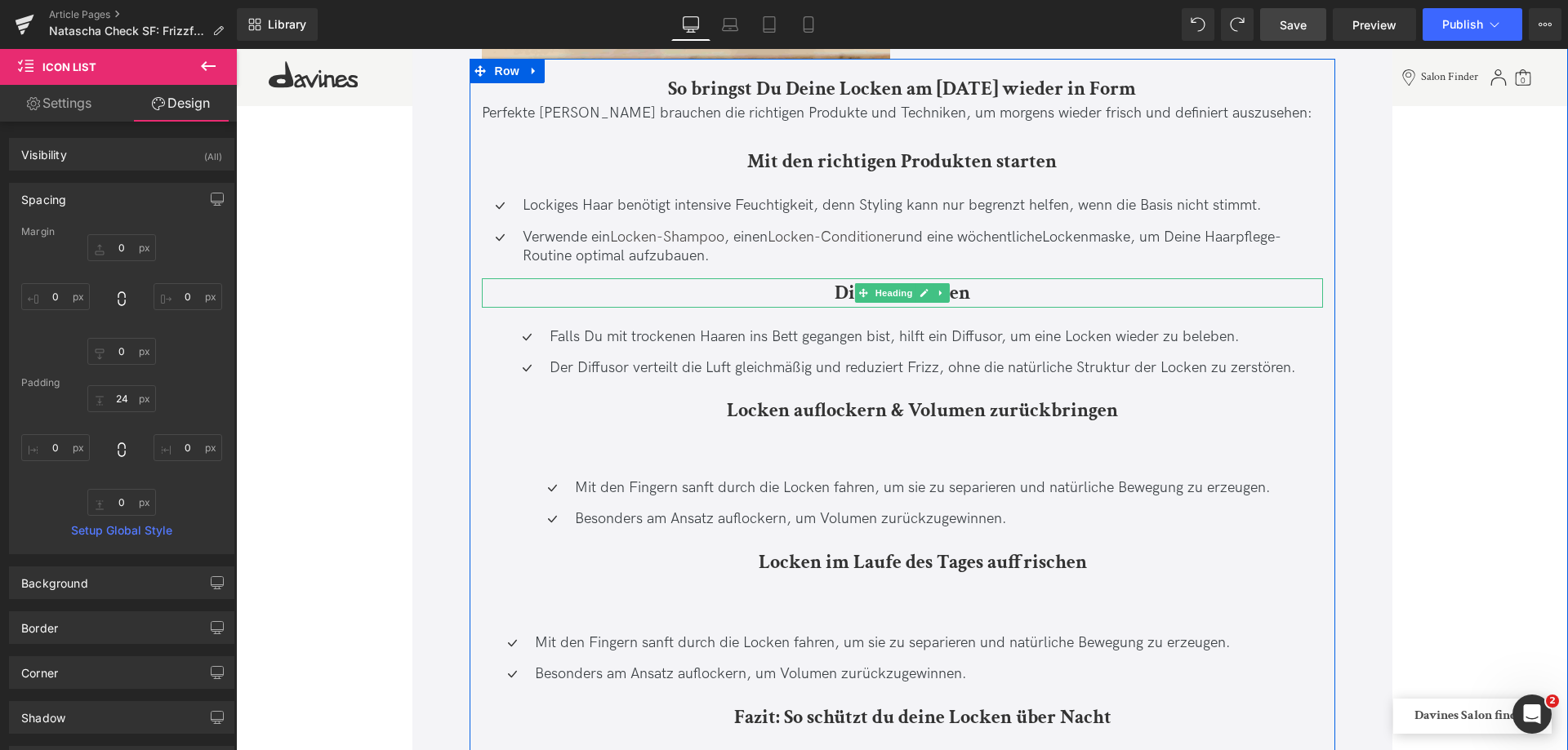
click at [760, 292] on h3 "Diffusor nutzen" at bounding box center [902, 293] width 841 height 29
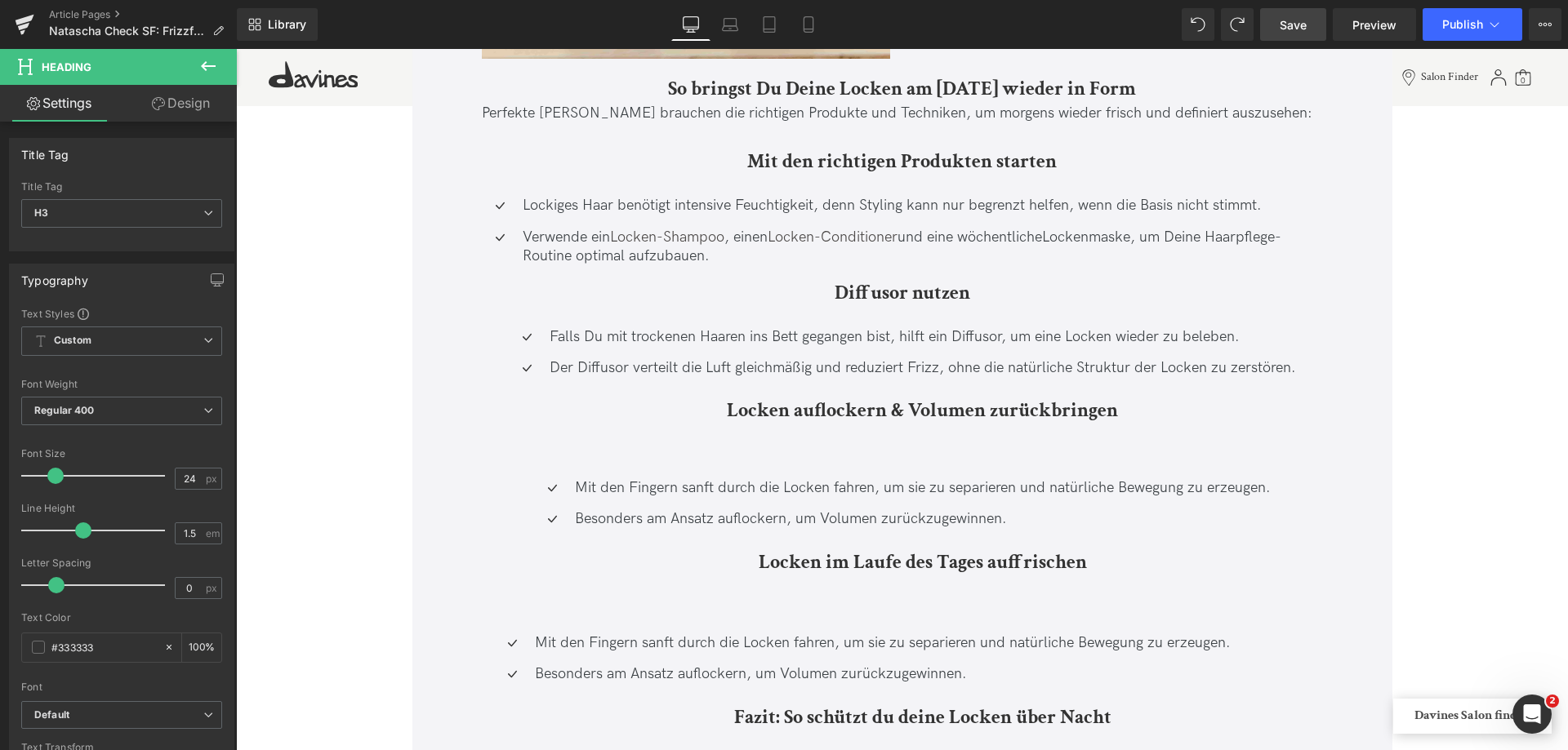
click at [163, 96] on link "Design" at bounding box center [181, 103] width 118 height 37
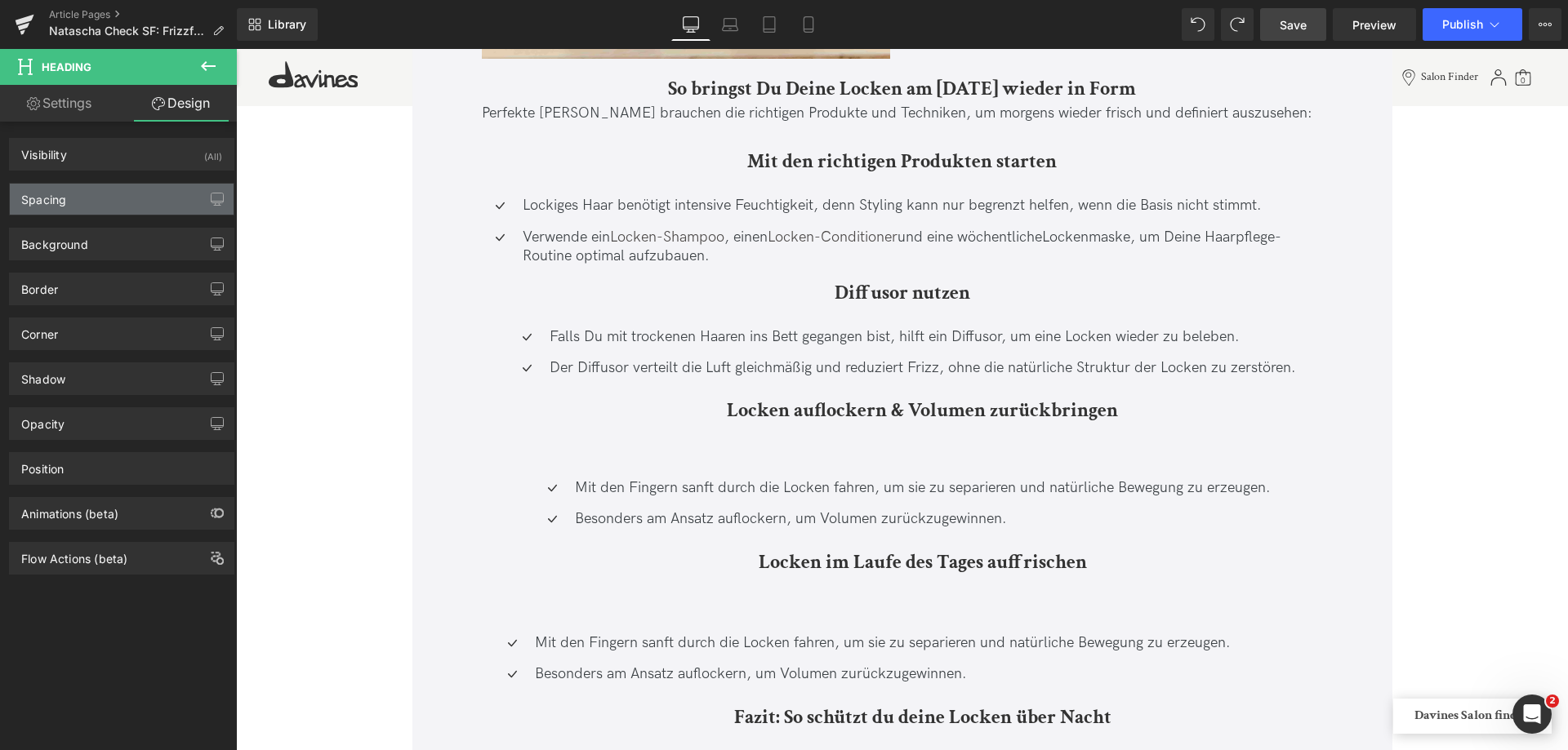
click at [43, 197] on div "Spacing" at bounding box center [43, 195] width 45 height 23
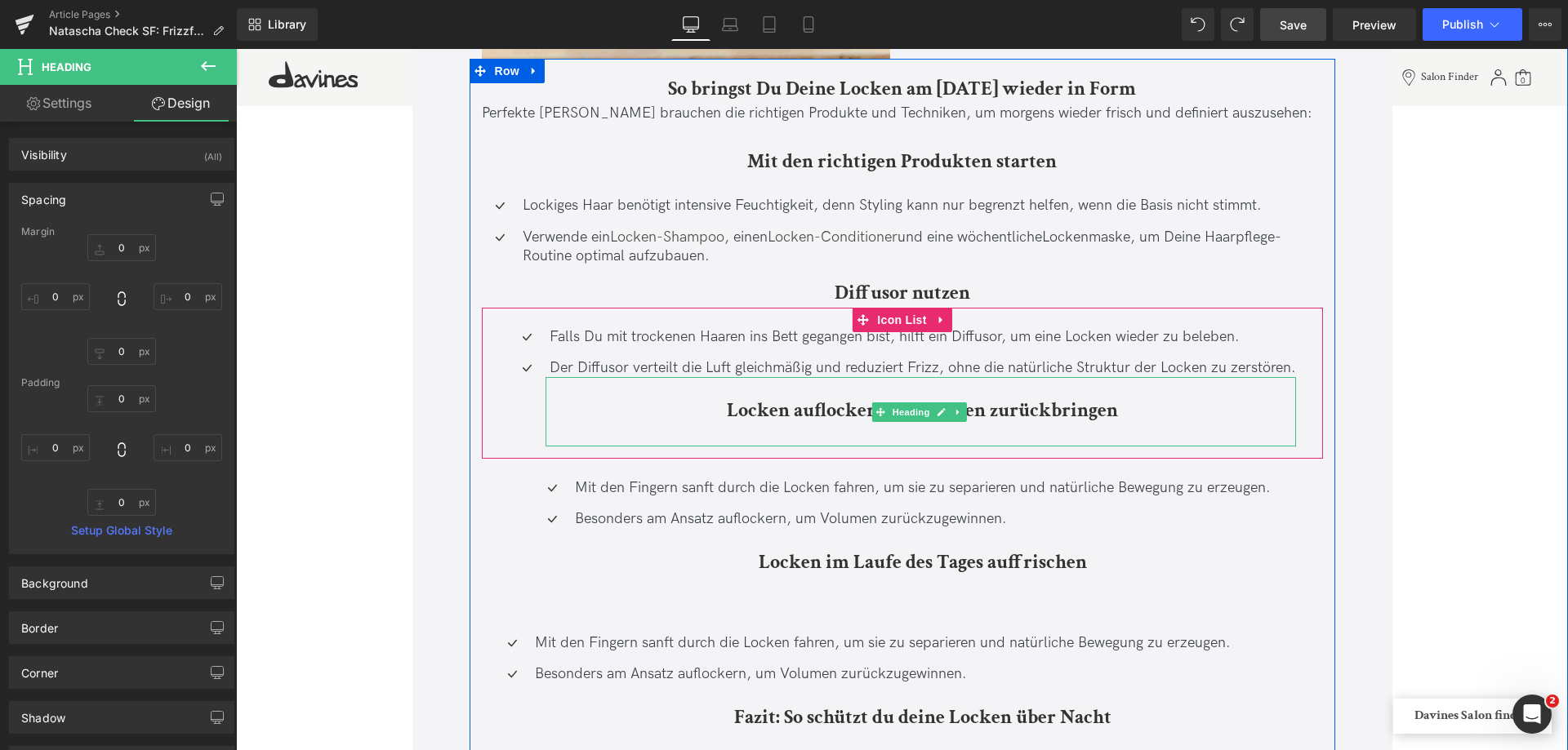
click at [706, 418] on h3 "Locken auflockern & Volumen zurückbringen" at bounding box center [922, 411] width 746 height 29
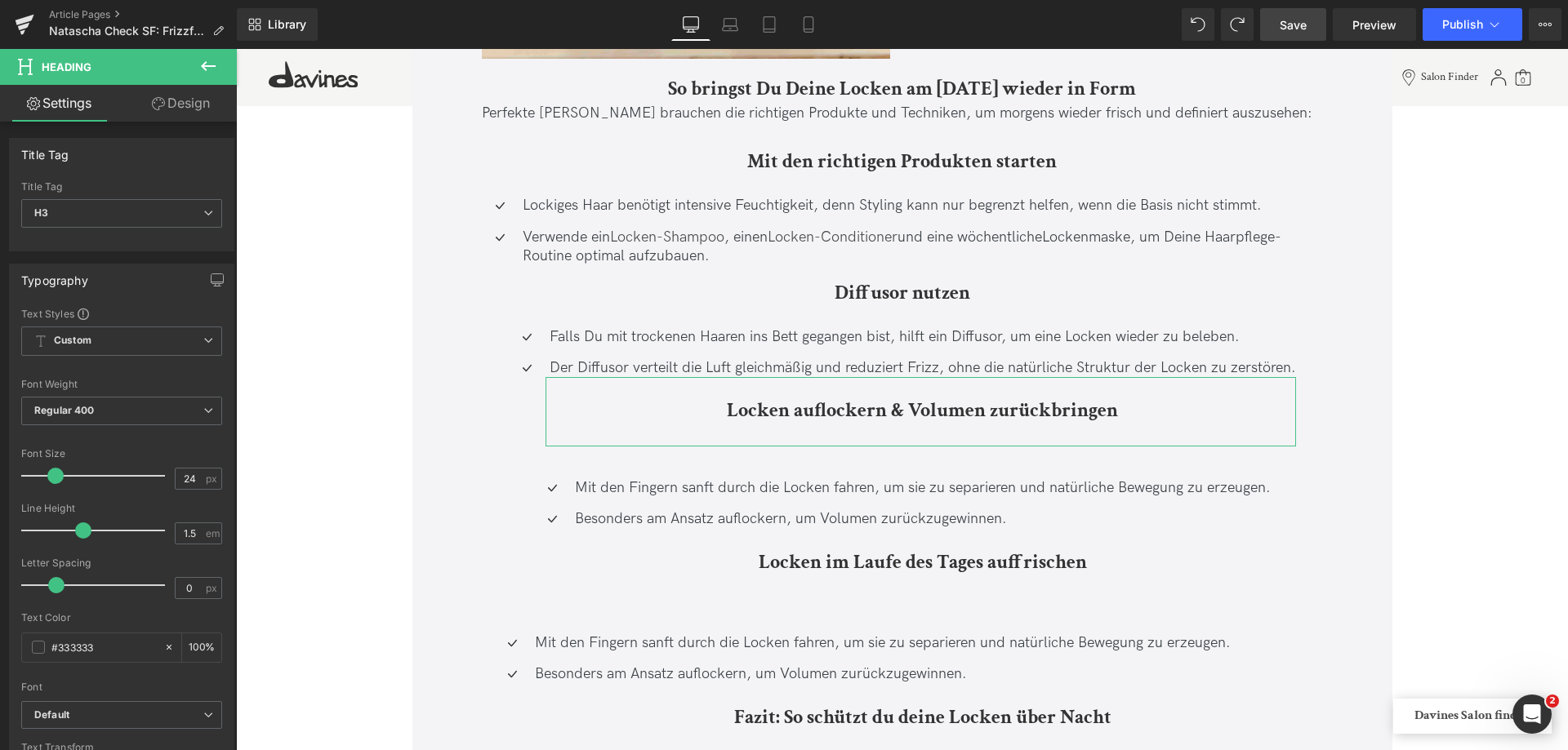
click at [164, 119] on link "Design" at bounding box center [181, 103] width 118 height 37
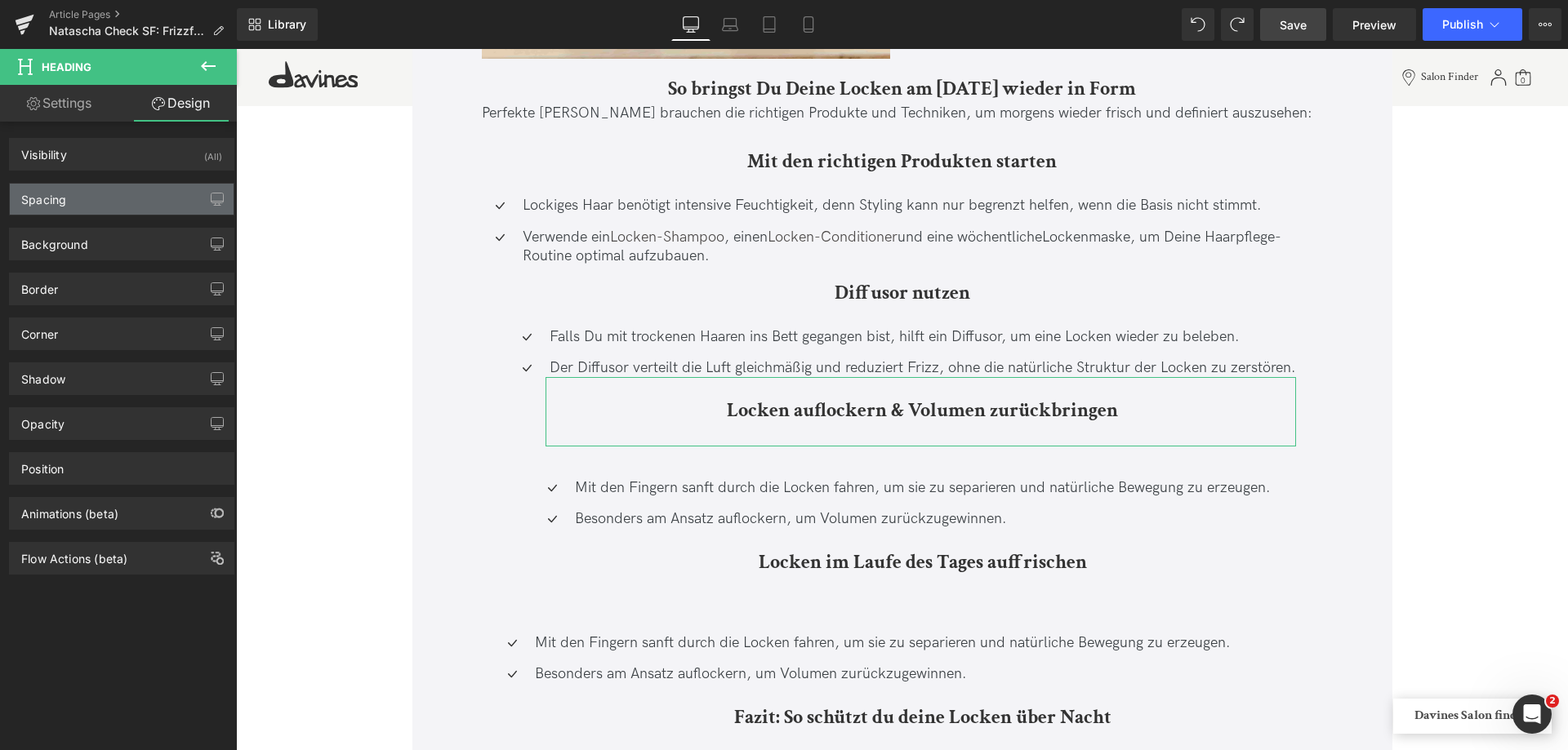
click at [83, 208] on div "Spacing" at bounding box center [122, 199] width 224 height 31
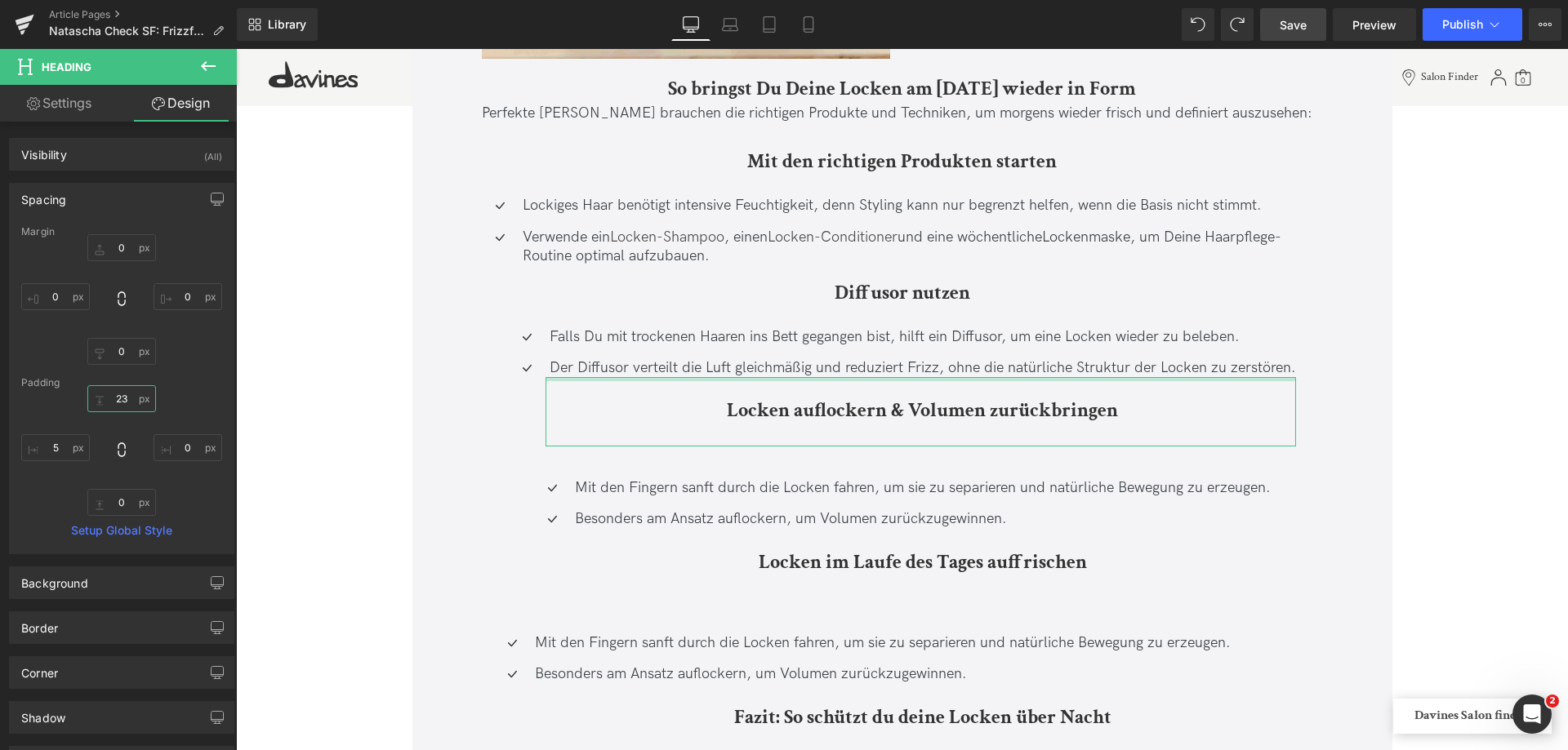
click at [120, 401] on input "23" at bounding box center [122, 399] width 69 height 27
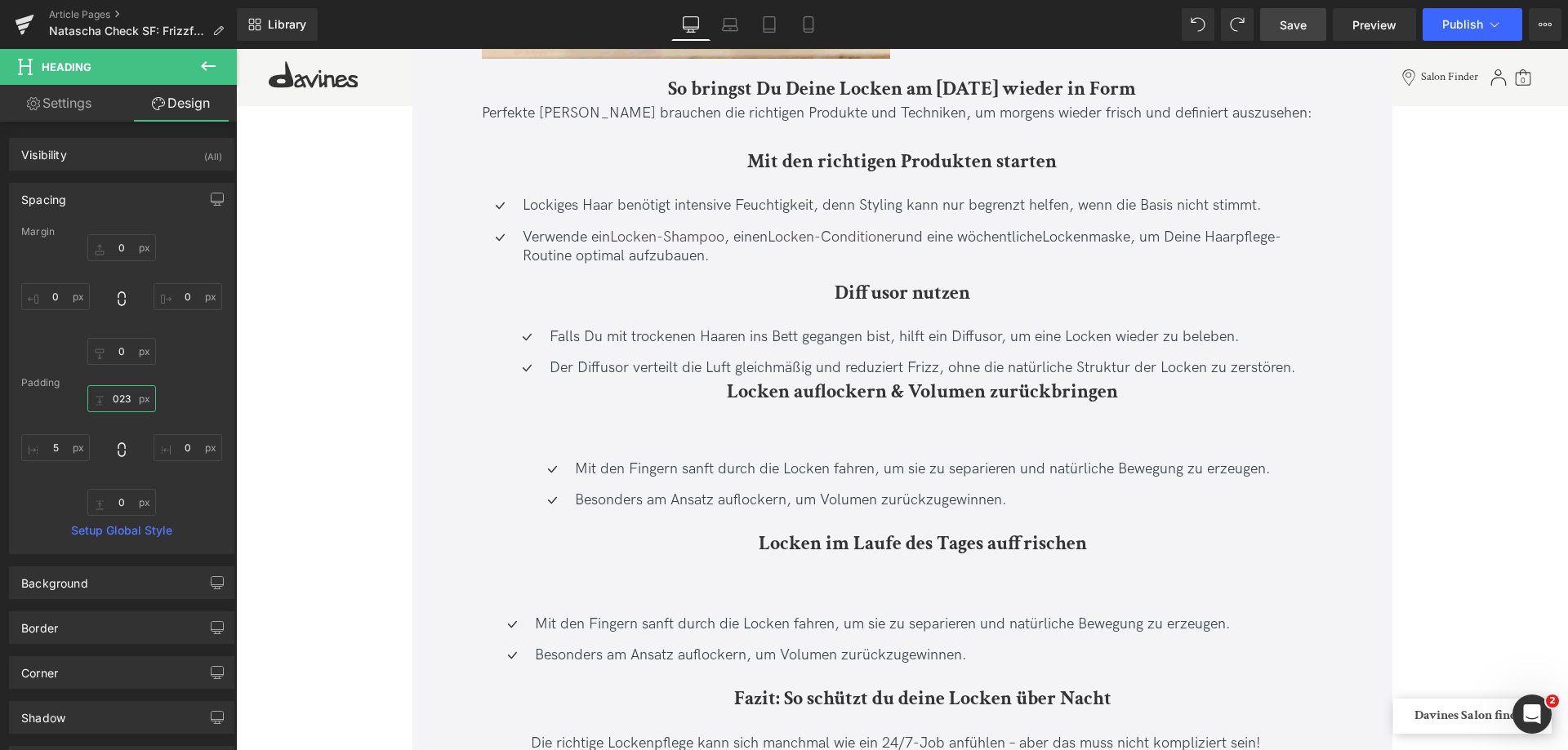
type input "23"
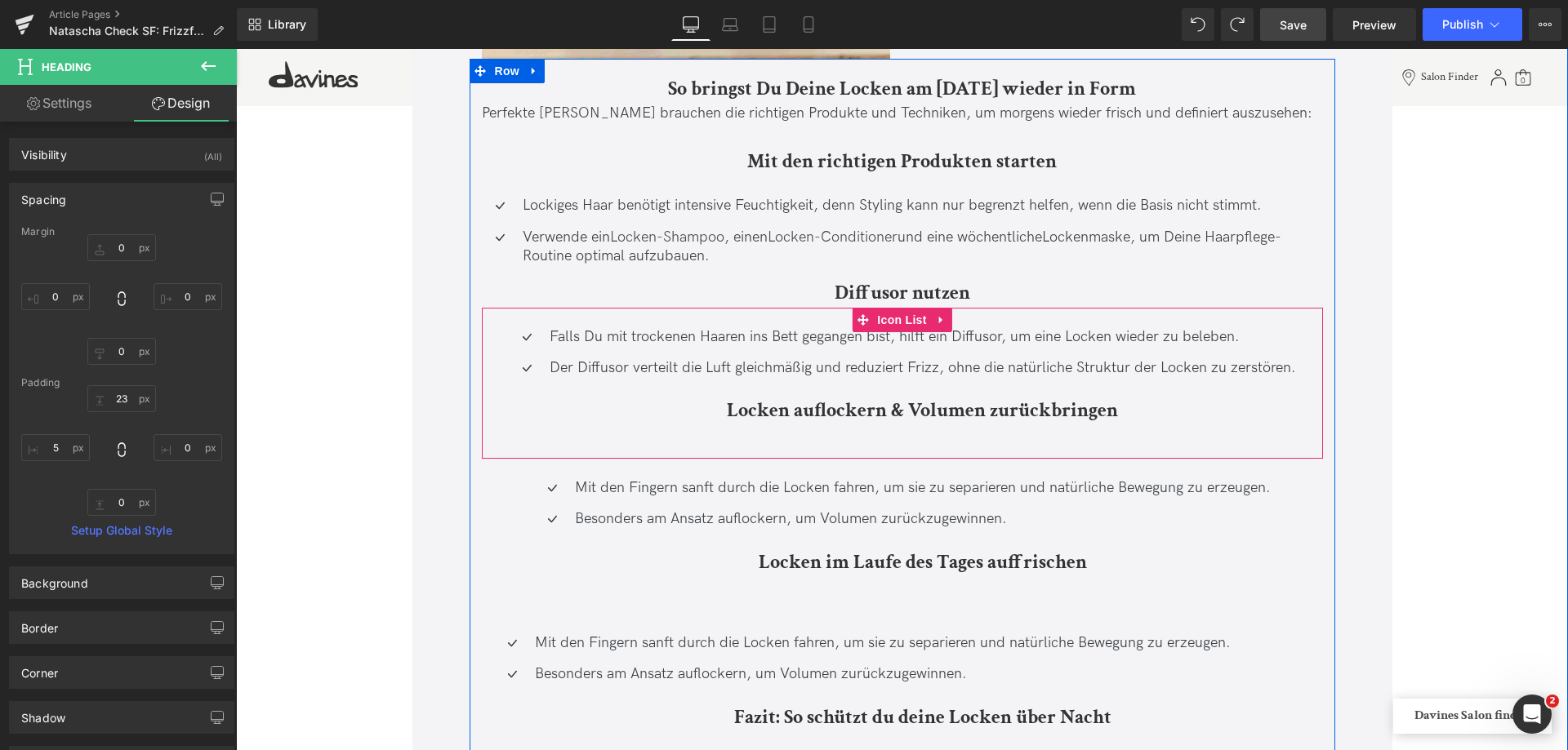
click at [754, 442] on div at bounding box center [922, 436] width 746 height 21
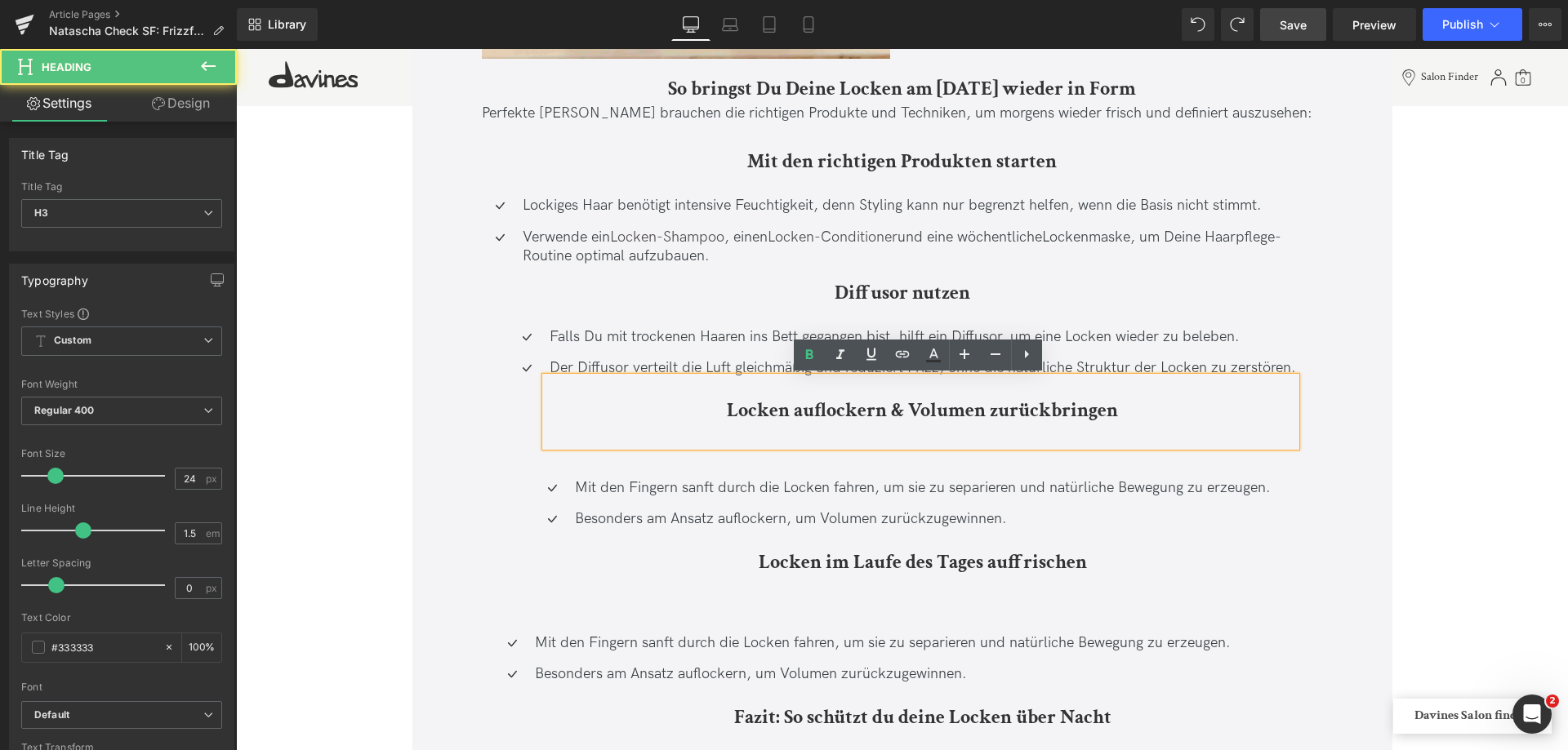
click at [750, 447] on div "Locken auflockern & Volumen zurückbringen" at bounding box center [921, 412] width 750 height 69
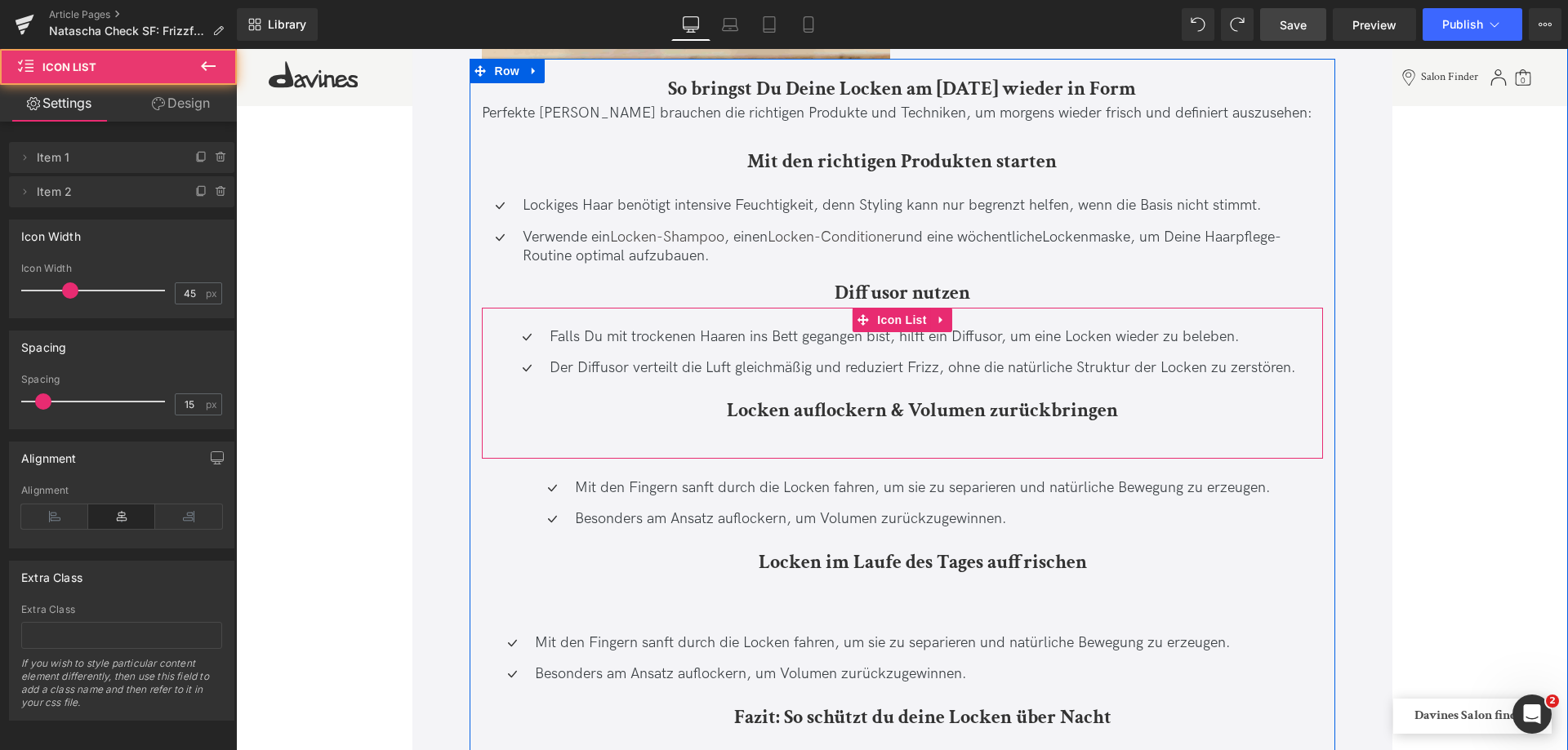
click at [509, 411] on div "Der Diffusor verteilt die Luft gleichmäßig und reduziert Frizz, ohne die natürl…" at bounding box center [902, 403] width 787 height 88
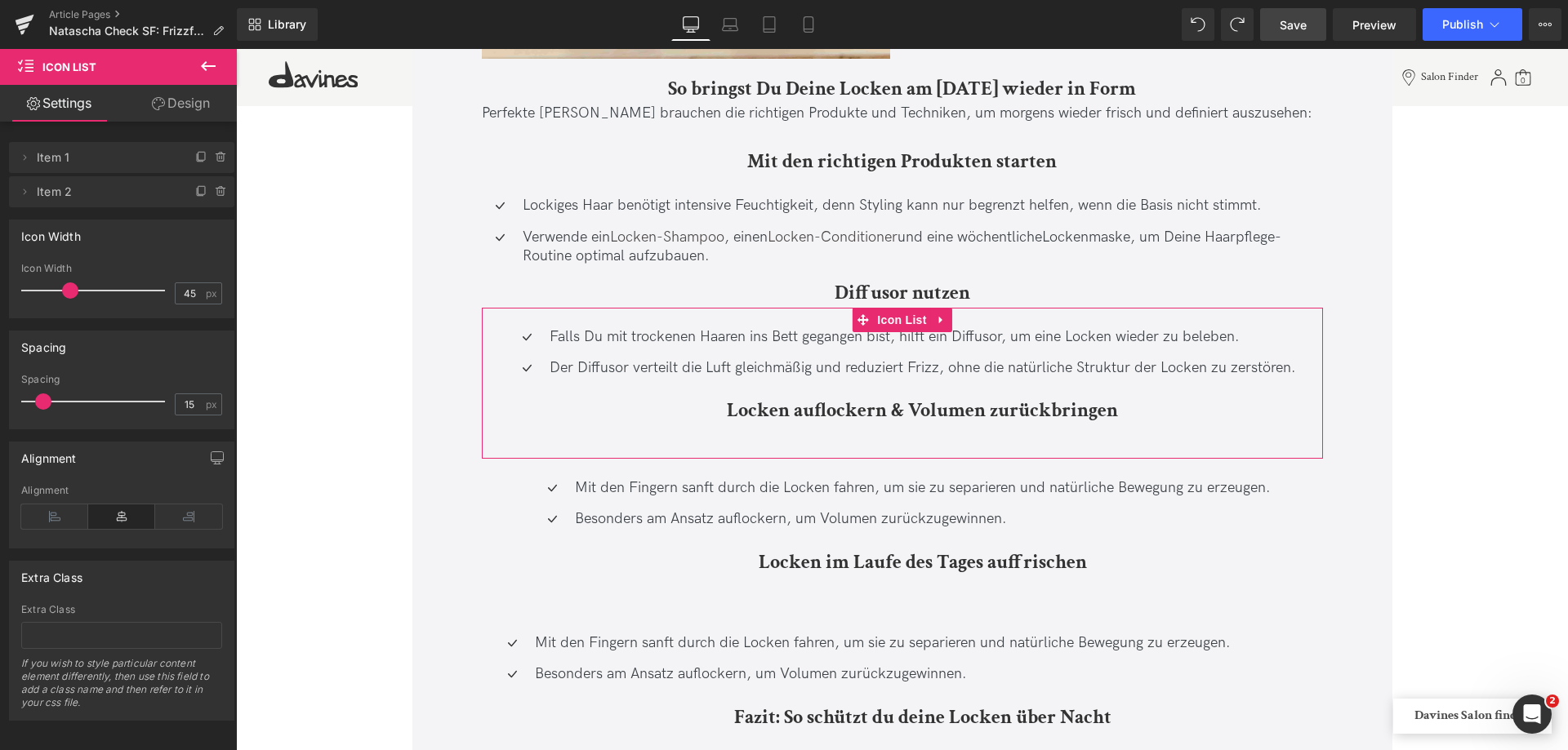
click at [165, 118] on link "Design" at bounding box center [181, 103] width 118 height 37
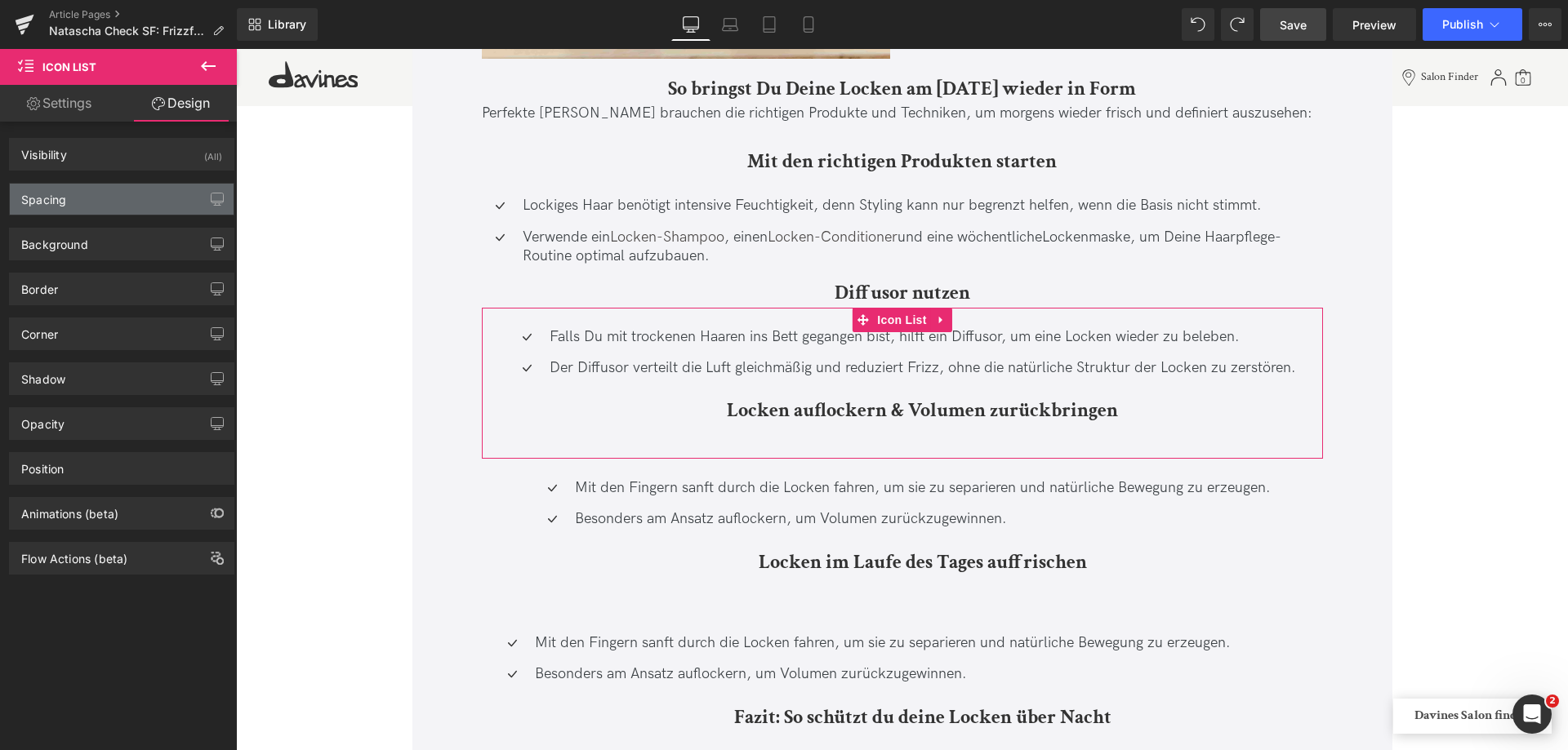
click at [96, 199] on div "Spacing" at bounding box center [122, 199] width 224 height 31
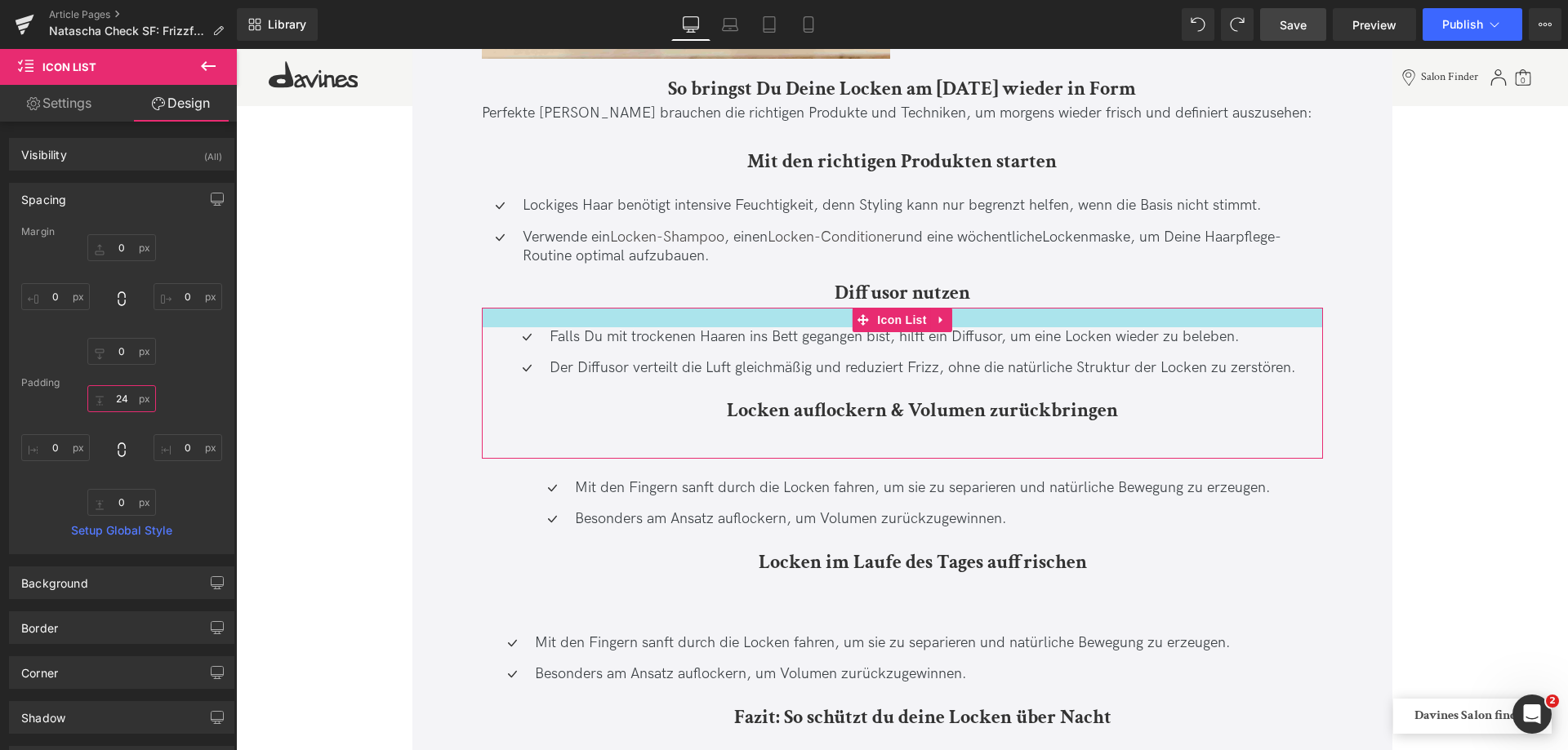
click at [119, 404] on input "24" at bounding box center [122, 399] width 69 height 27
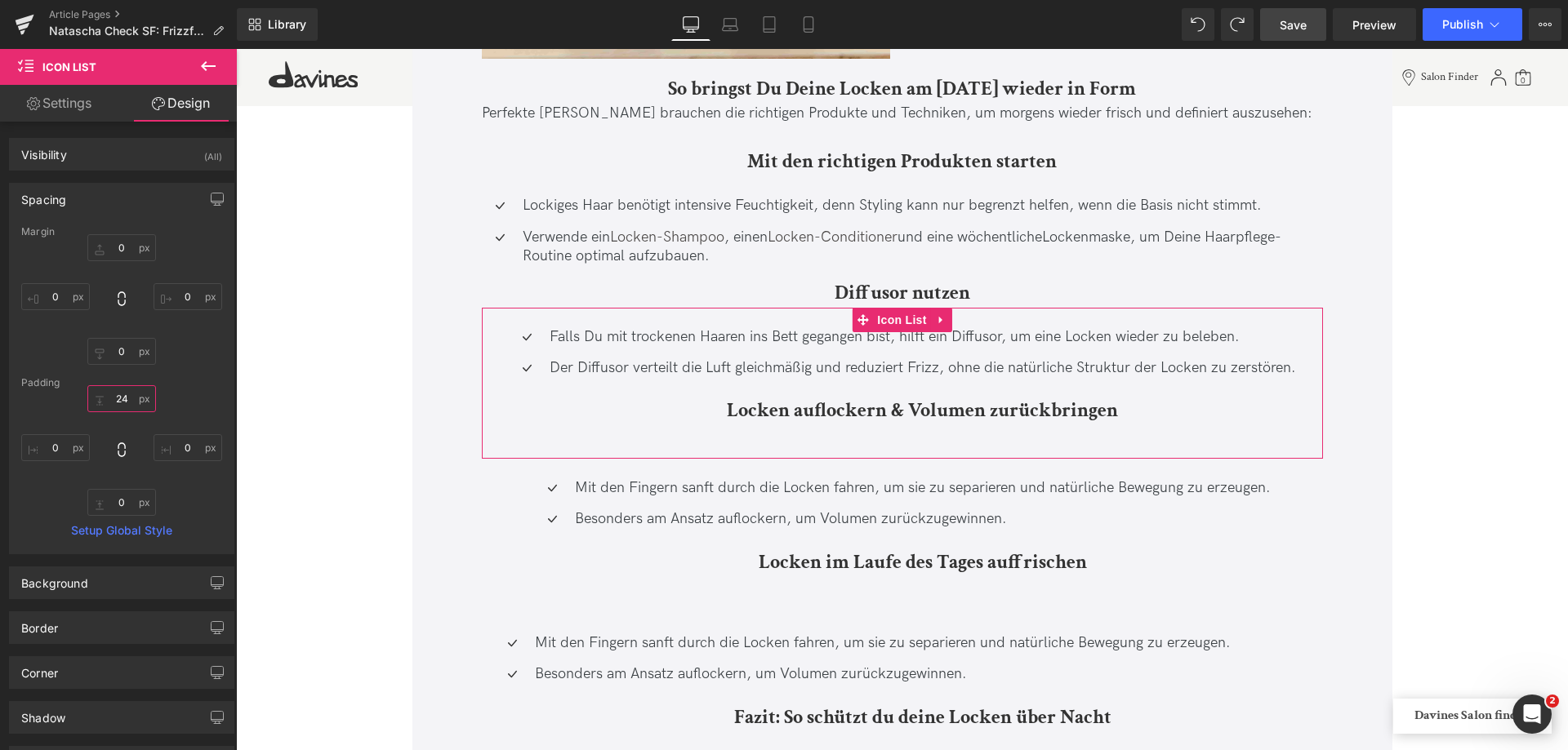
type input "0"
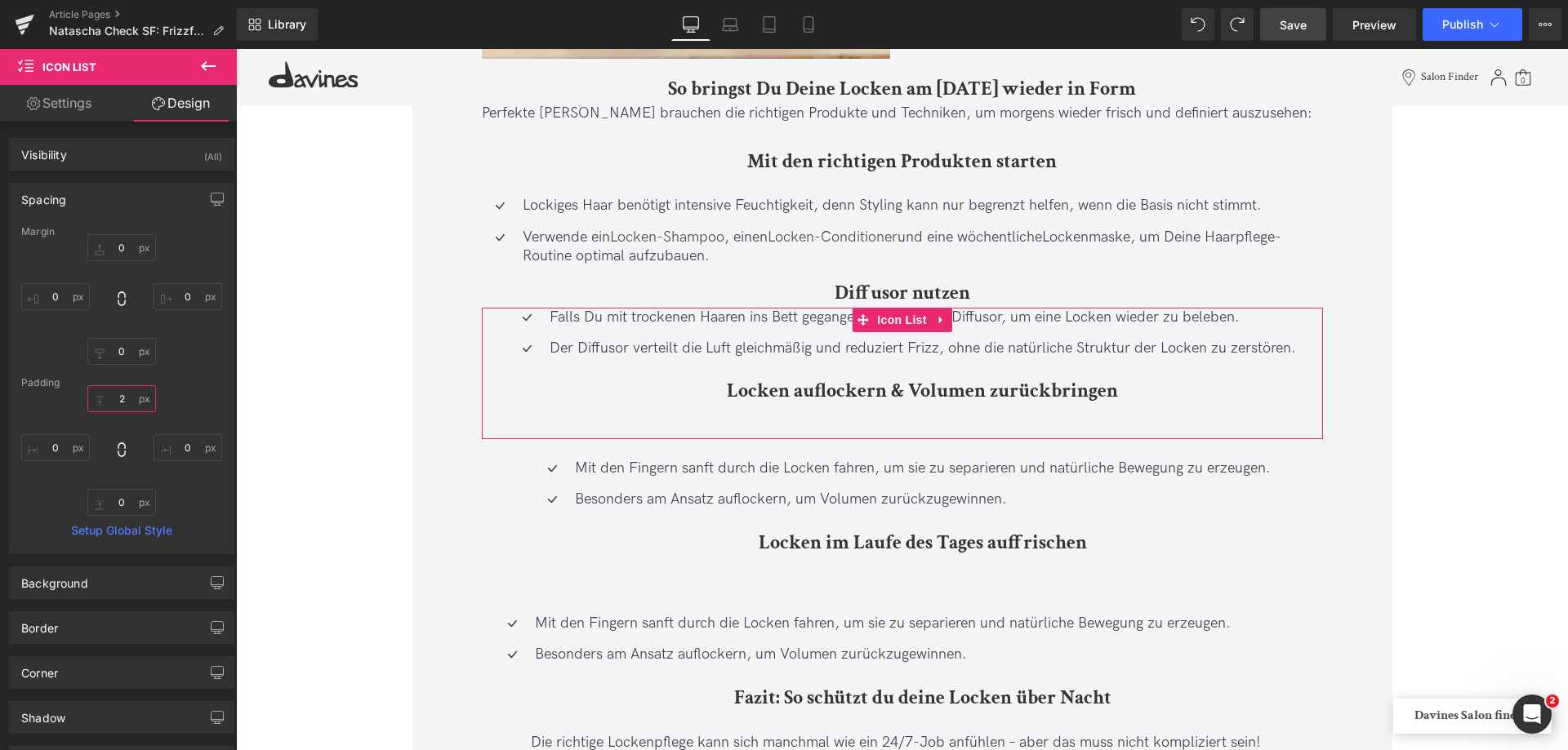
type input "24"
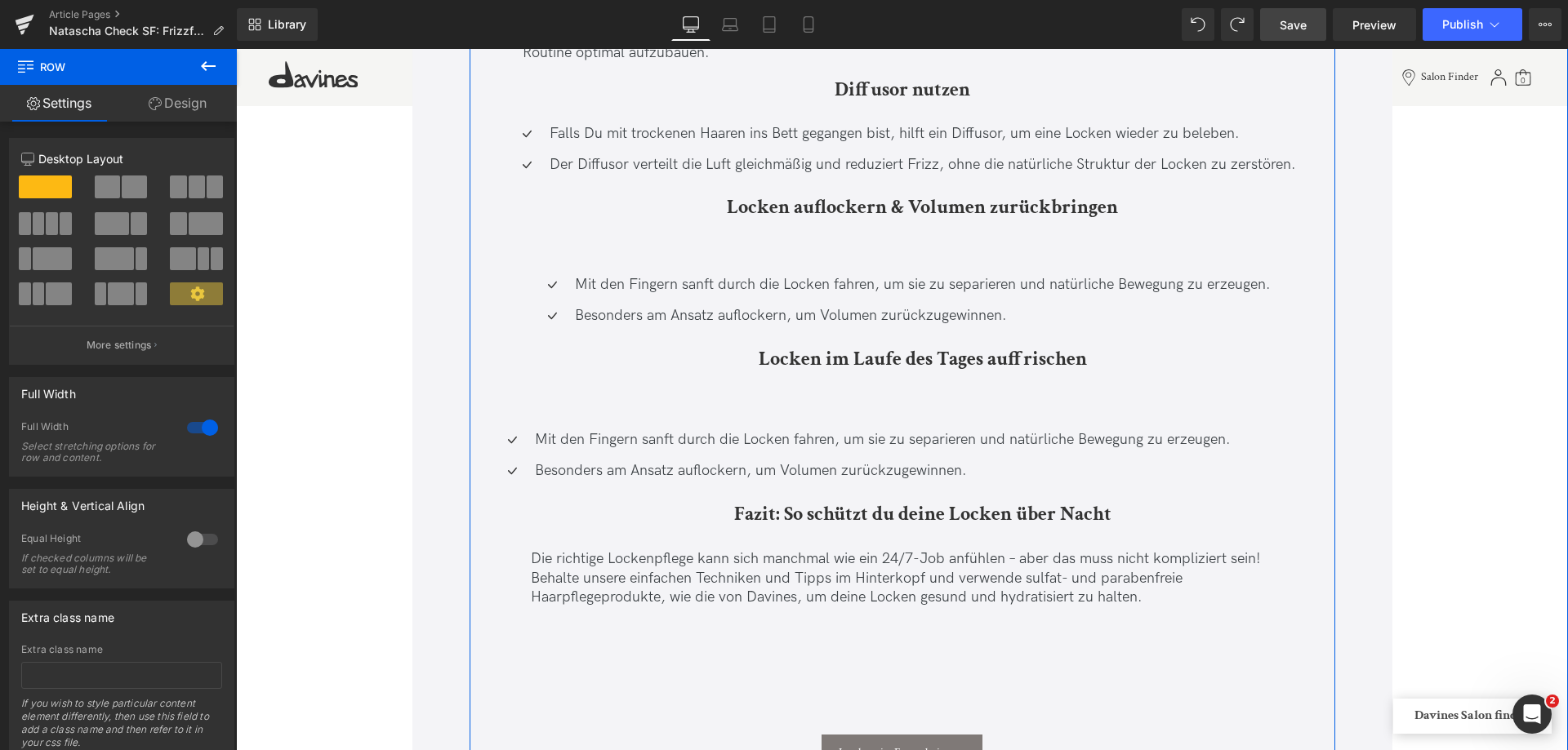
scroll to position [11023, 0]
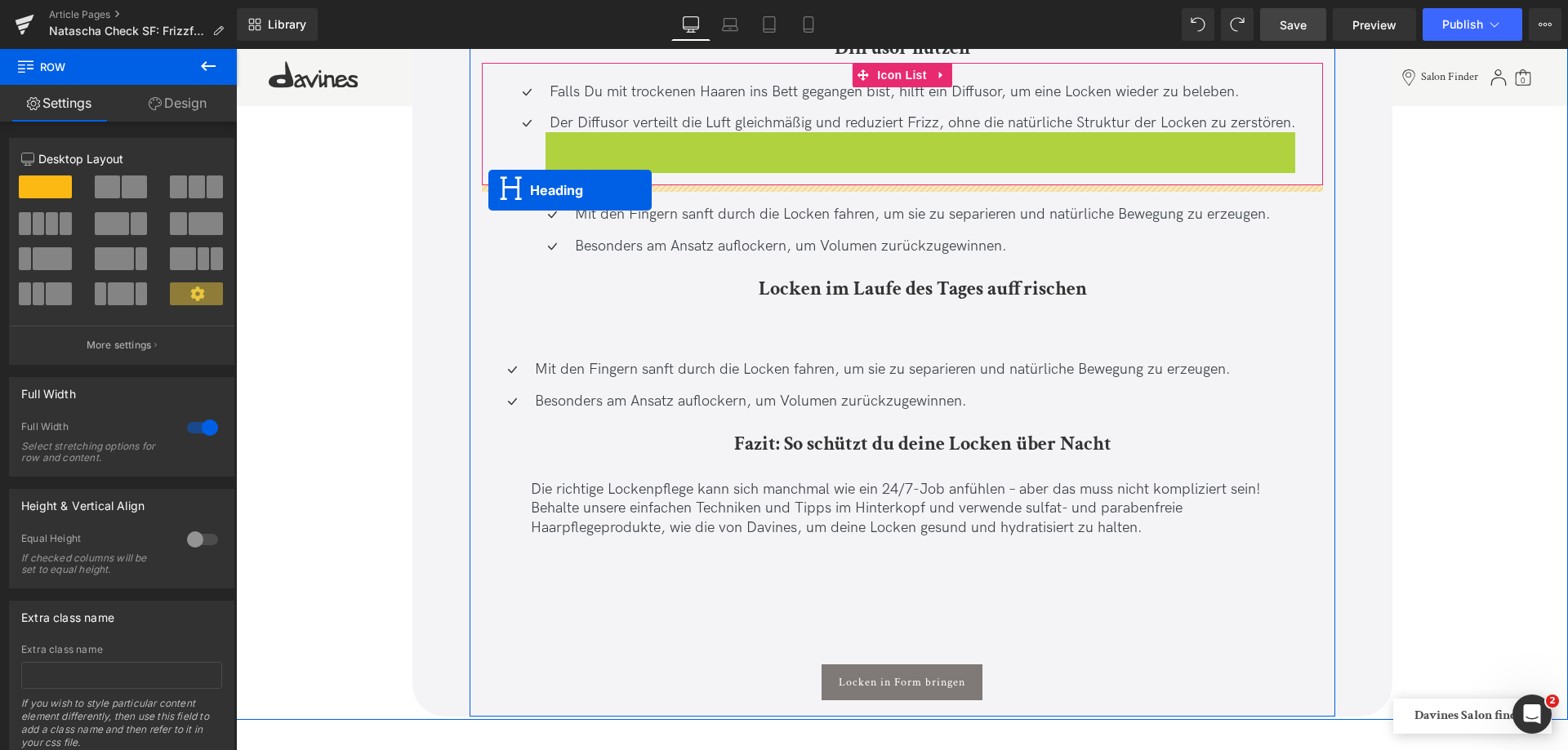
drag, startPoint x: 875, startPoint y: 166, endPoint x: 489, endPoint y: 190, distance: 386.7
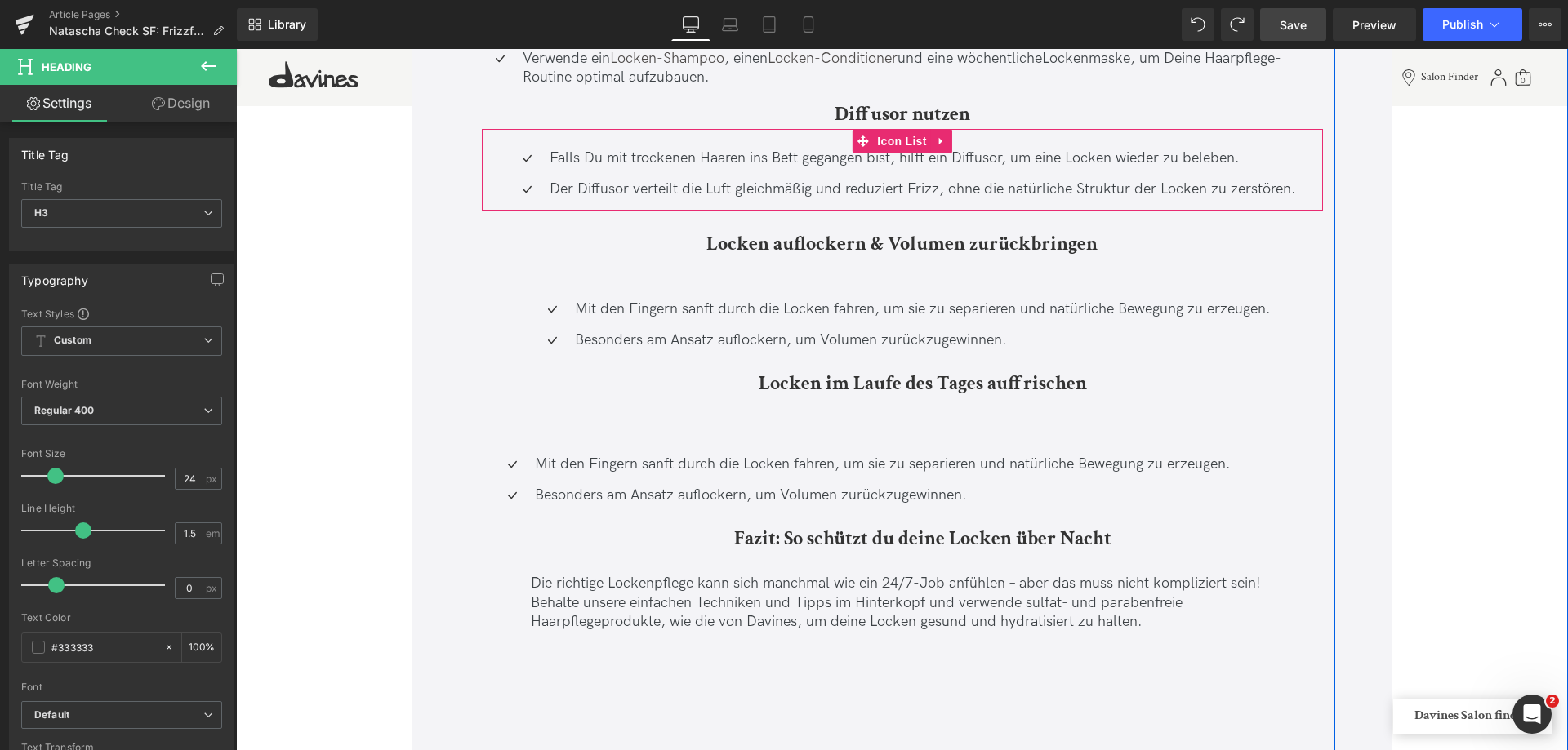
scroll to position [10859, 0]
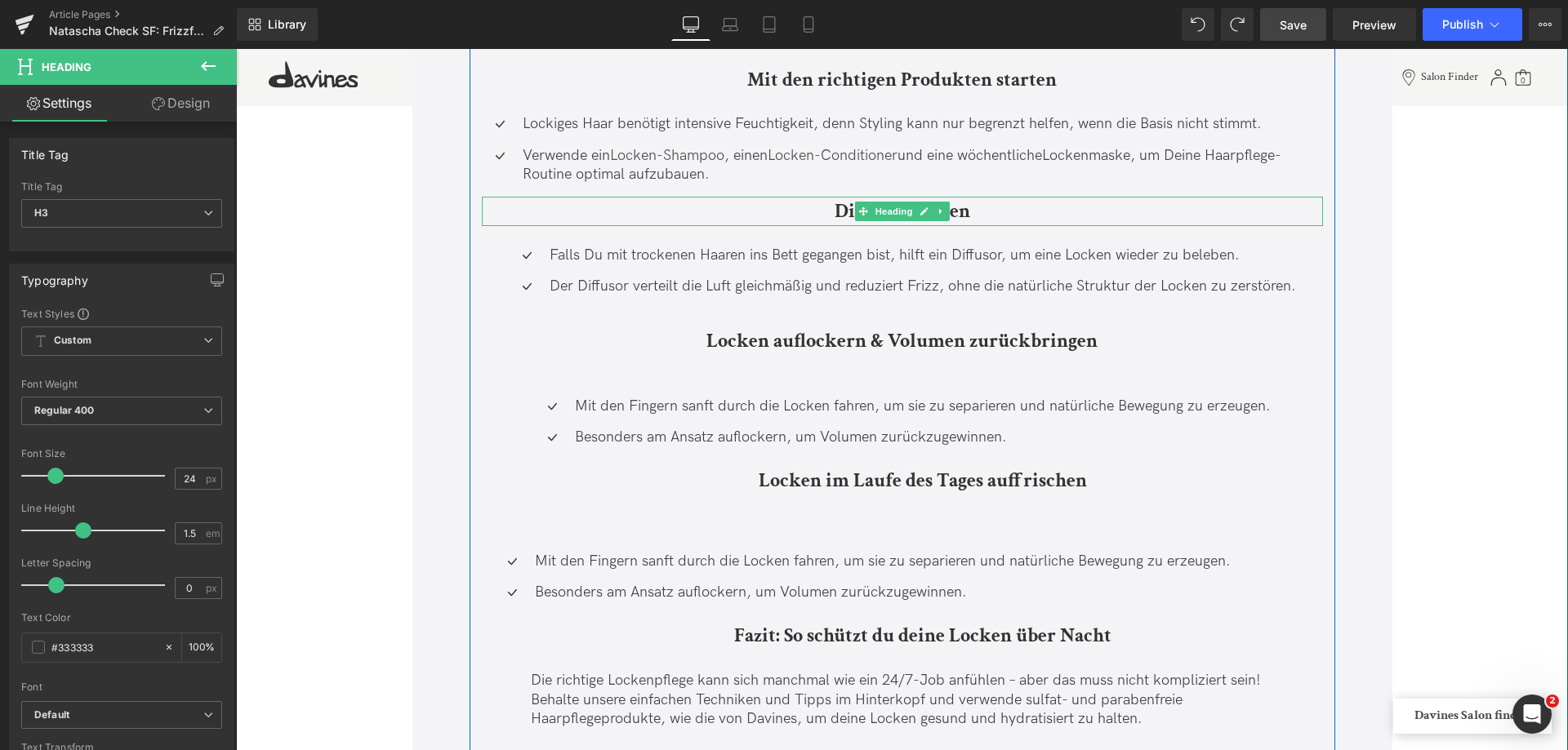
click at [733, 209] on h3 "Diffusor nutzen" at bounding box center [902, 212] width 841 height 29
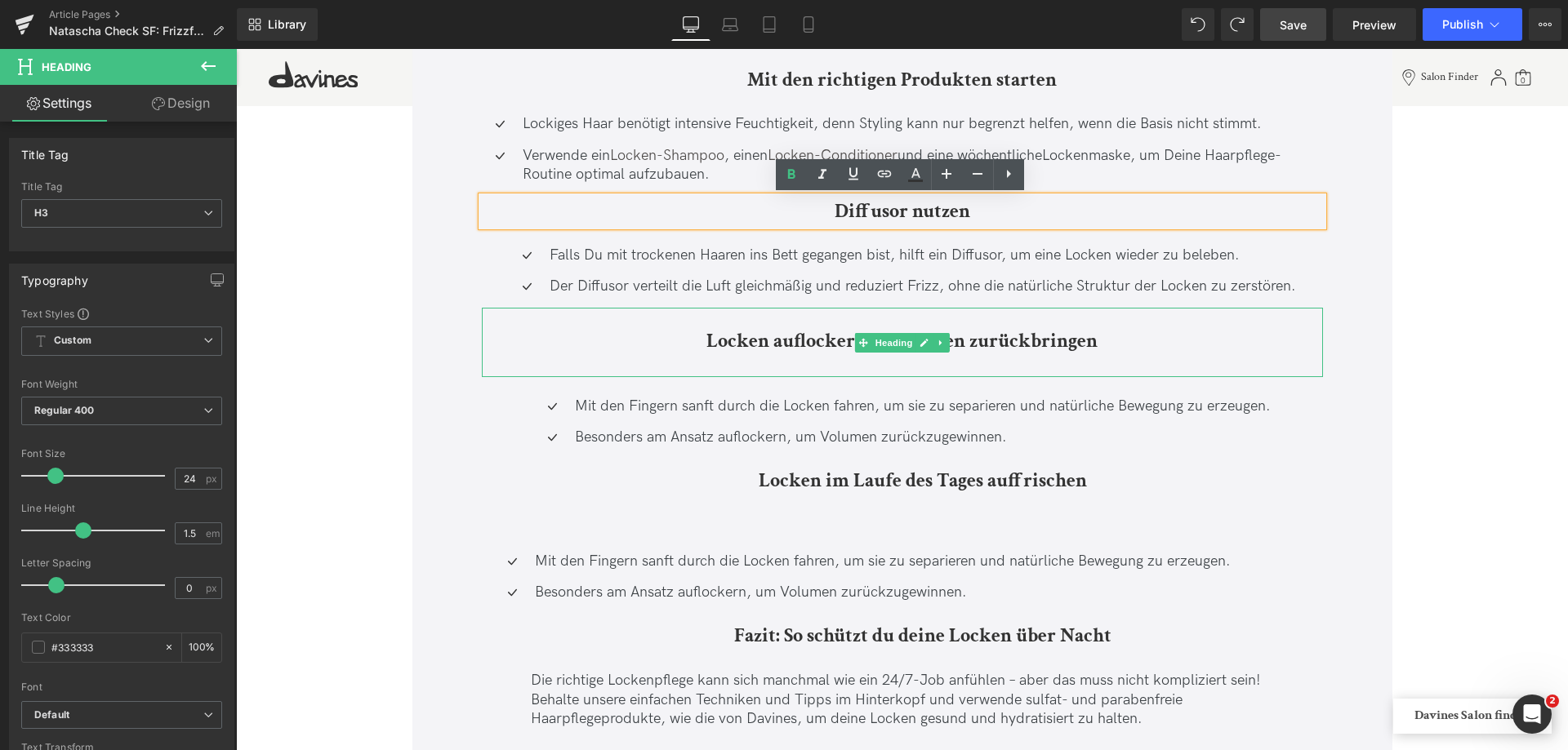
click at [706, 336] on b "Locken auflockern & Volumen zurückbringen" at bounding box center [901, 341] width 391 height 25
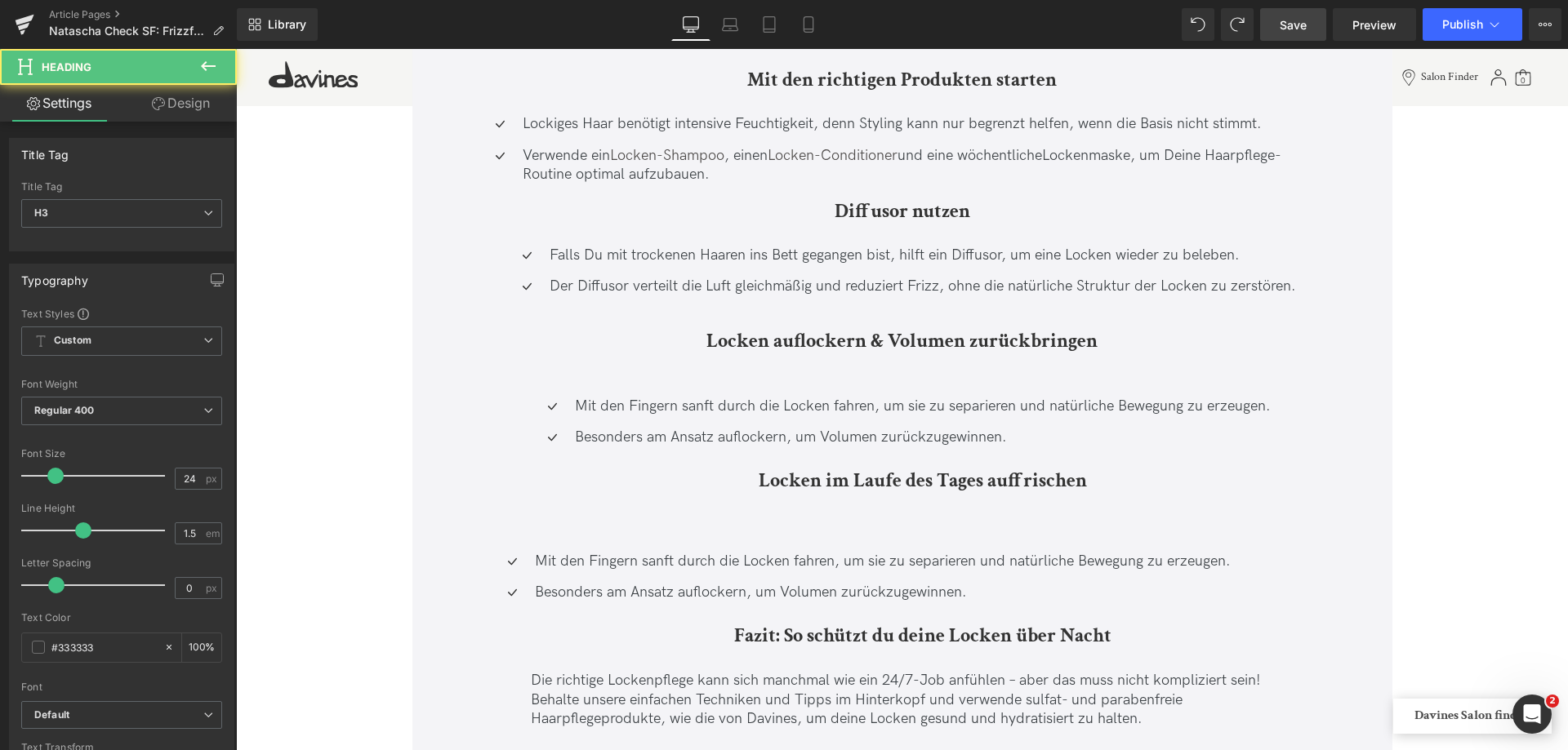
click at [206, 106] on link "Design" at bounding box center [181, 103] width 118 height 37
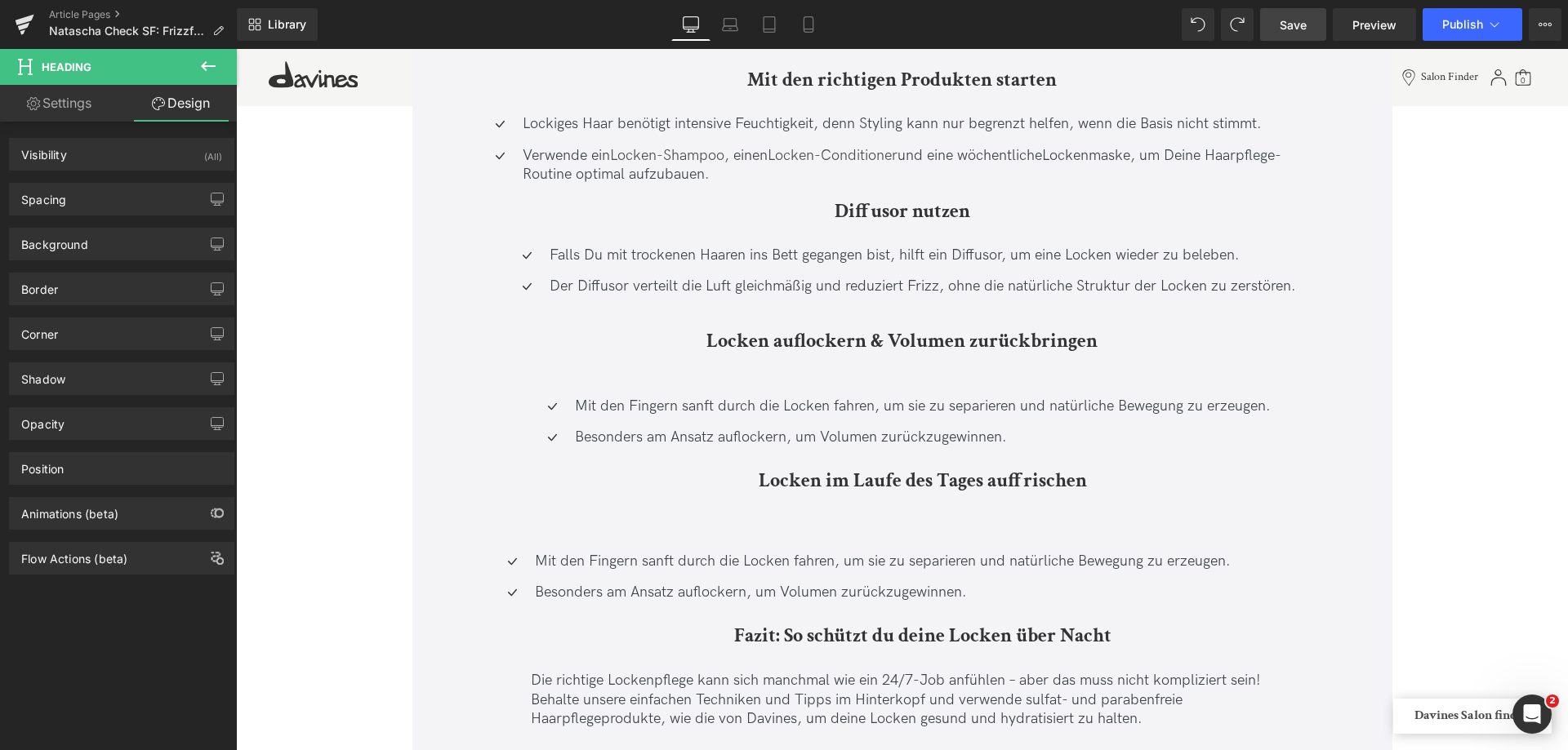
drag, startPoint x: 69, startPoint y: 197, endPoint x: 65, endPoint y: 238, distance: 41.2
click at [69, 198] on div "Spacing" at bounding box center [122, 199] width 224 height 31
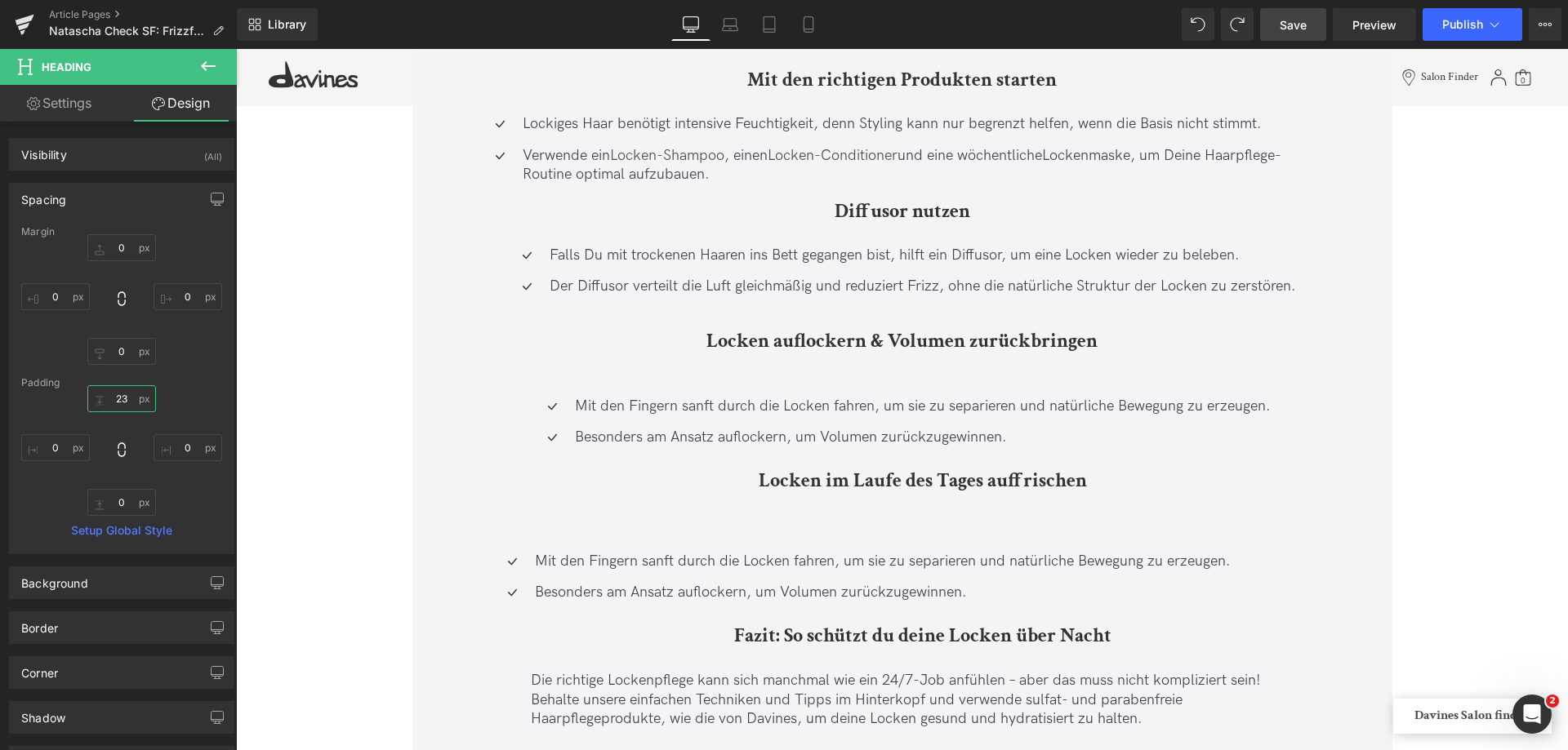
click at [121, 400] on input "23" at bounding box center [122, 399] width 69 height 27
click at [125, 401] on input "23" at bounding box center [122, 399] width 69 height 27
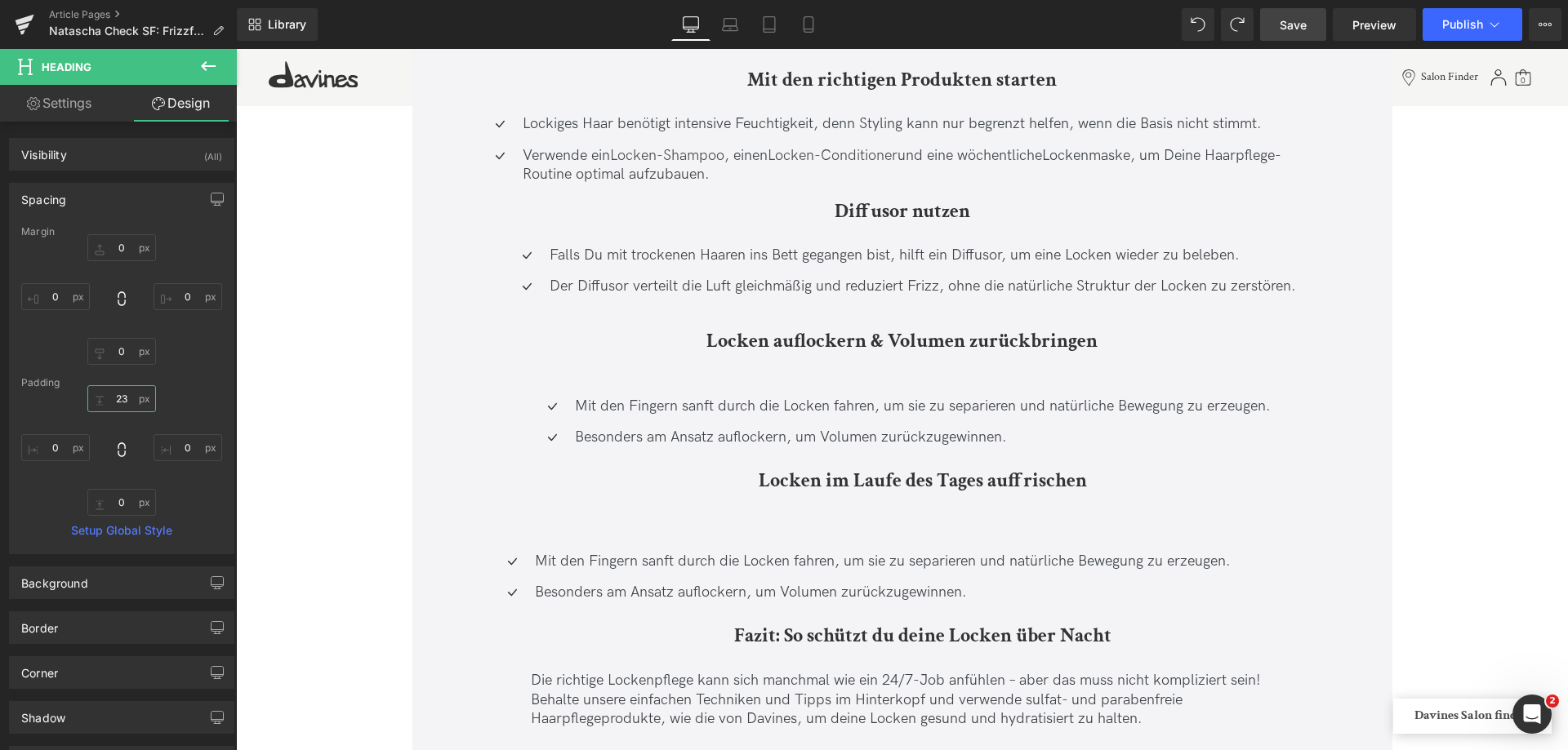
type input "2"
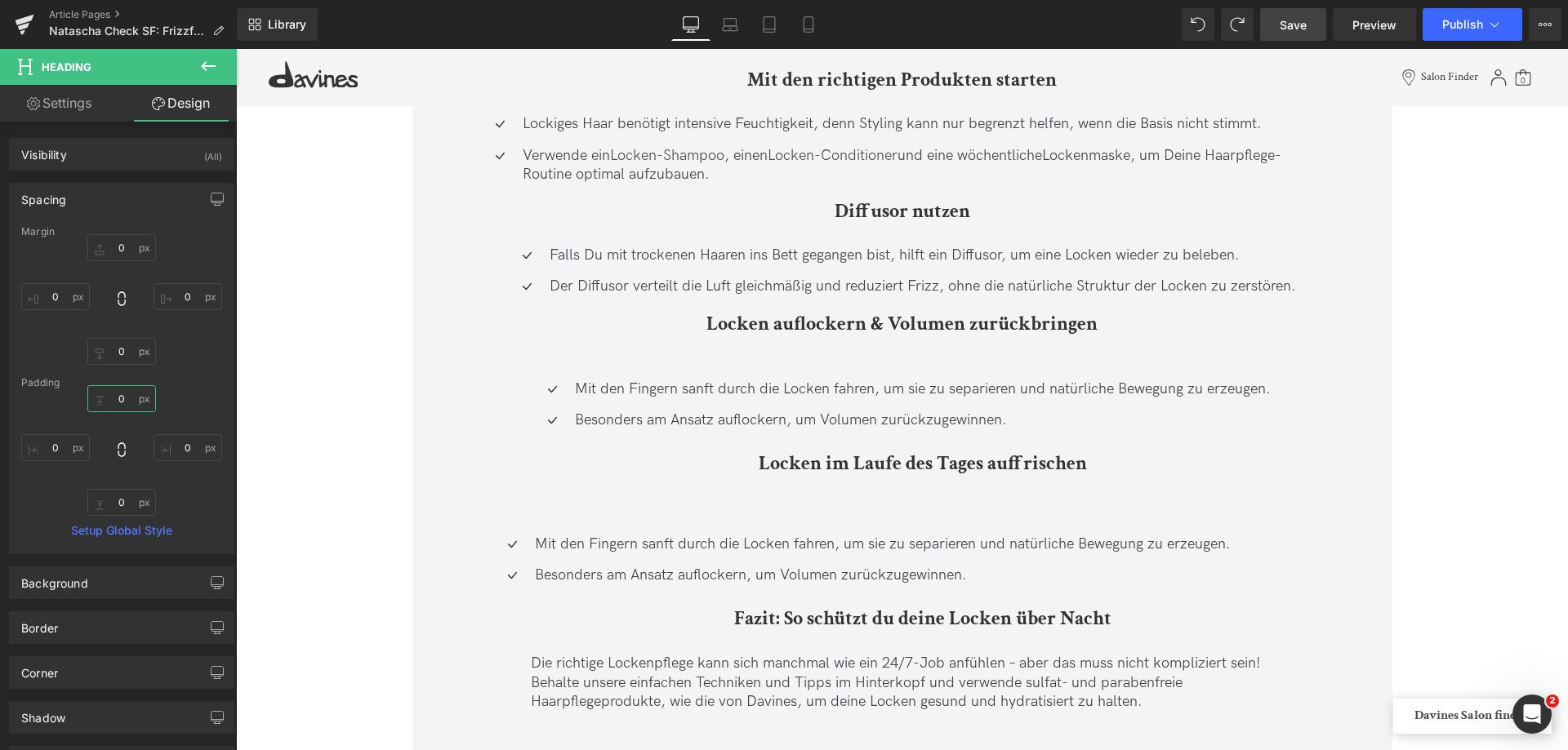
type input "0"
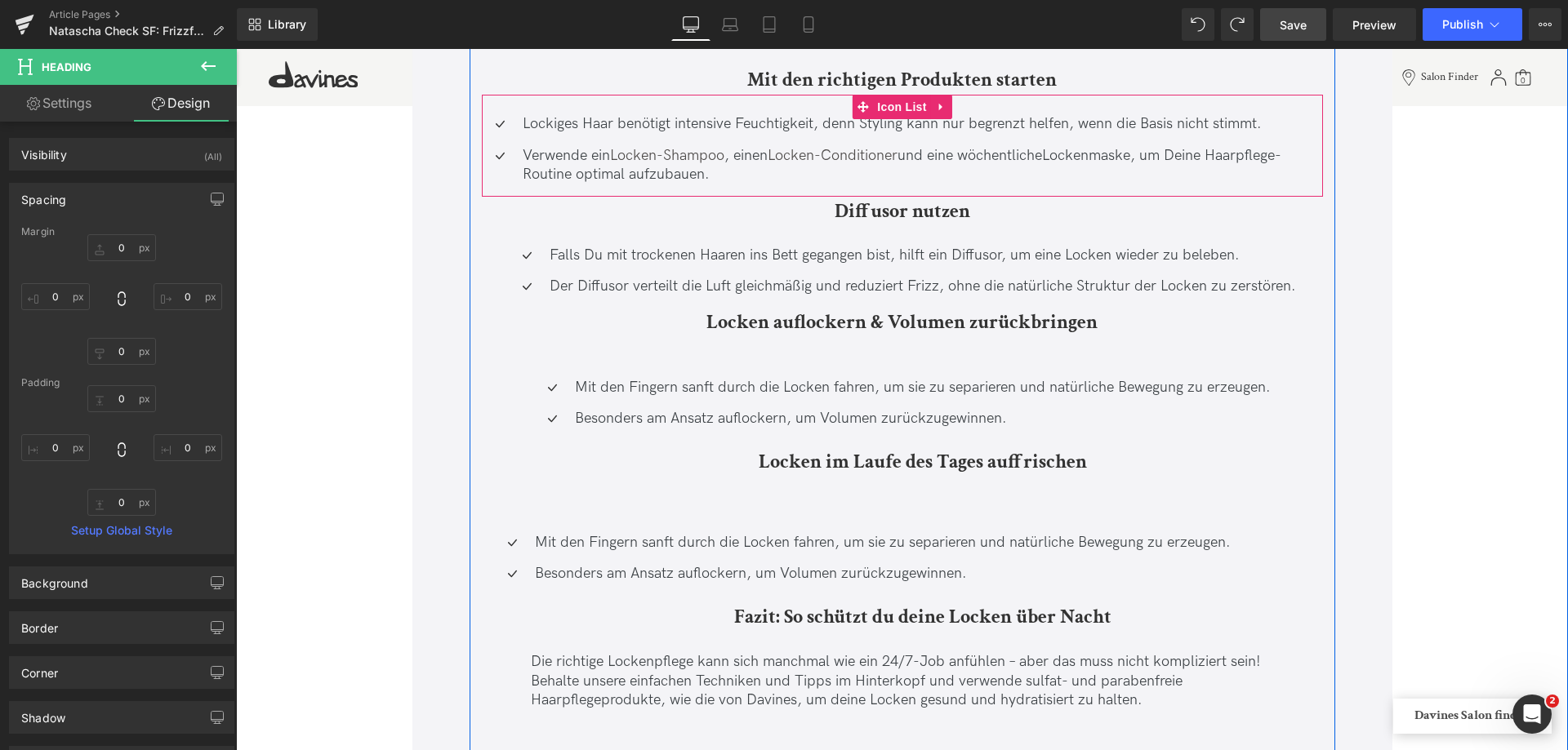
click at [484, 183] on div "Verwende ein Locken-Shampoo , einen Locken-Conditioner und eine wöchentliche Lo…" at bounding box center [902, 165] width 841 height 38
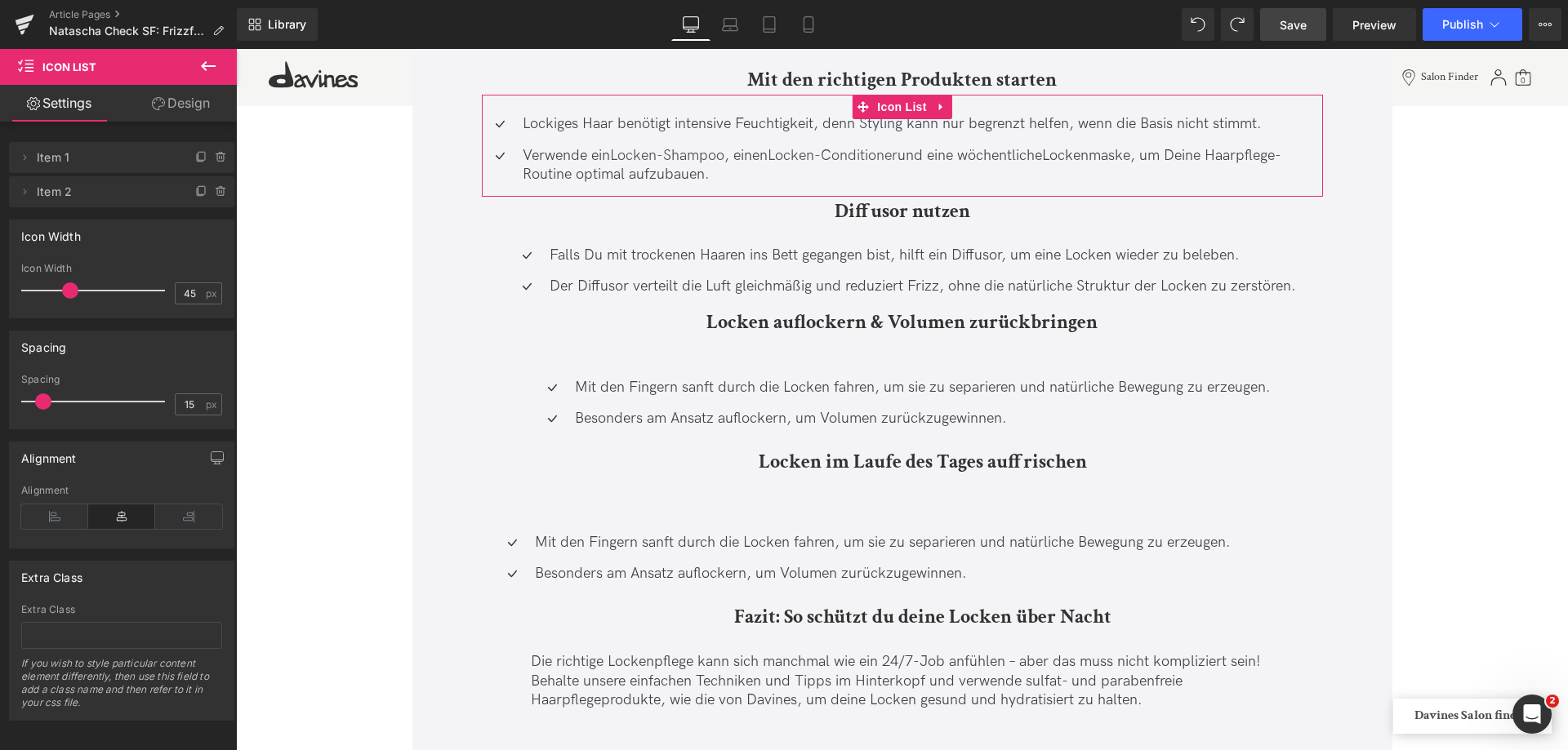
click at [185, 112] on link "Design" at bounding box center [181, 103] width 118 height 37
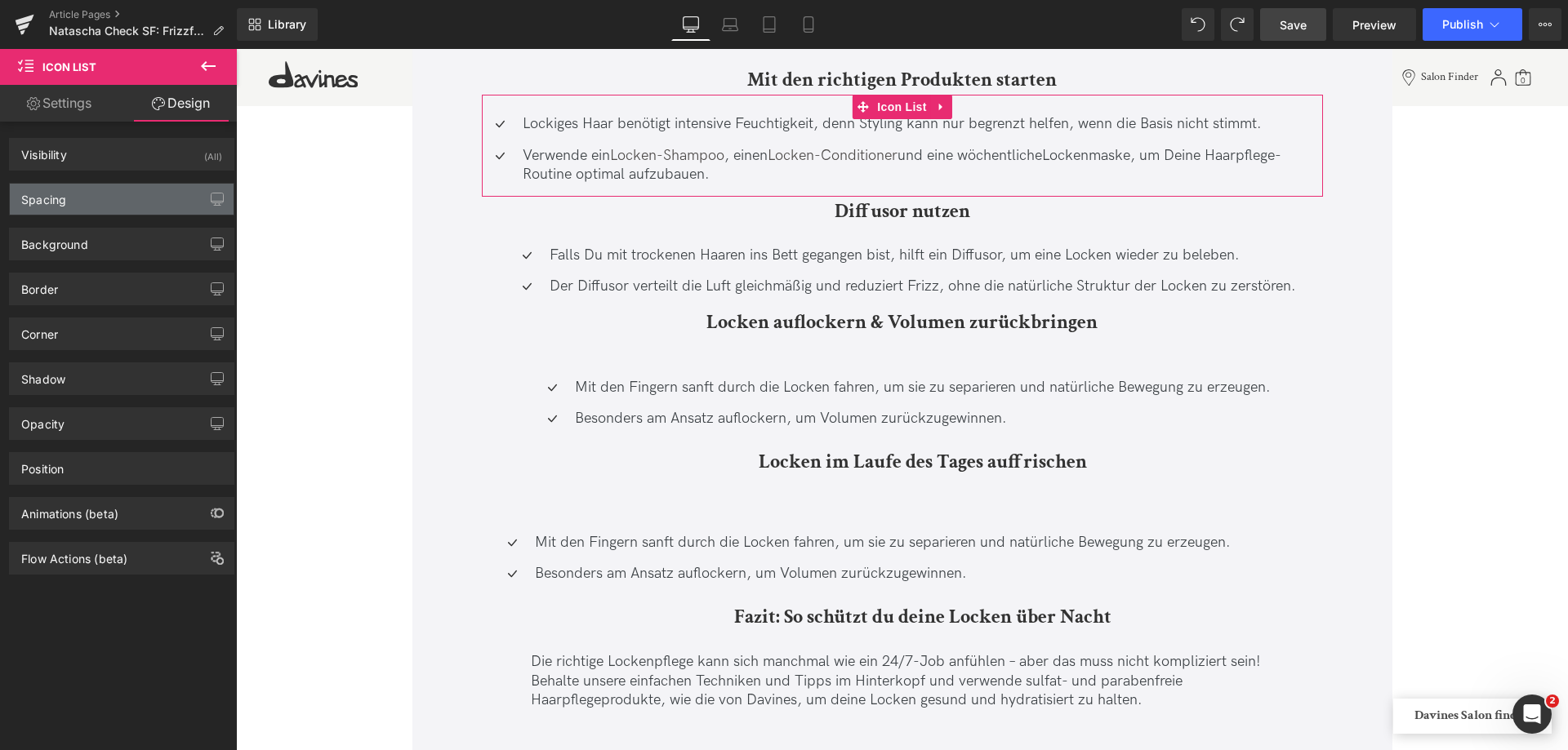
click at [73, 205] on div "Spacing" at bounding box center [122, 199] width 224 height 31
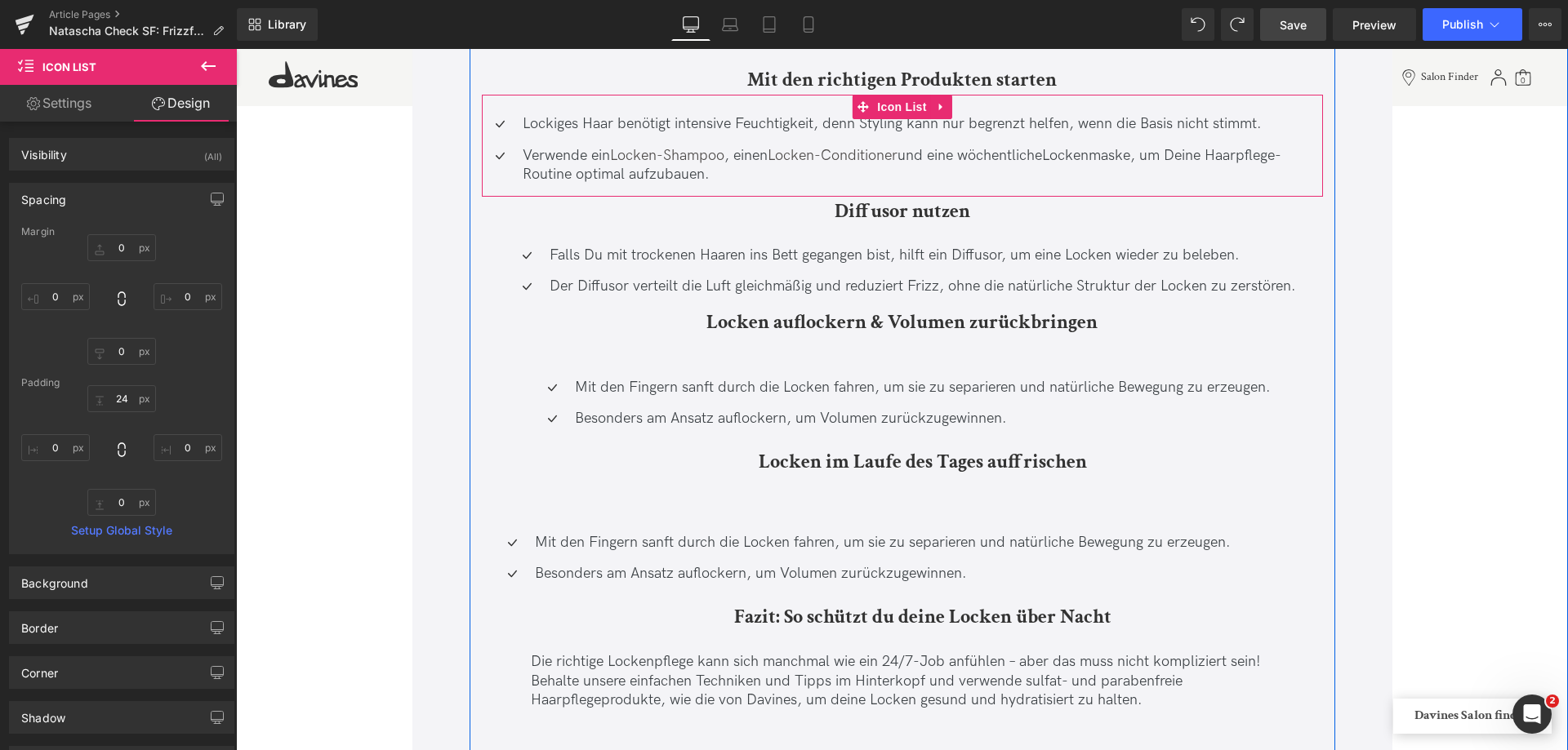
click at [652, 191] on ul "Icon Lockiges Haar benötigt intensive Feuchtigkeit, denn Styling kann nur begre…" at bounding box center [902, 155] width 841 height 82
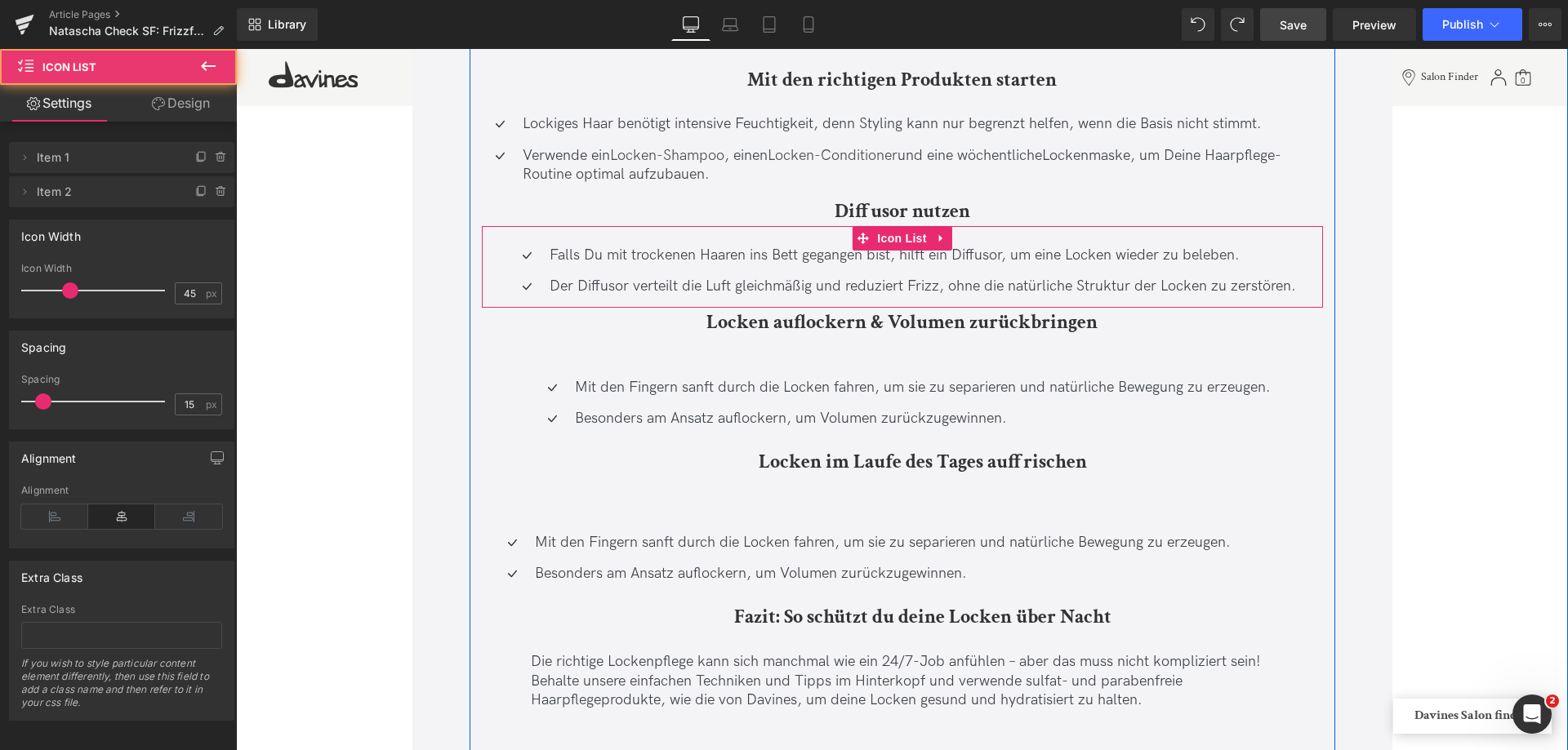
click at [720, 302] on ul "Icon Falls Du mit trockenen Haaren ins Bett gegangen bist, hilft ein Diffusor, …" at bounding box center [902, 277] width 787 height 63
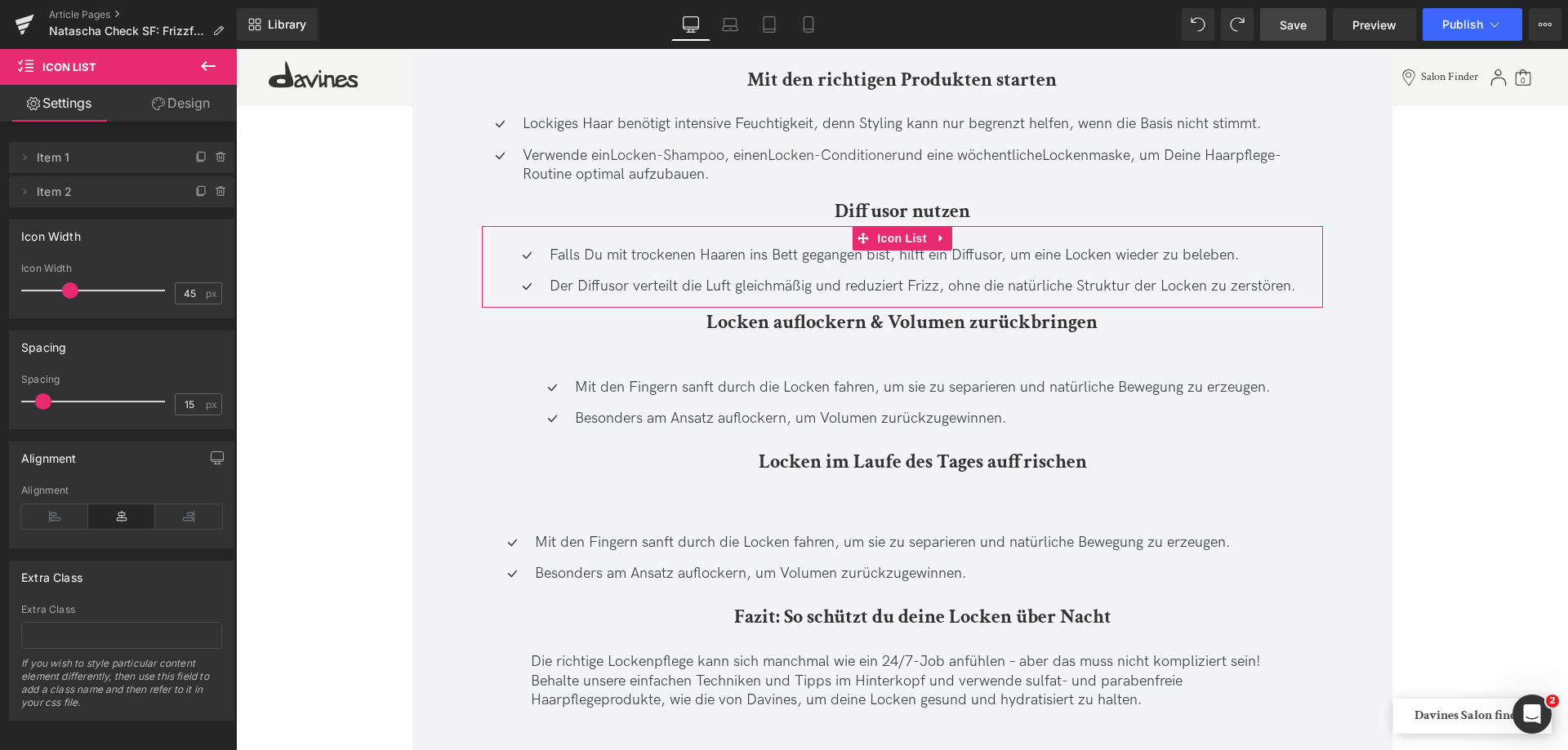
click at [182, 106] on link "Design" at bounding box center [181, 103] width 118 height 37
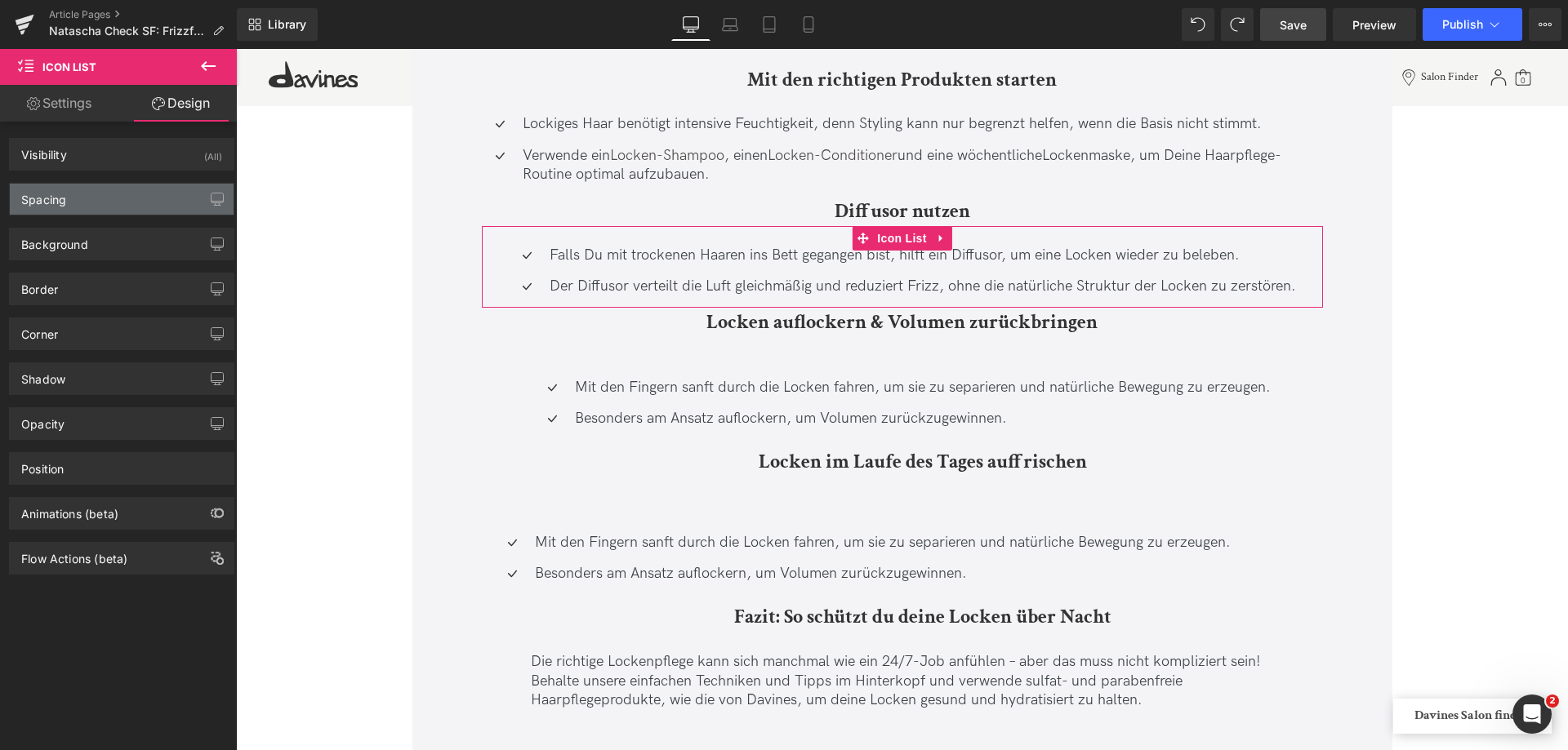
click at [80, 188] on div "Spacing" at bounding box center [122, 199] width 224 height 31
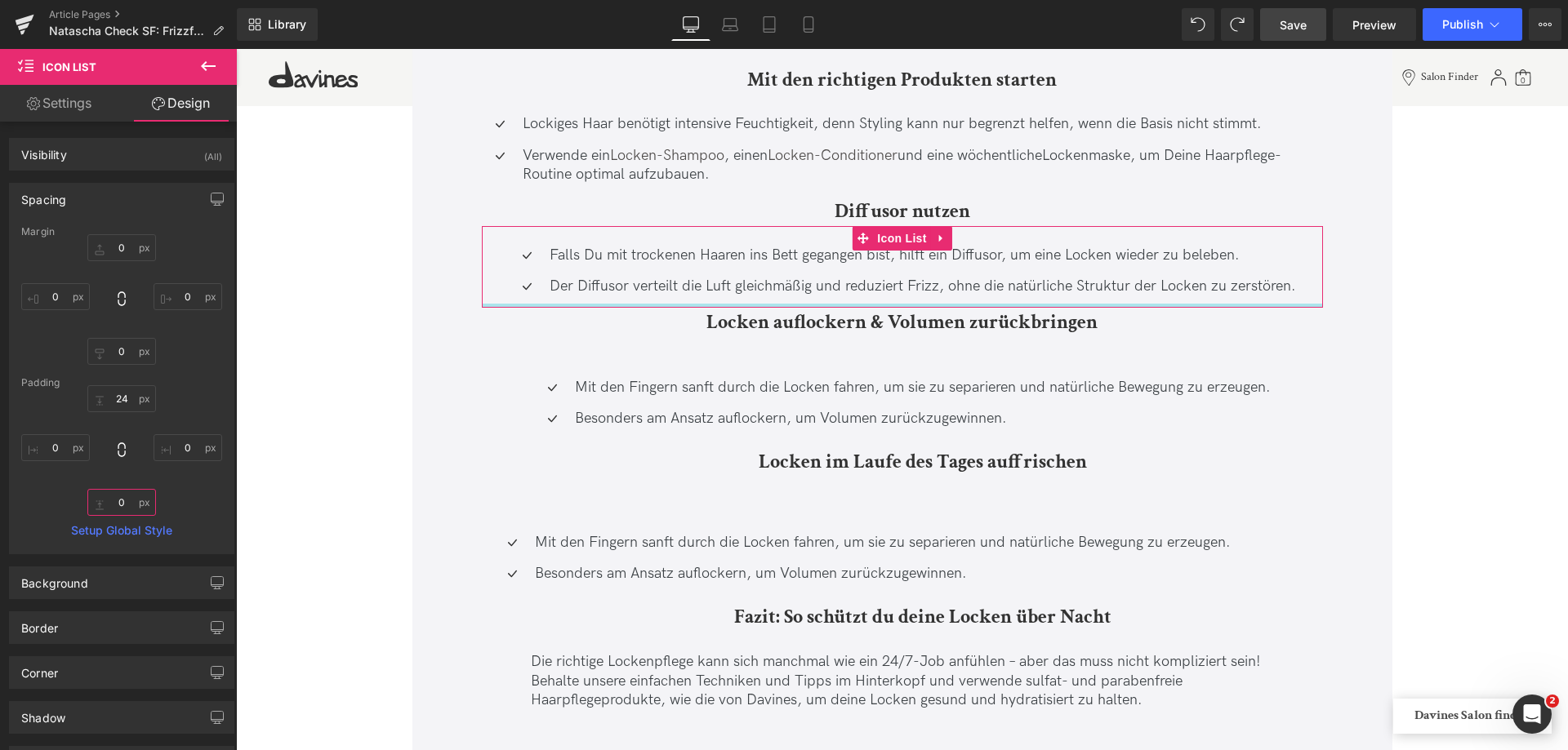
click at [119, 503] on input "0" at bounding box center [122, 502] width 69 height 27
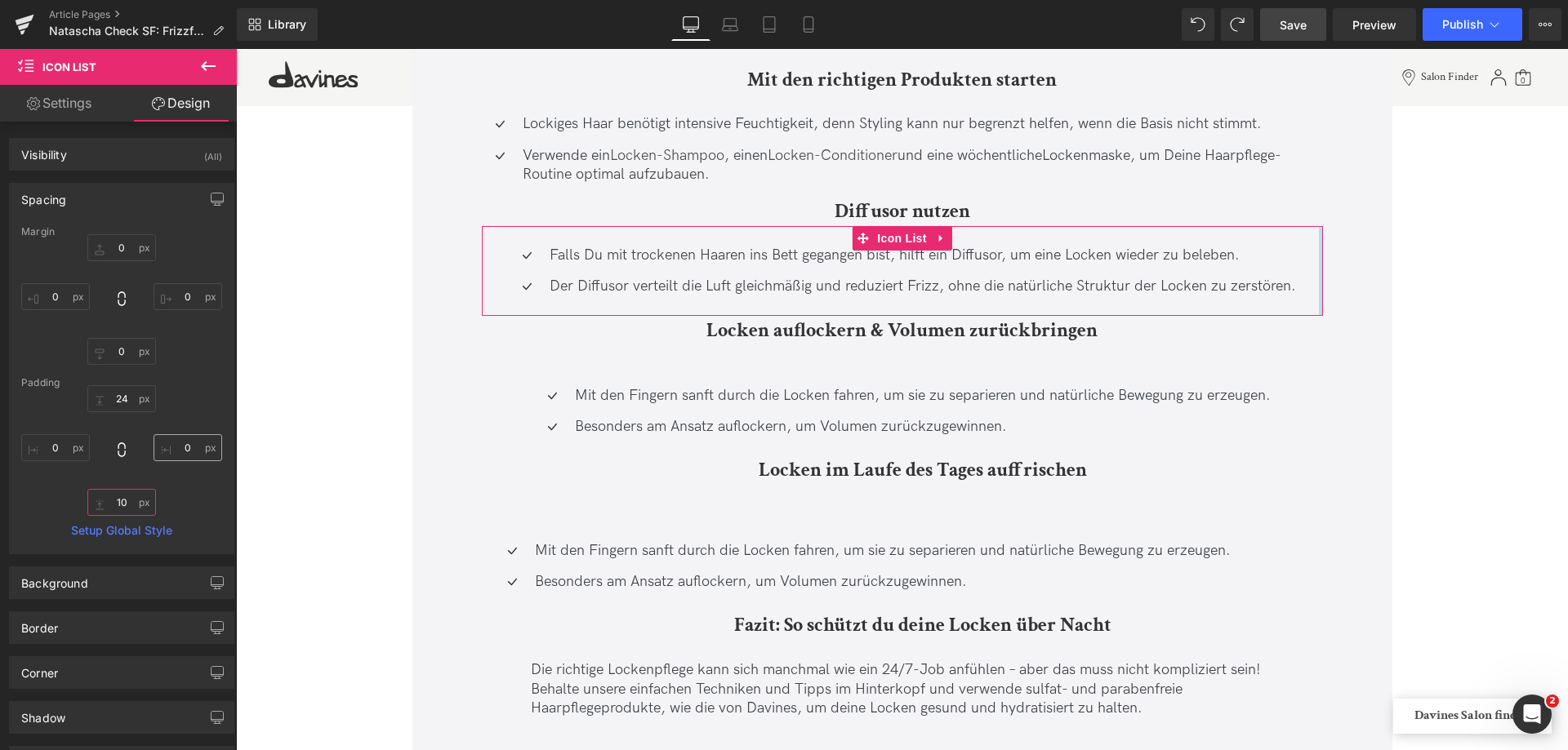
type input "1"
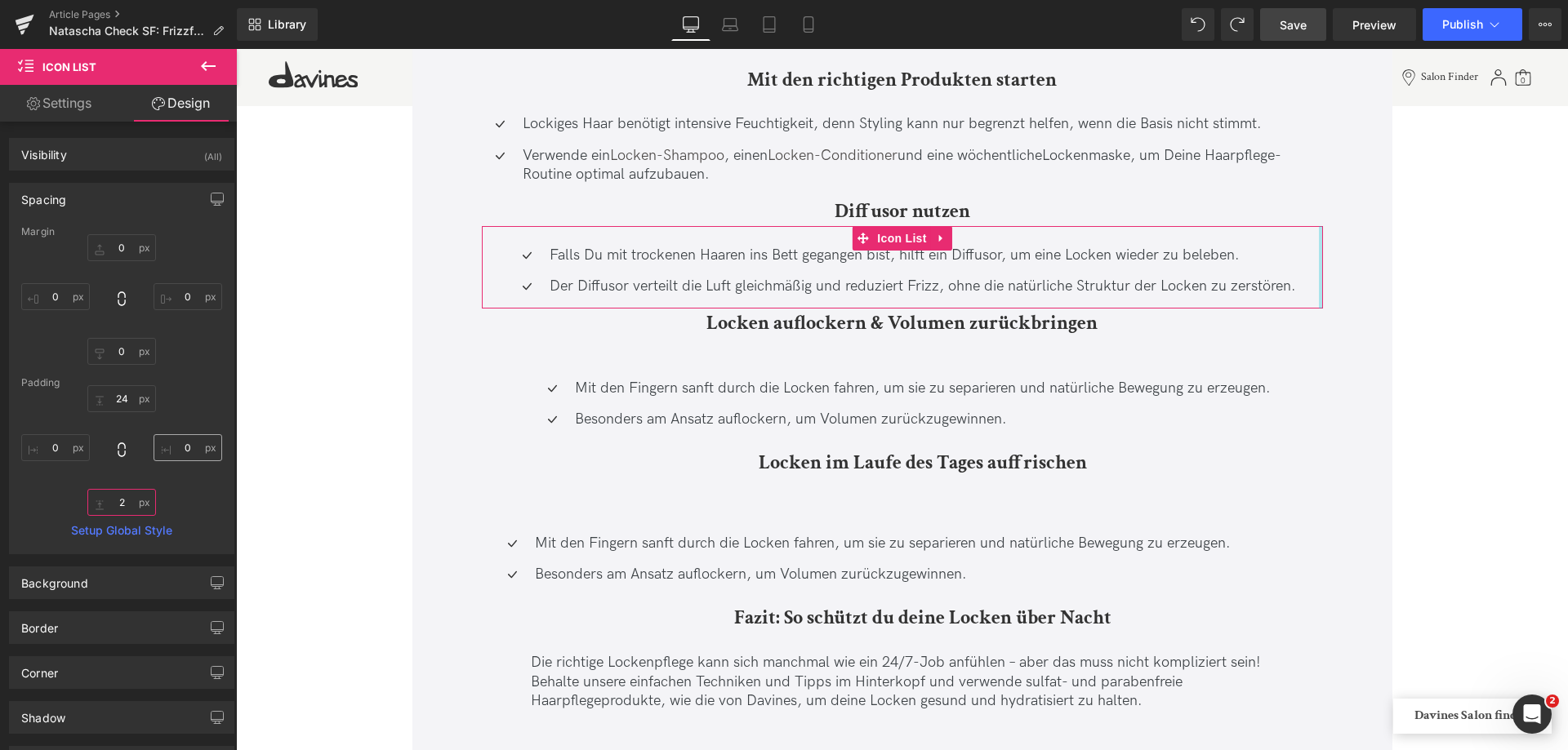
type input "20"
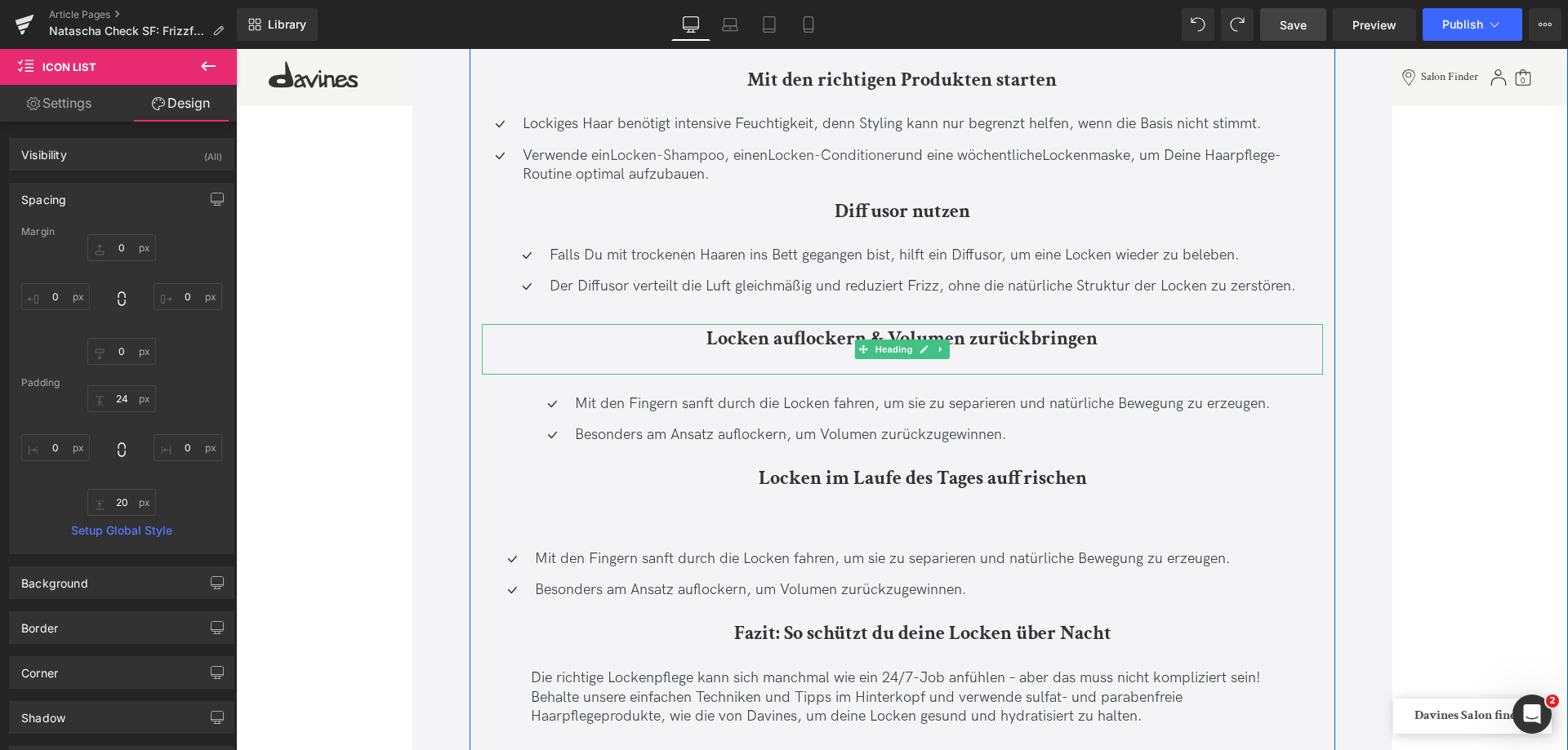
click at [759, 363] on div at bounding box center [902, 364] width 841 height 21
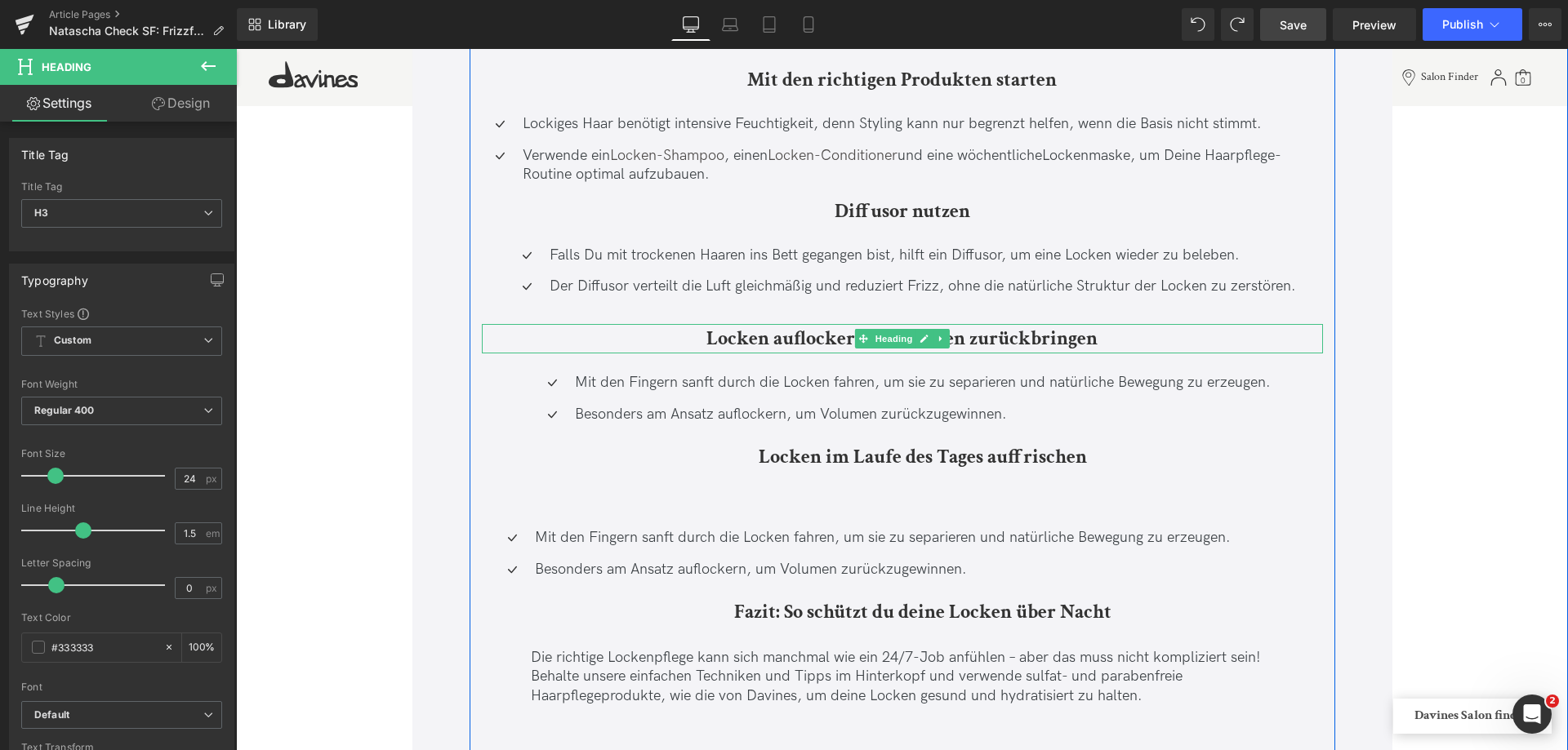
click at [671, 336] on h3 "Locken auflockern & Volumen zurückbringen" at bounding box center [902, 339] width 841 height 29
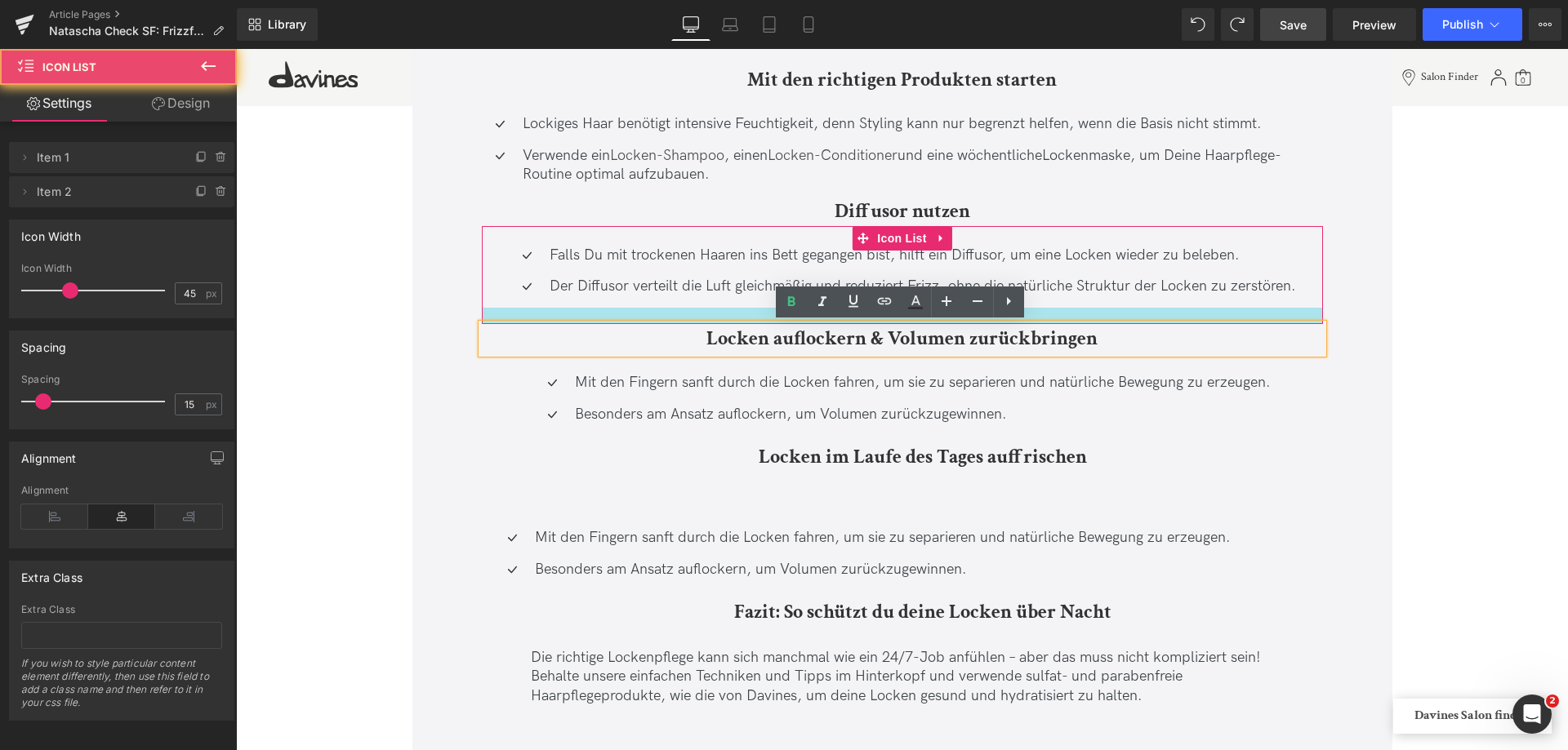
click at [675, 310] on div at bounding box center [902, 316] width 841 height 16
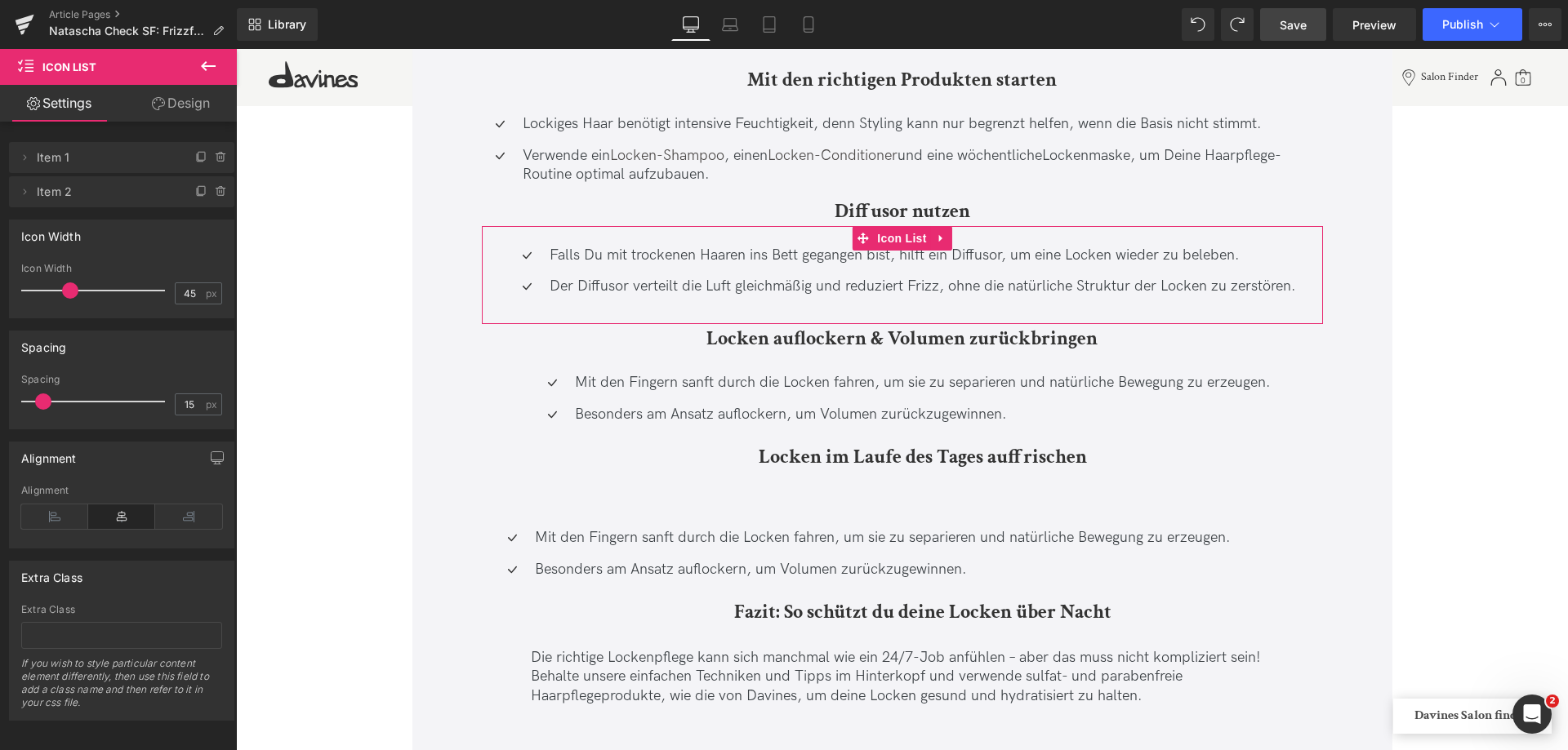
click at [176, 100] on link "Design" at bounding box center [181, 103] width 118 height 37
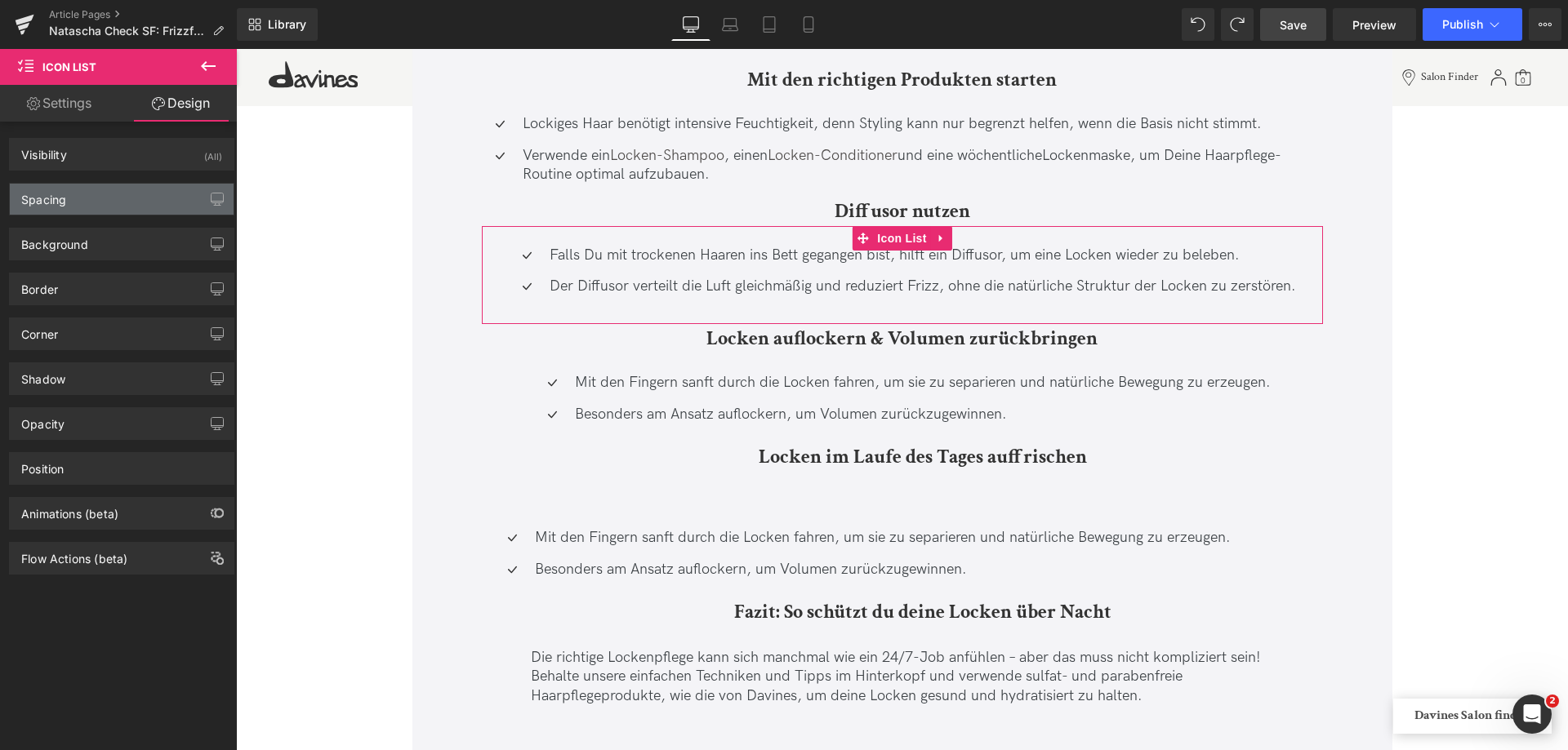
click at [77, 190] on div "Spacing" at bounding box center [122, 199] width 224 height 31
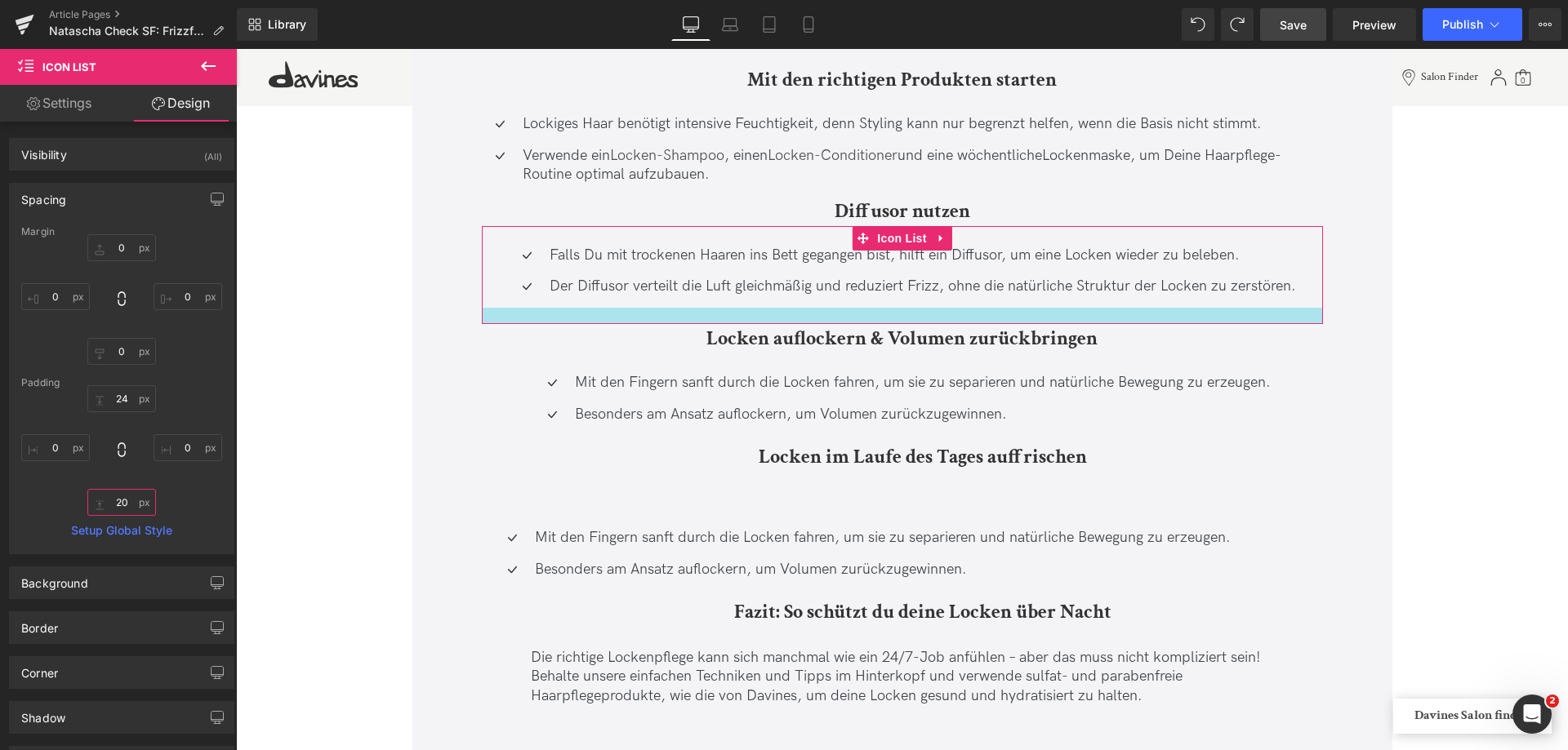
click at [132, 506] on input "text" at bounding box center [122, 502] width 69 height 27
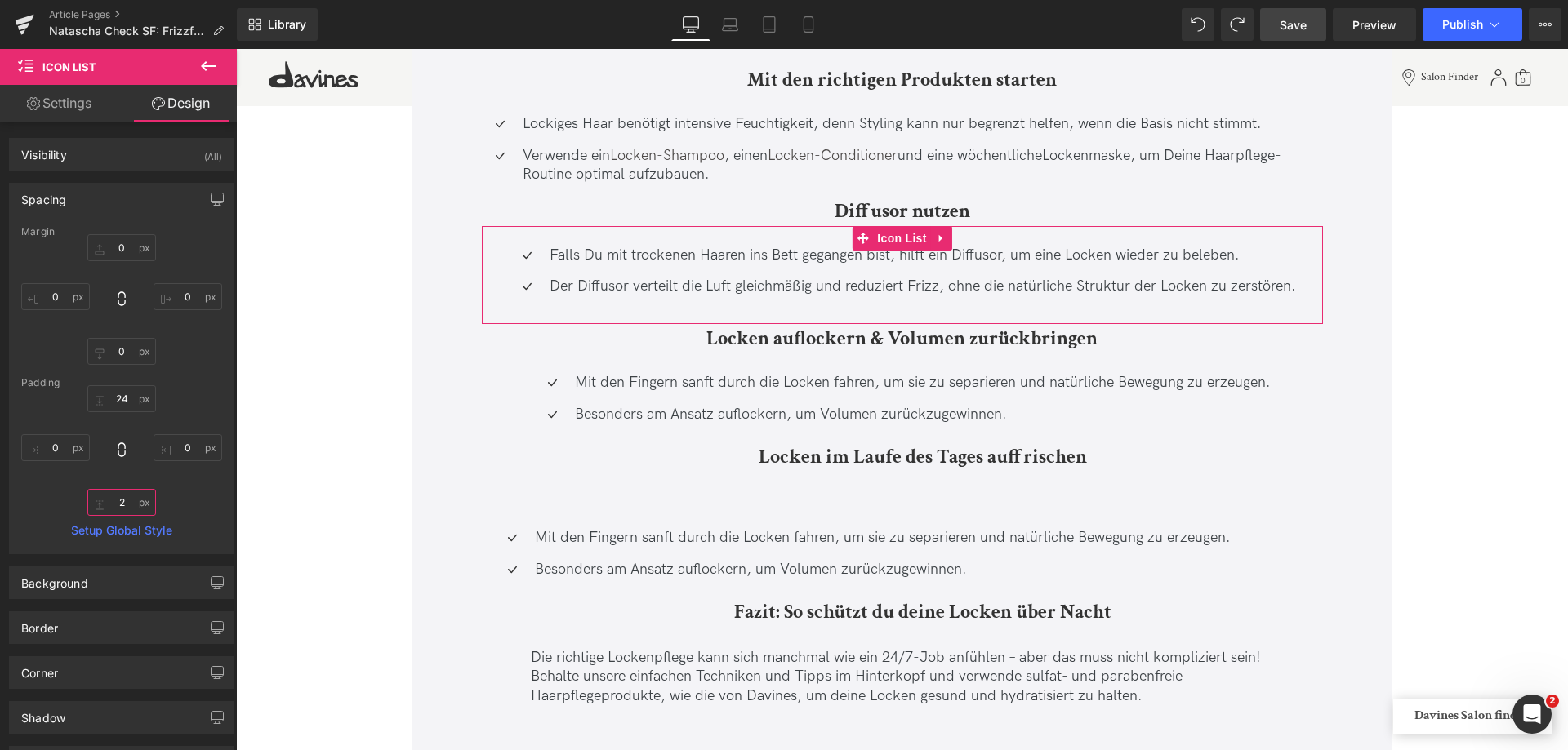
type input "24"
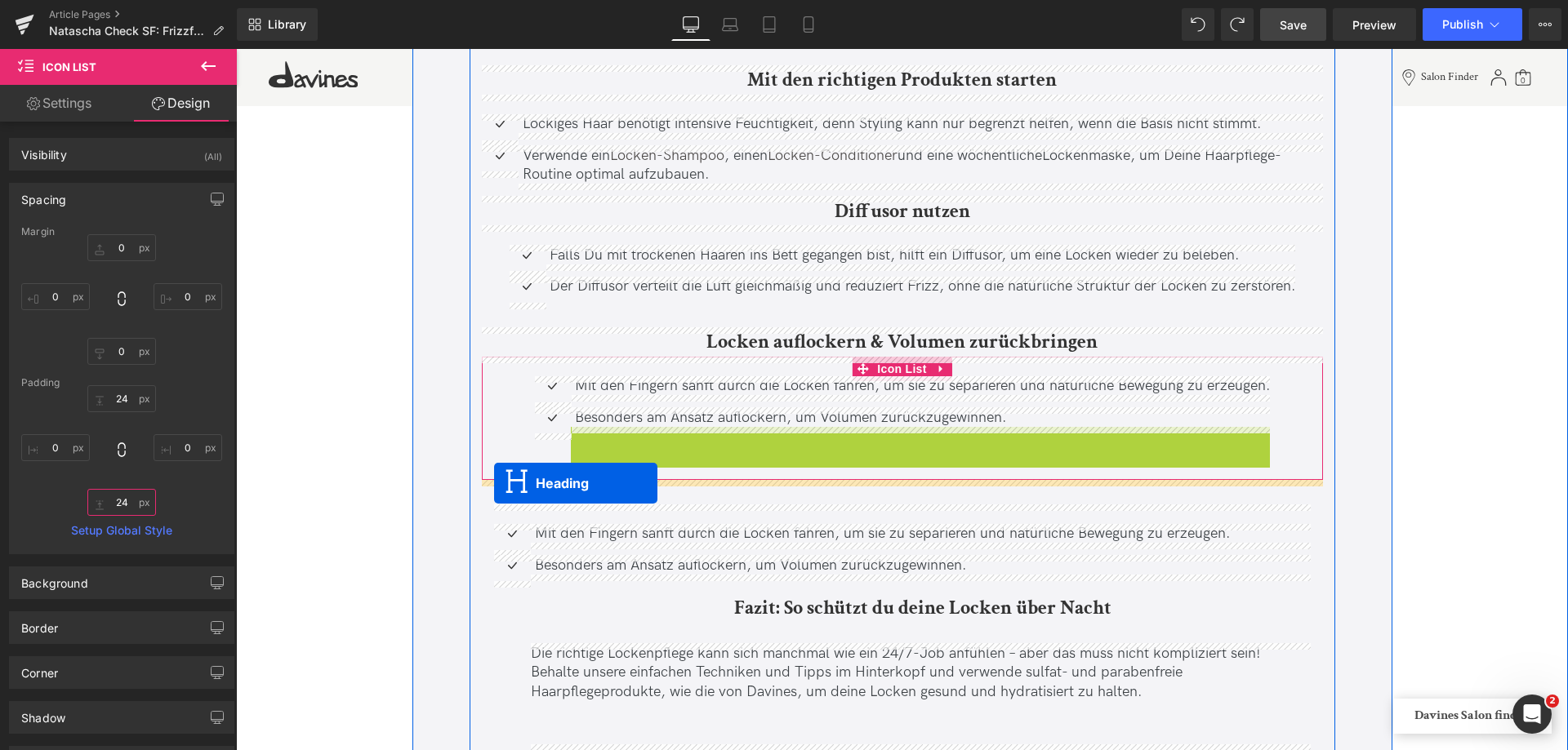
drag, startPoint x: 878, startPoint y: 452, endPoint x: 494, endPoint y: 484, distance: 385.3
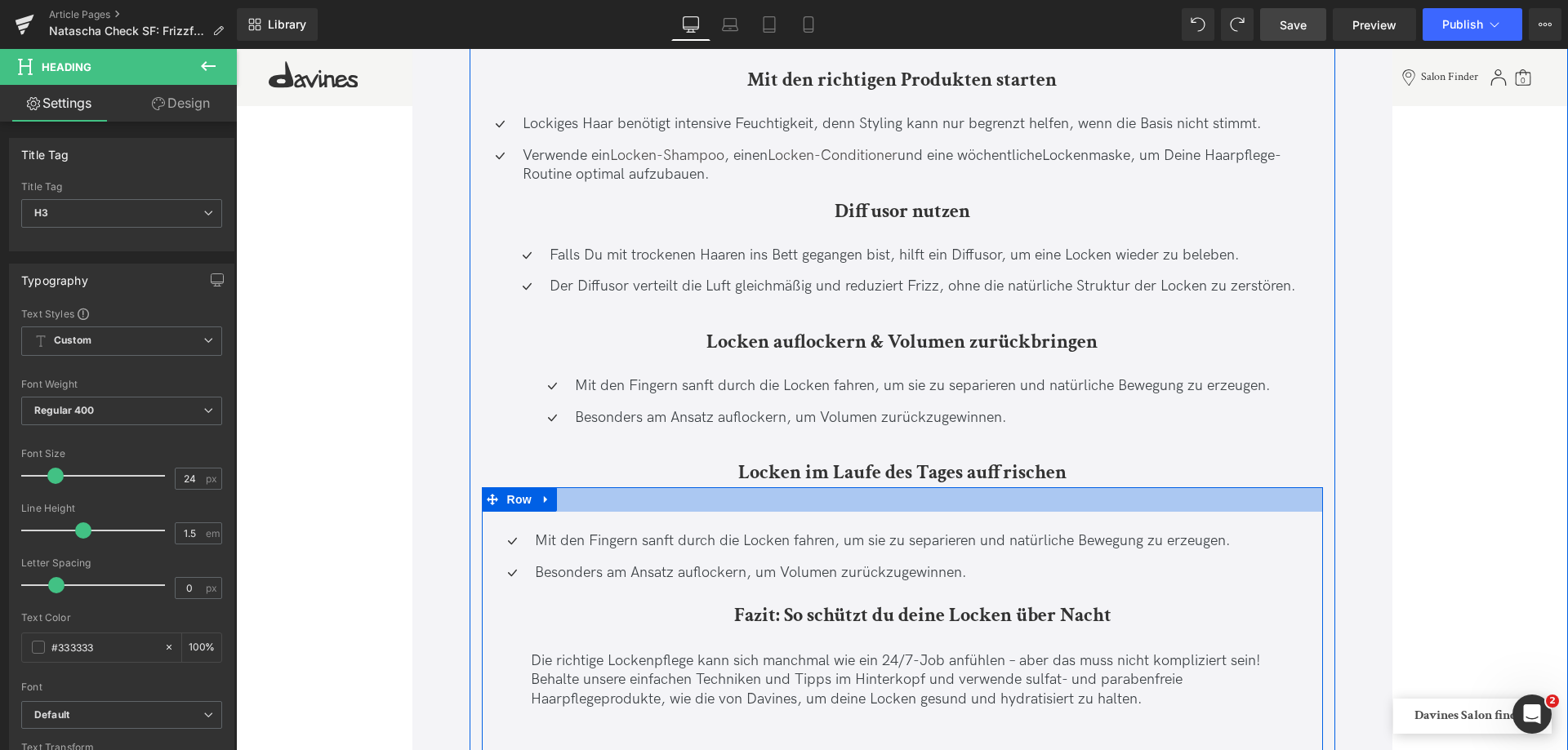
click at [687, 503] on div at bounding box center [902, 500] width 841 height 25
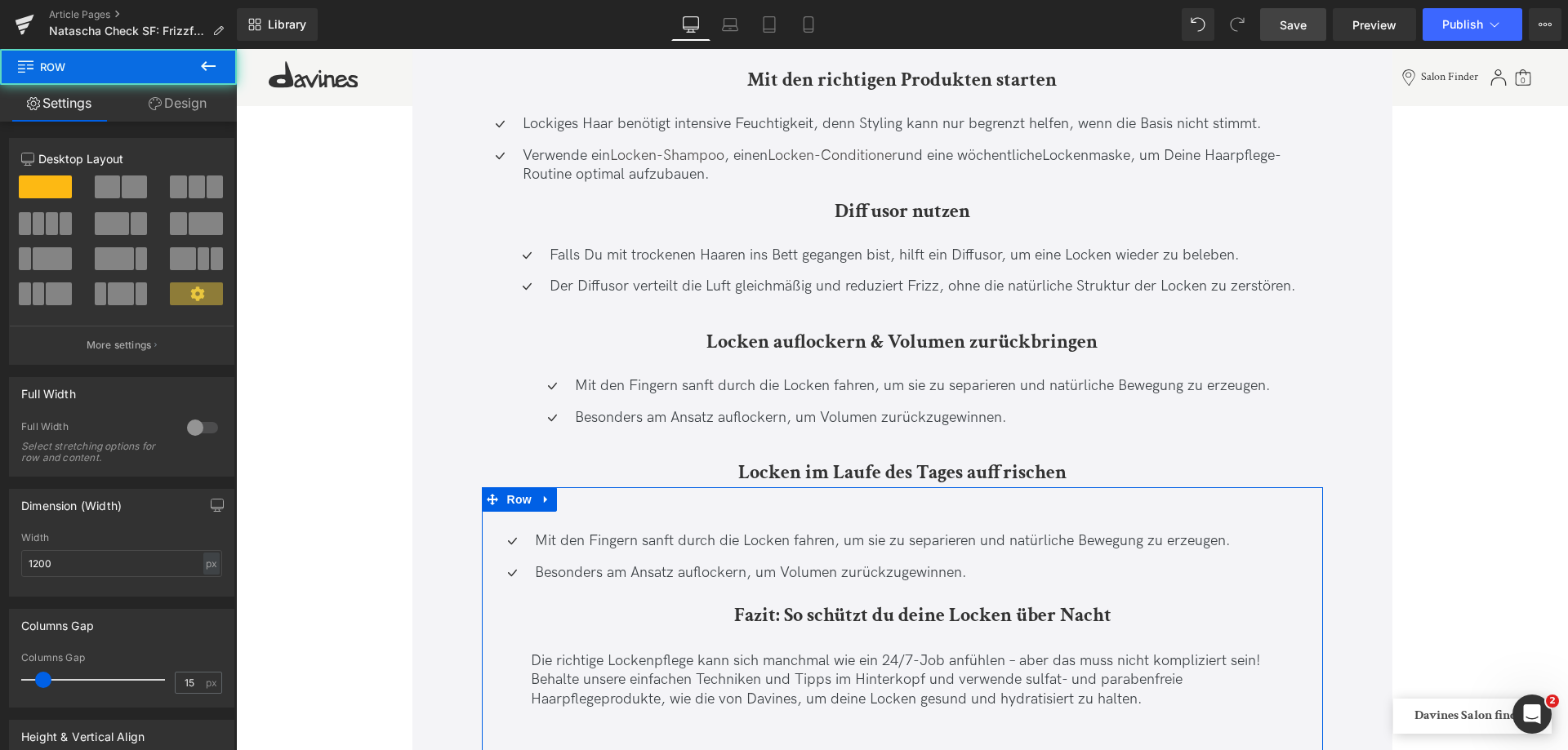
click at [169, 96] on link "Design" at bounding box center [177, 103] width 118 height 37
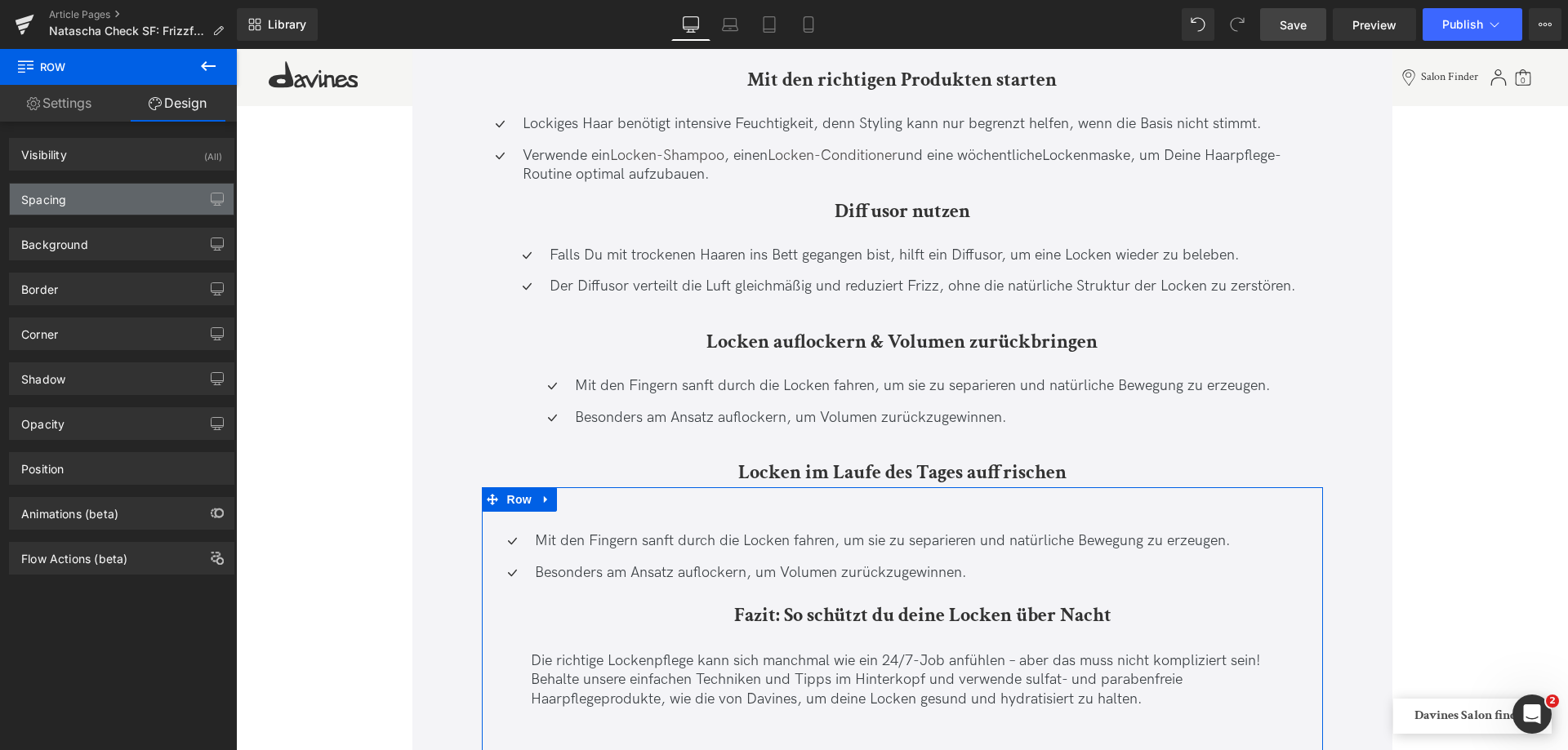
click at [90, 195] on div "Spacing" at bounding box center [122, 199] width 224 height 31
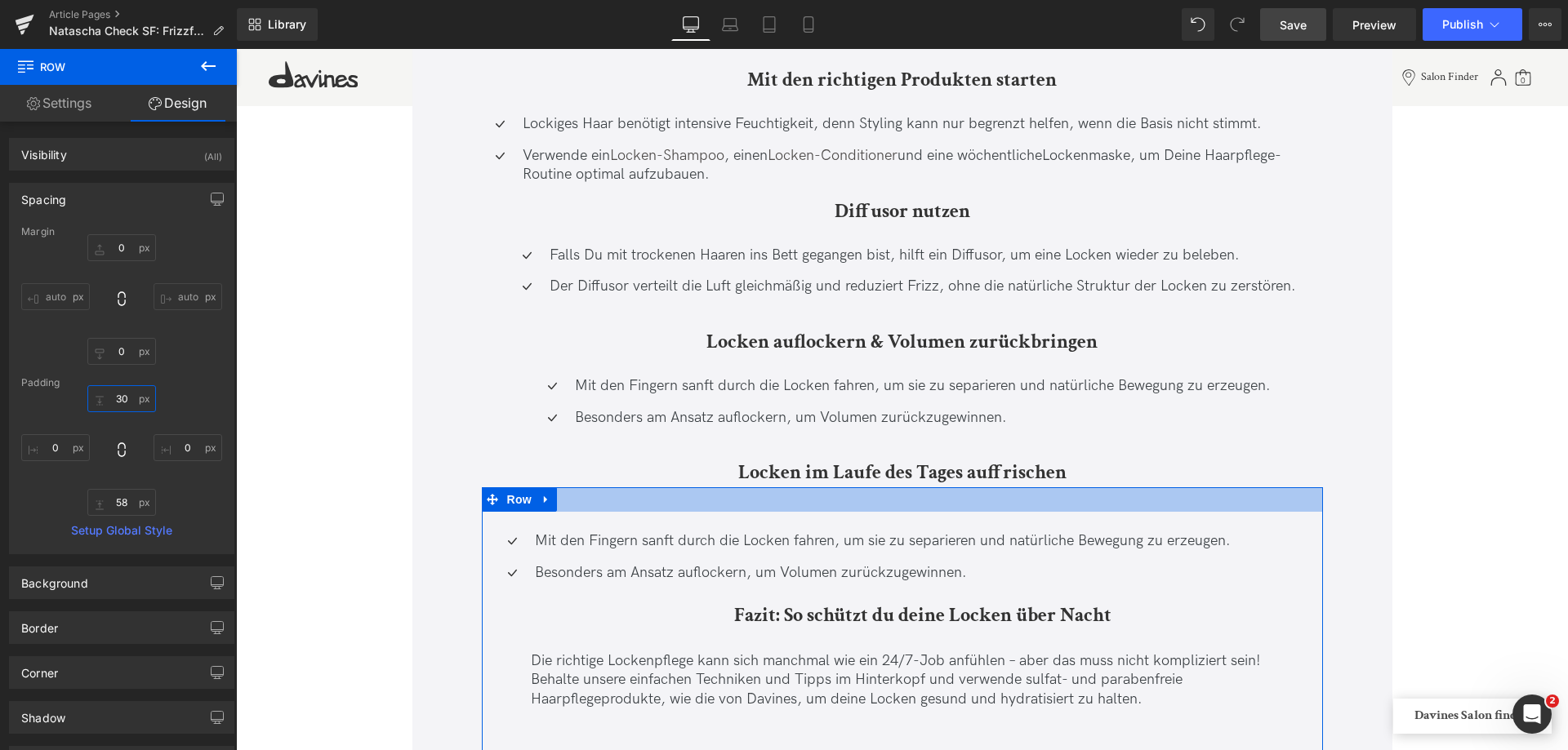
click at [120, 390] on input "30" at bounding box center [122, 399] width 69 height 27
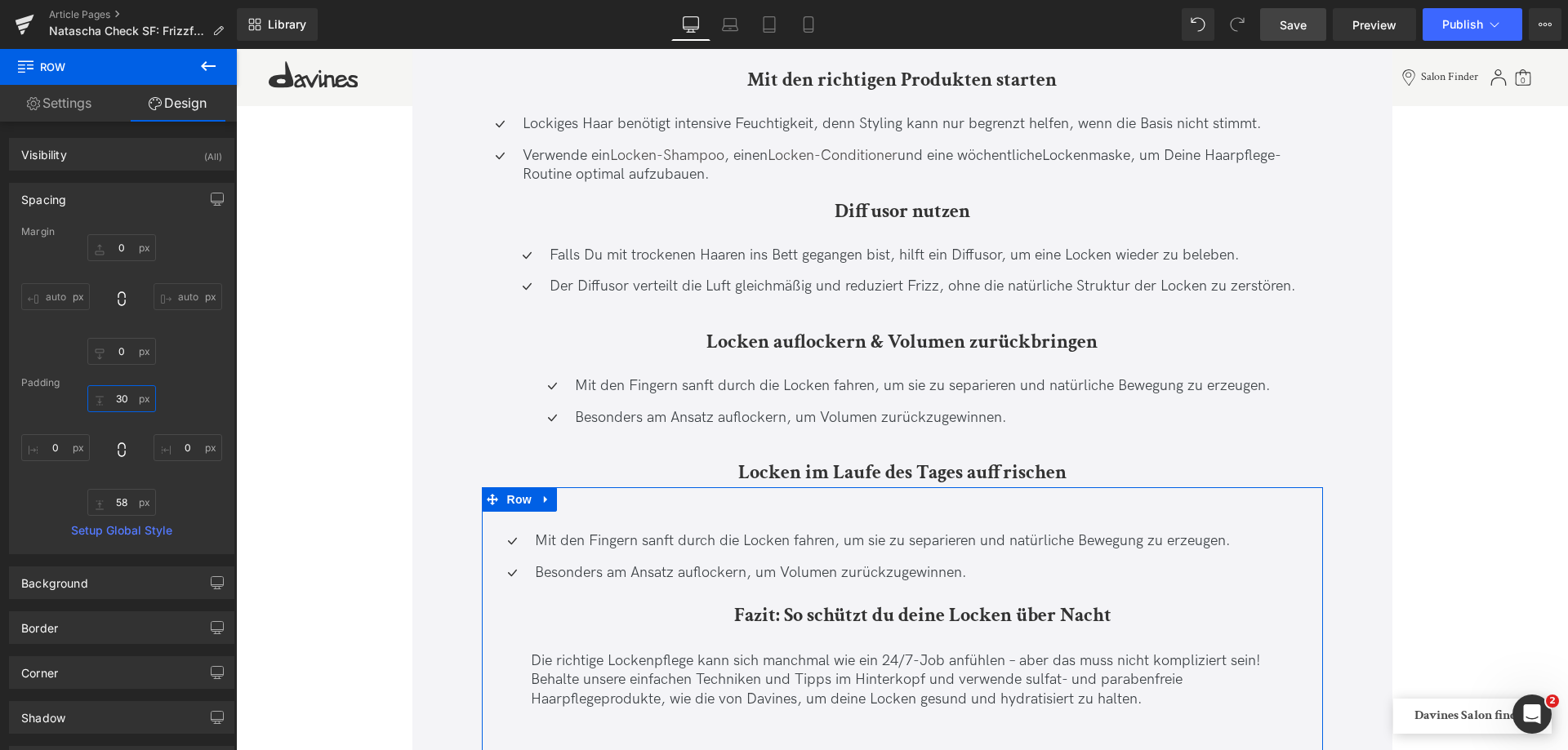
type input "0"
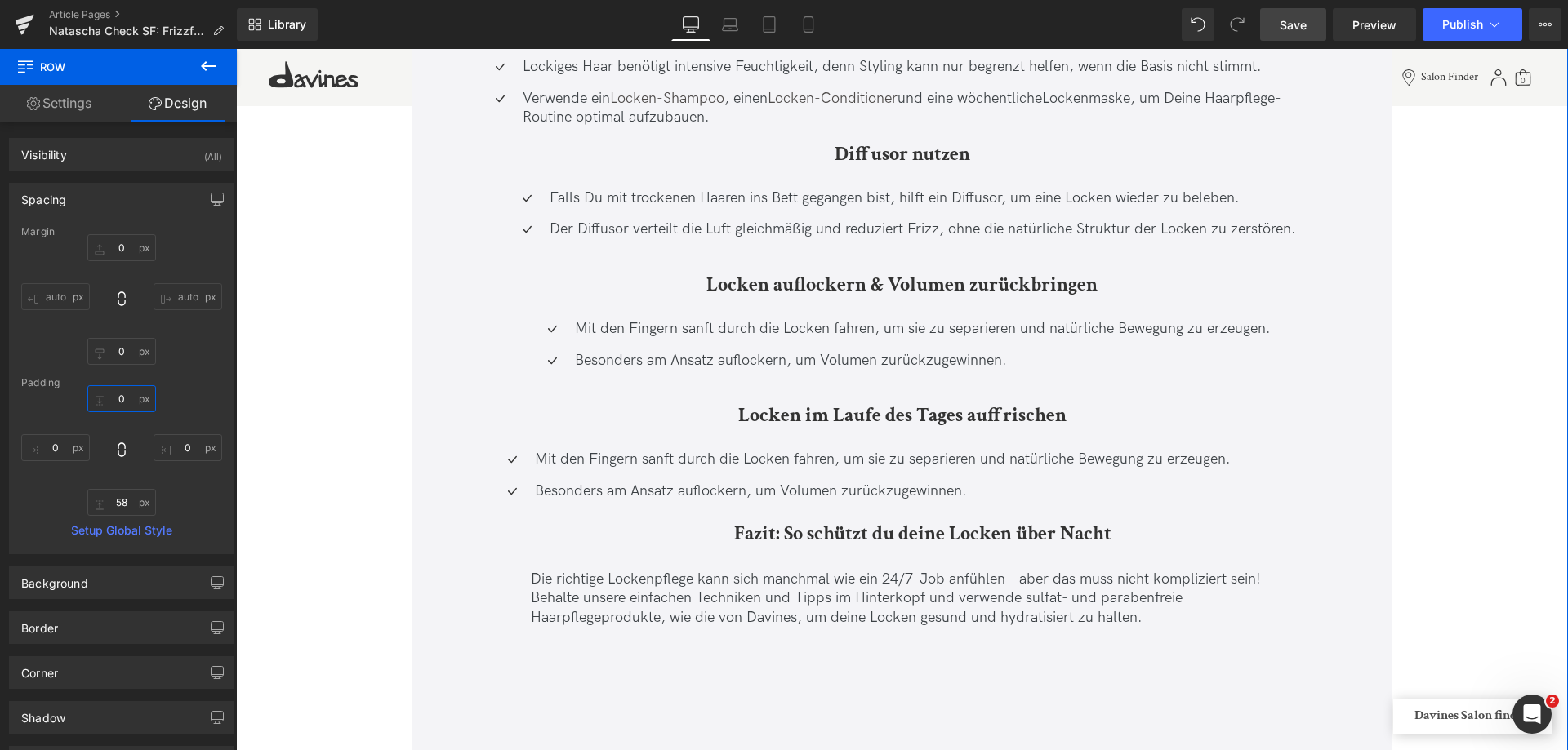
scroll to position [10941, 0]
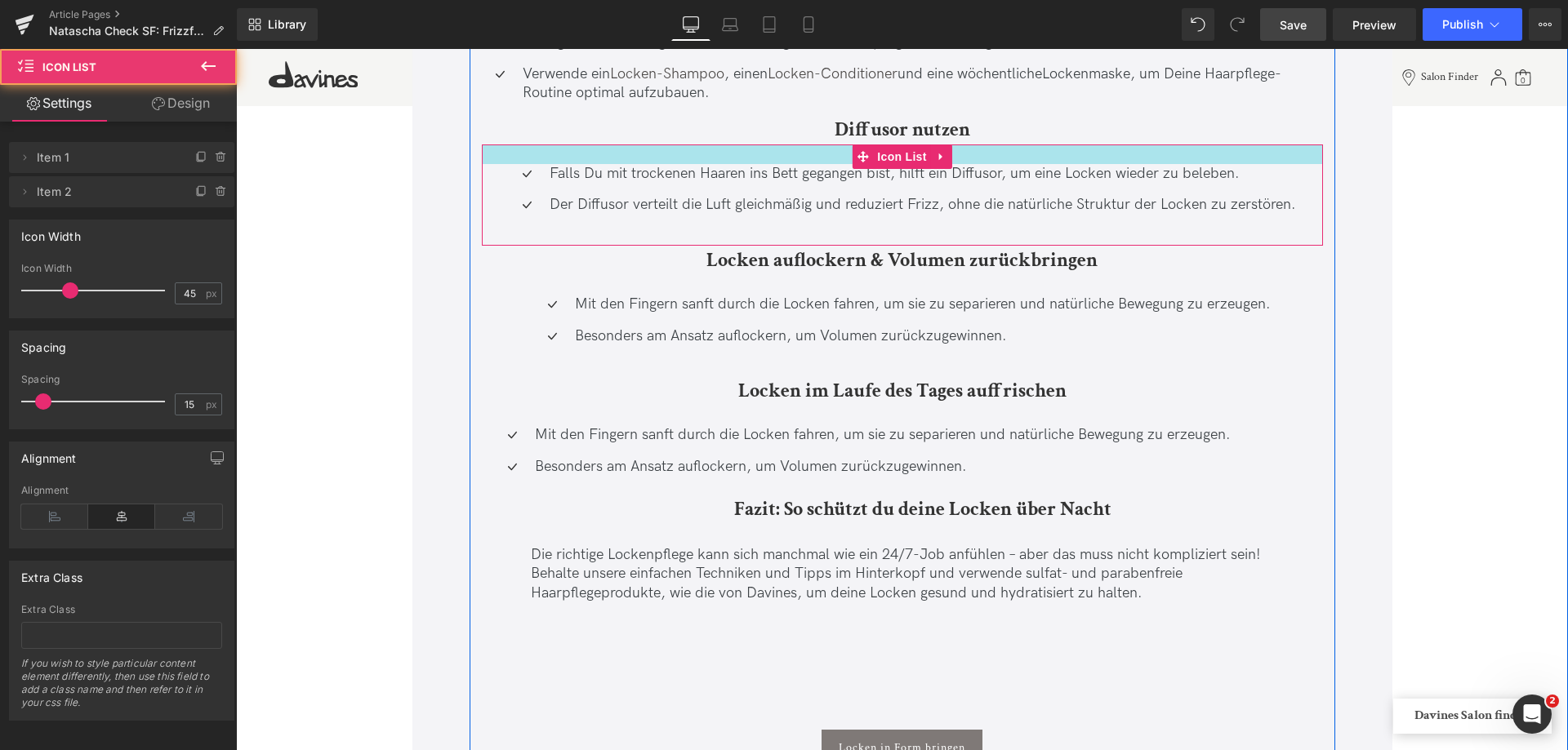
click at [681, 154] on div at bounding box center [902, 154] width 841 height 20
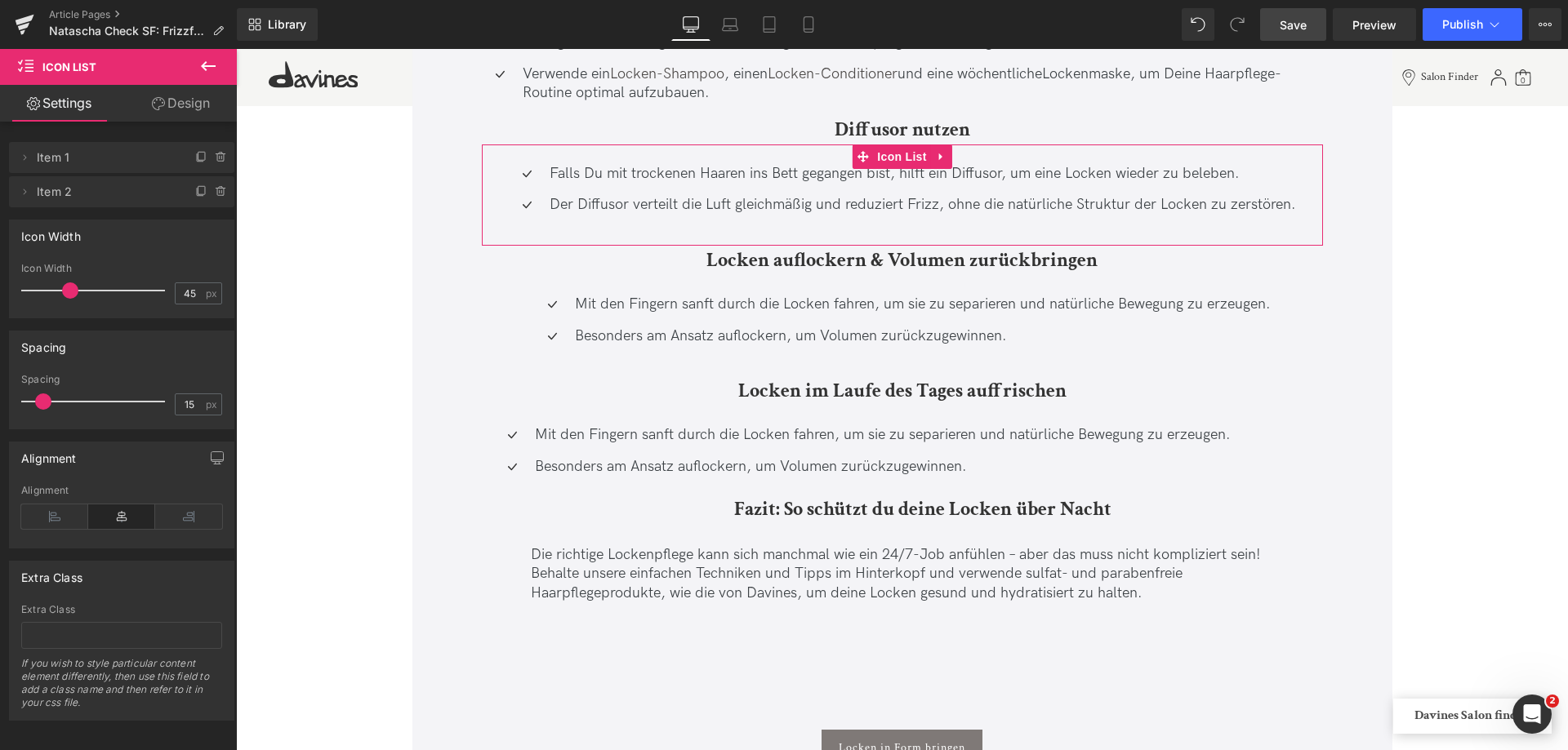
click at [190, 105] on link "Design" at bounding box center [181, 103] width 118 height 37
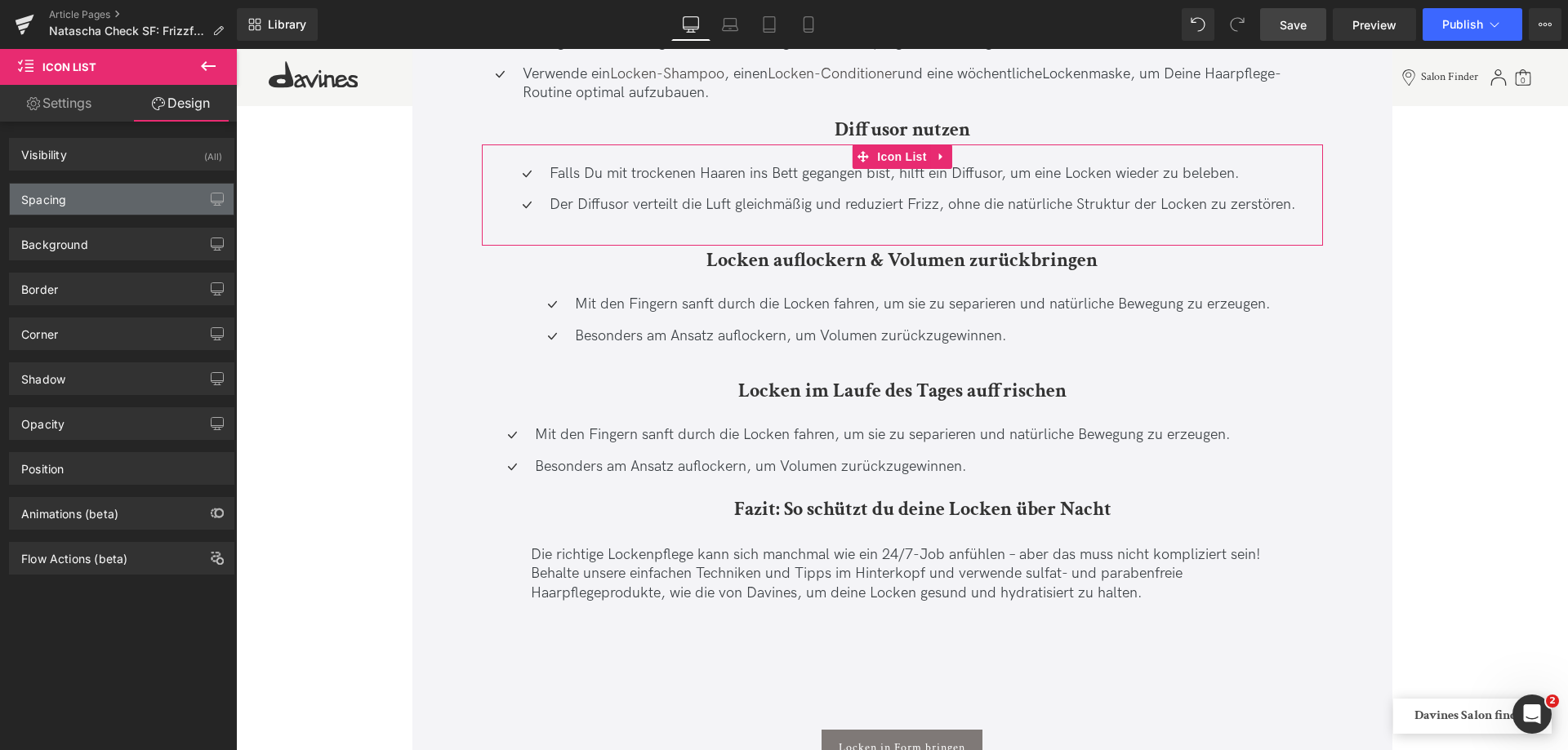
drag, startPoint x: 71, startPoint y: 200, endPoint x: 266, endPoint y: 203, distance: 195.0
click at [71, 200] on div "Spacing" at bounding box center [122, 199] width 224 height 31
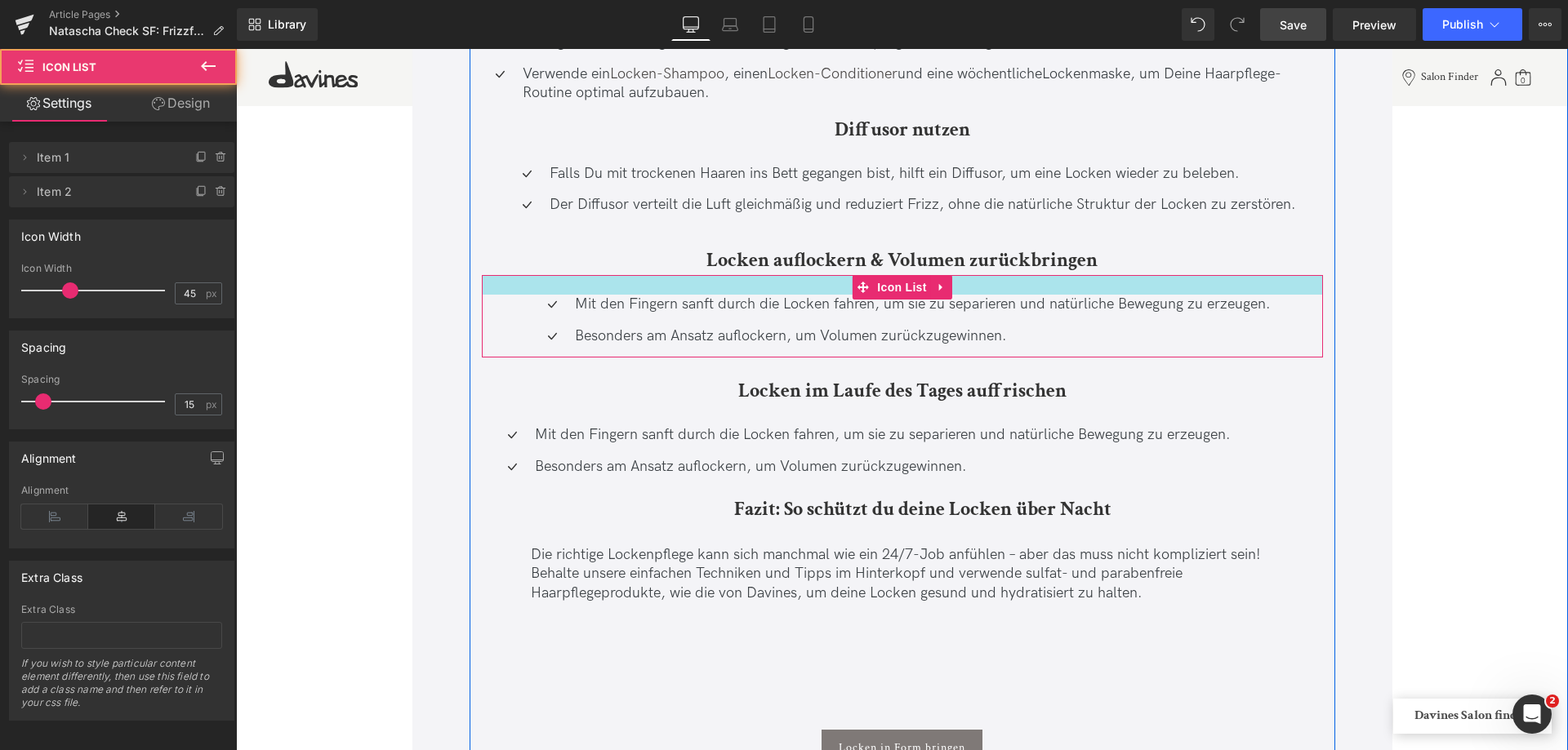
click at [748, 288] on div at bounding box center [902, 285] width 841 height 20
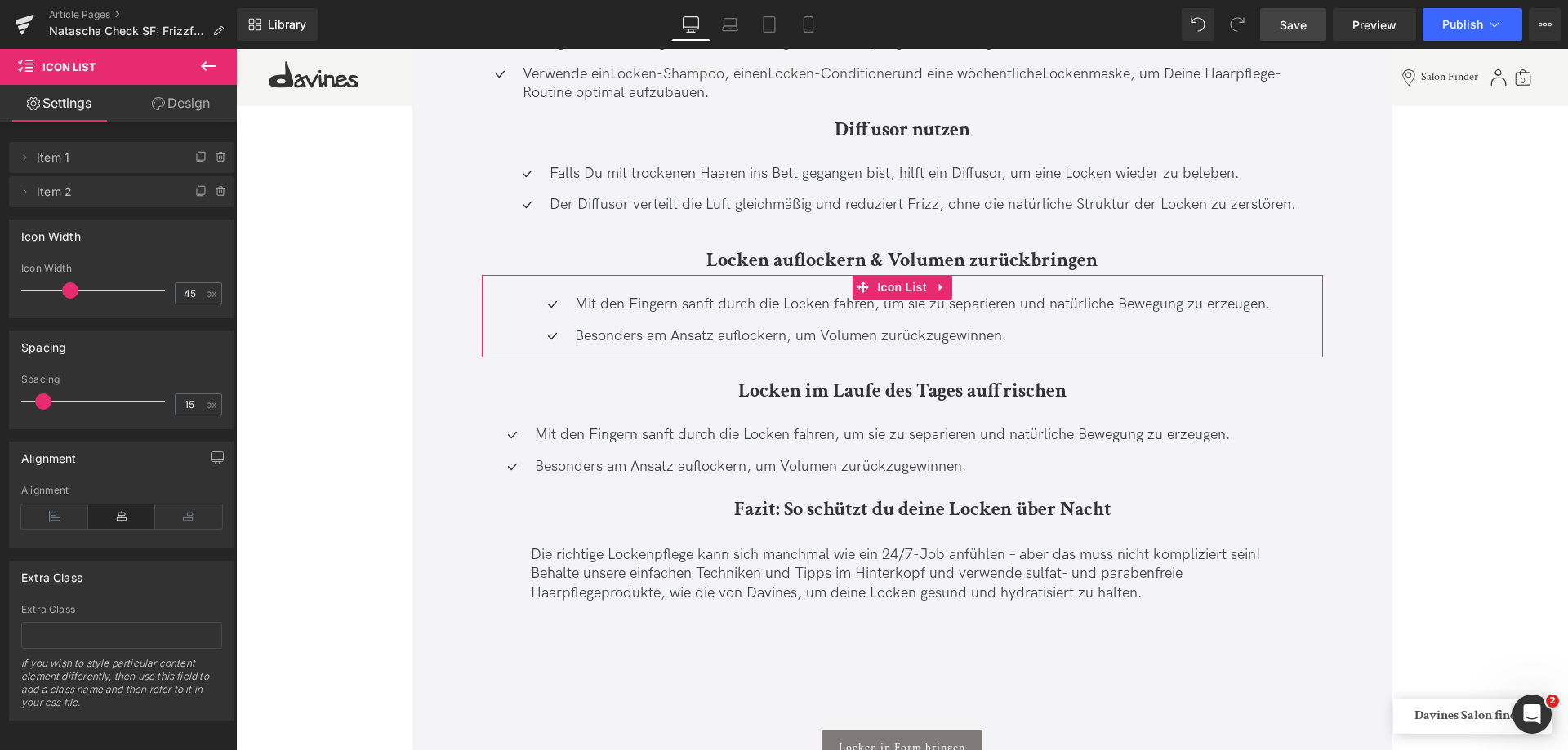
click at [193, 105] on link "Design" at bounding box center [181, 103] width 118 height 37
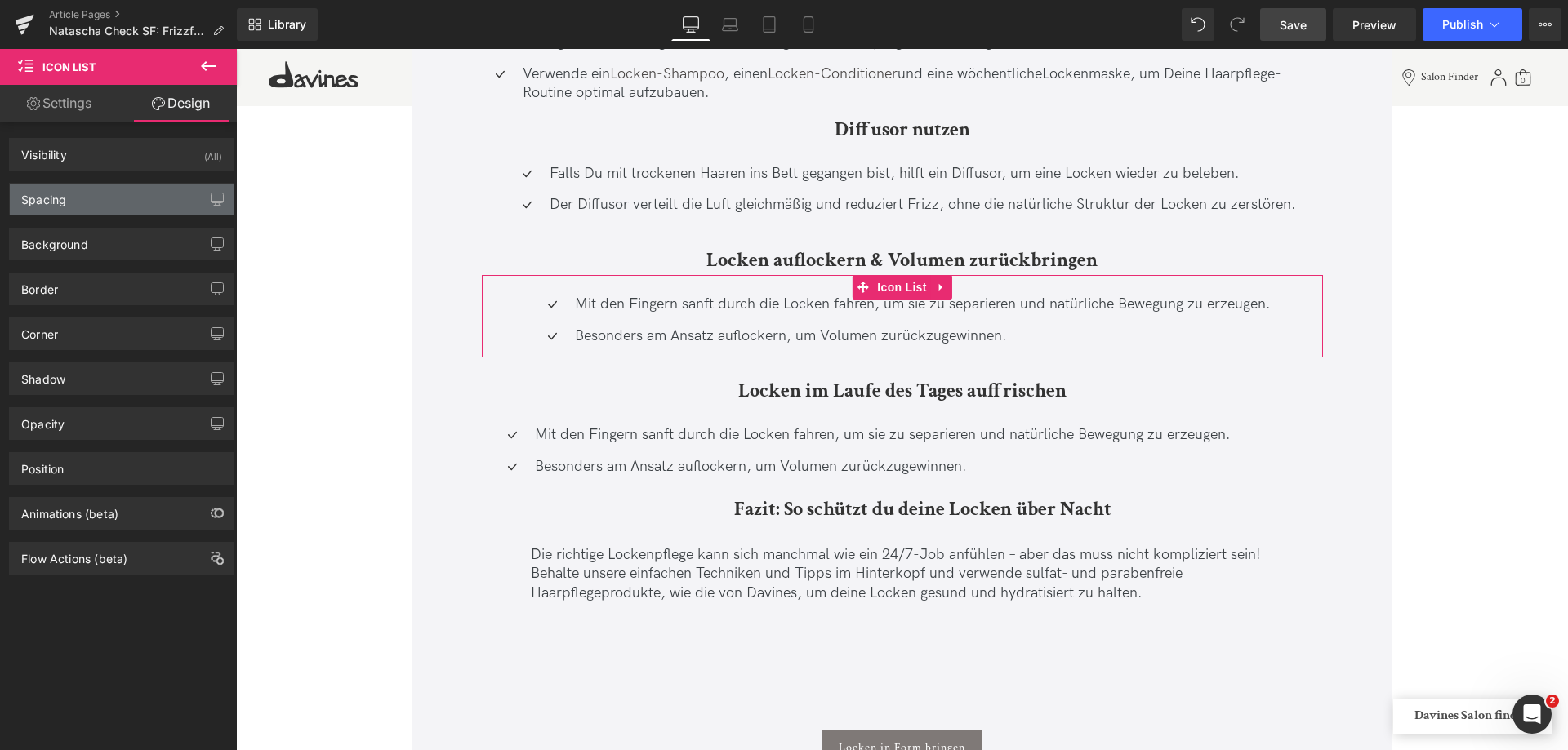
click at [82, 202] on div "Spacing" at bounding box center [122, 199] width 224 height 31
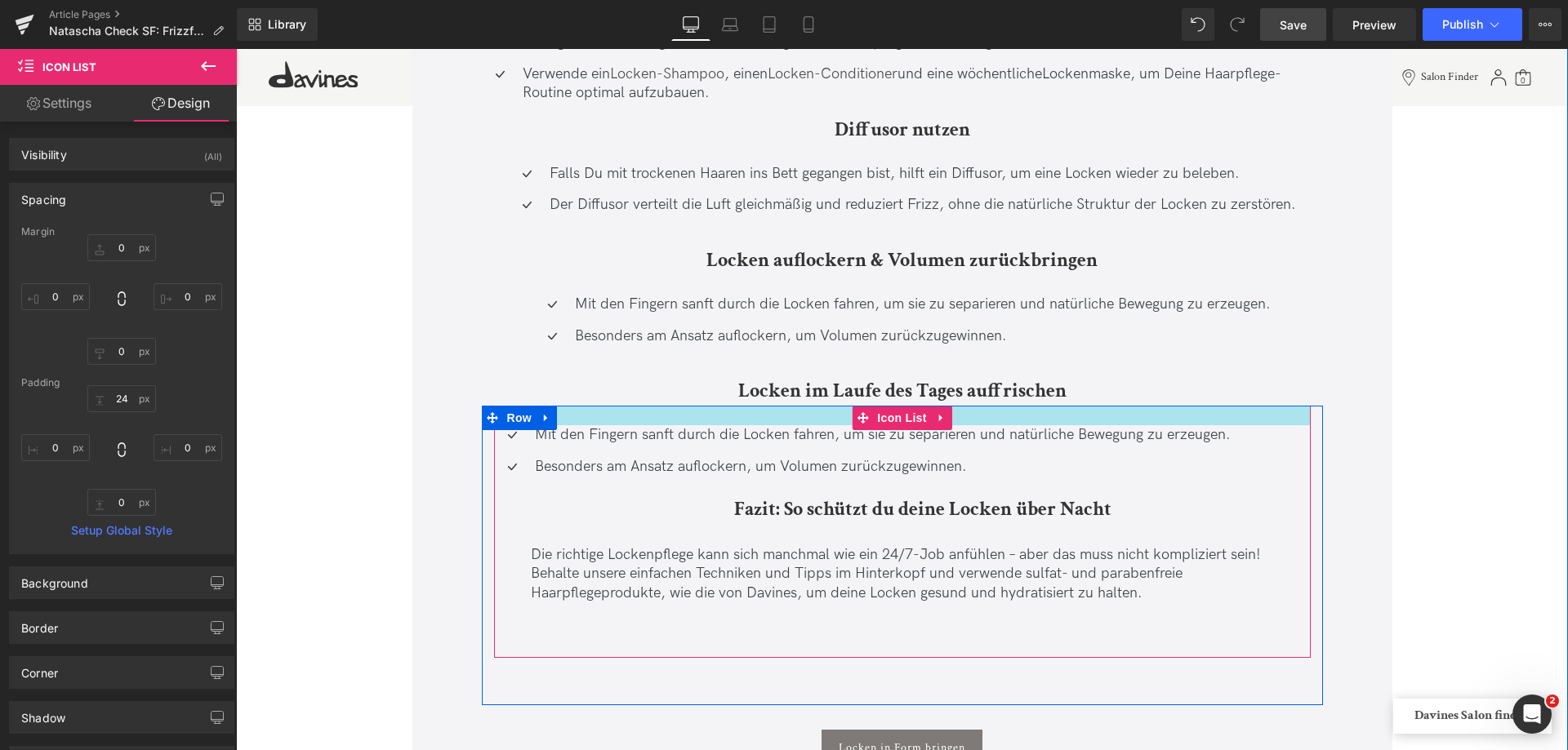
click at [722, 417] on div at bounding box center [902, 416] width 816 height 20
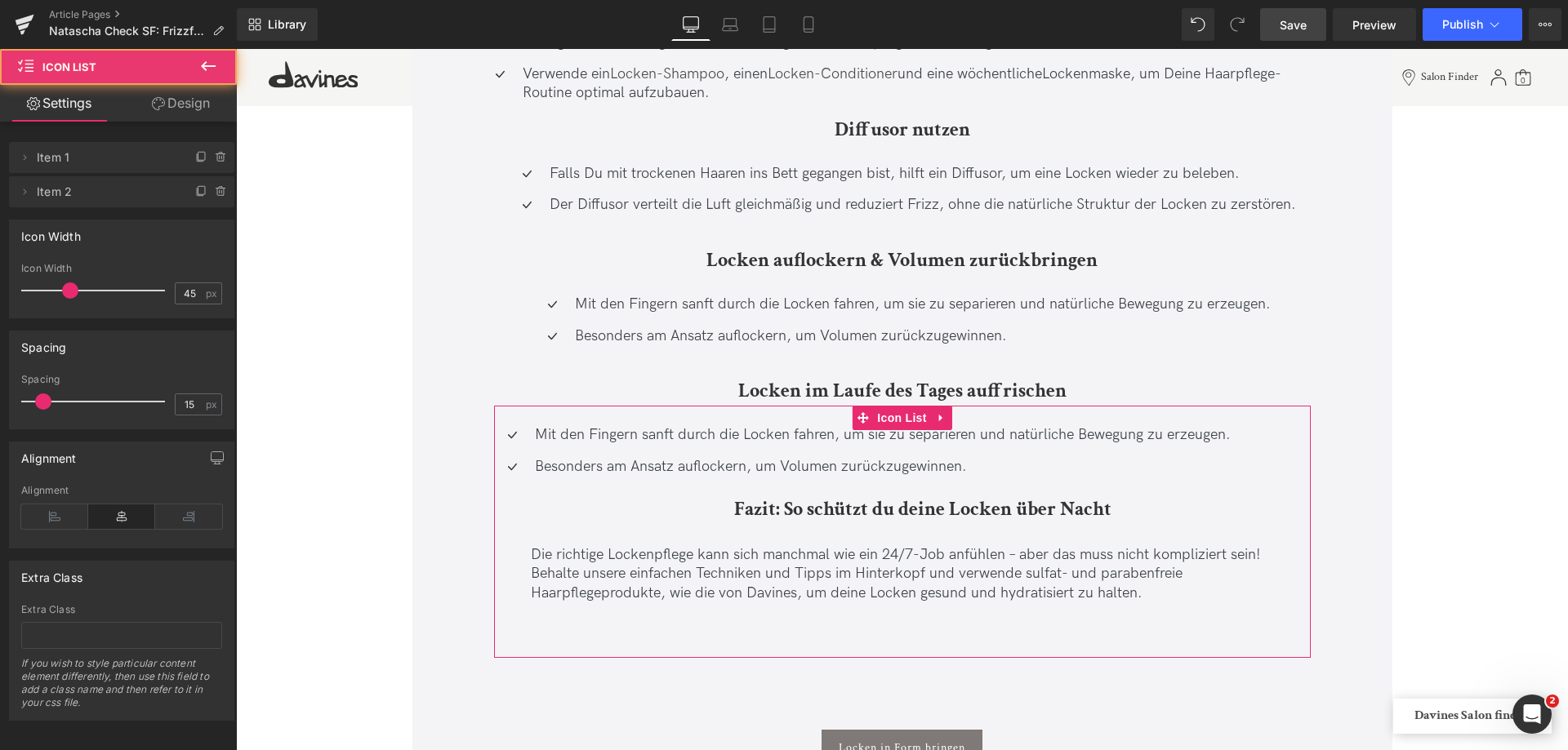
click at [188, 102] on link "Design" at bounding box center [181, 103] width 118 height 37
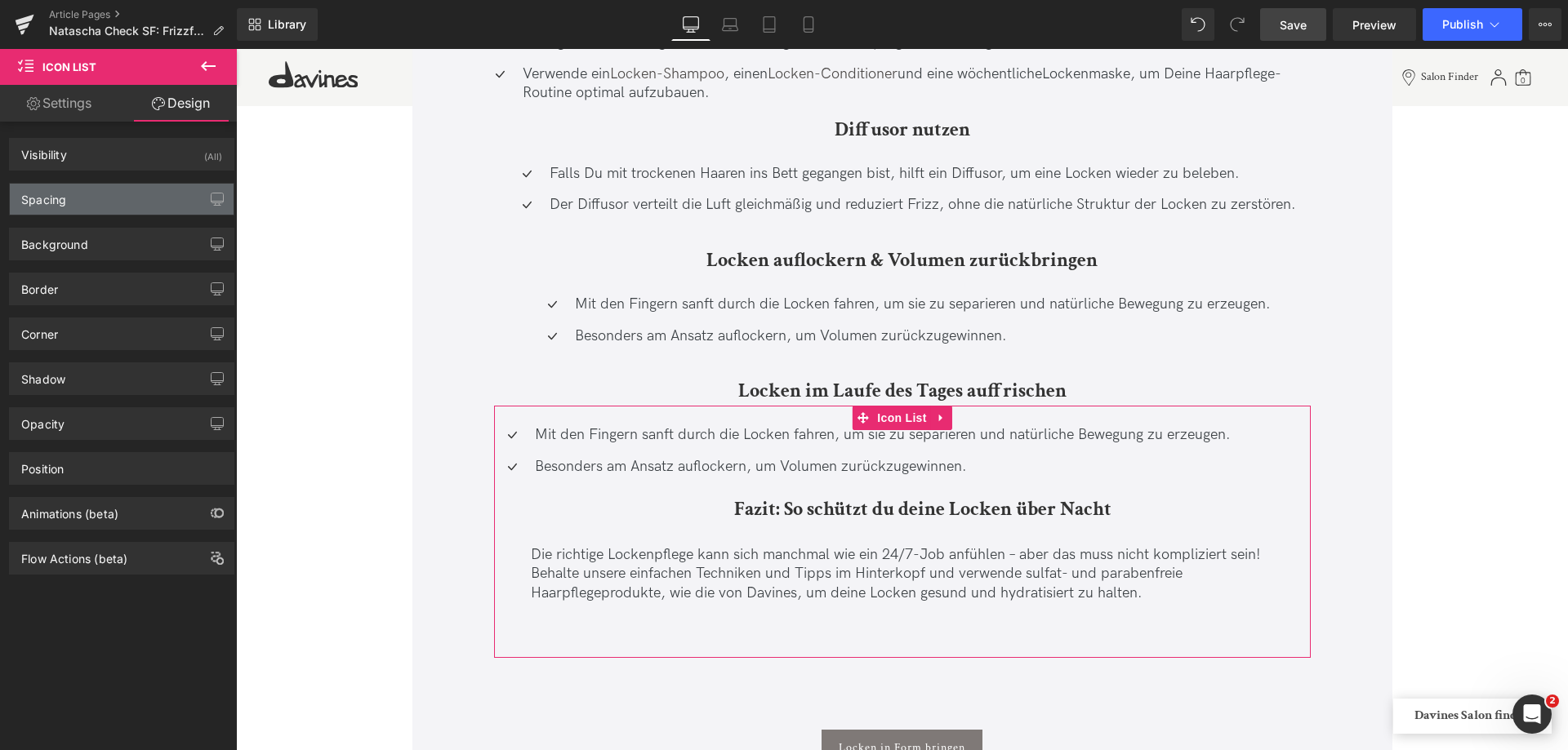
click at [85, 197] on div "Spacing" at bounding box center [122, 199] width 224 height 31
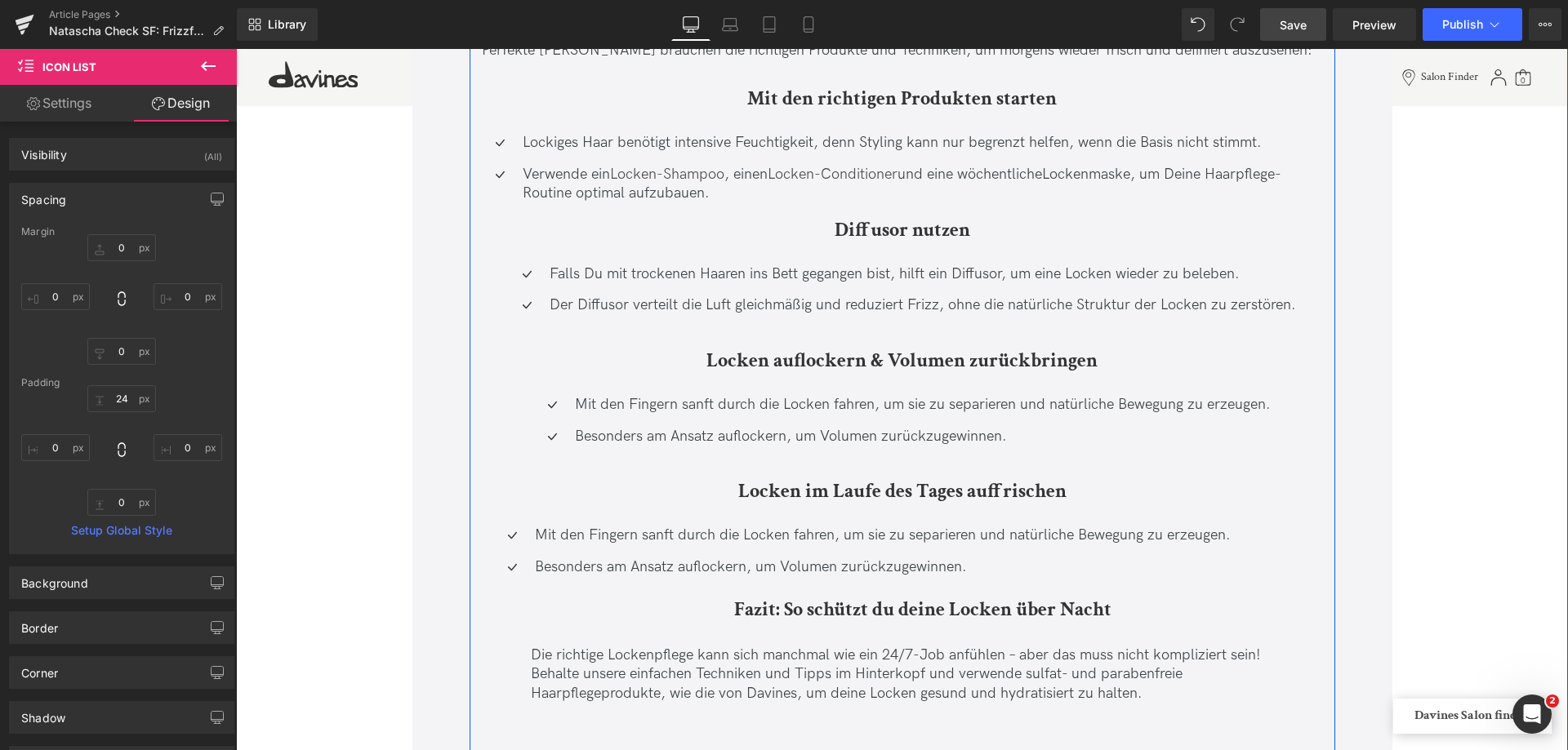
scroll to position [10859, 0]
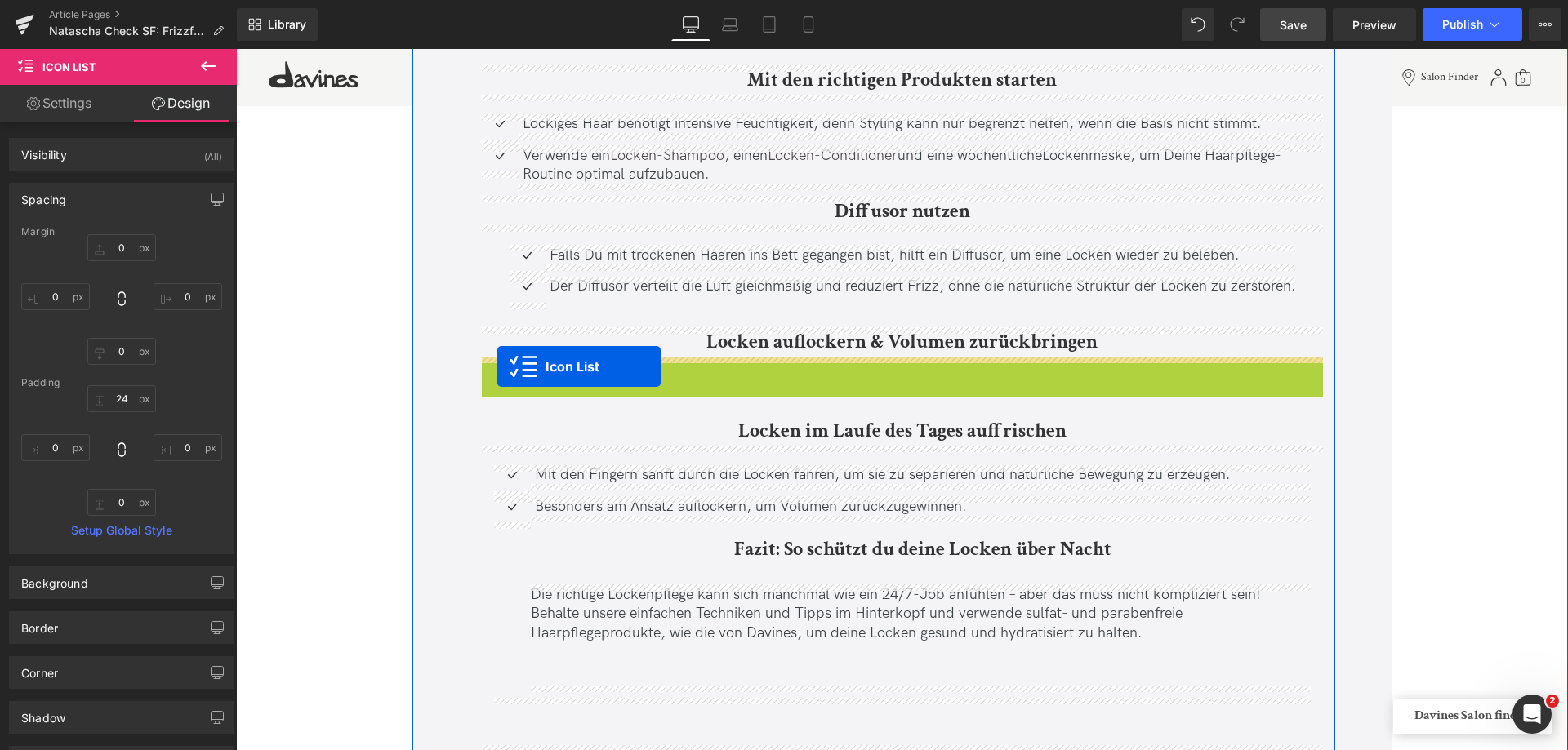
drag, startPoint x: 860, startPoint y: 375, endPoint x: 498, endPoint y: 367, distance: 362.1
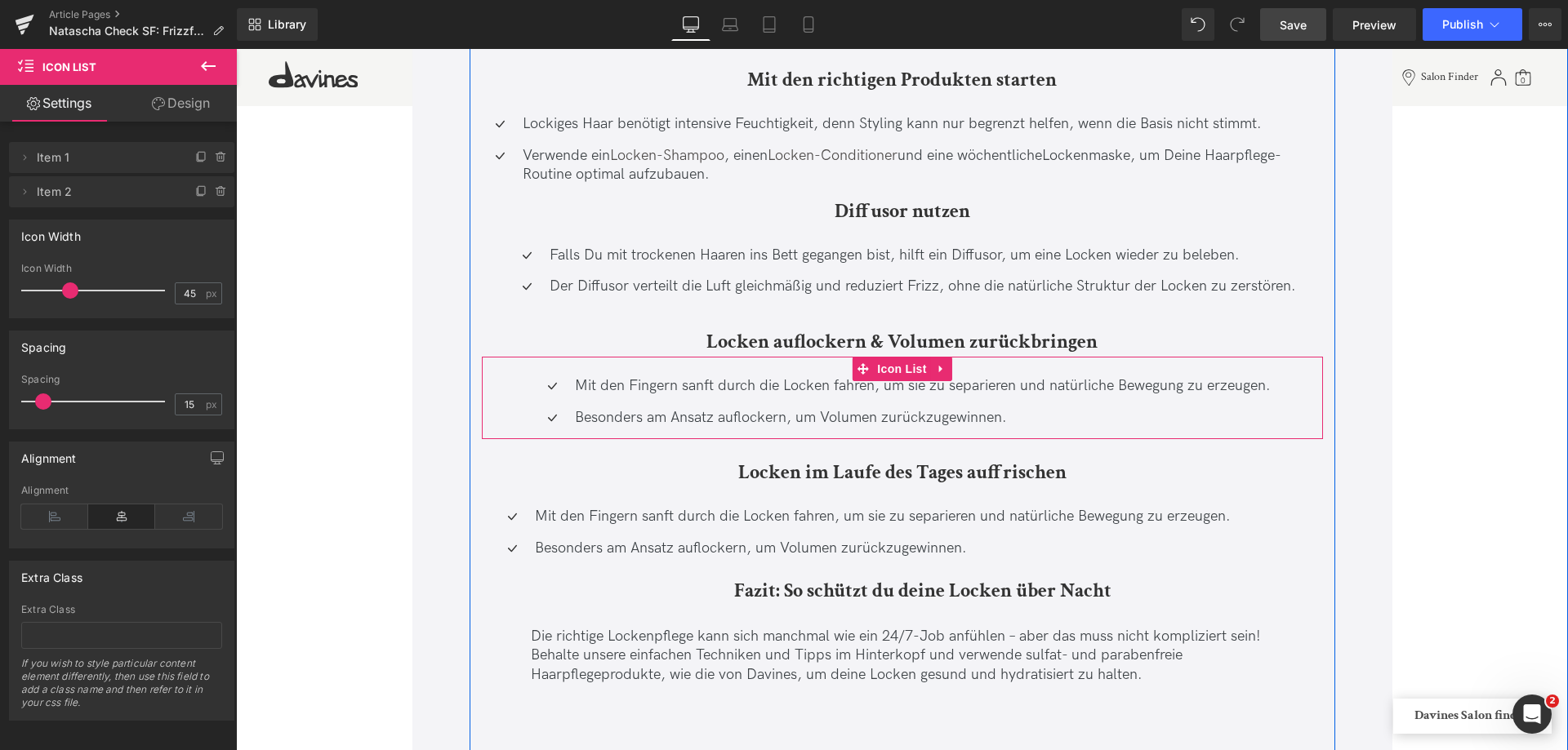
click at [520, 391] on div "Icon Mit den Fingern sanft durch die Locken fahren, um sie zu separieren und na…" at bounding box center [902, 408] width 841 height 63
click at [540, 391] on span "Icon" at bounding box center [552, 391] width 26 height 20
click at [506, 426] on div "Icon Mit den Fingern sanft durch die Locken fahren, um sie zu separieren und na…" at bounding box center [902, 408] width 841 height 63
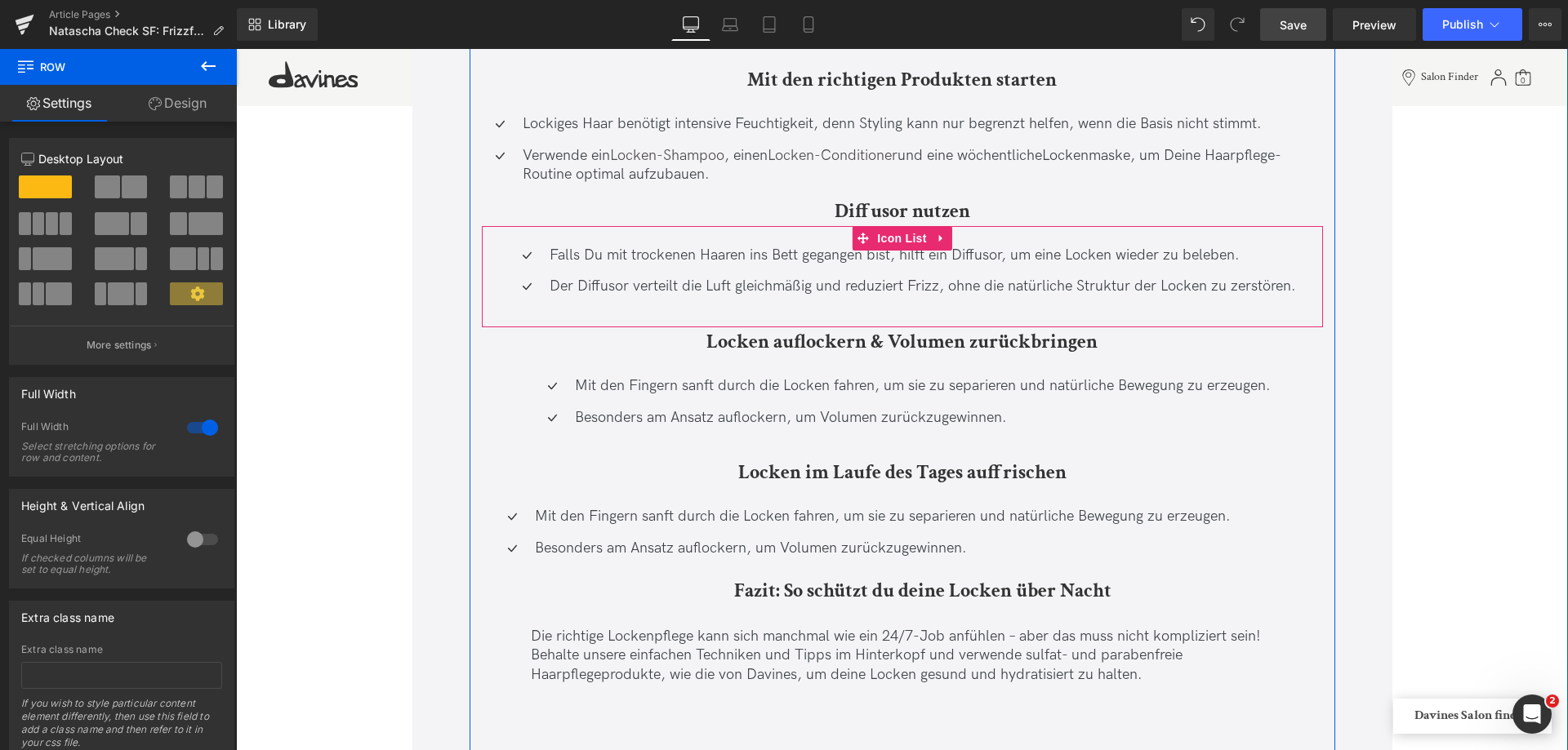
click at [494, 257] on div "Icon Falls Du mit trockenen Haaren ins Bett gegangen bist, hilft ein Diffusor, …" at bounding box center [902, 277] width 841 height 63
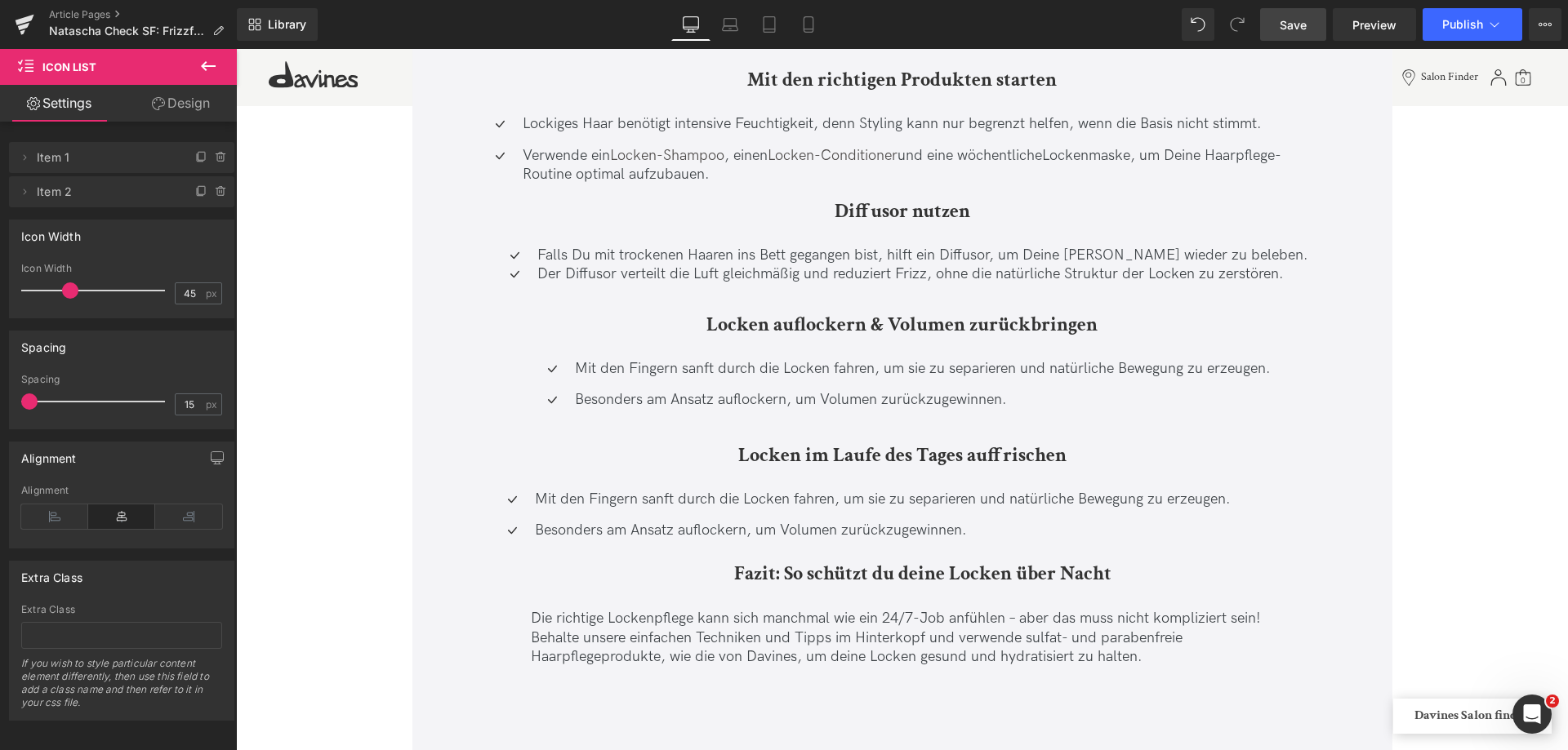
drag, startPoint x: 38, startPoint y: 402, endPoint x: -7, endPoint y: 402, distance: 45.0
click at [0, 402] on html "Icon You are previewing how the will restyle your page. You can not edit Elemen…" at bounding box center [784, 375] width 1568 height 750
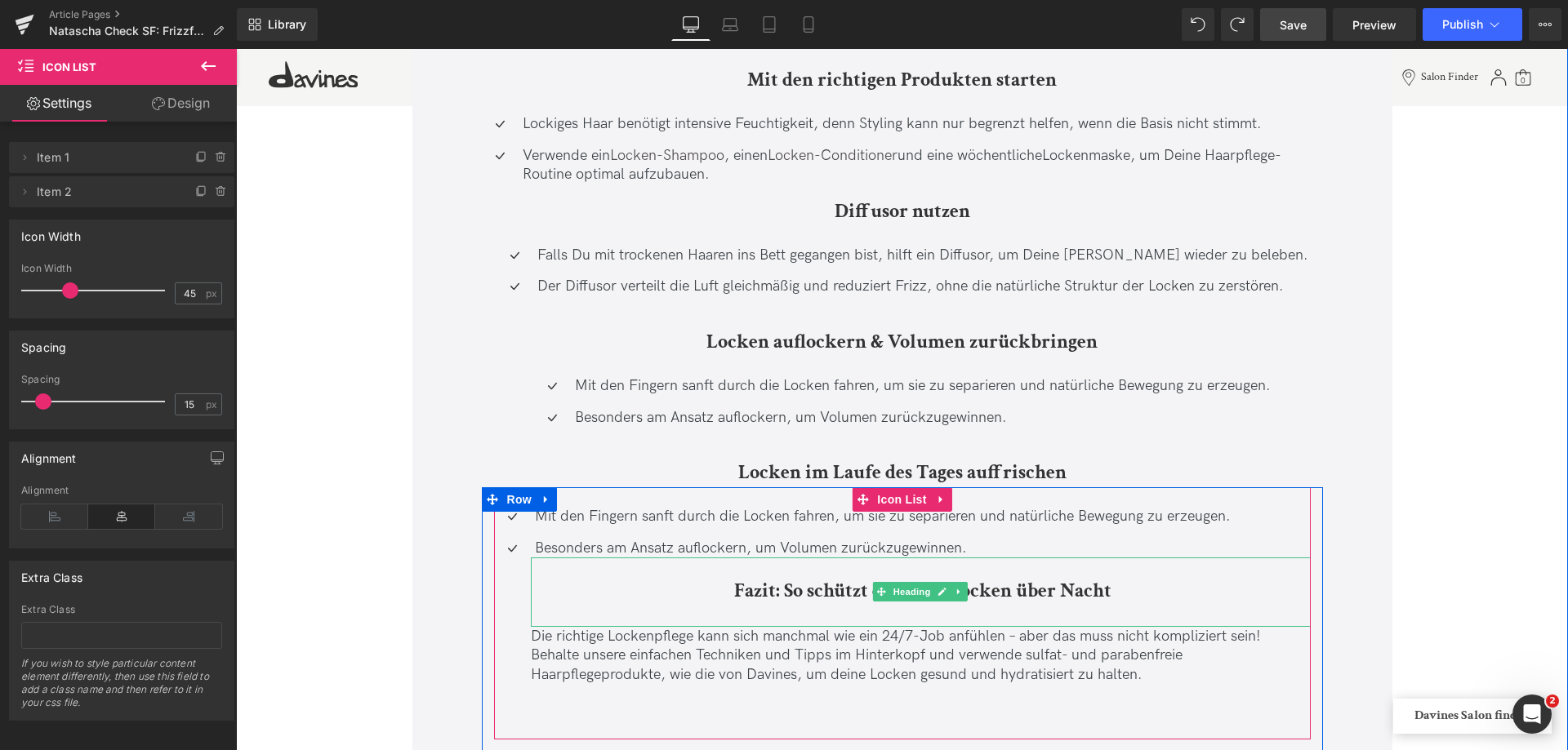
click at [851, 599] on b "Fazit: So schützt du deine Locken über Nacht" at bounding box center [922, 591] width 377 height 25
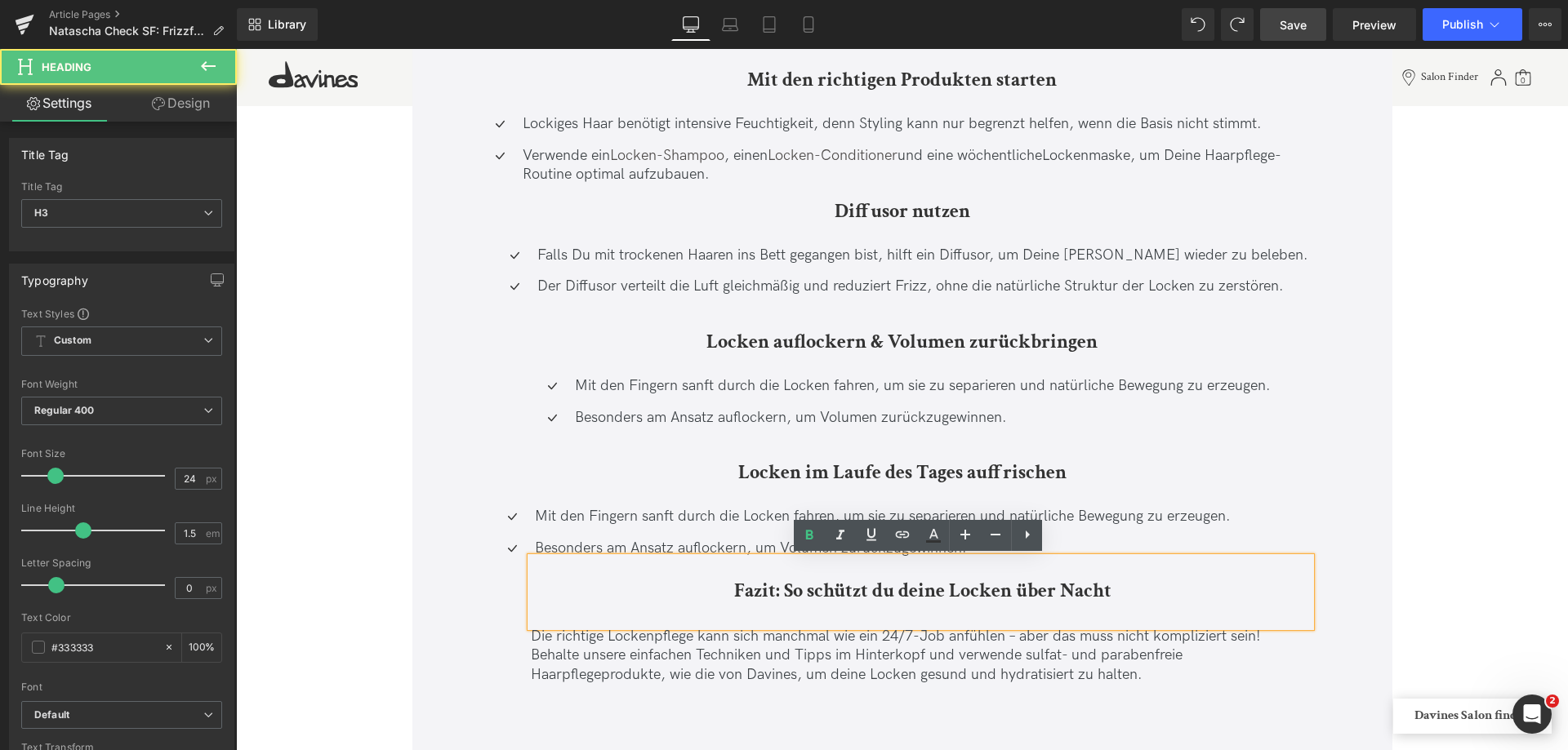
click at [882, 586] on b "Fazit: So schützt du deine Locken über Nacht" at bounding box center [922, 591] width 377 height 25
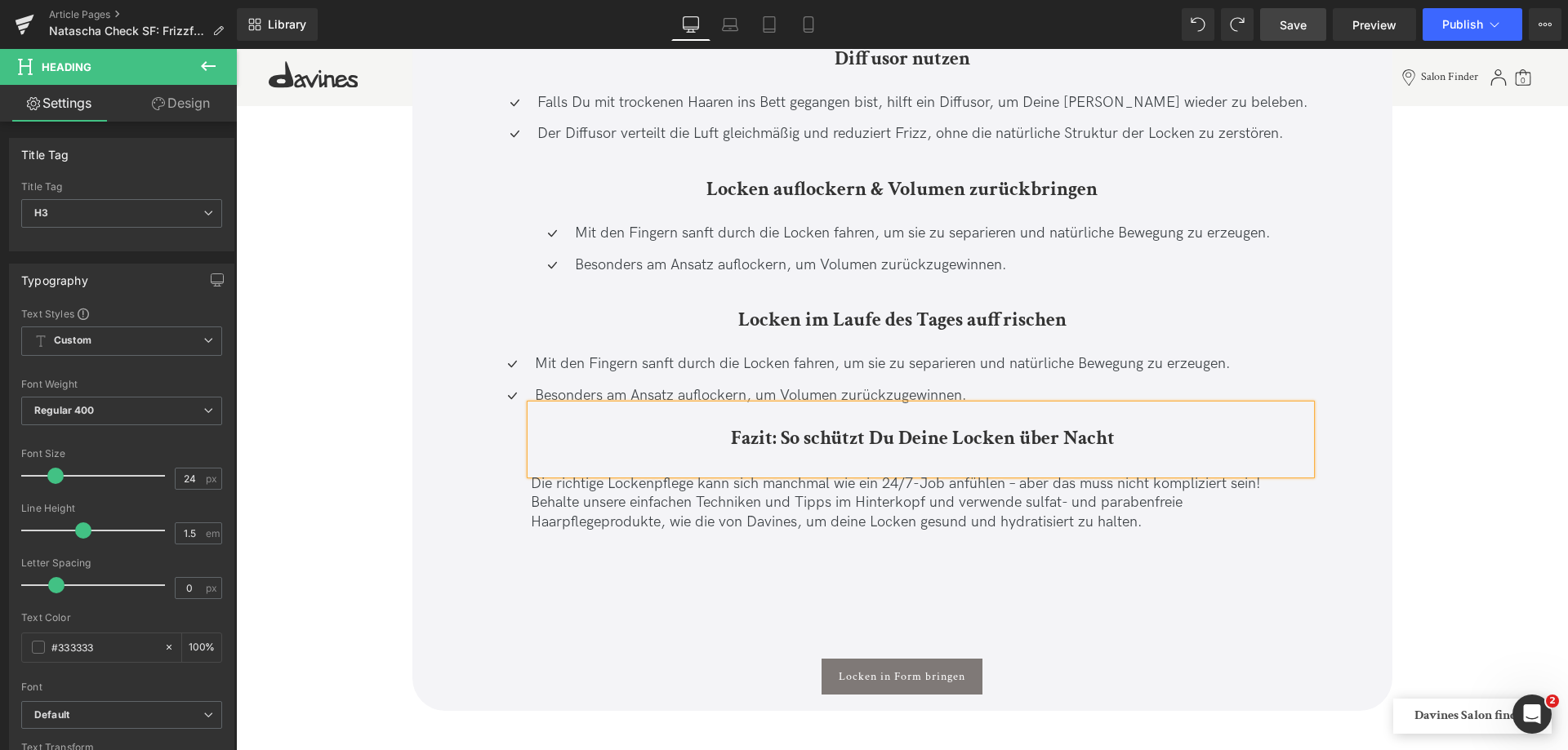
scroll to position [11350, 0]
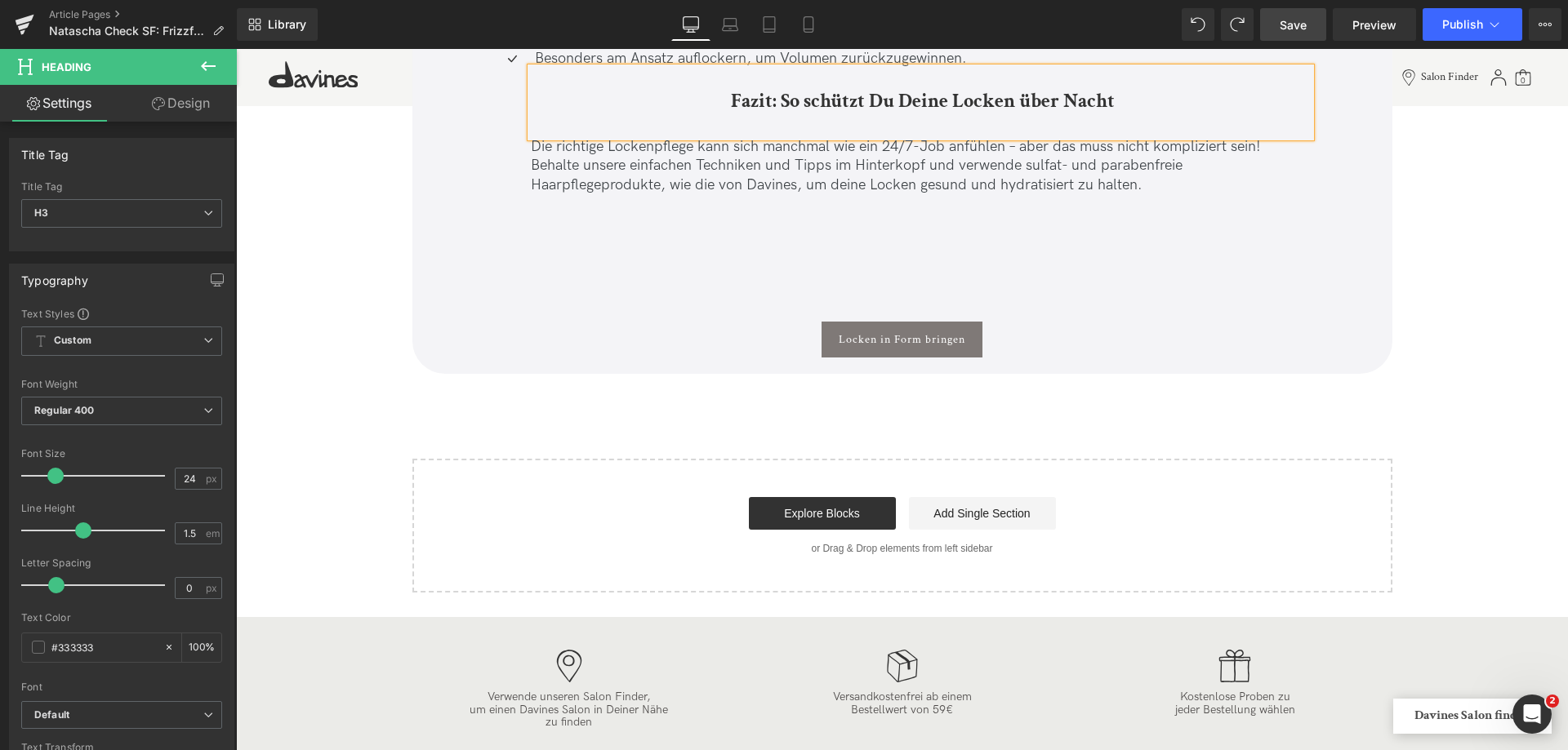
click at [1116, 167] on p "Behalte unsere einfachen Techniken und Tipps im Hinterkopf und verwende sulfat-…" at bounding box center [921, 175] width 780 height 38
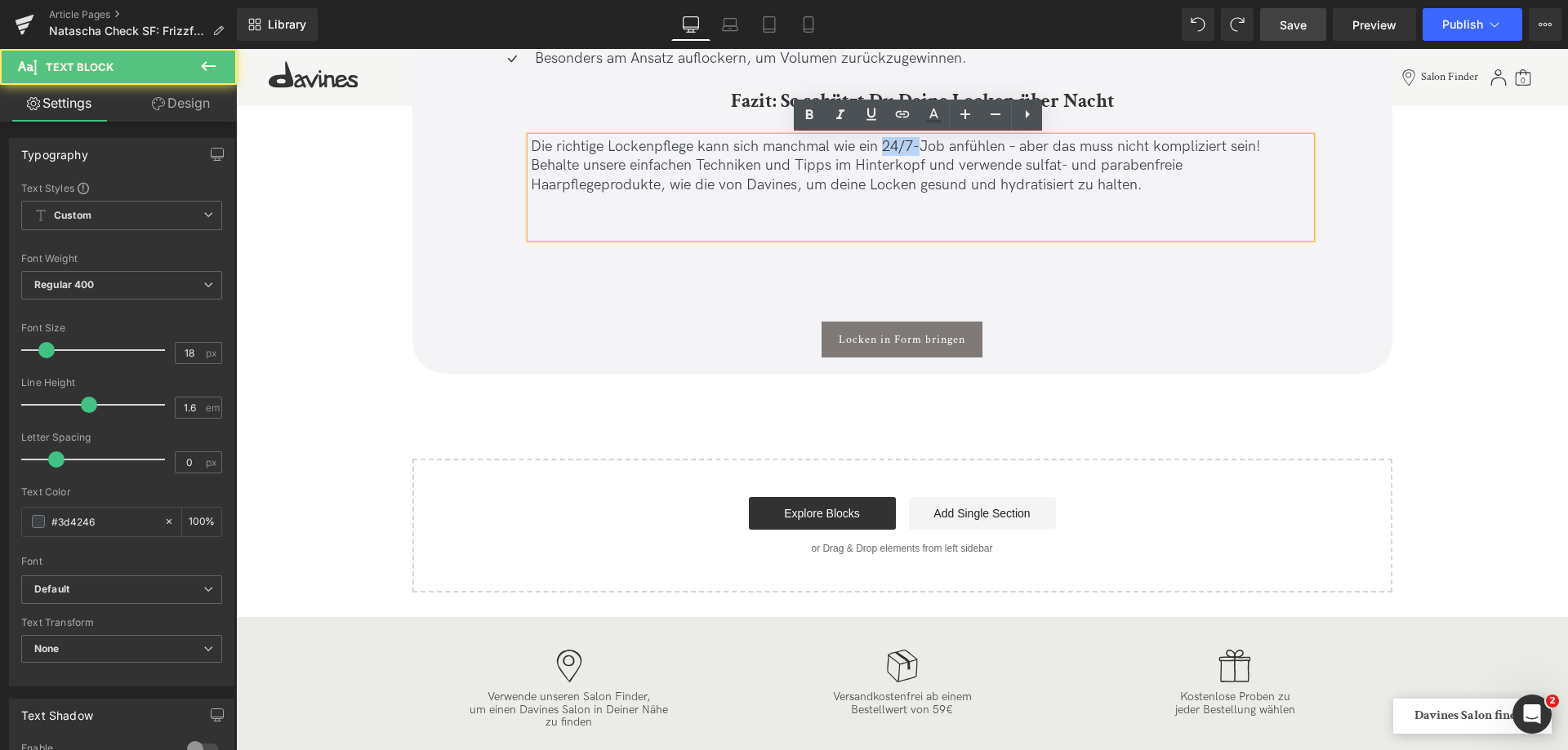
drag, startPoint x: 878, startPoint y: 149, endPoint x: 918, endPoint y: 150, distance: 40.0
click at [918, 150] on p "Die richtige Lockenpflege kann sich manchmal wie ein 24/7-Job anfühlen – aber d…" at bounding box center [921, 146] width 780 height 19
click at [1046, 168] on p "Behalte unsere einfachen Techniken und Tipps im Hinterkopf und verwende sulfat-…" at bounding box center [921, 175] width 780 height 38
click at [730, 181] on p "Behalte unsere einfachen Techniken und Tipps im Hinterkopf und verwende sulfat-…" at bounding box center [921, 175] width 780 height 38
click at [1307, 25] on span "Save" at bounding box center [1293, 25] width 27 height 17
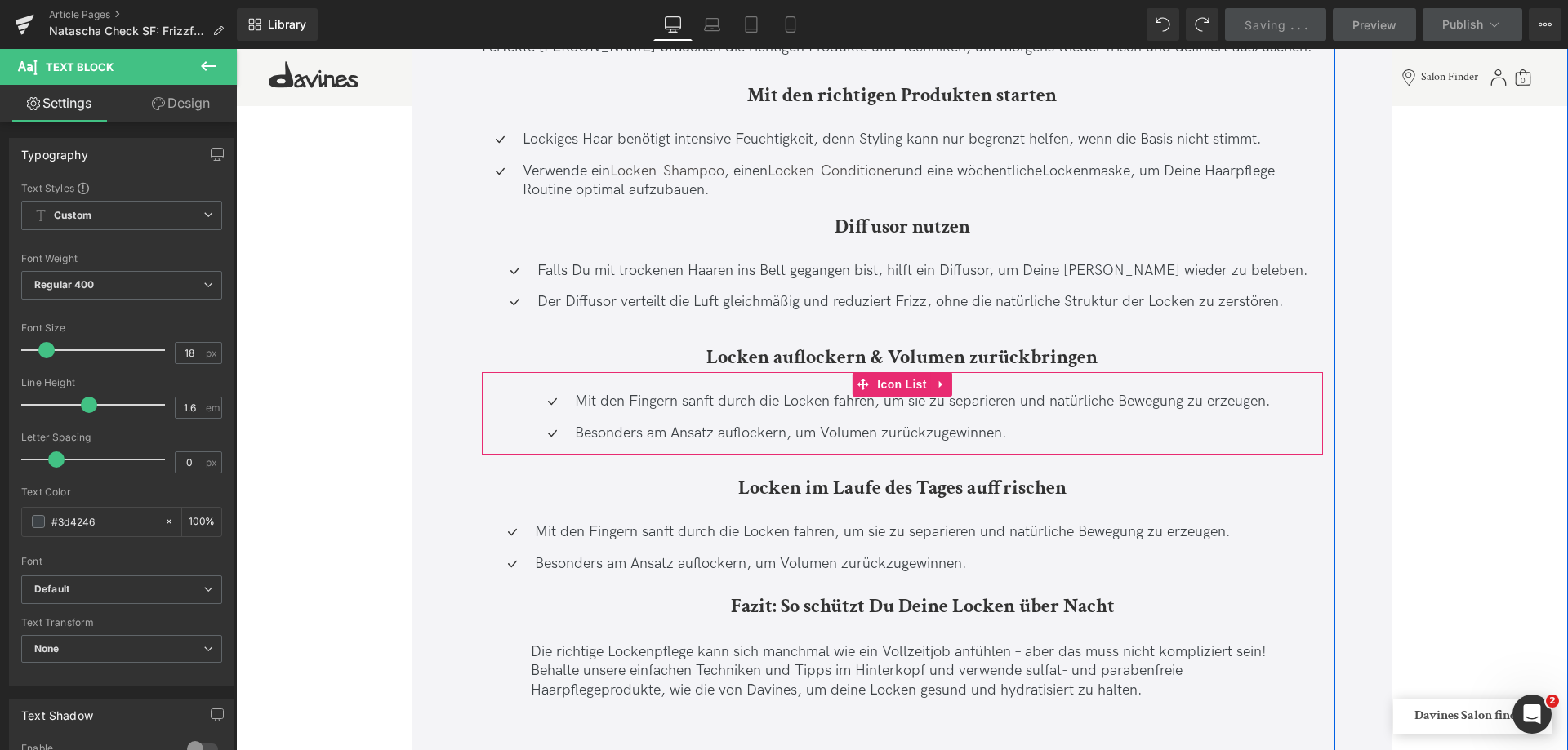
scroll to position [10778, 0]
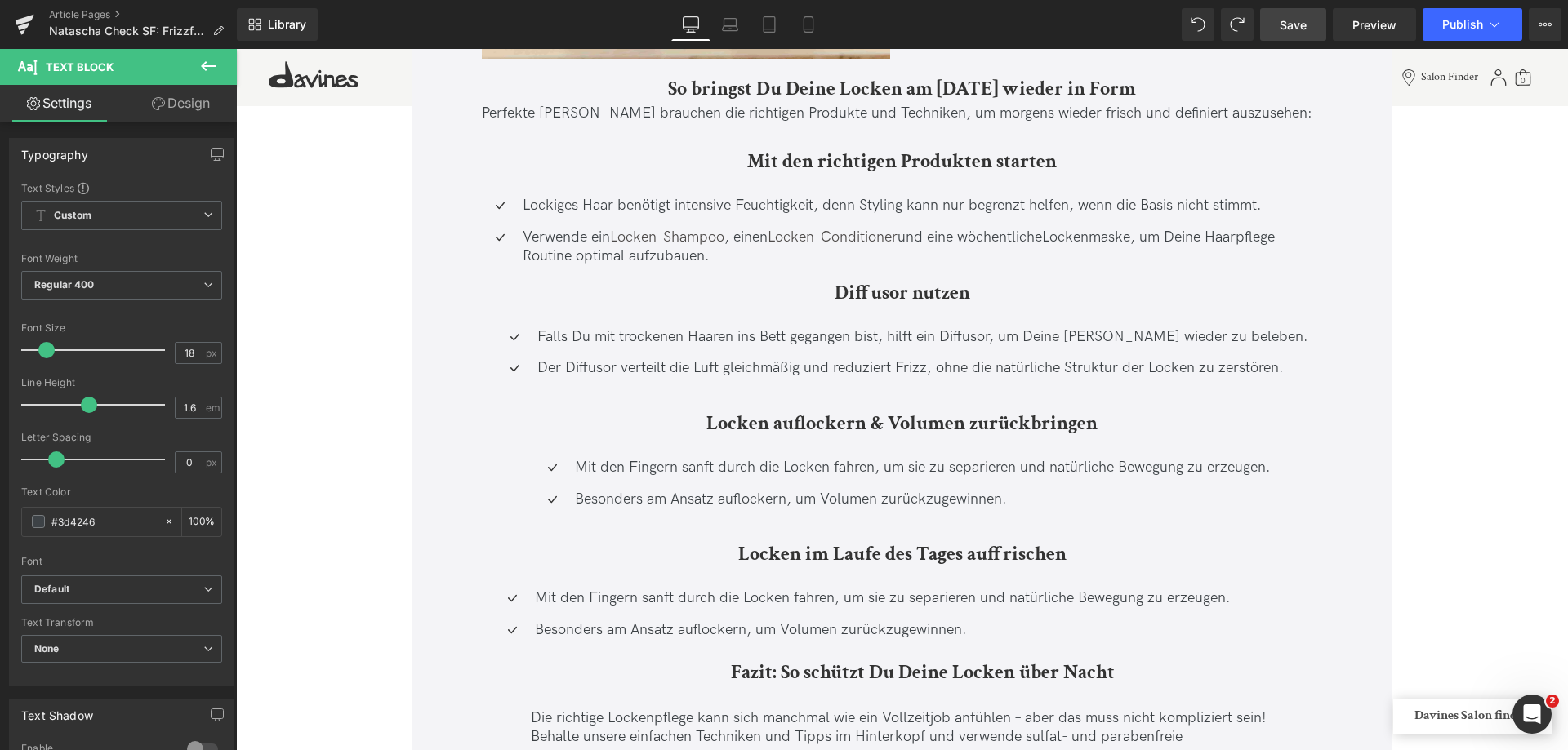
click at [1307, 27] on span "Save" at bounding box center [1293, 25] width 27 height 17
click at [1307, 22] on link "Save" at bounding box center [1293, 25] width 66 height 33
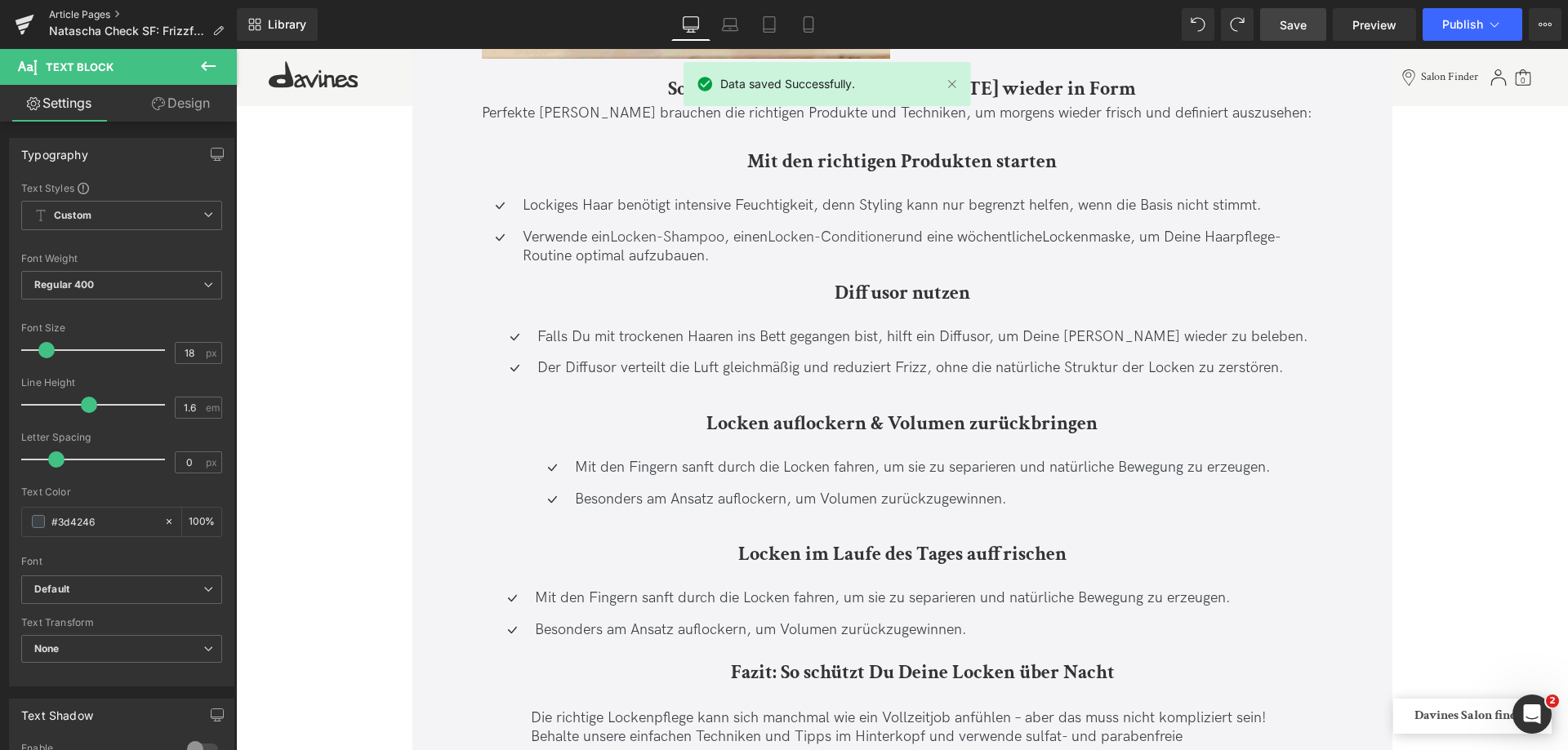
click at [83, 12] on link "Article Pages" at bounding box center [143, 15] width 188 height 13
